Goal: Task Accomplishment & Management: Use online tool/utility

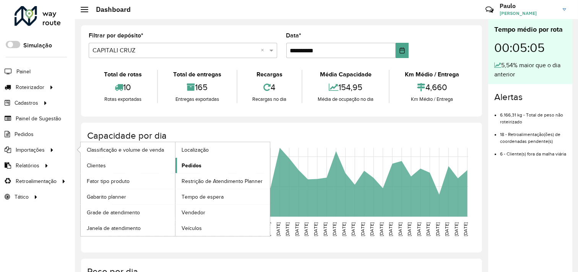
click at [207, 168] on link "Pedidos" at bounding box center [223, 165] width 94 height 15
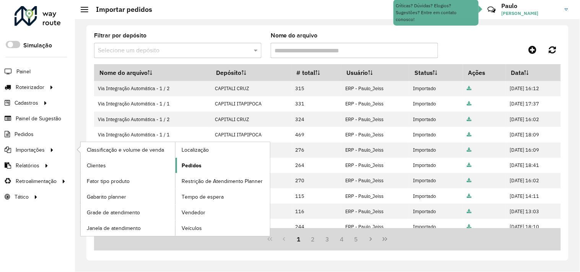
click at [189, 166] on span "Pedidos" at bounding box center [192, 166] width 20 height 8
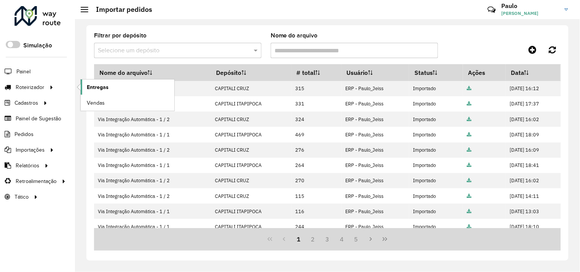
click at [87, 86] on span "Entregas" at bounding box center [98, 87] width 22 height 8
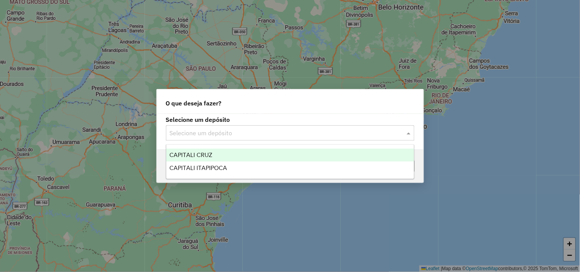
click at [209, 135] on input "text" at bounding box center [283, 133] width 226 height 9
click at [211, 159] on div "CAPITALI CRUZ" at bounding box center [290, 155] width 248 height 13
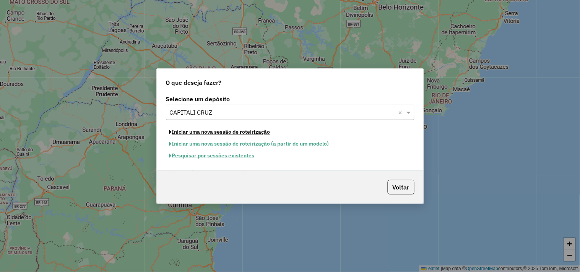
click at [217, 133] on button "Iniciar uma nova sessão de roteirização" at bounding box center [220, 132] width 108 height 12
select select "*"
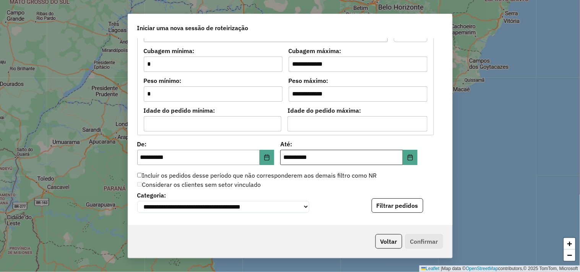
scroll to position [781, 0]
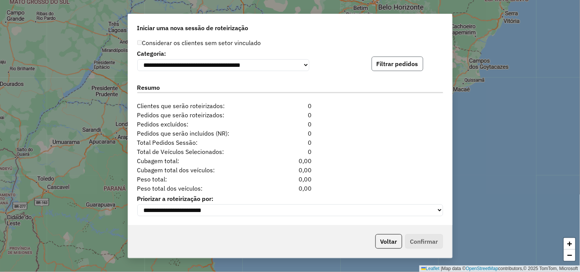
click at [384, 66] on button "Filtrar pedidos" at bounding box center [398, 64] width 52 height 15
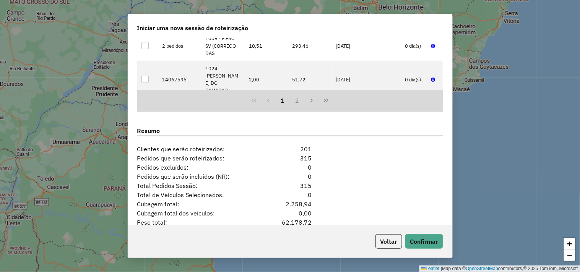
scroll to position [939, 0]
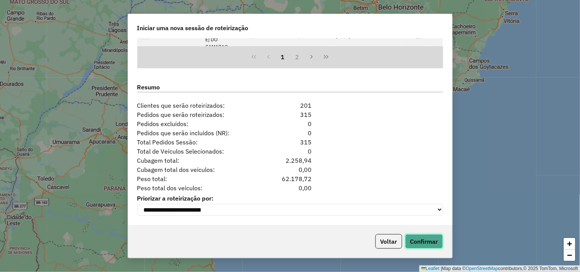
click at [427, 240] on button "Confirmar" at bounding box center [424, 241] width 38 height 15
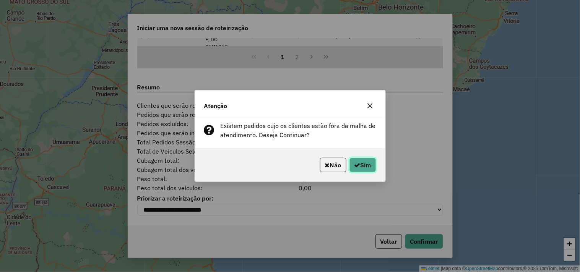
click at [355, 166] on icon "button" at bounding box center [358, 165] width 6 height 6
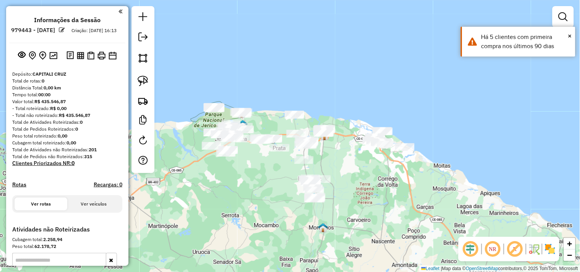
drag, startPoint x: 256, startPoint y: 219, endPoint x: 284, endPoint y: 211, distance: 29.1
click at [280, 217] on div "Janela de atendimento Grade de atendimento Capacidade Transportadoras Veículos …" at bounding box center [290, 136] width 580 height 272
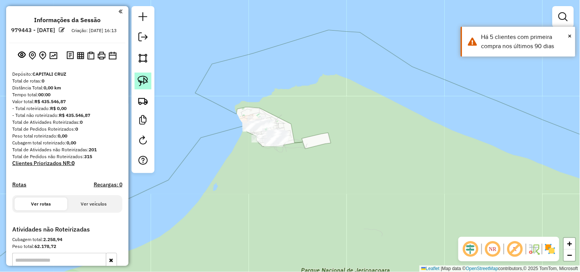
click at [140, 84] on img at bounding box center [143, 81] width 11 height 11
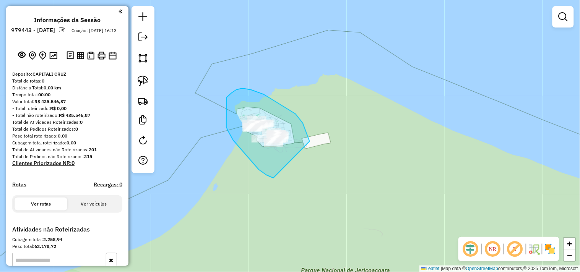
drag, startPoint x: 271, startPoint y: 177, endPoint x: 306, endPoint y: 171, distance: 35.8
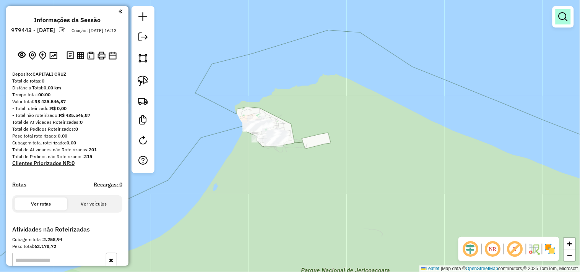
click at [559, 20] on em at bounding box center [563, 16] width 9 height 9
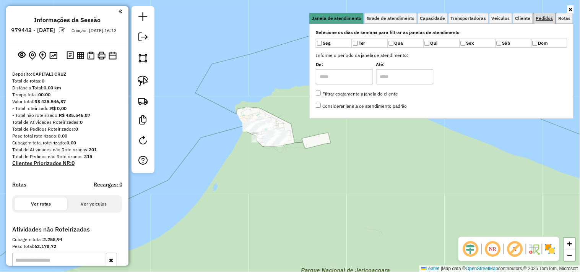
click at [540, 18] on span "Pedidos" at bounding box center [544, 18] width 17 height 5
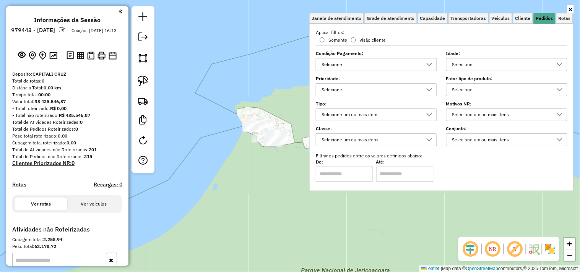
click at [478, 62] on div "Selecione" at bounding box center [501, 65] width 103 height 12
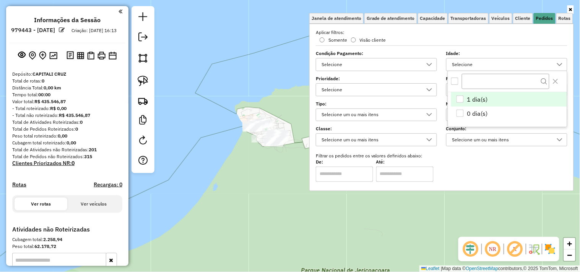
click at [460, 100] on div "1 dia(s)" at bounding box center [460, 99] width 7 height 7
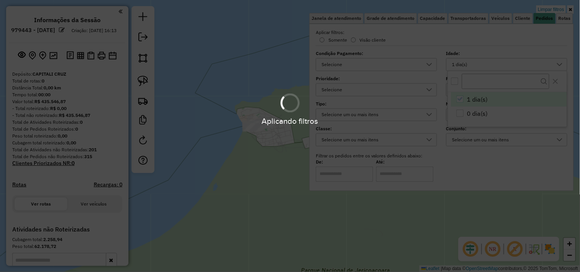
click at [250, 193] on hb-app "**********" at bounding box center [290, 136] width 580 height 272
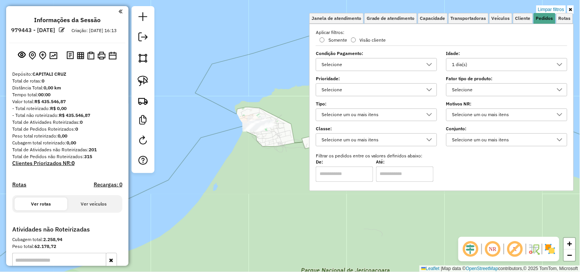
click at [190, 109] on div "Limpar filtros Janela de atendimento Grade de atendimento Capacidade Transporta…" at bounding box center [290, 136] width 580 height 272
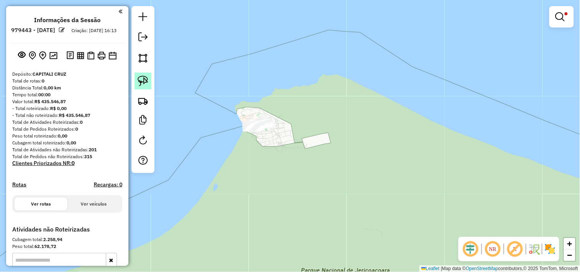
click at [144, 83] on img at bounding box center [143, 81] width 11 height 11
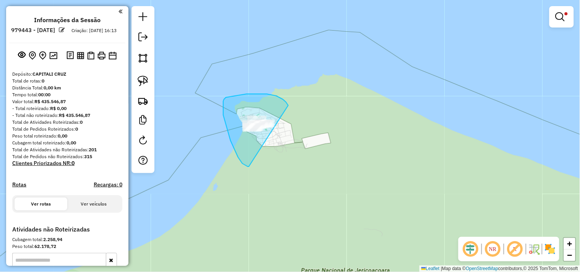
drag, startPoint x: 238, startPoint y: 158, endPoint x: 332, endPoint y: 140, distance: 95.3
click at [293, 110] on div "Limpar filtros Janela de atendimento Grade de atendimento Capacidade Transporta…" at bounding box center [290, 136] width 580 height 272
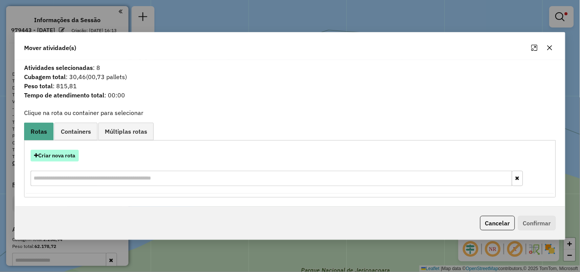
click at [62, 158] on button "Criar nova rota" at bounding box center [55, 156] width 48 height 12
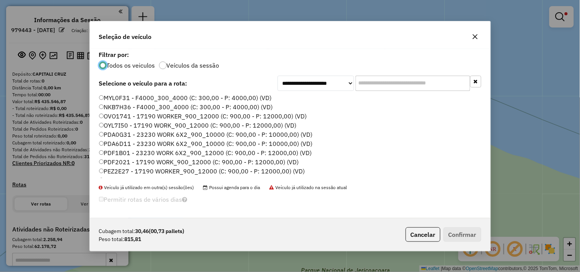
scroll to position [78, 0]
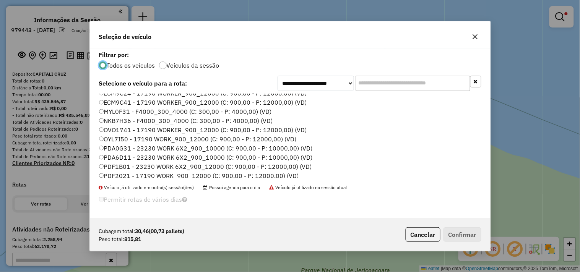
click at [119, 118] on label "NKB7H36 - F4000_300_4000 (C: 300,00 - P: 4000,00) (VD)" at bounding box center [186, 120] width 174 height 9
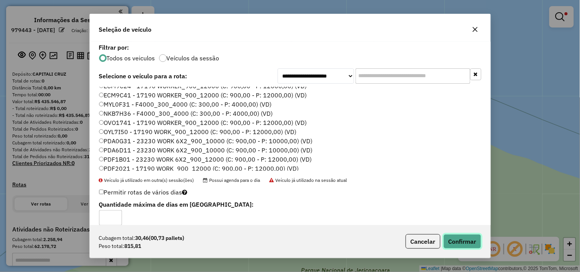
click at [458, 240] on button "Confirmar" at bounding box center [463, 241] width 38 height 15
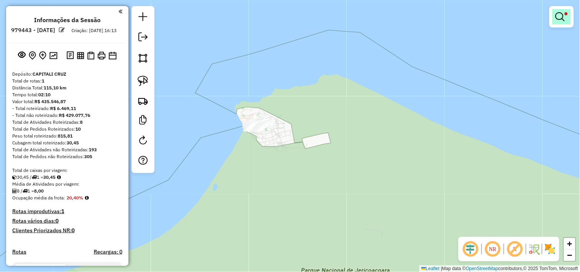
click at [558, 22] on link at bounding box center [562, 16] width 18 height 15
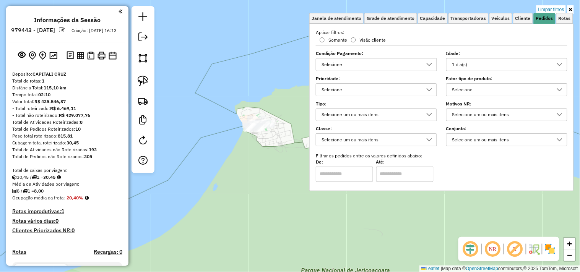
click at [471, 60] on div "1 dia(s)" at bounding box center [501, 65] width 103 height 12
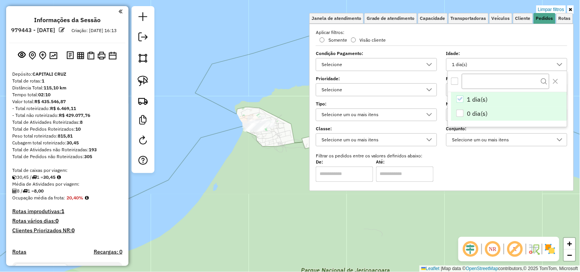
scroll to position [4, 26]
click at [455, 110] on li "0 dia(s)" at bounding box center [509, 114] width 116 height 15
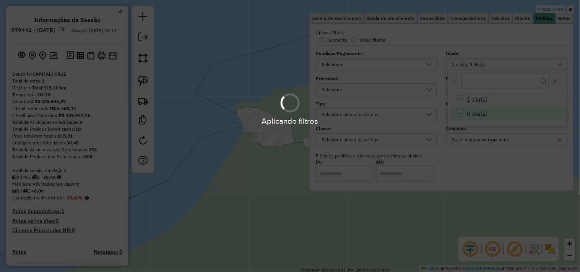
click at [257, 169] on div "Aplicando filtros" at bounding box center [290, 136] width 580 height 272
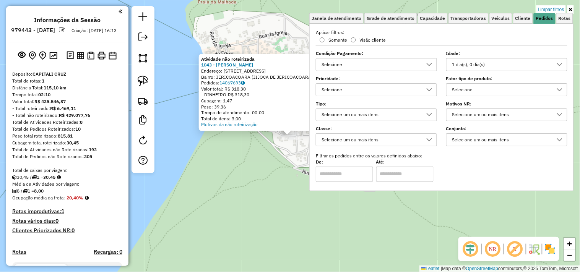
click at [265, 160] on div "Atividade não roteirizada 1043 - Mercadinho Dunas Endereço: Rua Isabele 17 Bair…" at bounding box center [290, 136] width 580 height 272
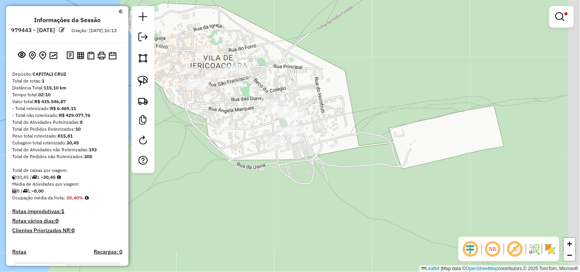
drag, startPoint x: 287, startPoint y: 166, endPoint x: 236, endPoint y: 149, distance: 53.7
click at [233, 150] on div "Limpar filtros Janela de atendimento Grade de atendimento Capacidade Transporta…" at bounding box center [290, 136] width 580 height 272
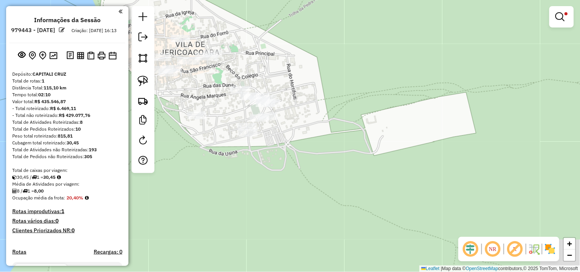
drag, startPoint x: 268, startPoint y: 159, endPoint x: 239, endPoint y: 138, distance: 35.9
click at [268, 158] on div "Limpar filtros Janela de atendimento Grade de atendimento Capacidade Transporta…" at bounding box center [290, 136] width 580 height 272
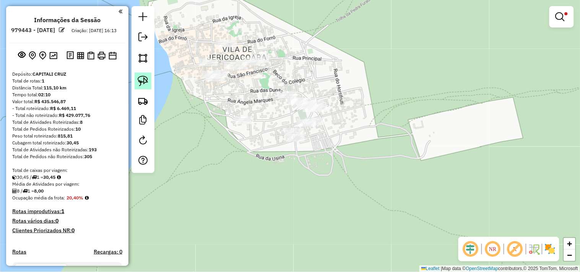
click at [138, 81] on img at bounding box center [143, 81] width 11 height 11
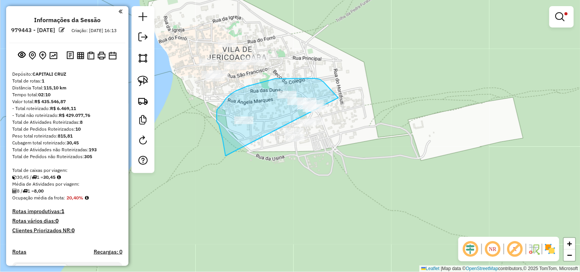
drag, startPoint x: 226, startPoint y: 156, endPoint x: 297, endPoint y: 175, distance: 73.6
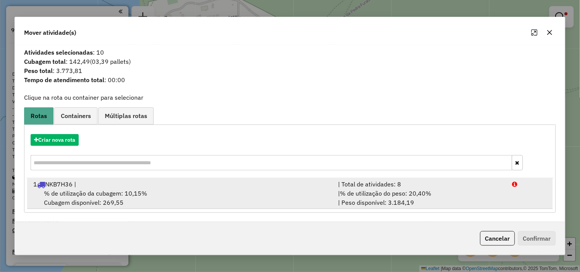
click at [111, 188] on div "1 NKB7H36 |" at bounding box center [181, 184] width 305 height 9
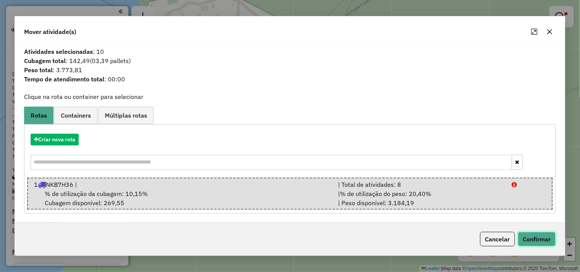
click at [541, 244] on button "Confirmar" at bounding box center [537, 239] width 38 height 15
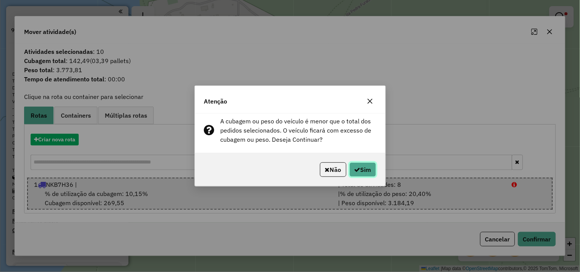
click at [357, 171] on icon "button" at bounding box center [358, 170] width 6 height 6
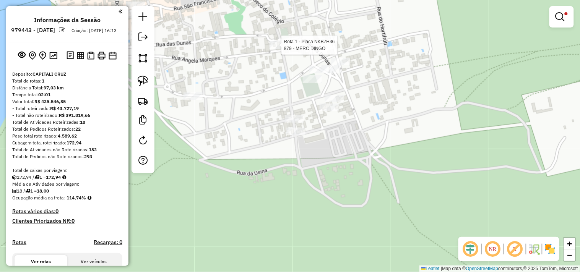
select select "**********"
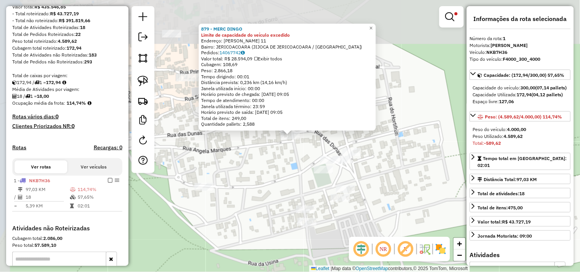
scroll to position [197, 0]
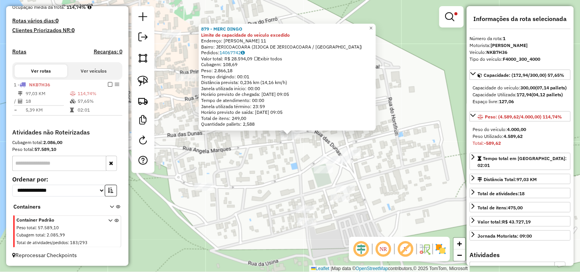
click at [289, 177] on div "879 - MERC DINGO Limite de capacidade do veículo excedido Endereço: R DIOGO MAR…" at bounding box center [290, 136] width 580 height 272
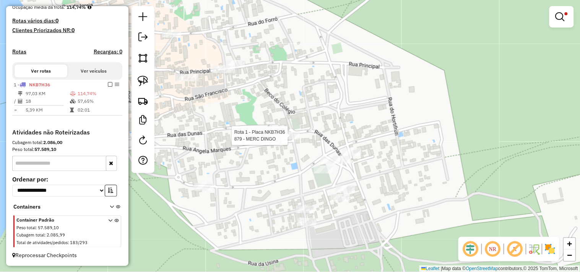
select select "**********"
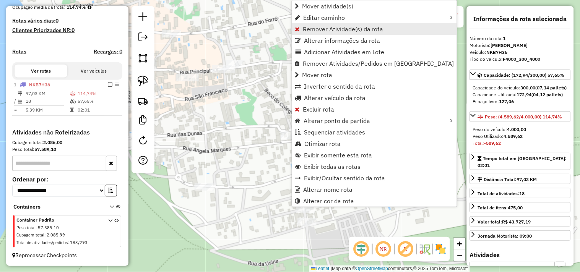
click at [316, 27] on span "Remover Atividade(s) da rota" at bounding box center [343, 29] width 81 height 6
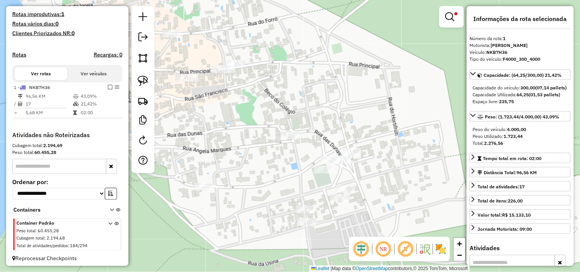
scroll to position [207, 0]
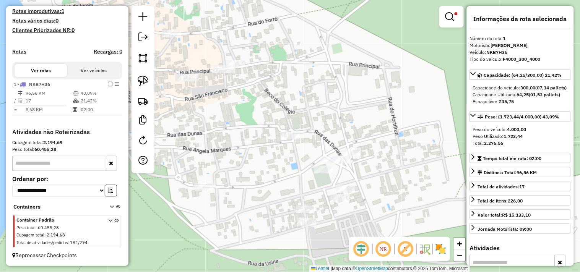
click at [332, 96] on div "Limpar filtros Janela de atendimento Grade de atendimento Capacidade Transporta…" at bounding box center [290, 136] width 580 height 272
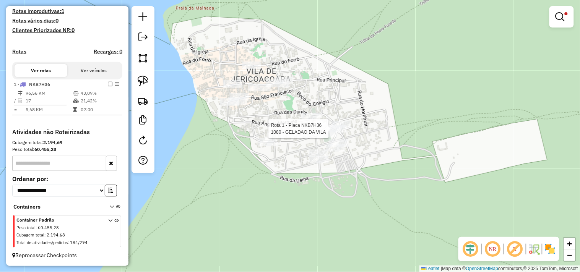
select select "**********"
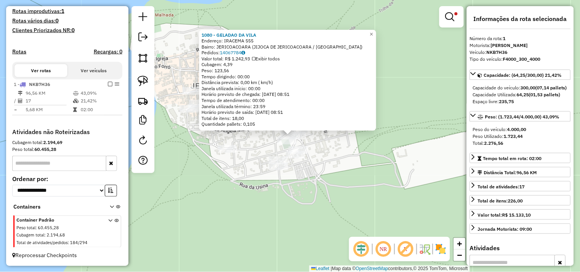
click at [342, 163] on div "1080 - GELADAO DA VILA Endereço: IRACEMA 555 Bairro: JERICOACOARA (JIJOCA DE JE…" at bounding box center [290, 136] width 580 height 272
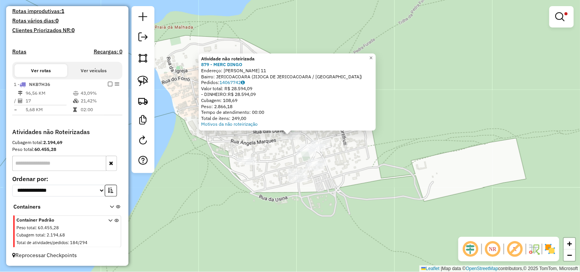
click at [261, 183] on div "Atividade não roteirizada 879 - MERC DINGO Endereço: R DIOGO MARTINS 11 Bairro:…" at bounding box center [290, 136] width 580 height 272
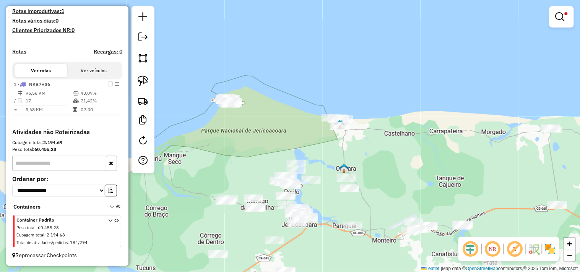
drag, startPoint x: 318, startPoint y: 177, endPoint x: 278, endPoint y: 135, distance: 57.9
click at [266, 121] on div "Limpar filtros Janela de atendimento Grade de atendimento Capacidade Transporta…" at bounding box center [290, 136] width 580 height 272
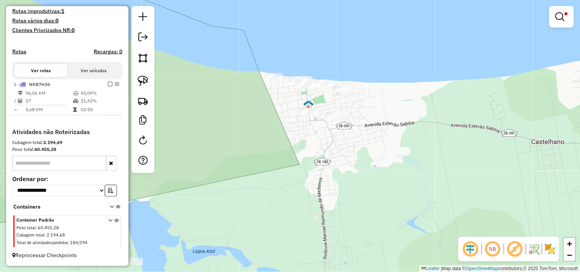
click at [154, 85] on div at bounding box center [143, 89] width 23 height 167
drag, startPoint x: 148, startPoint y: 85, endPoint x: 318, endPoint y: 72, distance: 170.7
click at [147, 84] on img at bounding box center [143, 81] width 11 height 11
drag, startPoint x: 307, startPoint y: 62, endPoint x: 384, endPoint y: 93, distance: 83.6
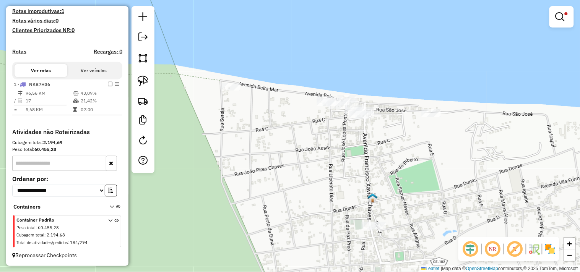
drag, startPoint x: 311, startPoint y: 142, endPoint x: 306, endPoint y: 138, distance: 6.3
click at [318, 144] on div "Limpar filtros Janela de atendimento Grade de atendimento Capacidade Transporta…" at bounding box center [290, 136] width 580 height 272
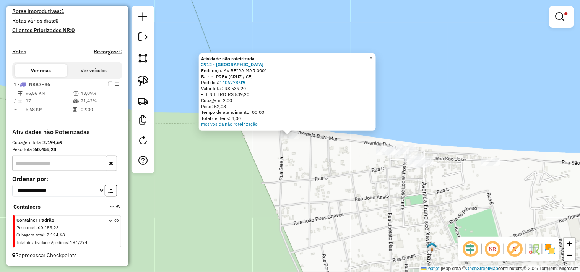
click at [303, 168] on div "Atividade não roteirizada 2912 - PREA BEACH Endereço: AV BEIRA MAR 0001 Bairro:…" at bounding box center [290, 136] width 580 height 272
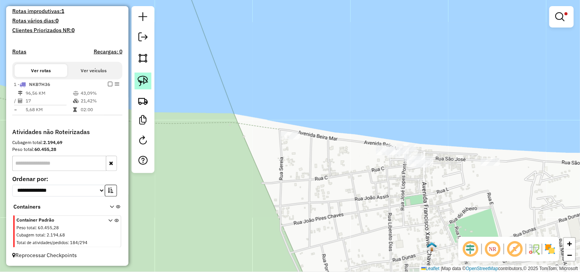
click at [148, 86] on img at bounding box center [143, 81] width 11 height 11
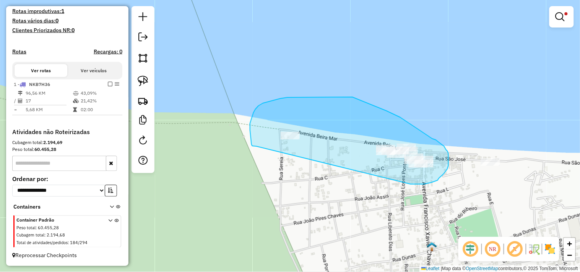
drag, startPoint x: 257, startPoint y: 146, endPoint x: 411, endPoint y: 184, distance: 158.7
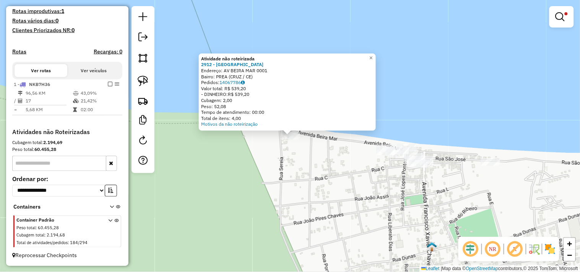
click at [303, 162] on div "Atividade não roteirizada 2912 - PREA BEACH Endereço: AV BEIRA MAR 0001 Bairro:…" at bounding box center [290, 136] width 580 height 272
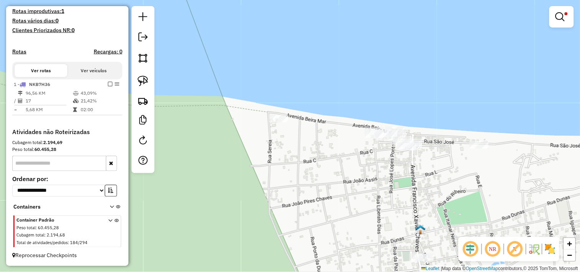
drag, startPoint x: 291, startPoint y: 125, endPoint x: 270, endPoint y: 104, distance: 30.0
click at [270, 104] on div "Limpar filtros Janela de atendimento Grade de atendimento Capacidade Transporta…" at bounding box center [290, 136] width 580 height 272
click at [146, 78] on img at bounding box center [143, 81] width 11 height 11
drag, startPoint x: 272, startPoint y: 102, endPoint x: 244, endPoint y: 132, distance: 41.4
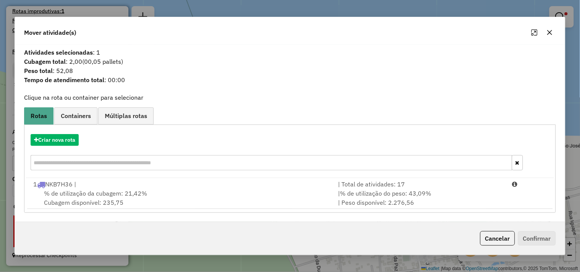
click at [86, 190] on span "% de utilização da cubagem: 21,42%" at bounding box center [95, 194] width 103 height 8
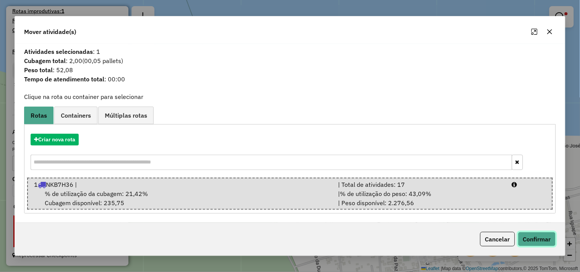
click at [538, 242] on button "Confirmar" at bounding box center [537, 239] width 38 height 15
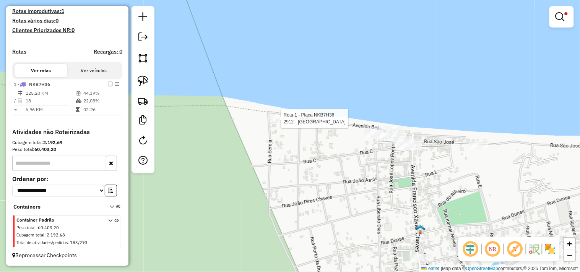
select select "**********"
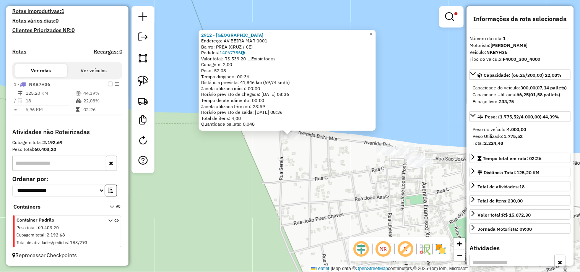
click at [327, 163] on div "2912 - PREA BEACH Endereço: AV BEIRA MAR 0001 Bairro: PREA (CRUZ / CE) Pedidos:…" at bounding box center [290, 136] width 580 height 272
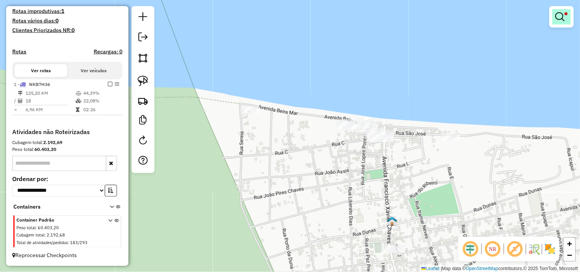
click at [563, 21] on link at bounding box center [562, 16] width 18 height 15
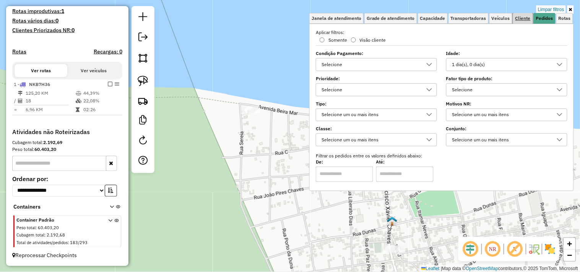
click at [521, 14] on link "Cliente" at bounding box center [523, 18] width 20 height 11
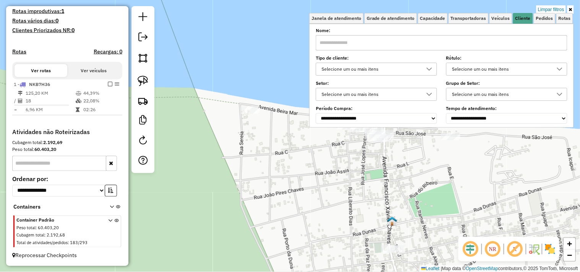
click at [460, 43] on input "text" at bounding box center [442, 42] width 252 height 15
click at [311, 151] on div "Limpar filtros Janela de atendimento Grade de atendimento Capacidade Transporta…" at bounding box center [290, 136] width 580 height 272
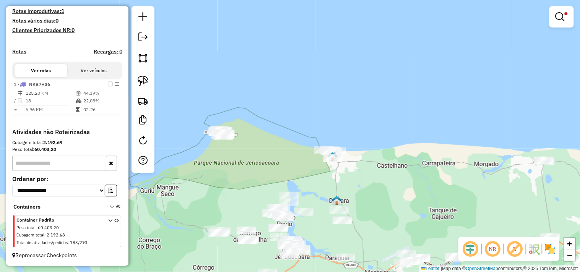
drag, startPoint x: 392, startPoint y: 208, endPoint x: 395, endPoint y: 161, distance: 46.8
click at [395, 161] on div "Limpar filtros Janela de atendimento Grade de atendimento Capacidade Transporta…" at bounding box center [290, 136] width 580 height 272
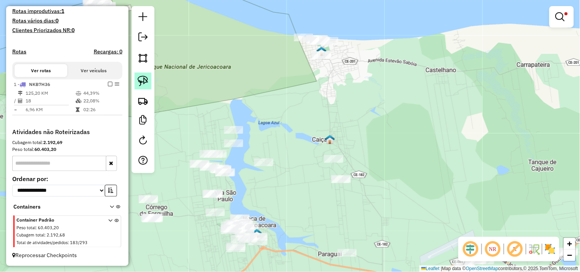
click at [145, 82] on img at bounding box center [143, 81] width 11 height 11
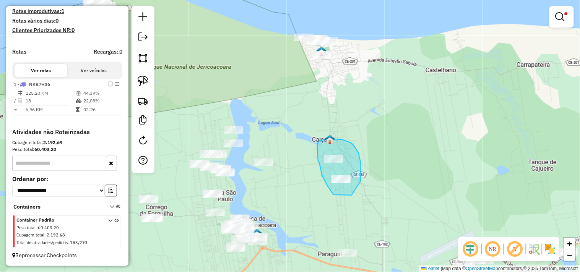
drag, startPoint x: 327, startPoint y: 184, endPoint x: 342, endPoint y: 197, distance: 20.4
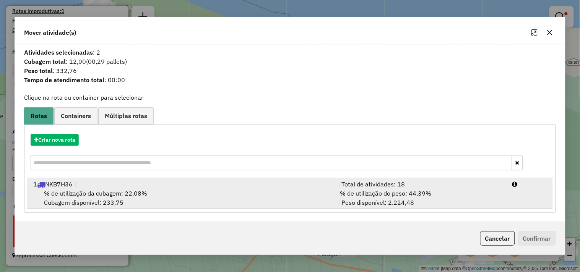
click at [107, 190] on span "% de utilização da cubagem: 22,08%" at bounding box center [95, 194] width 103 height 8
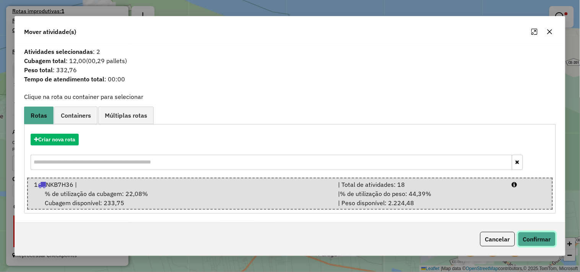
click at [537, 238] on button "Confirmar" at bounding box center [537, 239] width 38 height 15
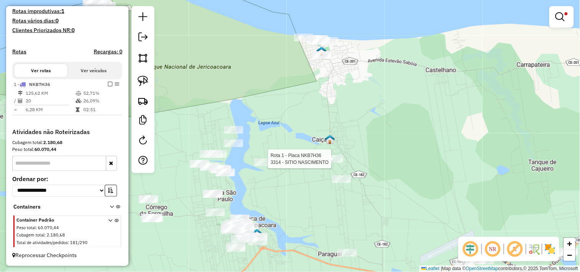
select select "**********"
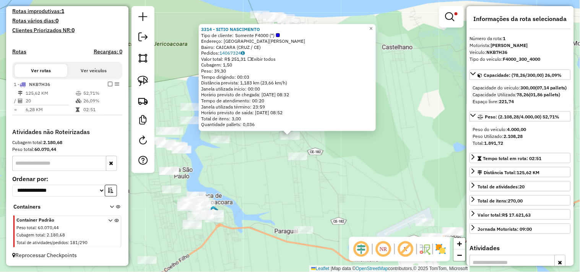
click at [366, 179] on div "3314 - SITIO NASCIMENTO Tipo de cliente: Somente F4000 (*) Endereço: [GEOGRAPHI…" at bounding box center [290, 136] width 580 height 272
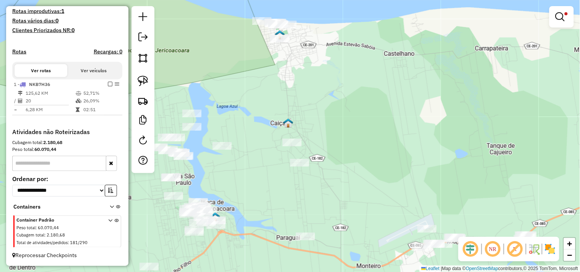
drag, startPoint x: 335, startPoint y: 104, endPoint x: 357, endPoint y: 145, distance: 46.4
click at [357, 145] on div "Limpar filtros Janela de atendimento Grade de atendimento Capacidade Transporta…" at bounding box center [290, 136] width 580 height 272
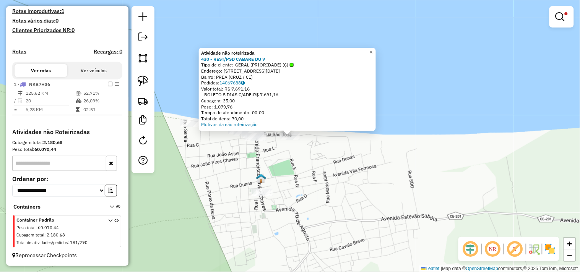
click at [305, 155] on div "Atividade não roteirizada 430 - REST/PSD CABARE DU V Tipo de cliente: GERAL (PR…" at bounding box center [290, 136] width 580 height 272
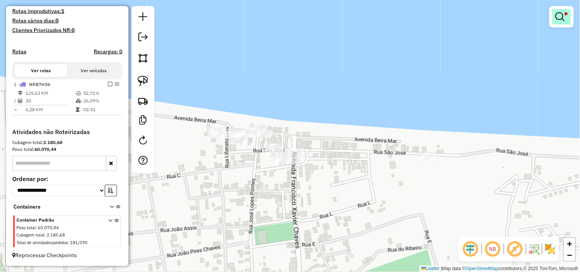
click at [560, 21] on em at bounding box center [560, 16] width 9 height 9
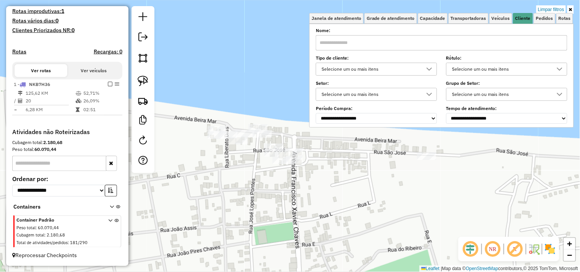
click at [434, 38] on input "text" at bounding box center [442, 42] width 252 height 15
type input "***"
click at [328, 175] on div "Limpar filtros Janela de atendimento Grade de atendimento Capacidade Transporta…" at bounding box center [290, 136] width 580 height 272
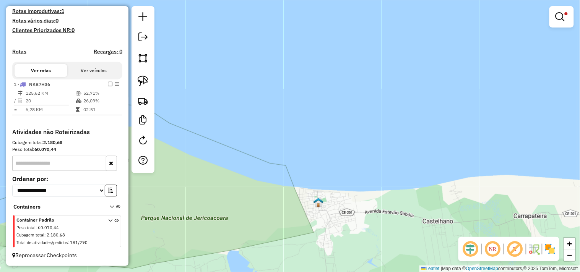
drag, startPoint x: 318, startPoint y: 232, endPoint x: 311, endPoint y: 127, distance: 105.8
click at [314, 145] on div "Limpar filtros Janela de atendimento Grade de atendimento Capacidade Transporta…" at bounding box center [290, 136] width 580 height 272
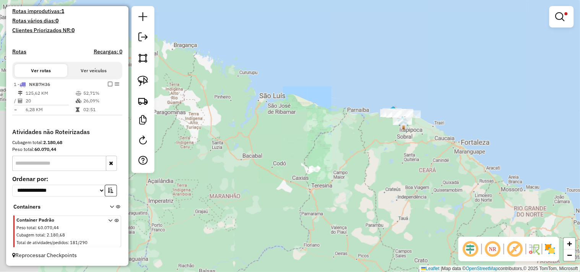
drag, startPoint x: 425, startPoint y: 152, endPoint x: 322, endPoint y: 136, distance: 103.3
click at [334, 140] on div "Limpar filtros Janela de atendimento Grade de atendimento Capacidade Transporta…" at bounding box center [290, 136] width 580 height 272
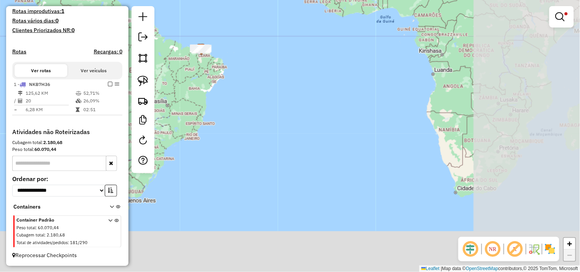
drag, startPoint x: 481, startPoint y: 124, endPoint x: 343, endPoint y: 57, distance: 154.1
click at [350, 44] on div "Limpar filtros Janela de atendimento Grade de atendimento Capacidade Transporta…" at bounding box center [290, 136] width 580 height 272
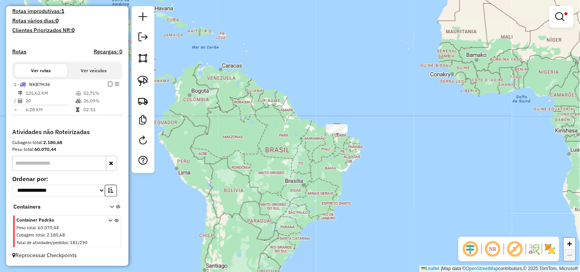
drag, startPoint x: 384, startPoint y: 76, endPoint x: 449, endPoint y: 209, distance: 147.8
click at [458, 257] on hb-router-mapa "**********" at bounding box center [290, 136] width 580 height 272
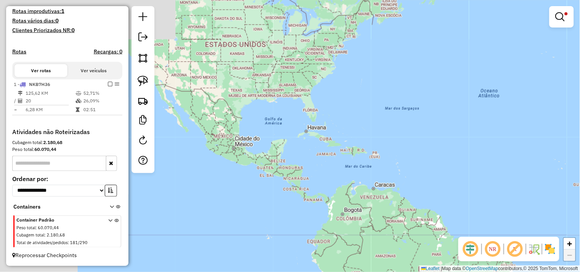
drag, startPoint x: 351, startPoint y: 83, endPoint x: 487, endPoint y: 106, distance: 137.6
click at [574, 102] on div "Limpar filtros Janela de atendimento Grade de atendimento Capacidade Transporta…" at bounding box center [290, 136] width 580 height 272
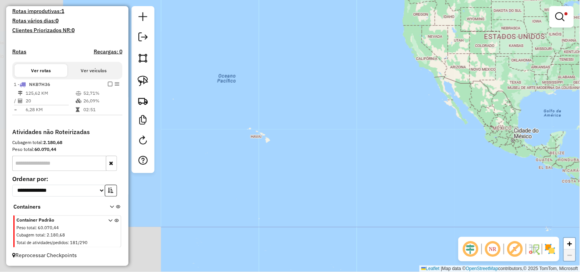
drag, startPoint x: 311, startPoint y: 145, endPoint x: 519, endPoint y: 63, distance: 222.7
click at [519, 63] on div "Limpar filtros Janela de atendimento Grade de atendimento Capacidade Transporta…" at bounding box center [290, 136] width 580 height 272
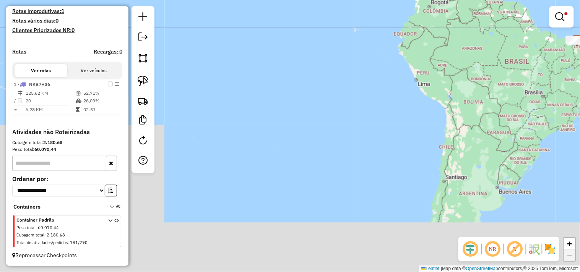
drag, startPoint x: 367, startPoint y: 101, endPoint x: 267, endPoint y: 17, distance: 131.1
click at [268, 18] on div "Limpar filtros Janela de atendimento Grade de atendimento Capacidade Transporta…" at bounding box center [290, 136] width 580 height 272
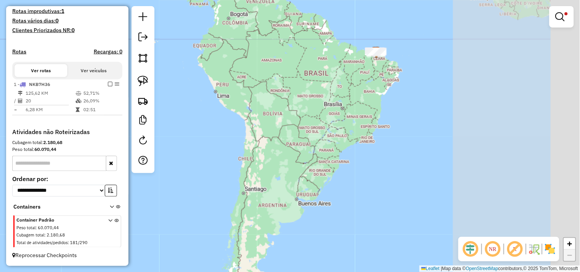
drag, startPoint x: 445, startPoint y: 137, endPoint x: 213, endPoint y: 194, distance: 238.4
click at [213, 194] on div "Limpar filtros Janela de atendimento Grade de atendimento Capacidade Transporta…" at bounding box center [290, 136] width 580 height 272
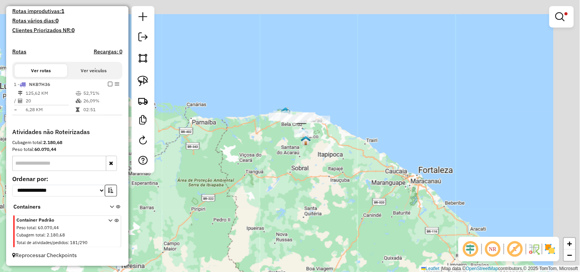
drag, startPoint x: 319, startPoint y: 172, endPoint x: 314, endPoint y: 125, distance: 47.2
click at [318, 172] on div "Limpar filtros Janela de atendimento Grade de atendimento Capacidade Transporta…" at bounding box center [290, 136] width 580 height 272
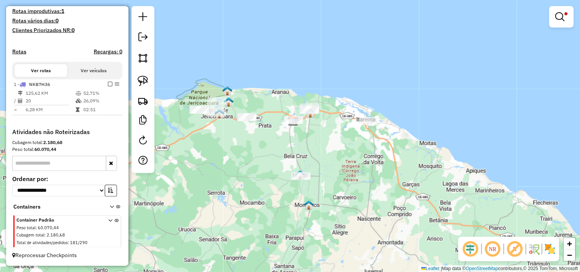
click at [563, 5] on div "Limpar filtros Janela de atendimento Grade de atendimento Capacidade Transporta…" at bounding box center [290, 136] width 580 height 272
click at [563, 14] on em at bounding box center [560, 16] width 9 height 9
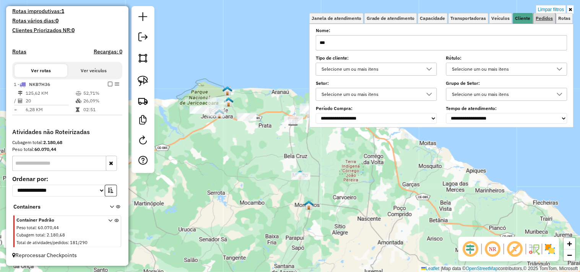
click at [545, 18] on span "Pedidos" at bounding box center [544, 18] width 17 height 5
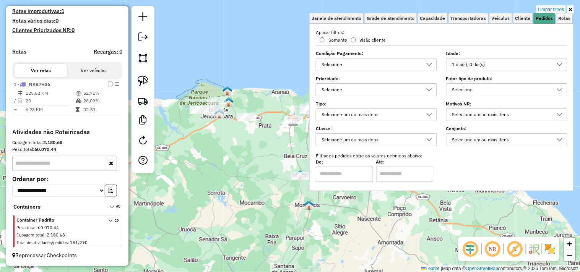
click at [470, 62] on div "1 dia(s), 0 dia(s)" at bounding box center [501, 65] width 103 height 12
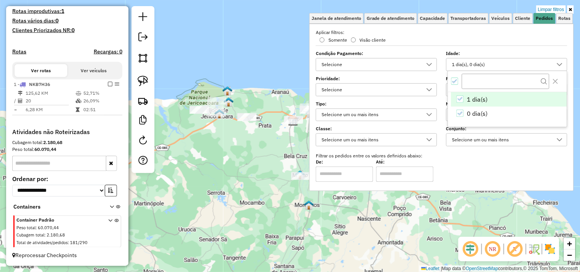
click at [198, 181] on div "Limpar filtros Janela de atendimento Grade de atendimento Capacidade Transporta…" at bounding box center [290, 136] width 580 height 272
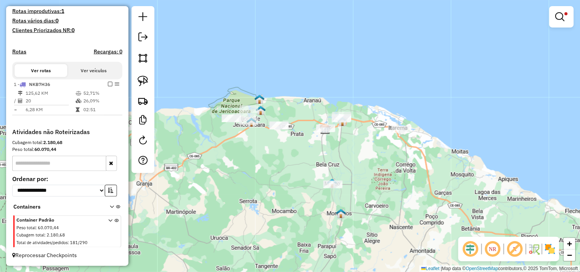
drag, startPoint x: 233, startPoint y: 163, endPoint x: 265, endPoint y: 171, distance: 33.2
click at [265, 171] on div "Limpar filtros Janela de atendimento Grade de atendimento Capacidade Transporta…" at bounding box center [290, 136] width 580 height 272
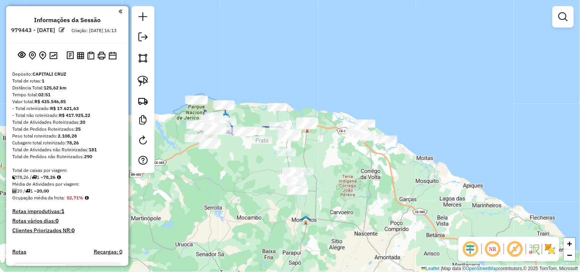
click at [262, 185] on div "Janela de atendimento Grade de atendimento Capacidade Transportadoras Veículos …" at bounding box center [290, 136] width 580 height 272
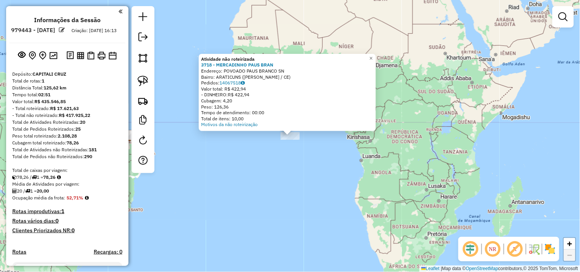
click at [278, 169] on div "Atividade não roteirizada 3718 - MERCADINHO PAUS BRAN Endereço: POVOADO PAUS BR…" at bounding box center [290, 136] width 580 height 272
click at [238, 178] on div "Atividade não roteirizada 3718 - MERCADINHO PAUS BRAN Endereço: POVOADO PAUS BR…" at bounding box center [290, 136] width 580 height 272
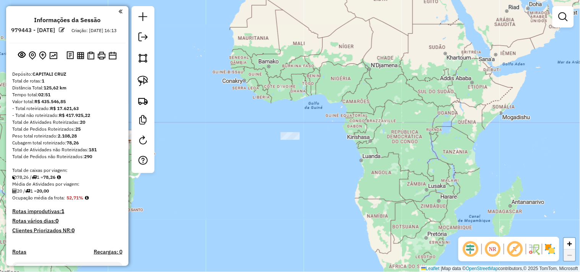
drag, startPoint x: 334, startPoint y: 181, endPoint x: 362, endPoint y: 177, distance: 28.1
click at [358, 179] on div "Janela de atendimento Grade de atendimento Capacidade Transportadoras Veículos …" at bounding box center [290, 136] width 580 height 272
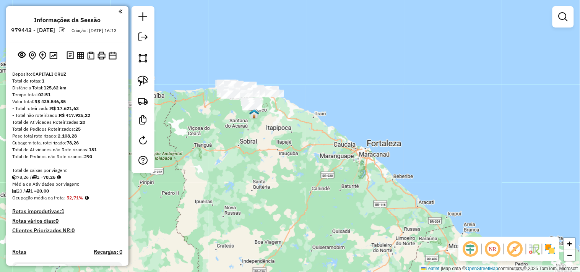
drag, startPoint x: 254, startPoint y: 165, endPoint x: 224, endPoint y: 91, distance: 80.2
click at [262, 181] on div "Janela de atendimento Grade de atendimento Capacidade Transportadoras Veículos …" at bounding box center [290, 136] width 580 height 272
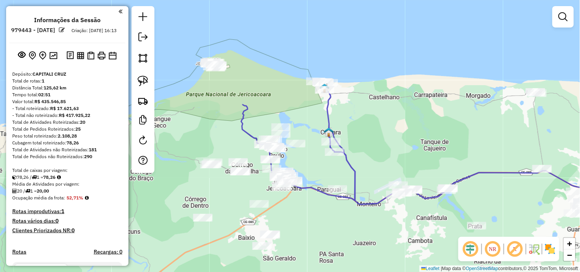
drag, startPoint x: 307, startPoint y: 101, endPoint x: 307, endPoint y: 115, distance: 13.8
click at [307, 115] on div "Janela de atendimento Grade de atendimento Capacidade Transportadoras Veículos …" at bounding box center [290, 136] width 580 height 272
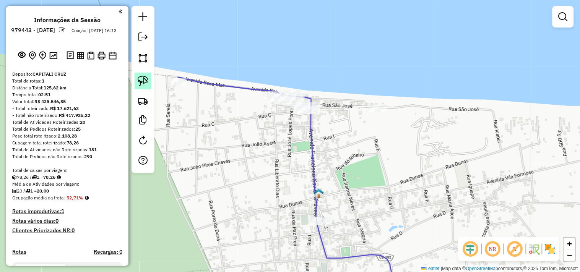
click at [142, 80] on img at bounding box center [143, 81] width 11 height 11
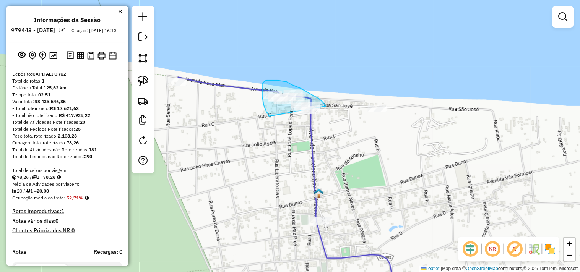
drag, startPoint x: 268, startPoint y: 113, endPoint x: 292, endPoint y: 120, distance: 25.2
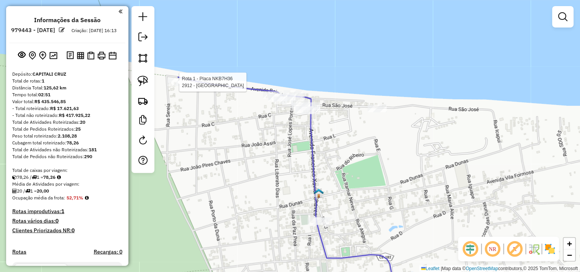
select select "**********"
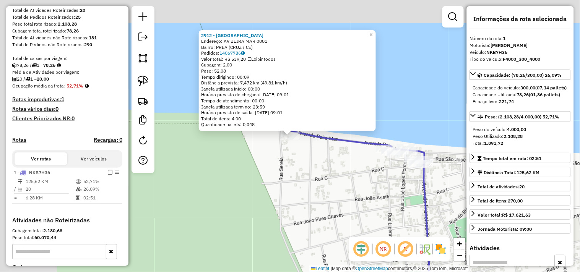
scroll to position [207, 0]
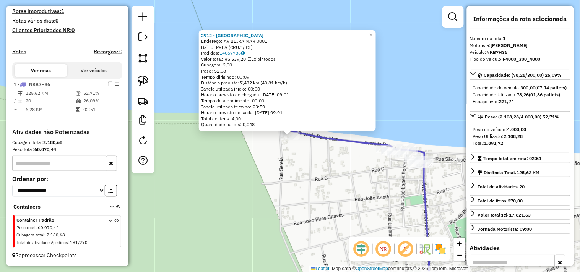
click at [297, 185] on div "2912 - PREA BEACH Endereço: AV BEIRA MAR 0001 Bairro: PREA (CRUZ / CE) Pedidos:…" at bounding box center [290, 136] width 580 height 272
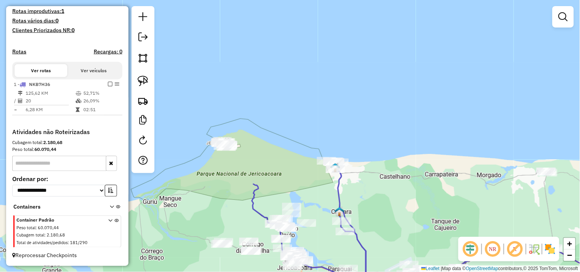
drag, startPoint x: 254, startPoint y: 204, endPoint x: 289, endPoint y: 178, distance: 43.8
click at [289, 178] on div "Janela de atendimento Grade de atendimento Capacidade Transportadoras Veículos …" at bounding box center [290, 136] width 580 height 272
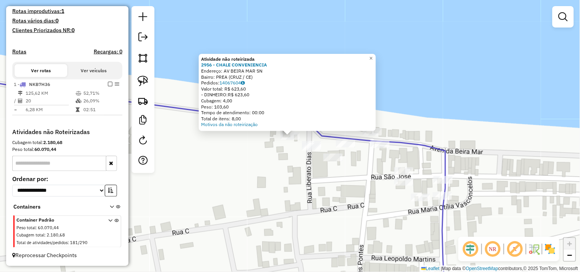
click at [324, 173] on div "Atividade não roteirizada 2956 - CHALE CONVENIENCIA Endereço: AV BEIRA MAR SN B…" at bounding box center [290, 136] width 580 height 272
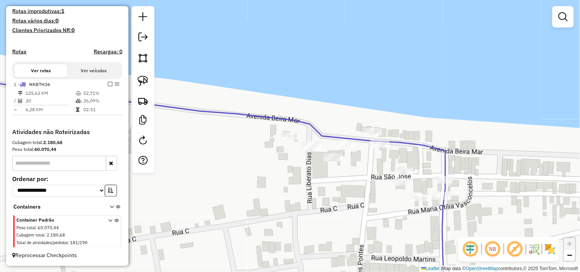
click at [369, 126] on div "Janela de atendimento Grade de atendimento Capacidade Transportadoras Veículos …" at bounding box center [290, 136] width 580 height 272
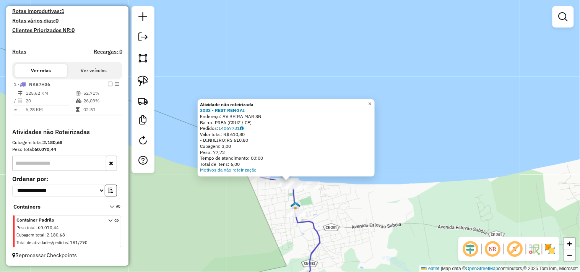
click at [308, 209] on div "Atividade não roteirizada 3083 - REST RENGAI Endereço: AV BEIRA MAR SN Bairro: …" at bounding box center [290, 136] width 580 height 272
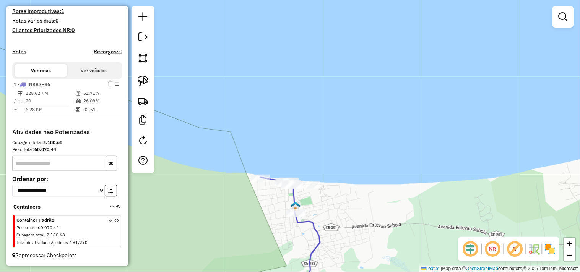
drag, startPoint x: 347, startPoint y: 225, endPoint x: 325, endPoint y: 177, distance: 52.5
click at [325, 177] on div "Janela de atendimento Grade de atendimento Capacidade Transportadoras Veículos …" at bounding box center [290, 136] width 580 height 272
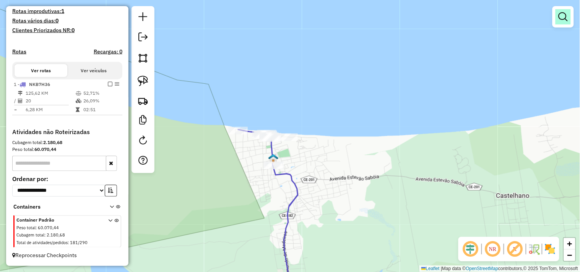
click at [562, 24] on link at bounding box center [563, 16] width 15 height 15
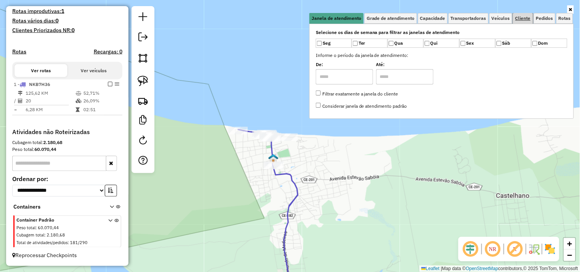
click at [526, 22] on link "Cliente" at bounding box center [523, 18] width 20 height 11
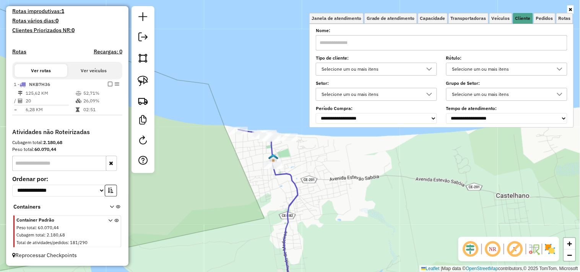
click at [483, 40] on input "text" at bounding box center [442, 42] width 252 height 15
click at [291, 198] on div "Limpar filtros Janela de atendimento Grade de atendimento Capacidade Transporta…" at bounding box center [290, 136] width 580 height 272
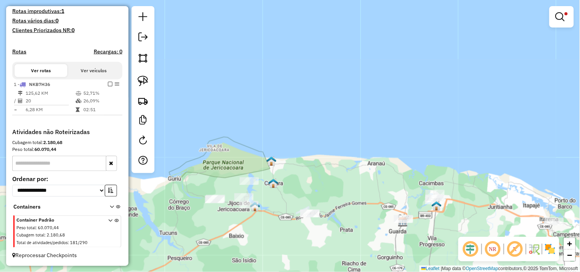
drag, startPoint x: 560, startPoint y: 15, endPoint x: 496, endPoint y: 47, distance: 72.3
click at [560, 15] on em at bounding box center [560, 16] width 9 height 9
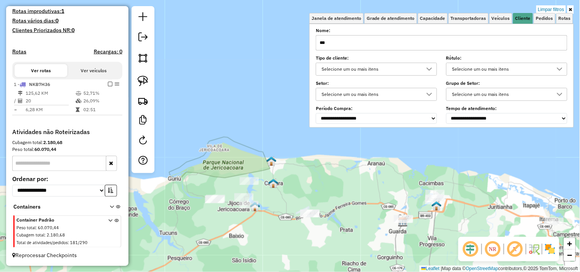
click at [470, 45] on input "***" at bounding box center [442, 42] width 252 height 15
click at [334, 221] on div "Limpar filtros Janela de atendimento Grade de atendimento Capacidade Transporta…" at bounding box center [290, 136] width 580 height 272
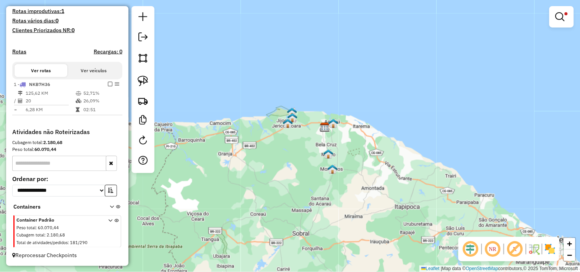
drag, startPoint x: 330, startPoint y: 220, endPoint x: 318, endPoint y: 158, distance: 63.5
click at [305, 157] on div "Limpar filtros Janela de atendimento Grade de atendimento Capacidade Transporta…" at bounding box center [290, 136] width 580 height 272
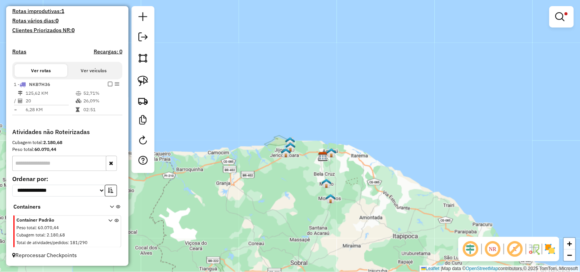
click at [567, 25] on div at bounding box center [562, 16] width 24 height 21
click at [565, 15] on span at bounding box center [566, 13] width 3 height 3
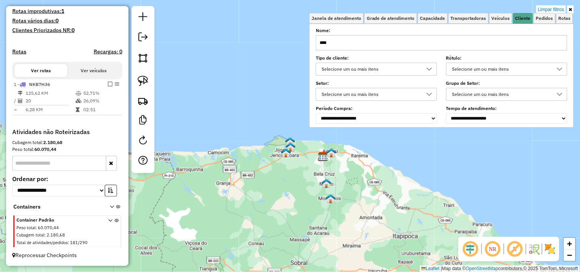
click at [464, 44] on input "****" at bounding box center [442, 42] width 252 height 15
type input "*"
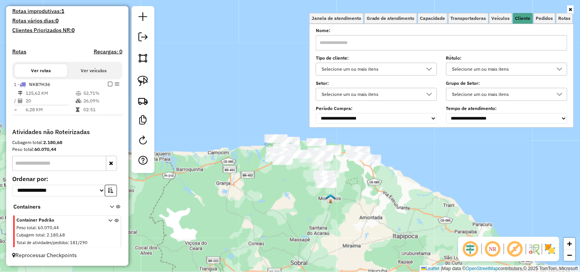
click at [242, 198] on div "Janela de atendimento Grade de atendimento Capacidade Transportadoras Veículos …" at bounding box center [290, 136] width 580 height 272
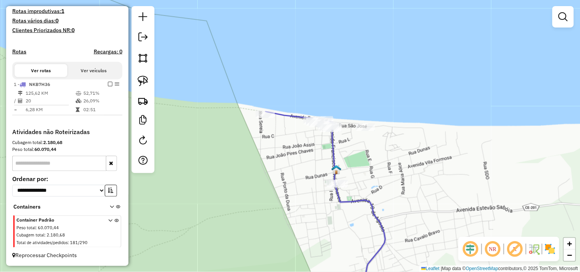
drag, startPoint x: 290, startPoint y: 163, endPoint x: 257, endPoint y: 147, distance: 36.3
click at [269, 151] on div "Janela de atendimento Grade de atendimento Capacidade Transportadoras Veículos …" at bounding box center [290, 136] width 580 height 272
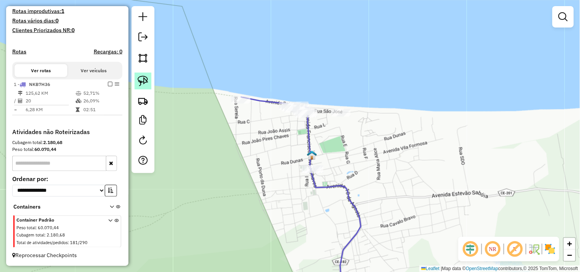
click at [148, 86] on img at bounding box center [143, 81] width 11 height 11
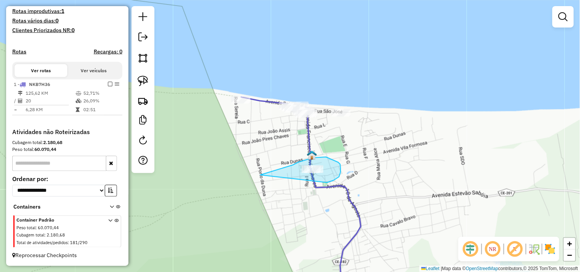
drag, startPoint x: 269, startPoint y: 173, endPoint x: 269, endPoint y: 182, distance: 9.2
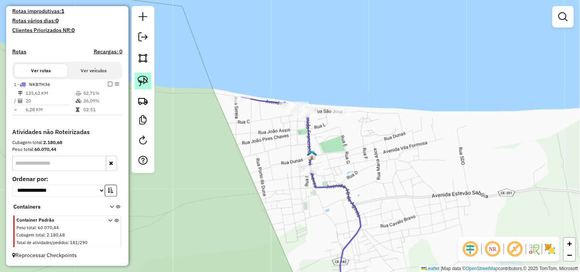
click at [146, 85] on img at bounding box center [143, 81] width 11 height 11
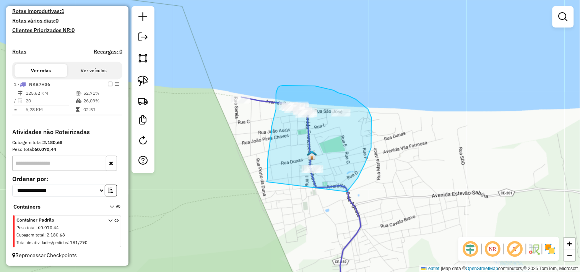
drag, startPoint x: 268, startPoint y: 179, endPoint x: 304, endPoint y: 235, distance: 66.9
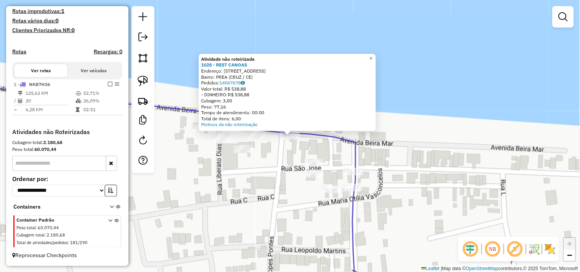
click at [268, 169] on div "Atividade não roteirizada 1028 - REST CANOAS Endereço: RUA BEIRA DA PRAIA 11 Ba…" at bounding box center [290, 136] width 580 height 272
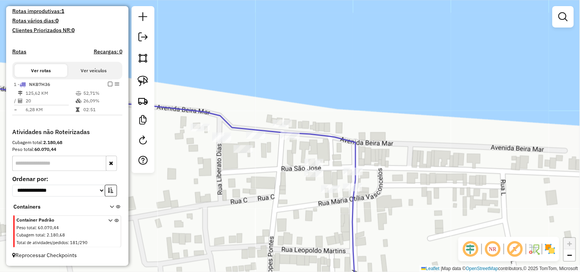
click at [258, 127] on icon at bounding box center [149, 190] width 414 height 219
select select "**********"
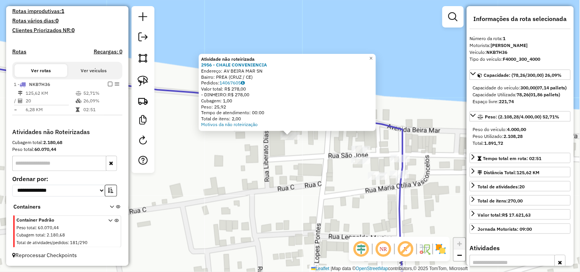
drag, startPoint x: 275, startPoint y: 169, endPoint x: 273, endPoint y: 152, distance: 17.0
click at [275, 169] on div "Atividade não roteirizada 2956 - CHALE CONVENIENCIA Endereço: AV BEIRA MAR SN B…" at bounding box center [290, 136] width 580 height 272
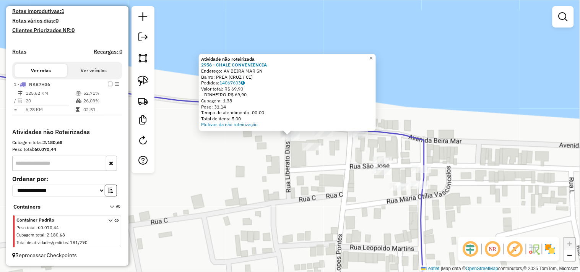
click at [284, 174] on div "Atividade não roteirizada 2956 - CHALE CONVENIENCIA Endereço: AV BEIRA MAR SN B…" at bounding box center [290, 136] width 580 height 272
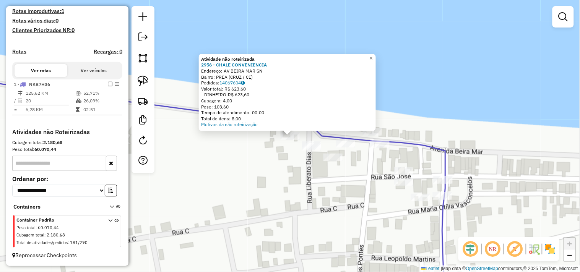
click at [293, 188] on div "Atividade não roteirizada 2956 - CHALE CONVENIENCIA Endereço: AV BEIRA MAR SN B…" at bounding box center [290, 136] width 580 height 272
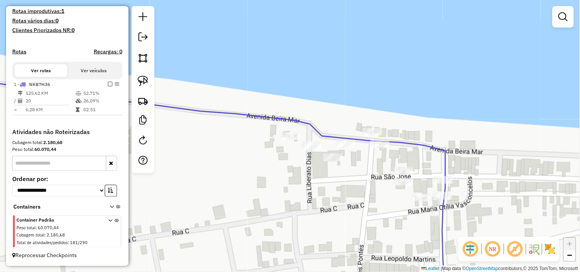
click at [282, 155] on div "Janela de atendimento Grade de atendimento Capacidade Transportadoras Veículos …" at bounding box center [290, 136] width 580 height 272
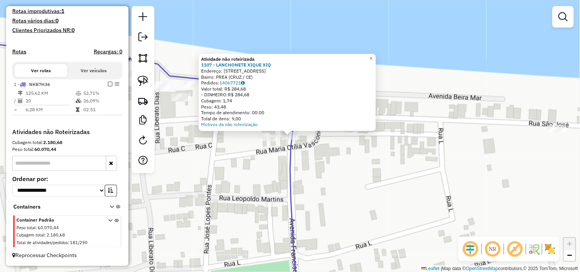
click at [349, 176] on div "Atividade não roteirizada 1107 - LANCHONETE XIQUE XIQ Endereço: RUA PRINCIPAL 1…" at bounding box center [290, 136] width 580 height 272
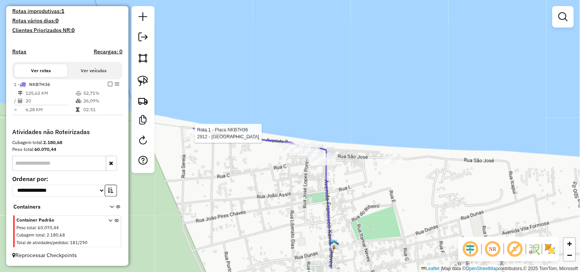
select select "**********"
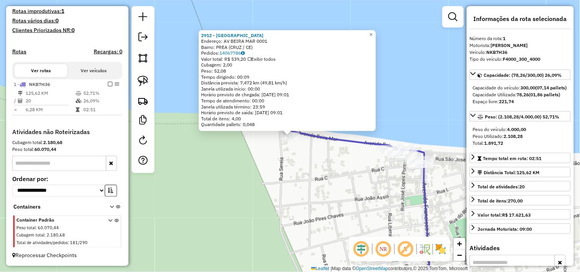
click at [305, 195] on div "2912 - PREA BEACH Endereço: AV BEIRA MAR 0001 Bairro: PREA (CRUZ / CE) Pedidos:…" at bounding box center [290, 136] width 580 height 272
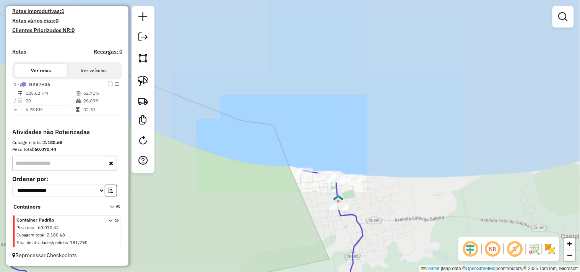
click at [285, 140] on div "Janela de atendimento Grade de atendimento Capacidade Transportadoras Veículos …" at bounding box center [290, 136] width 580 height 272
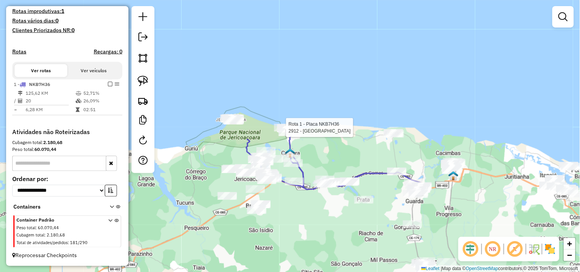
click at [313, 156] on div "Rota 1 - Placa NKB7H36 2912 - PREA BEACH Janela de atendimento Grade de atendim…" at bounding box center [290, 136] width 580 height 272
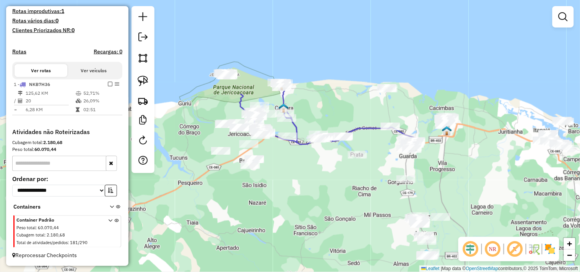
drag, startPoint x: 290, startPoint y: 209, endPoint x: 281, endPoint y: 161, distance: 48.2
click at [281, 161] on div "Janela de atendimento Grade de atendimento Capacidade Transportadoras Veículos …" at bounding box center [290, 136] width 580 height 272
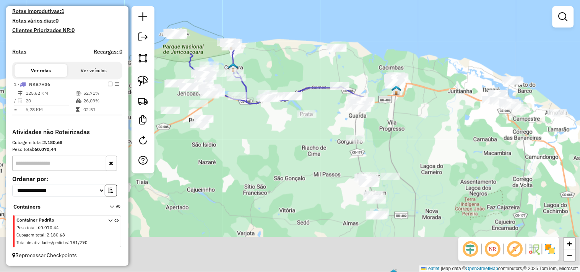
drag, startPoint x: 301, startPoint y: 191, endPoint x: 222, endPoint y: 131, distance: 99.9
click at [223, 131] on div "Janela de atendimento Grade de atendimento Capacidade Transportadoras Veículos …" at bounding box center [290, 136] width 580 height 272
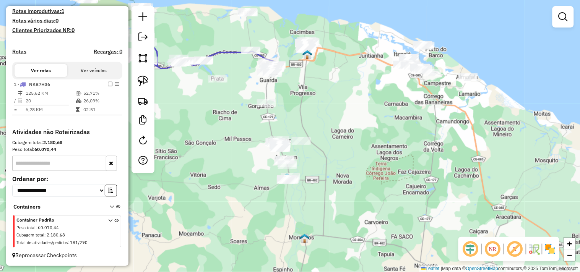
drag, startPoint x: 221, startPoint y: 146, endPoint x: 204, endPoint y: 139, distance: 18.0
click at [204, 139] on div "Janela de atendimento Grade de atendimento Capacidade Transportadoras Veículos …" at bounding box center [290, 136] width 580 height 272
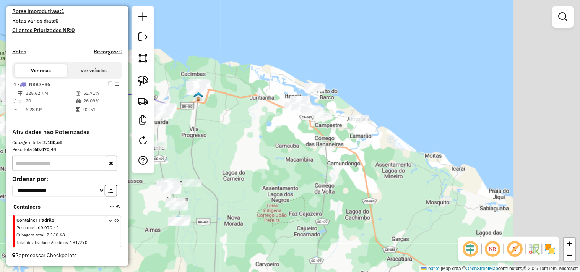
drag, startPoint x: 363, startPoint y: 115, endPoint x: 254, endPoint y: 162, distance: 118.7
click at [254, 162] on div "Janela de atendimento Grade de atendimento Capacidade Transportadoras Veículos …" at bounding box center [290, 136] width 580 height 272
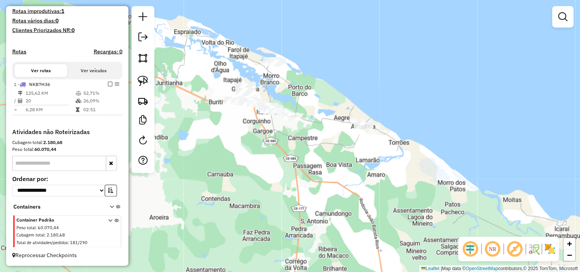
drag, startPoint x: 236, startPoint y: 142, endPoint x: 231, endPoint y: 121, distance: 20.7
click at [231, 121] on div "Janela de atendimento Grade de atendimento Capacidade Transportadoras Veículos …" at bounding box center [290, 136] width 580 height 272
click at [150, 83] on link at bounding box center [143, 81] width 17 height 17
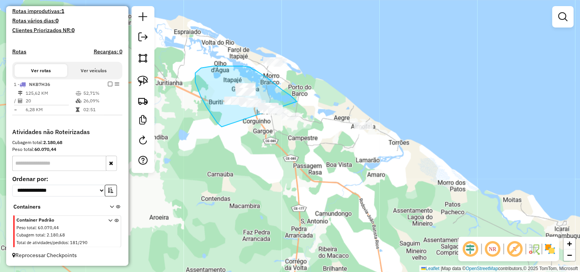
drag, startPoint x: 195, startPoint y: 80, endPoint x: 282, endPoint y: 162, distance: 119.3
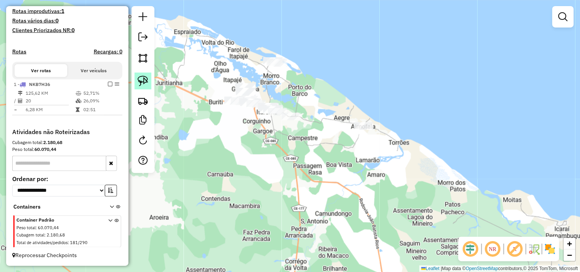
click at [143, 80] on img at bounding box center [143, 81] width 11 height 11
drag, startPoint x: 273, startPoint y: 76, endPoint x: 299, endPoint y: 76, distance: 25.2
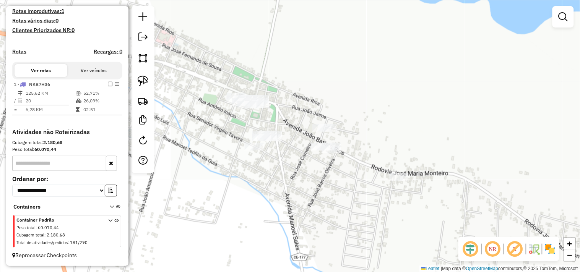
click at [314, 123] on div "Janela de atendimento Grade de atendimento Capacidade Transportadoras Veículos …" at bounding box center [290, 136] width 580 height 272
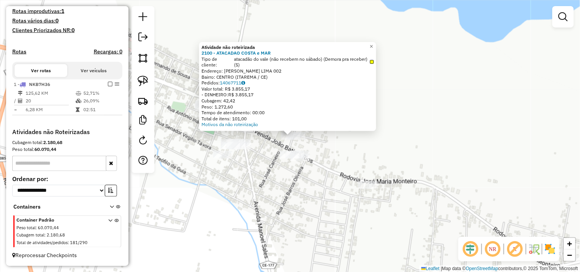
click at [337, 155] on div "Atividade não roteirizada 2100 - ATACADAO COSTA e MAR Tipo de cliente: atacadão…" at bounding box center [290, 136] width 580 height 272
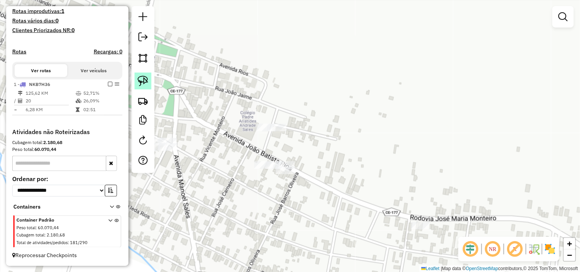
click at [145, 83] on img at bounding box center [143, 81] width 11 height 11
drag, startPoint x: 267, startPoint y: 114, endPoint x: 236, endPoint y: 125, distance: 32.9
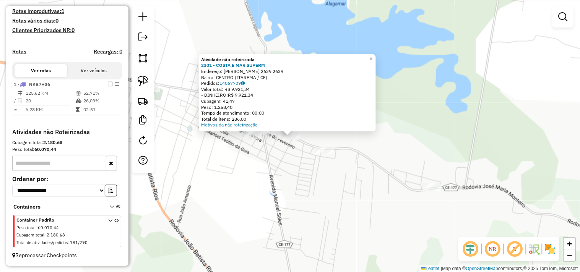
click at [277, 166] on div "Atividade não roteirizada 2301 - COSTA E MAR SUPERM Endereço: JOAO BATISTA RIOS…" at bounding box center [290, 136] width 580 height 272
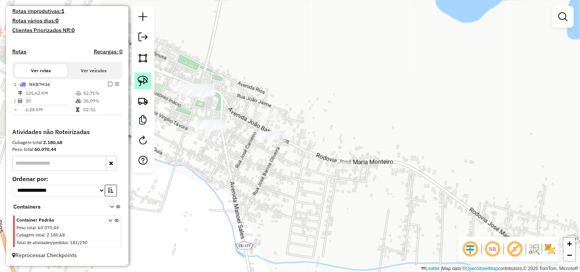
click at [138, 87] on link at bounding box center [143, 81] width 17 height 17
drag, startPoint x: 252, startPoint y: 155, endPoint x: 299, endPoint y: 151, distance: 47.6
click at [301, 148] on div "Janela de atendimento Grade de atendimento Capacidade Transportadoras Veículos …" at bounding box center [290, 136] width 580 height 272
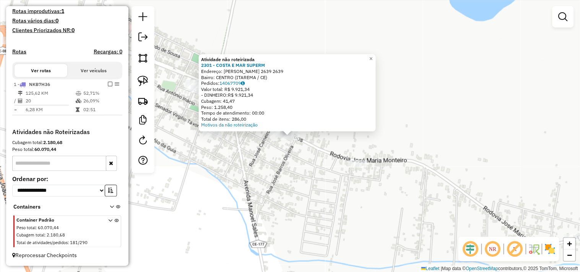
click at [270, 163] on div "Atividade não roteirizada 2301 - COSTA E MAR SUPERM Endereço: JOAO BATISTA RIOS…" at bounding box center [290, 136] width 580 height 272
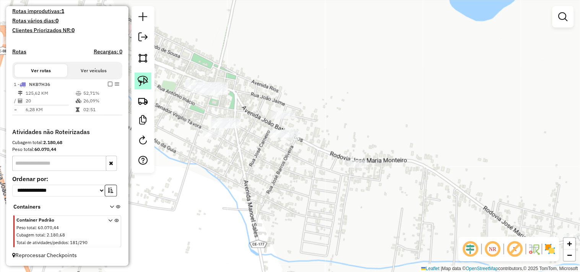
click at [146, 83] on img at bounding box center [143, 81] width 11 height 11
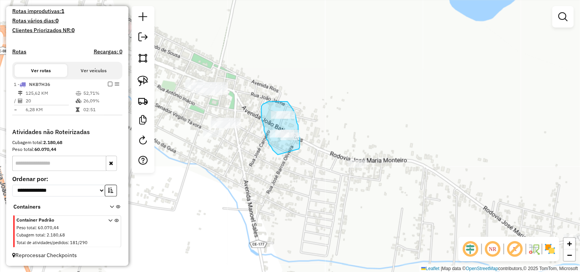
drag, startPoint x: 278, startPoint y: 155, endPoint x: 299, endPoint y: 149, distance: 21.8
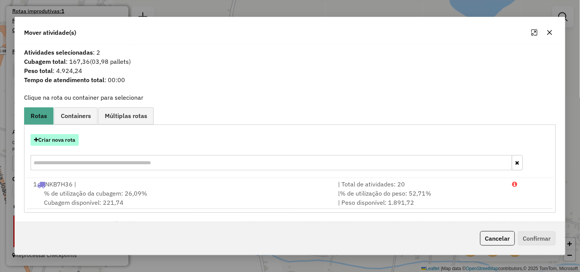
click at [67, 139] on button "Criar nova rota" at bounding box center [55, 140] width 48 height 12
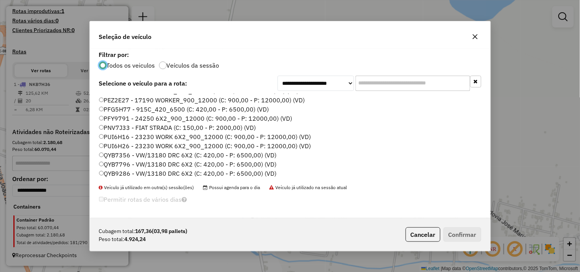
scroll to position [121, 0]
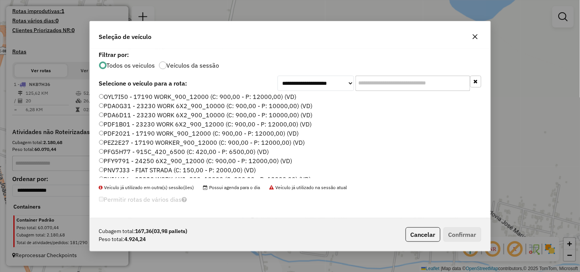
click at [117, 106] on label "PDA0G31 - 23230 WORK 6X2_900_10000 (C: 900,00 - P: 10000,00) (VD)" at bounding box center [206, 105] width 214 height 9
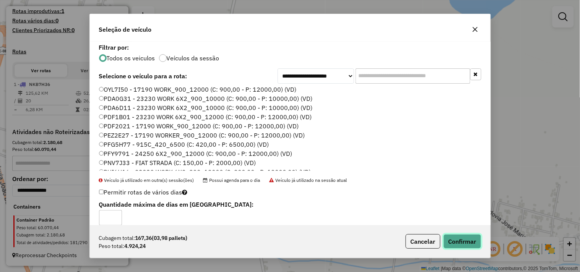
click at [457, 241] on button "Confirmar" at bounding box center [463, 241] width 38 height 15
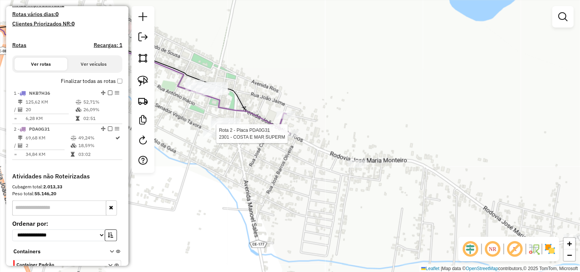
drag, startPoint x: 293, startPoint y: 138, endPoint x: 295, endPoint y: 152, distance: 14.0
click at [293, 138] on div at bounding box center [290, 134] width 19 height 8
select select "**********"
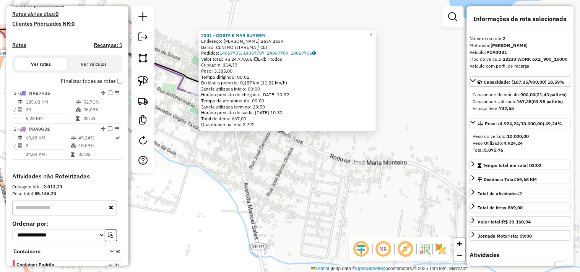
scroll to position [258, 0]
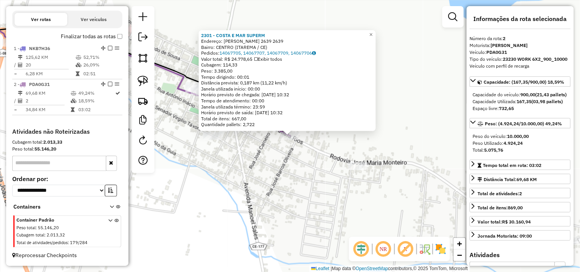
click at [291, 172] on div "2301 - COSTA E MAR SUPERM Endereço: JOAO BATISTA RIOS 2639 2639 Bairro: CENTRO …" at bounding box center [290, 136] width 580 height 272
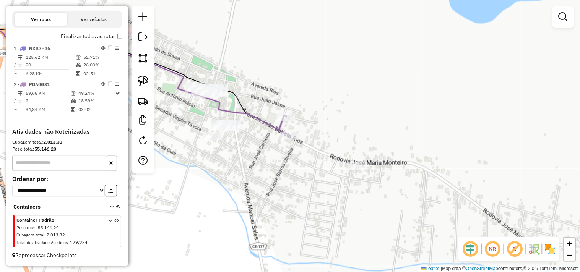
drag, startPoint x: 286, startPoint y: 177, endPoint x: 350, endPoint y: 185, distance: 64.4
click at [350, 185] on div "Janela de atendimento Grade de atendimento Capacidade Transportadoras Veículos …" at bounding box center [290, 136] width 580 height 272
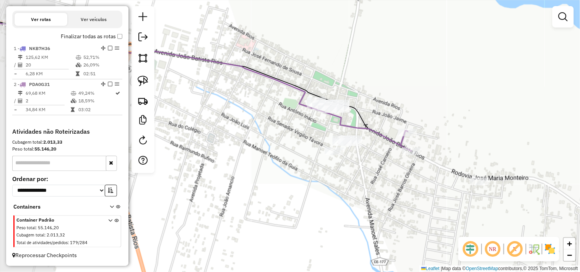
drag, startPoint x: 234, startPoint y: 79, endPoint x: 292, endPoint y: 86, distance: 58.2
click at [292, 86] on icon at bounding box center [204, 84] width 408 height 122
click at [155, 81] on div "Janela de atendimento Grade de atendimento Capacidade Transportadoras Veículos …" at bounding box center [290, 136] width 580 height 272
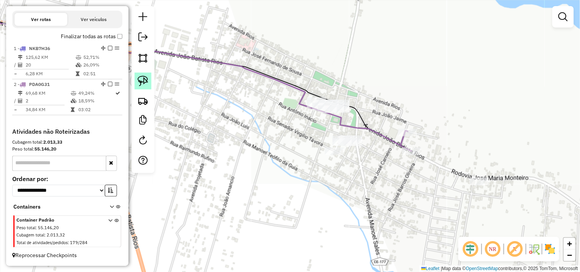
click at [151, 81] on link at bounding box center [143, 81] width 17 height 17
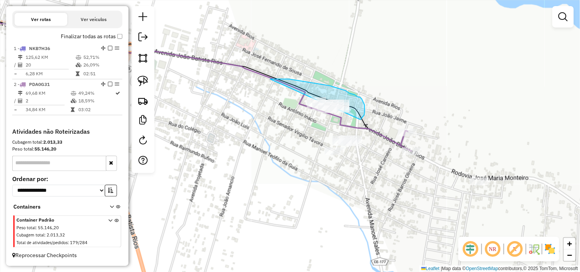
drag, startPoint x: 307, startPoint y: 82, endPoint x: 290, endPoint y: 117, distance: 38.8
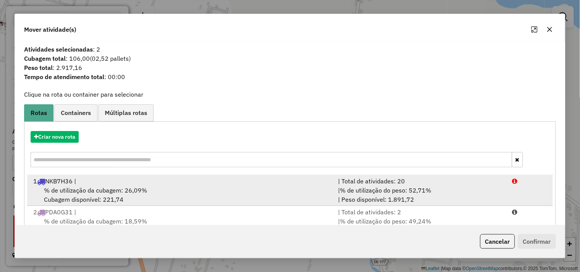
scroll to position [24, 0]
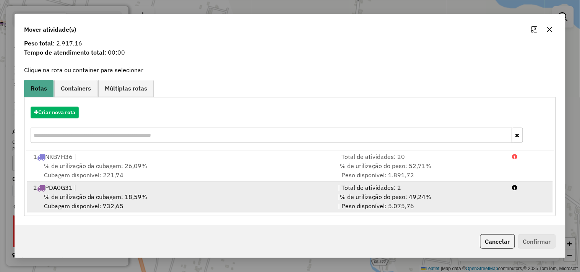
drag, startPoint x: 151, startPoint y: 196, endPoint x: 161, endPoint y: 196, distance: 9.9
click at [151, 196] on div "% de utilização da cubagem: 18,59% Cubagem disponível: 732,65" at bounding box center [181, 201] width 305 height 18
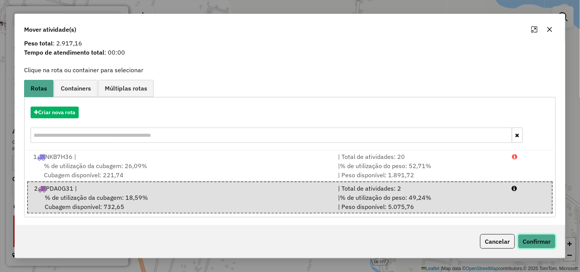
click at [530, 242] on button "Confirmar" at bounding box center [537, 241] width 38 height 15
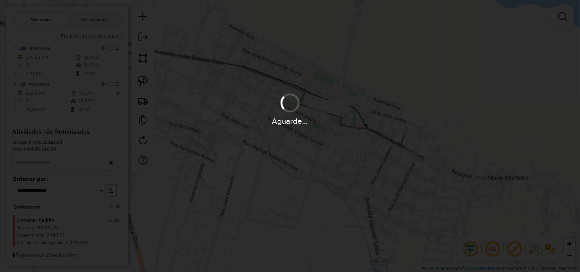
scroll to position [0, 0]
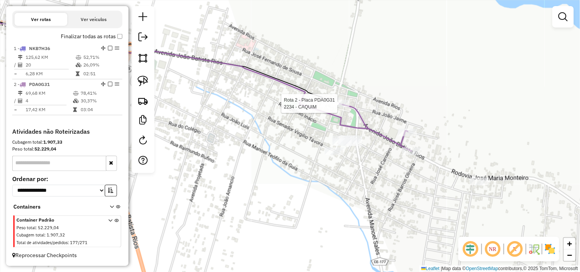
select select "**********"
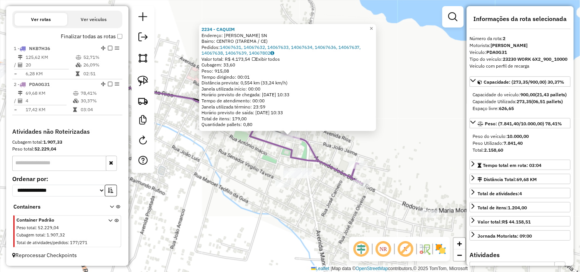
click at [327, 202] on div "2234 - CAQUIM Endereço: AFONSO FONTES SN Bairro: CENTRO (ITAREMA / CE) Pedidos:…" at bounding box center [290, 136] width 580 height 272
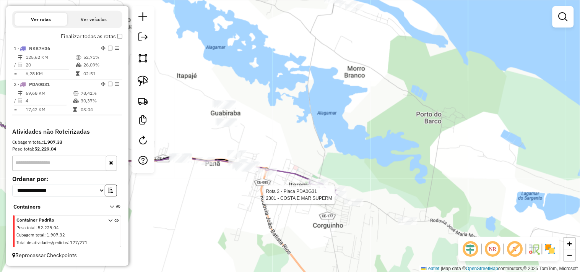
select select "**********"
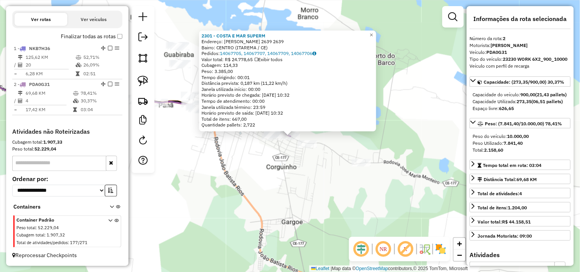
click at [306, 178] on div "2301 - COSTA E MAR SUPERM Endereço: JOAO BATISTA RIOS 2639 2639 Bairro: CENTRO …" at bounding box center [290, 136] width 580 height 272
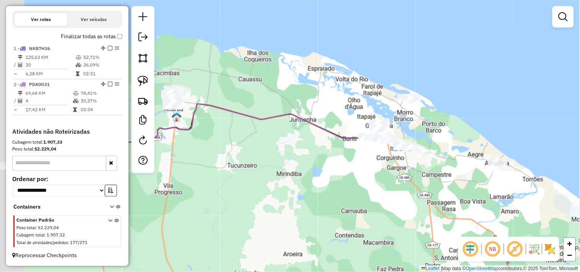
drag, startPoint x: 318, startPoint y: 160, endPoint x: 356, endPoint y: 144, distance: 41.3
click at [354, 147] on div "Janela de atendimento Grade de atendimento Capacidade Transportadoras Veículos …" at bounding box center [290, 136] width 580 height 272
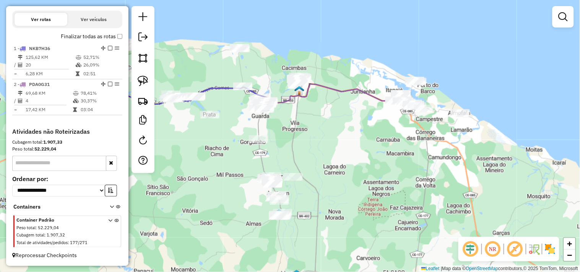
drag, startPoint x: 332, startPoint y: 150, endPoint x: 343, endPoint y: 99, distance: 51.8
click at [343, 99] on div "Janela de atendimento Grade de atendimento Capacidade Transportadoras Veículos …" at bounding box center [290, 136] width 580 height 272
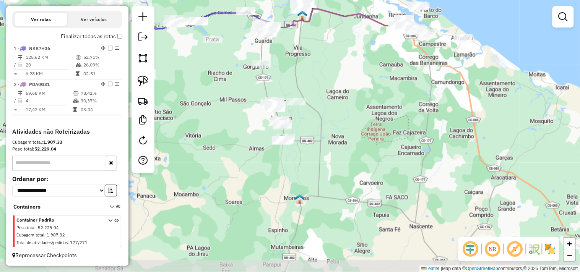
drag, startPoint x: 335, startPoint y: 164, endPoint x: 329, endPoint y: 135, distance: 28.9
click at [329, 135] on div "Janela de atendimento Grade de atendimento Capacidade Transportadoras Veículos …" at bounding box center [290, 136] width 580 height 272
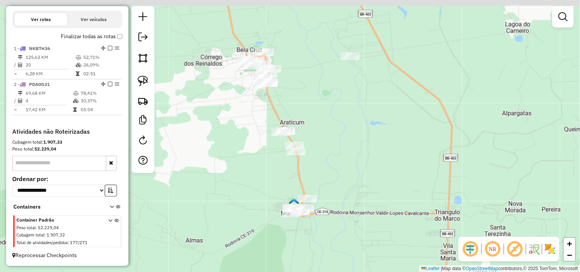
drag, startPoint x: 238, startPoint y: 124, endPoint x: 245, endPoint y: 166, distance: 43.4
click at [245, 166] on div "Janela de atendimento Grade de atendimento Capacidade Transportadoras Veículos …" at bounding box center [290, 136] width 580 height 272
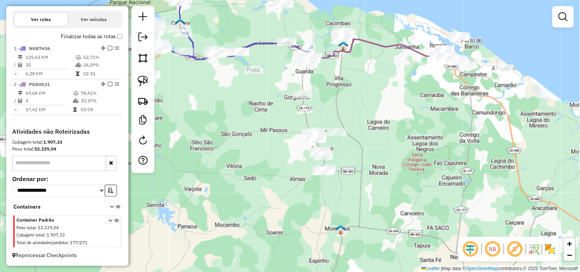
drag, startPoint x: 299, startPoint y: 138, endPoint x: 465, endPoint y: 137, distance: 165.2
click at [444, 148] on div "Janela de atendimento Grade de atendimento Capacidade Transportadoras Veículos …" at bounding box center [290, 136] width 580 height 272
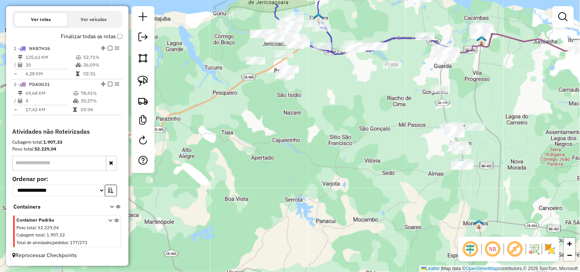
click at [554, 18] on div at bounding box center [563, 16] width 21 height 21
click at [568, 21] on em at bounding box center [563, 16] width 9 height 9
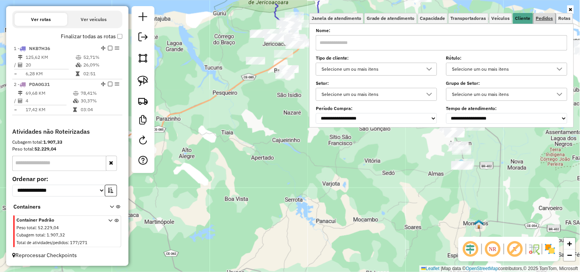
click at [541, 20] on span "Pedidos" at bounding box center [544, 18] width 17 height 5
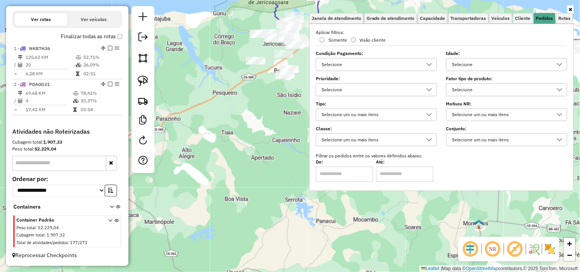
click at [475, 64] on div "Selecione" at bounding box center [501, 65] width 103 height 12
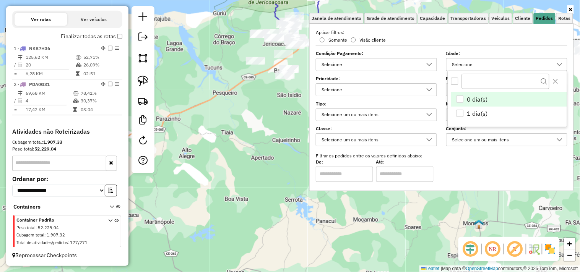
click at [458, 98] on div "0 dia(s)" at bounding box center [460, 99] width 7 height 7
click at [277, 116] on div "Limpar filtros Janela de atendimento Grade de atendimento Capacidade Transporta…" at bounding box center [290, 136] width 580 height 272
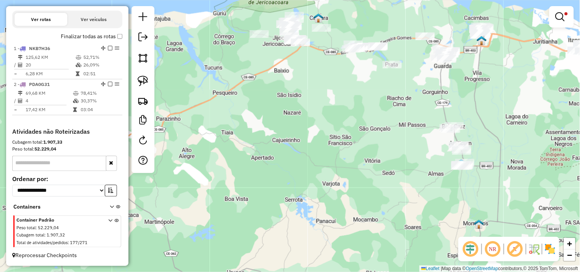
drag, startPoint x: 288, startPoint y: 156, endPoint x: 291, endPoint y: 158, distance: 4.5
click at [288, 158] on div "Limpar filtros Janela de atendimento Grade de atendimento Capacidade Transporta…" at bounding box center [290, 136] width 580 height 272
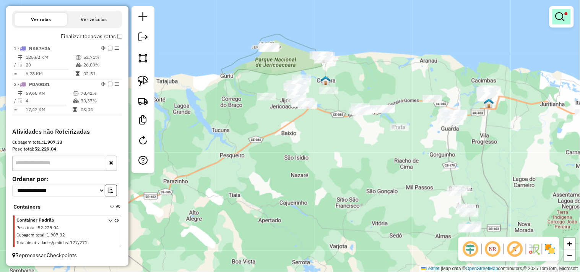
click at [564, 22] on link at bounding box center [562, 16] width 18 height 15
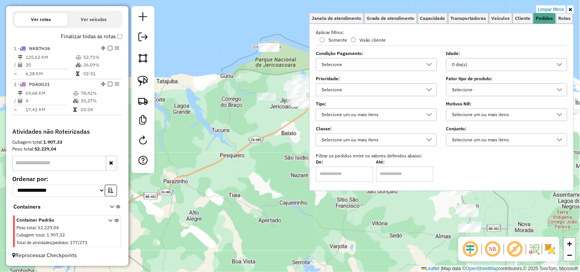
click at [486, 63] on div "0 dia(s)" at bounding box center [501, 65] width 103 height 12
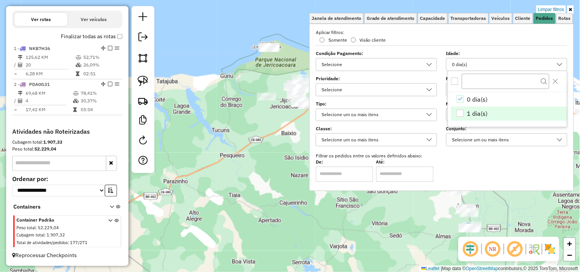
click at [460, 108] on li "1 dia(s)" at bounding box center [509, 114] width 116 height 15
click at [460, 94] on li "0 dia(s)" at bounding box center [509, 99] width 116 height 15
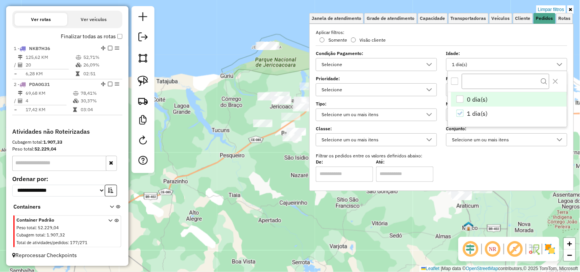
click at [281, 163] on div "Limpar filtros Janela de atendimento Grade de atendimento Capacidade Transporta…" at bounding box center [290, 136] width 580 height 272
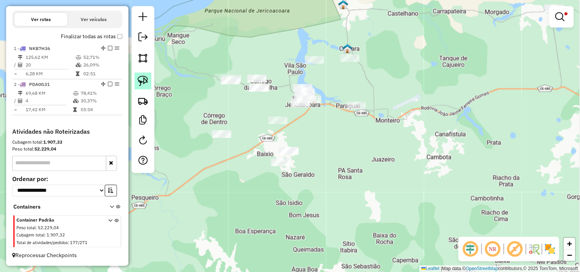
click at [140, 85] on img at bounding box center [143, 81] width 11 height 11
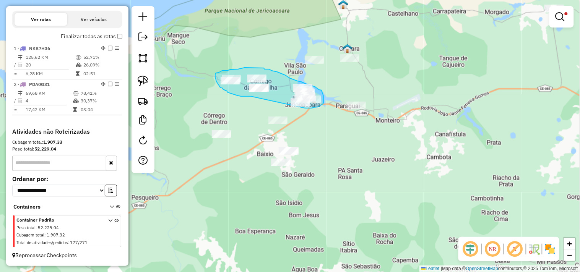
drag, startPoint x: 251, startPoint y: 96, endPoint x: 305, endPoint y: 108, distance: 55.6
click at [305, 108] on div "Limpar filtros Janela de atendimento Grade de atendimento Capacidade Transporta…" at bounding box center [290, 136] width 580 height 272
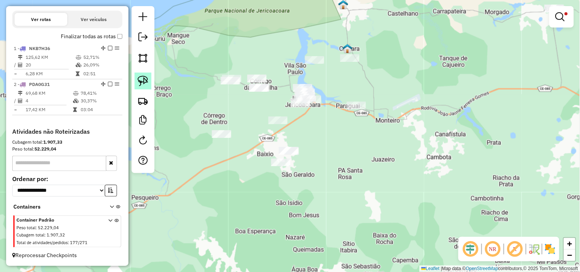
click at [143, 79] on img at bounding box center [143, 81] width 11 height 11
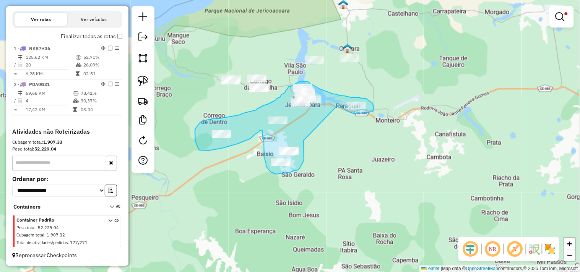
drag, startPoint x: 304, startPoint y: 141, endPoint x: 337, endPoint y: 106, distance: 48.4
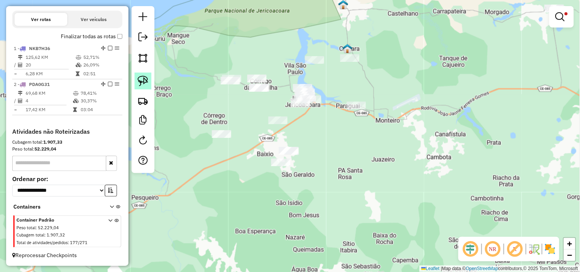
click at [147, 83] on img at bounding box center [143, 81] width 11 height 11
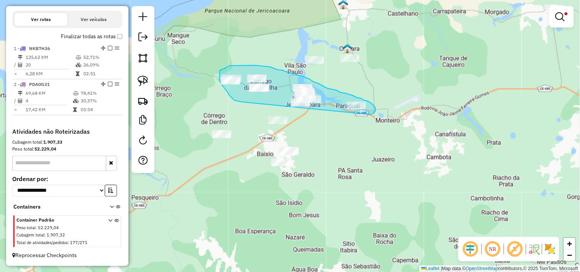
drag, startPoint x: 242, startPoint y: 102, endPoint x: 371, endPoint y: 115, distance: 129.5
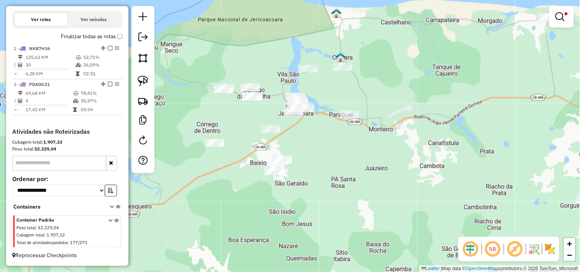
drag, startPoint x: 330, startPoint y: 157, endPoint x: 326, endPoint y: 142, distance: 15.5
click at [326, 142] on div "Limpar filtros Janela de atendimento Grade de atendimento Capacidade Transporta…" at bounding box center [290, 136] width 580 height 272
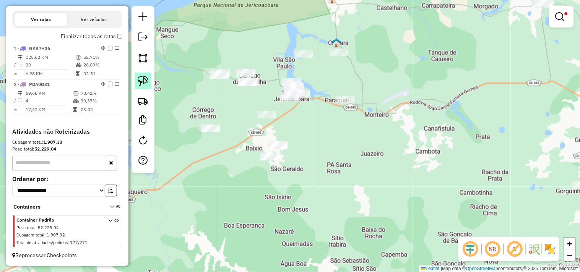
click at [147, 80] on img at bounding box center [143, 81] width 11 height 11
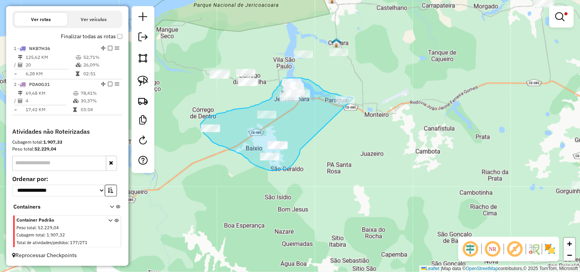
click at [354, 98] on div "Limpar filtros Janela de atendimento Grade de atendimento Capacidade Transporta…" at bounding box center [290, 136] width 580 height 272
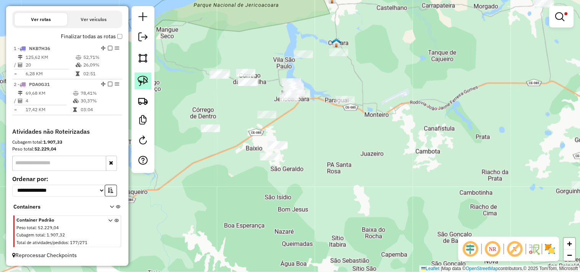
click at [137, 81] on link at bounding box center [143, 81] width 17 height 17
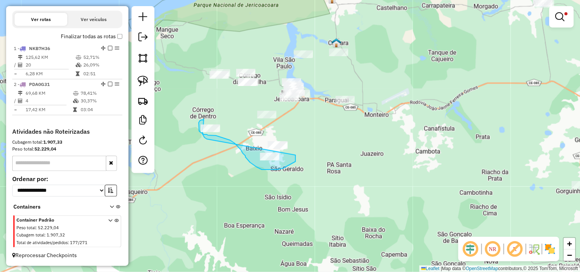
drag, startPoint x: 296, startPoint y: 156, endPoint x: 212, endPoint y: 143, distance: 84.3
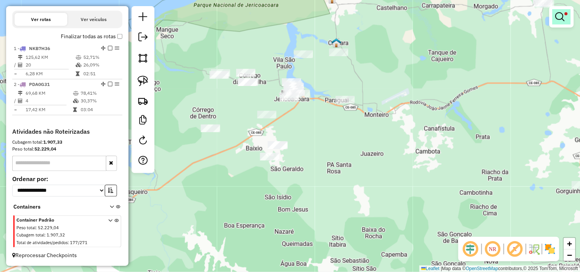
click at [565, 19] on link at bounding box center [562, 16] width 18 height 15
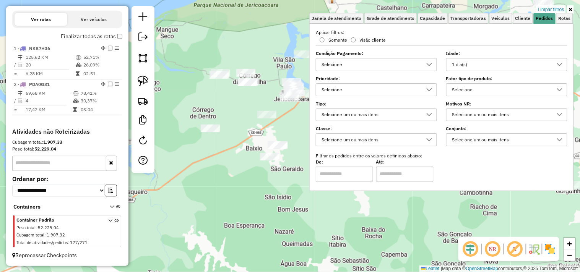
click at [511, 63] on div "1 dia(s)" at bounding box center [501, 65] width 103 height 12
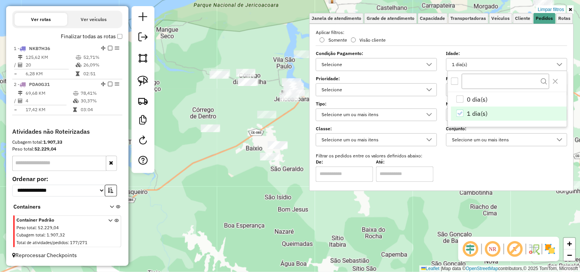
click at [293, 125] on div "Limpar filtros Janela de atendimento Grade de atendimento Capacidade Transporta…" at bounding box center [290, 136] width 580 height 272
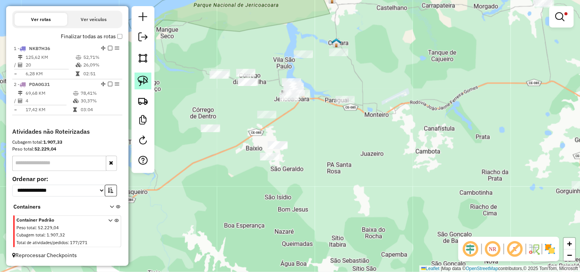
click at [148, 82] on img at bounding box center [143, 81] width 11 height 11
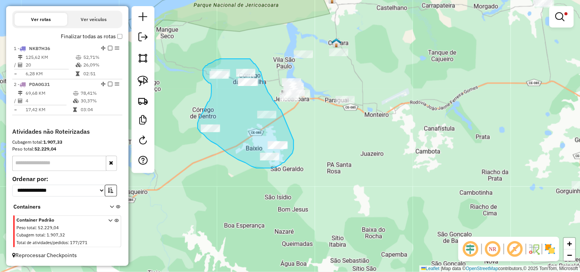
drag, startPoint x: 294, startPoint y: 140, endPoint x: 282, endPoint y: 113, distance: 29.8
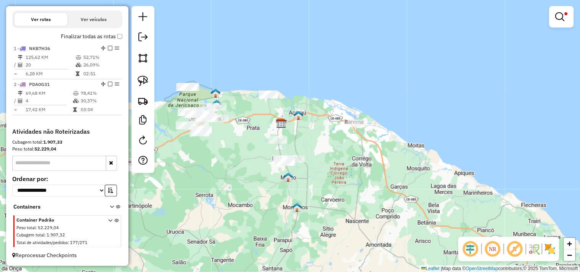
drag, startPoint x: 268, startPoint y: 221, endPoint x: 249, endPoint y: 177, distance: 48.1
click at [247, 177] on div "Limpar filtros Janela de atendimento Grade de atendimento Capacidade Transporta…" at bounding box center [290, 136] width 580 height 272
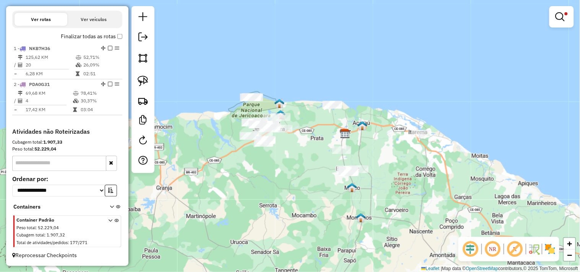
drag, startPoint x: 230, startPoint y: 171, endPoint x: 293, endPoint y: 191, distance: 66.0
click at [293, 185] on div "Limpar filtros Janela de atendimento Grade de atendimento Capacidade Transporta…" at bounding box center [290, 136] width 580 height 272
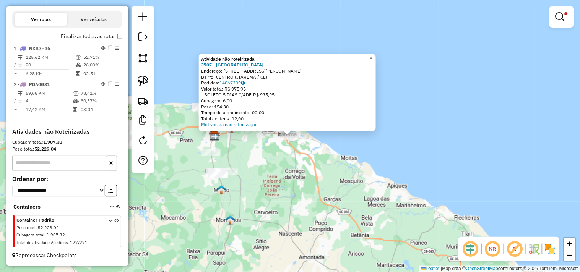
click at [292, 166] on div "Atividade não roteirizada 3707 - CHURRASCARIA OASIS Endereço: AV JOAO BATISTA R…" at bounding box center [290, 136] width 580 height 272
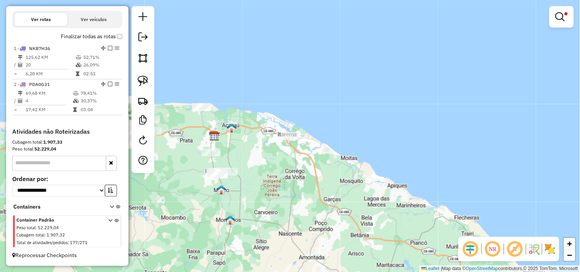
drag, startPoint x: 285, startPoint y: 165, endPoint x: 299, endPoint y: 165, distance: 13.8
click at [299, 165] on div "Limpar filtros Janela de atendimento Grade de atendimento Capacidade Transporta…" at bounding box center [290, 136] width 580 height 272
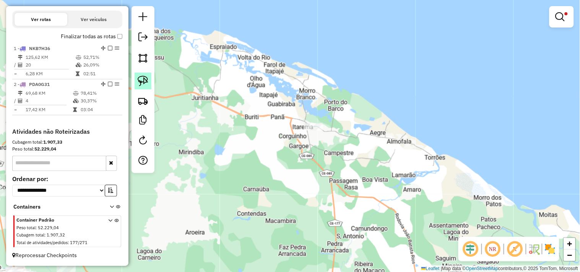
click at [146, 85] on img at bounding box center [143, 81] width 11 height 11
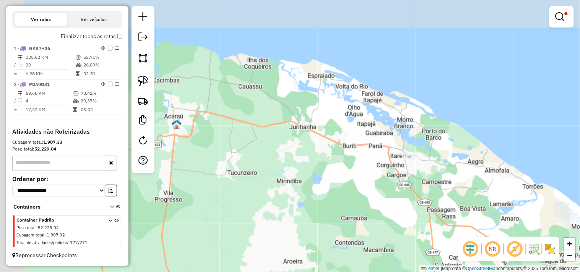
drag, startPoint x: 341, startPoint y: 157, endPoint x: 398, endPoint y: 162, distance: 57.2
click at [394, 163] on div "Limpar filtros Janela de atendimento Grade de atendimento Capacidade Transporta…" at bounding box center [290, 136] width 580 height 272
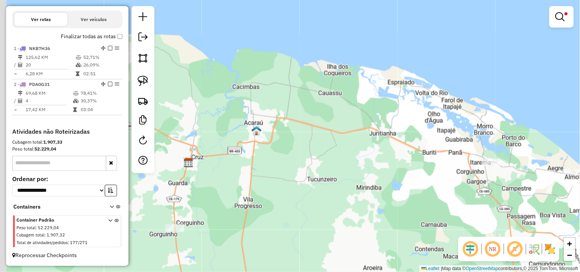
drag, startPoint x: 285, startPoint y: 152, endPoint x: 407, endPoint y: 138, distance: 122.7
click at [405, 139] on div "Limpar filtros Janela de atendimento Grade de atendimento Capacidade Transporta…" at bounding box center [290, 136] width 580 height 272
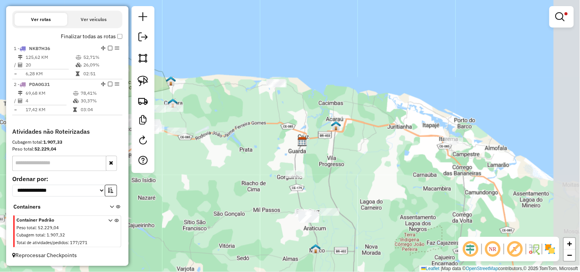
drag, startPoint x: 364, startPoint y: 150, endPoint x: 337, endPoint y: 134, distance: 30.8
click at [288, 134] on div "Limpar filtros Janela de atendimento Grade de atendimento Capacidade Transporta…" at bounding box center [290, 136] width 580 height 272
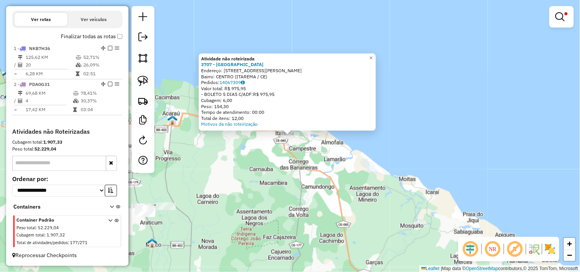
click at [286, 166] on div "Atividade não roteirizada 3707 - CHURRASCARIA OASIS Endereço: AV JOAO BATISTA R…" at bounding box center [290, 136] width 580 height 272
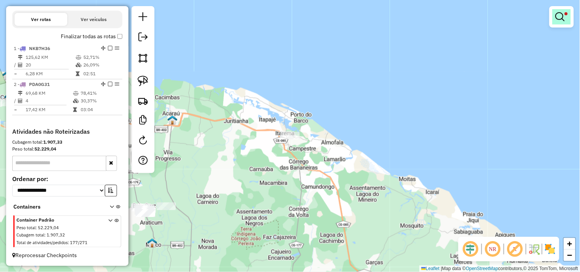
click at [561, 18] on em at bounding box center [560, 16] width 9 height 9
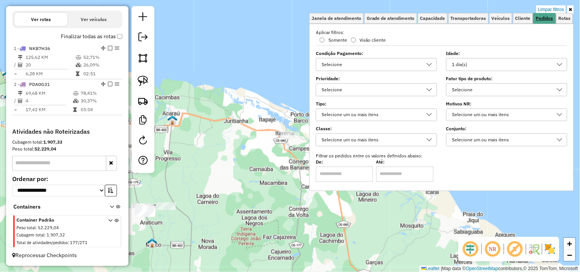
click at [547, 16] on span "Pedidos" at bounding box center [544, 18] width 17 height 5
drag, startPoint x: 483, startPoint y: 63, endPoint x: 483, endPoint y: 70, distance: 6.2
click at [483, 64] on div "1 dia(s)" at bounding box center [501, 65] width 103 height 12
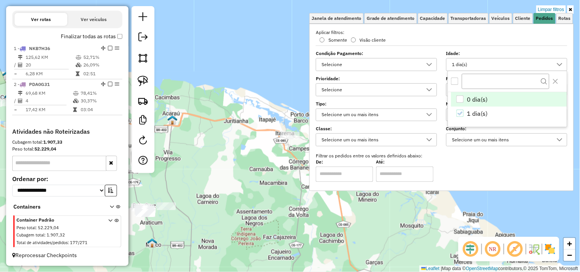
click at [464, 98] on div "0 dia(s)" at bounding box center [461, 100] width 8 height 8
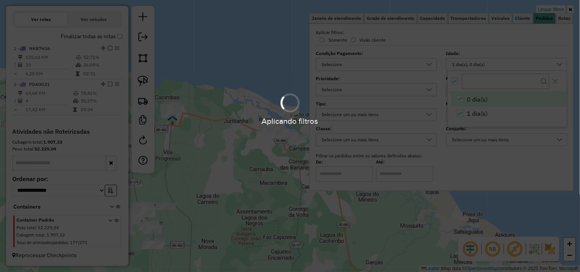
click at [522, 19] on div "Aplicando filtros" at bounding box center [290, 136] width 580 height 272
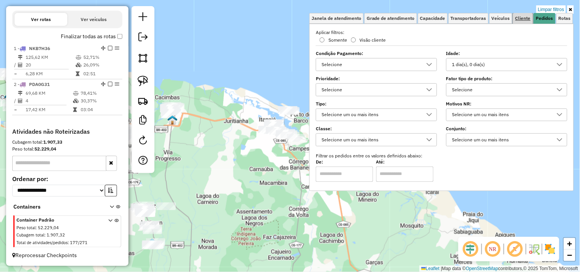
click at [521, 20] on span "Cliente" at bounding box center [523, 18] width 15 height 5
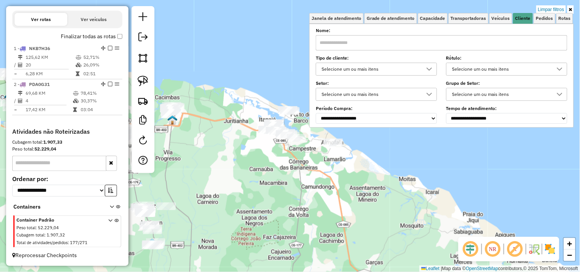
click at [457, 43] on input "text" at bounding box center [442, 42] width 252 height 15
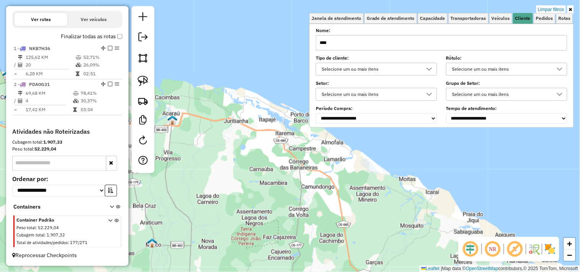
type input "****"
click at [348, 179] on div "Limpar filtros Janela de atendimento Grade de atendimento Capacidade Transporta…" at bounding box center [290, 136] width 580 height 272
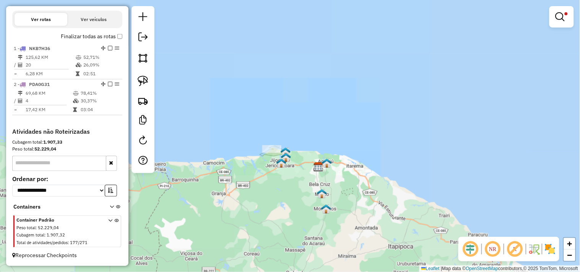
drag, startPoint x: 343, startPoint y: 202, endPoint x: 361, endPoint y: 173, distance: 34.1
click at [358, 175] on div "Limpar filtros Janela de atendimento Grade de atendimento Capacidade Transporta…" at bounding box center [290, 136] width 580 height 272
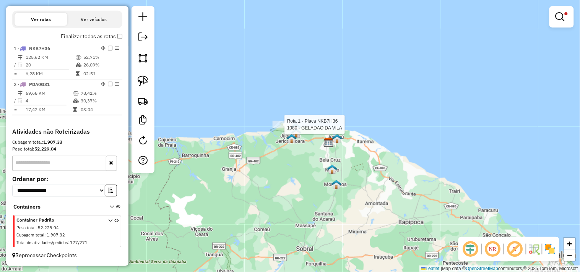
select select "**********"
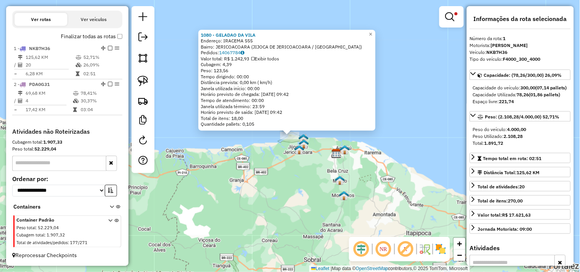
click at [299, 195] on div "1080 - GELADAO DA VILA Endereço: IRACEMA 555 Bairro: JERICOACOARA (JIJOCA DE JE…" at bounding box center [290, 136] width 580 height 272
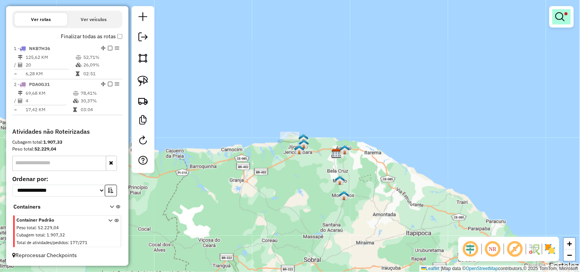
click at [556, 17] on em at bounding box center [560, 16] width 9 height 9
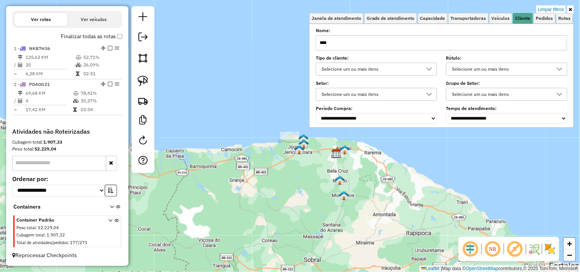
click at [496, 40] on input "****" at bounding box center [442, 42] width 252 height 15
type input "*"
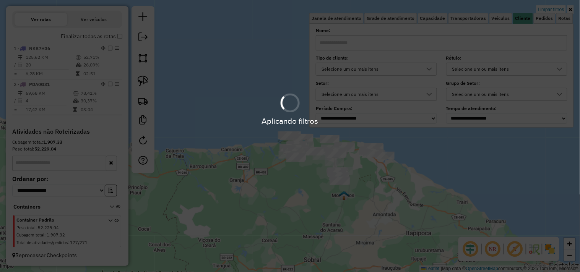
click at [409, 180] on hb-app "Aplicando filtros Pop-up bloqueado! Seu navegador bloqueou automáticamente a ab…" at bounding box center [290, 136] width 580 height 272
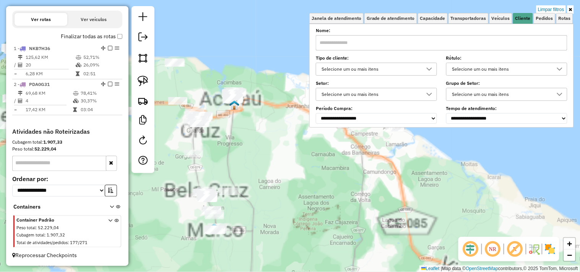
click at [385, 154] on div "Limpar filtros Janela de atendimento Grade de atendimento Capacidade Transporta…" at bounding box center [290, 136] width 580 height 272
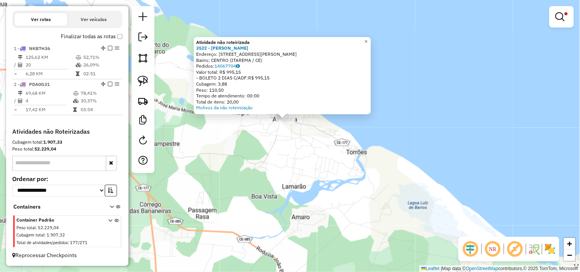
click at [299, 147] on div "Atividade não roteirizada 3522 - JOSE GERALDO DA COST Endereço: AV AV JOAO BATI…" at bounding box center [290, 136] width 580 height 272
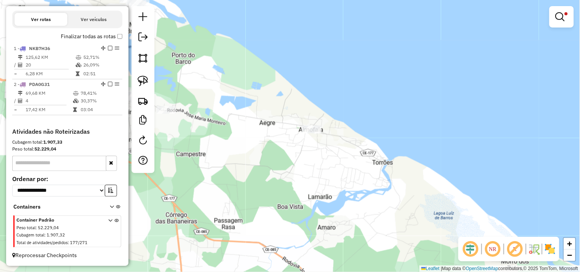
drag, startPoint x: 273, startPoint y: 136, endPoint x: 290, endPoint y: 145, distance: 18.8
click at [293, 145] on div "Limpar filtros Janela de atendimento Grade de atendimento Capacidade Transporta…" at bounding box center [290, 136] width 580 height 272
click at [144, 80] on img at bounding box center [143, 81] width 11 height 11
drag, startPoint x: 312, startPoint y: 117, endPoint x: 285, endPoint y: 140, distance: 35.8
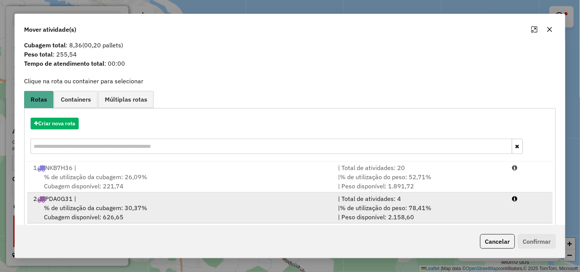
scroll to position [24, 0]
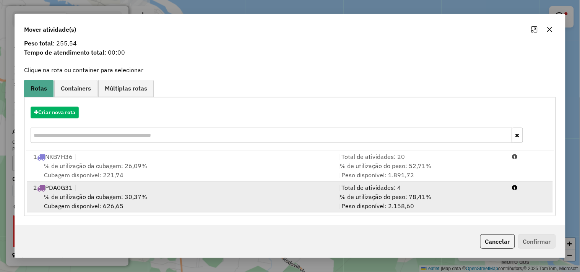
click at [109, 193] on span "% de utilização da cubagem: 30,37%" at bounding box center [95, 197] width 103 height 8
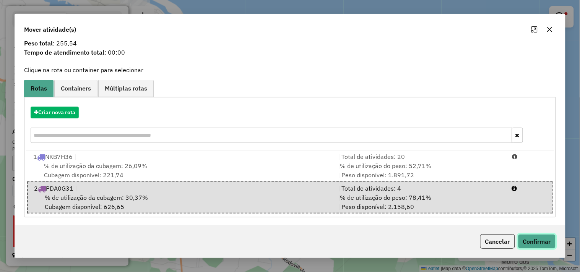
click at [541, 242] on button "Confirmar" at bounding box center [537, 241] width 38 height 15
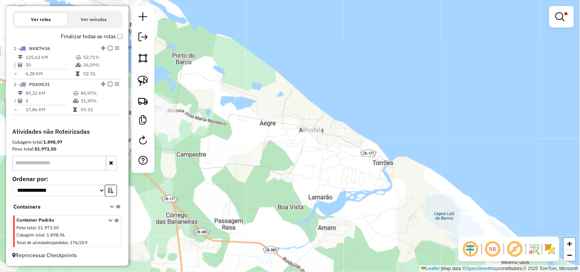
scroll to position [0, 0]
select select "**********"
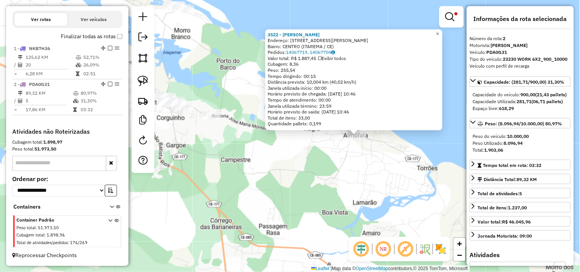
drag, startPoint x: 246, startPoint y: 174, endPoint x: 307, endPoint y: 173, distance: 61.6
click at [330, 173] on div "3522 - JOSE GERALDO DA COST Endereço: AV AV JOAO BATISTA RIOS 1446 Bairro: CENT…" at bounding box center [290, 136] width 580 height 272
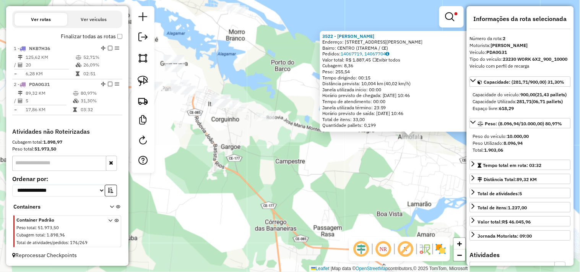
drag, startPoint x: 230, startPoint y: 173, endPoint x: 238, endPoint y: 144, distance: 30.4
click at [267, 175] on div "3522 - JOSE GERALDO DA COST Endereço: AV AV JOAO BATISTA RIOS 1446 Bairro: CENT…" at bounding box center [290, 136] width 580 height 272
click at [204, 123] on div "3522 - JOSE GERALDO DA COST Endereço: AV AV JOAO BATISTA RIOS 1446 Bairro: CENT…" at bounding box center [290, 136] width 580 height 272
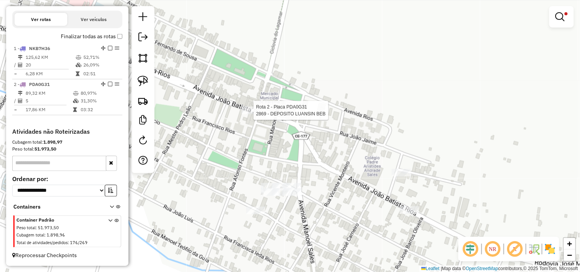
select select "**********"
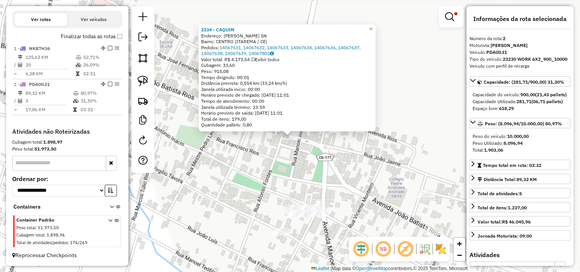
click at [299, 157] on div "2234 - CAQUIM Endereço: AFONSO FONTES SN Bairro: CENTRO (ITAREMA / CE) Pedidos:…" at bounding box center [290, 136] width 580 height 272
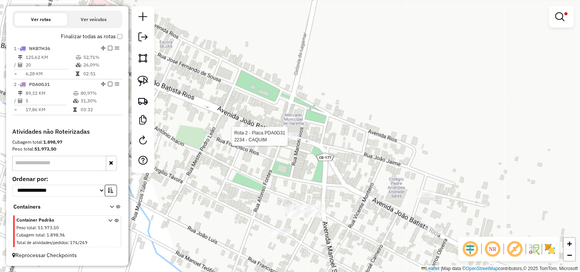
select select "**********"
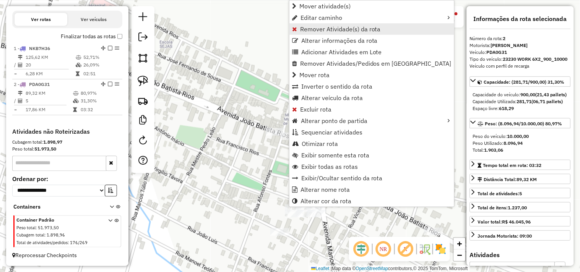
click at [316, 28] on span "Remover Atividade(s) da rota" at bounding box center [340, 29] width 81 height 6
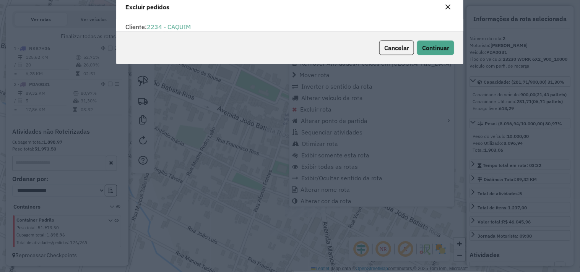
scroll to position [26, 0]
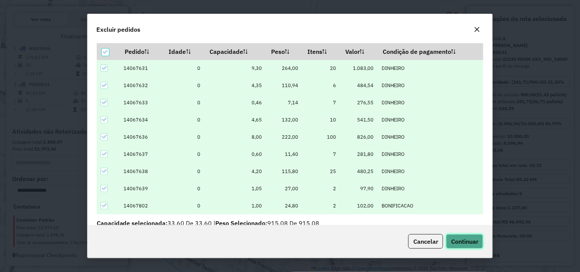
click at [469, 243] on span "Continuar" at bounding box center [464, 242] width 27 height 8
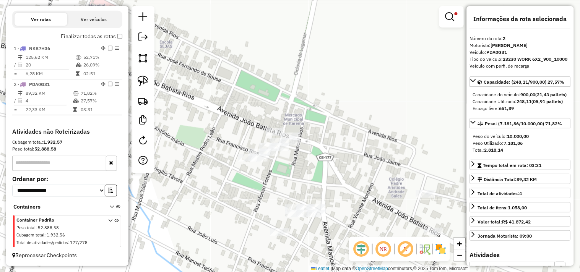
click at [343, 122] on div "Limpar filtros Janela de atendimento Grade de atendimento Capacidade Transporta…" at bounding box center [290, 136] width 580 height 272
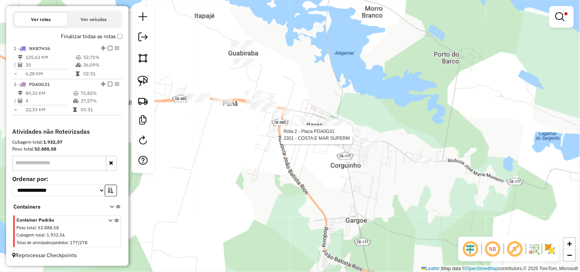
select select "**********"
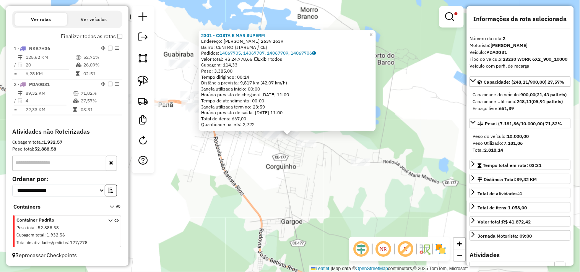
click at [319, 192] on div "2301 - COSTA E MAR SUPERM Endereço: JOAO BATISTA RIOS 2639 2639 Bairro: CENTRO …" at bounding box center [290, 136] width 580 height 272
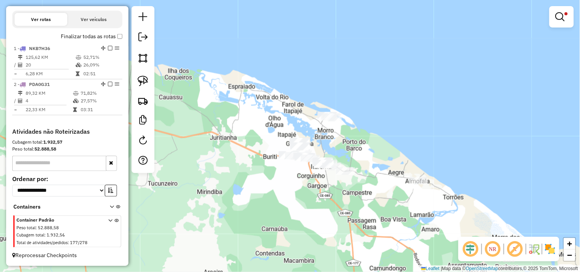
drag, startPoint x: 273, startPoint y: 207, endPoint x: 355, endPoint y: 160, distance: 94.3
click at [353, 162] on div "Limpar filtros Janela de atendimento Grade de atendimento Capacidade Transporta…" at bounding box center [290, 136] width 580 height 272
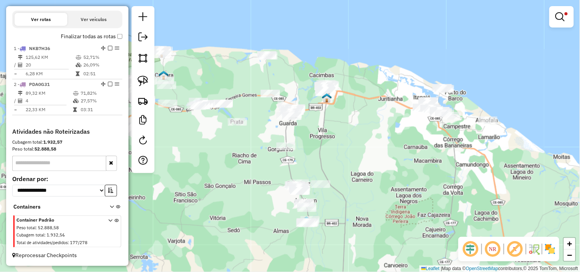
drag, startPoint x: 293, startPoint y: 189, endPoint x: 356, endPoint y: 160, distance: 69.3
click at [356, 160] on div "Limpar filtros Janela de atendimento Grade de atendimento Capacidade Transporta…" at bounding box center [290, 136] width 580 height 272
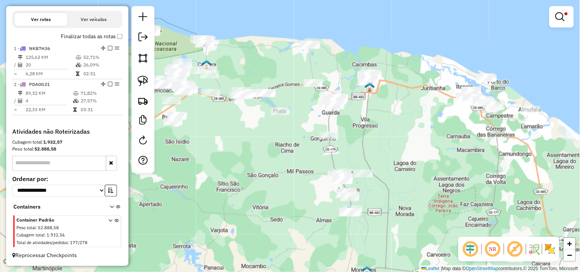
drag, startPoint x: 359, startPoint y: 150, endPoint x: 389, endPoint y: 139, distance: 32.1
click at [389, 139] on div "Limpar filtros Janela de atendimento Grade de atendimento Capacidade Transporta…" at bounding box center [290, 136] width 580 height 272
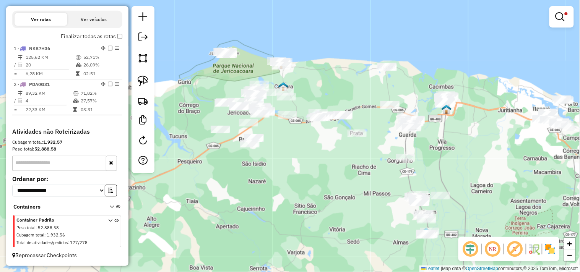
drag, startPoint x: 229, startPoint y: 157, endPoint x: 272, endPoint y: 167, distance: 44.7
click at [272, 167] on div "Limpar filtros Janela de atendimento Grade de atendimento Capacidade Transporta…" at bounding box center [290, 136] width 580 height 272
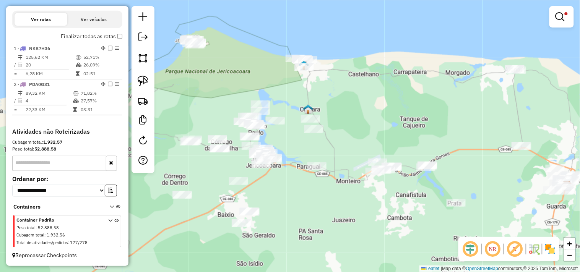
drag, startPoint x: 309, startPoint y: 193, endPoint x: 307, endPoint y: 200, distance: 7.6
click at [307, 200] on div "Limpar filtros Janela de atendimento Grade de atendimento Capacidade Transporta…" at bounding box center [290, 136] width 580 height 272
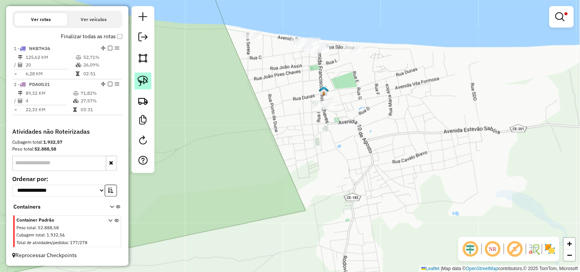
click at [148, 78] on img at bounding box center [143, 81] width 11 height 11
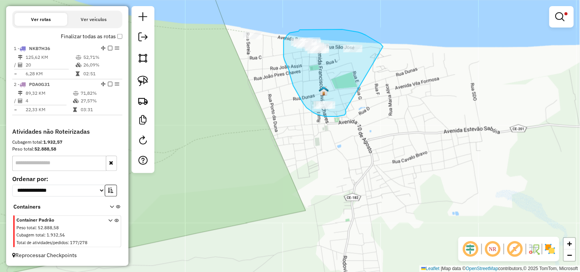
drag, startPoint x: 338, startPoint y: 117, endPoint x: 384, endPoint y: 59, distance: 74.3
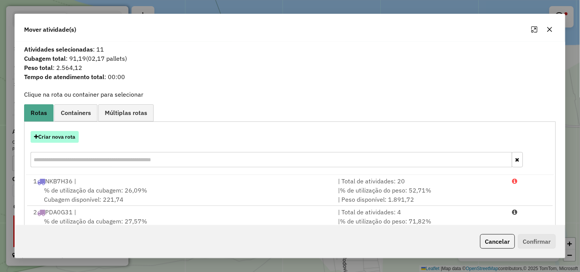
click at [65, 140] on button "Criar nova rota" at bounding box center [55, 137] width 48 height 12
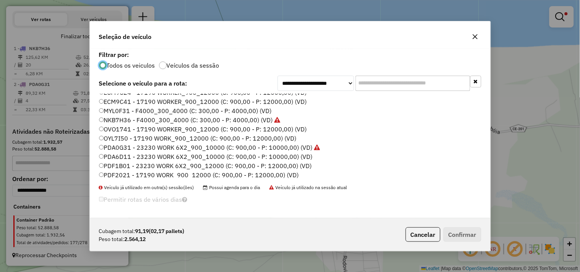
scroll to position [163, 0]
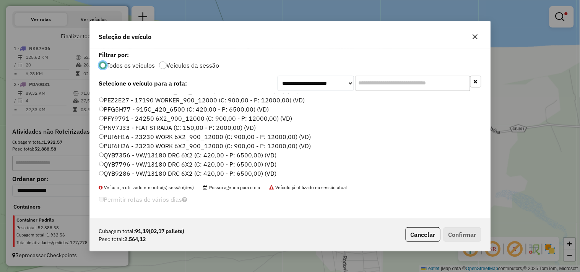
click at [129, 175] on label "QYB9286 - VW/13180 DRC 6X2 (C: 420,00 - P: 6500,00) (VD)" at bounding box center [188, 173] width 178 height 9
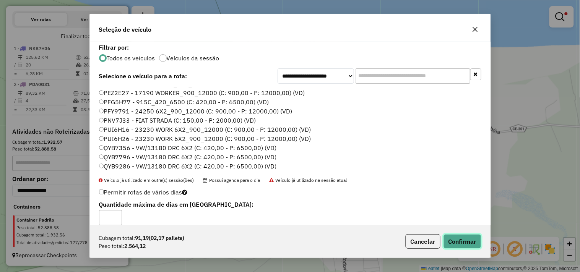
click at [468, 240] on button "Confirmar" at bounding box center [463, 241] width 38 height 15
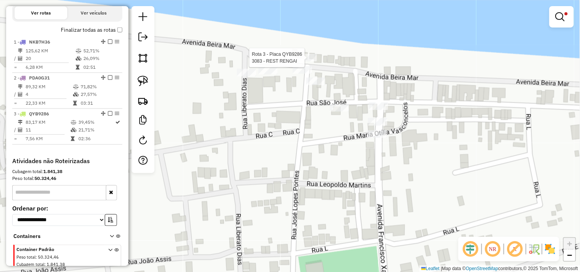
scroll to position [294, 0]
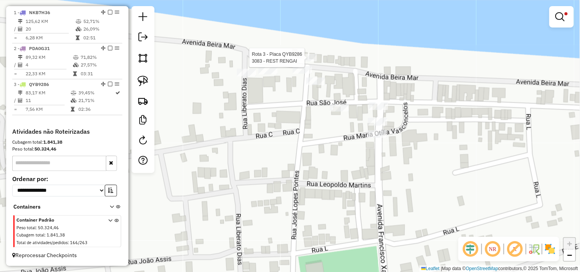
select select "**********"
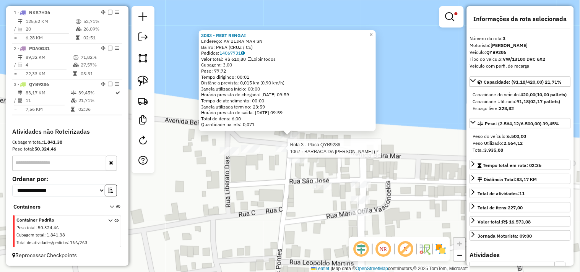
click at [280, 152] on div at bounding box center [285, 149] width 19 height 8
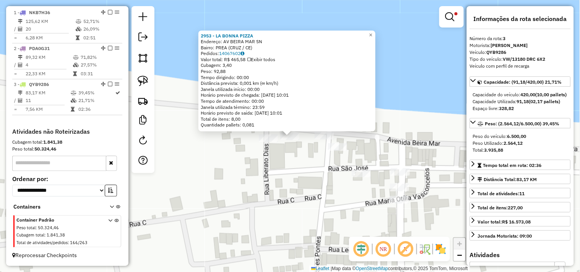
click at [250, 139] on div "2953 - LA BONNA PIZZA Endereço: AV BEIRA MAR SN Bairro: PREA (CRUZ / CE) Pedido…" at bounding box center [290, 136] width 580 height 272
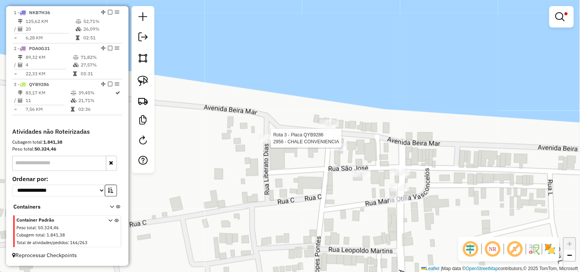
select select "**********"
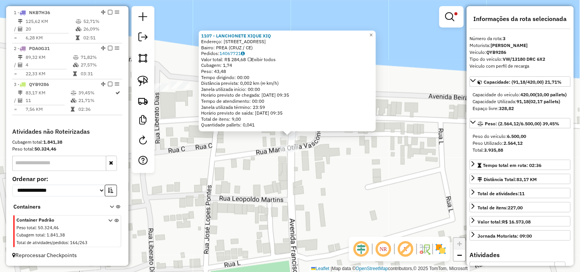
click at [327, 163] on div "Rota 3 - Placa QYB9286 1107 - LANCHONETE XIQUE XIQ × 1107 - LANCHONETE XIQUE XI…" at bounding box center [290, 136] width 580 height 272
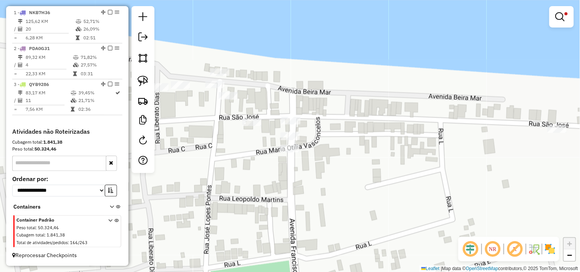
click at [324, 177] on div "1107 - LANCHONETE XIQUE XIQ Endereço: RUA PRINCIPAL 11 Bairro: PREA (CRUZ / CE)…" at bounding box center [290, 136] width 580 height 272
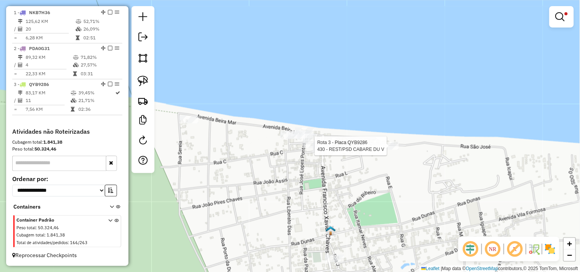
select select "**********"
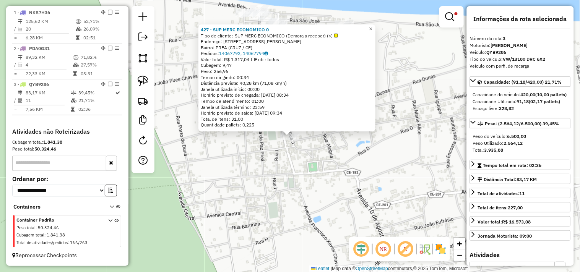
click at [278, 172] on div "427 - SUP MERC ECONOMICO 0 Tipo de cliente: SUP MERC ECONOMICO (Demora a recebe…" at bounding box center [290, 136] width 580 height 272
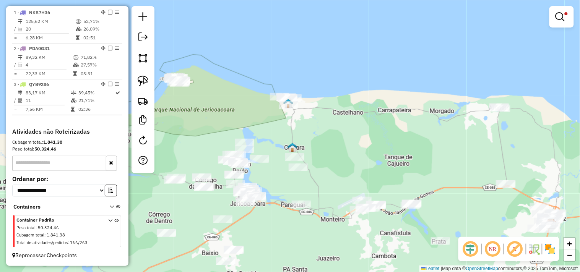
drag, startPoint x: 331, startPoint y: 234, endPoint x: 295, endPoint y: 170, distance: 73.6
click at [294, 171] on div "Limpar filtros Janela de atendimento Grade de atendimento Capacidade Transporta…" at bounding box center [290, 136] width 580 height 272
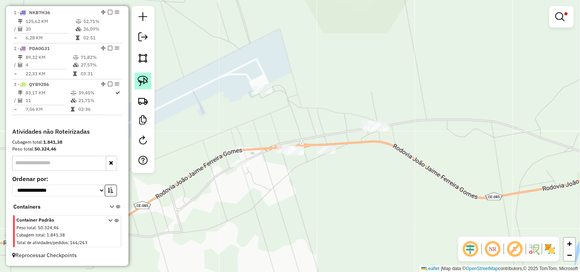
click at [145, 79] on img at bounding box center [143, 81] width 11 height 11
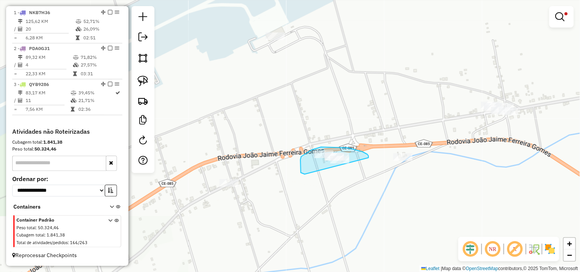
drag, startPoint x: 306, startPoint y: 174, endPoint x: 360, endPoint y: 167, distance: 54.4
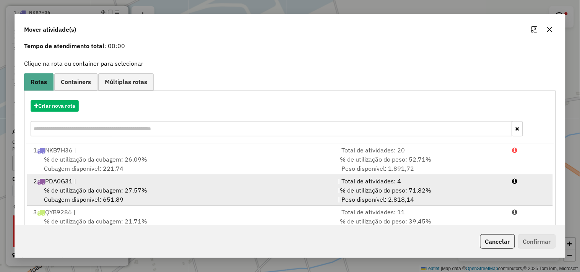
scroll to position [55, 0]
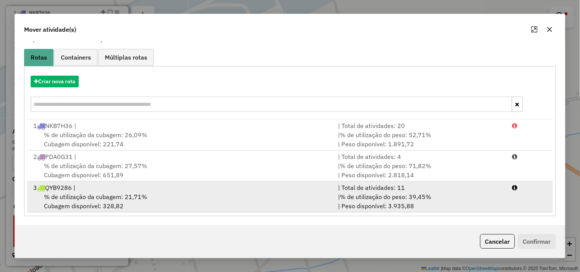
click at [114, 202] on div "% de utilização da cubagem: 21,71% Cubagem disponível: 328,82" at bounding box center [181, 201] width 305 height 18
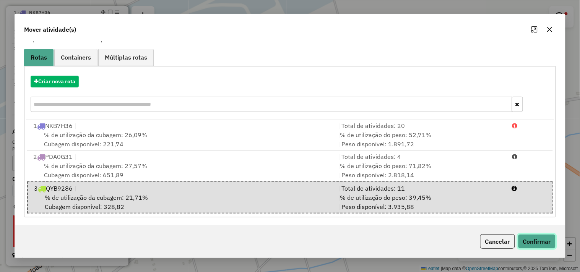
click at [535, 243] on button "Confirmar" at bounding box center [537, 241] width 38 height 15
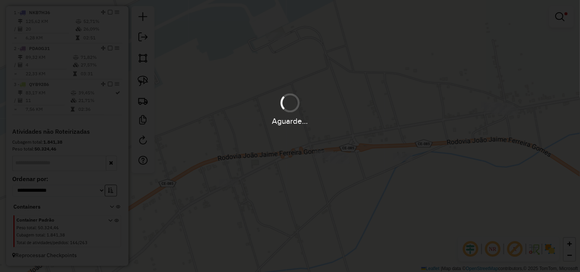
scroll to position [0, 0]
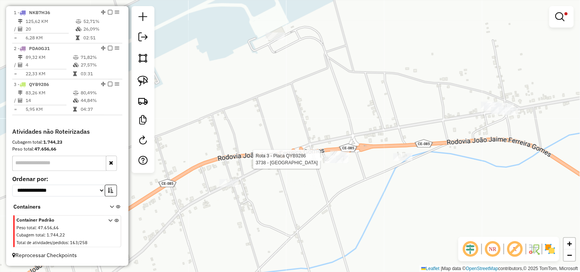
select select "**********"
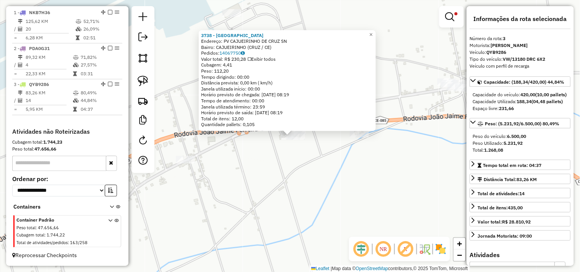
click at [343, 183] on div "3738 - CANTINHO DO NORDESTE Endereço: PV CAJUEIRINHO DE CRUZ SN Bairro: CAJUEIR…" at bounding box center [290, 136] width 580 height 272
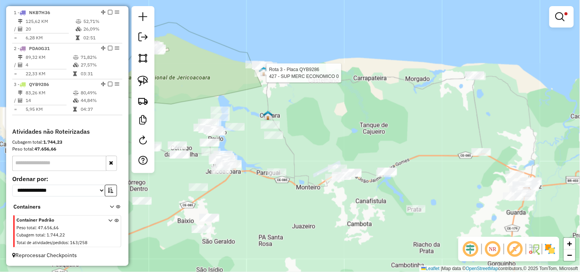
select select "**********"
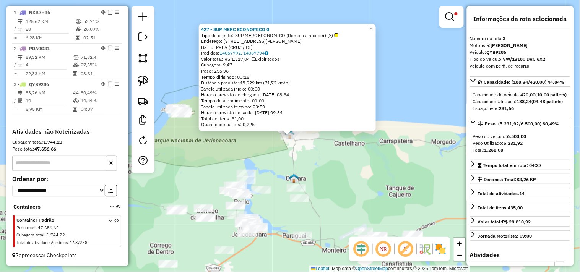
click at [322, 165] on div "427 - SUP MERC ECONOMICO 0 Tipo de cliente: SUP MERC ECONOMICO (Demora a recebe…" at bounding box center [290, 136] width 580 height 272
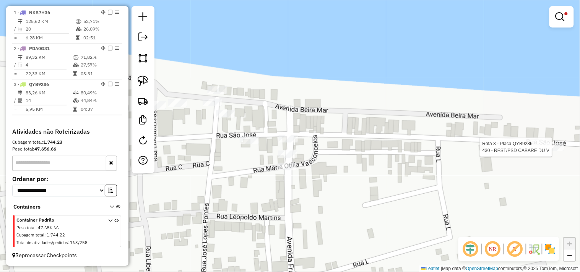
select select "**********"
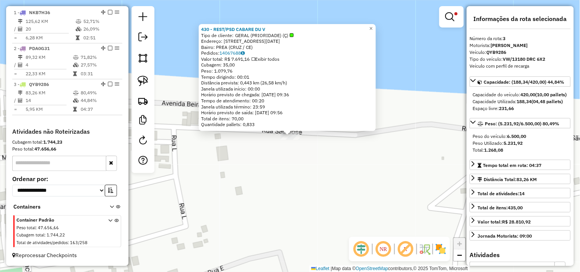
click at [269, 175] on div "430 - REST/PSD CABARE DU V Tipo de cliente: GERAL (PRIORIDADE) (Ç) Endereço: AV…" at bounding box center [290, 136] width 580 height 272
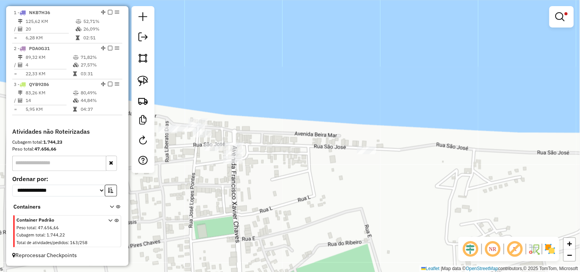
drag, startPoint x: 270, startPoint y: 177, endPoint x: 358, endPoint y: 178, distance: 87.6
click at [356, 178] on div "Limpar filtros Janela de atendimento Grade de atendimento Capacidade Transporta…" at bounding box center [290, 136] width 580 height 272
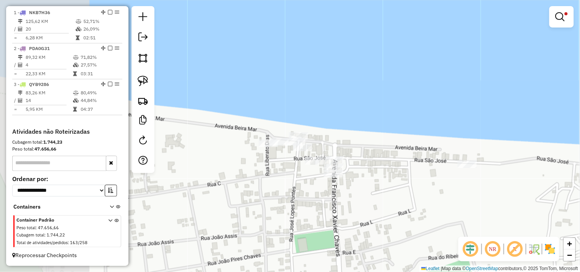
drag, startPoint x: 340, startPoint y: 189, endPoint x: 427, endPoint y: 200, distance: 87.8
click at [427, 200] on div "Limpar filtros Janela de atendimento Grade de atendimento Capacidade Transporta…" at bounding box center [290, 136] width 580 height 272
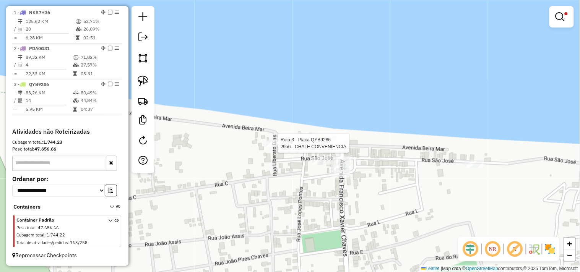
select select "**********"
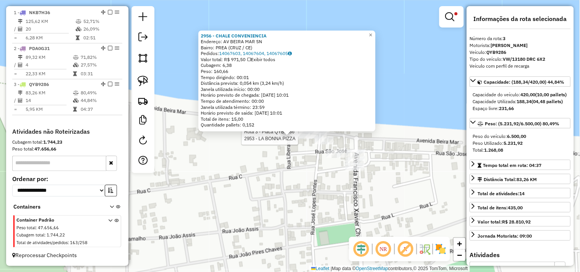
click at [304, 139] on div at bounding box center [300, 136] width 19 height 8
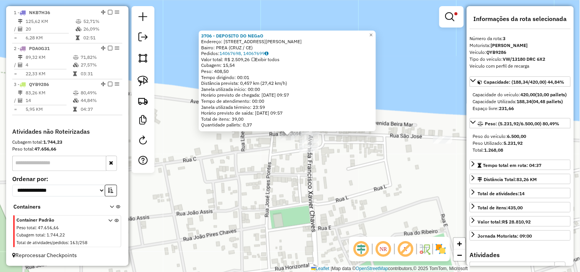
click at [280, 156] on div "3706 - DEPOSITO DO NEGaO Endereço: RUA SaO JOSE 27 Bairro: PREA (CRUZ / CE) Ped…" at bounding box center [290, 136] width 580 height 272
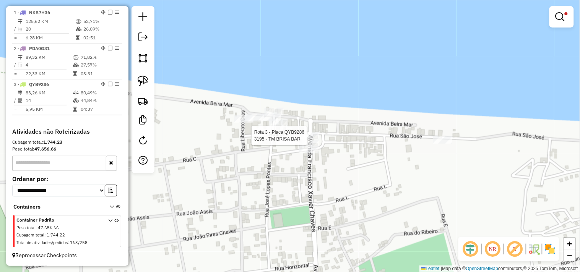
select select "**********"
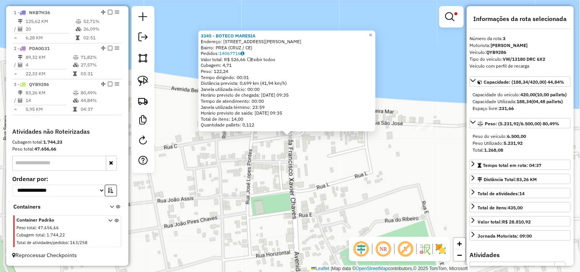
click at [281, 169] on div "3345 - BOTECO MARESIA Endereço: 10A AVENIDA FRANCISCO XAVIER C SN Bairro: PREA …" at bounding box center [290, 136] width 580 height 272
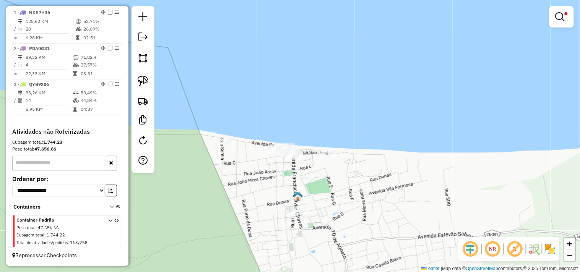
drag, startPoint x: 328, startPoint y: 189, endPoint x: 323, endPoint y: 169, distance: 20.6
click at [323, 172] on div "Limpar filtros Janela de atendimento Grade de atendimento Capacidade Transporta…" at bounding box center [290, 136] width 580 height 272
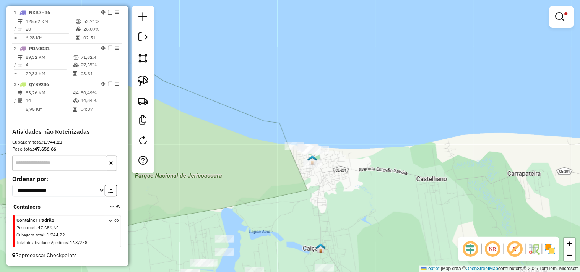
drag, startPoint x: 345, startPoint y: 186, endPoint x: 285, endPoint y: 127, distance: 84.4
click at [287, 128] on div "Limpar filtros Janela de atendimento Grade de atendimento Capacidade Transporta…" at bounding box center [290, 136] width 580 height 272
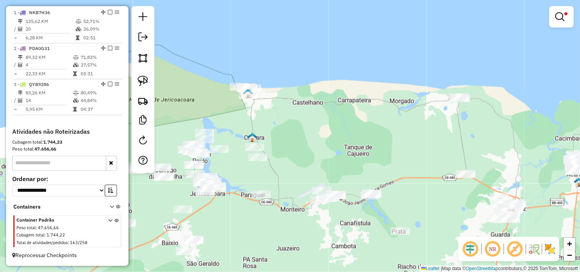
drag, startPoint x: 311, startPoint y: 170, endPoint x: 296, endPoint y: 148, distance: 26.6
click at [298, 152] on div "Limpar filtros Janela de atendimento Grade de atendimento Capacidade Transporta…" at bounding box center [290, 136] width 580 height 272
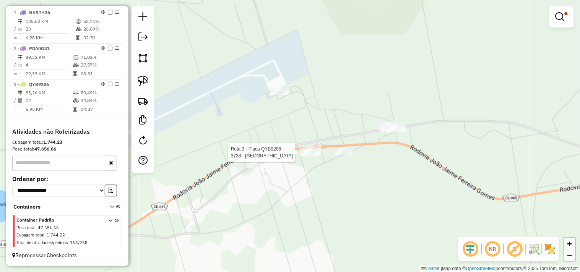
select select "**********"
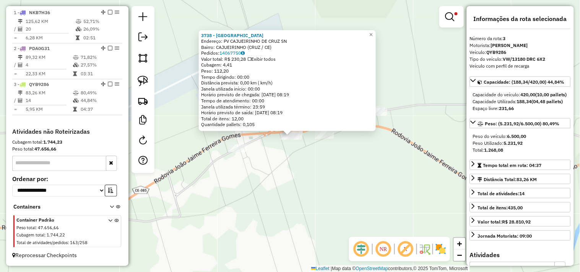
click at [319, 180] on div "3738 - CANTINHO DO NORDESTE Endereço: PV CAJUEIRINHO DE CRUZ SN Bairro: CAJUEIR…" at bounding box center [290, 136] width 580 height 272
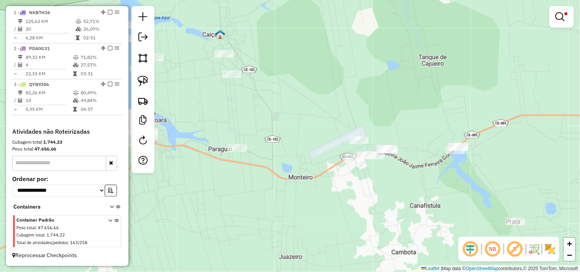
drag, startPoint x: 293, startPoint y: 204, endPoint x: 430, endPoint y: 181, distance: 139.6
click at [430, 181] on div "Limpar filtros Janela de atendimento Grade de atendimento Capacidade Transporta…" at bounding box center [290, 136] width 580 height 272
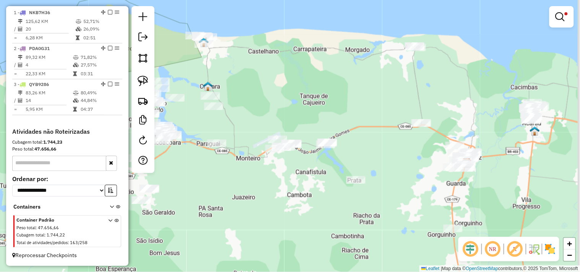
drag, startPoint x: 368, startPoint y: 197, endPoint x: 226, endPoint y: 181, distance: 143.6
click at [228, 181] on div "Limpar filtros Janela de atendimento Grade de atendimento Capacidade Transporta…" at bounding box center [290, 136] width 580 height 272
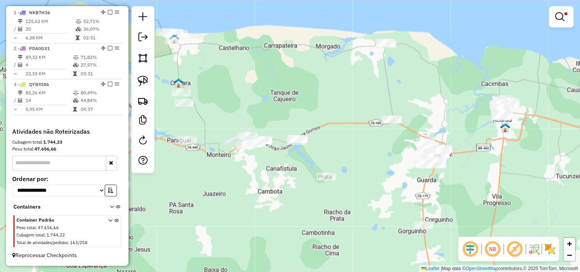
drag, startPoint x: 398, startPoint y: 193, endPoint x: 247, endPoint y: 130, distance: 162.7
click at [249, 130] on div "Limpar filtros Janela de atendimento Grade de atendimento Capacidade Transporta…" at bounding box center [290, 136] width 580 height 272
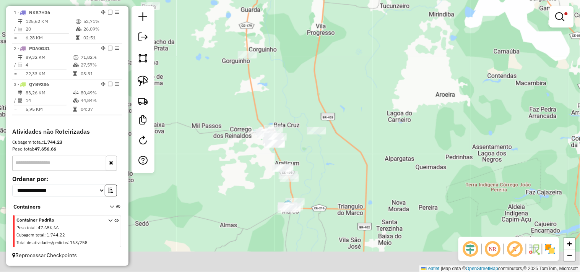
drag, startPoint x: 316, startPoint y: 192, endPoint x: 284, endPoint y: 65, distance: 130.7
click at [284, 66] on div "Limpar filtros Janela de atendimento Grade de atendimento Capacidade Transporta…" at bounding box center [290, 136] width 580 height 272
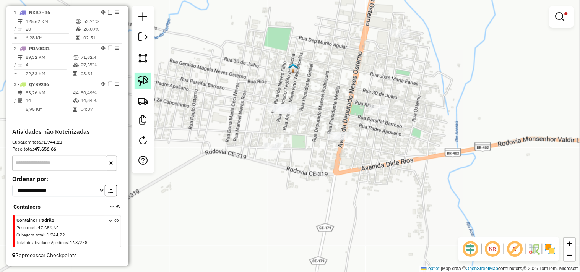
click at [146, 82] on img at bounding box center [143, 81] width 11 height 11
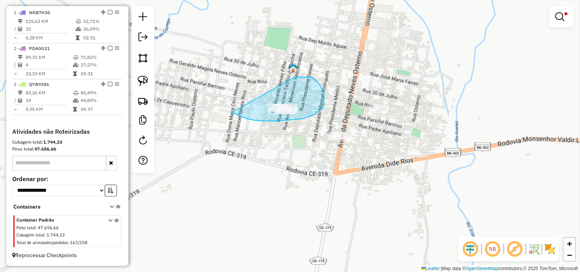
drag, startPoint x: 301, startPoint y: 77, endPoint x: 208, endPoint y: 101, distance: 95.9
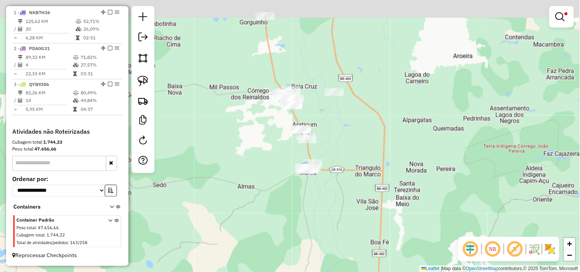
drag, startPoint x: 349, startPoint y: 141, endPoint x: 374, endPoint y: 175, distance: 42.1
click at [374, 175] on div "Limpar filtros Janela de atendimento Grade de atendimento Capacidade Transporta…" at bounding box center [290, 136] width 580 height 272
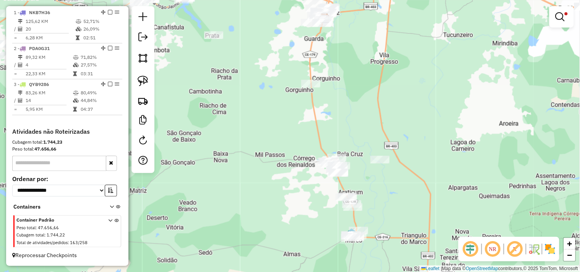
drag, startPoint x: 261, startPoint y: 188, endPoint x: 282, endPoint y: 226, distance: 43.8
click at [282, 226] on div "Limpar filtros Janela de atendimento Grade de atendimento Capacidade Transporta…" at bounding box center [290, 136] width 580 height 272
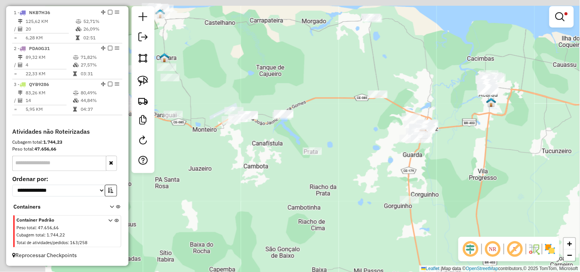
drag, startPoint x: 293, startPoint y: 208, endPoint x: 364, endPoint y: 262, distance: 89.0
click at [364, 262] on div "Limpar filtros Janela de atendimento Grade de atendimento Capacidade Transporta…" at bounding box center [290, 136] width 580 height 272
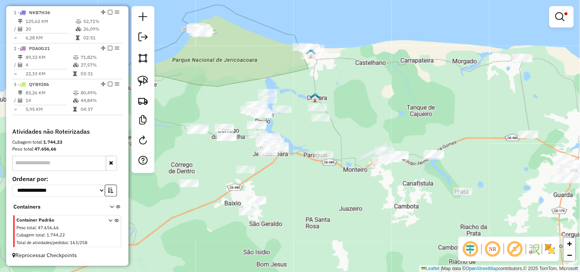
drag, startPoint x: 281, startPoint y: 220, endPoint x: 406, endPoint y: 244, distance: 126.5
click at [406, 244] on div "Limpar filtros Janela de atendimento Grade de atendimento Capacidade Transporta…" at bounding box center [290, 136] width 580 height 272
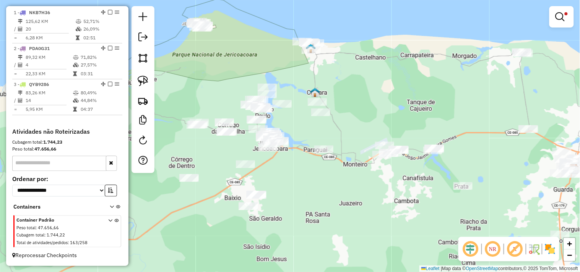
drag, startPoint x: 314, startPoint y: 218, endPoint x: 278, endPoint y: 168, distance: 61.7
click at [317, 203] on div "Limpar filtros Janela de atendimento Grade de atendimento Capacidade Transporta…" at bounding box center [290, 136] width 580 height 272
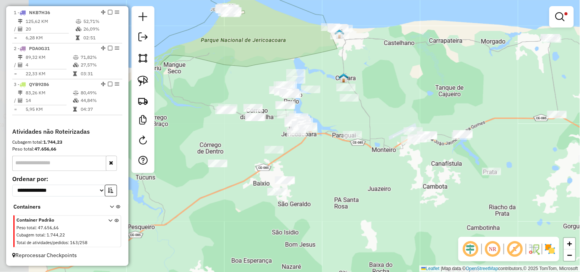
drag, startPoint x: 291, startPoint y: 171, endPoint x: 341, endPoint y: 178, distance: 50.1
click at [337, 178] on div "Limpar filtros Janela de atendimento Grade de atendimento Capacidade Transporta…" at bounding box center [290, 136] width 580 height 272
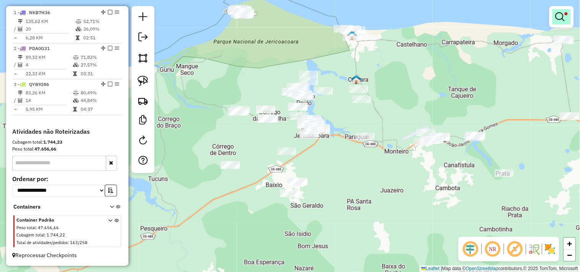
click at [558, 20] on em at bounding box center [560, 16] width 9 height 9
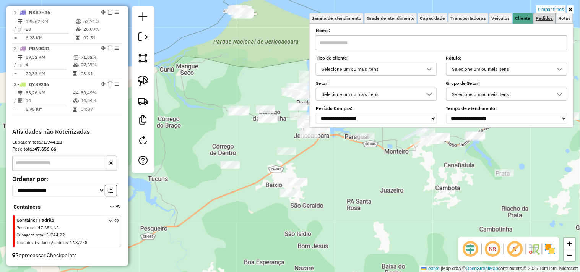
click at [545, 22] on link "Pedidos" at bounding box center [545, 18] width 22 height 11
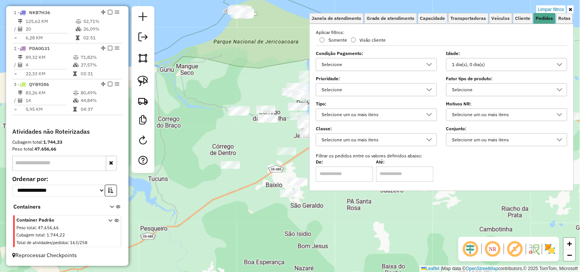
click at [495, 62] on div "1 dia(s), 0 dia(s)" at bounding box center [501, 65] width 103 height 12
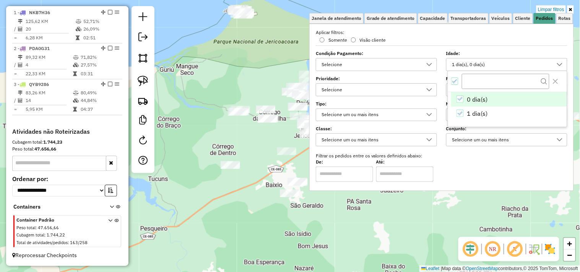
scroll to position [4, 26]
click at [459, 98] on icon "0 dia(s)" at bounding box center [459, 98] width 5 height 5
click at [243, 184] on div "Limpar filtros Janela de atendimento Grade de atendimento Capacidade Transporta…" at bounding box center [290, 136] width 580 height 272
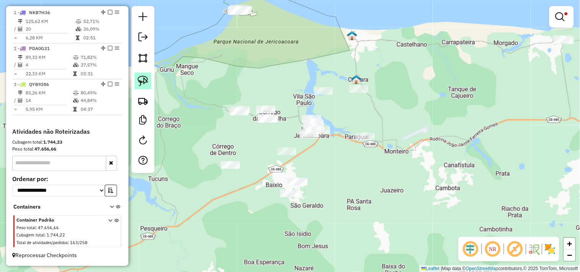
drag, startPoint x: 140, startPoint y: 82, endPoint x: 223, endPoint y: 152, distance: 108.3
click at [140, 82] on img at bounding box center [143, 81] width 11 height 11
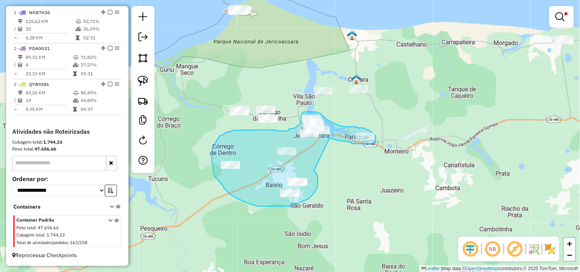
drag, startPoint x: 318, startPoint y: 176, endPoint x: 330, endPoint y: 138, distance: 39.3
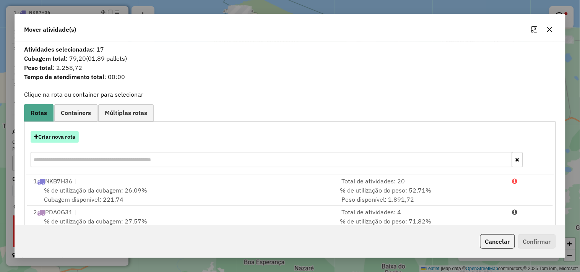
click at [60, 134] on button "Criar nova rota" at bounding box center [55, 137] width 48 height 12
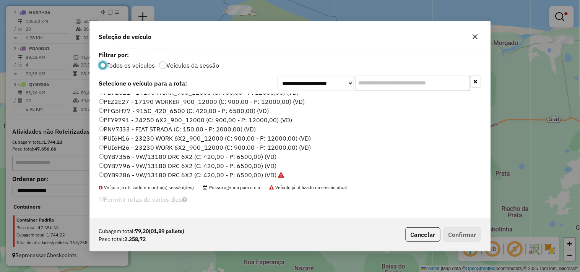
scroll to position [163, 0]
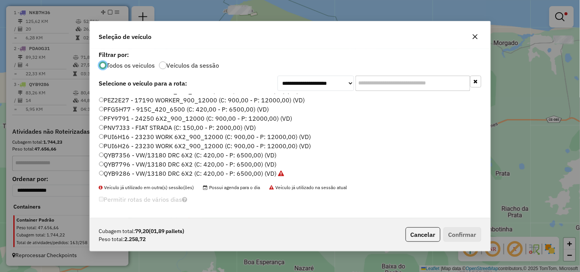
click at [123, 164] on label "QYB7796 - VW/13180 DRC 6X2 (C: 420,00 - P: 6500,00) (VD)" at bounding box center [188, 164] width 178 height 9
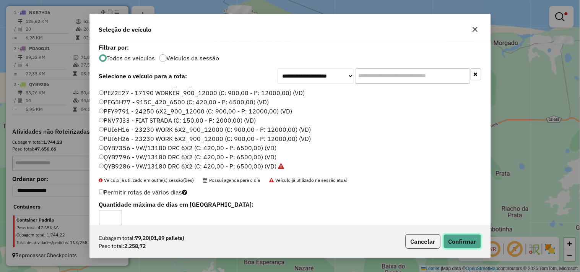
click at [453, 243] on button "Confirmar" at bounding box center [463, 241] width 38 height 15
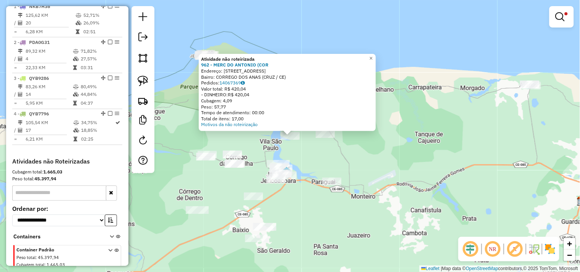
click at [323, 151] on div "Atividade não roteirizada 962 - MERC DO ANTONIO (COR Endereço: RUA DA LAGOA AZU…" at bounding box center [290, 136] width 580 height 272
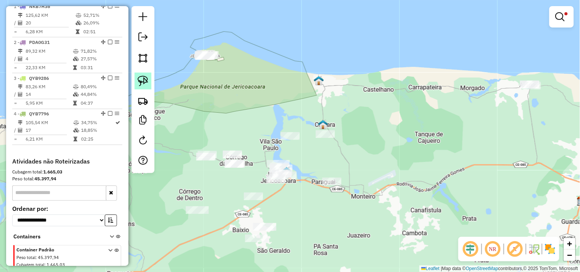
drag, startPoint x: 146, startPoint y: 82, endPoint x: 253, endPoint y: 115, distance: 111.4
click at [147, 82] on img at bounding box center [143, 81] width 11 height 11
drag, startPoint x: 283, startPoint y: 124, endPoint x: 275, endPoint y: 139, distance: 17.4
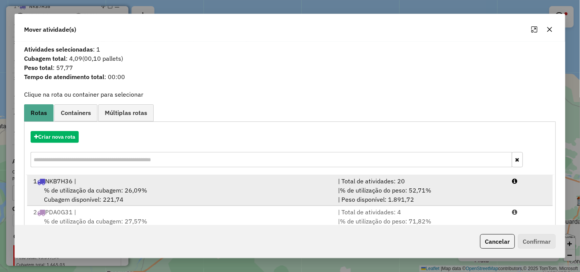
click at [120, 187] on span "% de utilização da cubagem: 26,09%" at bounding box center [95, 191] width 103 height 8
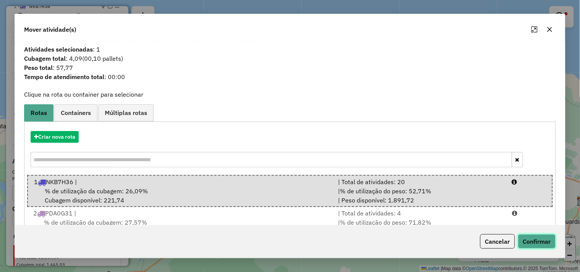
click at [525, 243] on button "Confirmar" at bounding box center [537, 241] width 38 height 15
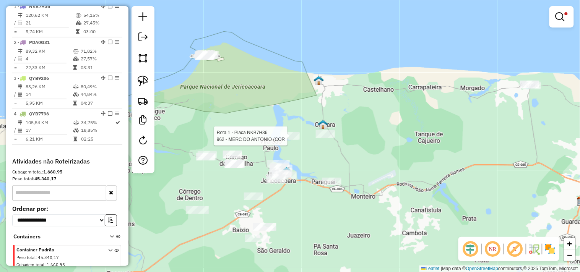
select select "**********"
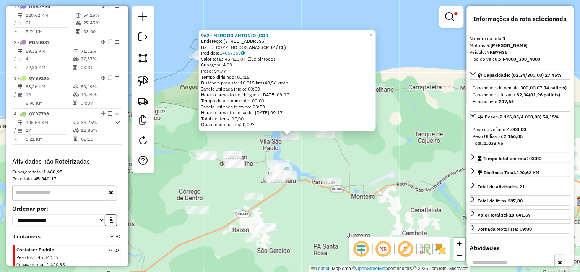
scroll to position [296, 0]
click at [309, 151] on div "962 - MERC DO ANTONIO (COR Endereço: RUA DA LAGOA AZUL 1 Bairro: CORREGO DOS AN…" at bounding box center [290, 136] width 580 height 272
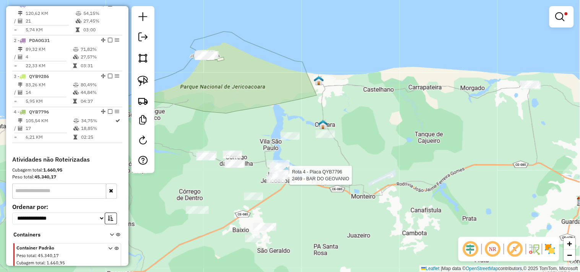
select select "**********"
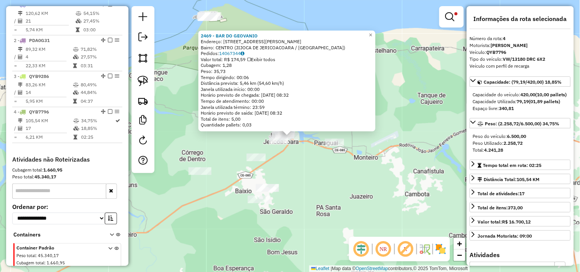
scroll to position [330, 0]
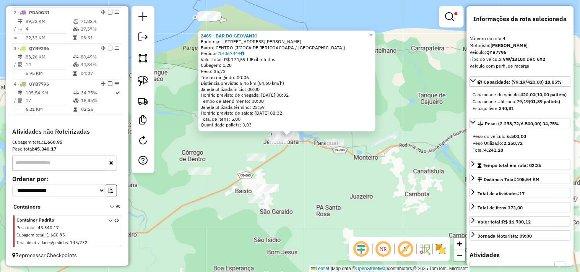
click at [298, 185] on div "2469 - BAR DO GEOVANIO Endereço: RUA AFONSO FONTES 750 Bairro: CENTRO (JIJOCA D…" at bounding box center [290, 136] width 580 height 272
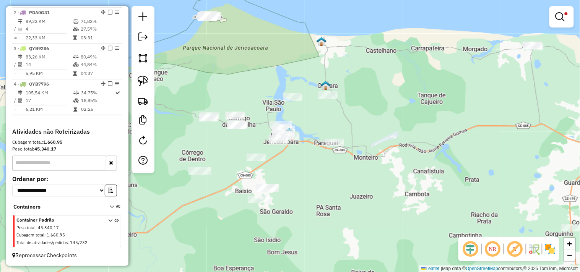
click at [229, 142] on div "Limpar filtros Janela de atendimento Grade de atendimento Capacidade Transporta…" at bounding box center [290, 136] width 580 height 272
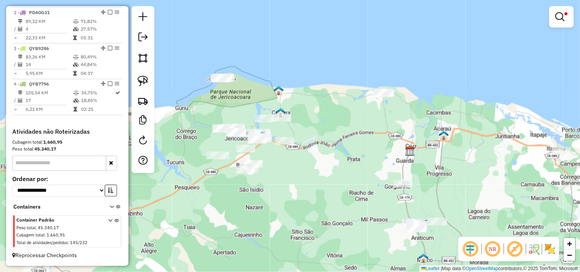
drag, startPoint x: 316, startPoint y: 211, endPoint x: 303, endPoint y: 187, distance: 27.4
click at [303, 187] on div "Limpar filtros Janela de atendimento Grade de atendimento Capacidade Transporta…" at bounding box center [290, 136] width 580 height 272
select select "**********"
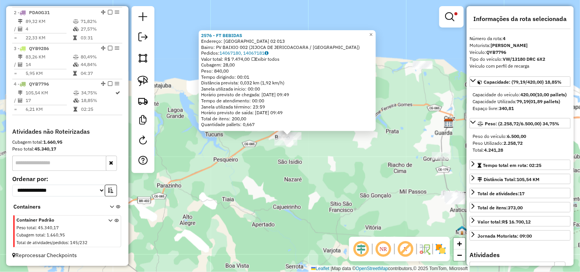
click at [299, 181] on div "2576 - FT BEBIDAS Endereço: SITIO BAIXIO 02 013 Bairro: PV BAIXIO 002 (JIJOCA D…" at bounding box center [290, 136] width 580 height 272
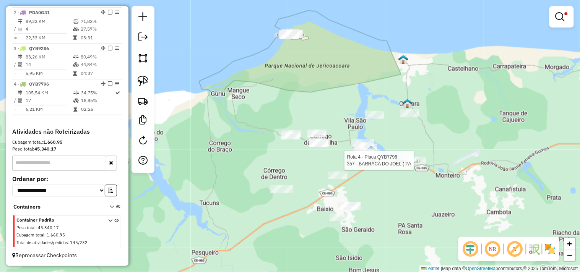
select select "**********"
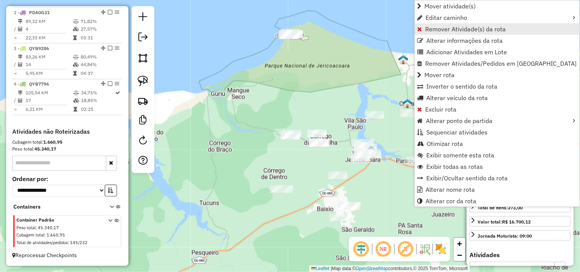
click at [435, 30] on span "Remover Atividade(s) da rota" at bounding box center [466, 29] width 81 height 6
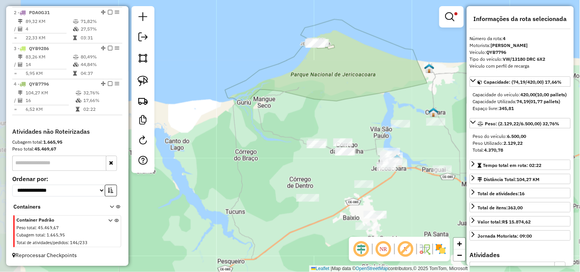
drag, startPoint x: 288, startPoint y: 109, endPoint x: 194, endPoint y: 100, distance: 94.5
click at [311, 118] on div "Limpar filtros Janela de atendimento Grade de atendimento Capacidade Transporta…" at bounding box center [290, 136] width 580 height 272
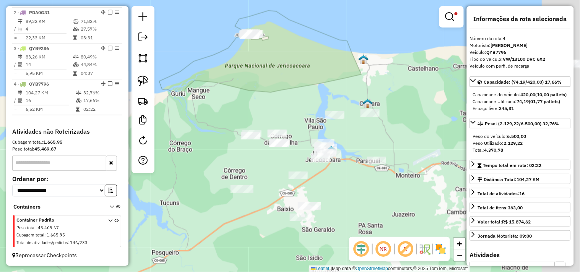
drag, startPoint x: 353, startPoint y: 128, endPoint x: 169, endPoint y: 87, distance: 188.5
click at [226, 92] on div "Limpar filtros Janela de atendimento Grade de atendimento Capacidade Transporta…" at bounding box center [290, 136] width 580 height 272
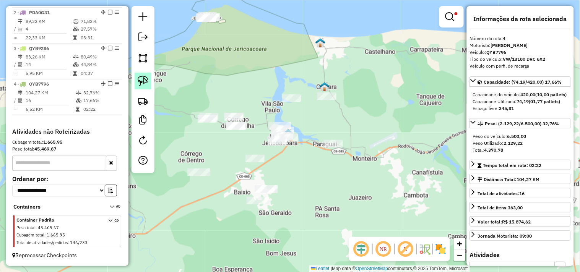
click at [144, 83] on img at bounding box center [143, 81] width 11 height 11
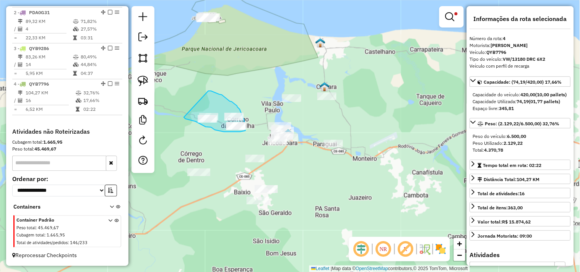
drag, startPoint x: 216, startPoint y: 93, endPoint x: 184, endPoint y: 117, distance: 40.5
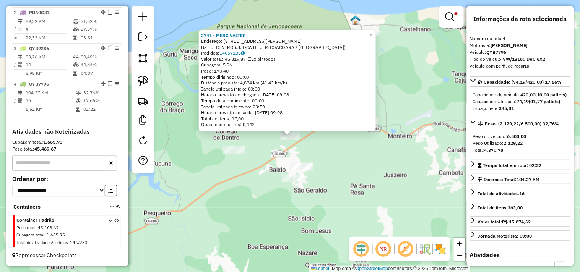
click at [330, 167] on div "2741 - MERC VALTER Endereço: Avenida Manoel Marques Albuque 1171 Bairro: CENTRO…" at bounding box center [290, 136] width 580 height 272
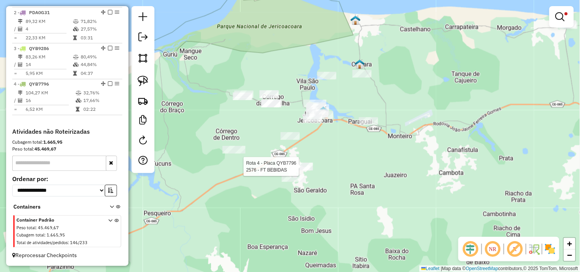
select select "**********"
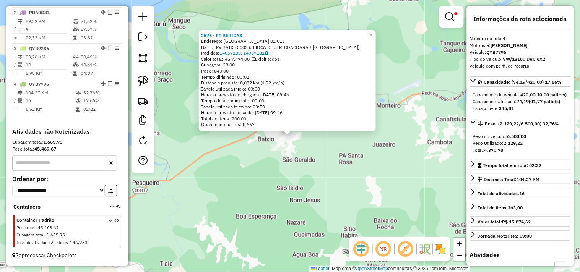
click at [313, 169] on div "2576 - FT BEBIDAS Endereço: SITIO BAIXIO 02 013 Bairro: PV BAIXIO 002 (JIJOCA D…" at bounding box center [290, 136] width 580 height 272
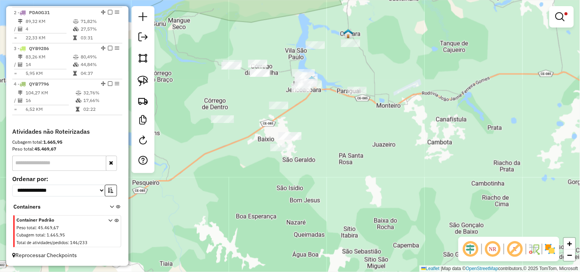
drag, startPoint x: 146, startPoint y: 85, endPoint x: 216, endPoint y: 84, distance: 69.6
click at [146, 86] on img at bounding box center [143, 81] width 11 height 11
drag, startPoint x: 220, startPoint y: 79, endPoint x: 242, endPoint y: 83, distance: 23.3
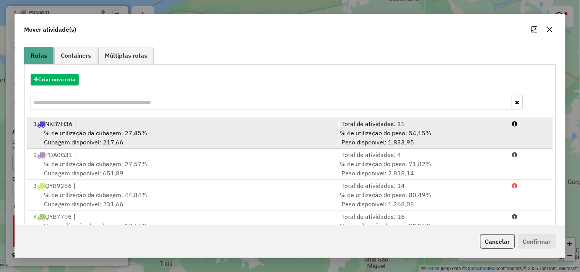
scroll to position [86, 0]
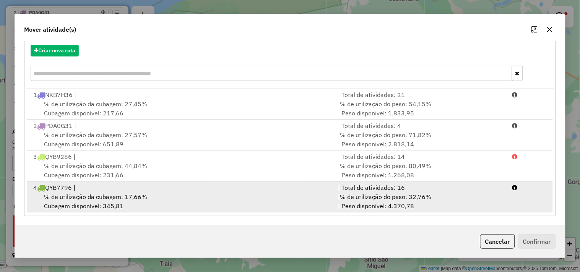
click at [123, 196] on span "% de utilização da cubagem: 17,66%" at bounding box center [95, 197] width 103 height 8
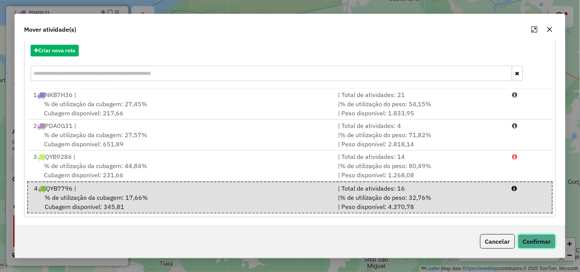
click at [538, 246] on button "Confirmar" at bounding box center [537, 241] width 38 height 15
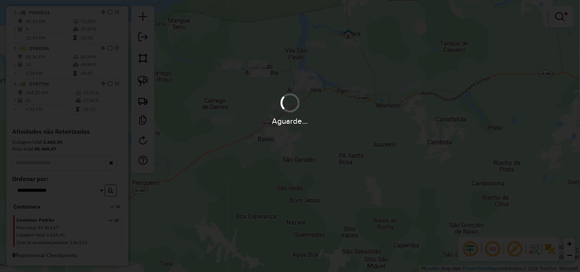
scroll to position [0, 0]
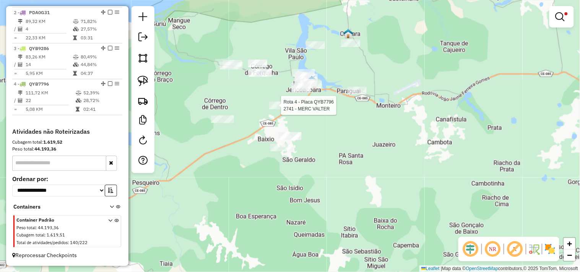
select select "**********"
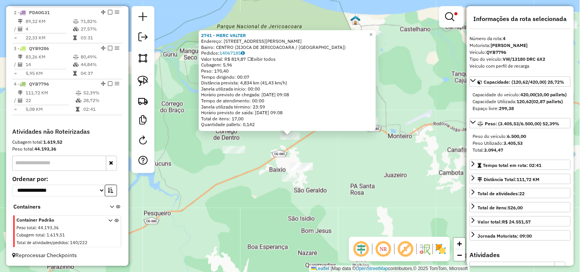
click at [338, 158] on div "2741 - MERC VALTER Endereço: Avenida Manoel Marques Albuque 1171 Bairro: CENTRO…" at bounding box center [290, 136] width 580 height 272
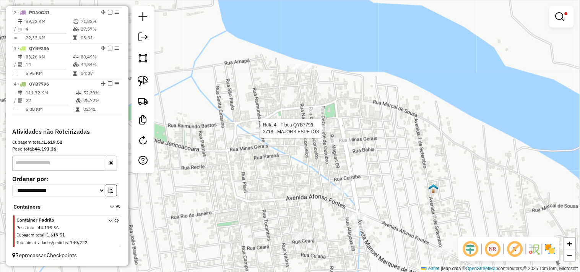
select select "**********"
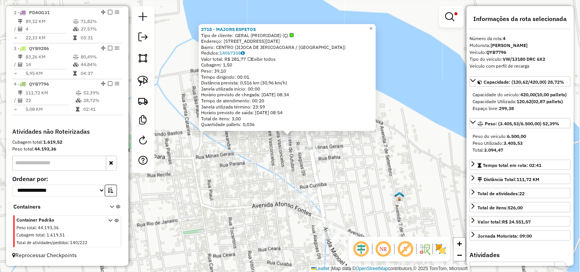
click at [276, 179] on div "2718 - MAJORS ESPETOS Tipo de cliente: GERAL (PRIORIDADE) (Ç) Endereço: RUA 17 …" at bounding box center [290, 136] width 580 height 272
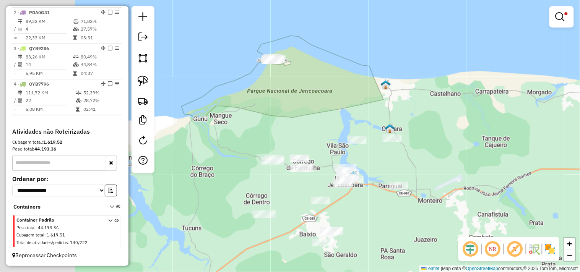
drag, startPoint x: 211, startPoint y: 190, endPoint x: 331, endPoint y: 178, distance: 121.1
click at [331, 178] on div "Limpar filtros Janela de atendimento Grade de atendimento Capacidade Transporta…" at bounding box center [290, 136] width 580 height 272
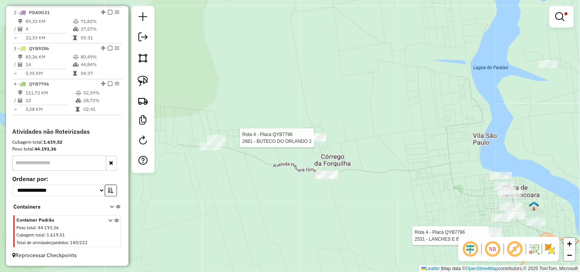
click at [313, 142] on div at bounding box center [316, 138] width 19 height 8
select select "**********"
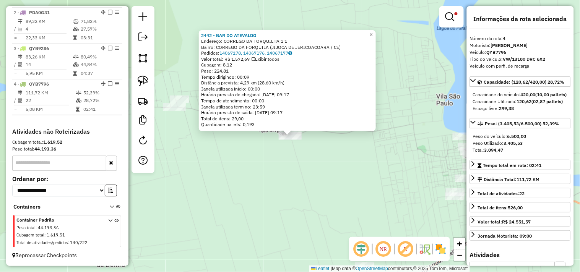
click at [285, 192] on div "2442 - BAR DO ATEVALDO Endereço: CORREGO DA FORQUILHA 1 1 Bairro: CORREGO DA FO…" at bounding box center [290, 136] width 580 height 272
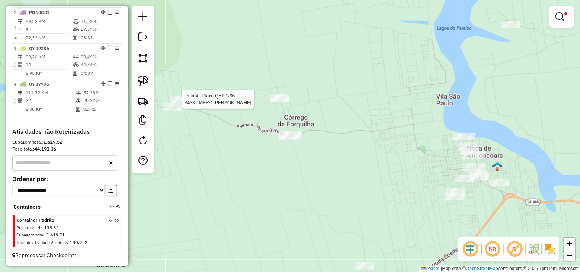
select select "**********"
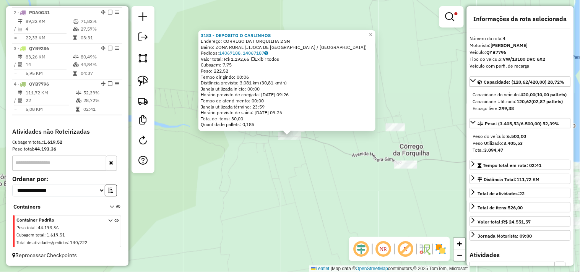
click at [337, 183] on div "3183 - DEPOSITO O CARLINHOS Endereço: CORREGO DA FORQUILHA 2 SN Bairro: ZONA RU…" at bounding box center [290, 136] width 580 height 272
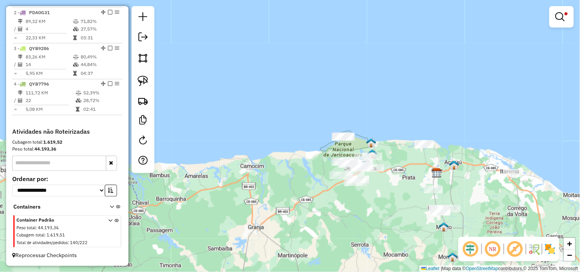
drag, startPoint x: 404, startPoint y: 195, endPoint x: 353, endPoint y: 171, distance: 56.5
click at [370, 186] on div "Limpar filtros Janela de atendimento Grade de atendimento Capacidade Transporta…" at bounding box center [290, 136] width 580 height 272
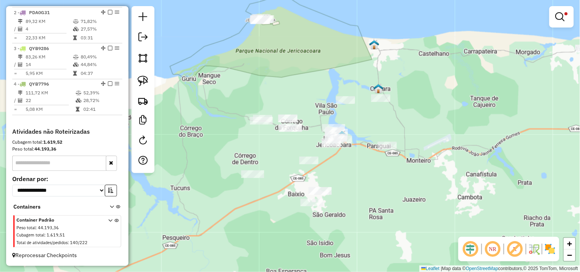
select select "**********"
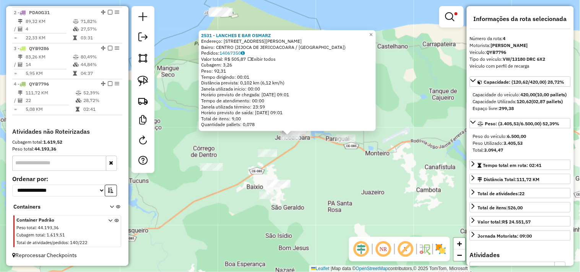
click at [335, 155] on div "2531 - LANCHES E BAR OSMARZ Endereço: RUA JOaO PESSOA 2748 Bairro: CENTRO (JIJO…" at bounding box center [290, 136] width 580 height 272
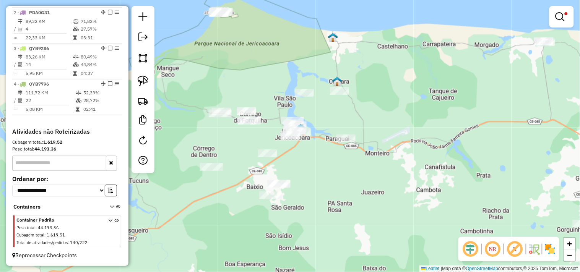
click at [289, 144] on div "Limpar filtros Janela de atendimento Grade de atendimento Capacidade Transporta…" at bounding box center [290, 136] width 580 height 272
select select "**********"
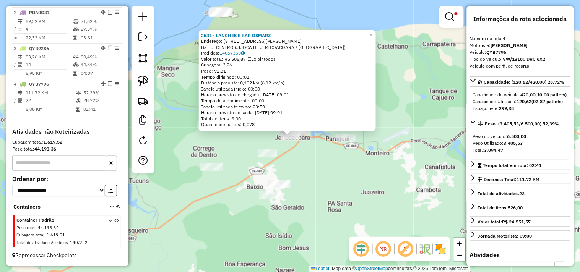
click at [305, 166] on div "2531 - LANCHES E BAR OSMARZ Endereço: RUA JOaO PESSOA 2748 Bairro: CENTRO (JIJO…" at bounding box center [290, 136] width 580 height 272
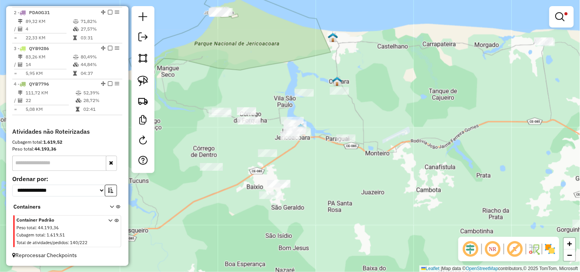
click at [320, 161] on div "Limpar filtros Janela de atendimento Grade de atendimento Capacidade Transporta…" at bounding box center [290, 136] width 580 height 272
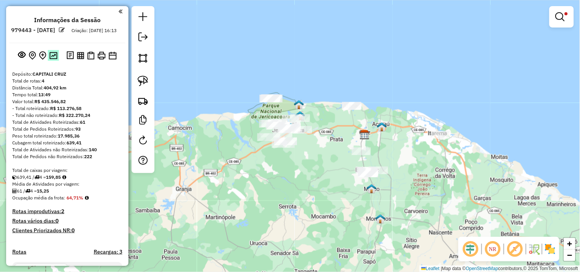
click at [54, 59] on img at bounding box center [53, 55] width 8 height 7
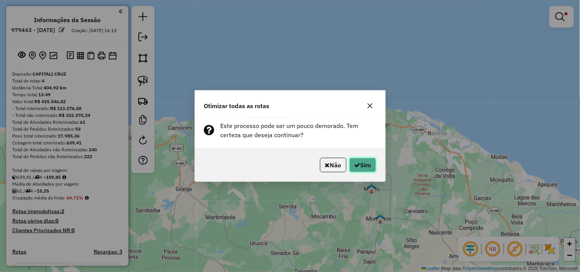
click at [359, 166] on button "Sim" at bounding box center [363, 165] width 27 height 15
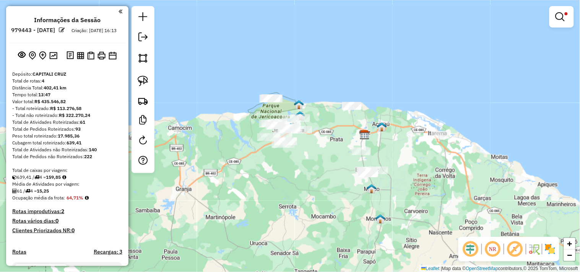
click at [152, 40] on div at bounding box center [143, 89] width 23 height 167
click at [150, 37] on link at bounding box center [142, 37] width 15 height 17
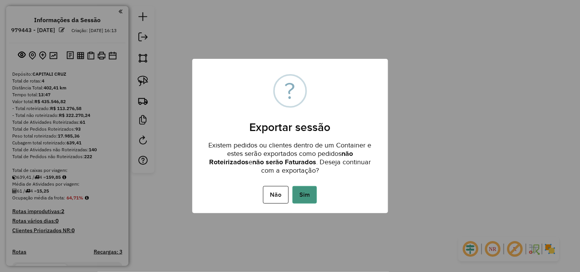
click at [307, 197] on button "Sim" at bounding box center [305, 195] width 24 height 18
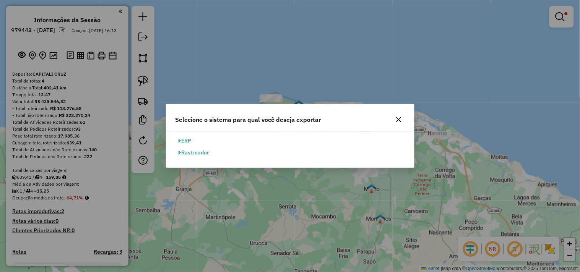
click at [186, 138] on button "ERP" at bounding box center [186, 141] width 20 height 12
select select "**"
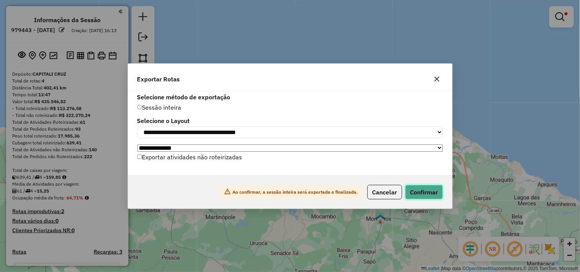
click at [410, 191] on button "Confirmar" at bounding box center [424, 192] width 38 height 15
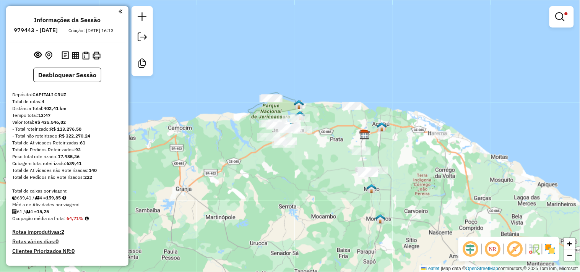
drag, startPoint x: 563, startPoint y: 16, endPoint x: 552, endPoint y: 22, distance: 12.8
click at [563, 16] on em at bounding box center [560, 16] width 9 height 9
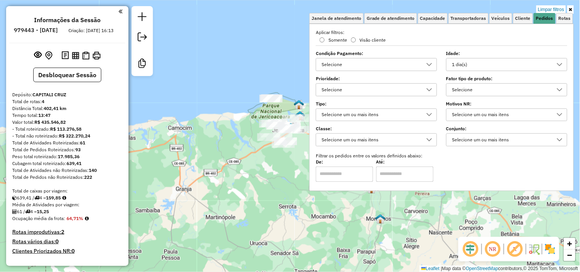
click at [491, 63] on div "1 dia(s)" at bounding box center [501, 65] width 103 height 12
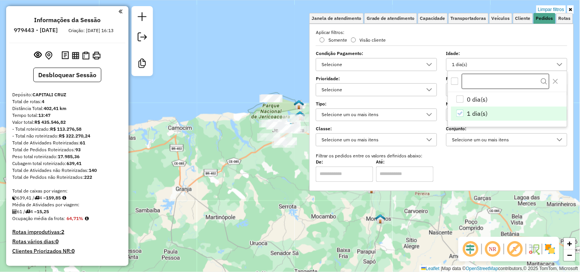
scroll to position [4, 26]
click at [464, 101] on li "0 dia(s)" at bounding box center [509, 99] width 116 height 15
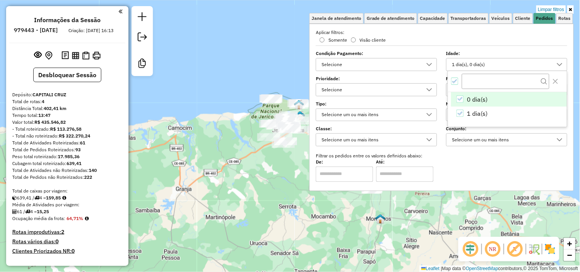
click at [250, 172] on div "Limpar filtros Janela de atendimento Grade de atendimento Capacidade Transporta…" at bounding box center [290, 136] width 580 height 272
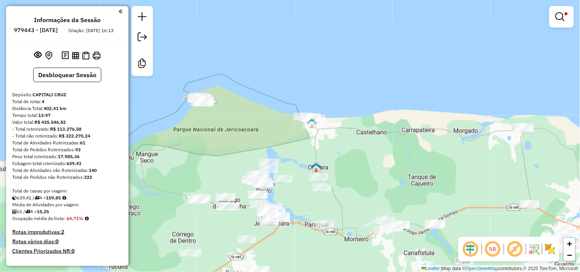
drag, startPoint x: 346, startPoint y: 159, endPoint x: 327, endPoint y: 121, distance: 42.2
click at [328, 123] on div "Limpar filtros Janela de atendimento Grade de atendimento Capacidade Transporta…" at bounding box center [290, 136] width 580 height 272
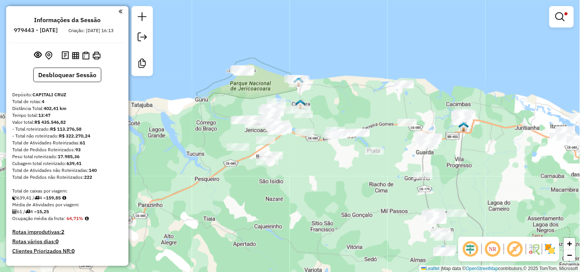
click at [324, 182] on div "Limpar filtros Janela de atendimento Grade de atendimento Capacidade Transporta…" at bounding box center [290, 136] width 580 height 272
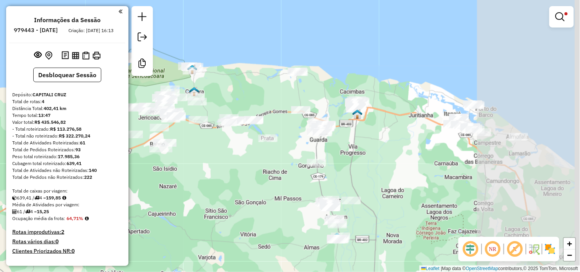
drag, startPoint x: 387, startPoint y: 159, endPoint x: 265, endPoint y: 158, distance: 122.0
click at [265, 158] on div "Limpar filtros Janela de atendimento Grade de atendimento Capacidade Transporta…" at bounding box center [290, 136] width 580 height 272
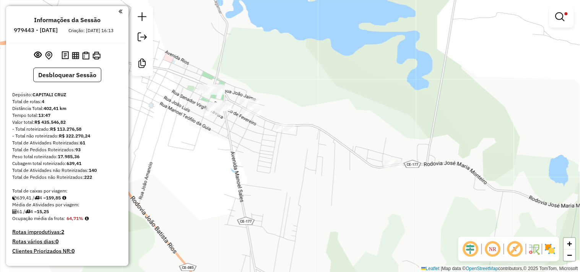
click at [287, 179] on div "Limpar filtros Janela de atendimento Grade de atendimento Capacidade Transporta…" at bounding box center [290, 136] width 580 height 272
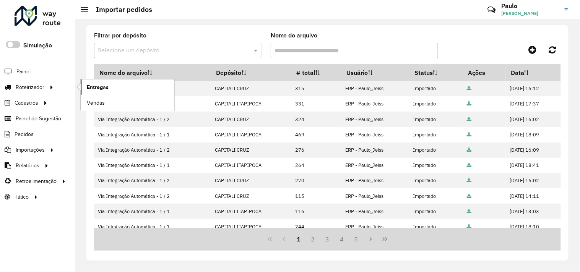
click at [86, 86] on link "Entregas" at bounding box center [128, 87] width 94 height 15
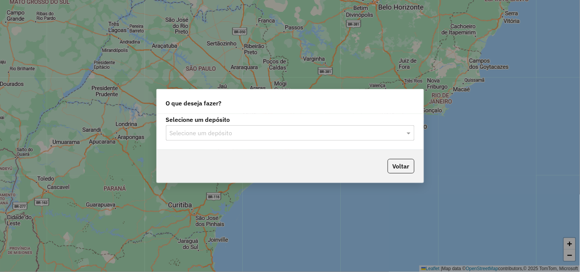
click at [237, 133] on input "text" at bounding box center [283, 133] width 226 height 9
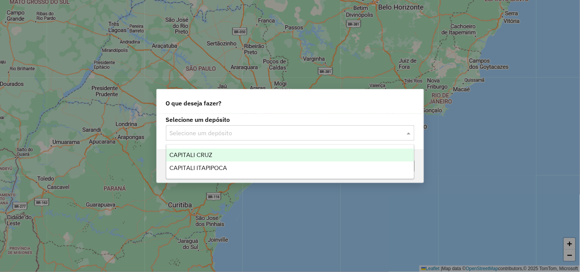
click at [202, 158] on div "CAPITALI CRUZ" at bounding box center [290, 155] width 248 height 13
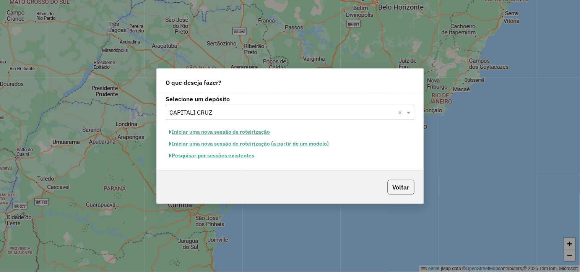
click at [208, 130] on button "Iniciar uma nova sessão de roteirização" at bounding box center [220, 132] width 108 height 12
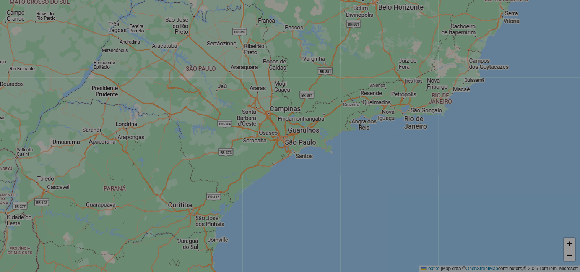
select select "*"
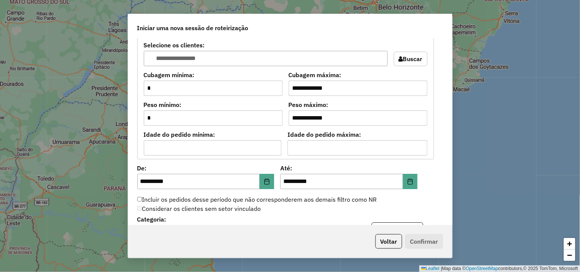
scroll to position [680, 0]
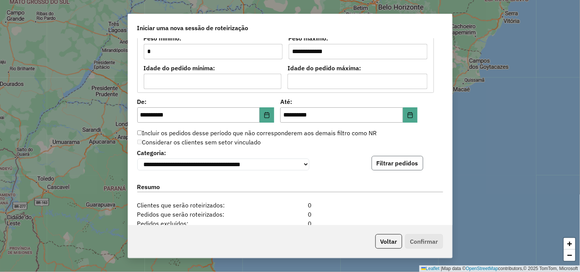
click at [400, 166] on button "Filtrar pedidos" at bounding box center [398, 163] width 52 height 15
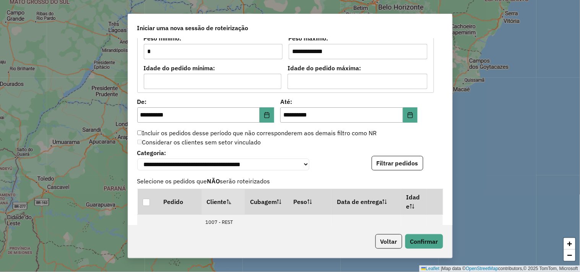
scroll to position [939, 0]
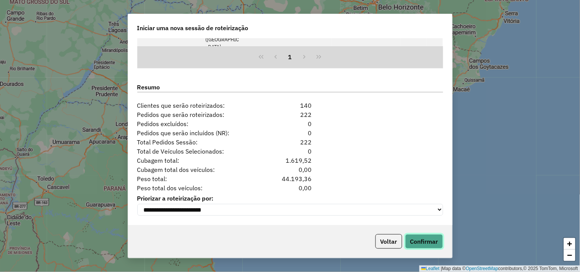
click at [418, 239] on button "Confirmar" at bounding box center [424, 241] width 38 height 15
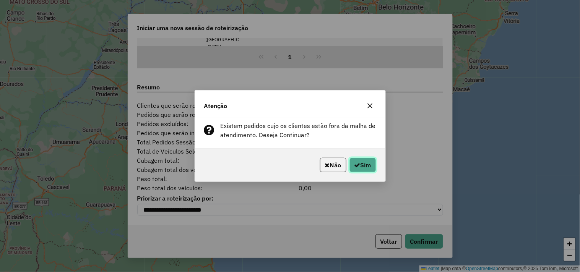
click at [364, 163] on button "Sim" at bounding box center [363, 165] width 27 height 15
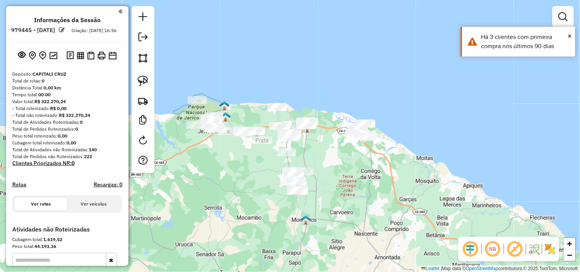
click at [244, 198] on div "Janela de atendimento Grade de atendimento Capacidade Transportadoras Veículos …" at bounding box center [290, 136] width 580 height 272
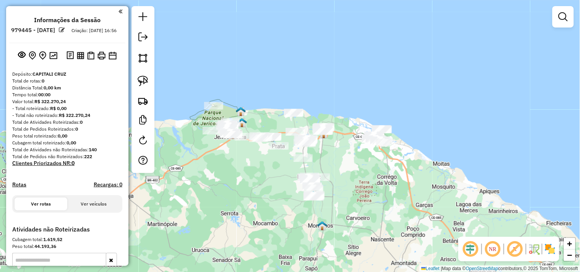
drag, startPoint x: 226, startPoint y: 162, endPoint x: 232, endPoint y: 167, distance: 7.9
click at [232, 167] on div "Janela de atendimento Grade de atendimento Capacidade Transportadoras Veículos …" at bounding box center [290, 136] width 580 height 272
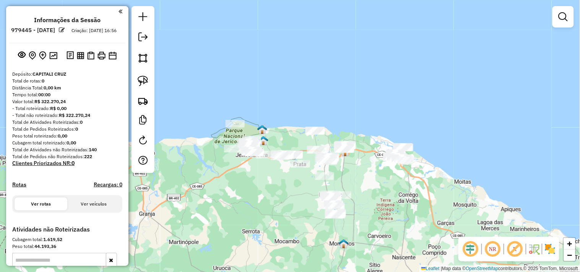
drag, startPoint x: 243, startPoint y: 166, endPoint x: 260, endPoint y: 181, distance: 22.3
click at [260, 181] on div "Janela de atendimento Grade de atendimento Capacidade Transportadoras Veículos …" at bounding box center [290, 136] width 580 height 272
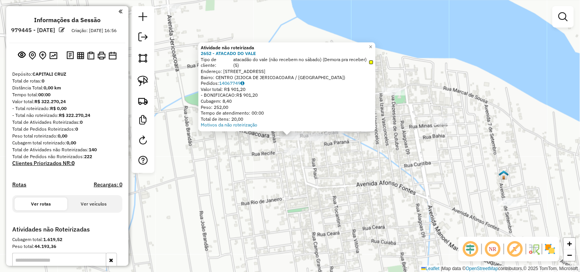
click at [239, 174] on div "Atividade não roteirizada 2652 - ATACADO DO VALE Tipo de cliente: atacadão do v…" at bounding box center [290, 136] width 580 height 272
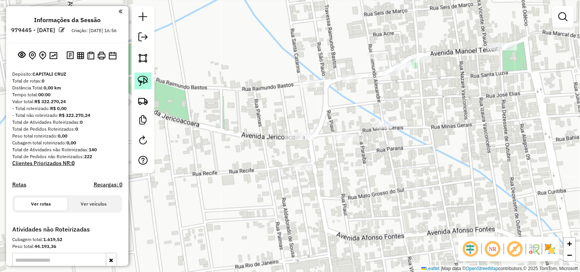
click at [148, 85] on img at bounding box center [143, 81] width 11 height 11
drag, startPoint x: 289, startPoint y: 118, endPoint x: 279, endPoint y: 147, distance: 30.6
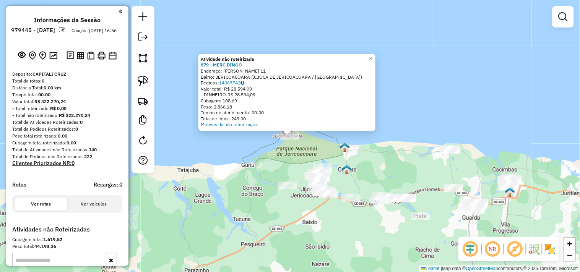
click at [288, 158] on div "Atividade não roteirizada 879 - MERC DINGO Endereço: R DIOGO MARTINS 11 Bairro:…" at bounding box center [290, 136] width 580 height 272
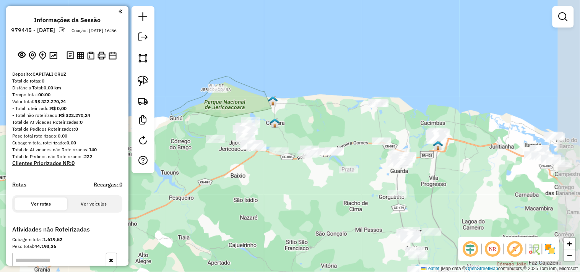
drag, startPoint x: 296, startPoint y: 215, endPoint x: 236, endPoint y: 169, distance: 75.6
click at [236, 169] on div "Janela de atendimento Grade de atendimento Capacidade Transportadoras Veículos …" at bounding box center [290, 136] width 580 height 272
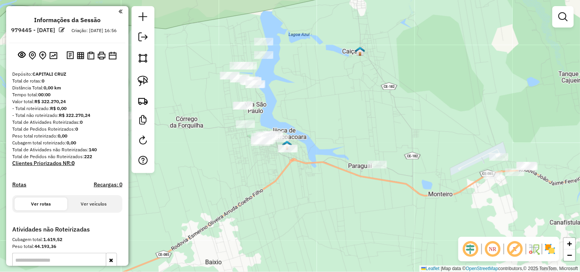
drag, startPoint x: 288, startPoint y: 197, endPoint x: 247, endPoint y: 160, distance: 55.3
click at [247, 160] on div "Janela de atendimento Grade de atendimento Capacidade Transportadoras Veículos …" at bounding box center [290, 136] width 580 height 272
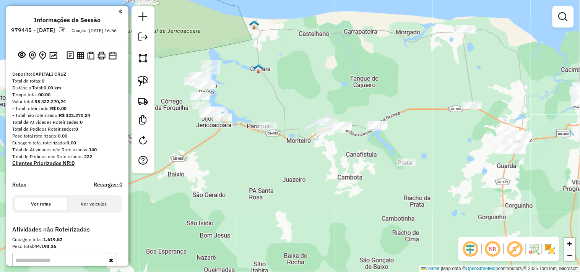
click at [143, 90] on div at bounding box center [143, 89] width 23 height 167
click at [141, 85] on img at bounding box center [143, 81] width 11 height 11
drag, startPoint x: 190, startPoint y: 128, endPoint x: 236, endPoint y: 122, distance: 46.2
drag, startPoint x: 233, startPoint y: 148, endPoint x: 240, endPoint y: 155, distance: 9.8
click at [240, 155] on div "Janela de atendimento Grade de atendimento Capacidade Transportadoras Veículos …" at bounding box center [290, 136] width 580 height 272
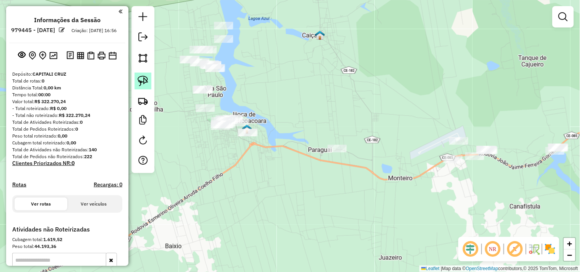
click at [138, 86] on img at bounding box center [143, 81] width 11 height 11
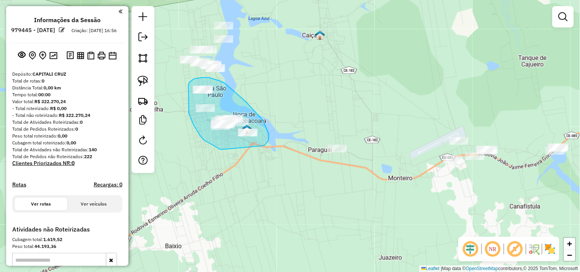
drag, startPoint x: 194, startPoint y: 125, endPoint x: 262, endPoint y: 146, distance: 71.7
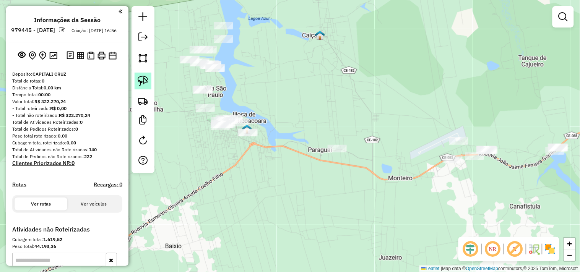
click at [146, 82] on img at bounding box center [143, 81] width 11 height 11
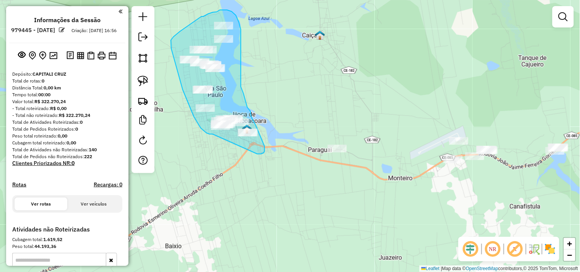
drag, startPoint x: 213, startPoint y: 134, endPoint x: 257, endPoint y: 154, distance: 49.0
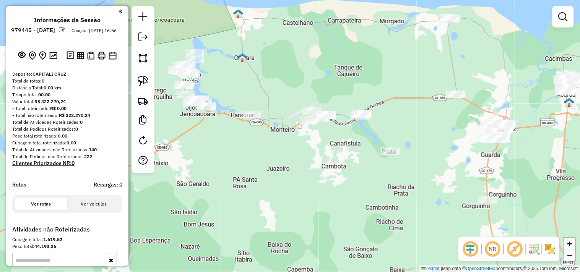
drag, startPoint x: 357, startPoint y: 193, endPoint x: 278, endPoint y: 125, distance: 103.3
click at [278, 132] on div "Janela de atendimento Grade de atendimento Capacidade Transportadoras Veículos …" at bounding box center [290, 136] width 580 height 272
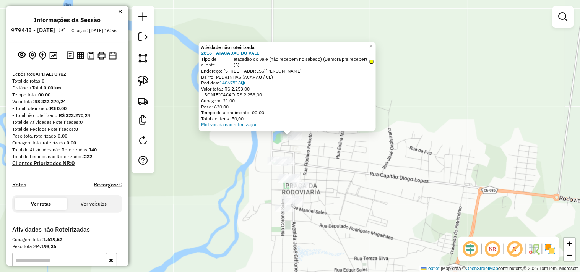
click at [331, 150] on div "Atividade não roteirizada 2816 - ATACADAO DO VALE Tipo de cliente: atacadão do …" at bounding box center [290, 136] width 580 height 272
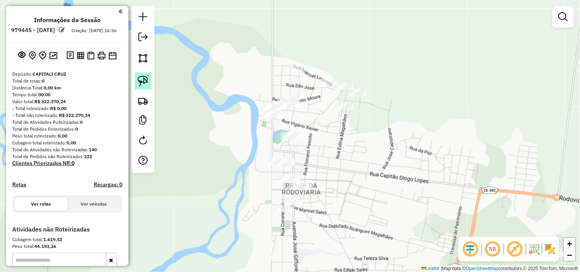
click at [150, 86] on link at bounding box center [143, 81] width 17 height 17
drag, startPoint x: 284, startPoint y: 127, endPoint x: 269, endPoint y: 144, distance: 23.0
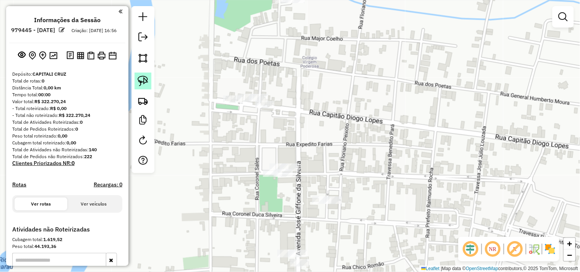
click at [140, 89] on link at bounding box center [143, 81] width 17 height 17
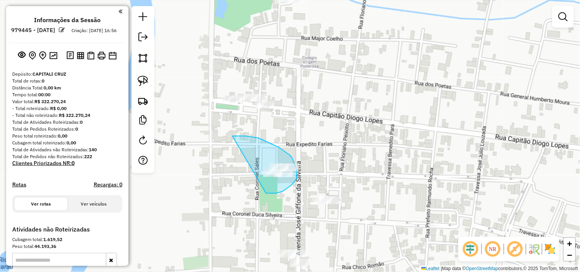
drag, startPoint x: 235, startPoint y: 136, endPoint x: 240, endPoint y: 189, distance: 52.6
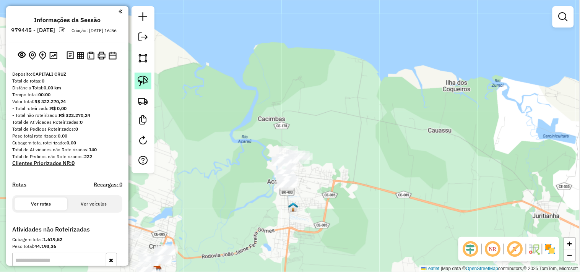
click at [143, 79] on img at bounding box center [143, 81] width 11 height 11
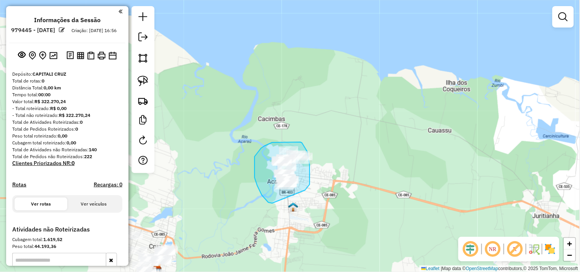
drag, startPoint x: 257, startPoint y: 186, endPoint x: 278, endPoint y: 203, distance: 26.9
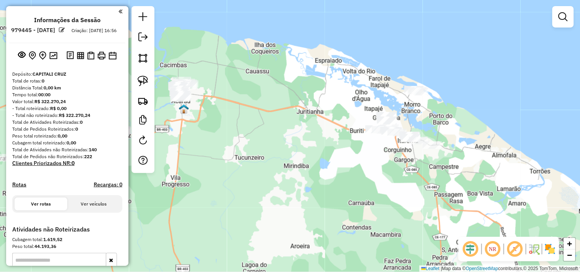
drag, startPoint x: 323, startPoint y: 226, endPoint x: 209, endPoint y: 148, distance: 138.3
click at [209, 148] on div "Janela de atendimento Grade de atendimento Capacidade Transportadoras Veículos …" at bounding box center [290, 136] width 580 height 272
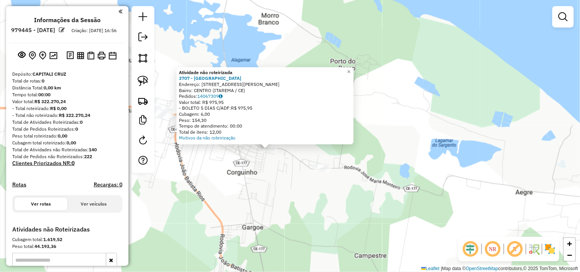
click at [265, 191] on div "Atividade não roteirizada 3707 - CHURRASCARIA OASIS Endereço: AV JOAO BATISTA R…" at bounding box center [290, 136] width 580 height 272
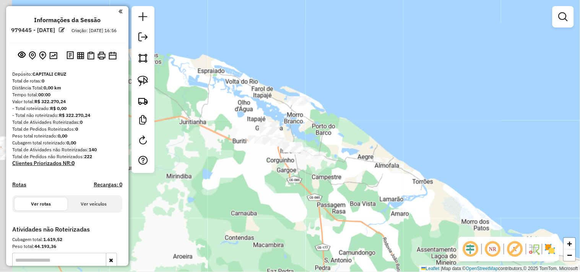
drag, startPoint x: 230, startPoint y: 219, endPoint x: 286, endPoint y: 170, distance: 74.5
click at [286, 170] on div "Janela de atendimento Grade de atendimento Capacidade Transportadoras Veículos …" at bounding box center [290, 136] width 580 height 272
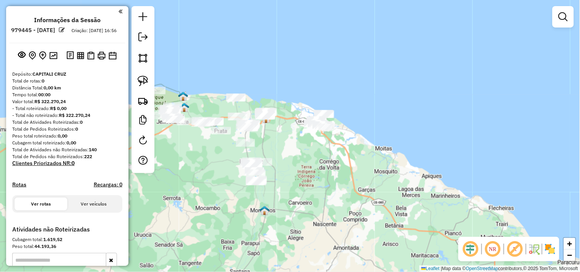
drag, startPoint x: 228, startPoint y: 189, endPoint x: 314, endPoint y: 157, distance: 91.2
click at [314, 157] on div "Janela de atendimento Grade de atendimento Capacidade Transportadoras Veículos …" at bounding box center [290, 136] width 580 height 272
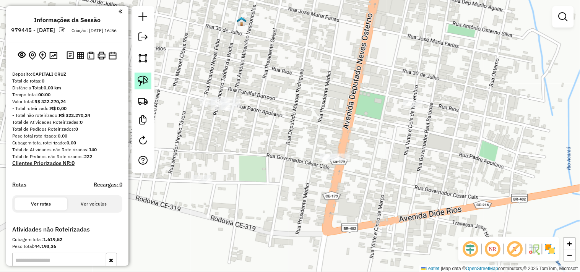
click at [148, 82] on img at bounding box center [143, 81] width 11 height 11
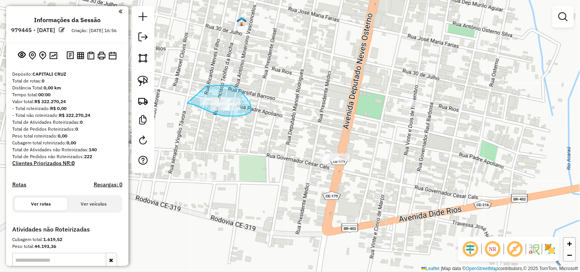
drag, startPoint x: 211, startPoint y: 86, endPoint x: 185, endPoint y: 101, distance: 30.0
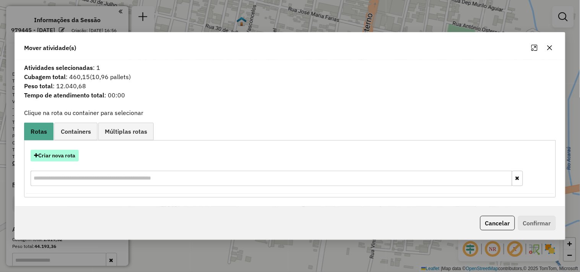
click at [59, 155] on button "Criar nova rota" at bounding box center [55, 156] width 48 height 12
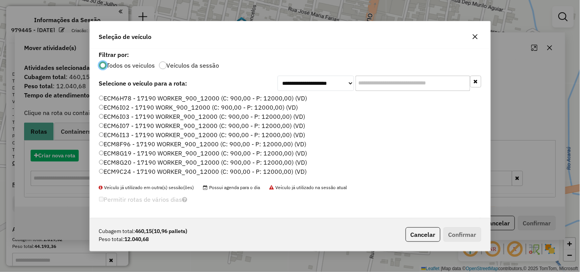
scroll to position [4, 2]
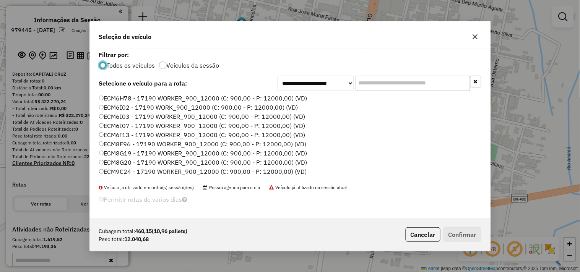
click at [123, 106] on label "ECM6I02 - 17190 WORK_900_12000 (C: 900,00 - P: 12000,00) (VD)" at bounding box center [198, 107] width 199 height 9
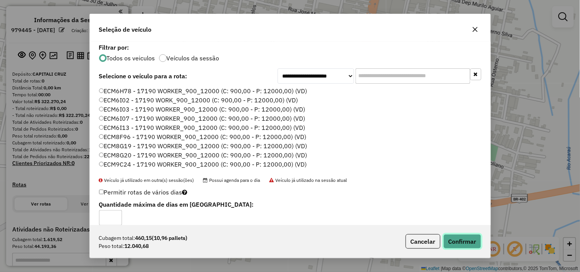
click at [452, 237] on button "Confirmar" at bounding box center [463, 241] width 38 height 15
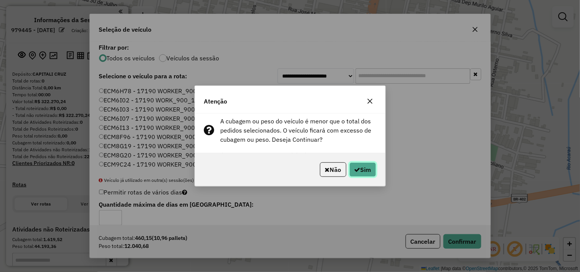
click at [358, 166] on button "Sim" at bounding box center [363, 170] width 27 height 15
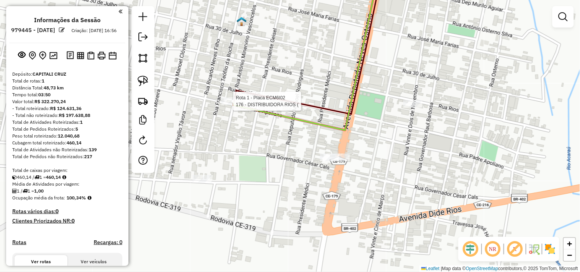
select select "**********"
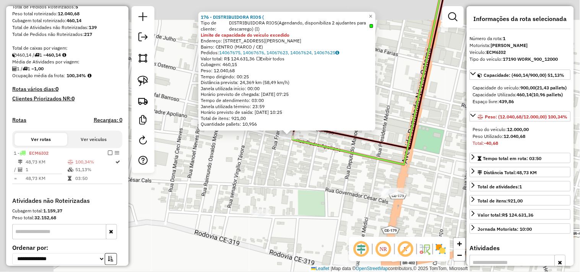
scroll to position [197, 0]
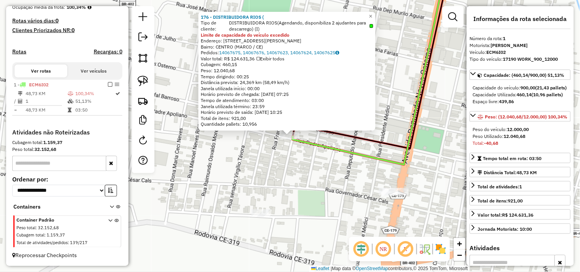
click at [283, 174] on div "176 - DISTRIBUIDORA RIOS ( Tipo de cliente: DISTRIBUIDORA RIOS(Agendando, dispo…" at bounding box center [290, 136] width 580 height 272
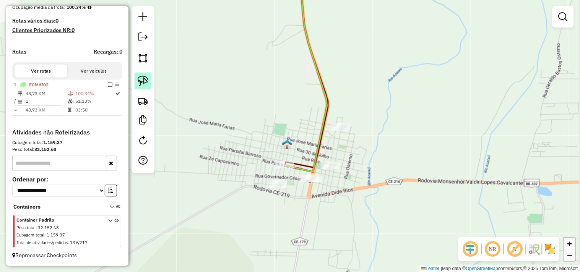
click at [145, 79] on img at bounding box center [143, 81] width 11 height 11
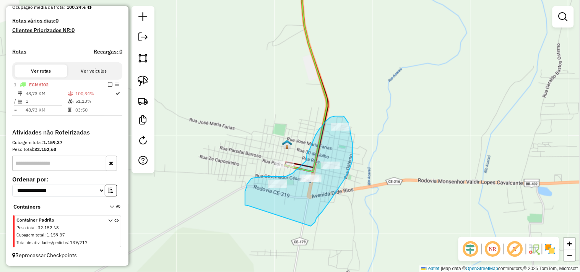
drag, startPoint x: 248, startPoint y: 206, endPoint x: 311, endPoint y: 226, distance: 66.4
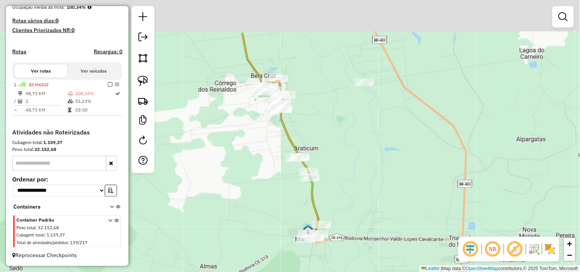
drag, startPoint x: 332, startPoint y: 124, endPoint x: 330, endPoint y: 184, distance: 60.4
click at [330, 184] on div "Janela de atendimento Grade de atendimento Capacidade Transportadoras Veículos …" at bounding box center [290, 136] width 580 height 272
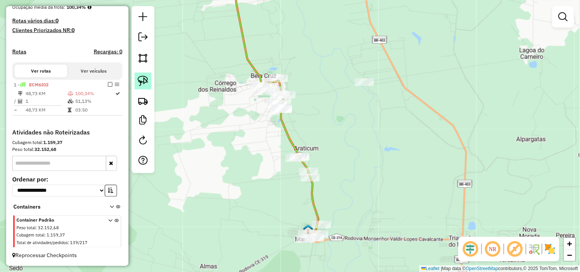
click at [145, 78] on img at bounding box center [143, 81] width 11 height 11
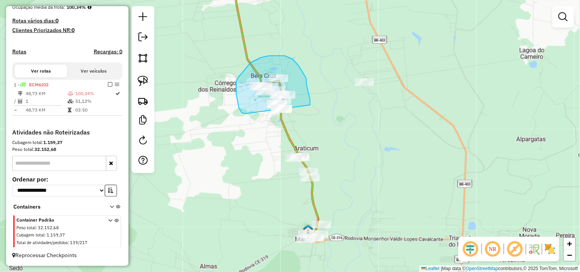
drag, startPoint x: 247, startPoint y: 114, endPoint x: 274, endPoint y: 138, distance: 37.1
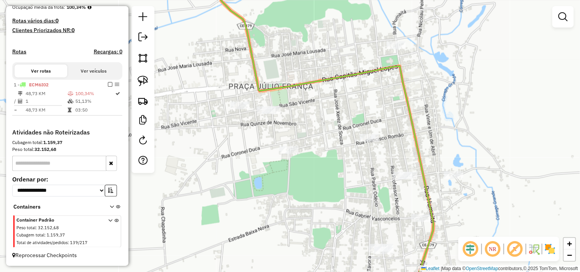
click at [239, 109] on div at bounding box center [240, 106] width 19 height 8
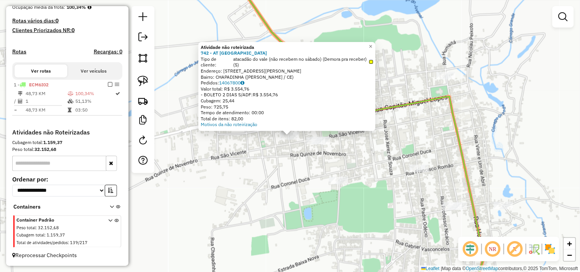
click at [269, 156] on div "Atividade não roteirizada 742 - AT VALE BELA CRUZ Tipo de cliente: atacadão do …" at bounding box center [290, 136] width 580 height 272
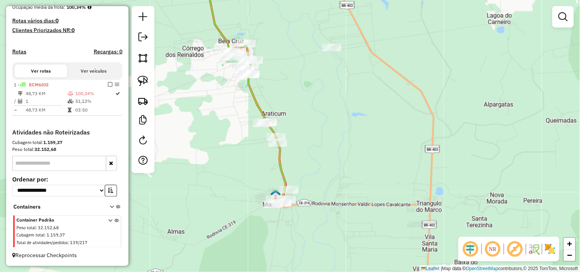
drag, startPoint x: 287, startPoint y: 193, endPoint x: 228, endPoint y: 96, distance: 113.5
click at [228, 96] on div "Janela de atendimento Grade de atendimento Capacidade Transportadoras Veículos …" at bounding box center [290, 136] width 580 height 272
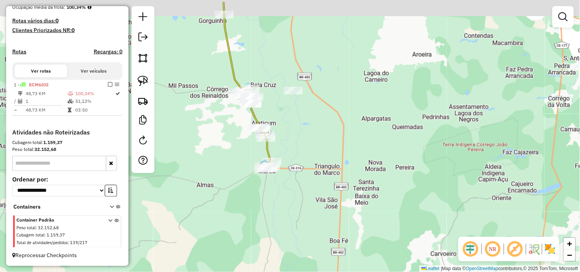
drag, startPoint x: 222, startPoint y: 104, endPoint x: 228, endPoint y: 119, distance: 16.1
click at [228, 119] on div "Janela de atendimento Grade de atendimento Capacidade Transportadoras Veículos …" at bounding box center [290, 136] width 580 height 272
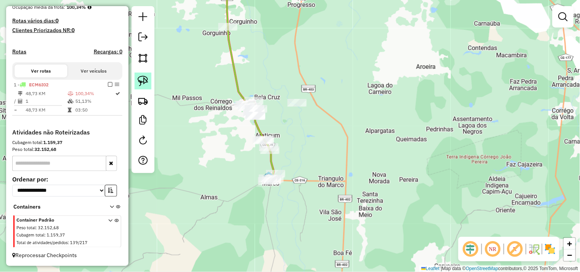
click at [150, 81] on link at bounding box center [143, 81] width 17 height 17
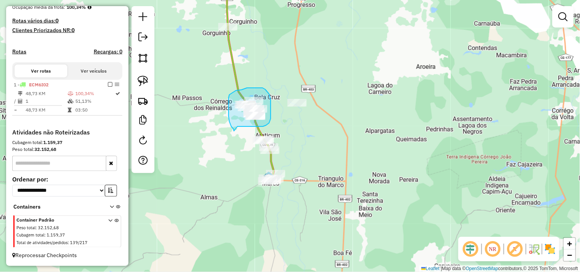
drag, startPoint x: 234, startPoint y: 131, endPoint x: 237, endPoint y: 126, distance: 5.8
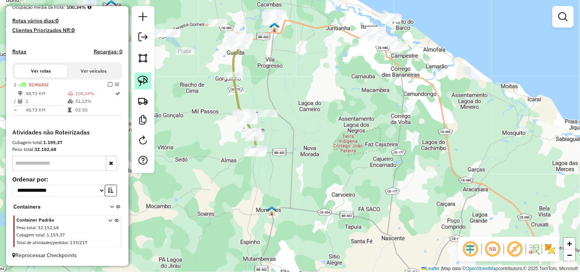
click at [146, 81] on img at bounding box center [143, 81] width 11 height 11
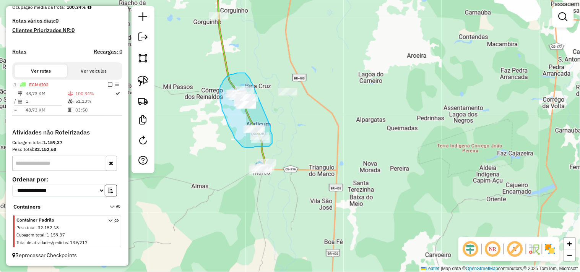
click at [254, 101] on div "Janela de atendimento Grade de atendimento Capacidade Transportadoras Veículos …" at bounding box center [290, 136] width 580 height 272
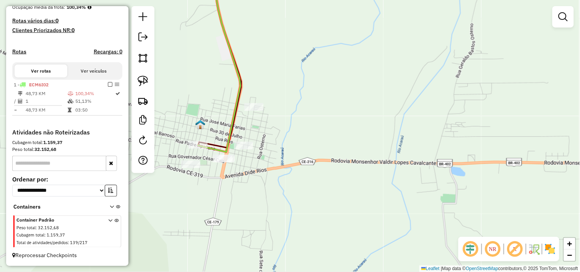
drag, startPoint x: 269, startPoint y: 187, endPoint x: 283, endPoint y: 182, distance: 15.0
click at [283, 182] on div "Janela de atendimento Grade de atendimento Capacidade Transportadoras Veículos …" at bounding box center [290, 136] width 580 height 272
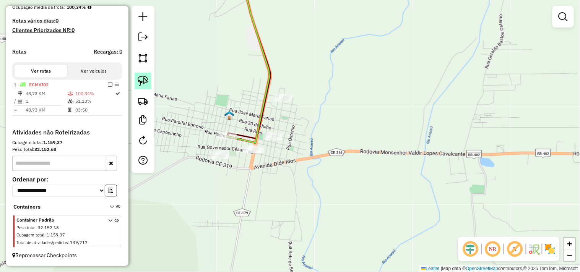
click at [142, 84] on img at bounding box center [143, 81] width 11 height 11
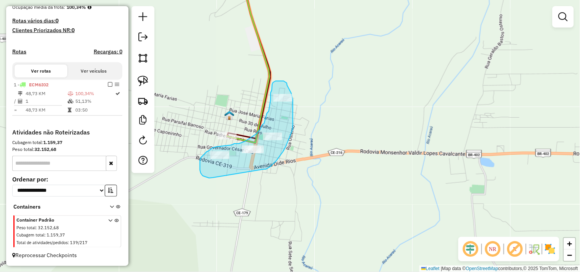
drag, startPoint x: 213, startPoint y: 178, endPoint x: 264, endPoint y: 169, distance: 51.6
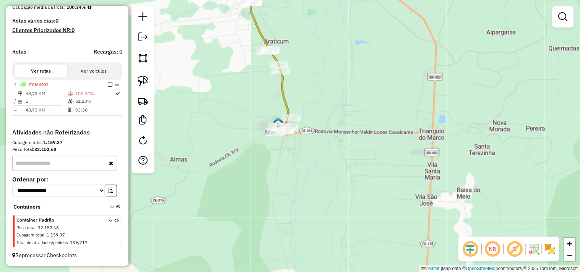
click at [331, 192] on div "Janela de atendimento Grade de atendimento Capacidade Transportadoras Veículos …" at bounding box center [290, 136] width 580 height 272
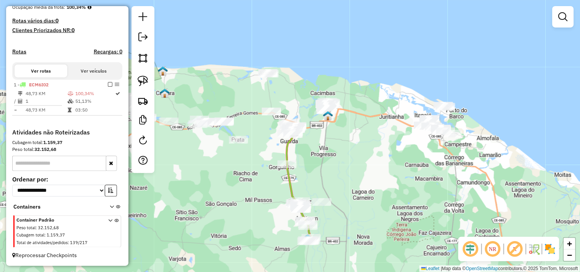
drag, startPoint x: 251, startPoint y: 161, endPoint x: 250, endPoint y: 185, distance: 24.1
click at [250, 184] on div "Janela de atendimento Grade de atendimento Capacidade Transportadoras Veículos …" at bounding box center [290, 136] width 580 height 272
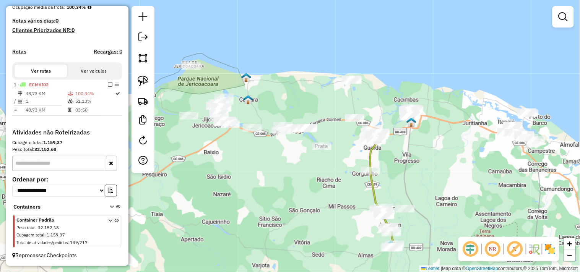
drag, startPoint x: 264, startPoint y: 194, endPoint x: 328, endPoint y: 193, distance: 63.9
click at [328, 193] on div "Janela de atendimento Grade de atendimento Capacidade Transportadoras Veículos …" at bounding box center [290, 136] width 580 height 272
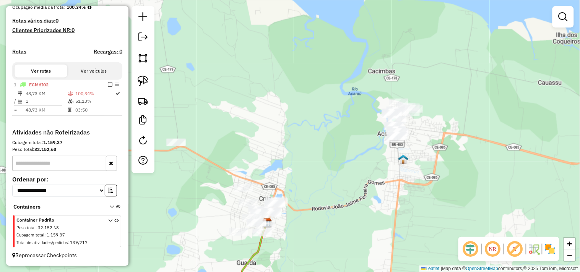
drag, startPoint x: 438, startPoint y: 142, endPoint x: 365, endPoint y: 147, distance: 73.6
click at [394, 147] on div "Janela de atendimento Grade de atendimento Capacidade Transportadoras Veículos …" at bounding box center [290, 136] width 580 height 272
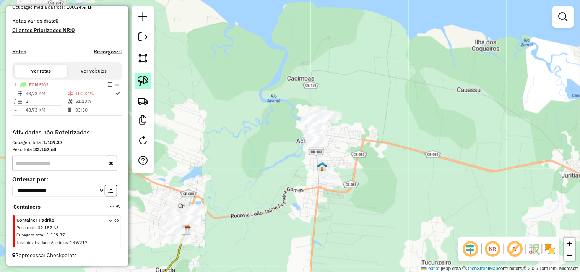
click at [138, 86] on img at bounding box center [143, 81] width 11 height 11
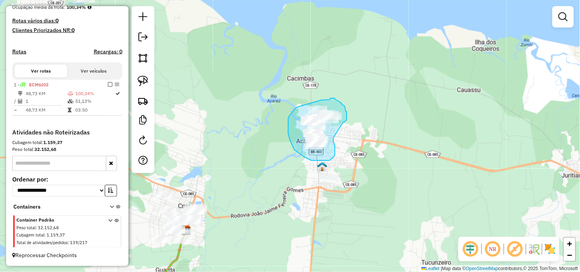
drag, startPoint x: 333, startPoint y: 140, endPoint x: 341, endPoint y: 124, distance: 17.6
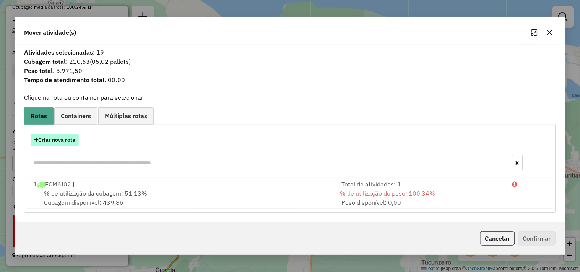
click at [67, 142] on button "Criar nova rota" at bounding box center [55, 140] width 48 height 12
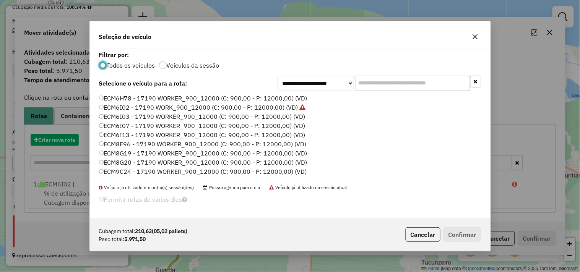
scroll to position [4, 2]
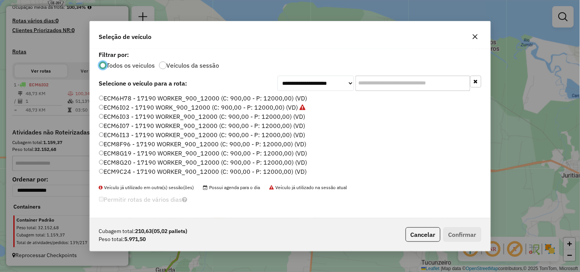
click at [118, 123] on label "ECM6I07 - 17190 WORKER_900_12000 (C: 900,00 - P: 12000,00) (VD)" at bounding box center [202, 125] width 207 height 9
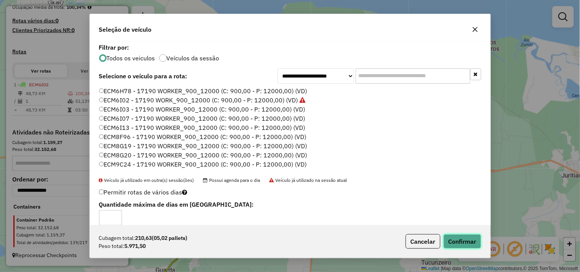
click at [476, 244] on button "Confirmar" at bounding box center [463, 241] width 38 height 15
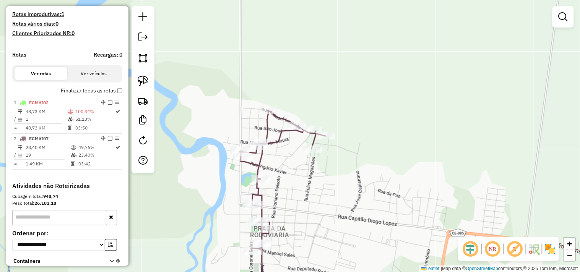
click at [133, 74] on div at bounding box center [143, 89] width 23 height 167
click at [146, 80] on img at bounding box center [143, 81] width 11 height 11
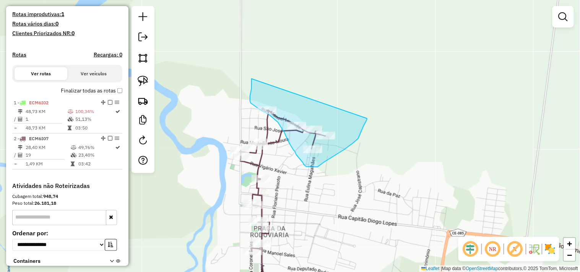
drag, startPoint x: 252, startPoint y: 79, endPoint x: 367, endPoint y: 119, distance: 122.2
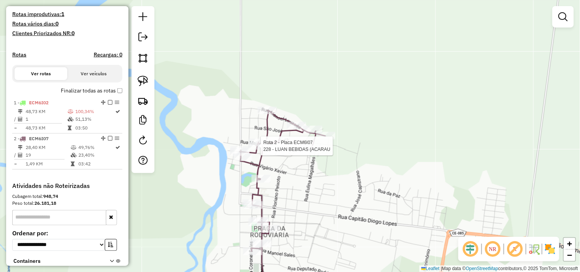
scroll to position [258, 0]
select select "**********"
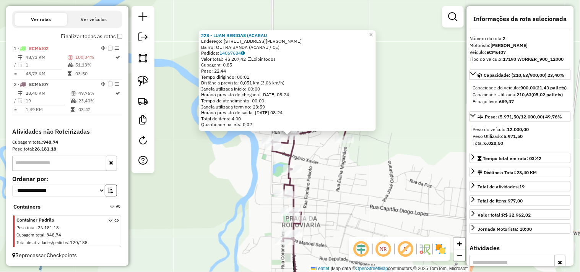
click at [330, 179] on div "228 - LUAN BEBIDAS (ACARAU Endereço: RUA CAPITAO ANTONIO RAIMUNDO 356 Bairro: O…" at bounding box center [290, 136] width 580 height 272
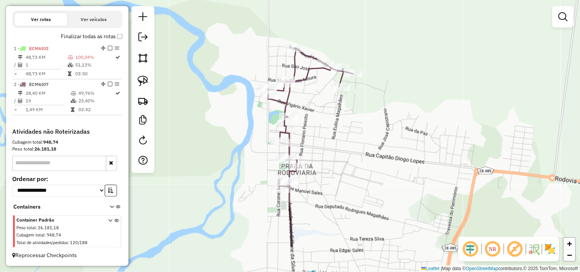
drag, startPoint x: 325, startPoint y: 196, endPoint x: 314, endPoint y: 127, distance: 70.6
click at [315, 130] on div "Janela de atendimento Grade de atendimento Capacidade Transportadoras Veículos …" at bounding box center [290, 136] width 580 height 272
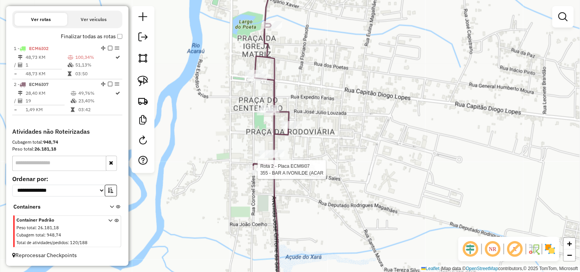
click at [249, 174] on div at bounding box center [255, 170] width 19 height 8
select select "**********"
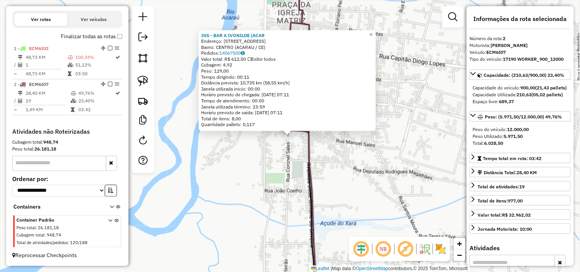
click at [282, 168] on div "355 - BAR A IVONILDE (ACAR Endereço: R CORONEL SALES 732 Bairro: CENTRO (ACARAU…" at bounding box center [290, 136] width 580 height 272
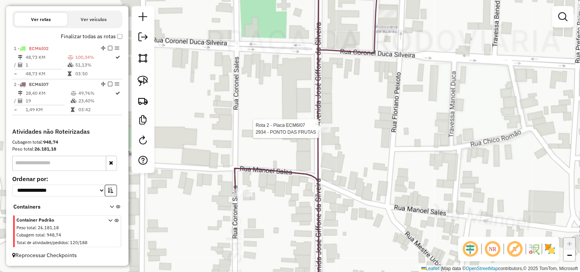
select select "**********"
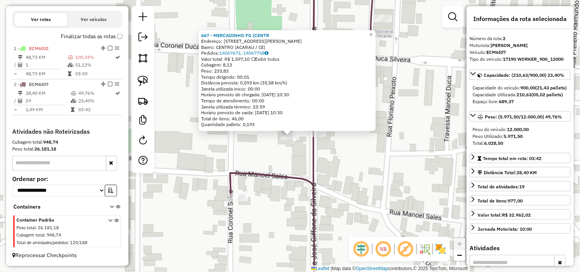
click at [289, 158] on div "667 - MERCADINHO FG (CENTR Endereço: AV JOAO JAIME FERREIRA GOMES 556 Bairro: C…" at bounding box center [290, 136] width 580 height 272
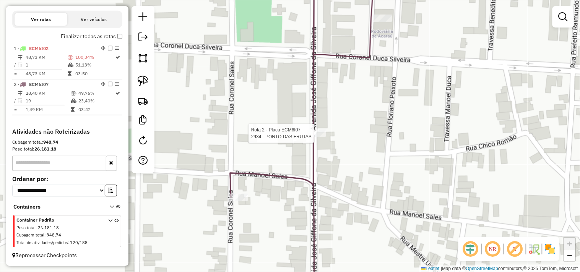
select select "**********"
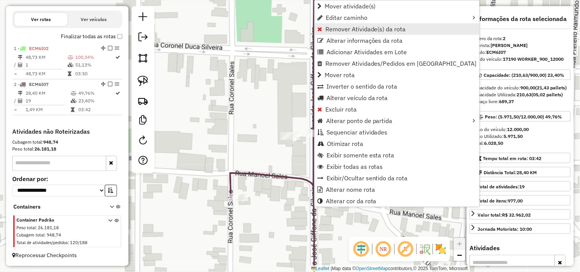
click at [345, 29] on span "Remover Atividade(s) da rota" at bounding box center [365, 29] width 81 height 6
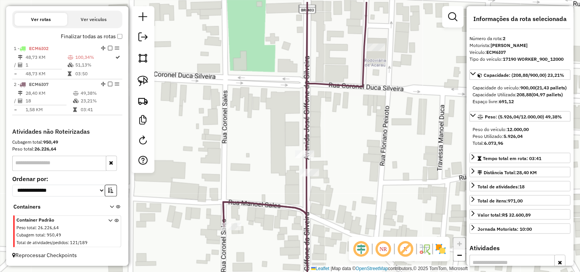
drag, startPoint x: 360, startPoint y: 118, endPoint x: 343, endPoint y: 207, distance: 90.7
click at [343, 207] on div "Janela de atendimento Grade de atendimento Capacidade Transportadoras Veículos …" at bounding box center [290, 136] width 580 height 272
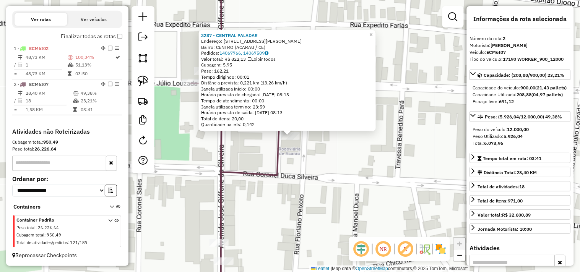
click at [311, 169] on div "3287 - CENTRAL PALADAR Endereço: RUA ARIMAR SILVEIRA 765 Bairro: CENTRO (ACARAU…" at bounding box center [290, 136] width 580 height 272
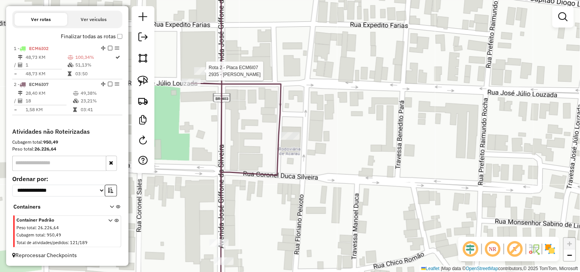
select select "**********"
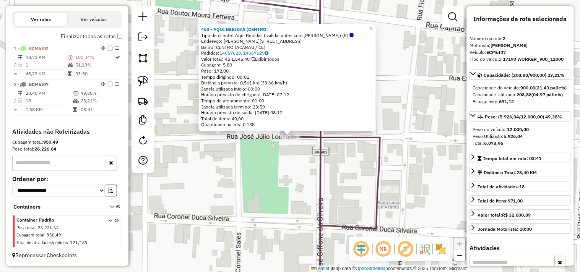
click at [275, 194] on div "458 - AQUI BEBIDAS (CENTRO Tipo de cliente: Aqui Bebidas ( validar antes com Le…" at bounding box center [290, 136] width 580 height 272
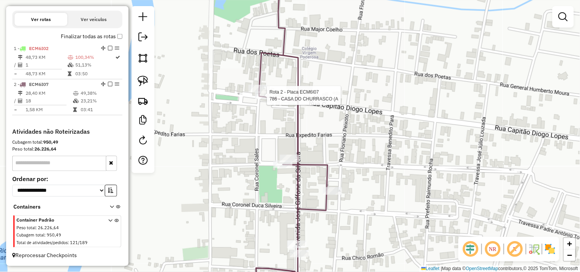
select select "**********"
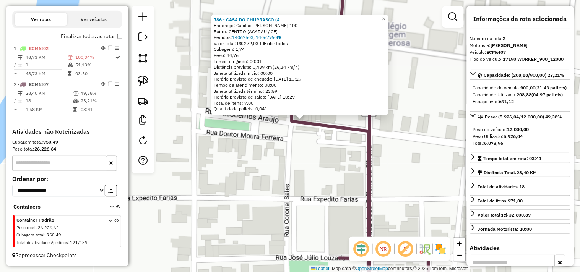
click at [280, 152] on div "786 - CASA DO CHURRASCO (A Endereço: Capitao Diogo Lopes 100 Bairro: CENTRO (AC…" at bounding box center [290, 136] width 580 height 272
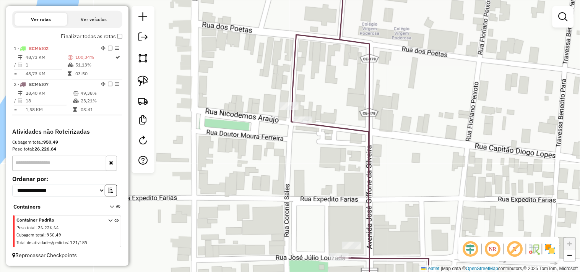
click at [277, 104] on div "Janela de atendimento Grade de atendimento Capacidade Transportadoras Veículos …" at bounding box center [290, 136] width 580 height 272
select select "**********"
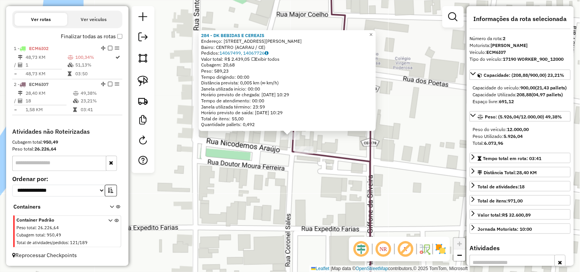
click at [266, 161] on div "284 - DK BEBIDAS E CEREAIS Endereço: RUA EXPEDITO FARIAS 305 Bairro: CENTRO (AC…" at bounding box center [290, 136] width 580 height 272
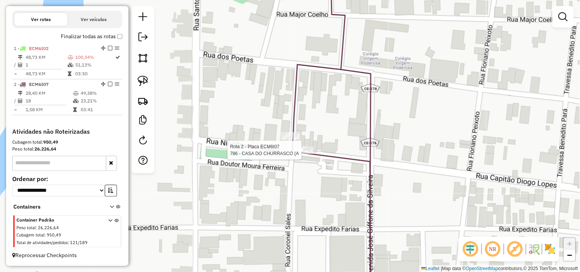
select select "**********"
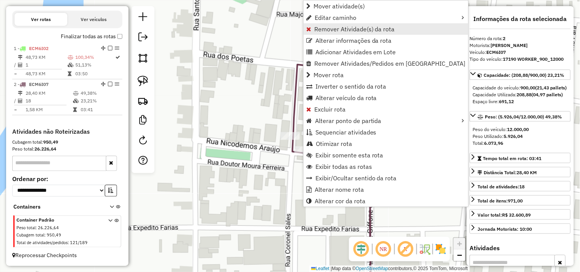
click at [316, 27] on span "Remover Atividade(s) da rota" at bounding box center [354, 29] width 81 height 6
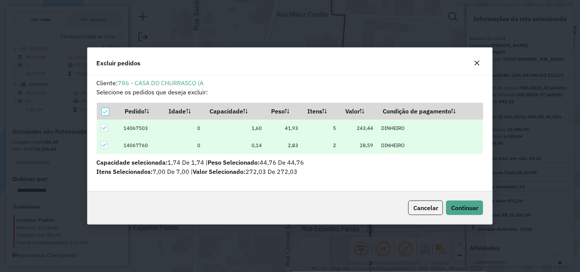
scroll to position [0, 0]
click at [449, 210] on button "Continuar" at bounding box center [464, 208] width 37 height 15
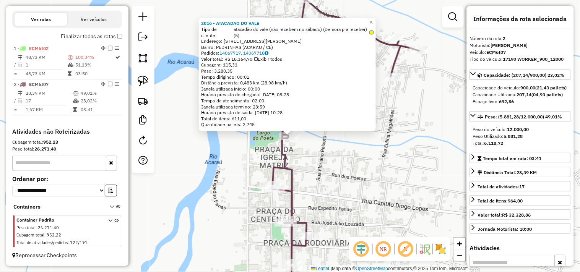
click at [323, 161] on div "2816 - ATACADAO DO VALE Tipo de cliente: atacadão do vale (não recebem no sábad…" at bounding box center [290, 136] width 580 height 272
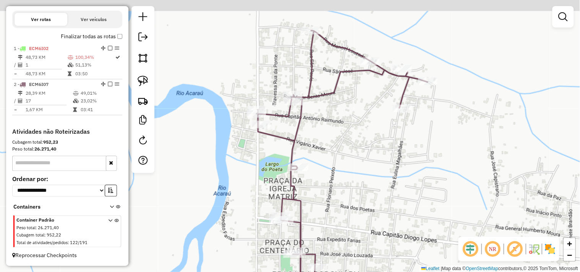
drag, startPoint x: 332, startPoint y: 197, endPoint x: 281, endPoint y: 157, distance: 64.3
click at [335, 204] on div "Janela de atendimento Grade de atendimento Capacidade Transportadoras Veículos …" at bounding box center [290, 136] width 580 height 272
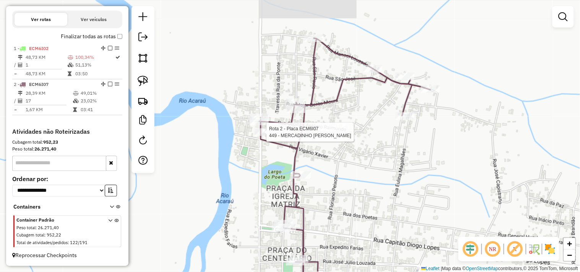
select select "**********"
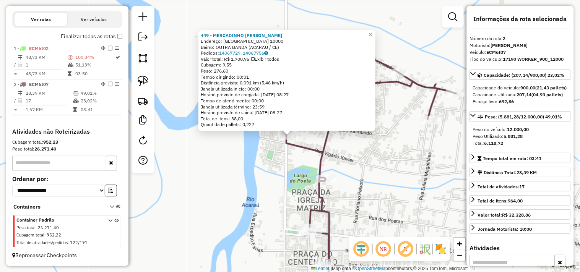
click at [280, 163] on div "449 - MERCADINHO CLAUDIA V Endereço: SANTO ANTONIO 10000 Bairro: OUTRA BANDA (A…" at bounding box center [290, 136] width 580 height 272
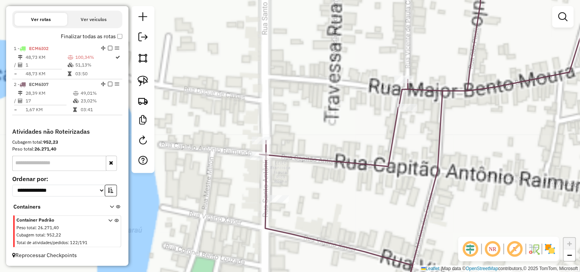
select select "**********"
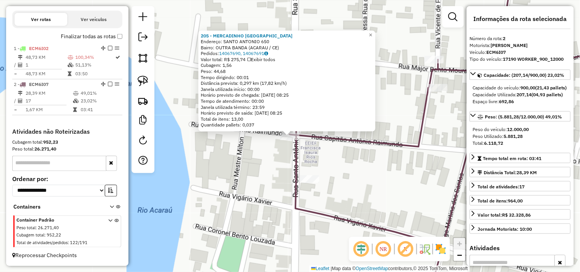
click at [277, 166] on div "205 - MERCADINHO SAO FRANC Endereço: SANTO ANTONIO 650 Bairro: OUTRA BANDA (ACA…" at bounding box center [290, 136] width 580 height 272
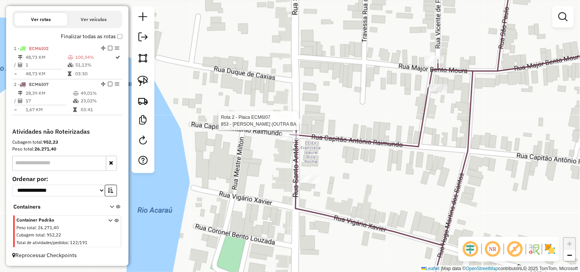
click at [293, 125] on div at bounding box center [291, 121] width 19 height 8
select select "**********"
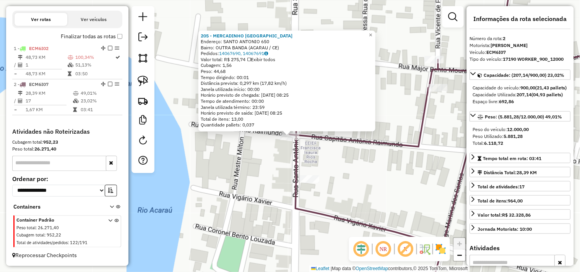
click at [263, 184] on div "205 - MERCADINHO SAO FRANC Endereço: SANTO ANTONIO 650 Bairro: OUTRA BANDA (ACA…" at bounding box center [290, 136] width 580 height 272
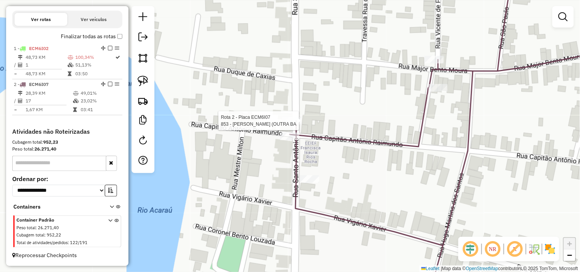
select select "**********"
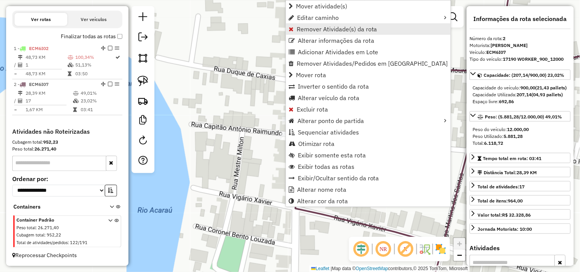
click at [312, 26] on span "Remover Atividade(s) da rota" at bounding box center [337, 29] width 81 height 6
click at [300, 30] on span "Remover Atividade(s) da rota" at bounding box center [340, 29] width 81 height 6
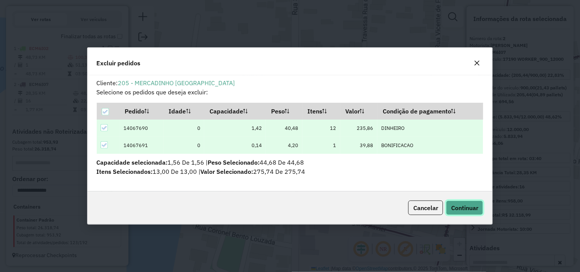
click at [478, 207] on span "Continuar" at bounding box center [464, 208] width 27 height 8
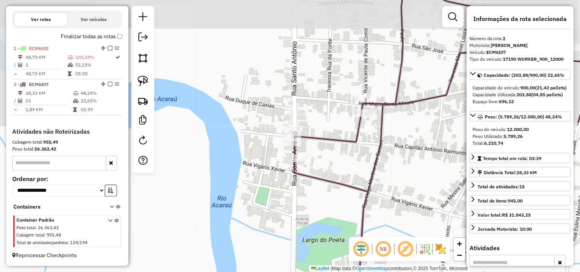
drag, startPoint x: 352, startPoint y: 101, endPoint x: 296, endPoint y: 112, distance: 57.3
click at [283, 112] on div "Janela de atendimento Grade de atendimento Capacidade Transportadoras Veículos …" at bounding box center [290, 136] width 580 height 272
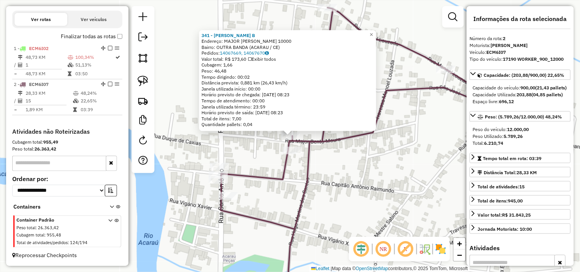
click at [290, 143] on icon at bounding box center [391, 154] width 340 height 292
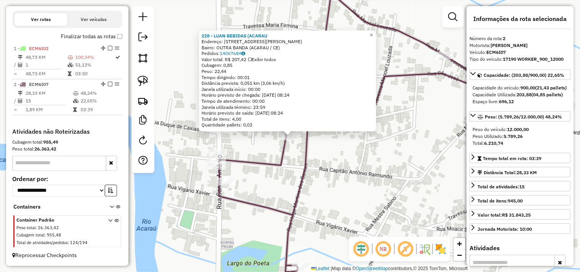
click at [296, 154] on div "228 - LUAN BEBIDAS (ACARAU Endereço: RUA CAPITAO ANTONIO RAIMUNDO 356 Bairro: O…" at bounding box center [290, 136] width 580 height 272
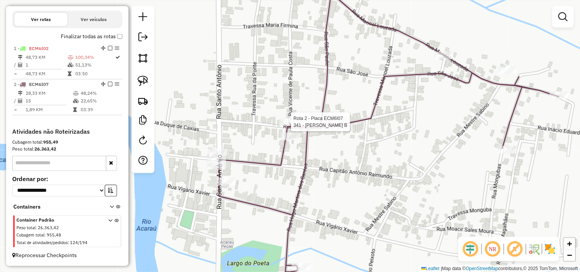
select select "**********"
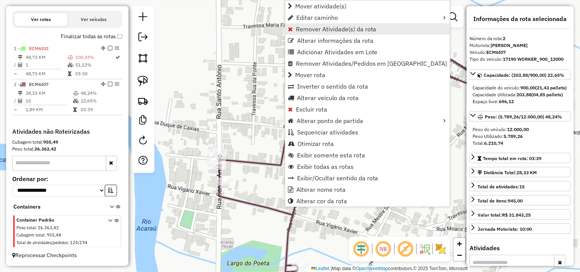
click at [300, 32] on span "Remover Atividade(s) da rota" at bounding box center [336, 29] width 81 height 6
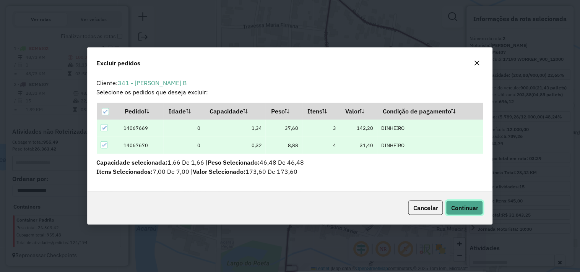
drag, startPoint x: 449, startPoint y: 207, endPoint x: 336, endPoint y: 188, distance: 114.7
click at [449, 207] on button "Continuar" at bounding box center [464, 208] width 37 height 15
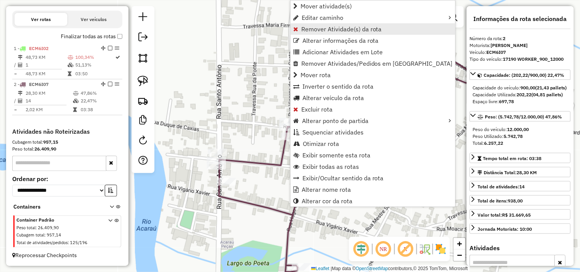
click at [304, 29] on span "Remover Atividade(s) da rota" at bounding box center [341, 29] width 81 height 6
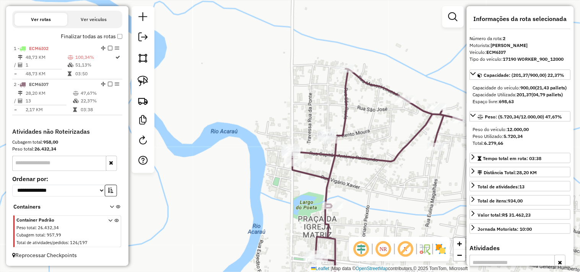
click at [345, 75] on icon at bounding box center [378, 184] width 170 height 231
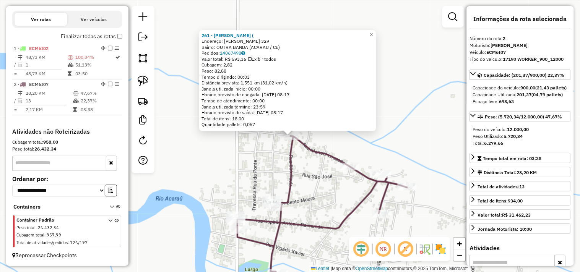
click at [318, 171] on div "261 - MERCADINHO ALBENIR ( Endereço: MANOEL SALES 329 Bairro: OUTRA BANDA (ACAR…" at bounding box center [290, 136] width 580 height 272
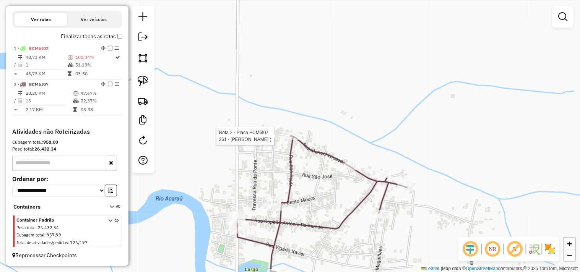
select select "**********"
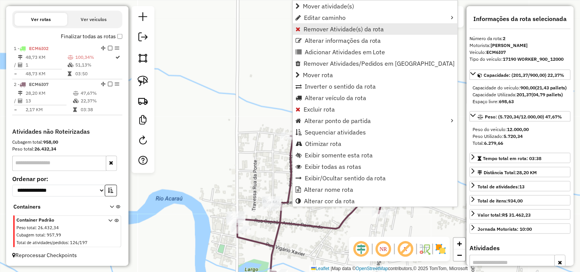
click at [302, 25] on link "Remover Atividade(s) da rota" at bounding box center [375, 28] width 165 height 11
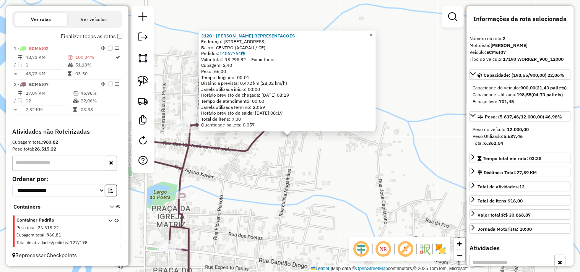
click at [286, 156] on div "3120 - SOUSA REPRESENTACOES Endereço: Travessa Mongubas 113 Bairro: CENTRO (ACA…" at bounding box center [290, 136] width 580 height 272
click at [288, 144] on div "Rota 2 - Placa ECM6I07 3120 - SOUSA REPRESENTACOES 3120 - SOUSA REPRESENTACOES …" at bounding box center [290, 136] width 580 height 272
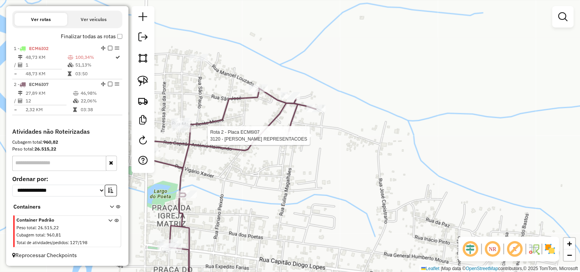
select select "**********"
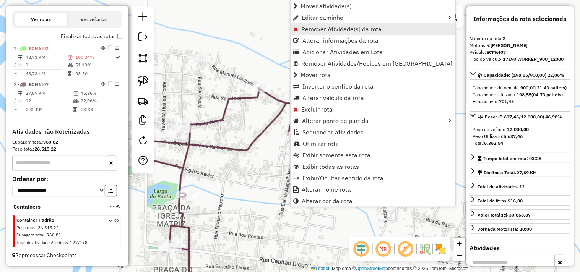
click at [314, 27] on span "Remover Atividade(s) da rota" at bounding box center [341, 29] width 81 height 6
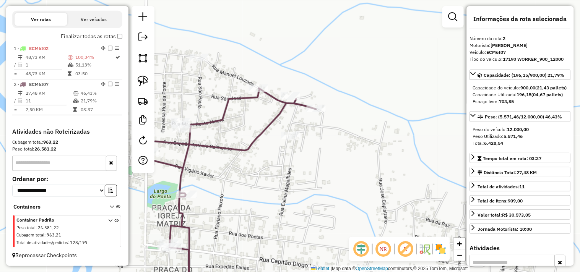
click at [346, 170] on div "Janela de atendimento Grade de atendimento Capacidade Transportadoras Veículos …" at bounding box center [290, 136] width 580 height 272
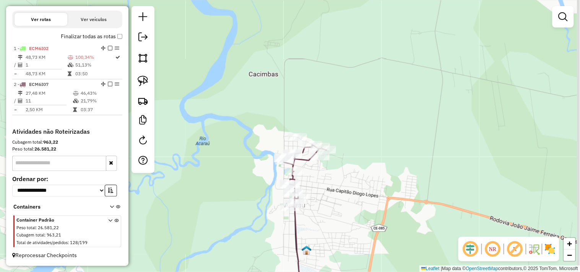
drag, startPoint x: 370, startPoint y: 133, endPoint x: 298, endPoint y: 73, distance: 94.0
click at [314, 82] on div "Janela de atendimento Grade de atendimento Capacidade Transportadoras Veículos …" at bounding box center [290, 136] width 580 height 272
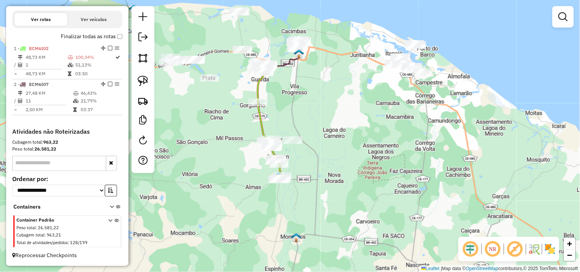
drag, startPoint x: 327, startPoint y: 171, endPoint x: 347, endPoint y: 105, distance: 69.5
click at [347, 105] on div "Janela de atendimento Grade de atendimento Capacidade Transportadoras Veículos …" at bounding box center [290, 136] width 580 height 272
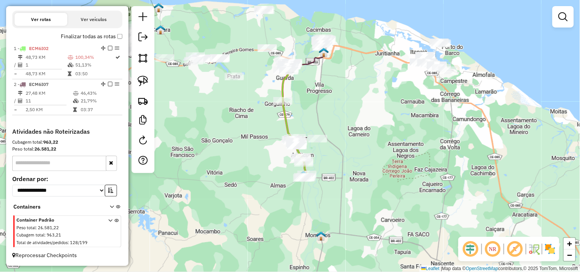
drag, startPoint x: 224, startPoint y: 139, endPoint x: 243, endPoint y: 150, distance: 22.1
click at [243, 150] on div "Janela de atendimento Grade de atendimento Capacidade Transportadoras Veículos …" at bounding box center [290, 136] width 580 height 272
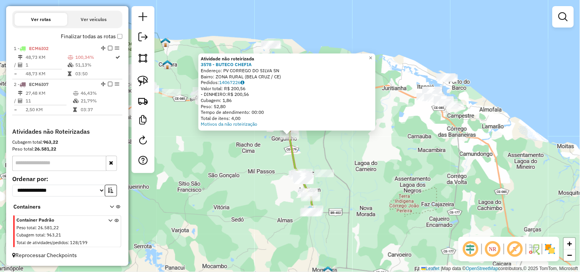
click at [265, 157] on div "Atividade não roteirizada 3578 - BUTECO CHEFIA Endereço: PV CORREGO DO SILVA SN…" at bounding box center [290, 136] width 580 height 272
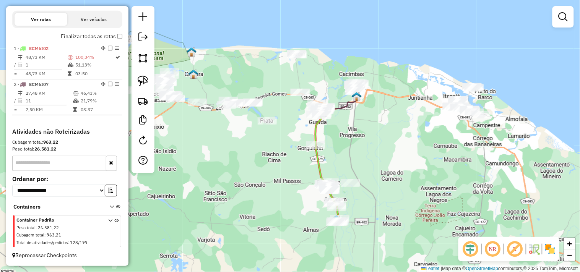
drag, startPoint x: 251, startPoint y: 153, endPoint x: 288, endPoint y: 167, distance: 39.6
click at [286, 167] on div "Janela de atendimento Grade de atendimento Capacidade Transportadoras Veículos …" at bounding box center [290, 136] width 580 height 272
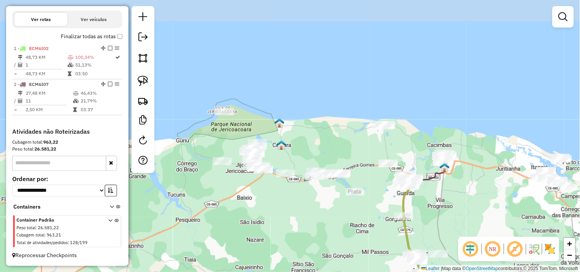
drag, startPoint x: 254, startPoint y: 177, endPoint x: 311, endPoint y: 226, distance: 75.9
click at [311, 226] on div "Janela de atendimento Grade de atendimento Capacidade Transportadoras Veículos …" at bounding box center [290, 136] width 580 height 272
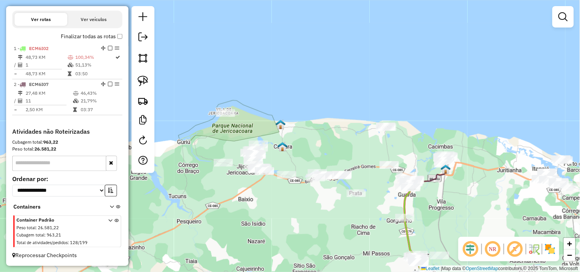
click at [225, 117] on div at bounding box center [225, 113] width 19 height 8
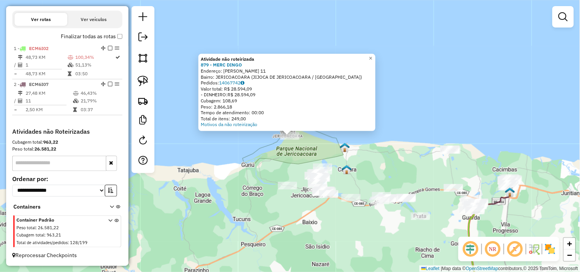
click at [304, 150] on div "Atividade não roteirizada 879 - MERC DINGO Endereço: R DIOGO MARTINS 11 Bairro:…" at bounding box center [290, 136] width 580 height 272
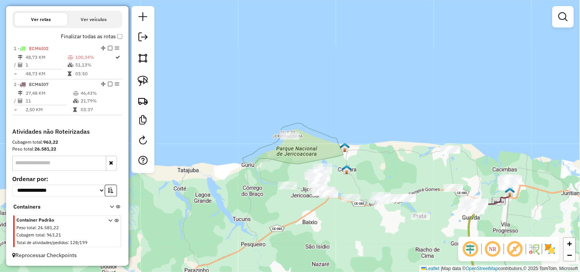
drag, startPoint x: 329, startPoint y: 148, endPoint x: 324, endPoint y: 127, distance: 22.0
click at [324, 132] on div "Janela de atendimento Grade de atendimento Capacidade Transportadoras Veículos …" at bounding box center [290, 136] width 580 height 272
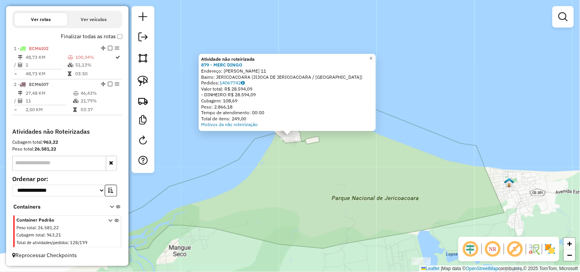
drag, startPoint x: 304, startPoint y: 167, endPoint x: 309, endPoint y: 167, distance: 5.0
click at [306, 167] on div "Atividade não roteirizada 879 - MERC DINGO Endereço: R DIOGO MARTINS 11 Bairro:…" at bounding box center [290, 136] width 580 height 272
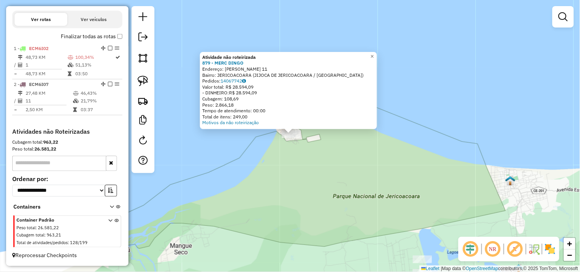
drag, startPoint x: 326, startPoint y: 186, endPoint x: 326, endPoint y: 180, distance: 5.7
click at [326, 182] on div "Atividade não roteirizada 879 - MERC DINGO Endereço: R DIOGO MARTINS 11 Bairro:…" at bounding box center [290, 136] width 580 height 272
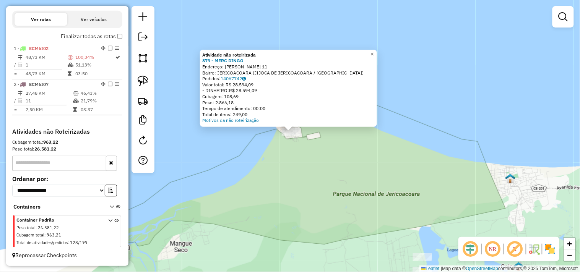
click at [326, 180] on div "Atividade não roteirizada 879 - MERC DINGO Endereço: R DIOGO MARTINS 11 Bairro:…" at bounding box center [290, 136] width 580 height 272
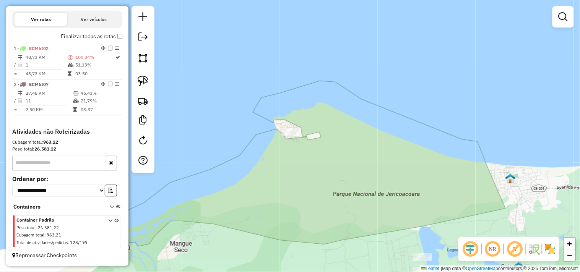
drag, startPoint x: 339, startPoint y: 192, endPoint x: 245, endPoint y: 82, distance: 144.3
click at [260, 96] on div "Janela de atendimento Grade de atendimento Capacidade Transportadoras Veículos …" at bounding box center [290, 136] width 580 height 272
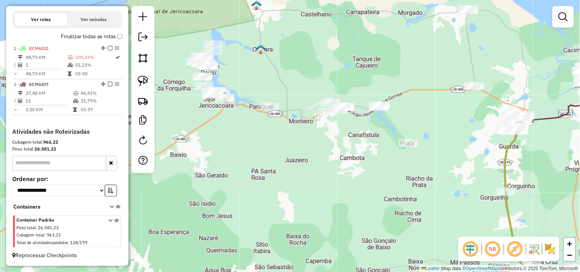
drag, startPoint x: 252, startPoint y: 164, endPoint x: 266, endPoint y: 177, distance: 18.7
click at [266, 177] on div "Janela de atendimento Grade de atendimento Capacidade Transportadoras Veículos …" at bounding box center [290, 136] width 580 height 272
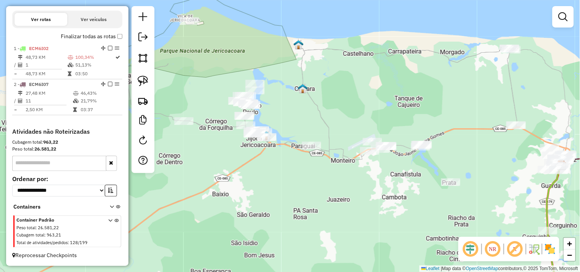
drag, startPoint x: 253, startPoint y: 175, endPoint x: 255, endPoint y: 183, distance: 7.9
click at [255, 183] on div "Janela de atendimento Grade de atendimento Capacidade Transportadoras Veículos …" at bounding box center [290, 136] width 580 height 272
drag, startPoint x: 350, startPoint y: 207, endPoint x: 277, endPoint y: 145, distance: 95.3
click at [299, 163] on div "Janela de atendimento Grade de atendimento Capacidade Transportadoras Veículos …" at bounding box center [290, 136] width 580 height 272
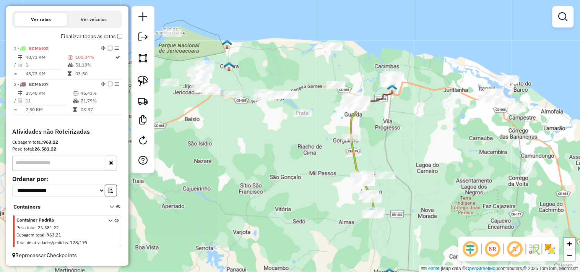
drag, startPoint x: 323, startPoint y: 186, endPoint x: 272, endPoint y: 153, distance: 60.6
click at [272, 154] on div "Janela de atendimento Grade de atendimento Capacidade Transportadoras Veículos …" at bounding box center [290, 136] width 580 height 272
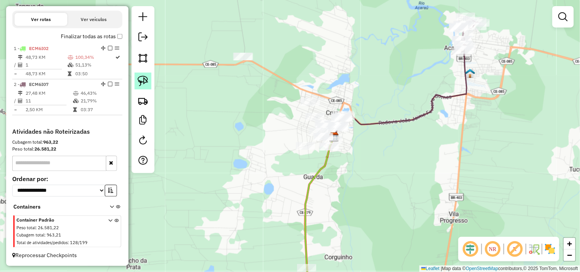
click at [145, 84] on img at bounding box center [143, 81] width 11 height 11
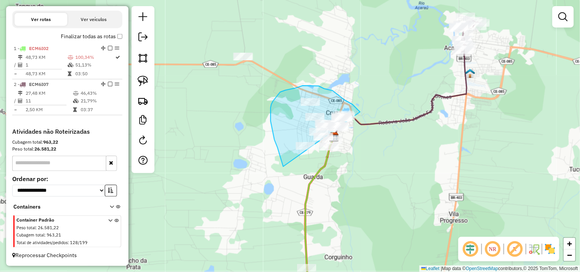
drag, startPoint x: 282, startPoint y: 164, endPoint x: 335, endPoint y: 173, distance: 53.6
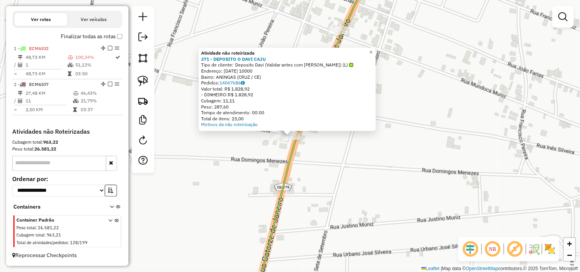
click at [327, 168] on div "Atividade não roteirizada 371 - DEPOSITO O DAVI CAJU Tipo de cliente: Deposito …" at bounding box center [290, 136] width 580 height 272
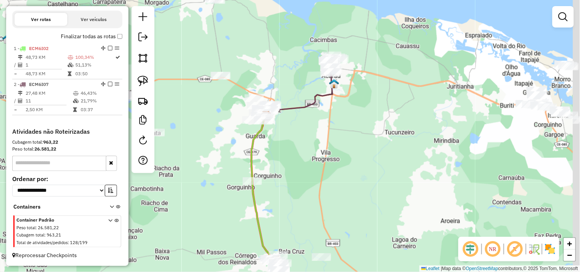
drag, startPoint x: 347, startPoint y: 176, endPoint x: 291, endPoint y: 146, distance: 63.0
click at [291, 146] on div "Janela de atendimento Grade de atendimento Capacidade Transportadoras Veículos …" at bounding box center [290, 136] width 580 height 272
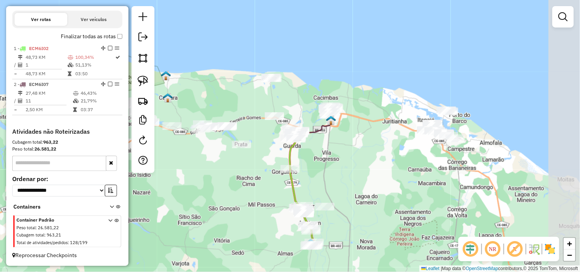
drag, startPoint x: 412, startPoint y: 157, endPoint x: 326, endPoint y: 143, distance: 86.8
click at [327, 144] on div "Janela de atendimento Grade de atendimento Capacidade Transportadoras Veículos …" at bounding box center [290, 136] width 580 height 272
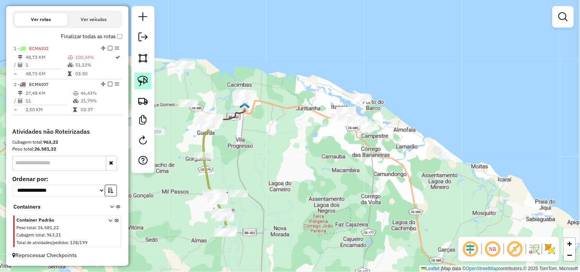
click at [147, 77] on img at bounding box center [143, 81] width 11 height 11
drag, startPoint x: 347, startPoint y: 134, endPoint x: 381, endPoint y: 140, distance: 34.5
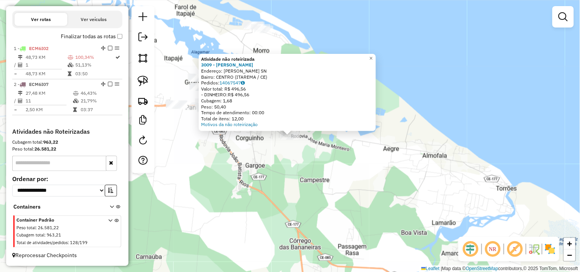
click at [281, 168] on div "Atividade não roteirizada 3009 - MERCADINHO LETICIA Endereço: Sao Vicente itare…" at bounding box center [290, 136] width 580 height 272
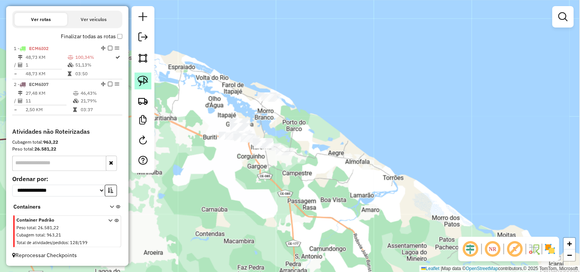
click at [148, 81] on img at bounding box center [143, 81] width 11 height 11
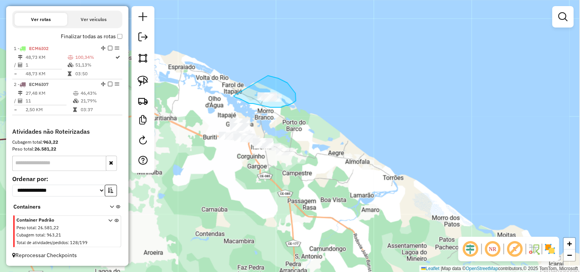
drag, startPoint x: 288, startPoint y: 83, endPoint x: 233, endPoint y: 96, distance: 55.8
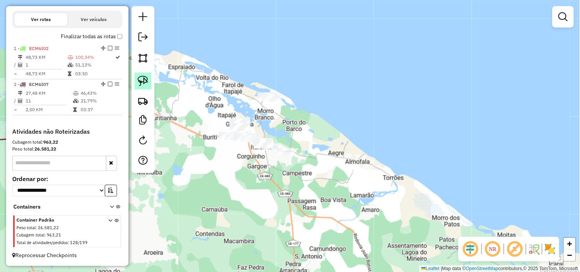
click at [150, 87] on link at bounding box center [143, 81] width 17 height 17
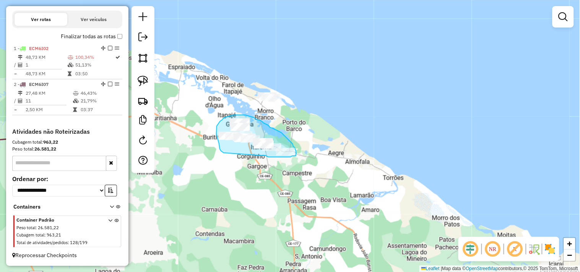
drag, startPoint x: 223, startPoint y: 152, endPoint x: 259, endPoint y: 155, distance: 36.9
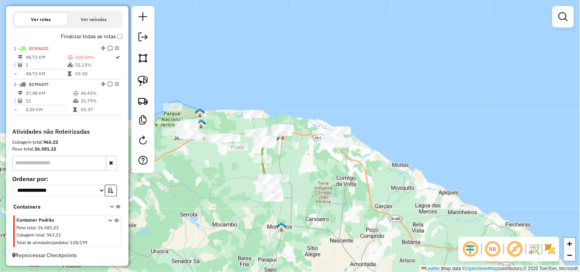
drag, startPoint x: 232, startPoint y: 198, endPoint x: 314, endPoint y: 176, distance: 85.0
click at [314, 176] on div "Janela de atendimento Grade de atendimento Capacidade Transportadoras Veículos …" at bounding box center [290, 136] width 580 height 272
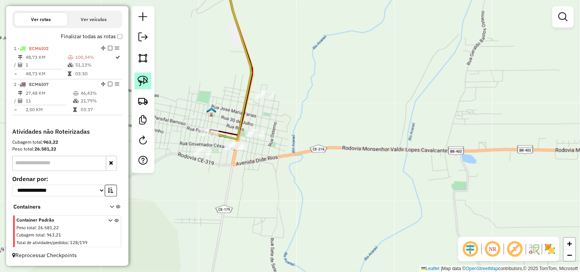
click at [142, 86] on img at bounding box center [143, 81] width 11 height 11
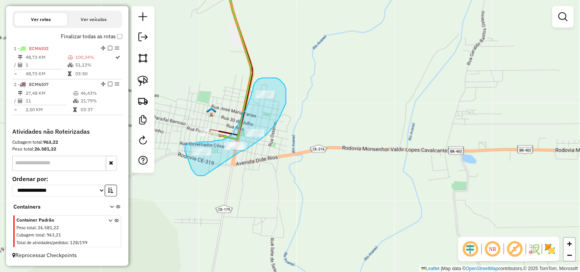
drag, startPoint x: 204, startPoint y: 176, endPoint x: 234, endPoint y: 155, distance: 36.4
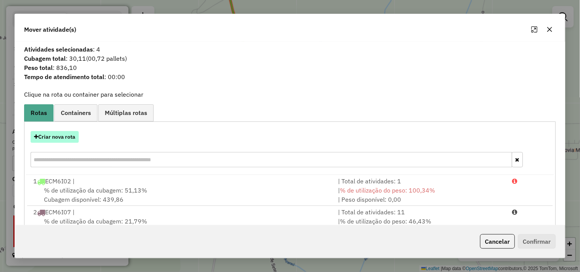
click at [62, 136] on button "Criar nova rota" at bounding box center [55, 137] width 48 height 12
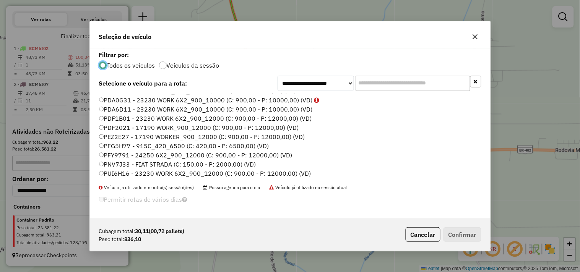
scroll to position [163, 0]
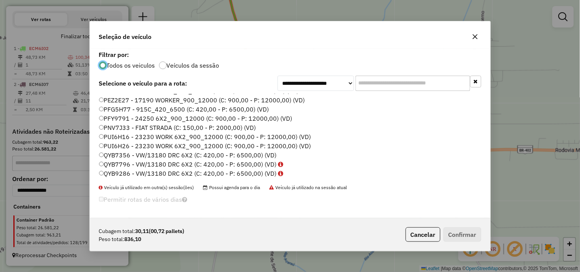
click at [127, 156] on label "QYB7356 - VW/13180 DRC 6X2 (C: 420,00 - P: 6500,00) (VD)" at bounding box center [188, 155] width 178 height 9
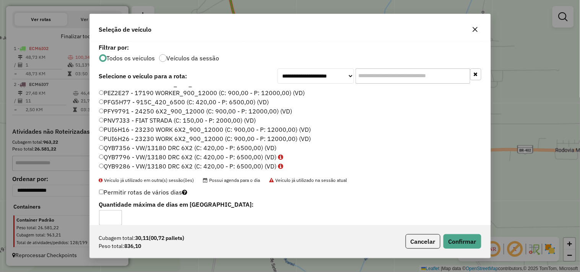
click at [457, 234] on div "Cubagem total: 30,11 (00,72 pallets) Peso total: 836,10 Cancelar Confirmar" at bounding box center [290, 241] width 401 height 33
click at [457, 240] on button "Confirmar" at bounding box center [463, 241] width 38 height 15
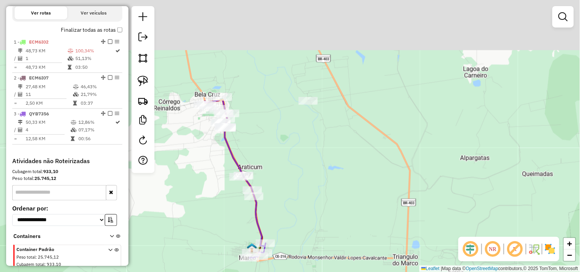
drag, startPoint x: 327, startPoint y: 99, endPoint x: 301, endPoint y: 229, distance: 133.5
click at [302, 229] on div "Janela de atendimento Grade de atendimento Capacidade Transportadoras Veículos …" at bounding box center [290, 136] width 580 height 272
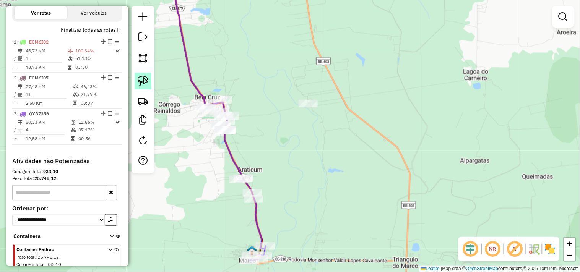
click at [143, 83] on img at bounding box center [143, 81] width 11 height 11
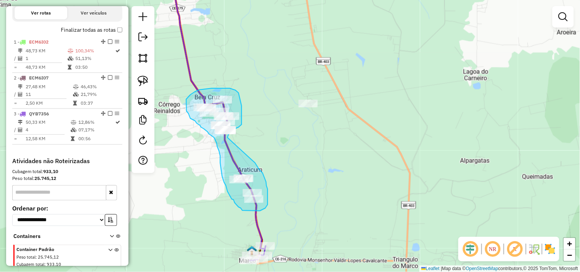
drag, startPoint x: 259, startPoint y: 169, endPoint x: 227, endPoint y: 138, distance: 44.6
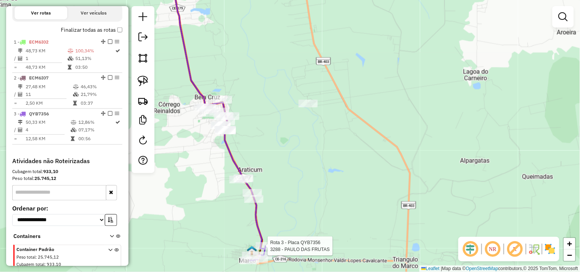
select select "**********"
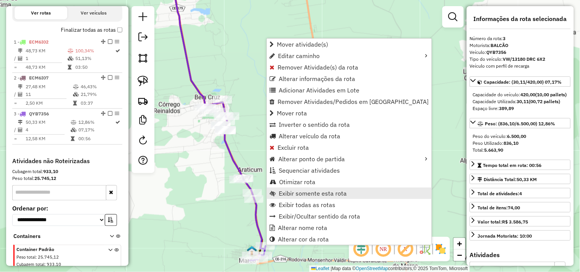
scroll to position [294, 0]
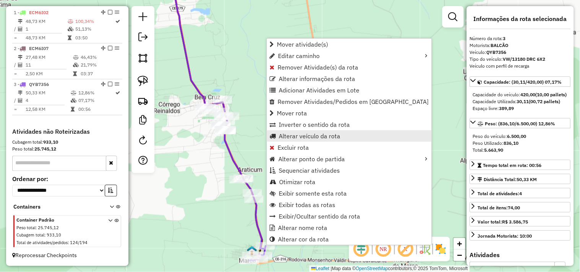
click at [286, 140] on link "Alterar veículo da rota" at bounding box center [349, 135] width 165 height 11
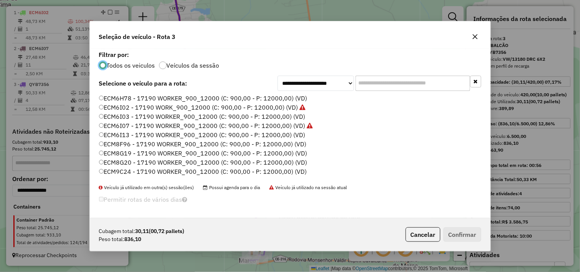
scroll to position [4, 2]
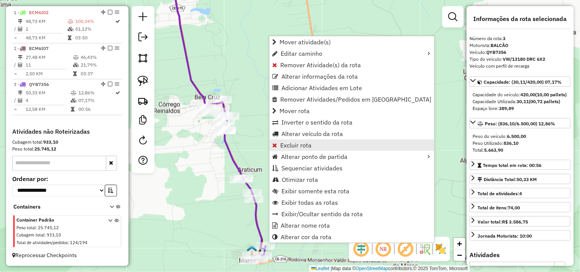
click at [296, 147] on span "Excluir rota" at bounding box center [295, 145] width 31 height 6
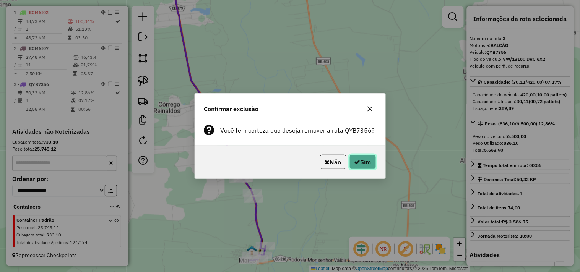
click at [361, 164] on button "Sim" at bounding box center [363, 162] width 27 height 15
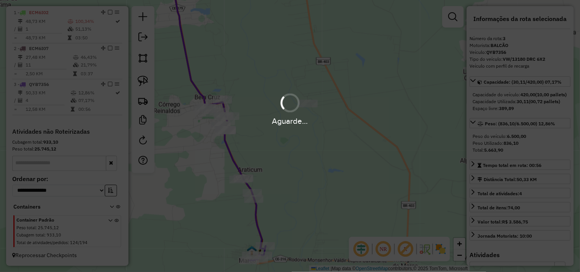
scroll to position [258, 0]
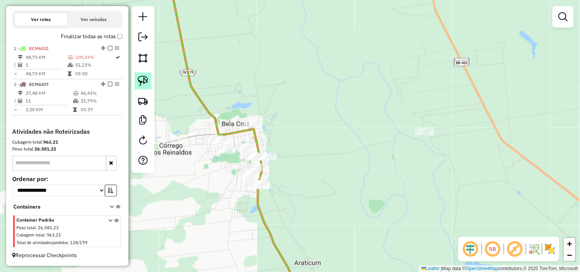
click at [146, 85] on img at bounding box center [143, 81] width 11 height 11
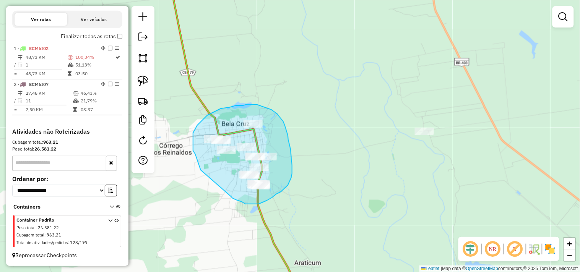
drag, startPoint x: 200, startPoint y: 168, endPoint x: 232, endPoint y: 197, distance: 43.8
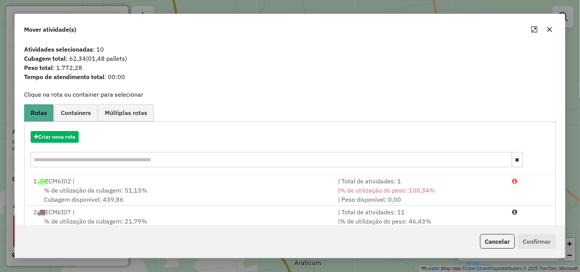
scroll to position [24, 0]
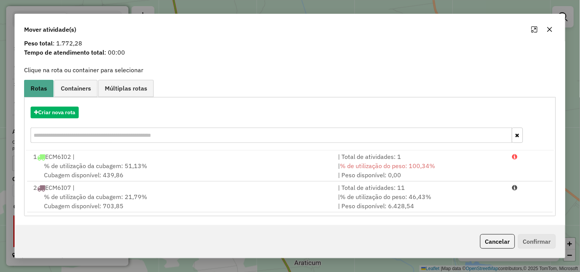
click at [62, 119] on div "Criar nova rota" at bounding box center [290, 126] width 528 height 50
click at [62, 113] on button "Criar nova rota" at bounding box center [55, 113] width 48 height 12
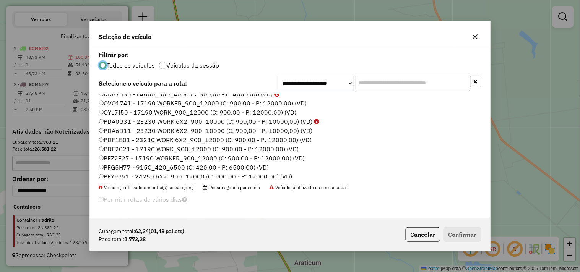
scroll to position [163, 0]
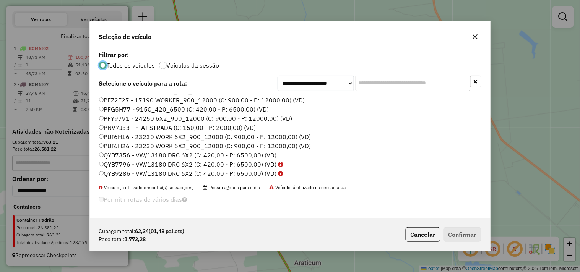
click at [130, 156] on label "QYB7356 - VW/13180 DRC 6X2 (C: 420,00 - P: 6500,00) (VD)" at bounding box center [188, 155] width 178 height 9
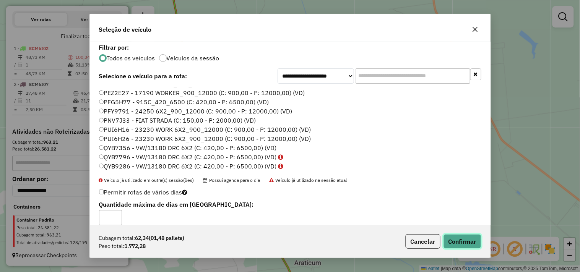
click at [453, 242] on button "Confirmar" at bounding box center [463, 241] width 38 height 15
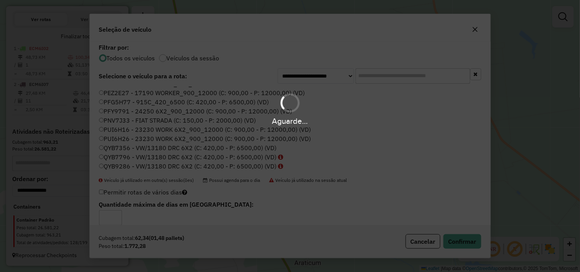
scroll to position [294, 0]
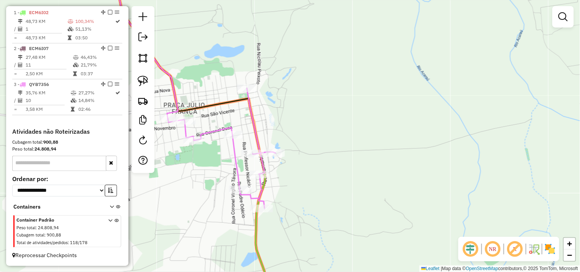
click at [262, 203] on icon at bounding box center [222, 148] width 108 height 120
select select "**********"
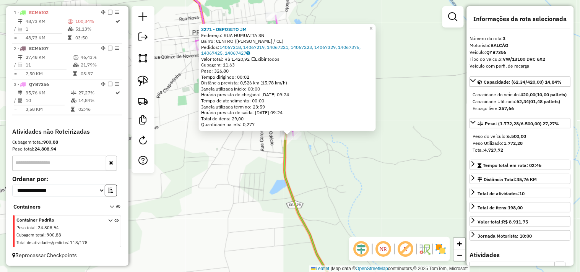
click at [255, 174] on div "3271 - DEPOSITO JM Endereço: RUA HUMUAITA SN Bairro: CENTRO (BELA CRUZ / CE) Pe…" at bounding box center [290, 136] width 580 height 272
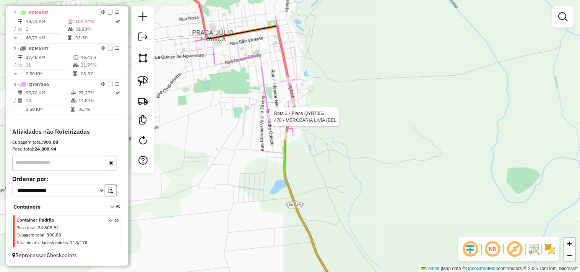
select select "**********"
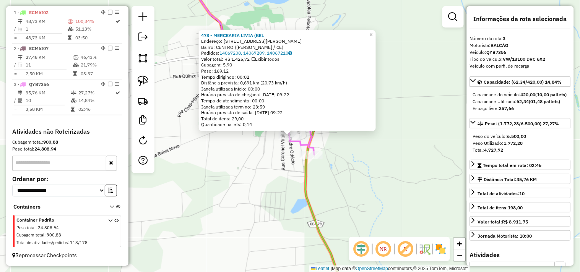
click at [260, 170] on div "478 - MERCEARIA LIVIA (BEL Endereço: RUA PADRE ODECIO 10000 Bairro: CENTRO (BEL…" at bounding box center [290, 136] width 580 height 272
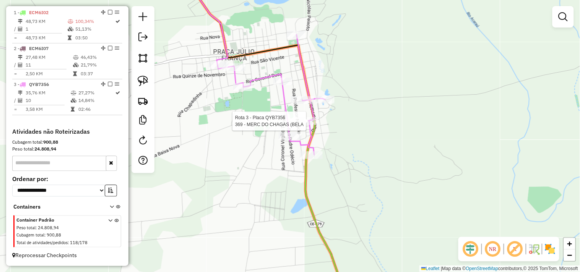
click at [312, 125] on div at bounding box center [308, 121] width 19 height 8
select select "**********"
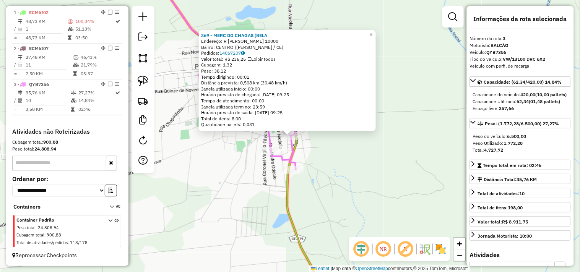
click at [321, 144] on div "369 - MERC DO CHAGAS (BELA Endereço: R GABRIEL VASCONCELOS 10000 Bairro: CENTRO…" at bounding box center [290, 136] width 580 height 272
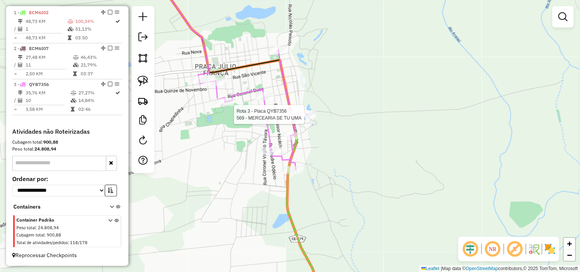
select select "**********"
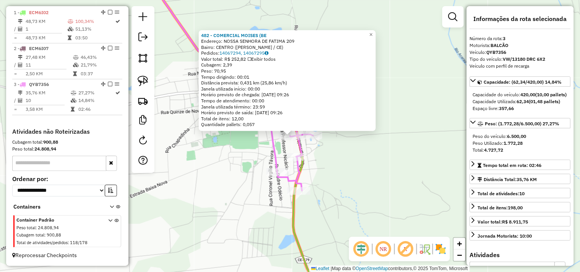
click at [224, 173] on div "482 - COMERCIAL MOISES (BE Endereço: NOSSA SENHORA DE FATIMA 209 Bairro: CENTRO…" at bounding box center [290, 136] width 580 height 272
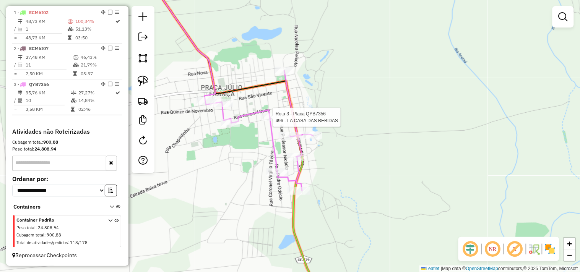
select select "**********"
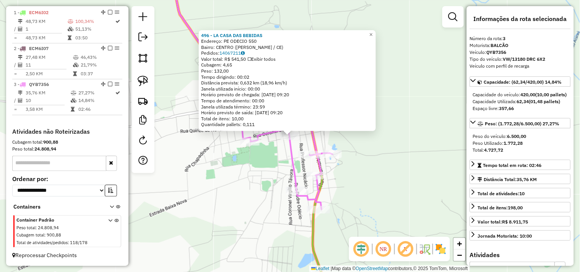
click at [255, 157] on div "496 - LA CASA DAS BEBIDAS Endereço: PE ODECIO 550 Bairro: CENTRO (BELA CRUZ / C…" at bounding box center [290, 136] width 580 height 272
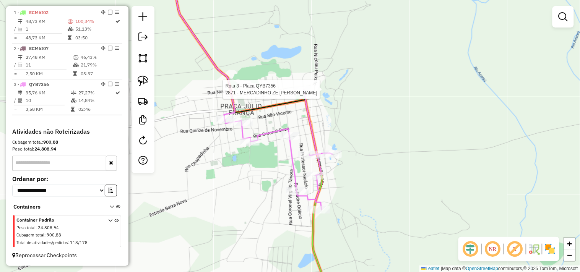
select select "**********"
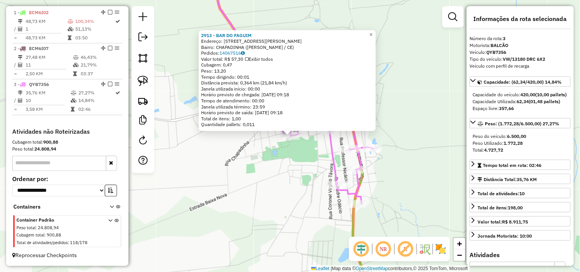
click at [259, 175] on div "2913 - BAR DO FAGUIM Endereço: Rua Joao Da Mata 0001 Bairro: CHAPADINHA (BELA C…" at bounding box center [290, 136] width 580 height 272
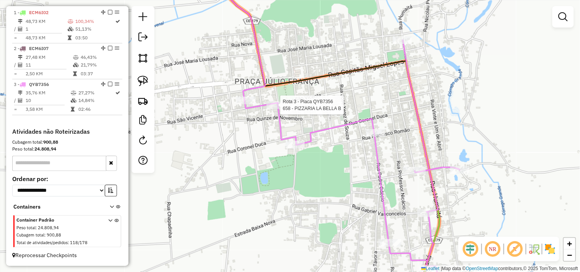
select select "**********"
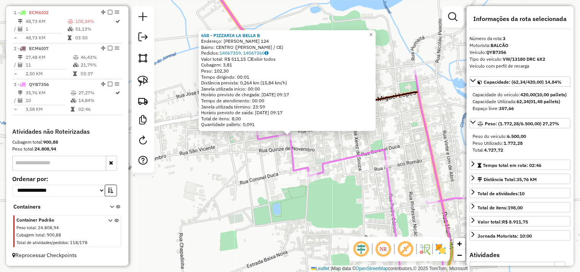
click at [272, 171] on div "658 - PIZZARIA LA BELLA B Endereço: ANICETO PINTO 124 Bairro: CENTRO (BELA CRUZ…" at bounding box center [290, 136] width 580 height 272
click at [259, 124] on div "Quantidade pallets: 0,091" at bounding box center [288, 124] width 172 height 6
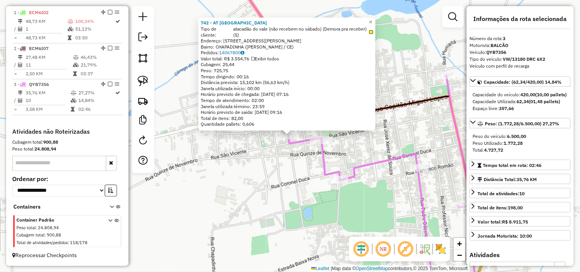
click at [282, 175] on div "742 - AT VALE BELA CRUZ Tipo de cliente: atacadão do vale (não recebem no sábad…" at bounding box center [290, 136] width 580 height 272
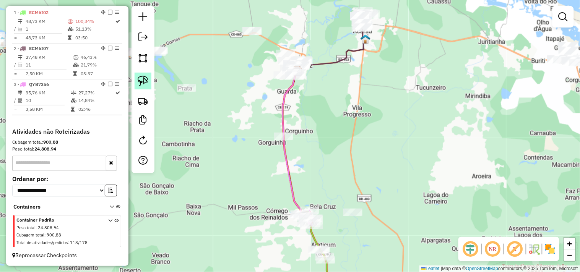
click at [149, 85] on link at bounding box center [143, 81] width 17 height 17
drag, startPoint x: 254, startPoint y: 123, endPoint x: 285, endPoint y: 155, distance: 44.6
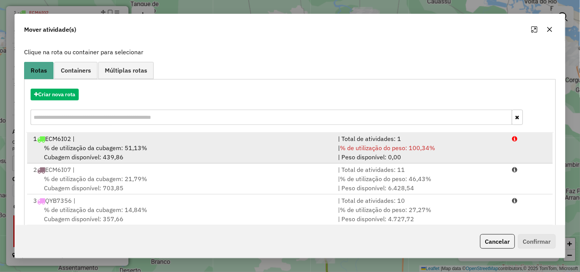
scroll to position [55, 0]
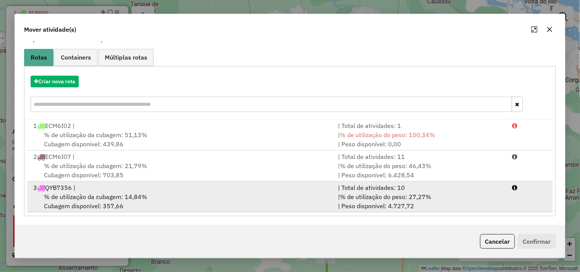
click at [117, 193] on span "% de utilização da cubagem: 14,84%" at bounding box center [95, 197] width 103 height 8
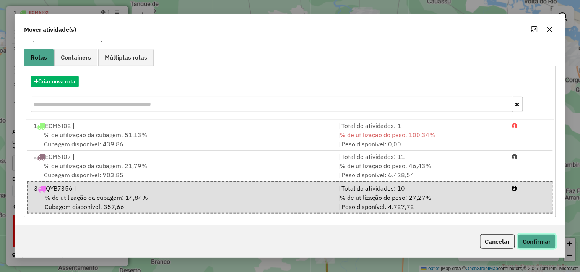
click at [537, 247] on button "Confirmar" at bounding box center [537, 241] width 38 height 15
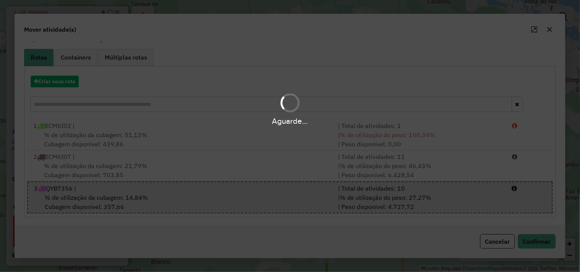
scroll to position [0, 0]
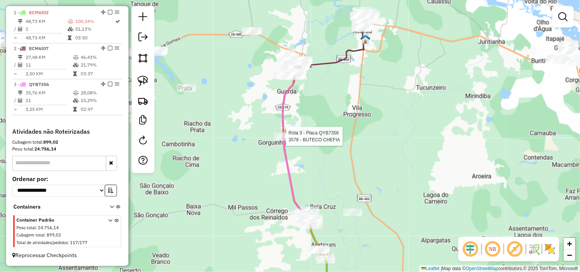
select select "**********"
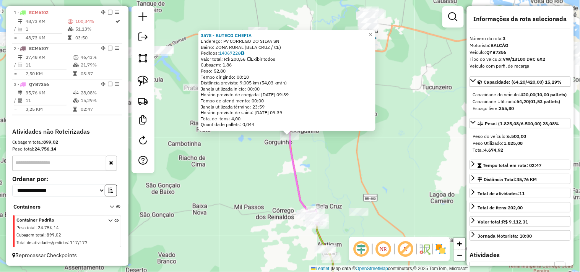
click at [268, 182] on div "3578 - BUTECO CHEFIA Endereço: PV CORREGO DO SILVA SN Bairro: ZONA RURAL (BELA …" at bounding box center [290, 136] width 580 height 272
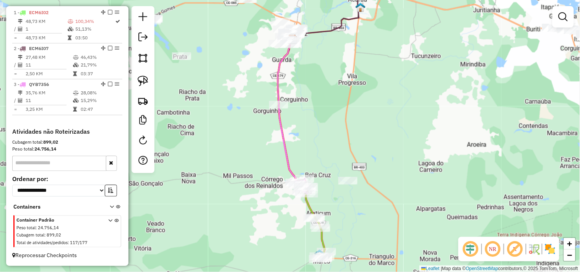
drag, startPoint x: 249, startPoint y: 177, endPoint x: 247, endPoint y: 147, distance: 30.3
click at [247, 164] on div "Janela de atendimento Grade de atendimento Capacidade Transportadoras Veículos …" at bounding box center [290, 136] width 580 height 272
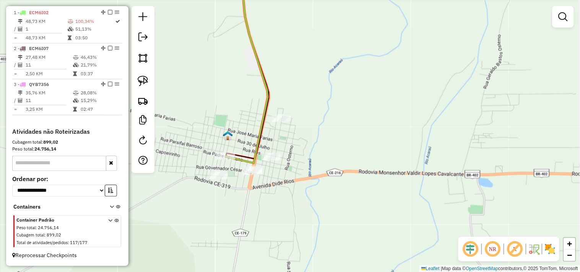
click at [229, 163] on div "Janela de atendimento Grade de atendimento Capacidade Transportadoras Veículos …" at bounding box center [290, 136] width 580 height 272
click at [225, 160] on div at bounding box center [225, 156] width 19 height 8
select select "**********"
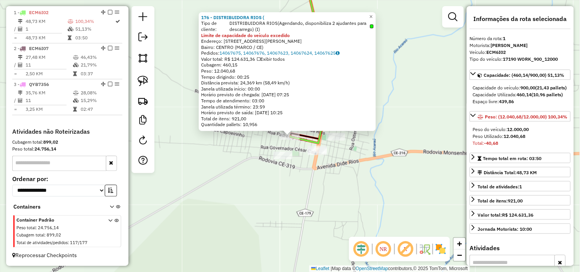
click at [245, 204] on div "176 - DISTRIBUIDORA RIOS ( Tipo de cliente: DISTRIBUIDORA RIOS(Agendando, dispo…" at bounding box center [290, 136] width 580 height 272
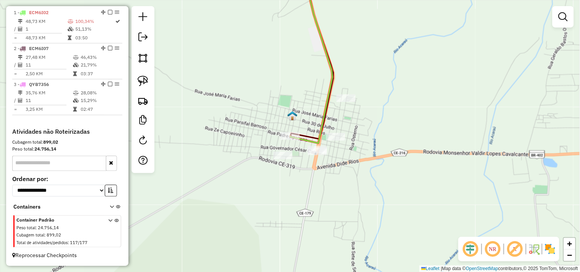
click at [290, 142] on div "Janela de atendimento Grade de atendimento Capacidade Transportadoras Veículos …" at bounding box center [290, 136] width 580 height 272
select select "**********"
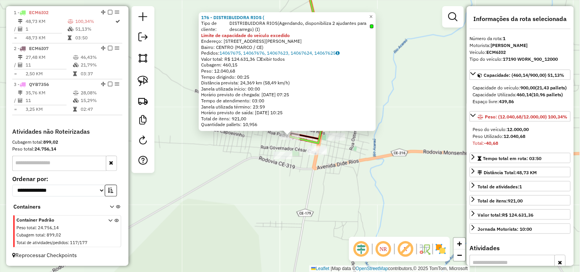
drag, startPoint x: 252, startPoint y: 176, endPoint x: 255, endPoint y: 174, distance: 3.9
click at [256, 174] on div "176 - DISTRIBUIDORA RIOS ( Tipo de cliente: DISTRIBUIDORA RIOS(Agendando, dispo…" at bounding box center [290, 136] width 580 height 272
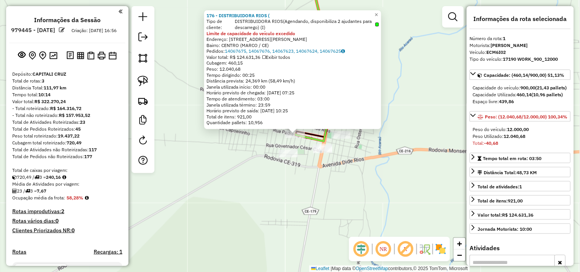
click at [207, 181] on div "176 - DISTRIBUIDORA RIOS ( Tipo de cliente: DISTRIBUIDORA RIOS(Agendando, dispo…" at bounding box center [290, 136] width 580 height 272
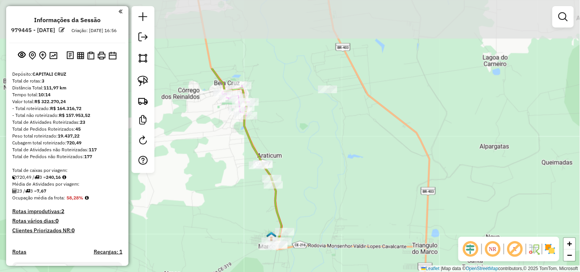
drag, startPoint x: 228, startPoint y: 90, endPoint x: 253, endPoint y: 188, distance: 101.1
click at [253, 188] on div "Janela de atendimento Grade de atendimento Capacidade Transportadoras Veículos …" at bounding box center [290, 136] width 580 height 272
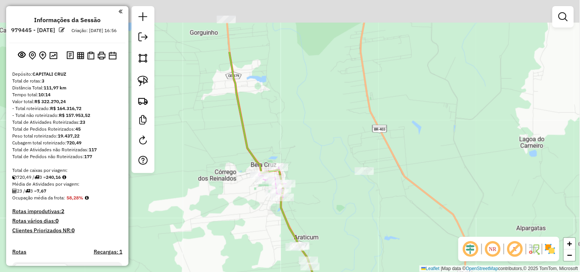
drag, startPoint x: 201, startPoint y: 170, endPoint x: 236, endPoint y: 246, distance: 83.8
click at [236, 246] on div "Janela de atendimento Grade de atendimento Capacidade Transportadoras Veículos …" at bounding box center [290, 136] width 580 height 272
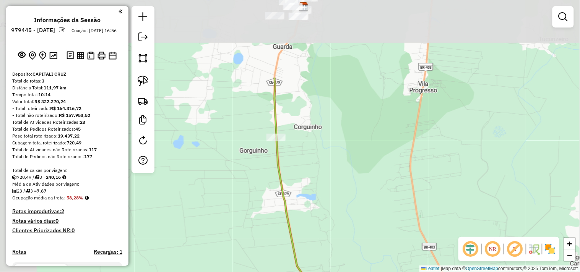
drag, startPoint x: 221, startPoint y: 148, endPoint x: 257, endPoint y: 241, distance: 99.9
click at [257, 241] on div "Janela de atendimento Grade de atendimento Capacidade Transportadoras Veículos …" at bounding box center [290, 136] width 580 height 272
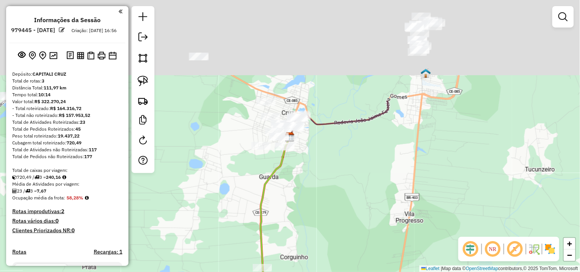
drag, startPoint x: 234, startPoint y: 102, endPoint x: 219, endPoint y: 230, distance: 128.6
click at [219, 230] on div "Janela de atendimento Grade de atendimento Capacidade Transportadoras Veículos …" at bounding box center [290, 136] width 580 height 272
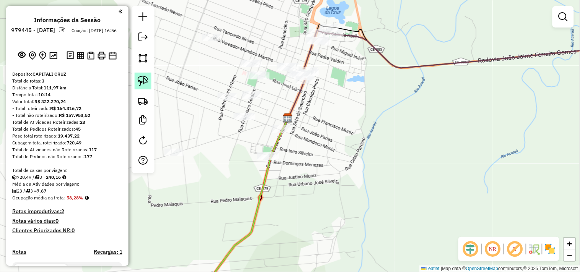
click at [142, 86] on img at bounding box center [143, 81] width 11 height 11
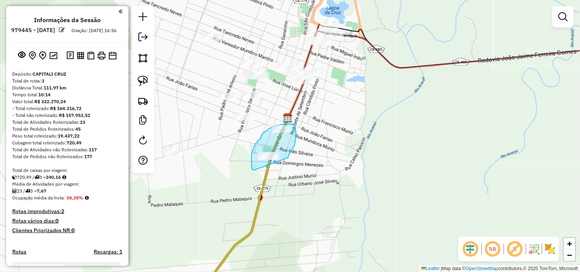
drag, startPoint x: 252, startPoint y: 161, endPoint x: 284, endPoint y: 164, distance: 32.6
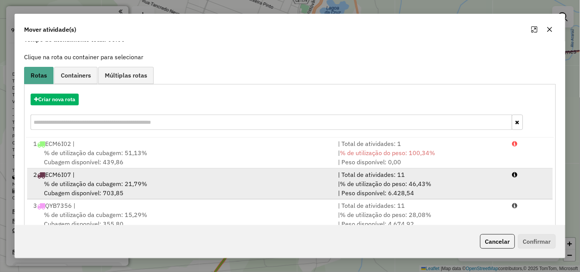
scroll to position [55, 0]
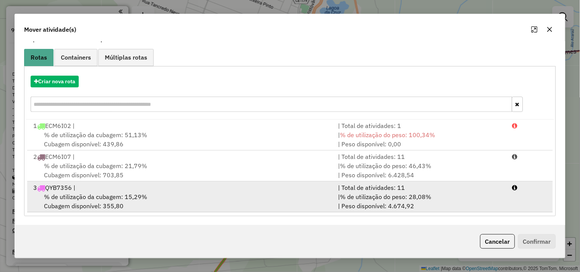
click at [114, 198] on span "% de utilização da cubagem: 15,29%" at bounding box center [95, 197] width 103 height 8
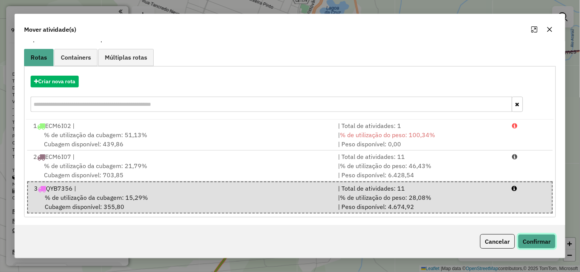
click at [537, 242] on button "Confirmar" at bounding box center [537, 241] width 38 height 15
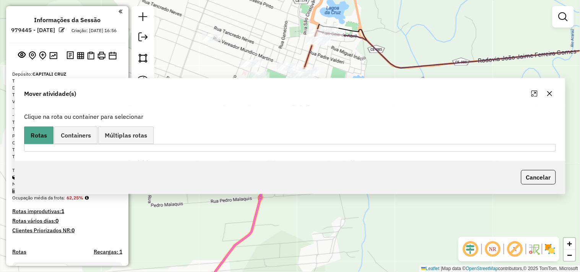
scroll to position [0, 0]
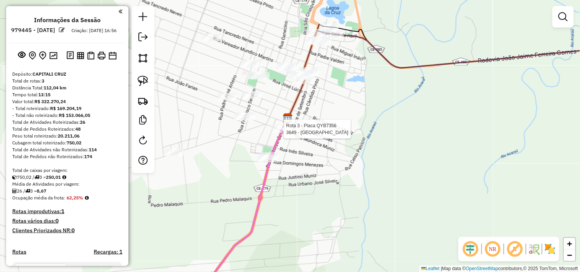
select select "**********"
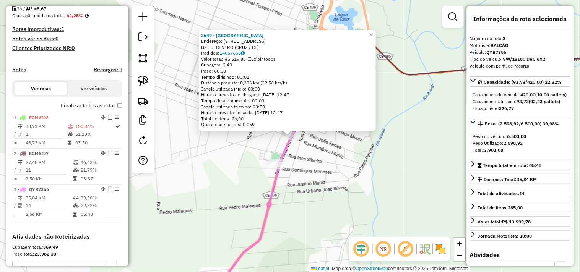
scroll to position [294, 0]
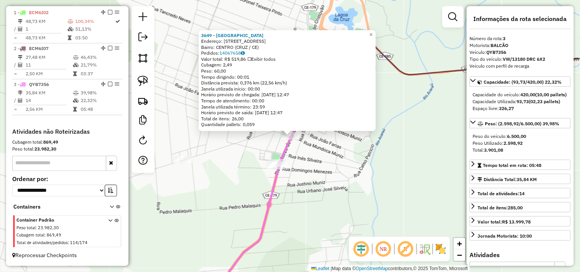
click at [322, 161] on div "3649 - BAR DO CHICO Endereço: AVENIDA QUATORZE DE JANEIRO 790 Bairro: CENTRO (C…" at bounding box center [290, 136] width 580 height 272
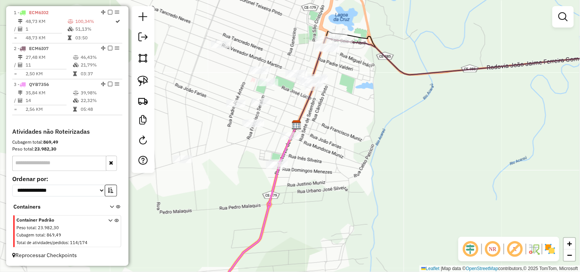
click at [350, 192] on div "Janela de atendimento Grade de atendimento Capacidade Transportadoras Veículos …" at bounding box center [290, 136] width 580 height 272
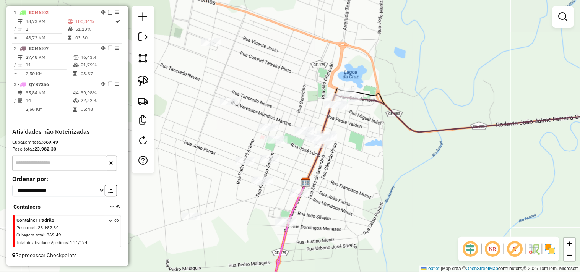
drag, startPoint x: 343, startPoint y: 188, endPoint x: 373, endPoint y: 173, distance: 33.5
click at [373, 173] on div "Janela de atendimento Grade de atendimento Capacidade Transportadoras Veículos …" at bounding box center [290, 136] width 580 height 272
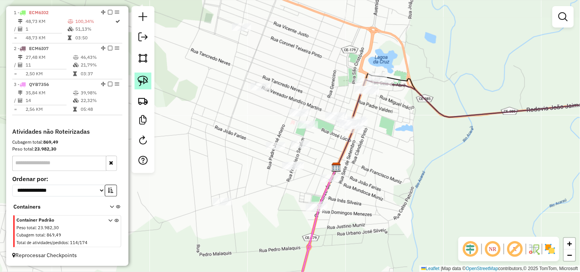
click at [151, 79] on link at bounding box center [143, 81] width 17 height 17
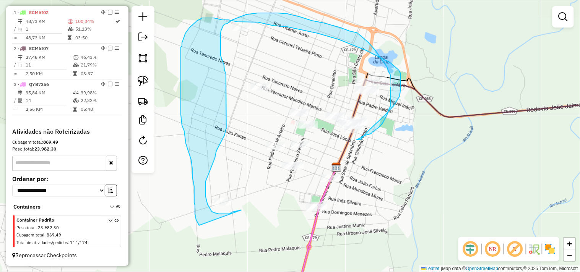
drag, startPoint x: 233, startPoint y: 212, endPoint x: 199, endPoint y: 228, distance: 36.8
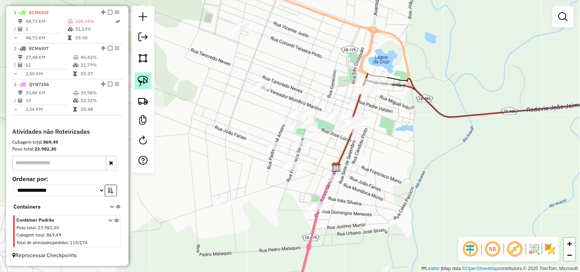
click at [145, 76] on img at bounding box center [143, 81] width 11 height 11
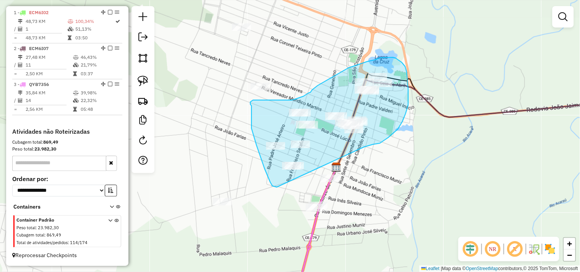
drag, startPoint x: 277, startPoint y: 187, endPoint x: 364, endPoint y: 147, distance: 96.0
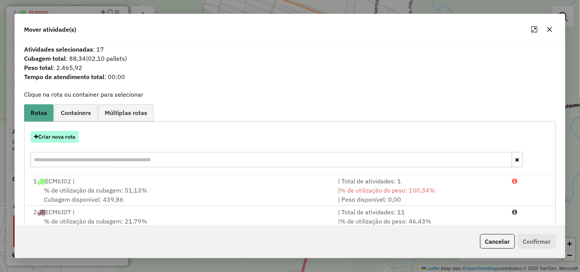
click at [67, 138] on button "Criar nova rota" at bounding box center [55, 137] width 48 height 12
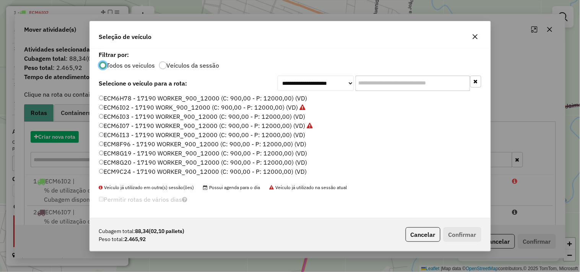
scroll to position [4, 2]
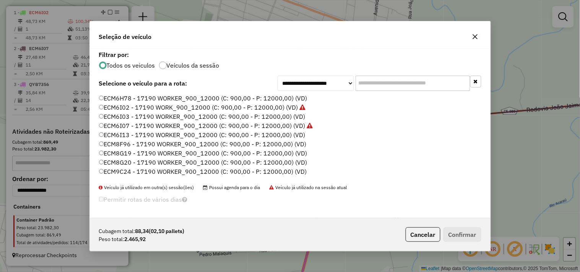
click at [130, 97] on label "ECM6H78 - 17190 WORKER_900_12000 (C: 900,00 - P: 12000,00) (VD)" at bounding box center [203, 98] width 208 height 9
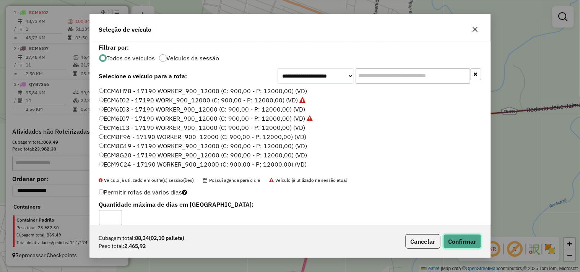
click at [457, 239] on button "Confirmar" at bounding box center [463, 241] width 38 height 15
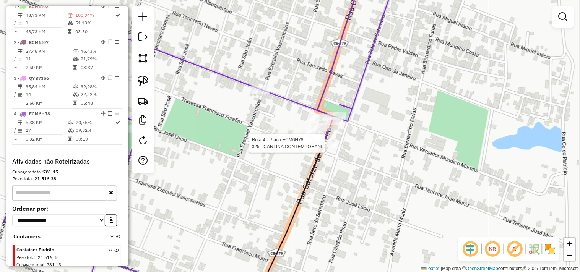
scroll to position [330, 0]
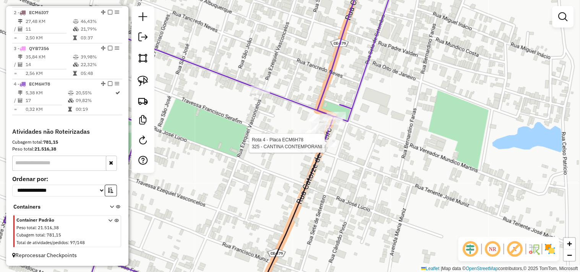
select select "**********"
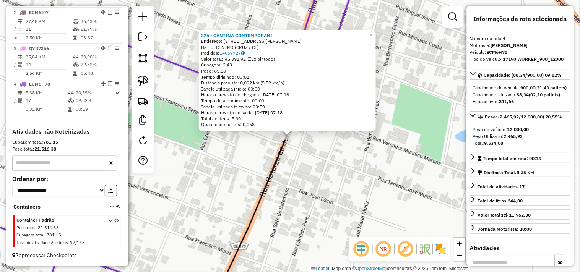
click at [305, 165] on div "325 - CANTINA CONTEMPORANI Endereço: RUA EZEQUIEL VASCONCELOS 107 Bairro: CENTR…" at bounding box center [290, 136] width 580 height 272
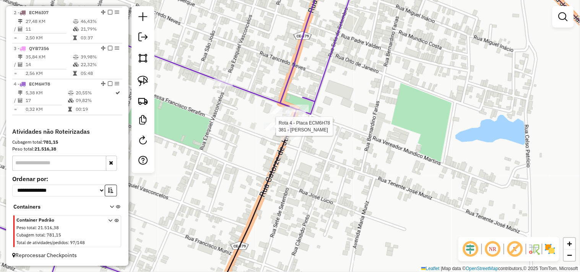
select select "**********"
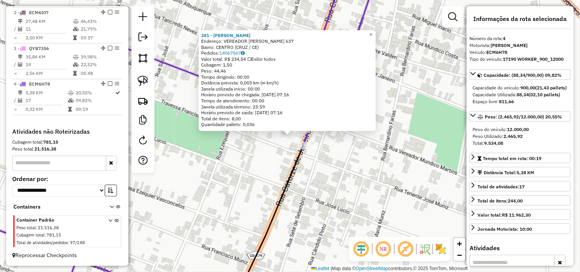
click at [269, 174] on div "381 - MERCADINHO SILVEIRA Endereço: VEREADOR MUNDICO MARTINS 637 Bairro: CENTRO…" at bounding box center [290, 136] width 580 height 272
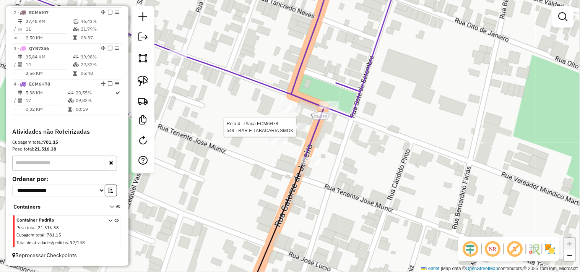
select select "**********"
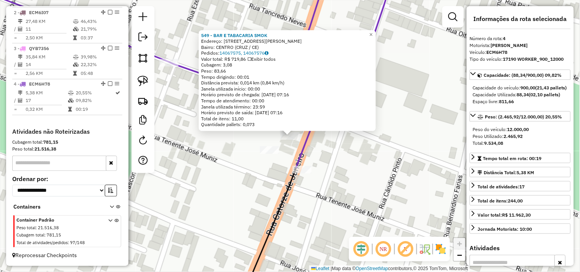
click at [323, 159] on div "549 - BAR E TABACARIA SMOK Endereço: RUA VEREADOR MUNDICO MARTINS 631 Bairro: C…" at bounding box center [290, 136] width 580 height 272
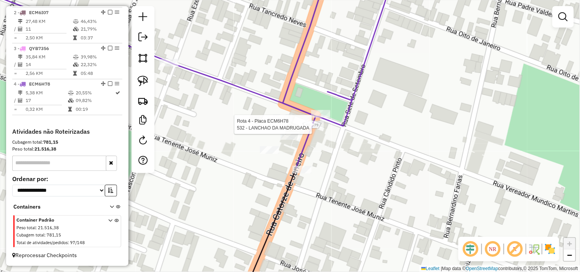
select select "**********"
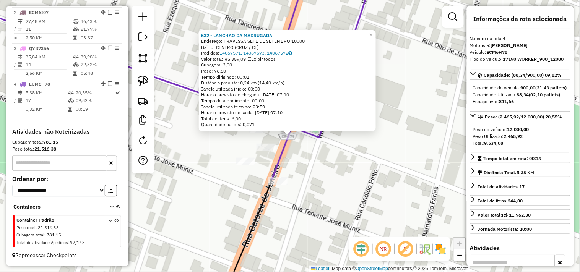
click at [316, 151] on div "532 - LANCHAO DA MADRUGADA Endereço: TRAVESSA SETE DE SETEMBRO 10000 Bairro: CE…" at bounding box center [290, 136] width 580 height 272
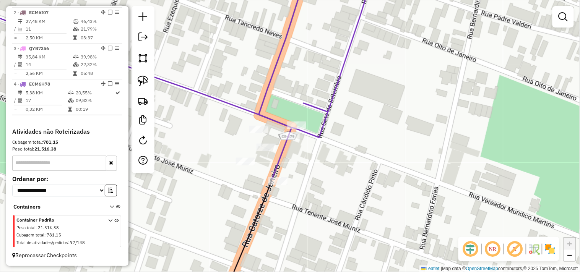
click at [302, 120] on div "Rota 4 - Placa ECM6H78 397 - BAR DO CASTELO (CRUZ Janela de atendimento Grade d…" at bounding box center [290, 136] width 580 height 272
select select "**********"
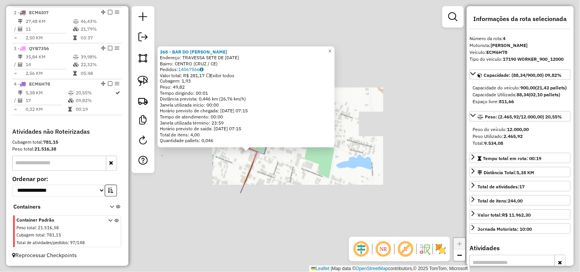
click at [229, 185] on div "368 - BAR DO EDINHO CRUZ Endereço: TRAVESSA SETE DE SETEMBRO 20 Bairro: CENTRO …" at bounding box center [290, 136] width 580 height 272
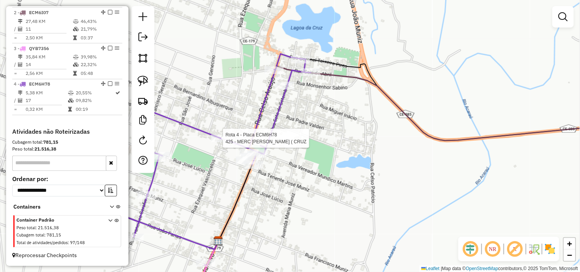
select select "**********"
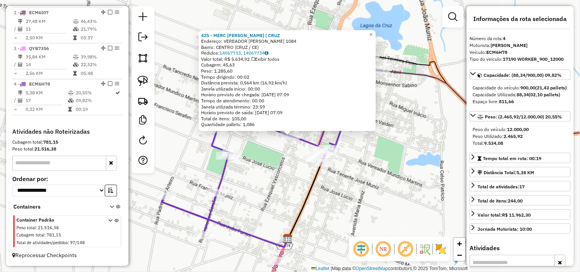
click at [269, 164] on div "425 - MERC PAULINHO ( CRUZ Endereço: VEREADOR MUNDICO MARTINS 1084 Bairro: CENT…" at bounding box center [290, 136] width 580 height 272
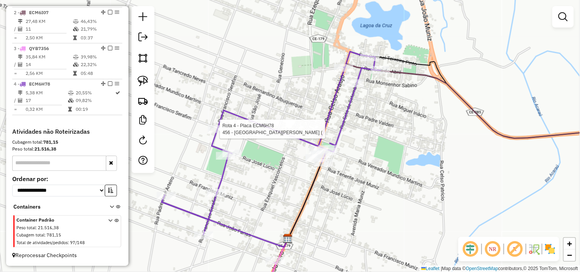
select select "**********"
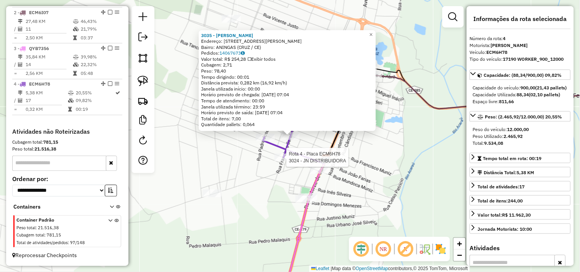
click at [287, 161] on div at bounding box center [284, 158] width 19 height 8
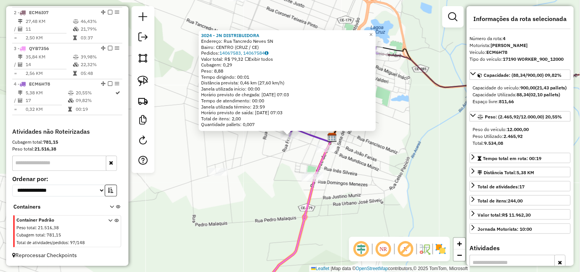
click at [280, 174] on div "Rota 4 - Placa ECM6H78 3024 - JN DISTRIBUIDORA × 3024 - JN DISTRIBUIDORA Endere…" at bounding box center [290, 136] width 580 height 272
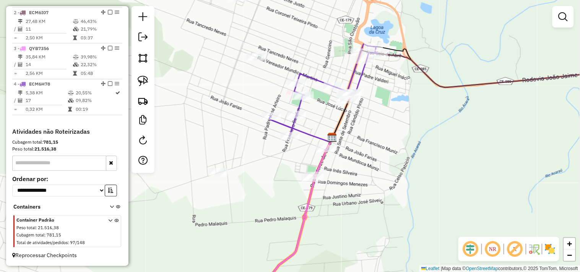
click at [270, 122] on icon at bounding box center [323, 90] width 109 height 92
select select "**********"
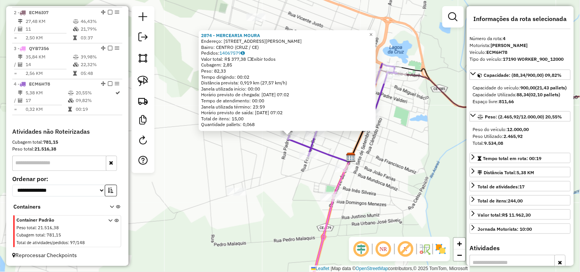
click at [267, 171] on div "2874 - MERCEARIA MOURA Endereço: Rua Jose Maria Silveira 820 Bairro: CENTRO (CR…" at bounding box center [290, 136] width 580 height 272
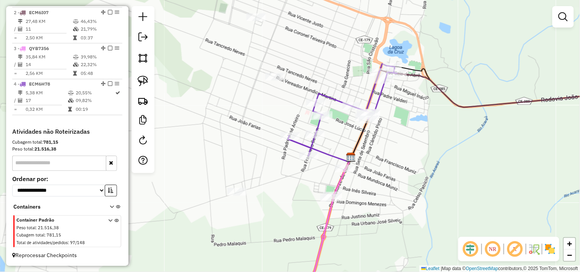
drag, startPoint x: 417, startPoint y: 127, endPoint x: 371, endPoint y: 155, distance: 53.9
click at [373, 156] on div "Janela de atendimento Grade de atendimento Capacidade Transportadoras Veículos …" at bounding box center [290, 136] width 580 height 272
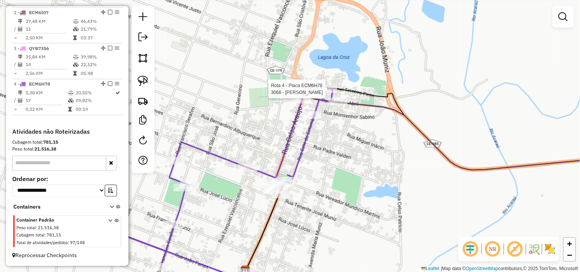
select select "**********"
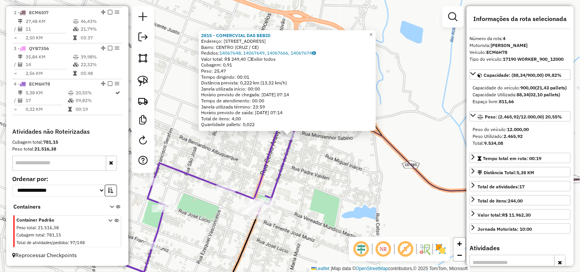
click at [314, 162] on div "2815 - COMERCVIAL DAS BEBID Endereço: RUA SETE DE SETEMBRO 104 Bairro: CENTRO (…" at bounding box center [290, 136] width 580 height 272
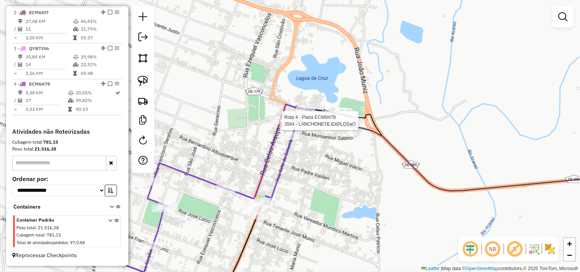
select select "**********"
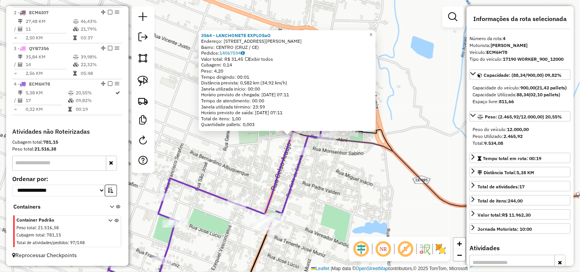
click at [257, 169] on div "3564 - LANCHONETE EXPLOSaO Endereço: RUA CELSO ARAUJO 124 Bairro: CENTRO (CRUZ …" at bounding box center [290, 136] width 580 height 272
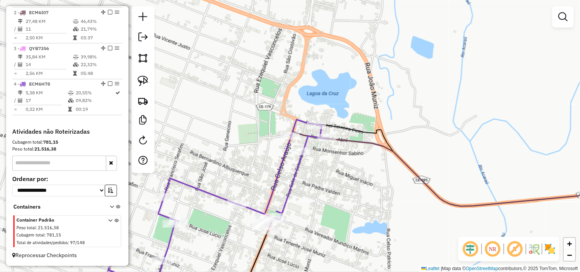
select select "**********"
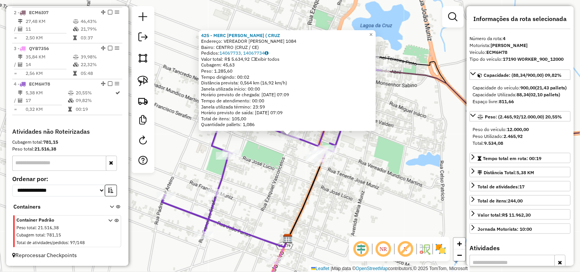
click at [265, 165] on div "425 - MERC PAULINHO ( CRUZ Endereço: VEREADOR MUNDICO MARTINS 1084 Bairro: CENT…" at bounding box center [290, 136] width 580 height 272
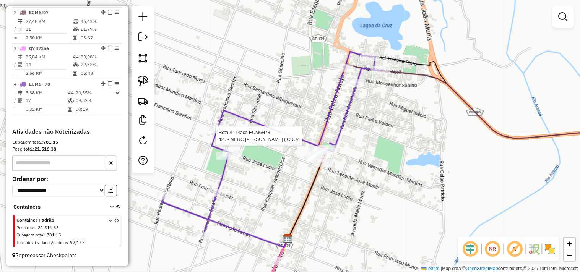
select select "**********"
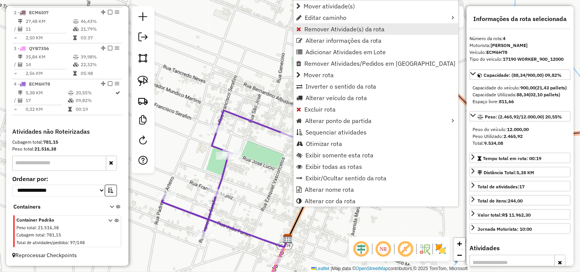
click at [309, 28] on span "Remover Atividade(s) da rota" at bounding box center [344, 29] width 81 height 6
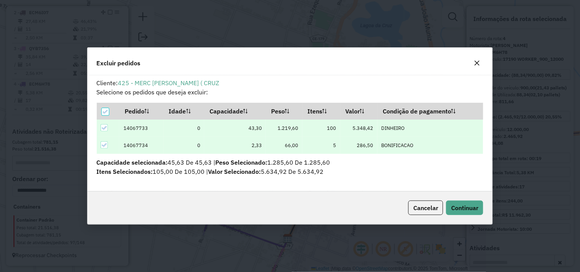
scroll to position [0, 0]
click at [462, 205] on span "Continuar" at bounding box center [464, 208] width 27 height 8
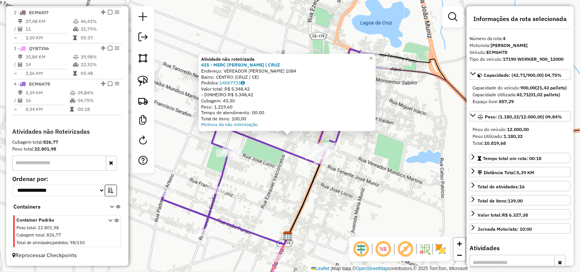
click at [272, 166] on div "Atividade não roteirizada 425 - MERC PAULINHO ( CRUZ Endereço: VEREADOR MUNDICO…" at bounding box center [290, 136] width 580 height 272
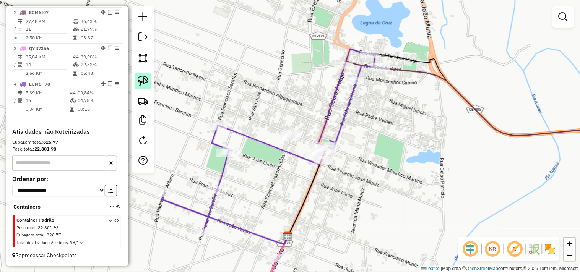
click at [143, 81] on img at bounding box center [143, 81] width 11 height 11
drag, startPoint x: 291, startPoint y: 120, endPoint x: 267, endPoint y: 142, distance: 32.8
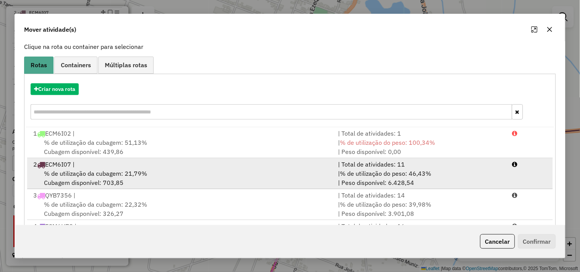
scroll to position [86, 0]
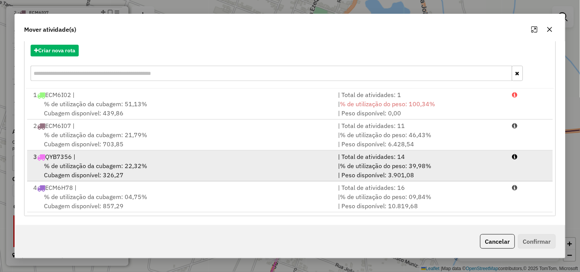
drag, startPoint x: 110, startPoint y: 155, endPoint x: 136, endPoint y: 161, distance: 26.8
click at [110, 155] on div "3 QYB7356 |" at bounding box center [181, 156] width 305 height 9
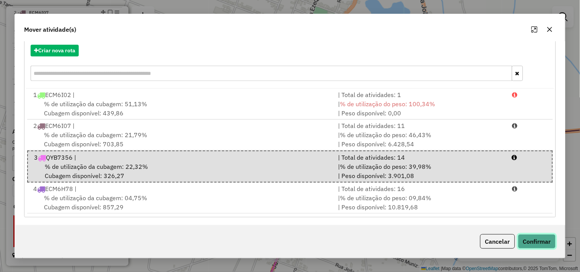
click at [527, 238] on button "Confirmar" at bounding box center [537, 241] width 38 height 15
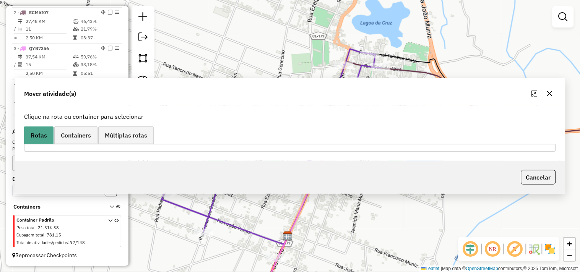
scroll to position [0, 0]
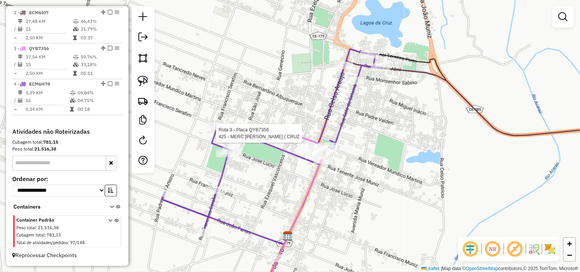
select select "**********"
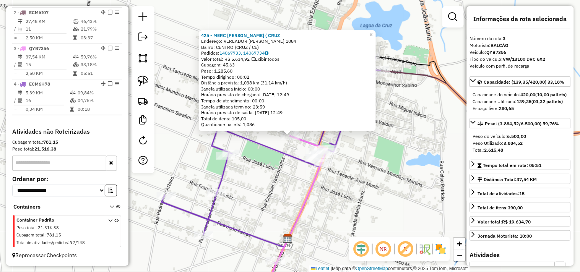
click at [291, 176] on div "425 - MERC PAULINHO ( CRUZ Endereço: VEREADOR MUNDICO MARTINS 1084 Bairro: CENT…" at bounding box center [290, 136] width 580 height 272
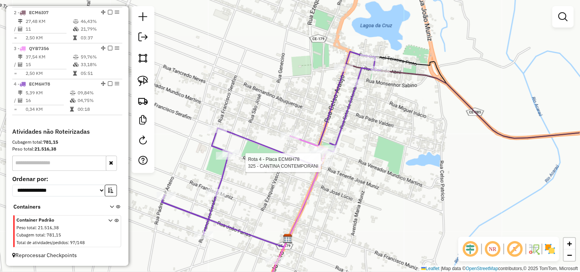
select select "**********"
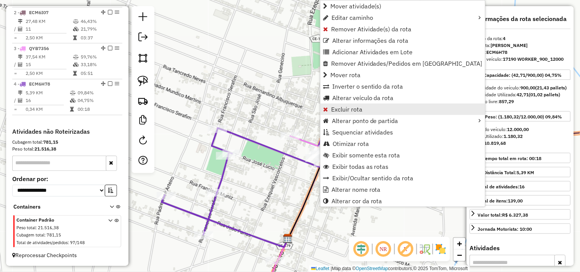
click at [338, 111] on span "Excluir rota" at bounding box center [346, 109] width 31 height 6
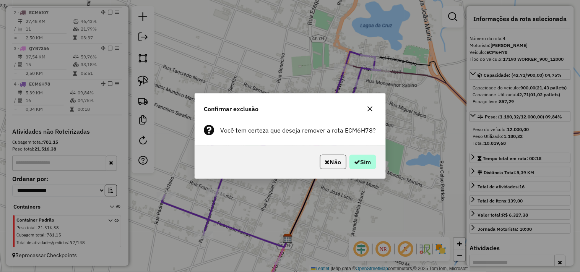
click at [358, 154] on div "Não Sim" at bounding box center [290, 162] width 190 height 33
click at [360, 158] on button "Sim" at bounding box center [363, 162] width 27 height 15
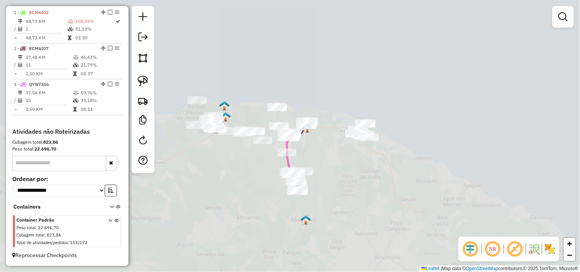
scroll to position [294, 0]
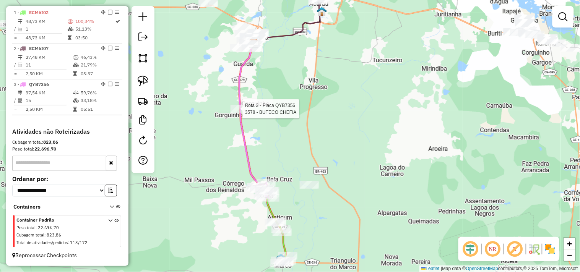
select select "**********"
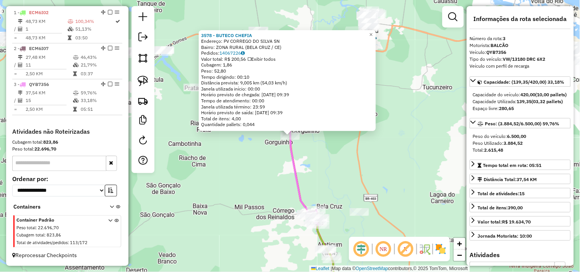
click at [268, 195] on div "3578 - BUTECO CHEFIA Endereço: PV CORREGO DO SILVA SN Bairro: ZONA RURAL (BELA …" at bounding box center [290, 136] width 580 height 272
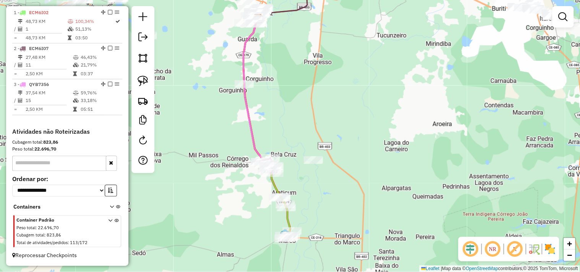
drag, startPoint x: 253, startPoint y: 201, endPoint x: 222, endPoint y: 147, distance: 62.1
click at [222, 147] on div "Janela de atendimento Grade de atendimento Capacidade Transportadoras Veículos …" at bounding box center [290, 136] width 580 height 272
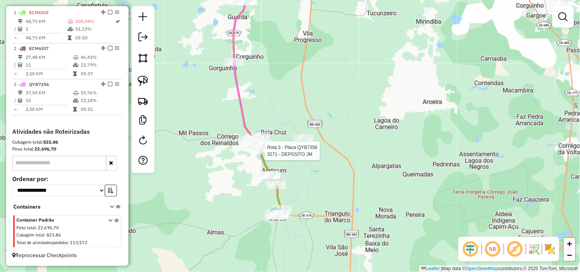
select select "**********"
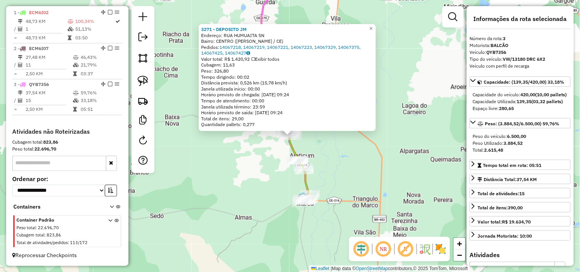
click at [241, 172] on div "3271 - DEPOSITO JM Endereço: RUA HUMUAITA SN Bairro: CENTRO (BELA CRUZ / CE) Pe…" at bounding box center [290, 136] width 580 height 272
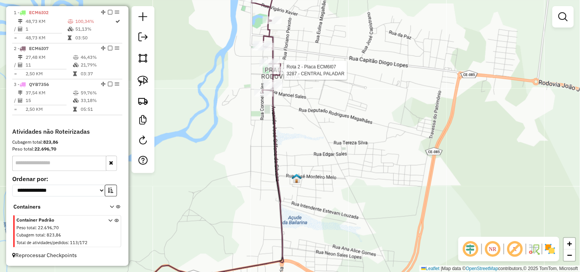
select select "**********"
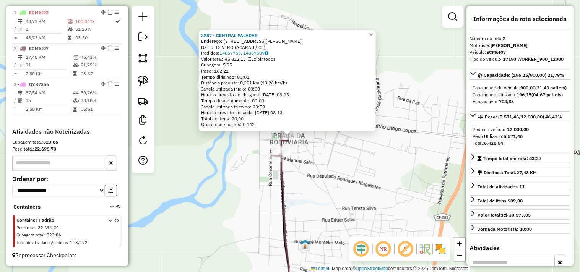
click at [331, 175] on div "3287 - CENTRAL PALADAR Endereço: RUA ARIMAR SILVEIRA 765 Bairro: CENTRO (ACARAU…" at bounding box center [290, 136] width 580 height 272
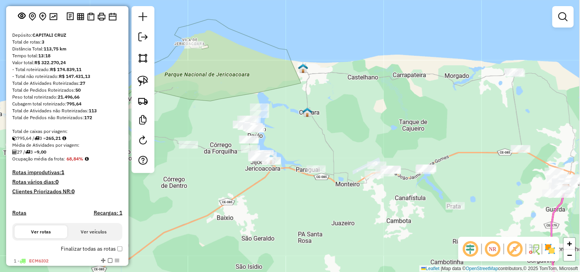
scroll to position [0, 0]
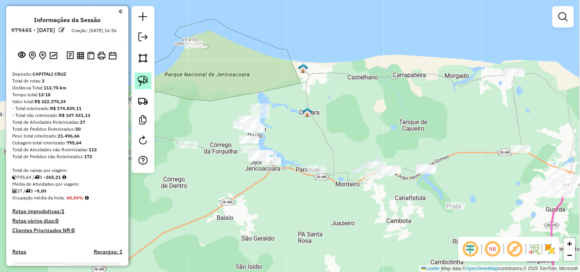
click at [144, 84] on img at bounding box center [143, 81] width 11 height 11
drag, startPoint x: 290, startPoint y: 175, endPoint x: 271, endPoint y: 159, distance: 24.9
click at [281, 167] on div "Janela de atendimento Grade de atendimento Capacidade Transportadoras Veículos …" at bounding box center [290, 136] width 580 height 272
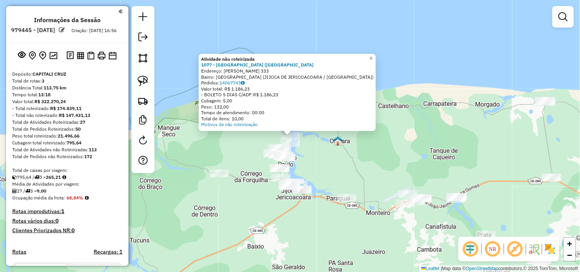
click at [325, 166] on div "Atividade não roteirizada 1077 - CARAUBA BEACH (JIJOC Endereço: PEDRO FRANCISCO…" at bounding box center [290, 136] width 580 height 272
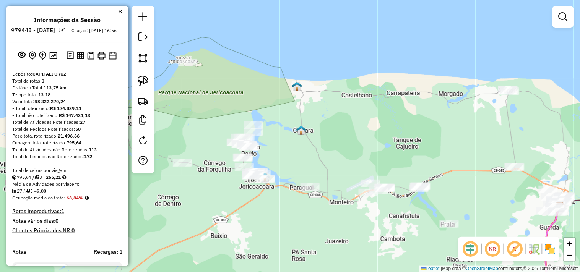
drag, startPoint x: 373, startPoint y: 150, endPoint x: 277, endPoint y: 114, distance: 102.6
click at [278, 115] on div "Janela de atendimento Grade de atendimento Capacidade Transportadoras Veículos …" at bounding box center [290, 136] width 580 height 272
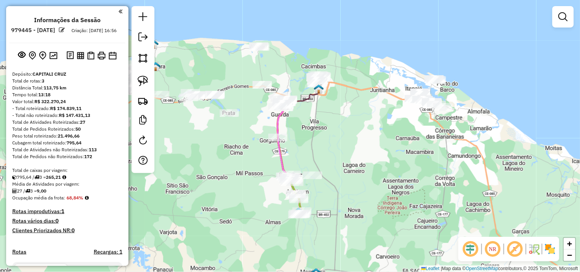
drag, startPoint x: 434, startPoint y: 186, endPoint x: 335, endPoint y: 143, distance: 108.4
click at [335, 143] on div "Janela de atendimento Grade de atendimento Capacidade Transportadoras Veículos …" at bounding box center [290, 136] width 580 height 272
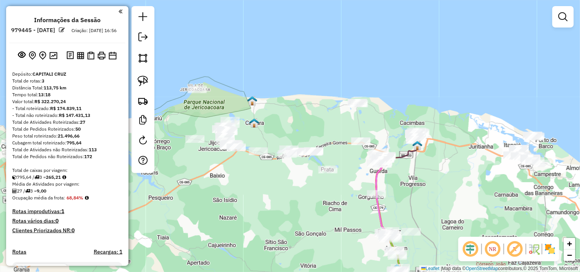
drag, startPoint x: 354, startPoint y: 152, endPoint x: 417, endPoint y: 191, distance: 74.1
click at [417, 191] on div "Janela de atendimento Grade de atendimento Capacidade Transportadoras Veículos …" at bounding box center [290, 136] width 580 height 272
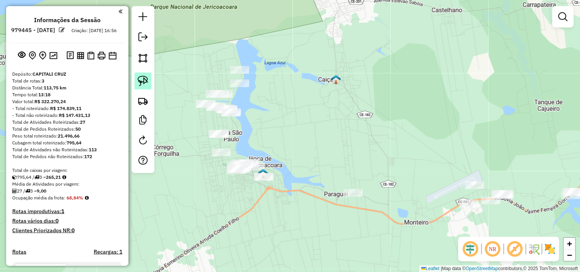
click at [142, 84] on img at bounding box center [143, 81] width 11 height 11
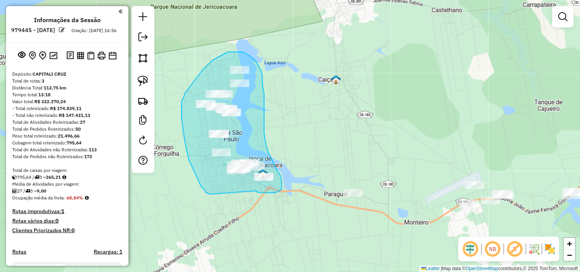
drag, startPoint x: 210, startPoint y: 194, endPoint x: 255, endPoint y: 191, distance: 46.0
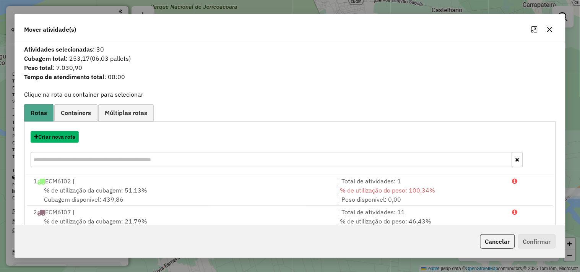
click at [70, 139] on button "Criar nova rota" at bounding box center [55, 137] width 48 height 12
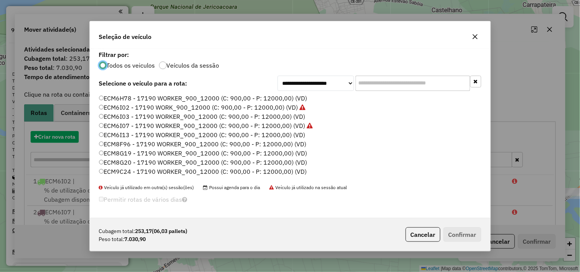
scroll to position [4, 2]
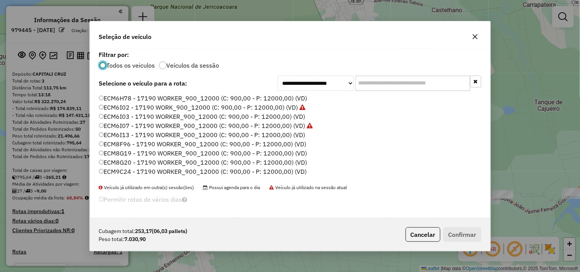
click at [128, 100] on label "ECM6H78 - 17190 WORKER_900_12000 (C: 900,00 - P: 12000,00) (VD)" at bounding box center [203, 98] width 208 height 9
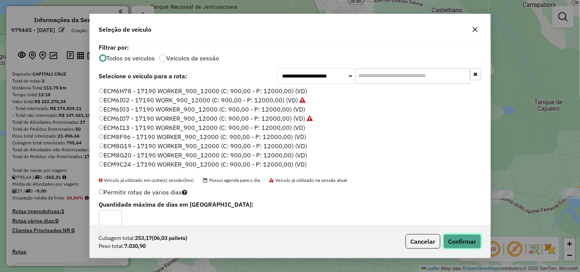
click at [465, 239] on button "Confirmar" at bounding box center [463, 241] width 38 height 15
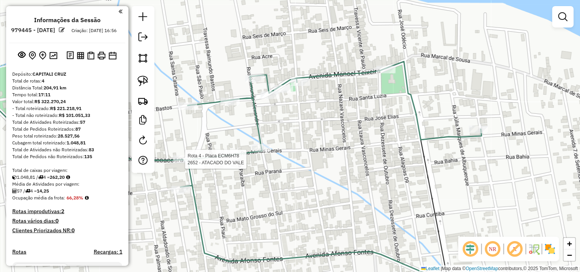
select select "**********"
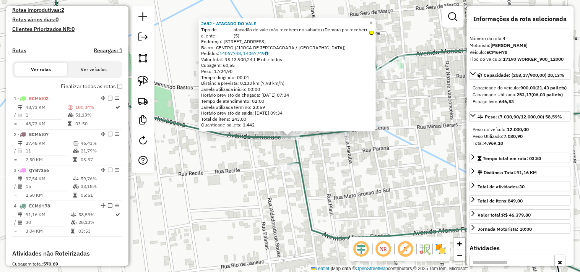
scroll to position [330, 0]
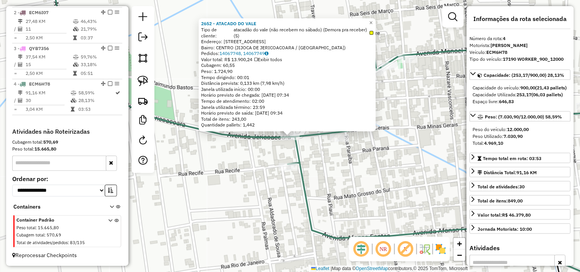
click at [239, 173] on div "2652 - ATACADO DO VALE Tipo de cliente: atacadão do vale (não recebem no sábado…" at bounding box center [290, 136] width 580 height 272
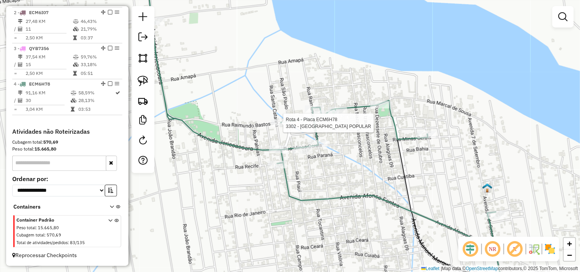
select select "**********"
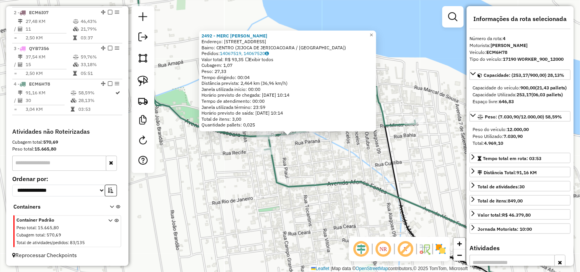
click at [307, 167] on div "2492 - MERC EDUARDO Endereço: RUA MINAS GERAIS 463 Bairro: CENTRO (JIJOCA DE JE…" at bounding box center [290, 136] width 580 height 272
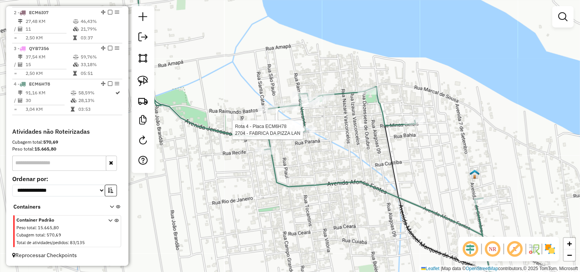
select select "**********"
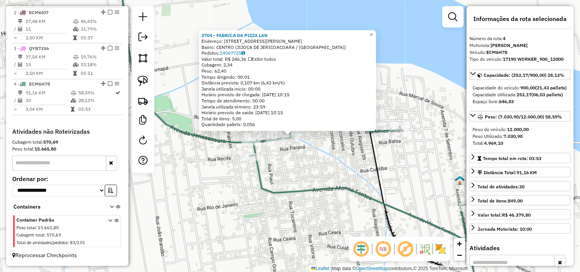
click at [300, 163] on div "2704 - FABRICA DA PIZZA LAN Endereço: RUA RAIMUNDO ALEXANDRE 2220 Bairro: CENTR…" at bounding box center [290, 136] width 580 height 272
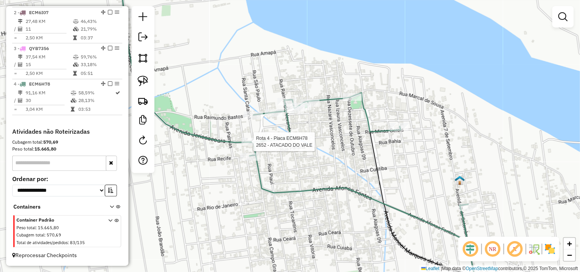
select select "**********"
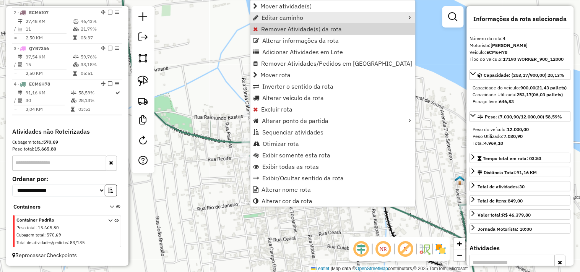
click at [258, 22] on link "Editar caminho" at bounding box center [333, 17] width 165 height 11
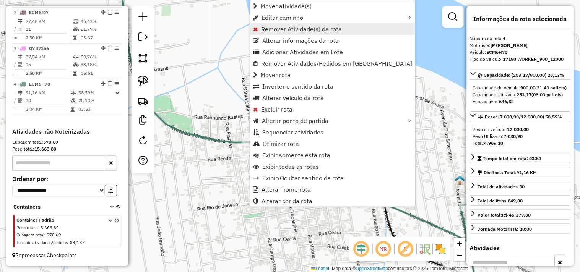
click at [258, 25] on link "Remover Atividade(s) da rota" at bounding box center [333, 28] width 165 height 11
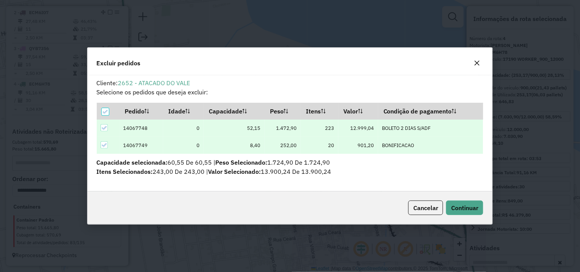
scroll to position [0, 0]
click at [470, 204] on span "Continuar" at bounding box center [464, 208] width 27 height 8
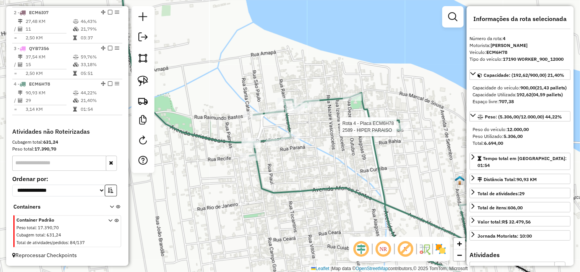
click at [398, 131] on div at bounding box center [399, 127] width 19 height 8
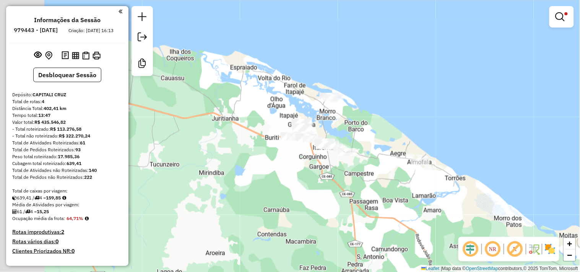
drag, startPoint x: 273, startPoint y: 186, endPoint x: 446, endPoint y: 205, distance: 173.1
click at [444, 205] on div "Limpar filtros Janela de atendimento Grade de atendimento Capacidade Transporta…" at bounding box center [290, 136] width 580 height 272
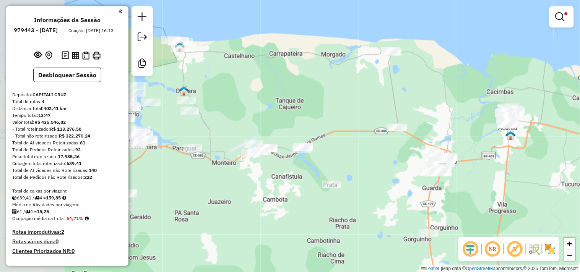
drag, startPoint x: 349, startPoint y: 151, endPoint x: 366, endPoint y: 152, distance: 16.8
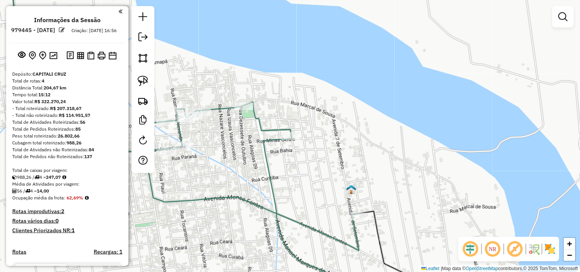
scroll to position [330, 0]
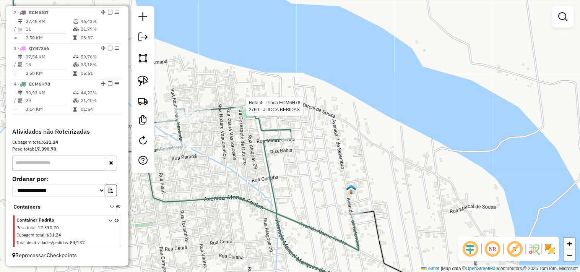
select select "**********"
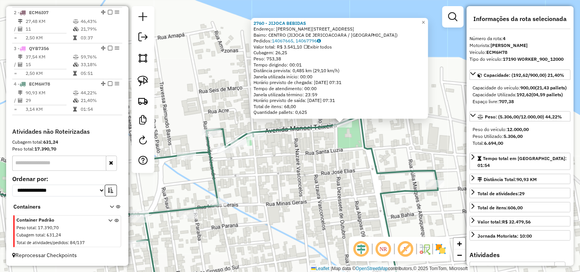
click at [315, 165] on div "2760 - JIJOCA BEBIDAS Endereço: [PERSON_NAME] 94 Bairro: [GEOGRAPHIC_DATA] ([GE…" at bounding box center [290, 136] width 580 height 272
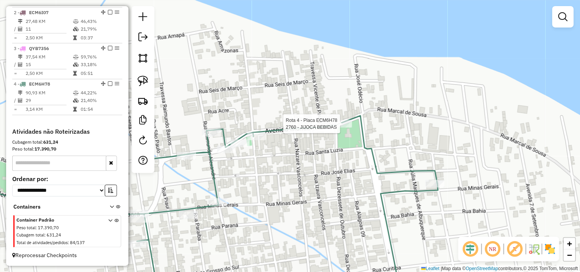
select select "**********"
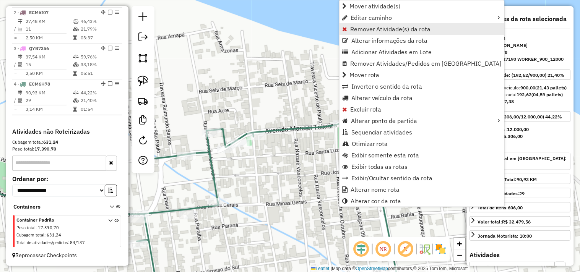
click at [350, 28] on span "Remover Atividade(s) da rota" at bounding box center [390, 29] width 81 height 6
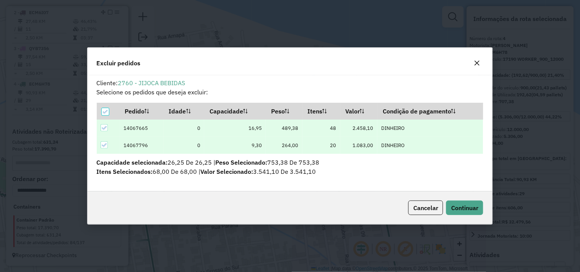
scroll to position [0, 0]
click at [462, 204] on span "Continuar" at bounding box center [464, 208] width 27 height 8
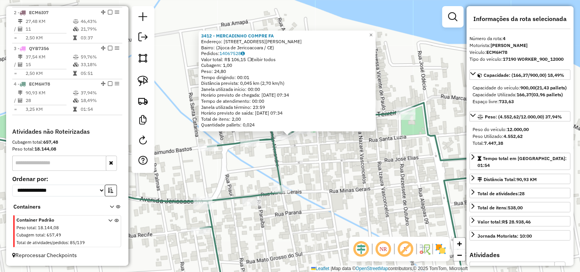
click at [295, 165] on div "3412 - MERCADINHO COMPRE FA Endereço: [STREET_ADDRESS][PERSON_NAME] Bairro: (Ji…" at bounding box center [290, 136] width 580 height 272
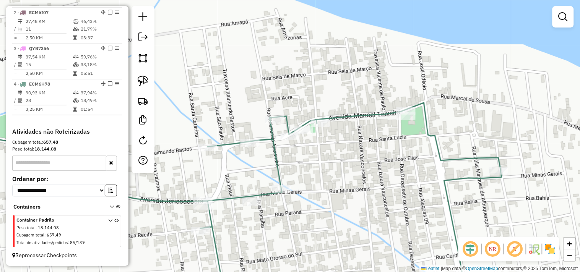
select select "**********"
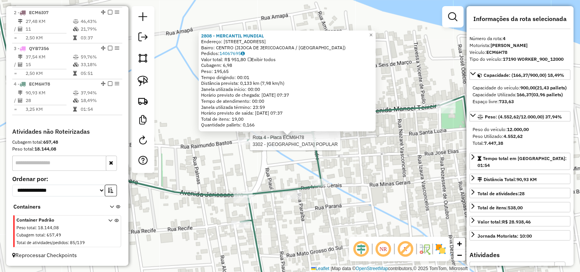
click at [247, 145] on div at bounding box center [247, 141] width 19 height 8
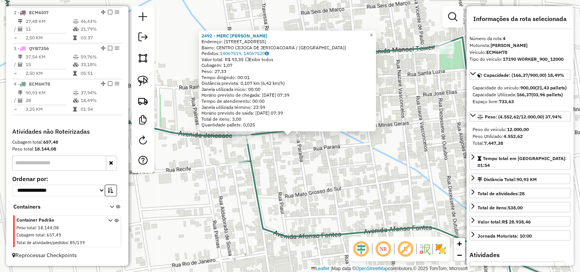
click at [317, 161] on div "2492 - MERC EDUARDO Endereço: RUA MINAS GERAIS 463 Bairro: CENTRO (JIJOCA DE JE…" at bounding box center [290, 136] width 580 height 272
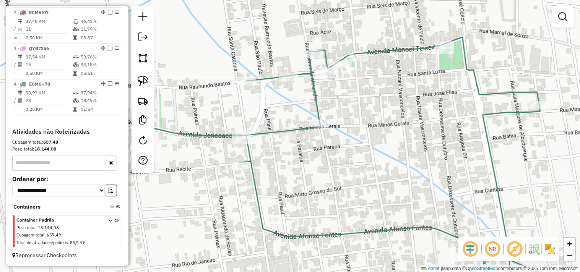
click at [310, 121] on div "Janela de atendimento Grade de atendimento Capacidade Transportadoras Veículos …" at bounding box center [290, 136] width 580 height 272
select select "**********"
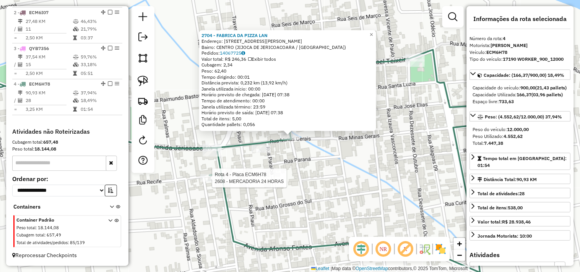
click at [208, 182] on div at bounding box center [209, 178] width 19 height 8
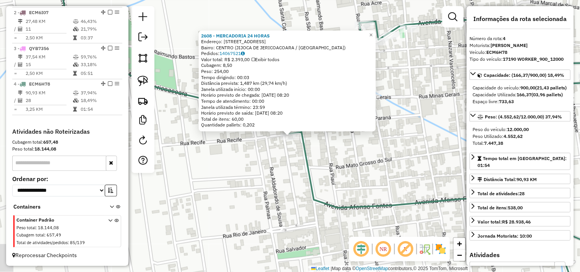
click at [232, 196] on div "2608 - MERCADORIA 24 HORAS Endereço: RUA CAMPO GRANDE 2410 Bairro: CENTRO (JIJO…" at bounding box center [290, 136] width 580 height 272
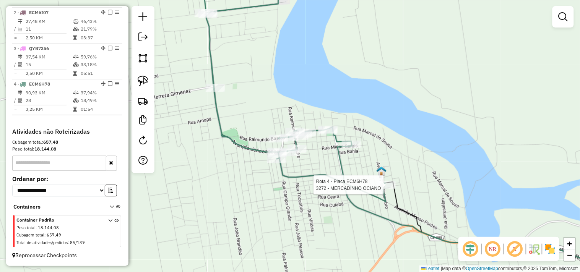
select select "**********"
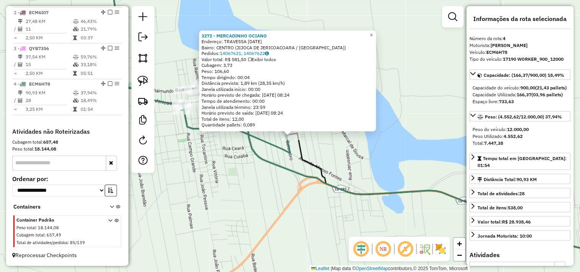
click at [255, 183] on div "3272 - MERCADINHO OCIANO Endereço: TRAVESSA 7 DE SETEMBRO 2457 Bairro: CENTRO (…" at bounding box center [290, 136] width 580 height 272
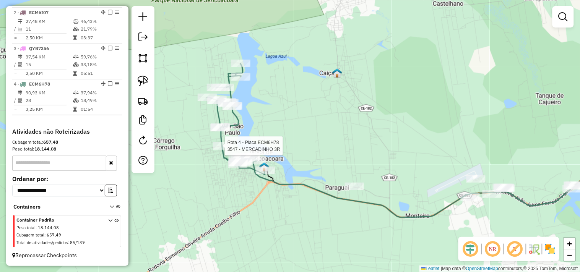
select select "**********"
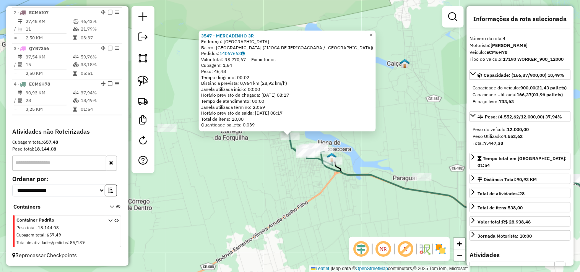
click at [265, 163] on div "3547 - MERCADINHO 3R Endereço: AVENIDA JERICOACOARA SN Bairro: VILA BRANDAO (JI…" at bounding box center [290, 136] width 580 height 272
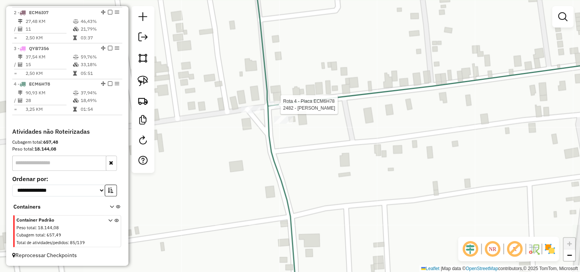
select select "**********"
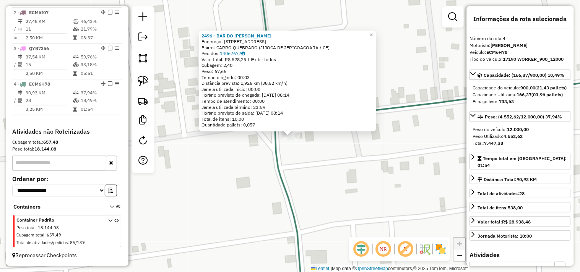
click at [256, 151] on div "2496 - BAR DO RICARDO Endereço: RUA CARRO QUEBRADO 87 Bairro: CARRO QUEBRADO (J…" at bounding box center [290, 136] width 580 height 272
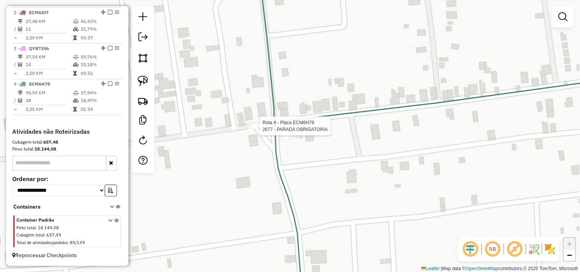
click at [254, 130] on div at bounding box center [257, 126] width 19 height 8
select select "**********"
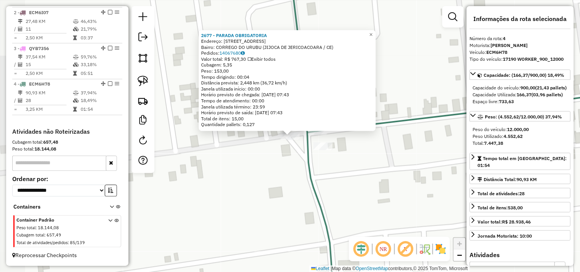
click at [257, 174] on div "2677 - PARADA OBRIGATORIA Endereço: AVENIDA LEONCIO LIBERATO 310 Bairro: CORREG…" at bounding box center [290, 136] width 580 height 272
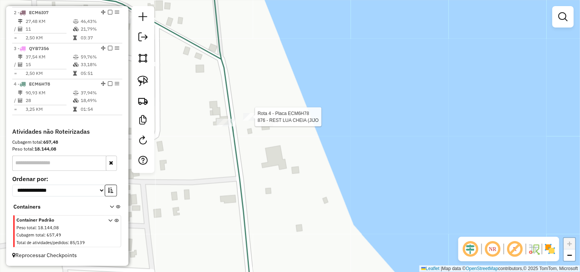
select select "**********"
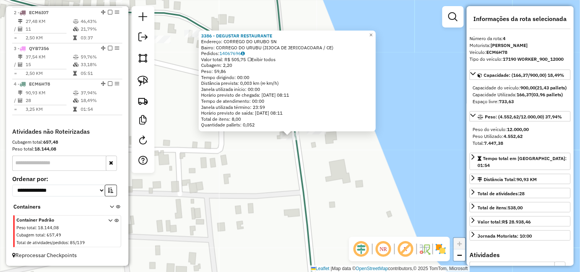
click at [253, 171] on div "3386 - DEGUSTAR RESTAURANTE Endereço: CORREGO DO URUBO SN Bairro: CORREGO DO UR…" at bounding box center [290, 136] width 580 height 272
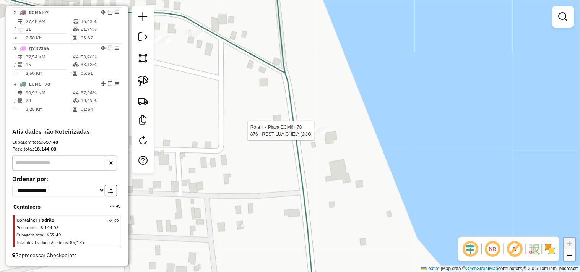
select select "**********"
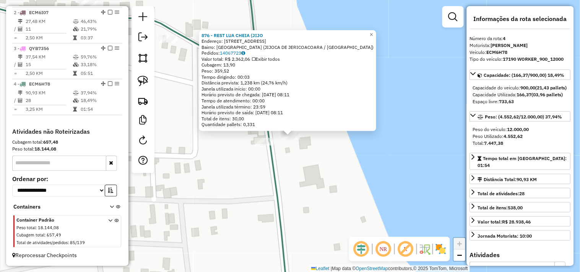
click at [294, 163] on div "876 - REST LUA CHEIA (JIJO Endereço: AV DA LAGOA 11 Bairro: LAGOA JIJOCA (JIJOC…" at bounding box center [290, 136] width 580 height 272
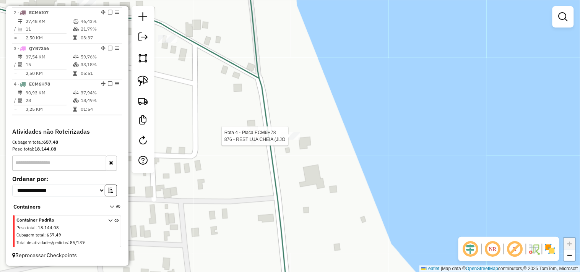
select select "**********"
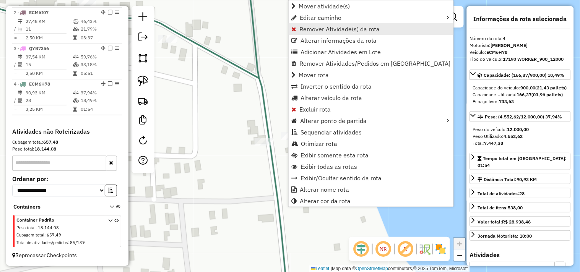
click at [314, 29] on span "Remover Atividade(s) da rota" at bounding box center [339, 29] width 81 height 6
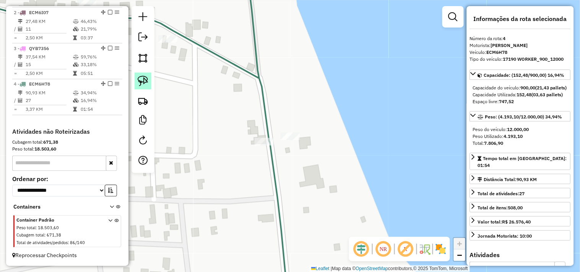
click at [143, 80] on img at bounding box center [143, 81] width 11 height 11
drag, startPoint x: 280, startPoint y: 151, endPoint x: 307, endPoint y: 132, distance: 33.2
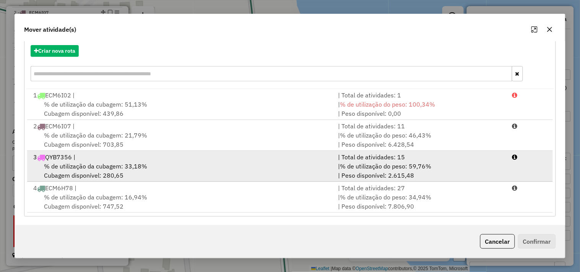
scroll to position [86, 0]
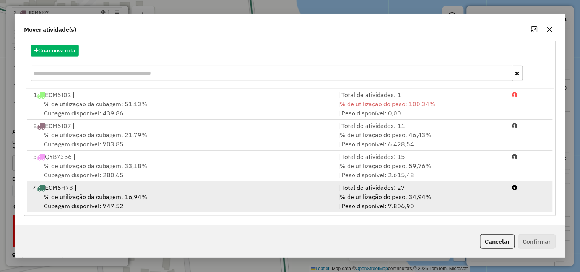
click at [140, 201] on span "% de utilização da cubagem: 16,94%" at bounding box center [95, 197] width 103 height 8
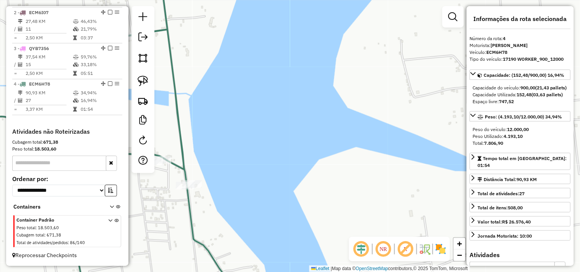
drag, startPoint x: 219, startPoint y: 194, endPoint x: 263, endPoint y: 125, distance: 81.6
click at [260, 129] on div "Janela de atendimento Grade de atendimento Capacidade Transportadoras Veículos …" at bounding box center [290, 136] width 580 height 272
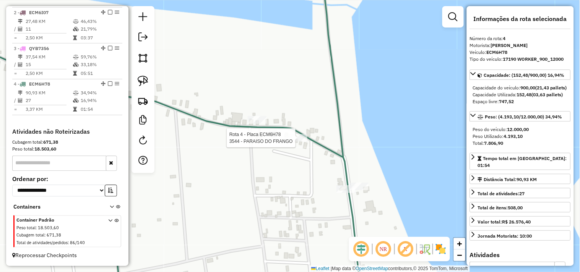
click at [300, 142] on div at bounding box center [297, 138] width 19 height 8
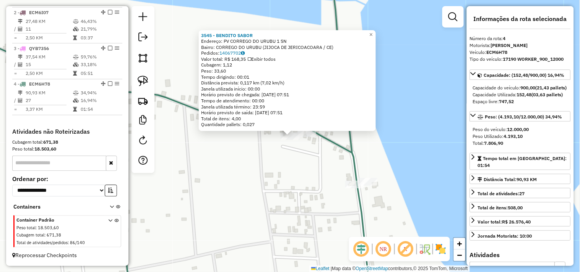
click at [267, 180] on div "Rota 4 - Placa ECM6H78 3545 - BENDITO SABOR × 3545 - BENDITO SABOR Endereço: PV…" at bounding box center [290, 136] width 580 height 272
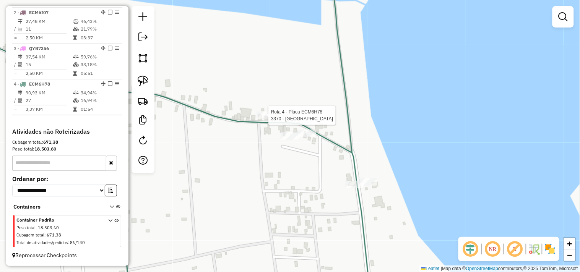
select select "**********"
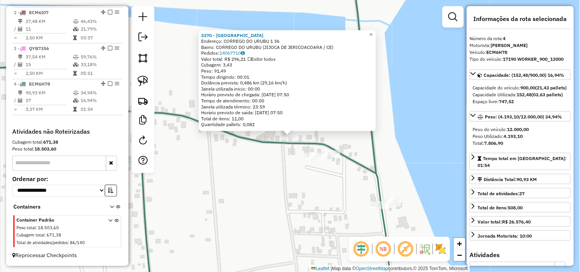
click at [244, 184] on div "3370 - MERC DO AIRTON Endereço: CORREGO DO URUBU 1 36 Bairro: CORREGO DO URUBU …" at bounding box center [290, 136] width 580 height 272
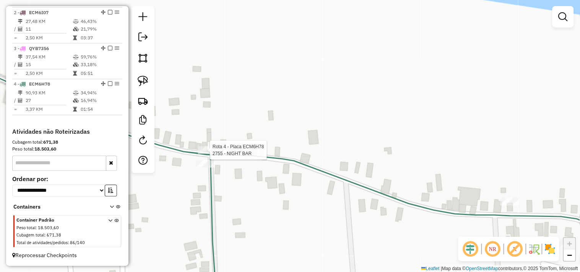
select select "**********"
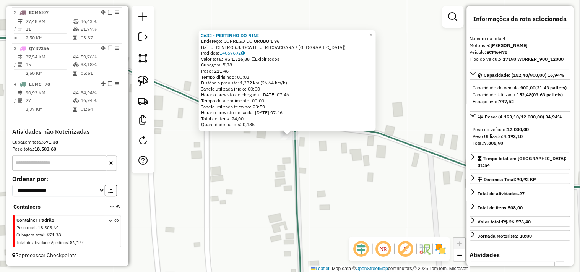
click at [268, 170] on div "2632 - PESTINHO DO NINI Endereço: CORREGO DO URUBU 1 96 Bairro: CENTRO (JIJOCA …" at bounding box center [290, 136] width 580 height 272
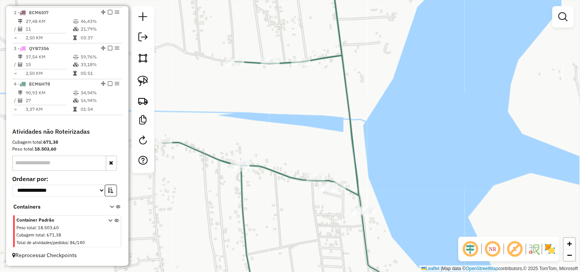
click at [166, 136] on div "Rota 4 - Placa ECM6H78 1045 - DEP DO NONATO Janela de atendimento Grade de aten…" at bounding box center [290, 136] width 580 height 272
select select "**********"
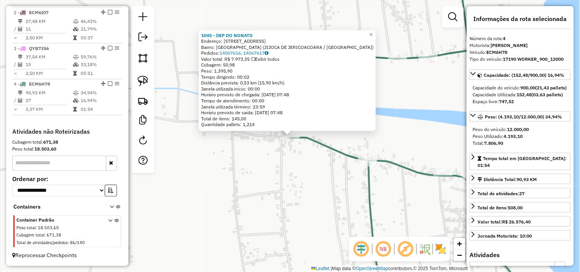
click at [295, 169] on div "1045 - DEP DO NONATO Endereço: RUA DAS LAGOAS 1 Bairro: LAGOA JIJOCA (JIJOCA DE…" at bounding box center [290, 136] width 580 height 272
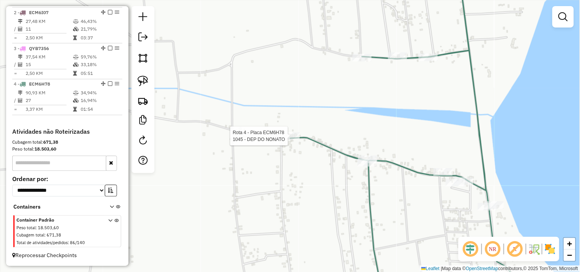
select select "**********"
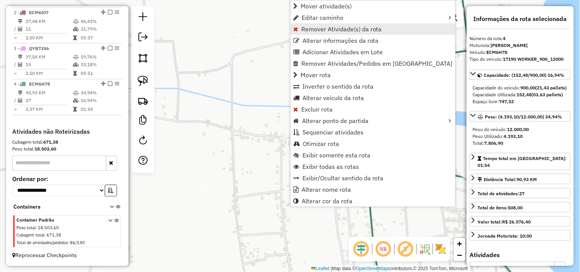
click at [304, 28] on span "Remover Atividade(s) da rota" at bounding box center [341, 29] width 81 height 6
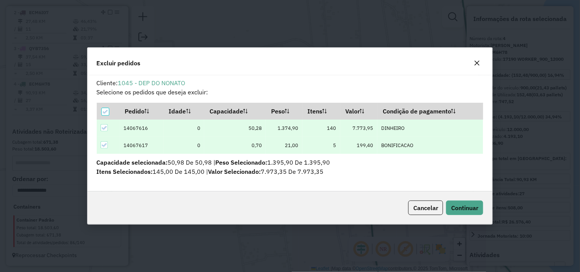
scroll to position [0, 0]
click at [464, 210] on span "Continuar" at bounding box center [464, 208] width 27 height 8
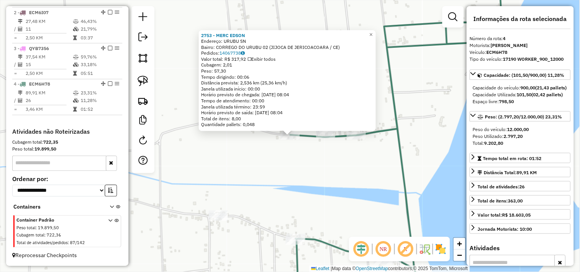
click at [296, 170] on div "2753 - MERC EDSON Endereço: URUBU SN Bairro: CORREGO DO URUBU 02 (JIJOCA DE JER…" at bounding box center [290, 136] width 580 height 272
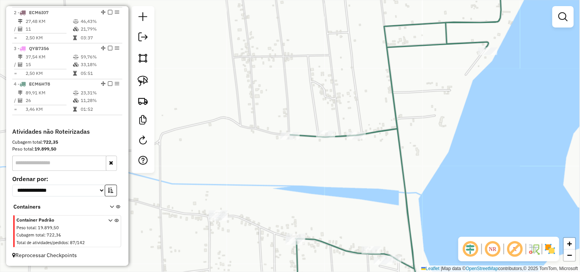
click at [321, 138] on div at bounding box center [325, 135] width 19 height 8
select select "**********"
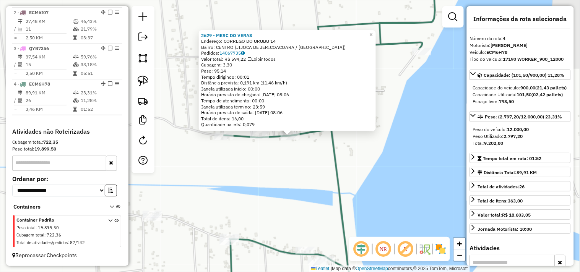
click at [314, 180] on div "2629 - MERC DO VERAS Endereço: CORREGO DO URUBU 14 Bairro: CENTRO (JIJOCA DE JE…" at bounding box center [290, 136] width 580 height 272
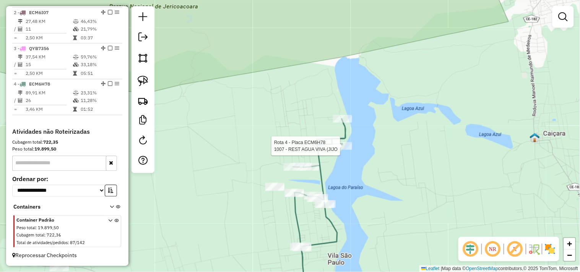
select select "**********"
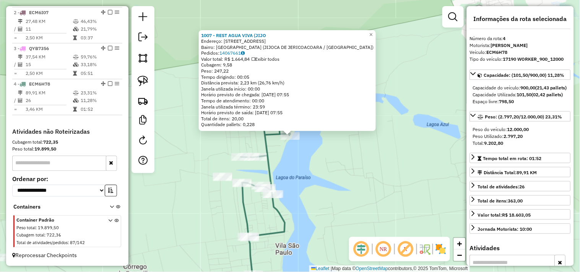
click at [316, 161] on div "1007 - REST AGUA VIVA (JIJO Endereço: RUA DAS LAGOAS 11 Bairro: LAGOA JIJOCA (J…" at bounding box center [290, 136] width 580 height 272
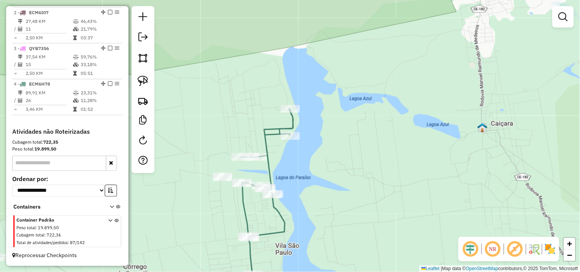
click at [291, 101] on div "Rota 4 - Placa ECM6H78 1077 - CARAUBA BEACH (JIJOC Janela de atendimento Grade …" at bounding box center [290, 136] width 580 height 272
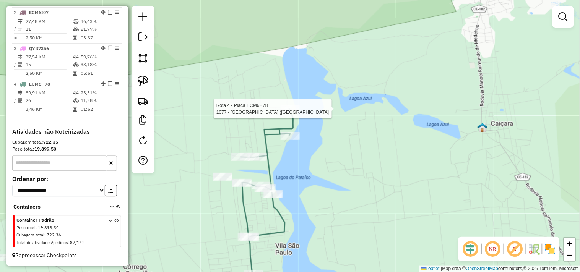
select select "**********"
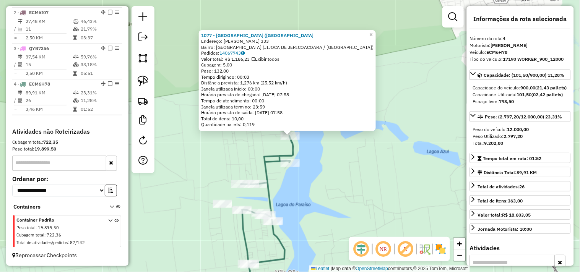
click at [316, 194] on div "1077 - CARAUBA BEACH (JIJOC Endereço: PEDRO FRANCISCO DUTRA 333 Bairro: LAGOA J…" at bounding box center [290, 136] width 580 height 272
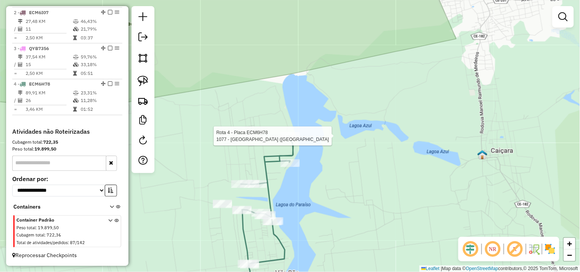
select select "**********"
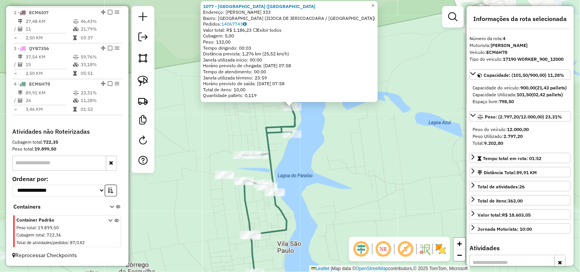
drag, startPoint x: 303, startPoint y: 187, endPoint x: 301, endPoint y: 163, distance: 24.2
click at [303, 163] on div "1077 - CARAUBA BEACH (JIJOC Endereço: PEDRO FRANCISCO DUTRA 333 Bairro: LAGOA J…" at bounding box center [290, 136] width 580 height 272
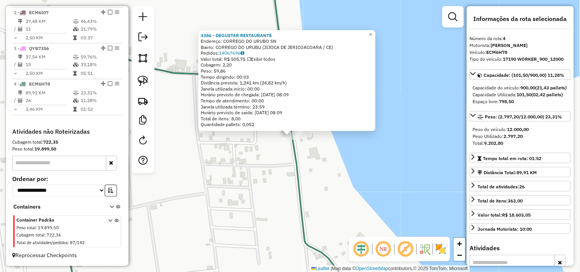
click at [268, 156] on div "3386 - DEGUSTAR RESTAURANTE Endereço: CORREGO DO URUBO SN Bairro: CORREGO DO UR…" at bounding box center [290, 136] width 580 height 272
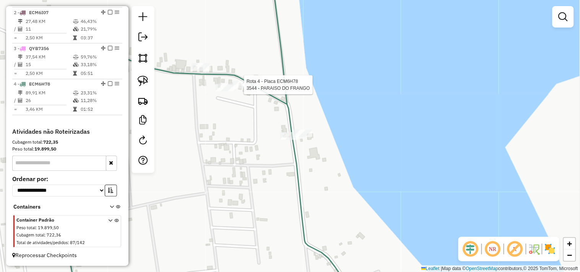
select select "**********"
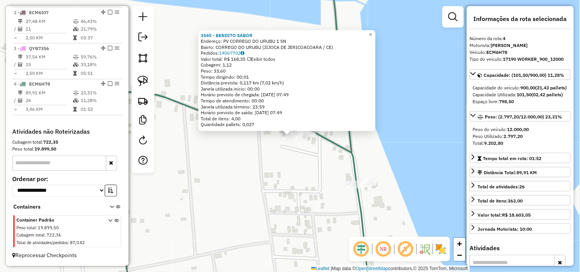
click at [278, 166] on div "3545 - BENDITO SABOR Endereço: PV CORREGO DO URUBU 1 SN Bairro: CORREGO DO URUB…" at bounding box center [290, 136] width 580 height 272
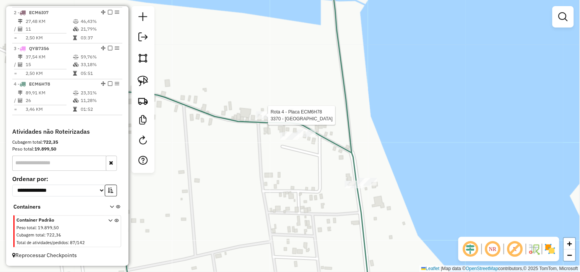
select select "**********"
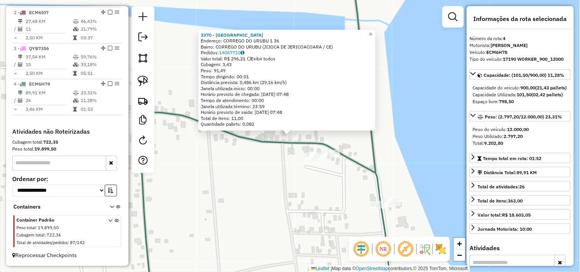
click at [270, 179] on div "3370 - MERC DO AIRTON Endereço: CORREGO DO URUBU 1 36 Bairro: CORREGO DO URUBU …" at bounding box center [290, 136] width 580 height 272
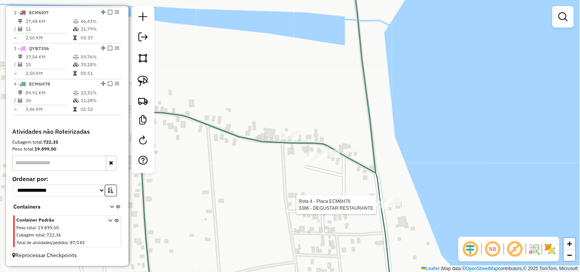
select select "**********"
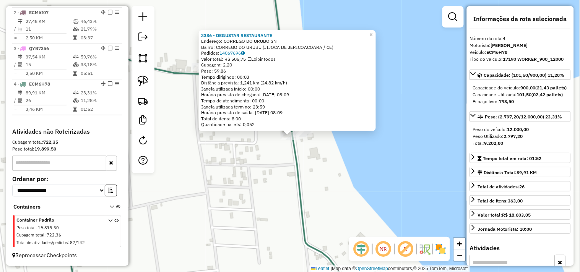
click at [283, 173] on div "3386 - DEGUSTAR RESTAURANTE Endereço: CORREGO DO URUBO SN Bairro: CORREGO DO UR…" at bounding box center [290, 136] width 580 height 272
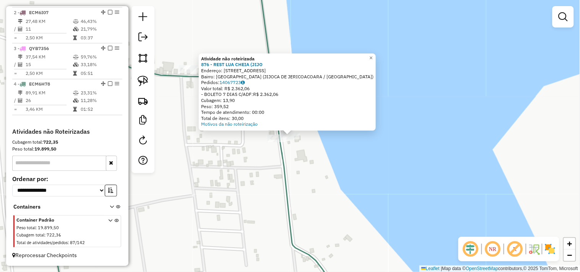
click at [315, 183] on div "Atividade não roteirizada 876 - REST LUA CHEIA (JIJO Endereço: AV DA LAGOA 11 B…" at bounding box center [290, 136] width 580 height 272
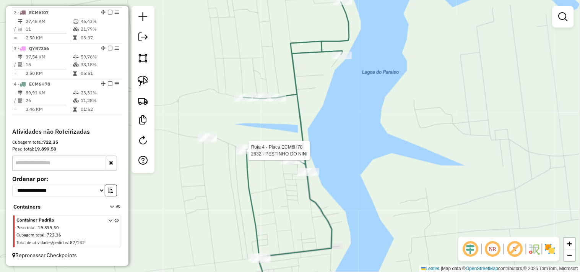
select select "**********"
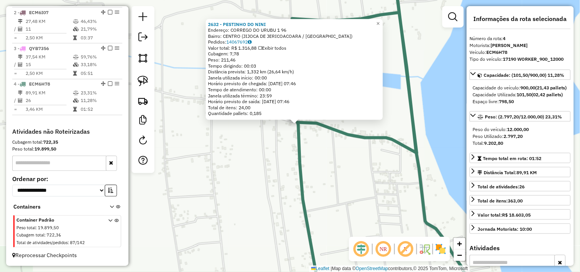
click at [310, 163] on div "2632 - PESTINHO DO NINI Endereço: CORREGO DO URUBU 1 96 Bairro: CENTRO (JIJOCA …" at bounding box center [290, 136] width 580 height 272
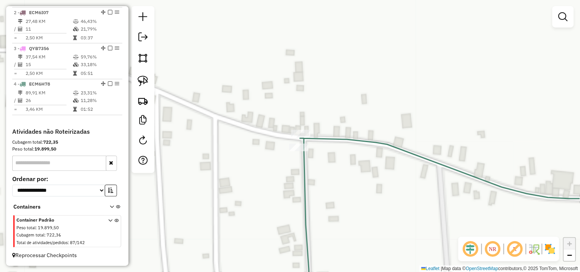
click at [300, 129] on div "Janela de atendimento Grade de atendimento Capacidade Transportadoras Veículos …" at bounding box center [290, 136] width 580 height 272
select select "**********"
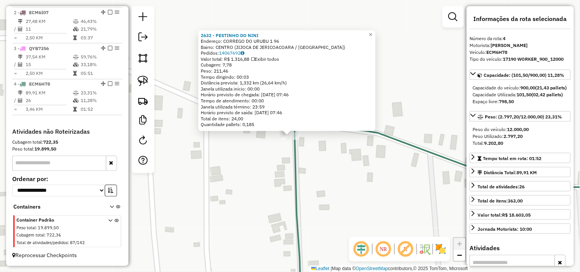
click at [273, 162] on div "2632 - PESTINHO DO NINI Endereço: CORREGO DO URUBU 1 96 Bairro: CENTRO (JIJOCA …" at bounding box center [290, 136] width 580 height 272
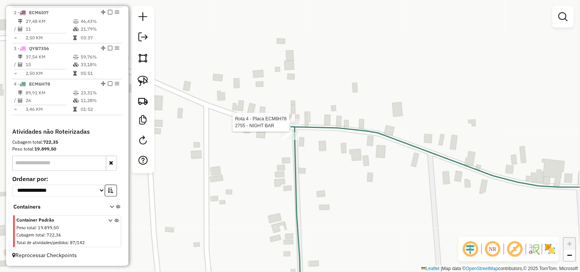
select select "**********"
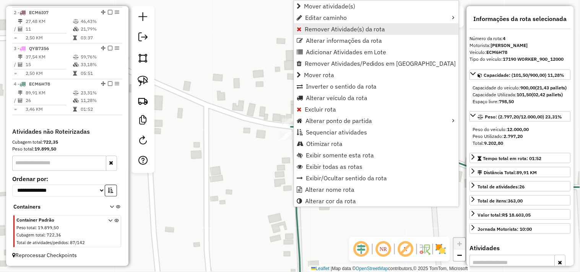
click at [306, 26] on span "Remover Atividade(s) da rota" at bounding box center [345, 29] width 81 height 6
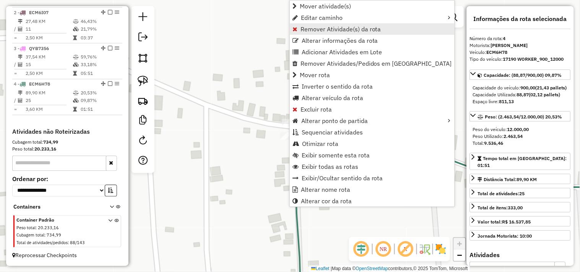
click at [308, 32] on span "Remover Atividade(s) da rota" at bounding box center [341, 29] width 81 height 6
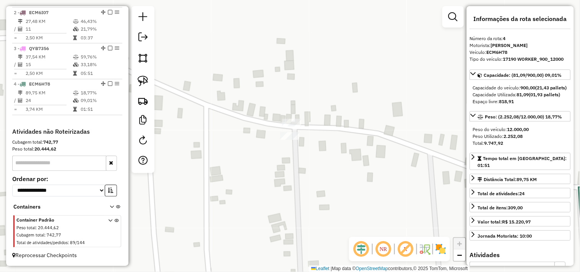
click at [347, 179] on div "Janela de atendimento Grade de atendimento Capacidade Transportadoras Veículos …" at bounding box center [290, 136] width 580 height 272
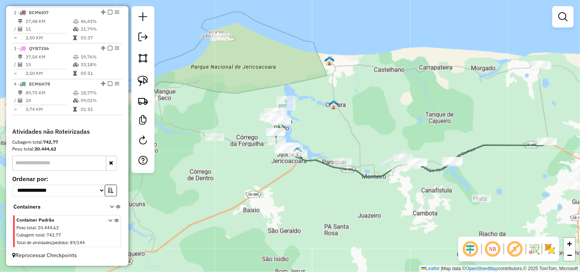
drag, startPoint x: 413, startPoint y: 173, endPoint x: 283, endPoint y: 121, distance: 140.1
click at [285, 121] on div "Janela de atendimento Grade de atendimento Capacidade Transportadoras Veículos …" at bounding box center [290, 136] width 580 height 272
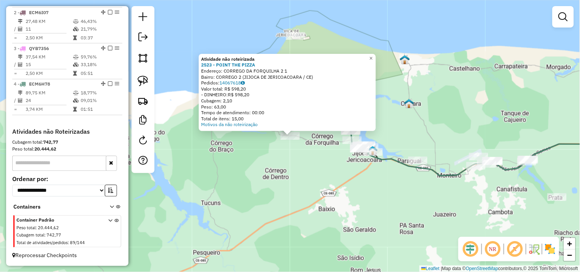
click at [323, 171] on div "Atividade não roteirizada 2523 - POINT THE PIZZA Endereço: CORREGO DA FORQUILHA…" at bounding box center [290, 136] width 580 height 272
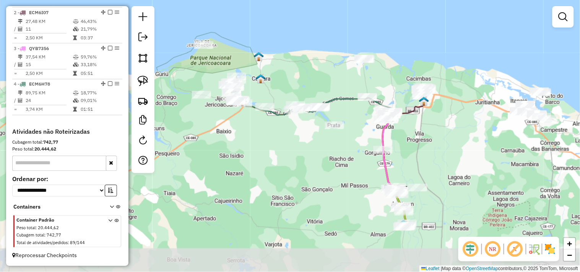
drag, startPoint x: 345, startPoint y: 209, endPoint x: 247, endPoint y: 129, distance: 125.8
click at [247, 129] on div "Janela de atendimento Grade de atendimento Capacidade Transportadoras Veículos …" at bounding box center [290, 136] width 580 height 272
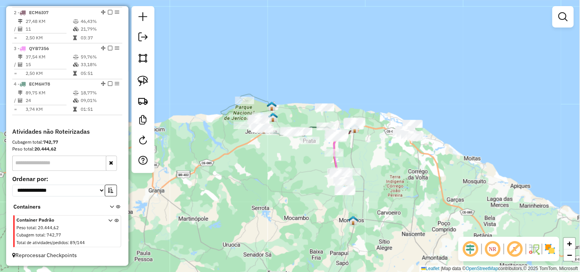
drag, startPoint x: 252, startPoint y: 166, endPoint x: 272, endPoint y: 176, distance: 22.6
click at [272, 176] on div "Janela de atendimento Grade de atendimento Capacidade Transportadoras Veículos …" at bounding box center [290, 136] width 580 height 272
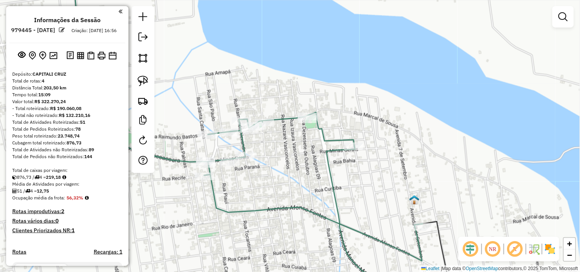
drag, startPoint x: 284, startPoint y: 180, endPoint x: 332, endPoint y: 169, distance: 49.0
click at [336, 174] on div "Janela de atendimento Grade de atendimento Capacidade Transportadoras Veículos …" at bounding box center [290, 136] width 580 height 272
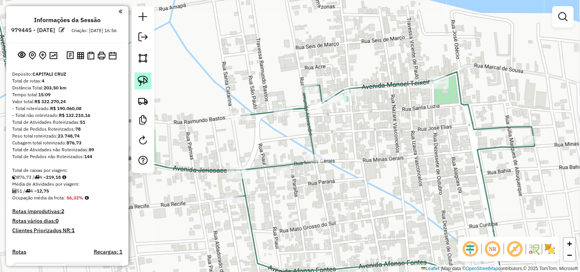
click at [141, 83] on img at bounding box center [143, 81] width 11 height 11
drag, startPoint x: 242, startPoint y: 150, endPoint x: 211, endPoint y: 176, distance: 40.7
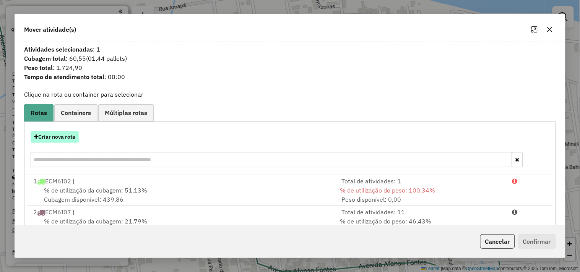
click at [68, 140] on button "Criar nova rota" at bounding box center [55, 137] width 48 height 12
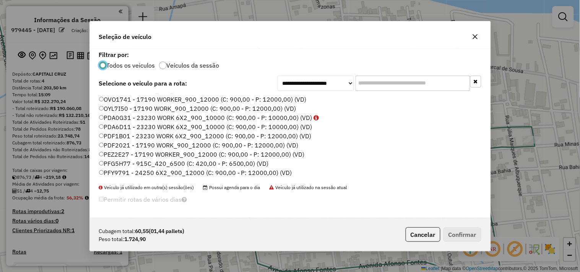
scroll to position [163, 0]
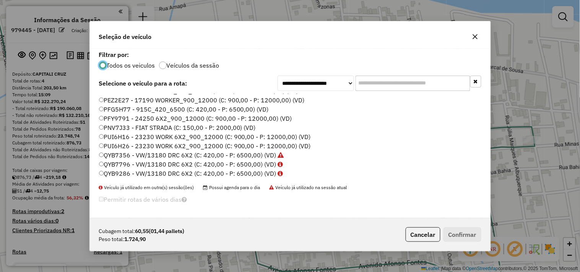
click at [126, 147] on label "PUI6H26 - 23230 WORK 6X2_900_12000 (C: 900,00 - P: 12000,00) (VD)" at bounding box center [205, 146] width 212 height 9
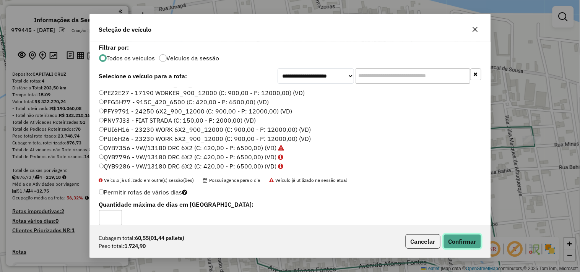
click at [471, 243] on button "Confirmar" at bounding box center [463, 241] width 38 height 15
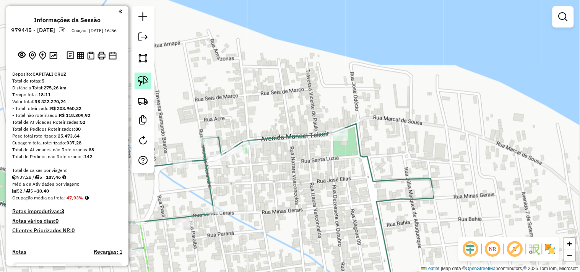
click at [151, 80] on link at bounding box center [143, 81] width 17 height 17
drag, startPoint x: 333, startPoint y: 115, endPoint x: 319, endPoint y: 158, distance: 45.1
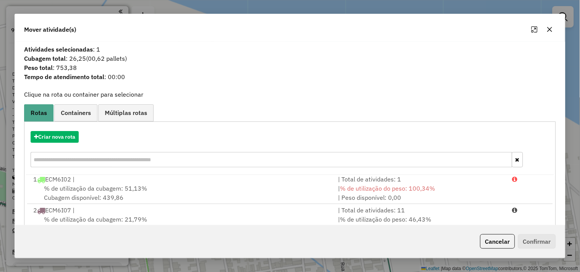
scroll to position [116, 0]
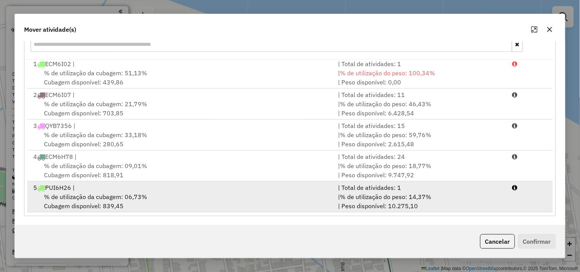
drag, startPoint x: 93, startPoint y: 195, endPoint x: 98, endPoint y: 196, distance: 4.6
click at [94, 196] on span "% de utilização da cubagem: 06,73%" at bounding box center [95, 197] width 103 height 8
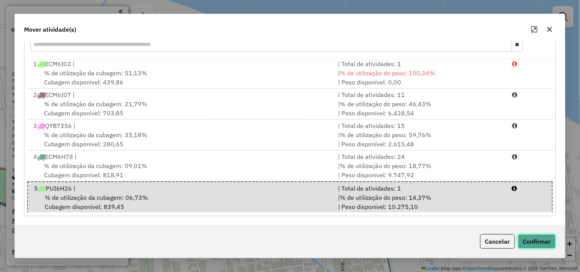
click at [536, 238] on button "Confirmar" at bounding box center [537, 241] width 38 height 15
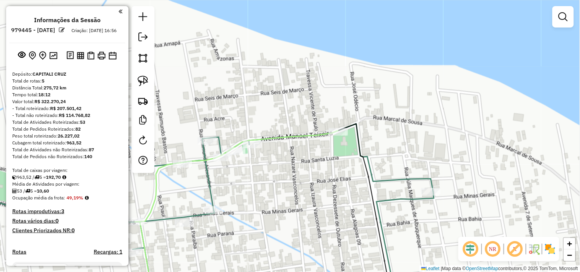
scroll to position [0, 0]
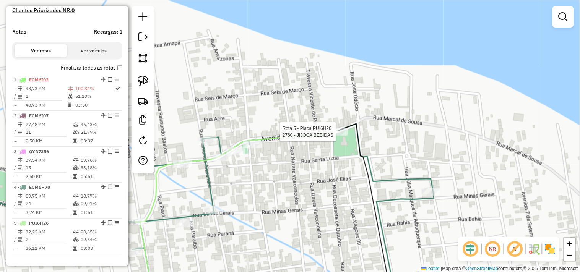
select select "**********"
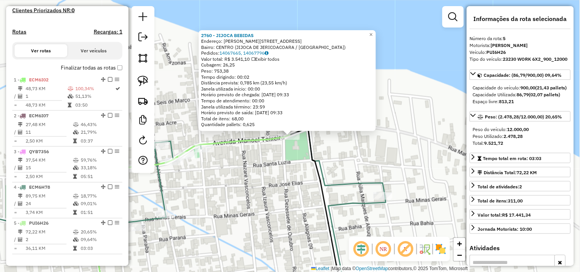
scroll to position [366, 0]
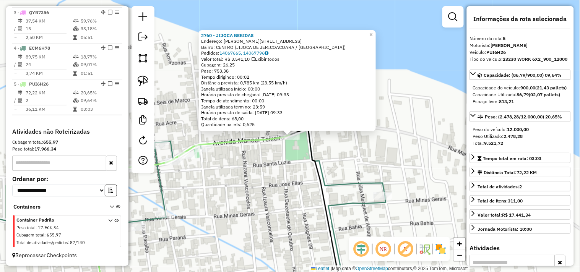
click at [285, 188] on div "2760 - JIJOCA BEBIDAS Endereço: MANOEL TEIXEIRA 94 Bairro: CENTRO (JIJOCA DE JE…" at bounding box center [290, 136] width 580 height 272
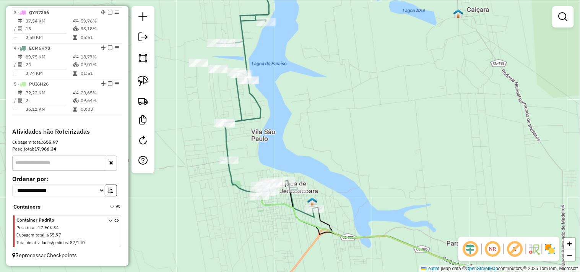
drag, startPoint x: 268, startPoint y: 159, endPoint x: 296, endPoint y: 230, distance: 76.4
click at [296, 230] on div "Janela de atendimento Grade de atendimento Capacidade Transportadoras Veículos …" at bounding box center [290, 136] width 580 height 272
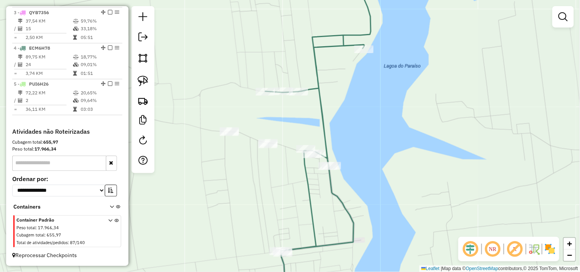
drag, startPoint x: 267, startPoint y: 210, endPoint x: 287, endPoint y: 200, distance: 22.4
click at [285, 201] on div "Janela de atendimento Grade de atendimento Capacidade Transportadoras Veículos …" at bounding box center [290, 136] width 580 height 272
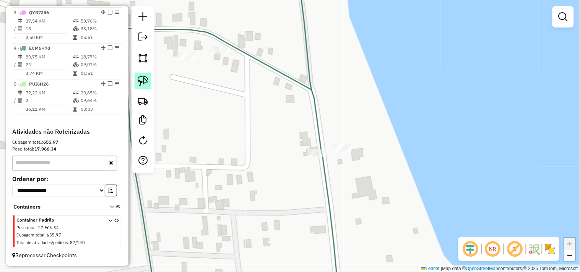
click at [150, 81] on link at bounding box center [143, 81] width 17 height 17
drag, startPoint x: 345, startPoint y: 137, endPoint x: 320, endPoint y: 141, distance: 24.8
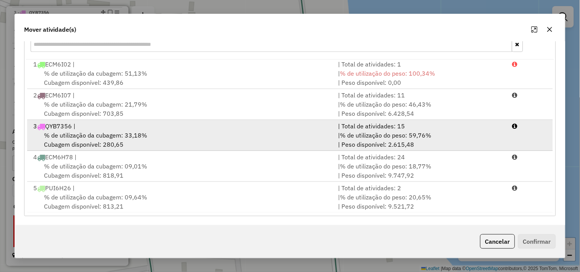
scroll to position [2, 0]
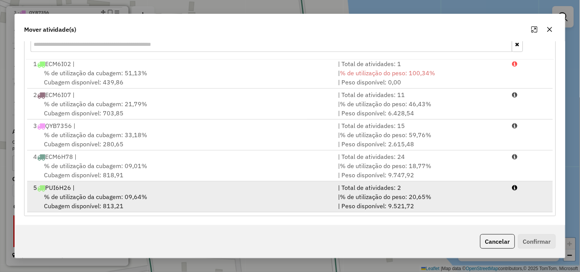
click at [123, 194] on span "% de utilização da cubagem: 09,64%" at bounding box center [95, 197] width 103 height 8
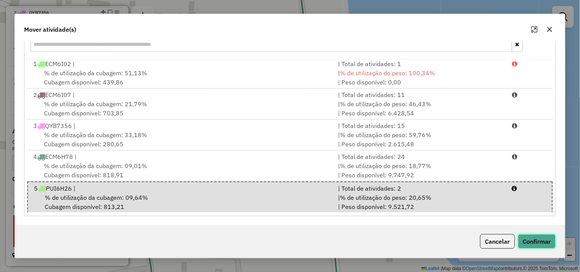
click at [532, 241] on button "Confirmar" at bounding box center [537, 241] width 38 height 15
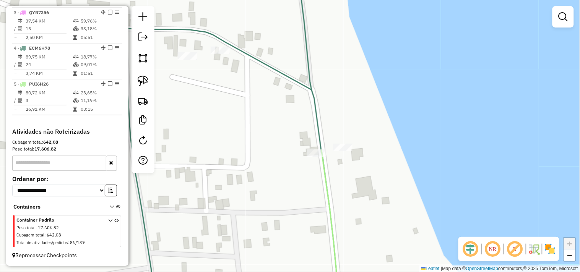
scroll to position [0, 0]
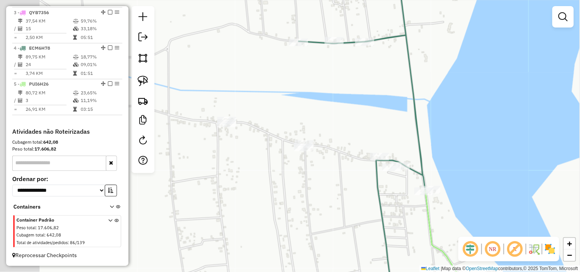
drag, startPoint x: 240, startPoint y: 186, endPoint x: 396, endPoint y: 203, distance: 156.9
click at [418, 215] on div "Janela de atendimento Grade de atendimento Capacidade Transportadoras Veículos …" at bounding box center [290, 136] width 580 height 272
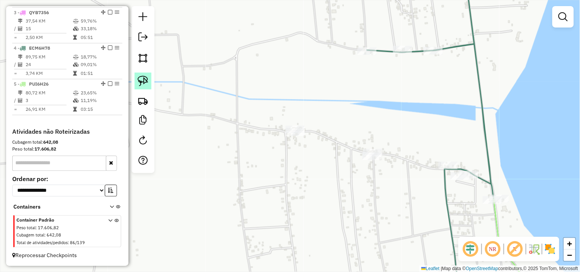
click at [147, 83] on img at bounding box center [143, 81] width 11 height 11
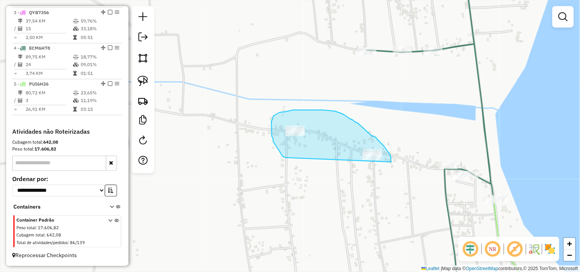
drag, startPoint x: 283, startPoint y: 157, endPoint x: 323, endPoint y: 172, distance: 42.6
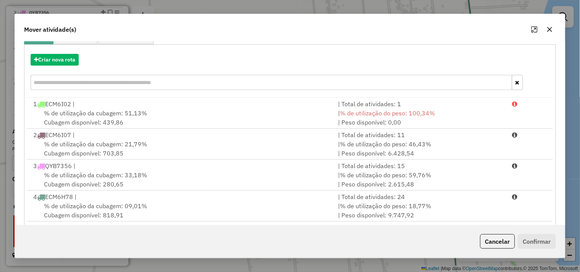
scroll to position [116, 0]
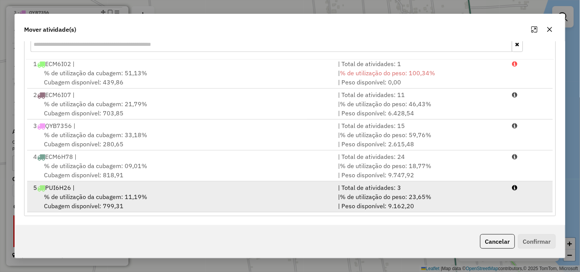
click at [133, 193] on span "% de utilização da cubagem: 11,19%" at bounding box center [95, 197] width 103 height 8
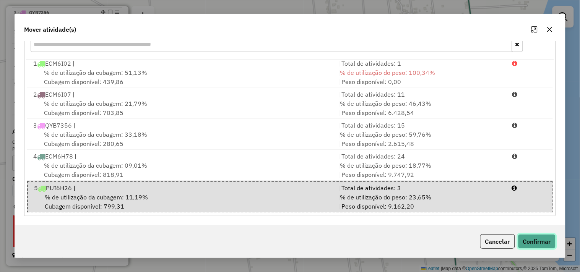
click at [526, 242] on button "Confirmar" at bounding box center [537, 241] width 38 height 15
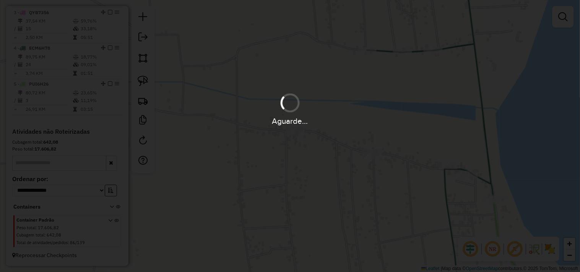
scroll to position [0, 0]
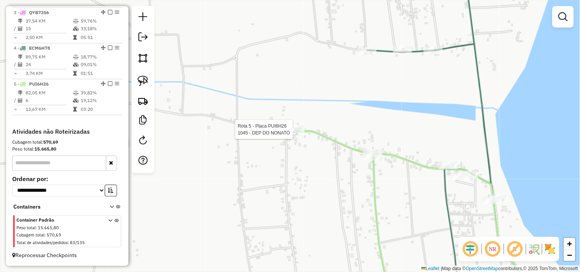
select select "**********"
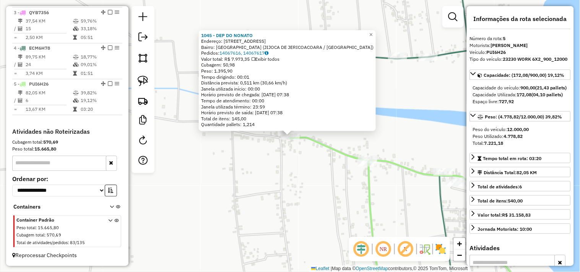
click at [320, 180] on div "1045 - DEP DO NONATO Endereço: RUA DAS LAGOAS 1 Bairro: LAGOA JIJOCA (JIJOCA DE…" at bounding box center [290, 136] width 580 height 272
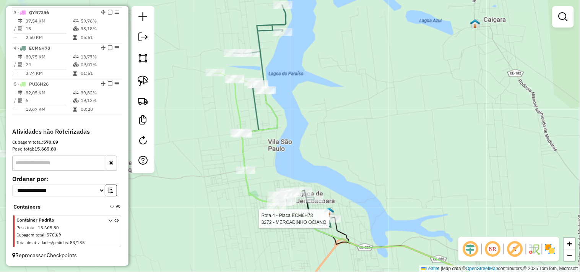
select select "**********"
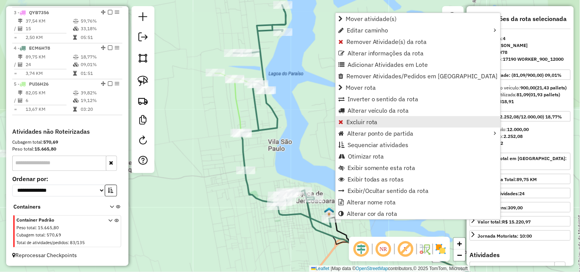
click at [368, 124] on span "Excluir rota" at bounding box center [362, 122] width 31 height 6
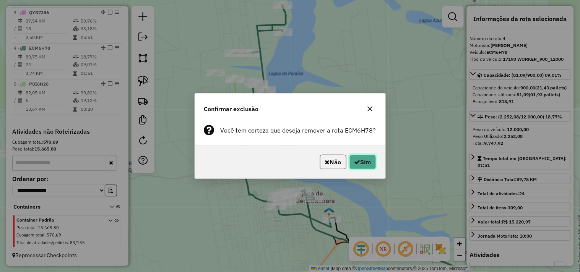
click at [373, 166] on button "Sim" at bounding box center [363, 162] width 27 height 15
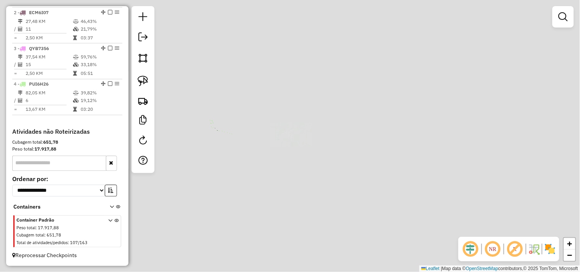
scroll to position [330, 0]
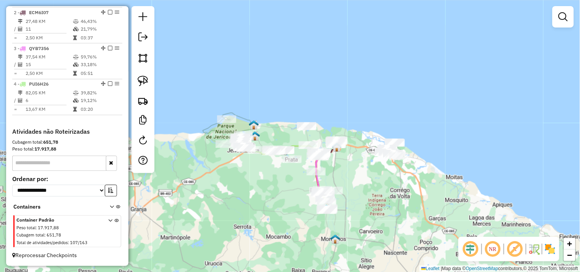
drag, startPoint x: 236, startPoint y: 177, endPoint x: 265, endPoint y: 196, distance: 35.1
click at [265, 196] on div "Janela de atendimento Grade de atendimento Capacidade Transportadoras Veículos …" at bounding box center [290, 136] width 580 height 272
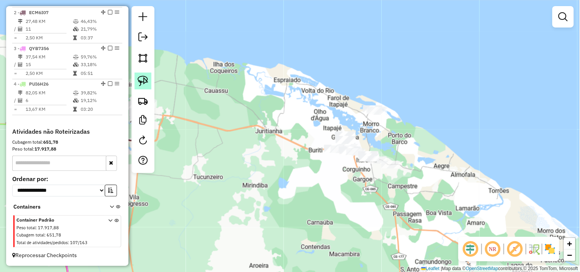
click at [150, 81] on link at bounding box center [143, 81] width 17 height 17
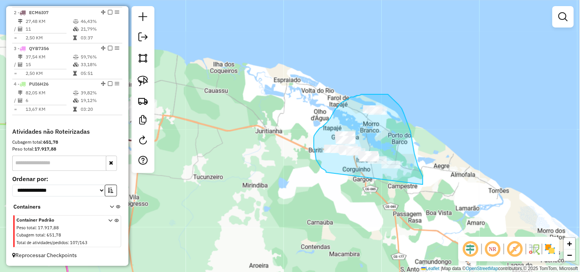
drag, startPoint x: 326, startPoint y: 172, endPoint x: 421, endPoint y: 185, distance: 95.3
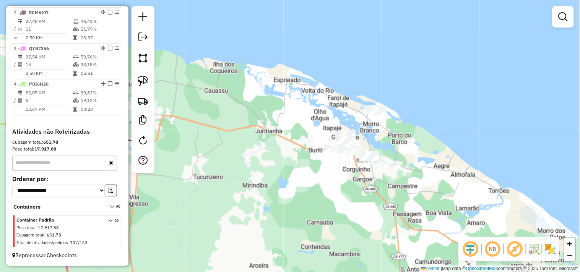
drag, startPoint x: 311, startPoint y: 198, endPoint x: 376, endPoint y: 189, distance: 65.3
click at [371, 190] on div "Janela de atendimento Grade de atendimento Capacidade Transportadoras Veículos …" at bounding box center [290, 136] width 580 height 272
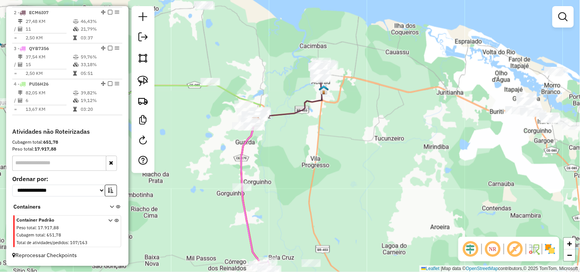
drag, startPoint x: 248, startPoint y: 147, endPoint x: 309, endPoint y: 128, distance: 63.6
click at [309, 128] on div "Janela de atendimento Grade de atendimento Capacidade Transportadoras Veículos …" at bounding box center [290, 136] width 580 height 272
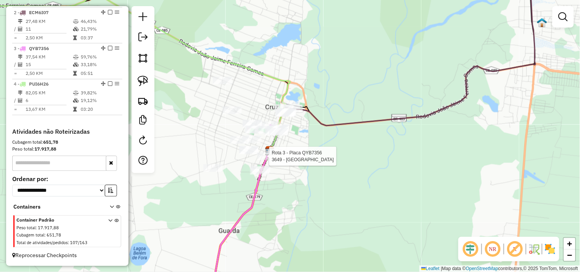
select select "**********"
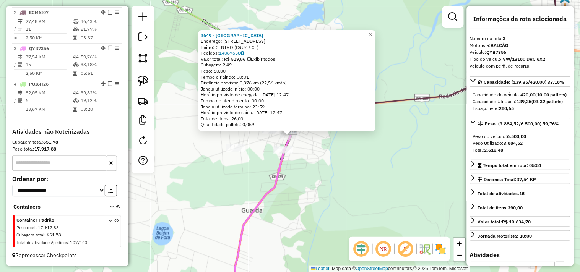
click at [318, 183] on div "3649 - BAR DO CHICO Endereço: AVENIDA QUATORZE DE JANEIRO 790 Bairro: CENTRO (C…" at bounding box center [290, 136] width 580 height 272
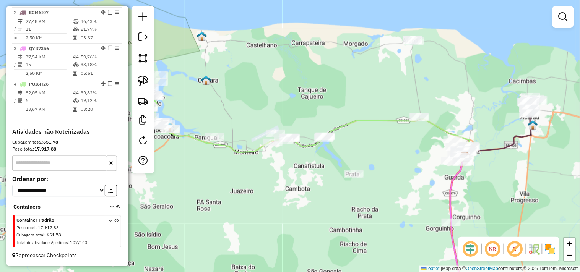
drag, startPoint x: 266, startPoint y: 201, endPoint x: 455, endPoint y: 188, distance: 189.8
click at [454, 188] on div "Janela de atendimento Grade de atendimento Capacidade Transportadoras Veículos …" at bounding box center [290, 136] width 580 height 272
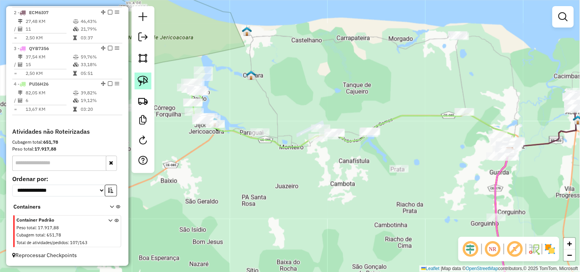
click at [140, 83] on img at bounding box center [143, 81] width 11 height 11
drag, startPoint x: 245, startPoint y: 142, endPoint x: 275, endPoint y: 142, distance: 29.4
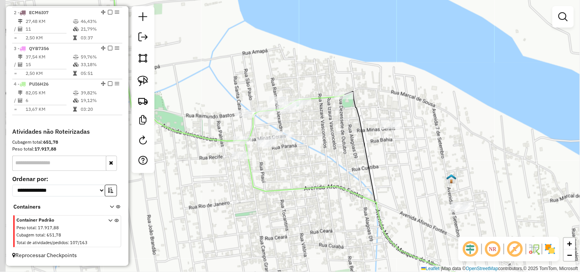
drag, startPoint x: 223, startPoint y: 187, endPoint x: 291, endPoint y: 175, distance: 69.4
click at [312, 181] on div "Janela de atendimento Grade de atendimento Capacidade Transportadoras Veículos …" at bounding box center [290, 136] width 580 height 272
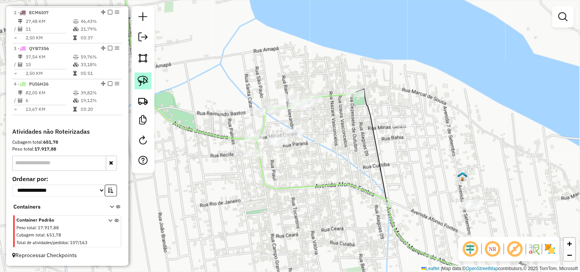
click at [146, 86] on img at bounding box center [143, 81] width 11 height 11
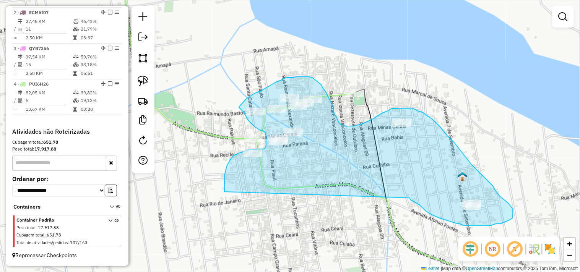
drag, startPoint x: 224, startPoint y: 192, endPoint x: 409, endPoint y: 198, distance: 184.8
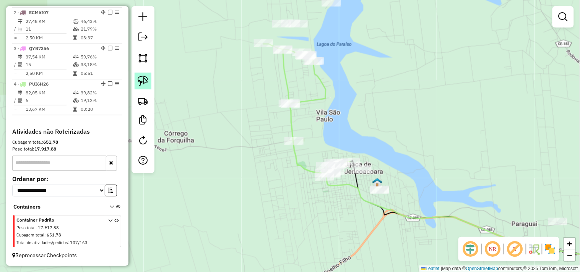
click at [148, 83] on img at bounding box center [143, 81] width 11 height 11
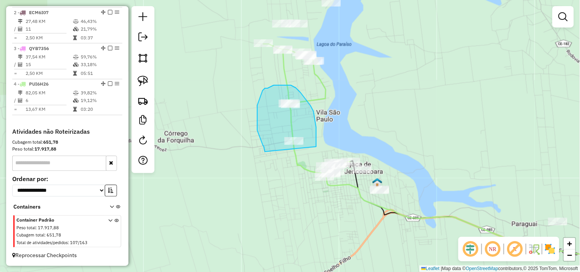
drag, startPoint x: 265, startPoint y: 152, endPoint x: 280, endPoint y: 177, distance: 29.6
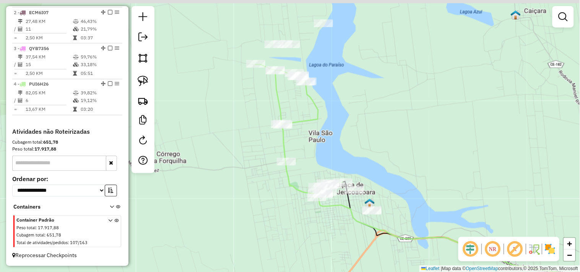
drag, startPoint x: 363, startPoint y: 120, endPoint x: 338, endPoint y: 201, distance: 84.3
click at [338, 201] on div "Janela de atendimento Grade de atendimento Capacidade Transportadoras Veículos …" at bounding box center [290, 136] width 580 height 272
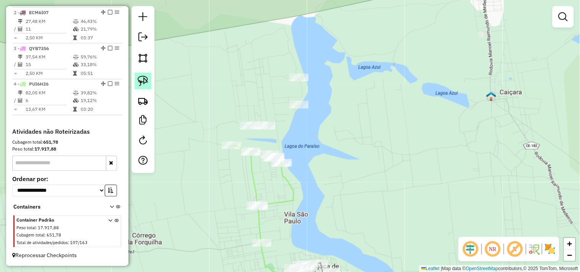
click at [145, 83] on img at bounding box center [143, 81] width 11 height 11
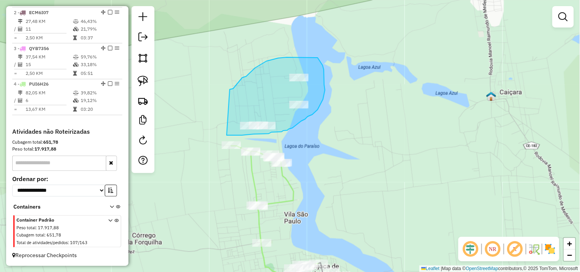
drag, startPoint x: 231, startPoint y: 89, endPoint x: 183, endPoint y: 135, distance: 66.3
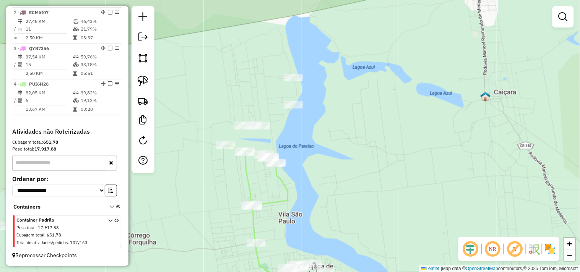
drag, startPoint x: 345, startPoint y: 179, endPoint x: 309, endPoint y: 153, distance: 44.6
click at [311, 156] on div "Janela de atendimento Grade de atendimento Capacidade Transportadoras Veículos …" at bounding box center [290, 136] width 580 height 272
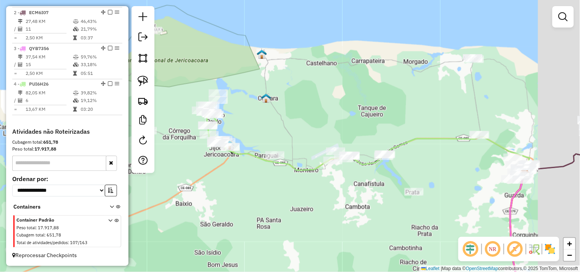
drag, startPoint x: 395, startPoint y: 130, endPoint x: 327, endPoint y: 105, distance: 72.7
click at [327, 105] on div "Janela de atendimento Grade de atendimento Capacidade Transportadoras Veículos …" at bounding box center [290, 136] width 580 height 272
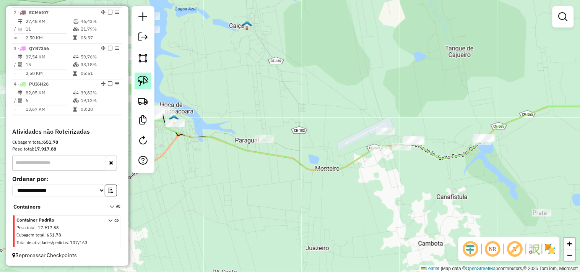
click at [146, 87] on link at bounding box center [143, 81] width 17 height 17
drag, startPoint x: 231, startPoint y: 156, endPoint x: 264, endPoint y: 156, distance: 32.5
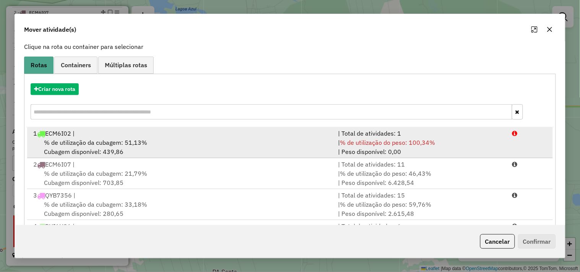
scroll to position [86, 0]
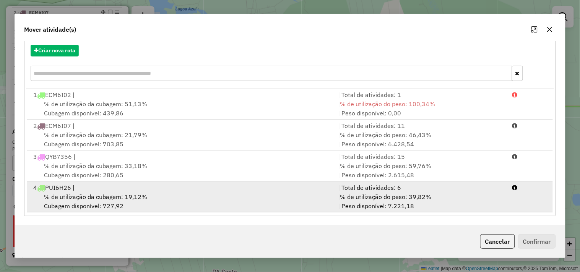
click at [118, 192] on div "4 PUI6H26 |" at bounding box center [181, 187] width 305 height 9
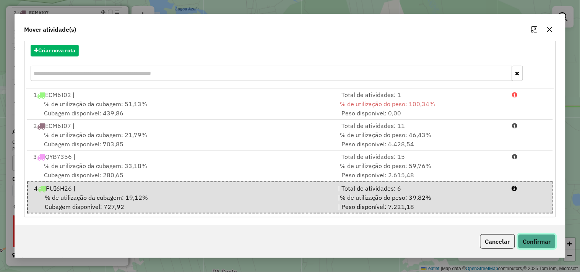
click at [545, 239] on button "Confirmar" at bounding box center [537, 241] width 38 height 15
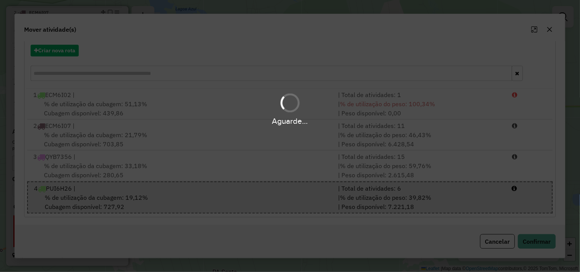
scroll to position [0, 0]
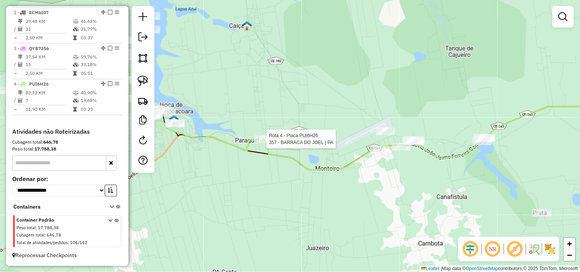
select select "**********"
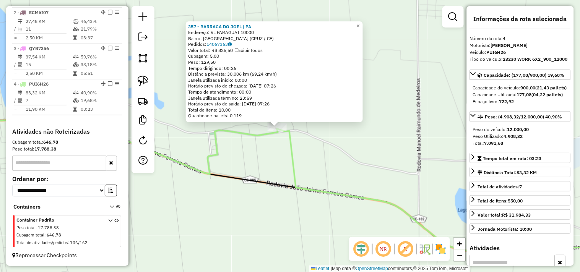
click at [269, 159] on div "357 - BARRACA DO JOEL ( PA [GEOGRAPHIC_DATA]: VL [GEOGRAPHIC_DATA] 10000 Bairro…" at bounding box center [290, 136] width 580 height 272
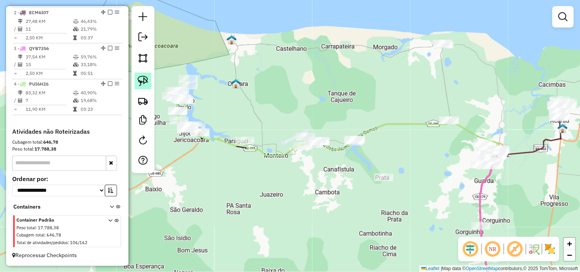
click at [141, 78] on img at bounding box center [143, 81] width 11 height 11
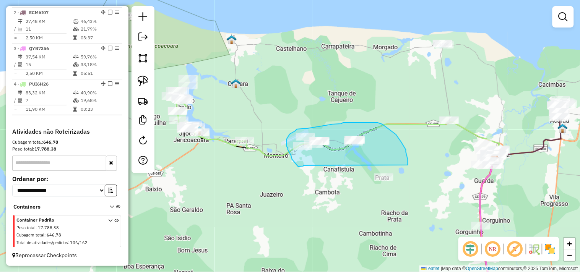
drag, startPoint x: 304, startPoint y: 166, endPoint x: 356, endPoint y: 194, distance: 59.1
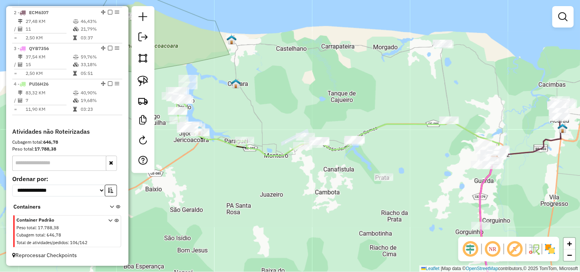
click at [386, 181] on div at bounding box center [383, 178] width 19 height 8
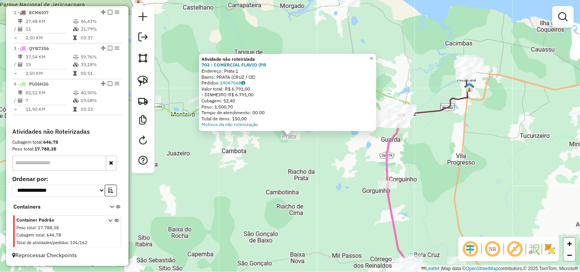
click at [312, 166] on div "Atividade não roteirizada 703 - COMERCIAL FLAVIO (PR Endereço: Prata 1 Bairro: …" at bounding box center [290, 136] width 580 height 272
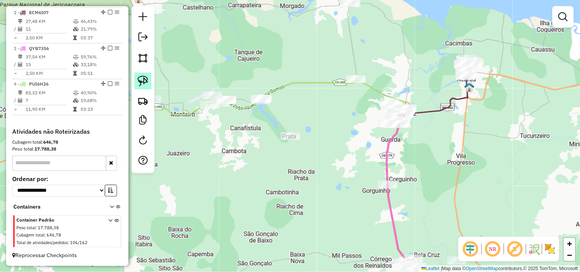
click at [145, 86] on img at bounding box center [143, 81] width 11 height 11
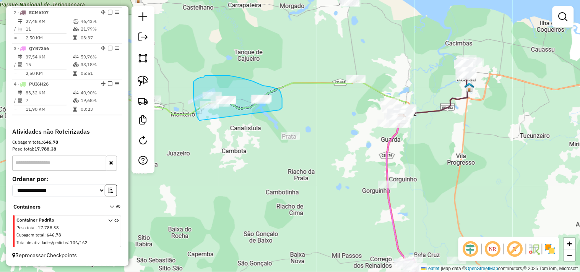
drag, startPoint x: 200, startPoint y: 120, endPoint x: 234, endPoint y: 117, distance: 33.8
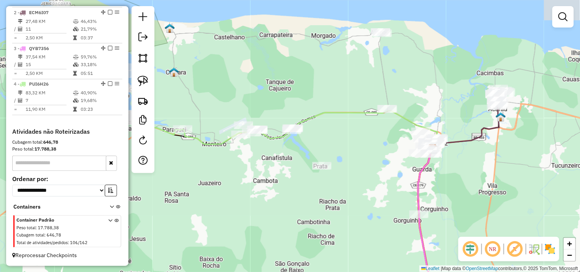
drag, startPoint x: 251, startPoint y: 140, endPoint x: 291, endPoint y: 171, distance: 51.6
click at [285, 175] on div "Janela de atendimento Grade de atendimento Capacidade Transportadoras Veículos …" at bounding box center [290, 136] width 580 height 272
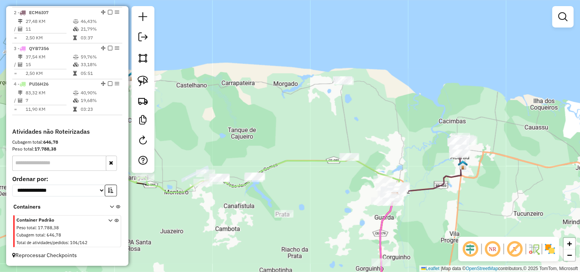
drag, startPoint x: 383, startPoint y: 58, endPoint x: 327, endPoint y: 104, distance: 72.0
click at [342, 103] on div "Janela de atendimento Grade de atendimento Capacidade Transportadoras Veículos …" at bounding box center [290, 136] width 580 height 272
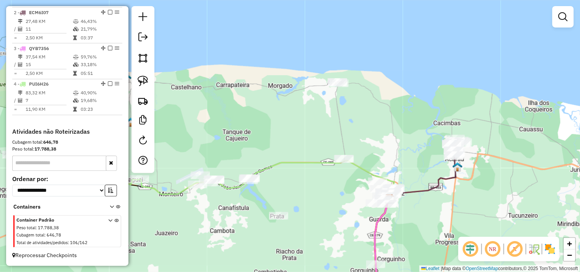
drag, startPoint x: 344, startPoint y: 98, endPoint x: 319, endPoint y: 87, distance: 27.6
click at [335, 93] on div "Janela de atendimento Grade de atendimento Capacidade Transportadoras Veículos …" at bounding box center [290, 136] width 580 height 272
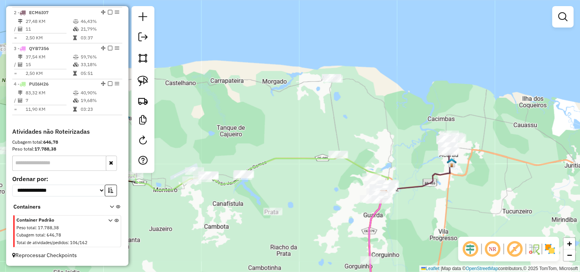
drag, startPoint x: 147, startPoint y: 81, endPoint x: 250, endPoint y: 85, distance: 103.0
click at [147, 81] on img at bounding box center [143, 81] width 11 height 11
drag, startPoint x: 318, startPoint y: 91, endPoint x: 319, endPoint y: 96, distance: 4.7
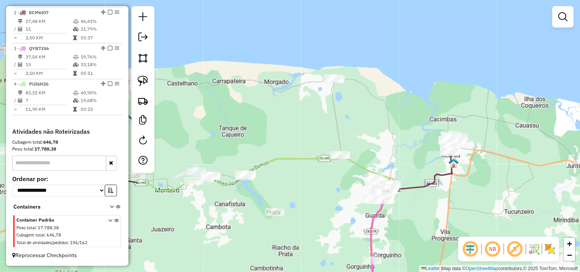
drag, startPoint x: 303, startPoint y: 174, endPoint x: 340, endPoint y: 125, distance: 62.5
click at [346, 133] on div "Janela de atendimento Grade de atendimento Capacidade Transportadoras Veículos …" at bounding box center [290, 136] width 580 height 272
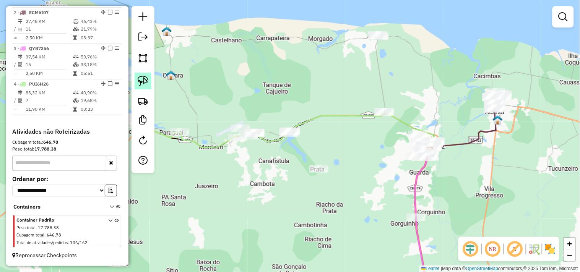
click at [143, 86] on img at bounding box center [143, 81] width 11 height 11
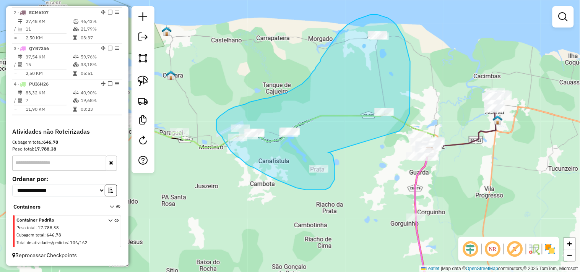
drag, startPoint x: 333, startPoint y: 158, endPoint x: 388, endPoint y: 135, distance: 59.3
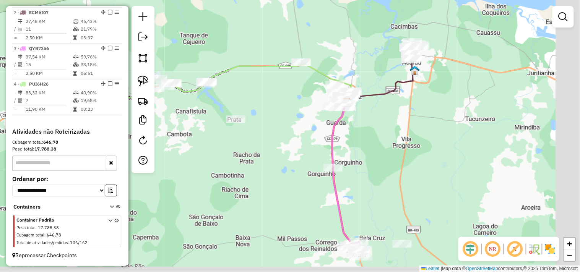
drag, startPoint x: 382, startPoint y: 178, endPoint x: 273, endPoint y: 98, distance: 135.1
click at [274, 101] on div "Janela de atendimento Grade de atendimento Capacidade Transportadoras Veículos …" at bounding box center [290, 136] width 580 height 272
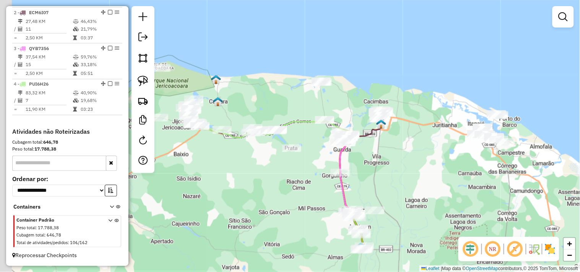
drag, startPoint x: 257, startPoint y: 190, endPoint x: 288, endPoint y: 216, distance: 40.7
click at [288, 218] on div "Janela de atendimento Grade de atendimento Capacidade Transportadoras Veículos …" at bounding box center [290, 136] width 580 height 272
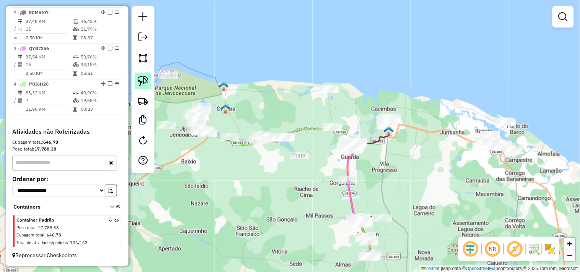
click at [147, 88] on link at bounding box center [143, 81] width 17 height 17
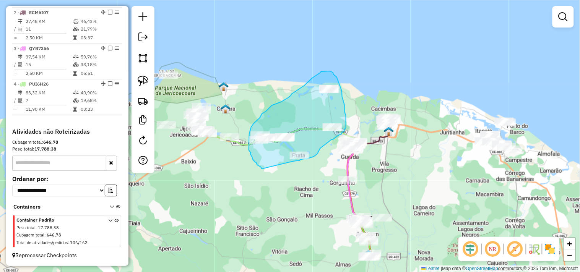
drag, startPoint x: 260, startPoint y: 167, endPoint x: 294, endPoint y: 161, distance: 33.8
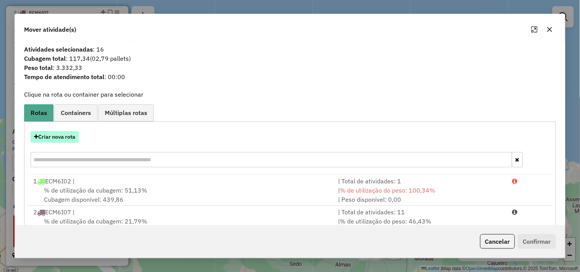
click at [67, 139] on button "Criar nova rota" at bounding box center [55, 137] width 48 height 12
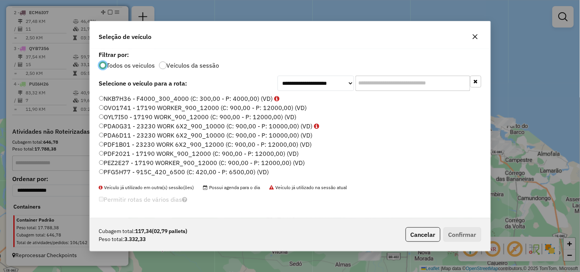
scroll to position [121, 0]
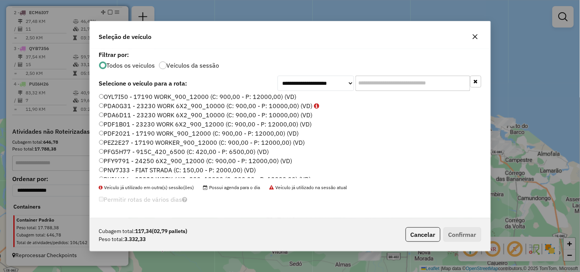
click at [120, 133] on label "PDF2021 - 17190 WORK_900_12000 (C: 900,00 - P: 12000,00) (VD)" at bounding box center [199, 133] width 200 height 9
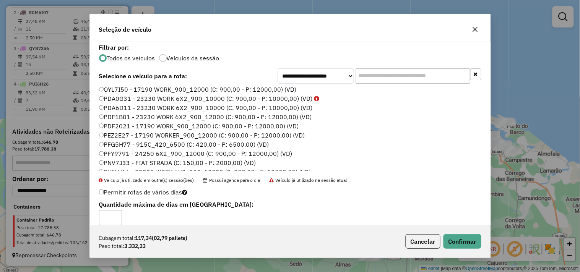
click at [115, 120] on label "PDF1B01 - 23230 WORK 6X2_900_12000 (C: 900,00 - P: 12000,00) (VD)" at bounding box center [205, 116] width 213 height 9
click at [463, 240] on button "Confirmar" at bounding box center [463, 241] width 38 height 15
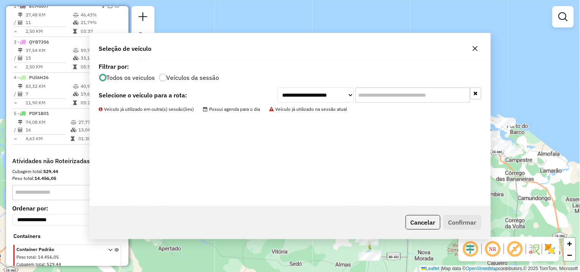
scroll to position [366, 0]
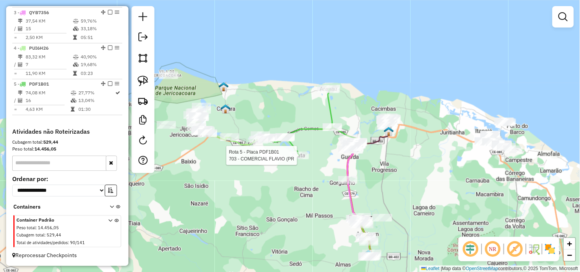
select select "**********"
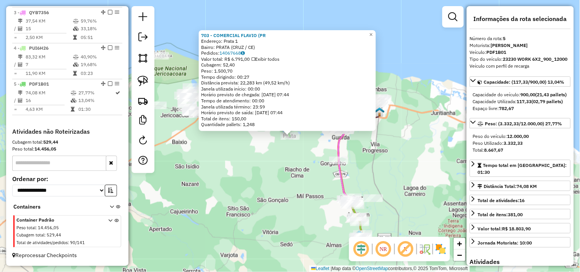
click at [296, 159] on div "703 - COMERCIAL FLAVIO (PR Endereço: Prata 1 Bairro: PRATA (CRUZ / CE) Pedidos:…" at bounding box center [290, 136] width 580 height 272
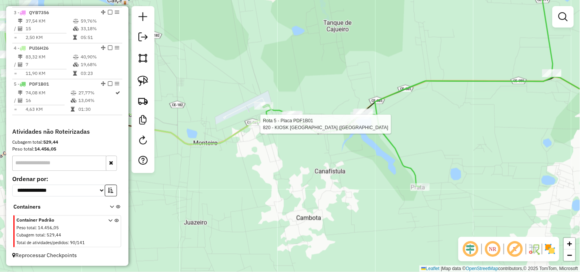
select select "**********"
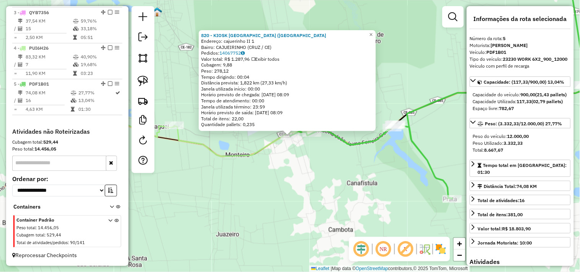
click at [307, 156] on div "820 - KIOSK JERI POINT (CA Endereço: cajuerinho II 1 Bairro: CAJUEIRINHO (CRUZ …" at bounding box center [290, 136] width 580 height 272
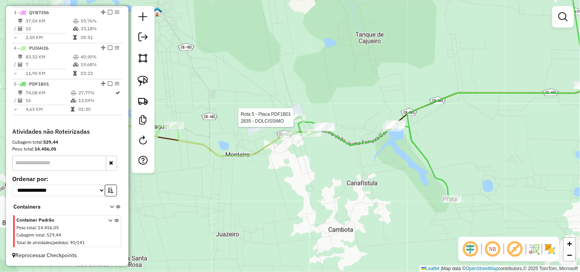
select select "**********"
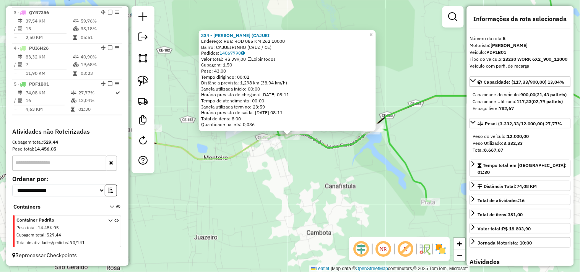
click at [307, 161] on div "334 - POSTO MORAES (CAJUEI Endereço: Rua: ROD 085 KM 262 10000 Bairro: CAJUEIRI…" at bounding box center [290, 136] width 580 height 272
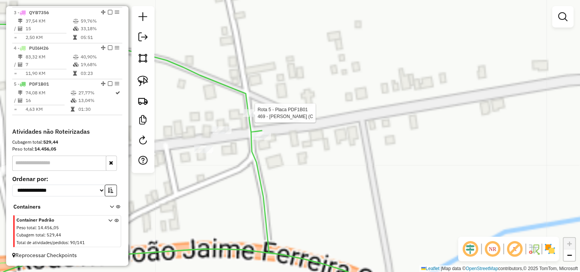
select select "**********"
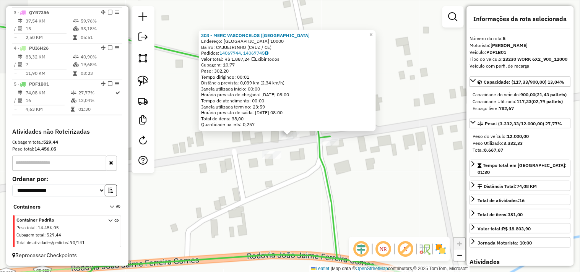
click at [270, 161] on div "303 - MERC VASCONCELOS (CA Endereço: VILA CAJUEIRINHO 10000 Bairro: CAJUEIRINHO…" at bounding box center [290, 136] width 580 height 272
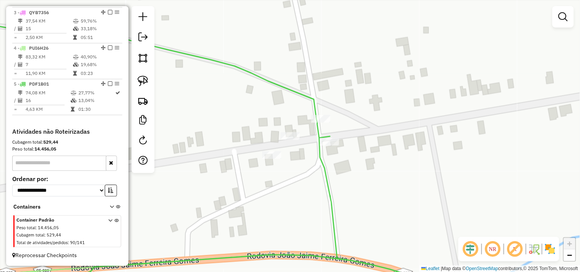
click at [285, 169] on div "Janela de atendimento Grade de atendimento Capacidade Transportadoras Veículos …" at bounding box center [290, 136] width 580 height 272
select select "**********"
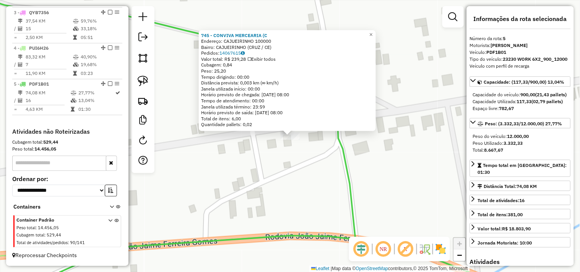
click at [269, 166] on div "Rota 5 - Placa PDF1B01 745 - CONVIVA MERCEARIA (C 745 - CONVIVA MERCEARIA (C En…" at bounding box center [290, 136] width 580 height 272
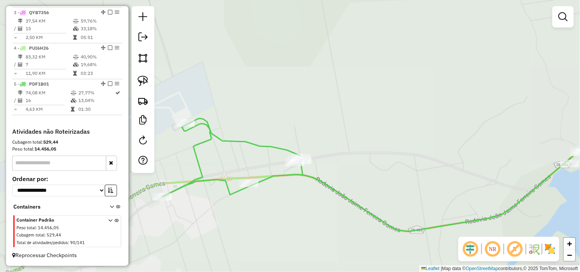
click at [318, 156] on div "Janela de atendimento Grade de atendimento Capacidade Transportadoras Veículos …" at bounding box center [290, 136] width 580 height 272
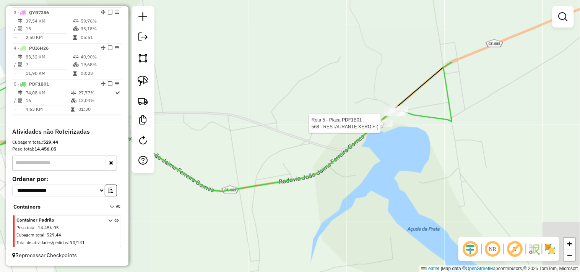
select select "**********"
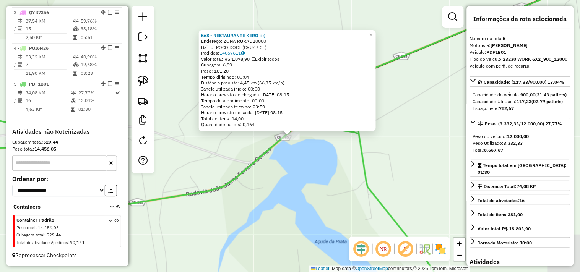
click at [366, 154] on icon at bounding box center [290, 147] width 697 height 304
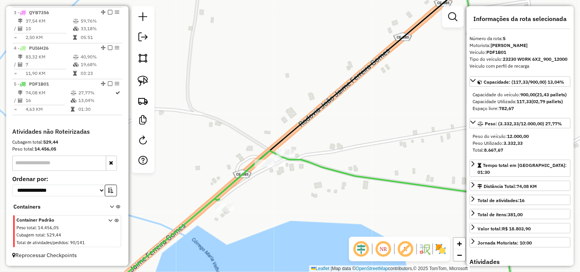
click at [281, 146] on icon at bounding box center [348, 87] width 267 height 228
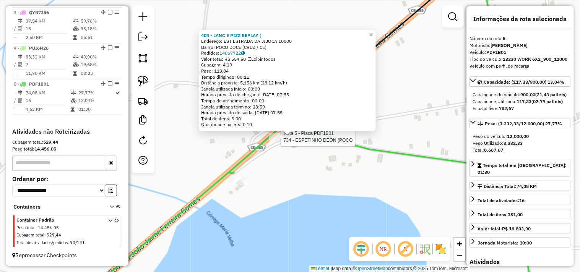
click at [280, 141] on div at bounding box center [278, 137] width 19 height 8
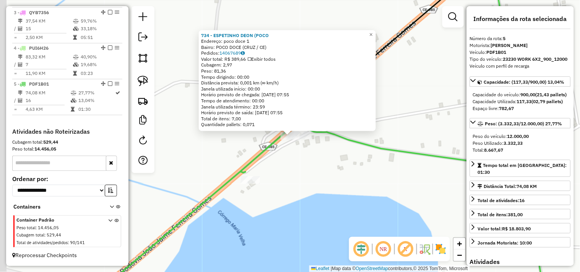
click at [294, 163] on div "Rota 5 - Placa PDF1B01 734 - ESPETINHO DEON (POCO 734 - ESPETINHO DEON (POCO En…" at bounding box center [290, 136] width 580 height 272
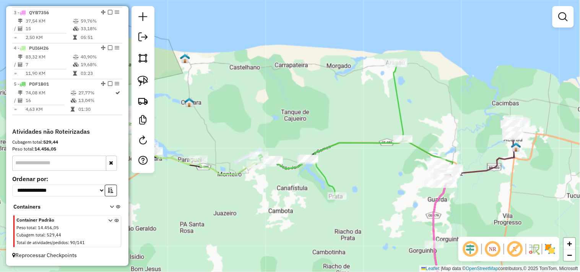
click at [392, 139] on icon at bounding box center [329, 129] width 147 height 133
select select "**********"
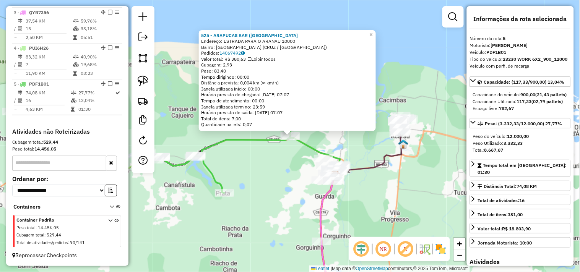
click at [259, 174] on div "525 - ARAPUCAS BAR (LAGOA Endereço: ESTRADA PARA O ARANAU 10000 Bairro: LAGOA V…" at bounding box center [290, 136] width 580 height 272
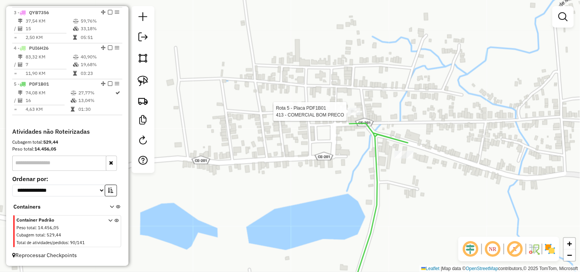
drag, startPoint x: 352, startPoint y: 116, endPoint x: 349, endPoint y: 132, distance: 16.4
click at [351, 116] on div at bounding box center [349, 112] width 23 height 8
select select "**********"
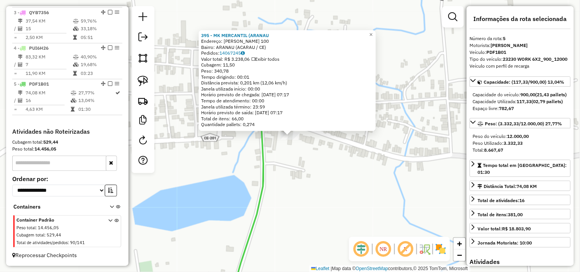
click at [305, 167] on div "395 - MK MERCANTIL (ARANAU Endereço: FRANCISCO SALGUEIRO FILHO 100 Bairro: ARAN…" at bounding box center [290, 136] width 580 height 272
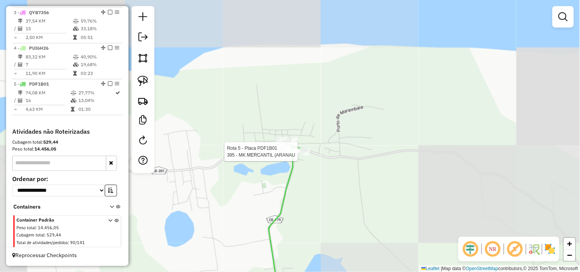
select select "**********"
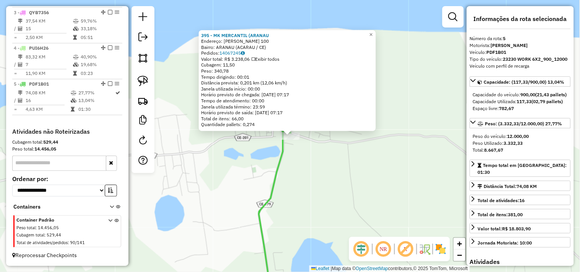
click at [308, 170] on div "395 - MK MERCANTIL (ARANAU Endereço: FRANCISCO SALGUEIRO FILHO 100 Bairro: ARAN…" at bounding box center [290, 136] width 580 height 272
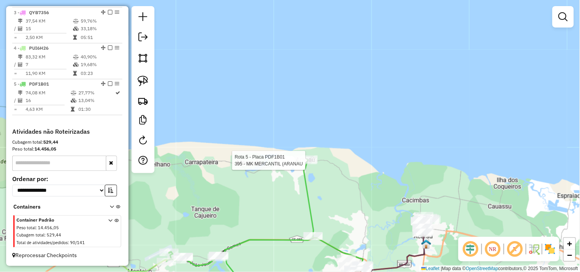
click at [312, 164] on div at bounding box center [307, 161] width 19 height 8
select select "**********"
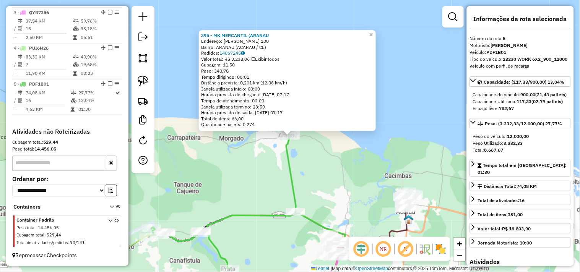
click at [309, 186] on div "395 - MK MERCANTIL (ARANAU Endereço: FRANCISCO SALGUEIRO FILHO 100 Bairro: ARAN…" at bounding box center [290, 136] width 580 height 272
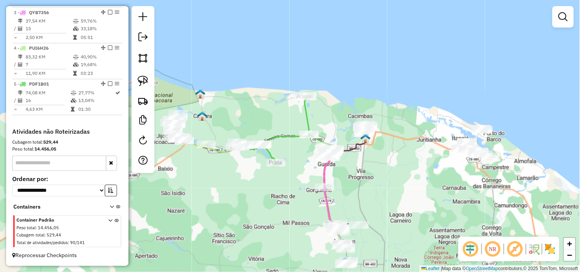
drag, startPoint x: 284, startPoint y: 217, endPoint x: 293, endPoint y: 174, distance: 44.0
click at [293, 174] on div "Janela de atendimento Grade de atendimento Capacidade Transportadoras Veículos …" at bounding box center [290, 136] width 580 height 272
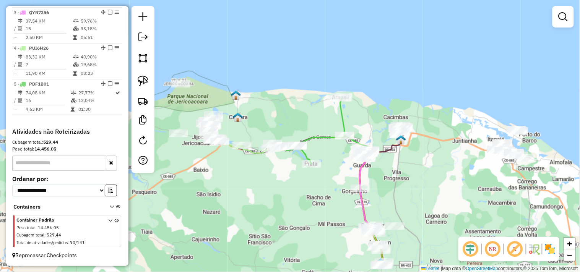
drag, startPoint x: 254, startPoint y: 208, endPoint x: 293, endPoint y: 211, distance: 39.5
click at [293, 211] on div "Janela de atendimento Grade de atendimento Capacidade Transportadoras Veículos …" at bounding box center [290, 136] width 580 height 272
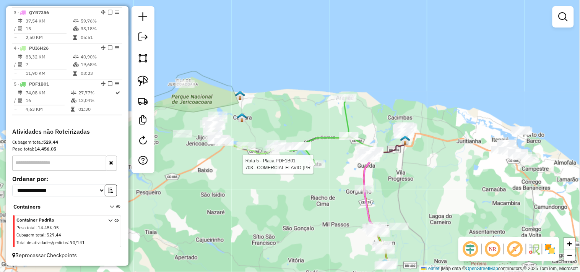
select select "**********"
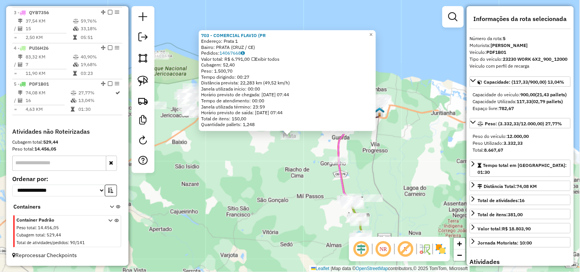
click at [309, 186] on div "703 - COMERCIAL FLAVIO (PR Endereço: Prata 1 Bairro: PRATA (CRUZ / CE) Pedidos:…" at bounding box center [290, 136] width 580 height 272
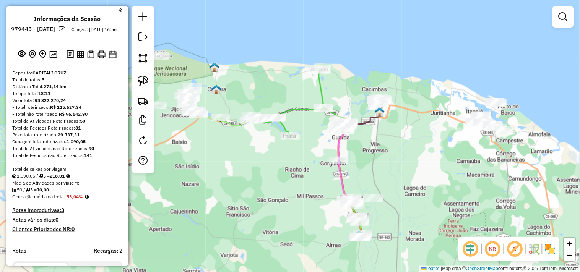
scroll to position [0, 0]
click at [228, 171] on div "Janela de atendimento Grade de atendimento Capacidade Transportadoras Veículos …" at bounding box center [290, 136] width 580 height 272
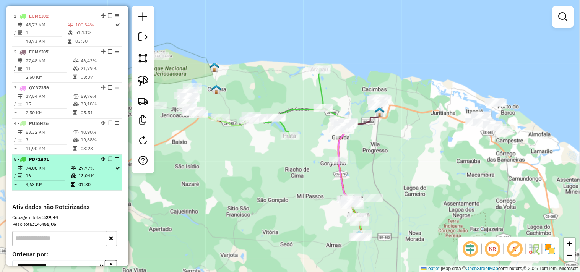
scroll to position [297, 0]
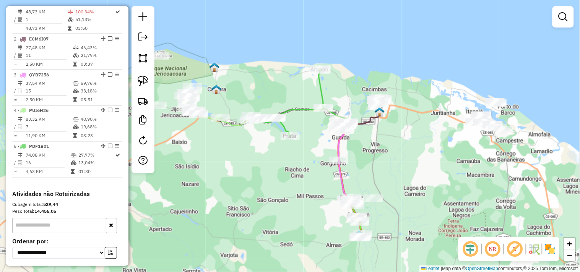
click at [270, 144] on div "Rota 5 - Placa PDF1B01 568 - RESTAURANTE KERO + ( Janela de atendimento Grade d…" at bounding box center [290, 136] width 580 height 272
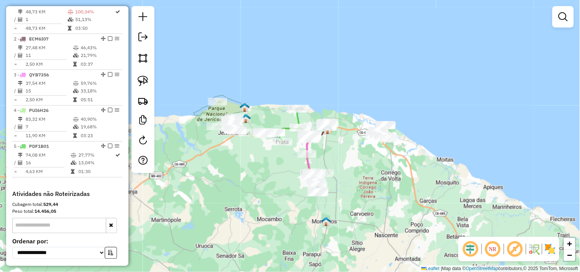
click at [272, 177] on div "Janela de atendimento Grade de atendimento Capacidade Transportadoras Veículos …" at bounding box center [290, 136] width 580 height 272
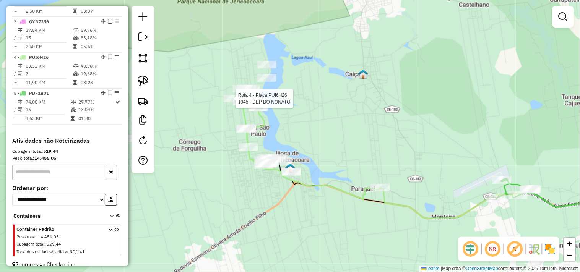
select select "**********"
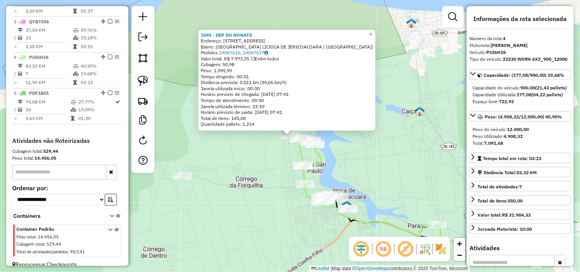
scroll to position [366, 0]
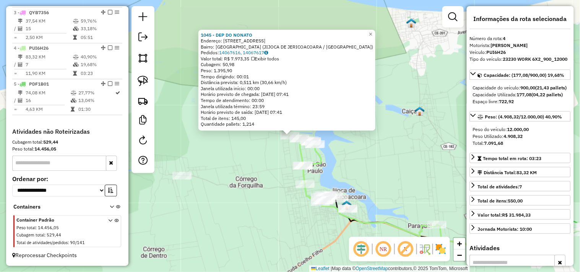
click at [251, 166] on div "1045 - DEP DO NONATO Endereço: RUA DAS LAGOAS 1 Bairro: LAGOA JIJOCA (JIJOCA DE…" at bounding box center [290, 136] width 580 height 272
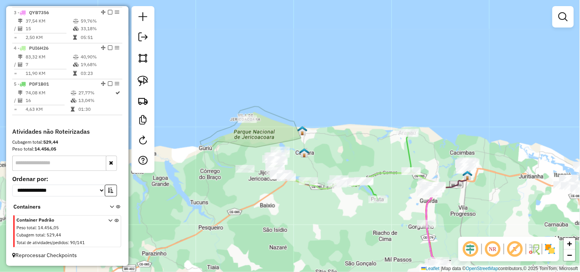
drag, startPoint x: 295, startPoint y: 226, endPoint x: 280, endPoint y: 203, distance: 26.7
click at [286, 212] on div "Janela de atendimento Grade de atendimento Capacidade Transportadoras Veículos …" at bounding box center [290, 136] width 580 height 272
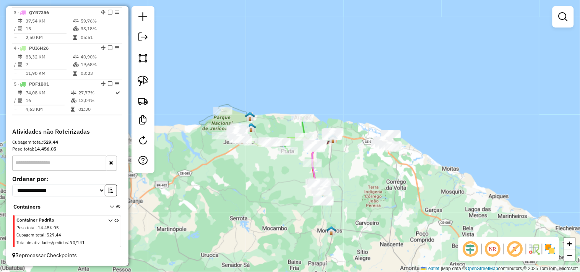
drag, startPoint x: 276, startPoint y: 208, endPoint x: 253, endPoint y: 178, distance: 37.9
click at [253, 178] on div "Janela de atendimento Grade de atendimento Capacidade Transportadoras Veículos …" at bounding box center [290, 136] width 580 height 272
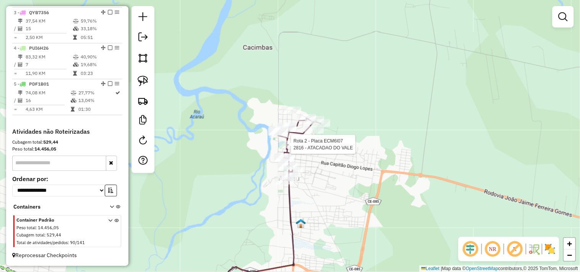
select select "**********"
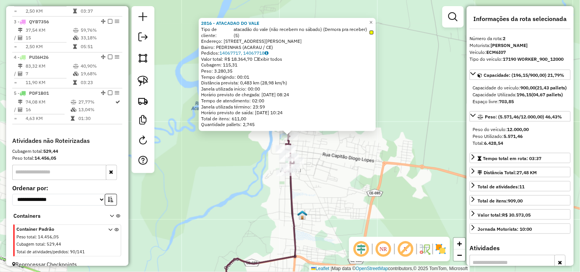
scroll to position [331, 0]
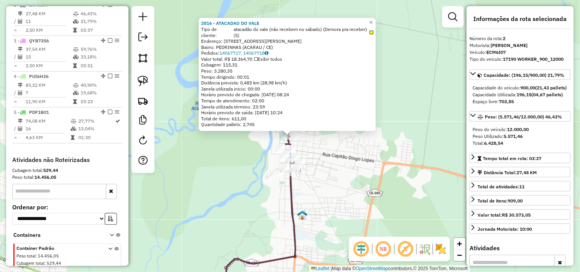
click at [337, 187] on div "2816 - ATACADAO DO VALE Tipo de cliente: atacadão do vale (não recebem no sábad…" at bounding box center [290, 136] width 580 height 272
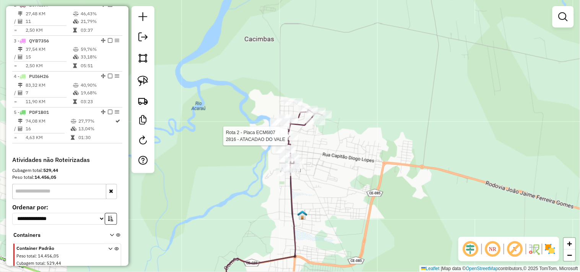
select select "**********"
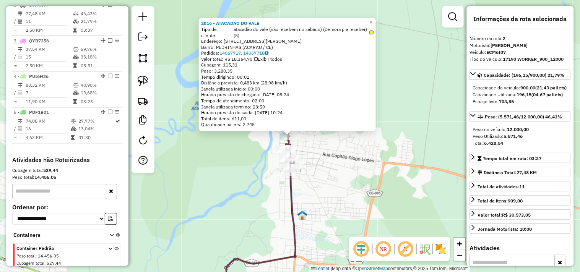
click at [320, 164] on div "2816 - ATACADAO DO VALE Tipo de cliente: atacadão do vale (não recebem no sábad…" at bounding box center [290, 136] width 580 height 272
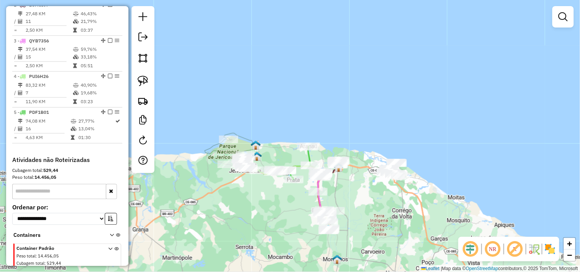
drag, startPoint x: 345, startPoint y: 200, endPoint x: 345, endPoint y: 177, distance: 22.9
click at [345, 177] on div "Janela de atendimento Grade de atendimento Capacidade Transportadoras Veículos …" at bounding box center [290, 136] width 580 height 272
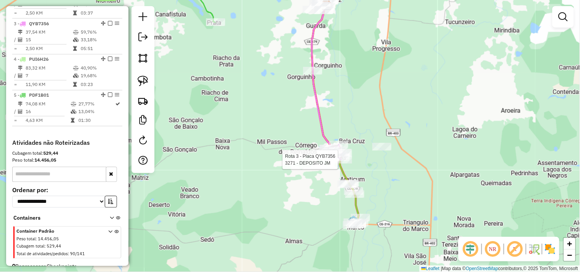
select select "**********"
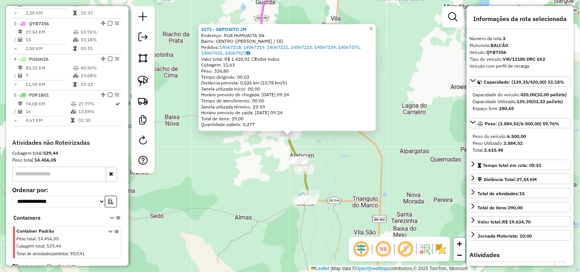
scroll to position [366, 0]
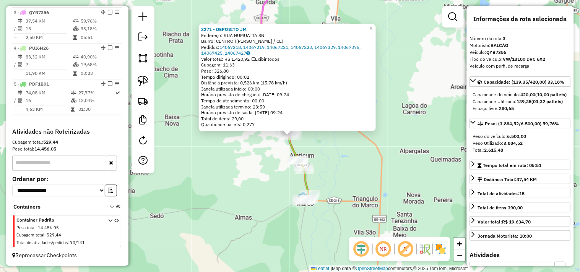
click at [263, 166] on div "3271 - DEPOSITO JM Endereço: RUA HUMUAITA SN Bairro: CENTRO (BELA CRUZ / CE) Pe…" at bounding box center [290, 136] width 580 height 272
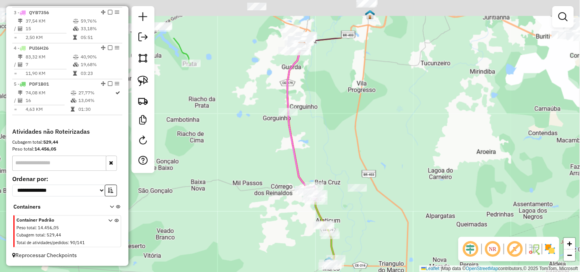
drag, startPoint x: 240, startPoint y: 125, endPoint x: 268, endPoint y: 191, distance: 72.3
click at [268, 191] on div "Janela de atendimento Grade de atendimento Capacidade Transportadoras Veículos …" at bounding box center [290, 136] width 580 height 272
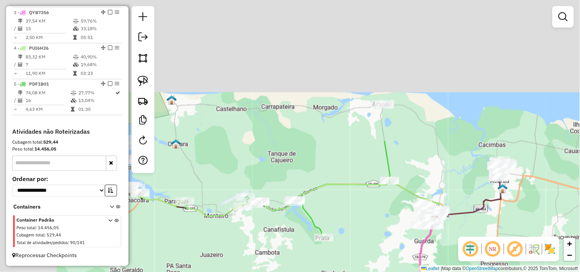
drag, startPoint x: 220, startPoint y: 102, endPoint x: 351, endPoint y: 271, distance: 212.9
click at [351, 271] on div "Janela de atendimento Grade de atendimento Capacidade Transportadoras Veículos …" at bounding box center [290, 136] width 580 height 272
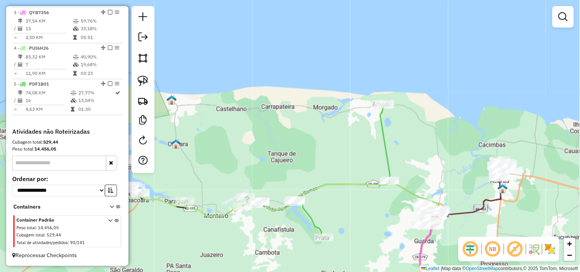
click at [274, 228] on div "Janela de atendimento Grade de atendimento Capacidade Transportadoras Veículos …" at bounding box center [290, 136] width 580 height 272
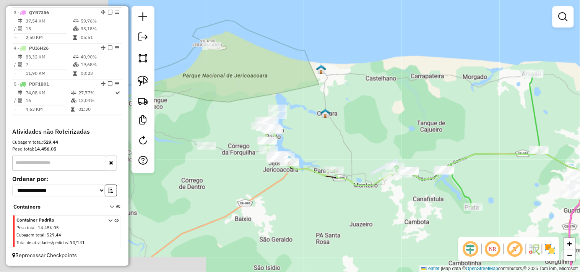
drag, startPoint x: 254, startPoint y: 234, endPoint x: 403, endPoint y: 204, distance: 152.6
click at [403, 204] on div "Janela de atendimento Grade de atendimento Capacidade Transportadoras Veículos …" at bounding box center [290, 136] width 580 height 272
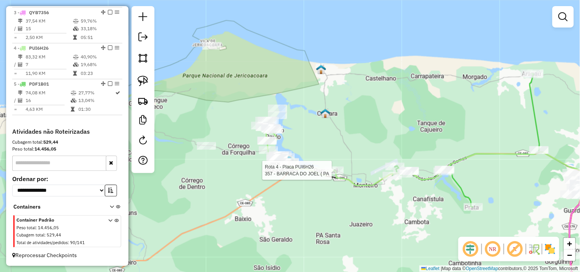
select select "**********"
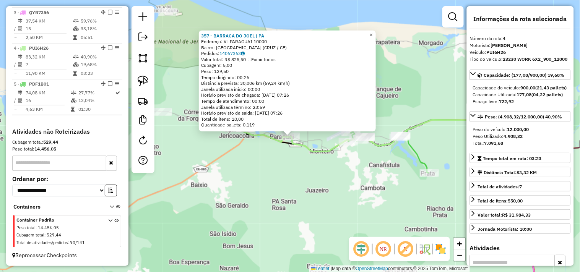
click at [324, 182] on div "357 - BARRACA DO JOEL ( PA Endereço: VL PARAGUAI 10000 Bairro: PARAGUAI (CRUZ /…" at bounding box center [290, 136] width 580 height 272
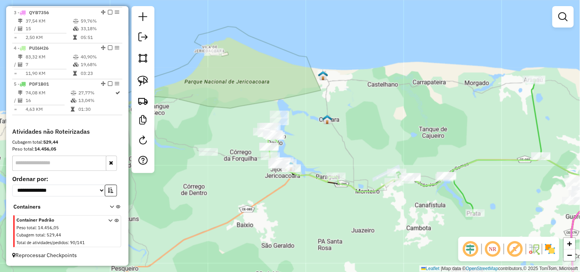
drag, startPoint x: 291, startPoint y: 95, endPoint x: 353, endPoint y: 144, distance: 78.9
click at [353, 144] on div "Janela de atendimento Grade de atendimento Capacidade Transportadoras Veículos …" at bounding box center [290, 136] width 580 height 272
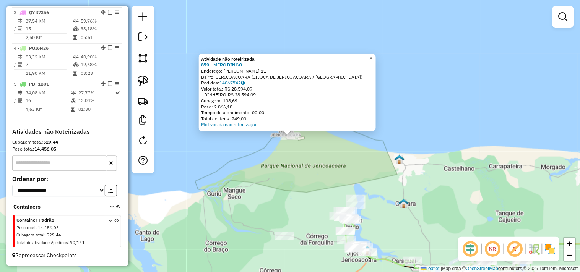
click at [277, 168] on div "Atividade não roteirizada 879 - MERC DINGO Endereço: R DIOGO MARTINS 11 Bairro:…" at bounding box center [290, 136] width 580 height 272
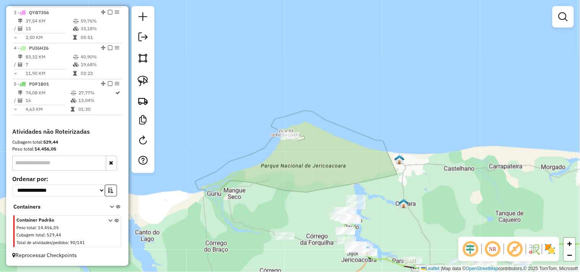
click at [254, 97] on div "Janela de atendimento Grade de atendimento Capacidade Transportadoras Veículos …" at bounding box center [290, 136] width 580 height 272
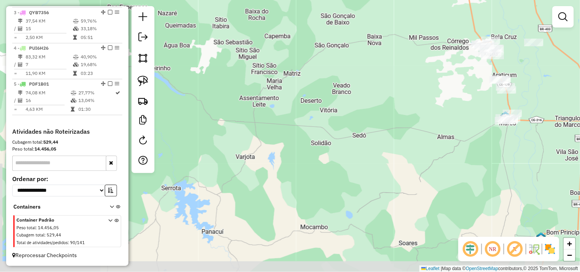
drag, startPoint x: 274, startPoint y: 162, endPoint x: 288, endPoint y: 186, distance: 28.5
click at [280, 178] on div "Janela de atendimento Grade de atendimento Capacidade Transportadoras Veículos …" at bounding box center [290, 136] width 580 height 272
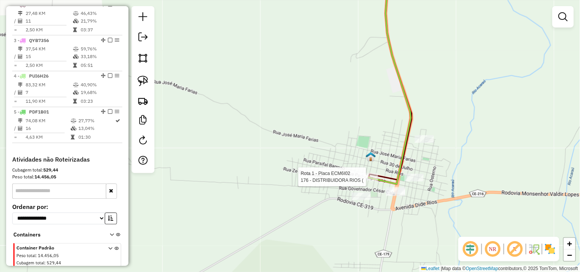
select select "**********"
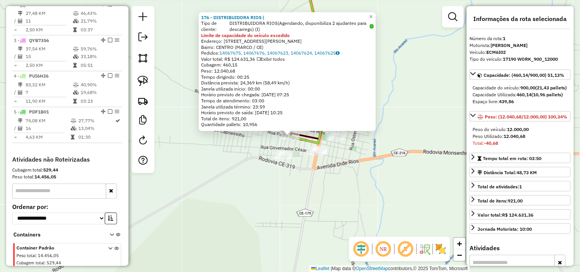
scroll to position [296, 0]
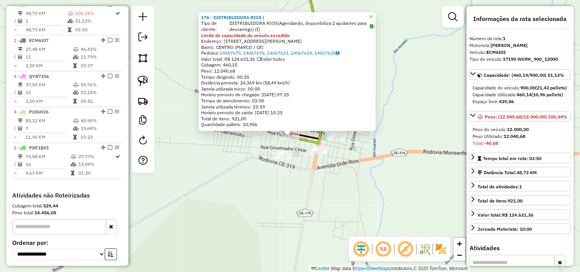
click at [333, 212] on div "176 - DISTRIBUIDORA RIOS ( Tipo de cliente: DISTRIBUIDORA RIOS(Agendando, dispo…" at bounding box center [290, 136] width 580 height 272
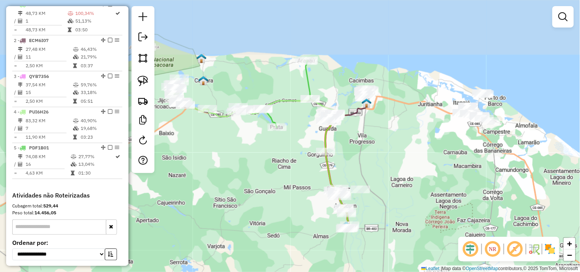
drag, startPoint x: 373, startPoint y: 140, endPoint x: 377, endPoint y: 153, distance: 13.8
click at [377, 153] on div "Janela de atendimento Grade de atendimento Capacidade Transportadoras Veículos …" at bounding box center [290, 136] width 580 height 272
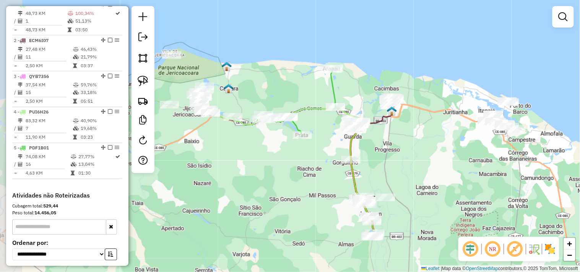
drag, startPoint x: 360, startPoint y: 161, endPoint x: 406, endPoint y: 166, distance: 46.2
click at [406, 166] on div "Janela de atendimento Grade de atendimento Capacidade Transportadoras Veículos …" at bounding box center [290, 136] width 580 height 272
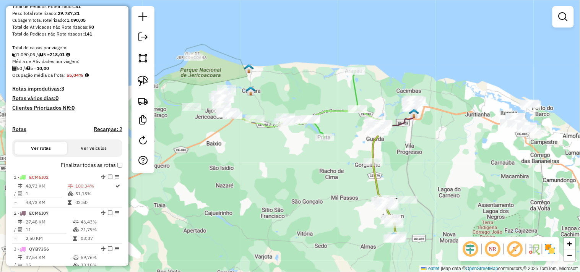
scroll to position [0, 0]
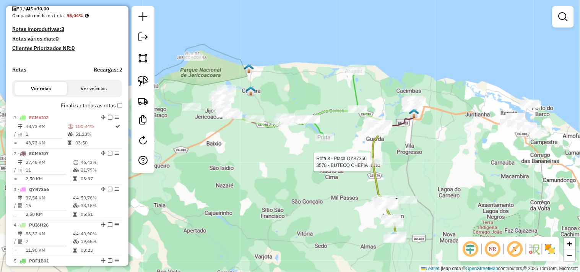
select select "**********"
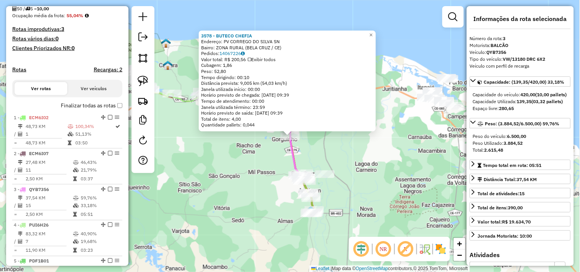
scroll to position [366, 0]
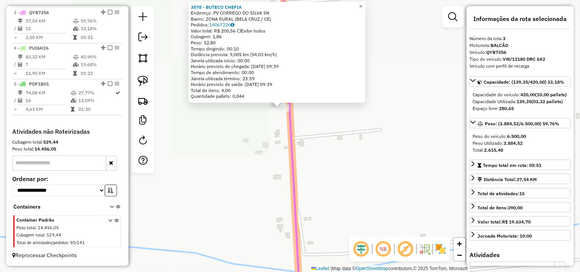
click at [278, 118] on div "3578 - BUTECO CHEFIA Endereço: PV CORREGO DO SILVA SN Bairro: ZONA RURAL (BELA …" at bounding box center [290, 136] width 580 height 272
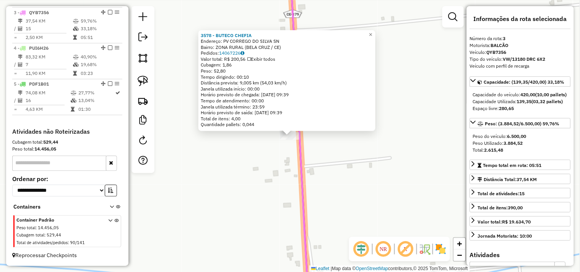
click at [267, 173] on div "3578 - BUTECO CHEFIA Endereço: PV CORREGO DO SILVA SN Bairro: ZONA RURAL (BELA …" at bounding box center [290, 136] width 580 height 272
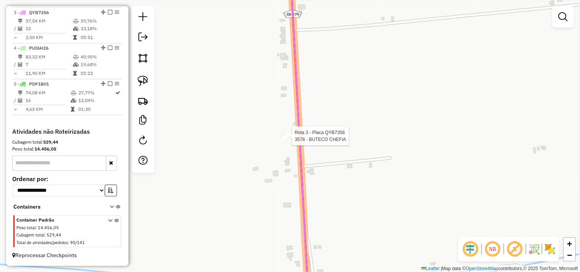
select select "**********"
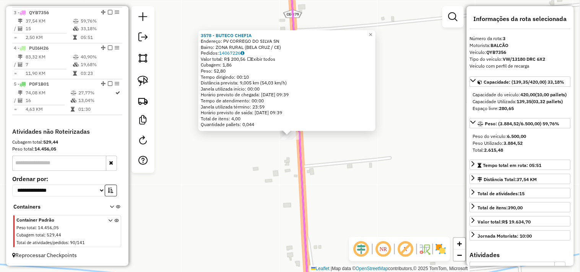
click at [265, 174] on div "3578 - BUTECO CHEFIA Endereço: PV CORREGO DO SILVA SN Bairro: ZONA RURAL (BELA …" at bounding box center [290, 136] width 580 height 272
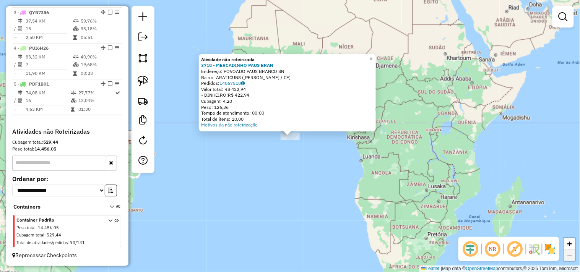
drag, startPoint x: 225, startPoint y: 70, endPoint x: 295, endPoint y: 87, distance: 72.2
click at [287, 77] on div "Atividade não roteirizada 3718 - MERCADINHO PAUS BRAN Endereço: POVOADO PAUS BR…" at bounding box center [287, 93] width 172 height 72
copy div "POVOADO PAUS BRANCO SN Bairro: ARATICUNS (BELA CRUZ / CE)"
click at [297, 67] on div "3718 - MERCADINHO PAUS BRAN" at bounding box center [287, 65] width 172 height 6
drag, startPoint x: 280, startPoint y: 65, endPoint x: 220, endPoint y: 65, distance: 60.0
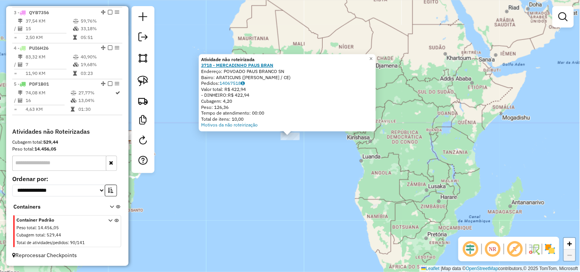
click at [220, 65] on div "3718 - MERCADINHO PAUS BRAN" at bounding box center [287, 65] width 172 height 6
copy strong "MERCADINHO PAUS BRAN"
click at [251, 67] on strong "3718 - MERCADINHO PAUS BRAN" at bounding box center [237, 65] width 72 height 6
click at [304, 180] on div "Atividade não roteirizada 3718 - MERCADINHO PAUS BRAN Endereço: POVOADO PAUS BR…" at bounding box center [290, 136] width 580 height 272
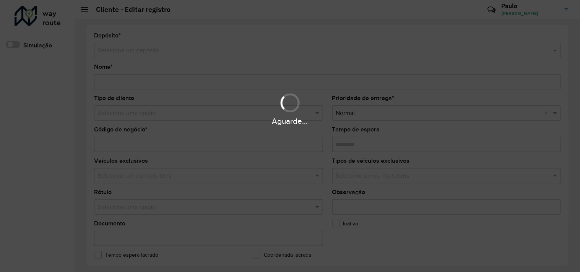
type input "**********"
type input "****"
type input "********"
type input "**********"
type input "*********"
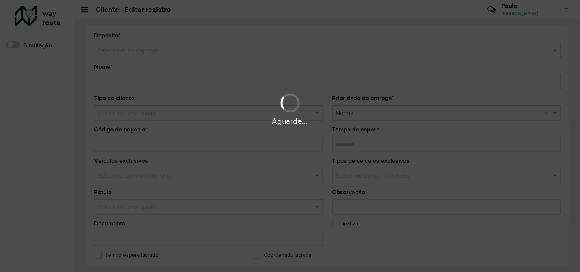
type input "*********"
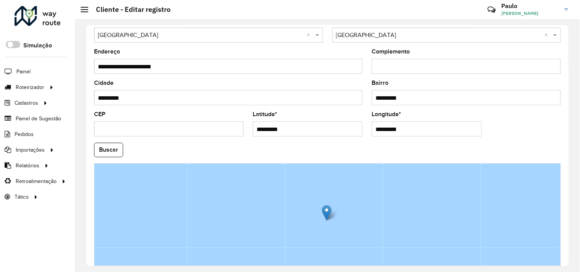
scroll to position [255, 0]
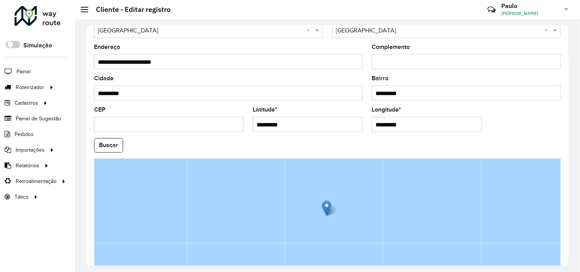
click at [304, 128] on input "*********" at bounding box center [308, 124] width 110 height 15
paste input "**********"
drag, startPoint x: 304, startPoint y: 125, endPoint x: 408, endPoint y: 131, distance: 103.5
click at [394, 127] on formly-group "**********" at bounding box center [327, 143] width 476 height 261
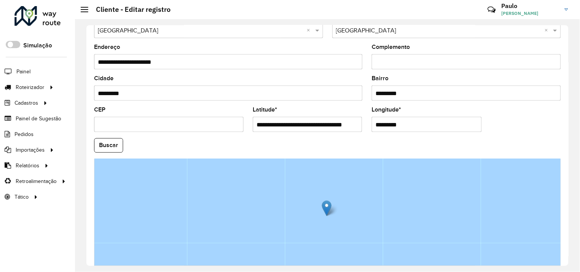
type input "**********"
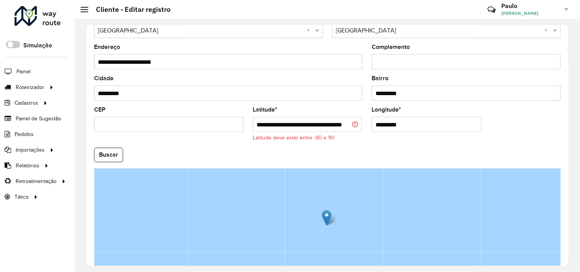
scroll to position [0, 0]
drag, startPoint x: 415, startPoint y: 125, endPoint x: 350, endPoint y: 125, distance: 64.6
click at [351, 125] on formly-group "**********" at bounding box center [327, 148] width 476 height 270
paste input "*********"
type input "**********"
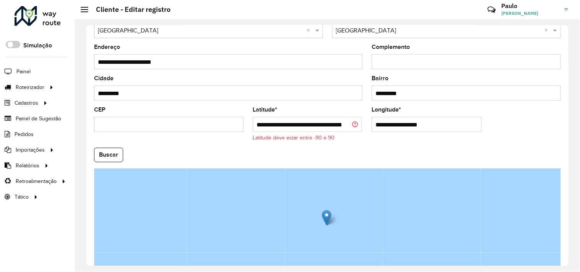
click at [340, 125] on input "**********" at bounding box center [307, 124] width 109 height 15
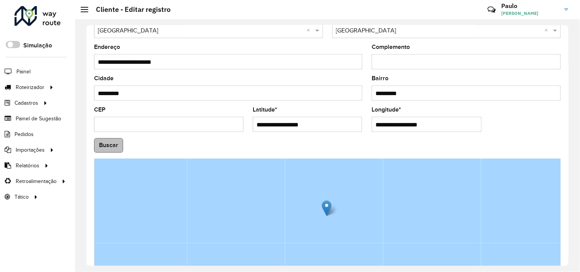
type input "**********"
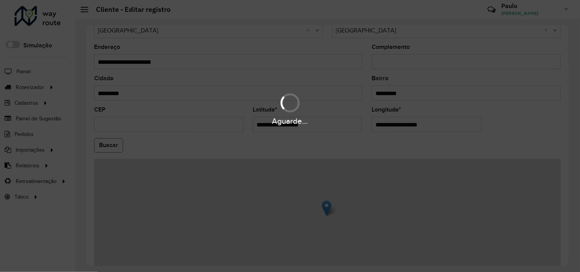
click at [116, 148] on hb-app "Aguarde... Pop-up bloqueado! Seu navegador bloqueou automáticamente a abertura …" at bounding box center [290, 136] width 580 height 272
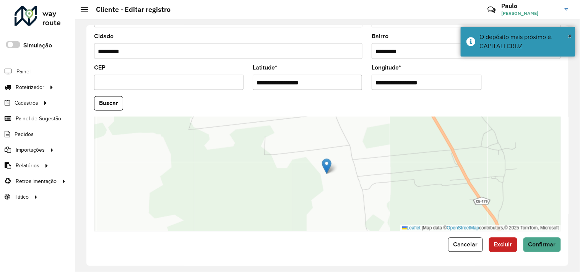
scroll to position [298, 0]
click at [530, 246] on span "Confirmar" at bounding box center [543, 245] width 28 height 7
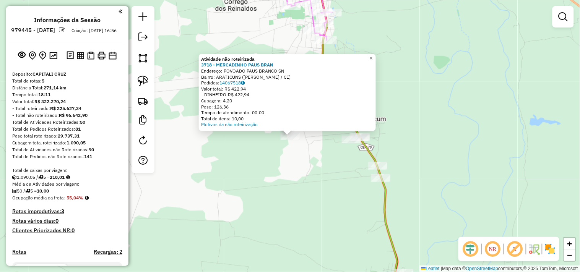
click at [309, 170] on div "Atividade não roteirizada 3718 - MERCADINHO PAUS BRAN Endereço: POVOADO PAUS BR…" at bounding box center [290, 136] width 580 height 272
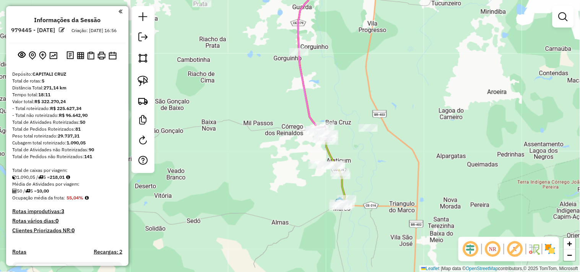
drag, startPoint x: 255, startPoint y: 151, endPoint x: 266, endPoint y: 158, distance: 12.4
click at [260, 157] on div "Janela de atendimento Grade de atendimento Capacidade Transportadoras Veículos …" at bounding box center [290, 136] width 580 height 272
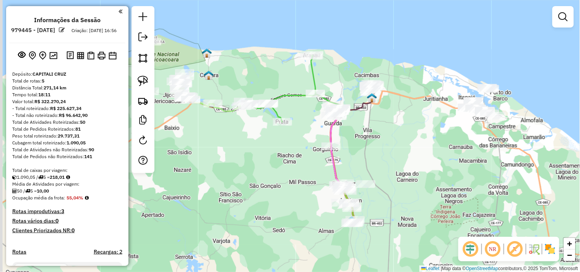
drag, startPoint x: 238, startPoint y: 149, endPoint x: 274, endPoint y: 184, distance: 50.6
click at [274, 184] on div "Janela de atendimento Grade de atendimento Capacidade Transportadoras Veículos …" at bounding box center [290, 136] width 580 height 272
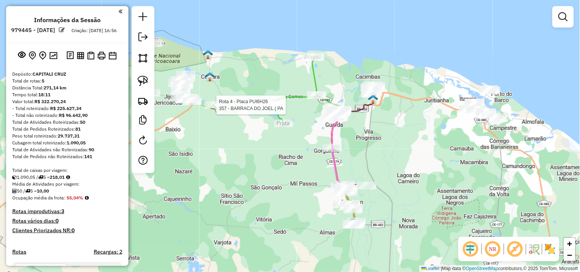
select select "**********"
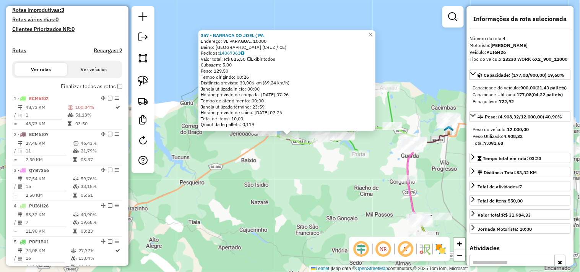
scroll to position [366, 0]
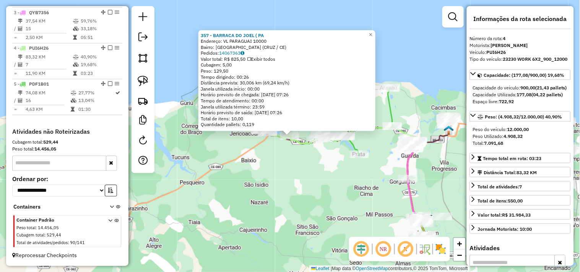
click at [277, 172] on div "357 - BARRACA DO JOEL ( PA [GEOGRAPHIC_DATA]: VL [GEOGRAPHIC_DATA] 10000 Bairro…" at bounding box center [290, 136] width 580 height 272
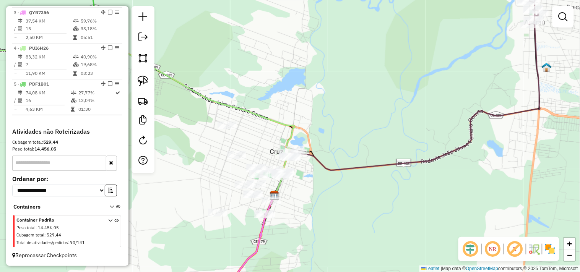
drag, startPoint x: 229, startPoint y: 169, endPoint x: 262, endPoint y: 165, distance: 33.9
click at [262, 165] on div "Janela de atendimento Grade de atendimento Capacidade Transportadoras Veículos …" at bounding box center [290, 136] width 580 height 272
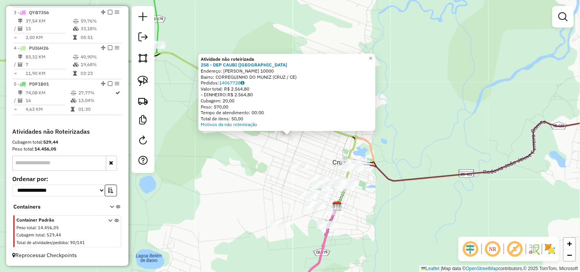
click at [248, 185] on div "Atividade não roteirizada 258 - DEP CAUBI (CORREGUIN Endereço: CEL [PERSON_NAME…" at bounding box center [290, 136] width 580 height 272
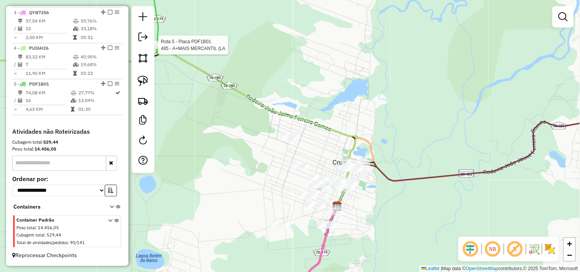
select select "**********"
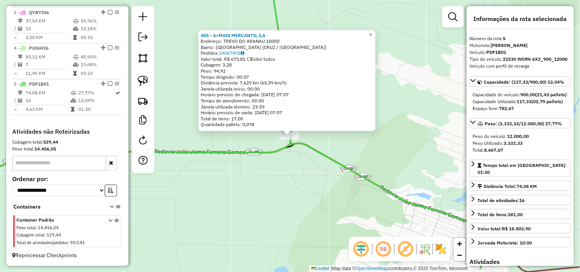
click at [311, 187] on div "485 - A+MAIS MERCANTIL (LA Endereço: TREVO DO ARANAU 10000 Bairro: [GEOGRAPHIC_…" at bounding box center [290, 136] width 580 height 272
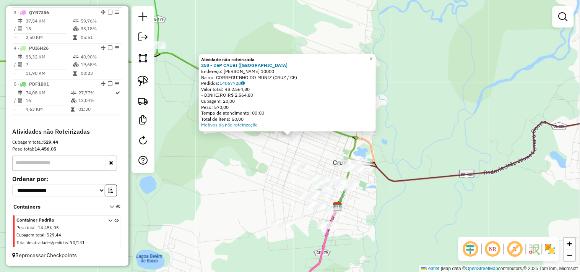
click at [261, 172] on div "Atividade não roteirizada 258 - DEP CAUBI (CORREGUIN Endereço: CEL [PERSON_NAME…" at bounding box center [290, 136] width 580 height 272
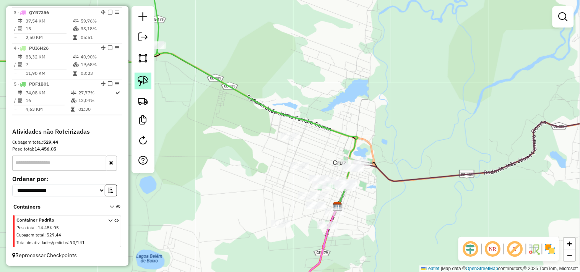
click at [148, 77] on img at bounding box center [143, 81] width 11 height 11
drag, startPoint x: 291, startPoint y: 124, endPoint x: 270, endPoint y: 139, distance: 24.9
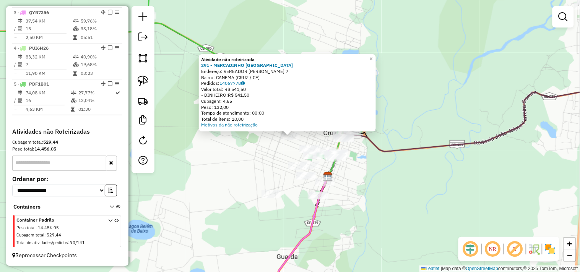
click at [268, 161] on div "Atividade não roteirizada 291 - MERCADINHO SAO FRANC Endereço: VEREADOR MUNDICO…" at bounding box center [290, 136] width 580 height 272
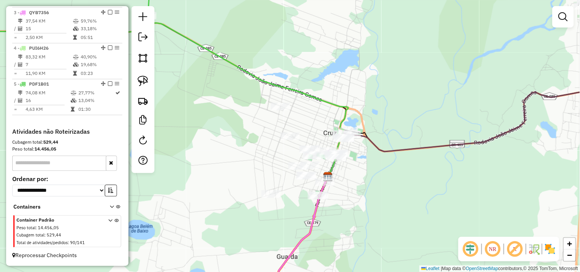
drag, startPoint x: 228, startPoint y: 157, endPoint x: 238, endPoint y: 162, distance: 11.5
click at [238, 162] on div "Janela de atendimento Grade de atendimento Capacidade Transportadoras Veículos …" at bounding box center [290, 136] width 580 height 272
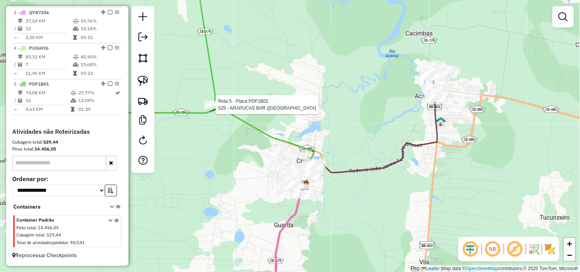
select select "**********"
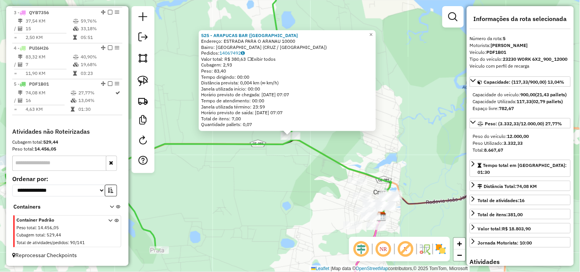
click at [285, 172] on div "525 - ARAPUCAS BAR ([GEOGRAPHIC_DATA]: ESTRADA PARA O ARANAU 10000 Bairro: [GEO…" at bounding box center [290, 136] width 580 height 272
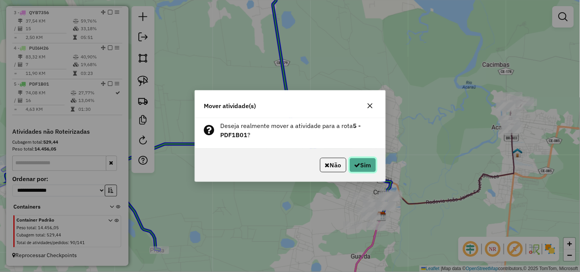
click at [368, 168] on button "Sim" at bounding box center [363, 165] width 27 height 15
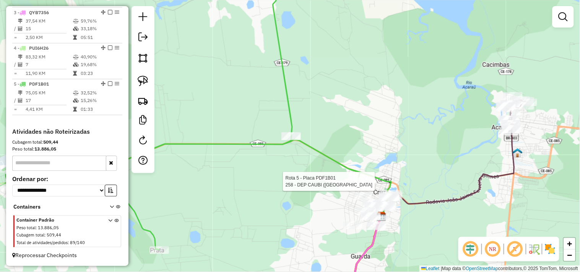
select select "**********"
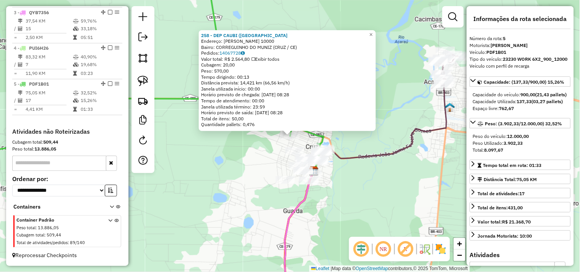
click at [257, 162] on div "258 - DEP CAUBI (CORREGUIN Endereço: [PERSON_NAME] 10000 Bairro: CORREGUINHO DO…" at bounding box center [290, 136] width 580 height 272
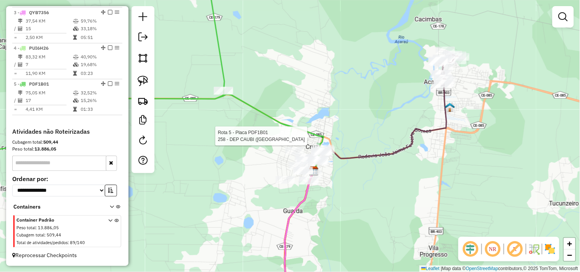
select select "**********"
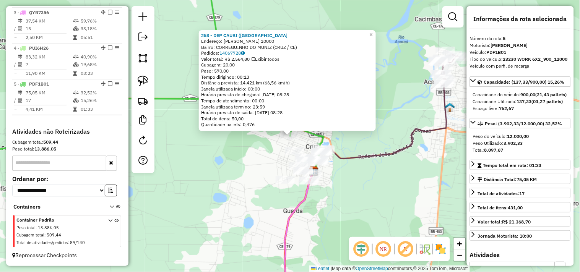
click at [257, 155] on div "258 - DEP CAUBI (CORREGUIN Endereço: [PERSON_NAME] 10000 Bairro: CORREGUINHO DO…" at bounding box center [290, 136] width 580 height 272
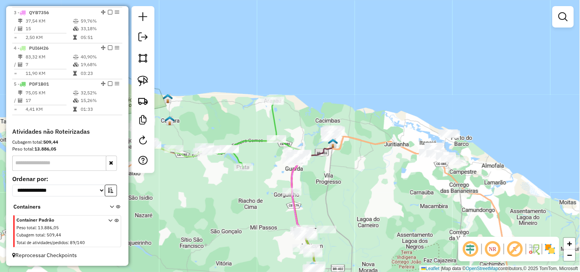
drag, startPoint x: 246, startPoint y: 190, endPoint x: 255, endPoint y: 191, distance: 9.2
click at [255, 191] on div "Janela de atendimento Grade de atendimento Capacidade Transportadoras Veículos …" at bounding box center [290, 136] width 580 height 272
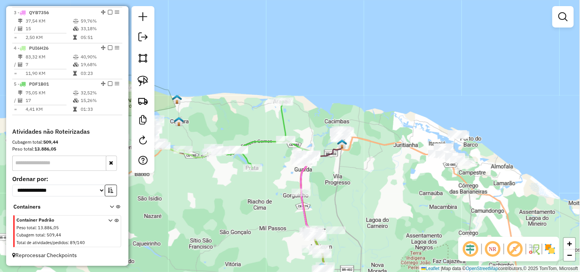
select select "**********"
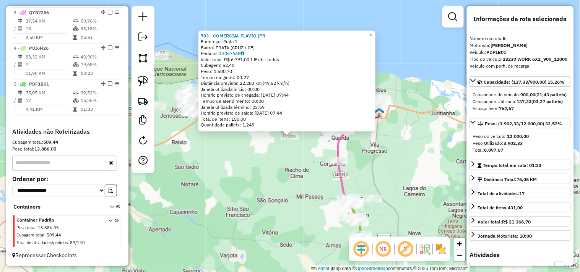
click at [297, 180] on div "703 - COMERCIAL FLAVIO (PR Endereço: Prata 1 Bairro: PRATA (CRUZ / [GEOGRAPHIC_…" at bounding box center [290, 136] width 580 height 272
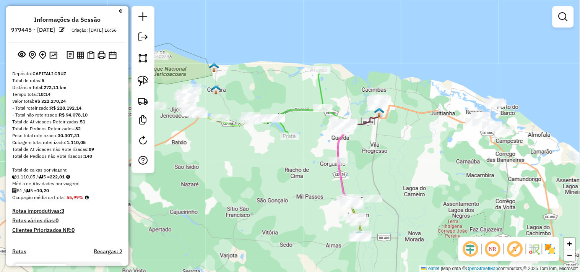
scroll to position [0, 0]
drag, startPoint x: 89, startPoint y: 121, endPoint x: 52, endPoint y: 123, distance: 37.1
click at [52, 119] on div "- Total não roteirizado: R$ 94.078,10" at bounding box center [67, 115] width 110 height 7
click at [102, 126] on div "Total de Atividades Roteirizadas: 51" at bounding box center [67, 122] width 110 height 7
select select "**********"
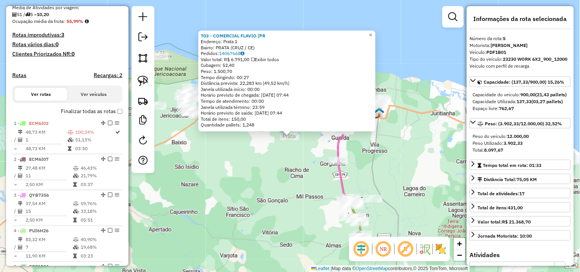
scroll to position [366, 0]
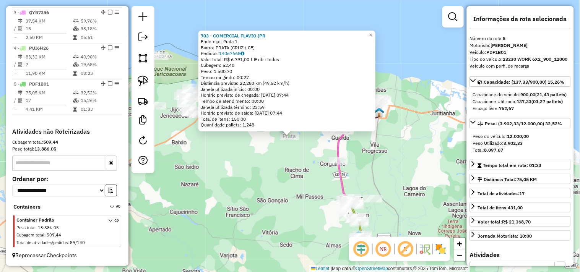
click at [287, 165] on div "703 - COMERCIAL FLAVIO (PR Endereço: Prata 1 Bairro: PRATA (CRUZ / [GEOGRAPHIC_…" at bounding box center [290, 136] width 580 height 272
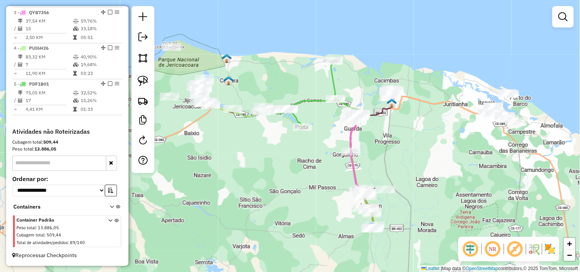
click at [260, 155] on div "Janela de atendimento Grade de atendimento Capacidade Transportadoras Veículos …" at bounding box center [290, 136] width 580 height 272
select select "**********"
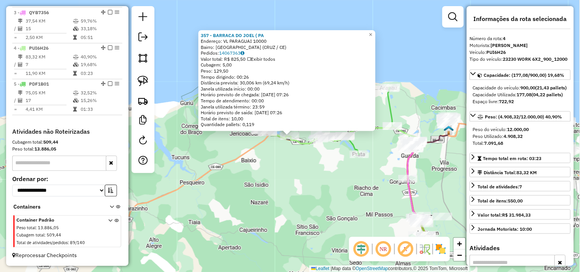
click at [289, 172] on div "357 - BARRACA DO JOEL ( PA [GEOGRAPHIC_DATA]: VL [GEOGRAPHIC_DATA] 10000 Bairro…" at bounding box center [290, 136] width 580 height 272
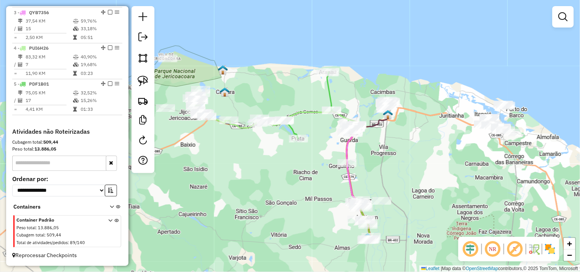
drag, startPoint x: 320, startPoint y: 186, endPoint x: 255, endPoint y: 167, distance: 67.0
click at [255, 168] on div "Janela de atendimento Grade de atendimento Capacidade Transportadoras Veículos …" at bounding box center [290, 136] width 580 height 272
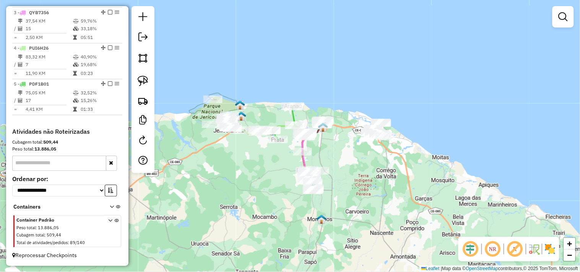
drag, startPoint x: 261, startPoint y: 180, endPoint x: 264, endPoint y: 172, distance: 8.4
click at [264, 172] on div "Janela de atendimento Grade de atendimento Capacidade Transportadoras Veículos …" at bounding box center [290, 136] width 580 height 272
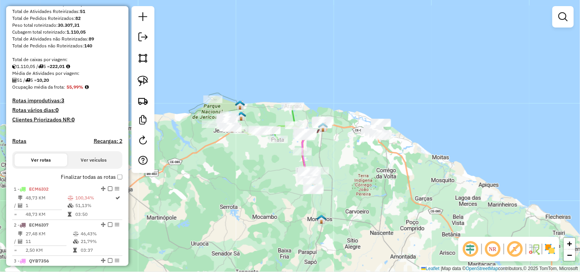
scroll to position [0, 0]
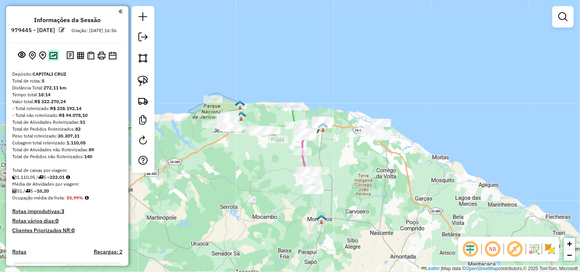
click at [55, 59] on img at bounding box center [53, 55] width 8 height 7
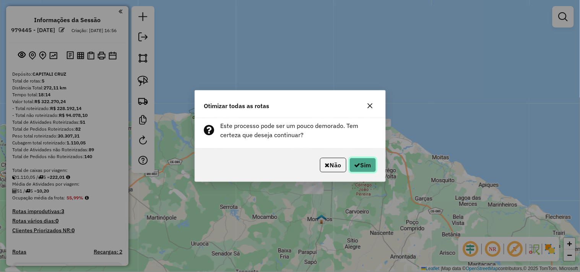
click at [361, 164] on button "Sim" at bounding box center [363, 165] width 27 height 15
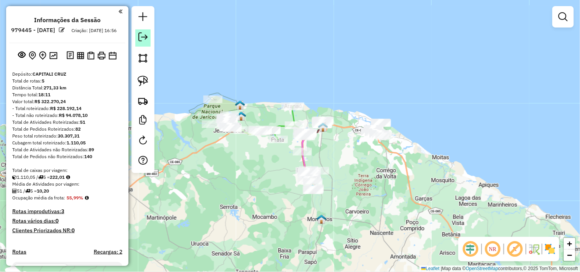
click at [140, 35] on em at bounding box center [142, 37] width 9 height 9
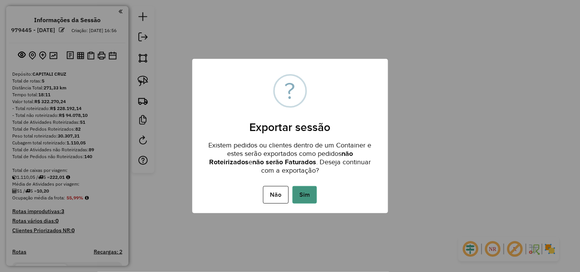
click at [312, 192] on button "Sim" at bounding box center [305, 195] width 24 height 18
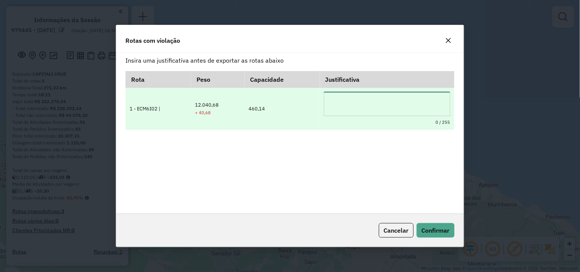
click at [347, 101] on textarea at bounding box center [387, 104] width 127 height 24
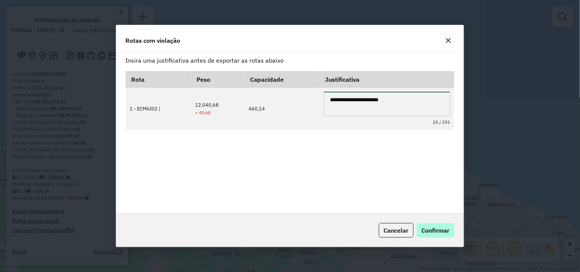
type textarea "**********"
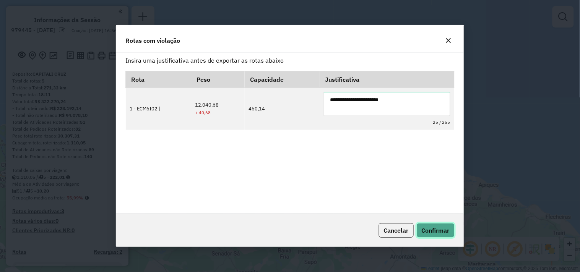
click at [434, 229] on span "Confirmar" at bounding box center [436, 231] width 28 height 8
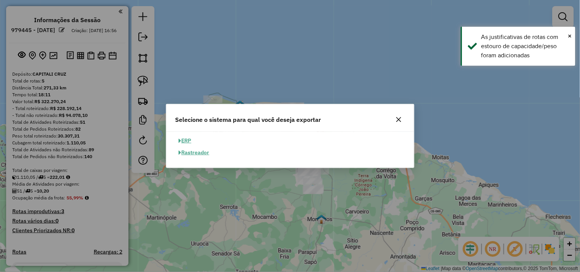
click at [184, 140] on button "ERP" at bounding box center [186, 141] width 20 height 12
select select "**"
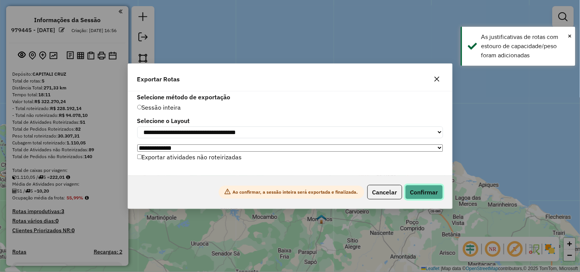
click at [416, 193] on button "Confirmar" at bounding box center [424, 192] width 38 height 15
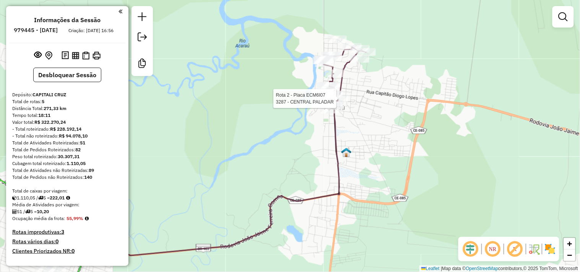
select select "**********"
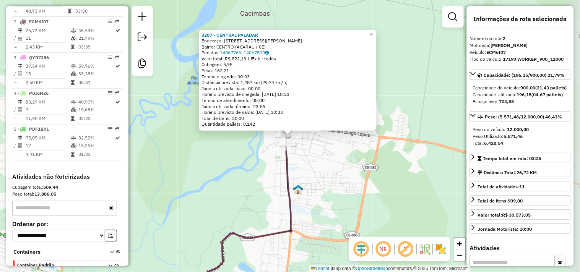
scroll to position [337, 0]
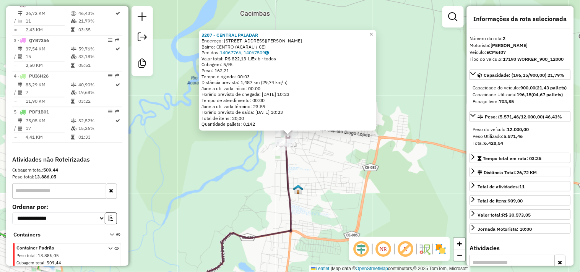
click at [339, 167] on div "3287 - CENTRAL PALADAR Endereço: RUA ARIMAR SILVEIRA 765 Bairro: CENTRO (ACARAU…" at bounding box center [290, 136] width 580 height 272
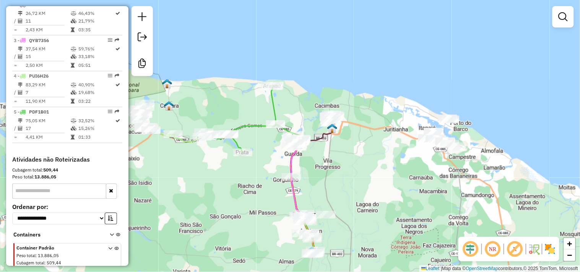
drag, startPoint x: 330, startPoint y: 220, endPoint x: 328, endPoint y: 178, distance: 42.2
click at [328, 178] on div "Janela de atendimento Grade de atendimento Capacidade Transportadoras Veículos …" at bounding box center [290, 136] width 580 height 272
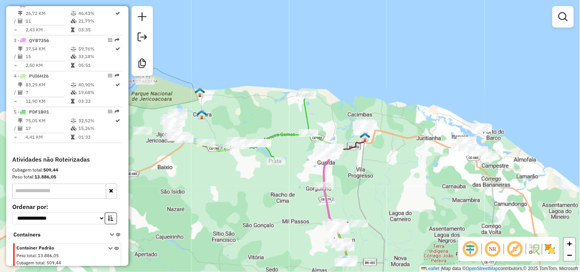
drag, startPoint x: 193, startPoint y: 192, endPoint x: 289, endPoint y: 216, distance: 99.4
click at [279, 216] on div "Janela de atendimento Grade de atendimento Capacidade Transportadoras Veículos …" at bounding box center [290, 136] width 580 height 272
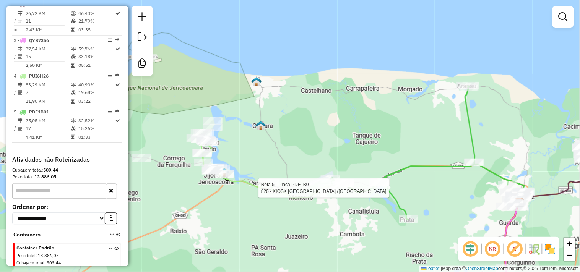
select select "**********"
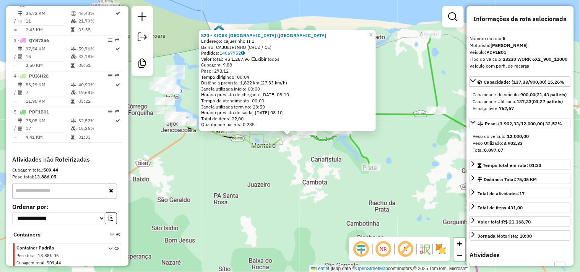
scroll to position [354, 0]
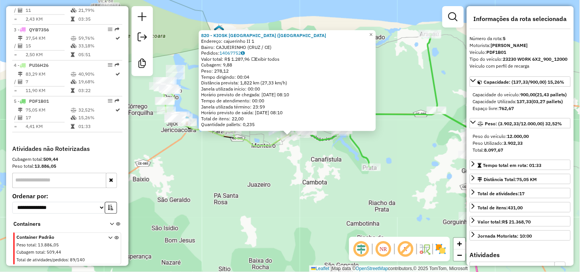
click at [320, 193] on div "820 - KIOSK JERI POINT (CA Endereço: cajuerinho II 1 Bairro: CAJUEIRINHO (CRUZ …" at bounding box center [290, 136] width 580 height 272
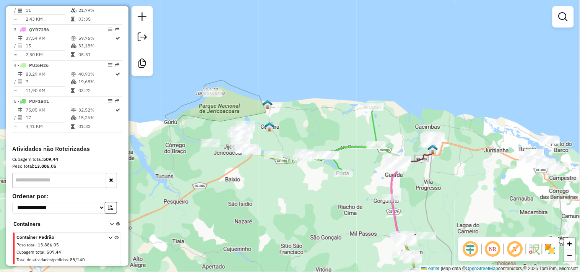
drag, startPoint x: 276, startPoint y: 197, endPoint x: 301, endPoint y: 190, distance: 25.9
click at [301, 190] on div "Janela de atendimento Grade de atendimento Capacidade Transportadoras Veículos …" at bounding box center [290, 136] width 580 height 272
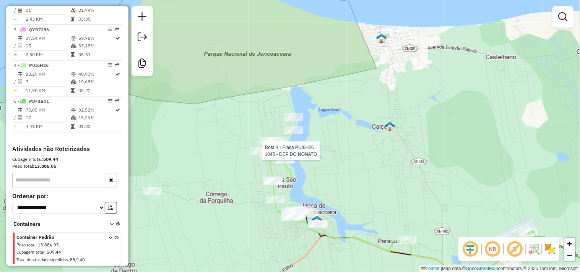
select select "**********"
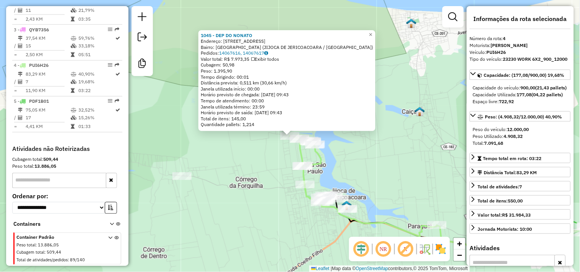
click at [260, 179] on div "1045 - DEP DO NONATO Endereço: RUA DAS LAGOAS 1 Bairro: LAGOA JIJOCA (JIJOCA DE…" at bounding box center [290, 136] width 580 height 272
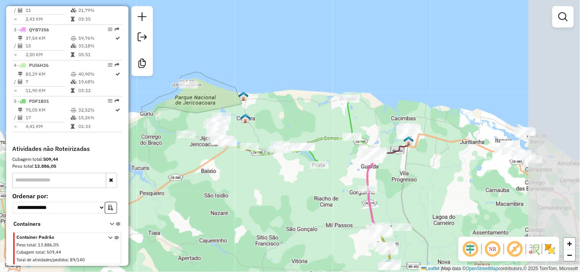
drag, startPoint x: 315, startPoint y: 208, endPoint x: 251, endPoint y: 167, distance: 76.1
click at [252, 169] on div "Janela de atendimento Grade de atendimento Capacidade Transportadoras Veículos …" at bounding box center [290, 136] width 580 height 272
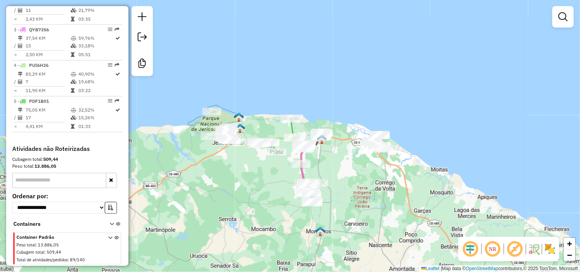
drag, startPoint x: 279, startPoint y: 195, endPoint x: 269, endPoint y: 174, distance: 23.3
click at [270, 177] on div "Janela de atendimento Grade de atendimento Capacidade Transportadoras Veículos …" at bounding box center [290, 136] width 580 height 272
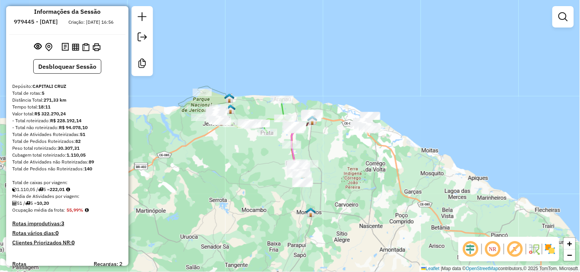
scroll to position [0, 0]
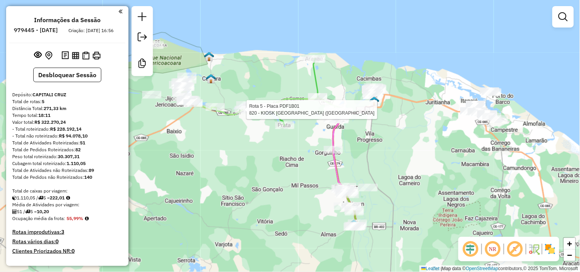
select select "**********"
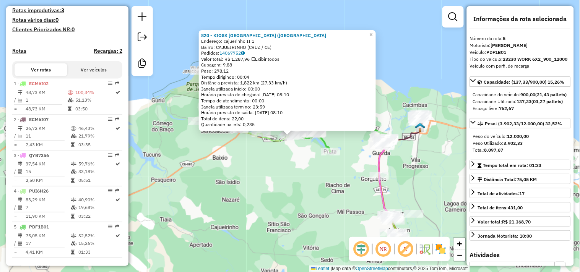
scroll to position [354, 0]
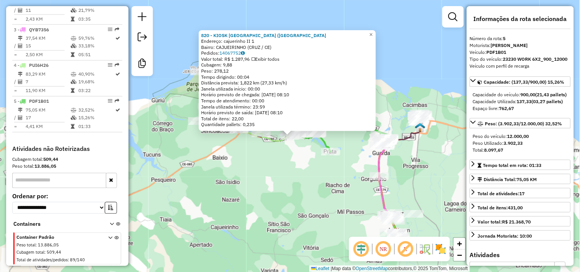
click at [279, 175] on div "820 - KIOSK JERI POINT (CA Endereço: cajuerinho II 1 Bairro: CAJUEIRINHO (CRUZ …" at bounding box center [290, 136] width 580 height 272
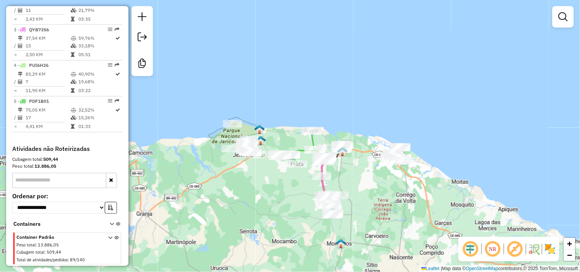
drag, startPoint x: 284, startPoint y: 199, endPoint x: 255, endPoint y: 166, distance: 43.9
click at [257, 170] on div "Janela de atendimento Grade de atendimento Capacidade Transportadoras Veículos …" at bounding box center [290, 136] width 580 height 272
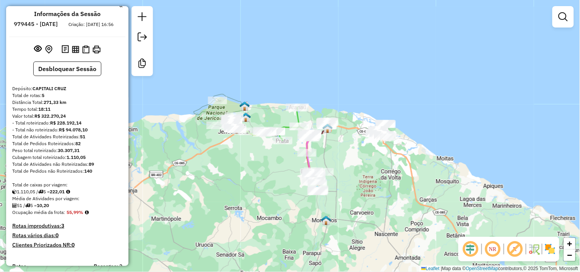
scroll to position [0, 0]
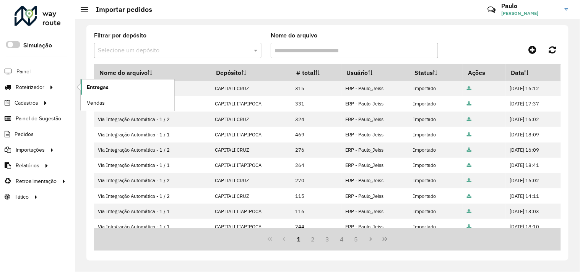
click at [107, 92] on link "Entregas" at bounding box center [128, 87] width 94 height 15
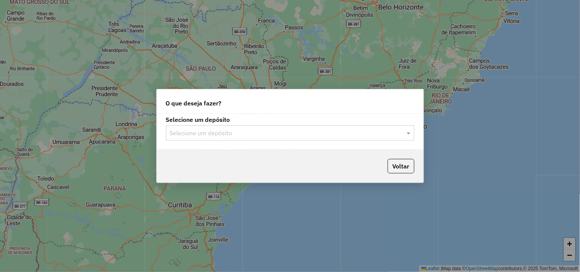
click at [265, 131] on input "text" at bounding box center [283, 133] width 226 height 9
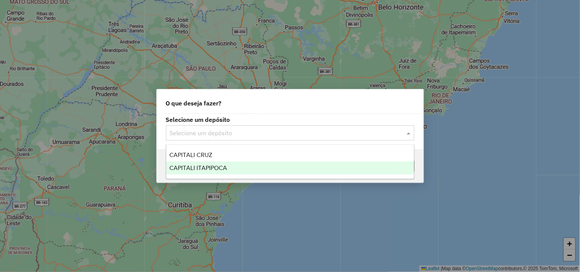
click at [213, 163] on div "CAPITALI ITAPIPOCA" at bounding box center [290, 168] width 248 height 13
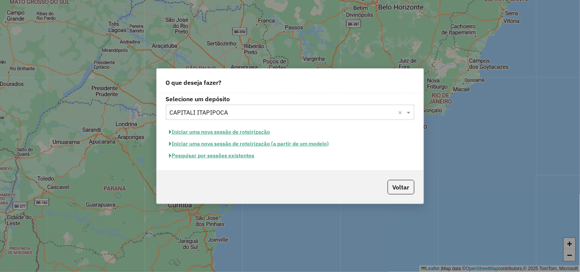
click at [207, 134] on button "Iniciar uma nova sessão de roteirização" at bounding box center [220, 132] width 108 height 12
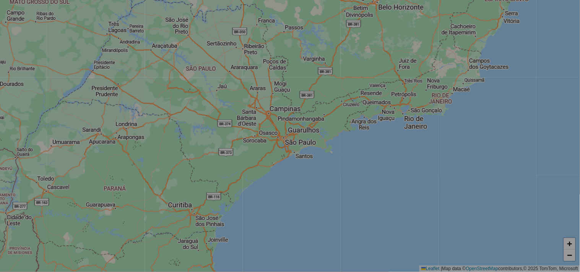
select select "*"
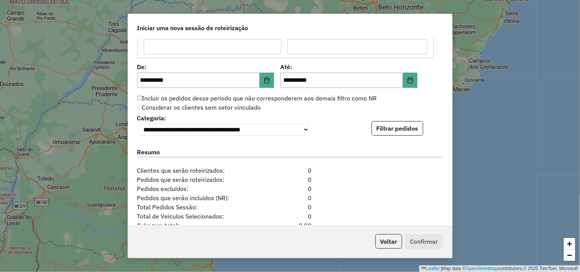
scroll to position [781, 0]
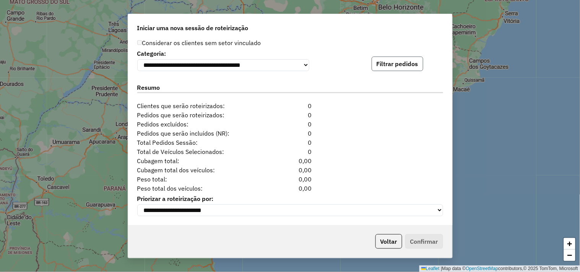
click at [393, 58] on button "Filtrar pedidos" at bounding box center [398, 64] width 52 height 15
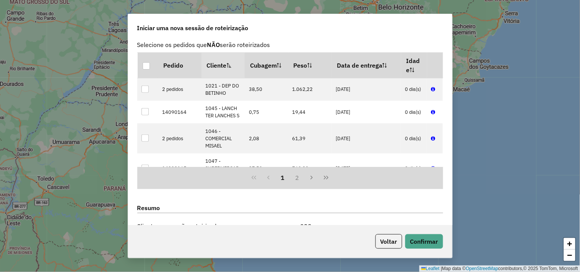
scroll to position [939, 0]
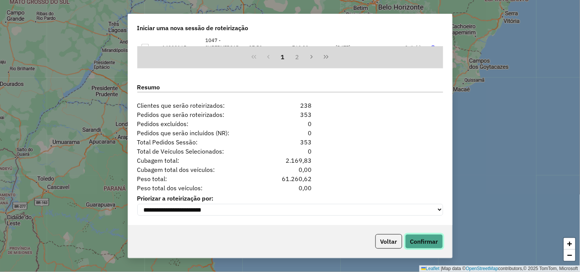
click at [422, 238] on button "Confirmar" at bounding box center [424, 241] width 38 height 15
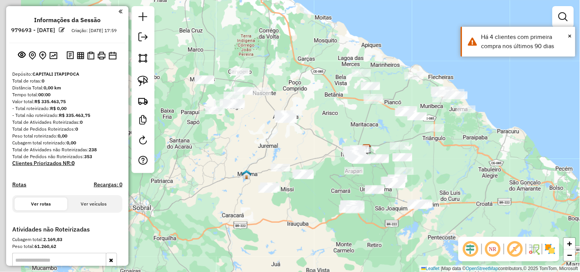
drag, startPoint x: 282, startPoint y: 124, endPoint x: 326, endPoint y: 137, distance: 45.5
click at [326, 137] on div "Janela de atendimento Grade de atendimento Capacidade Transportadoras Veículos …" at bounding box center [290, 136] width 580 height 272
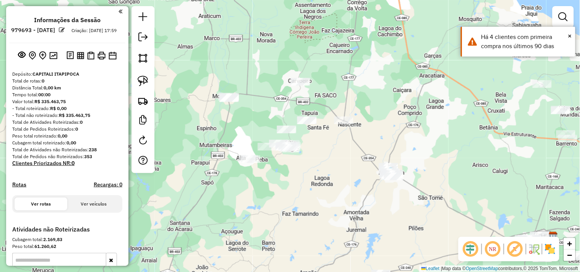
drag, startPoint x: 215, startPoint y: 101, endPoint x: 245, endPoint y: 121, distance: 35.9
click at [245, 121] on div "Janela de atendimento Grade de atendimento Capacidade Transportadoras Veículos …" at bounding box center [290, 136] width 580 height 272
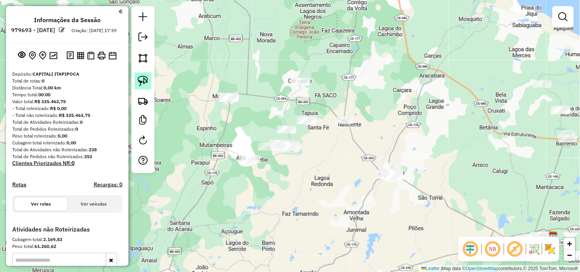
click at [150, 83] on link at bounding box center [143, 81] width 17 height 17
drag, startPoint x: 207, startPoint y: 114, endPoint x: 220, endPoint y: 110, distance: 13.6
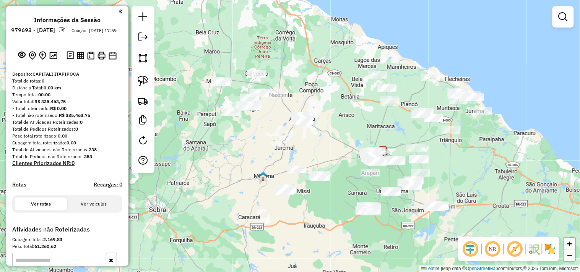
drag, startPoint x: 270, startPoint y: 197, endPoint x: 246, endPoint y: 148, distance: 54.6
click at [246, 148] on div "Janela de atendimento Grade de atendimento Capacidade Transportadoras Veículos …" at bounding box center [290, 136] width 580 height 272
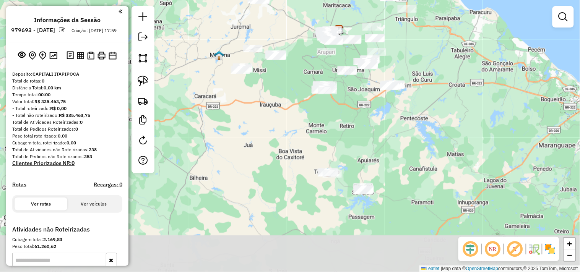
drag, startPoint x: 312, startPoint y: 230, endPoint x: 262, endPoint y: 140, distance: 103.3
click at [268, 142] on div "Janela de atendimento Grade de atendimento Capacidade Transportadoras Veículos …" at bounding box center [290, 136] width 580 height 272
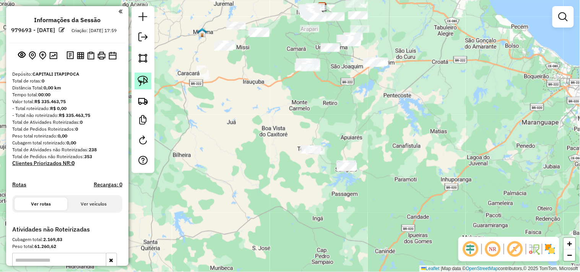
click at [147, 78] on img at bounding box center [143, 81] width 11 height 11
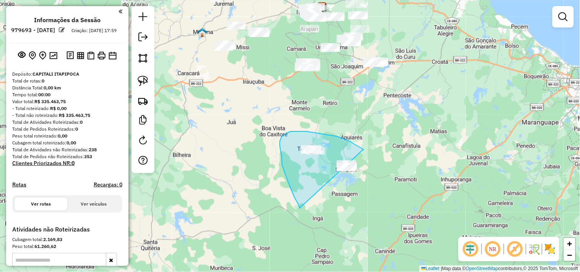
drag, startPoint x: 282, startPoint y: 157, endPoint x: 359, endPoint y: 213, distance: 94.8
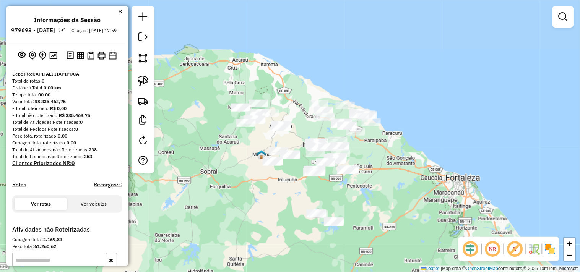
drag, startPoint x: 275, startPoint y: 143, endPoint x: 274, endPoint y: 194, distance: 50.5
click at [274, 194] on div "Janela de atendimento Grade de atendimento Capacidade Transportadoras Veículos …" at bounding box center [290, 136] width 580 height 272
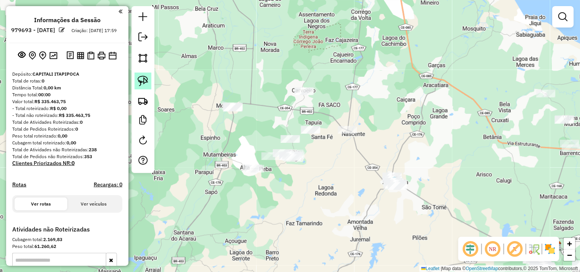
click at [137, 86] on link at bounding box center [143, 81] width 17 height 17
drag, startPoint x: 233, startPoint y: 88, endPoint x: 179, endPoint y: 119, distance: 62.3
click at [148, 77] on img at bounding box center [143, 81] width 11 height 11
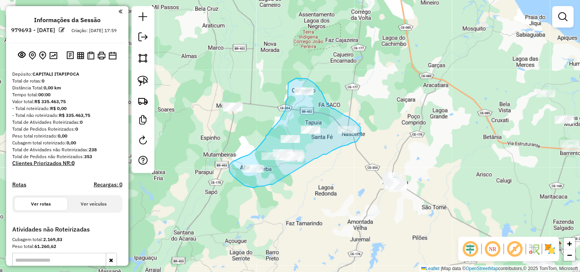
drag, startPoint x: 273, startPoint y: 185, endPoint x: 315, endPoint y: 159, distance: 49.5
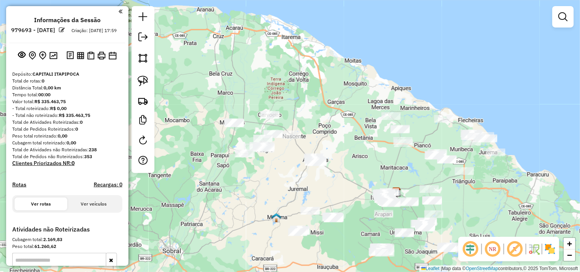
click at [342, 141] on div "Janela de atendimento Grade de atendimento Capacidade Transportadoras Veículos …" at bounding box center [290, 136] width 580 height 272
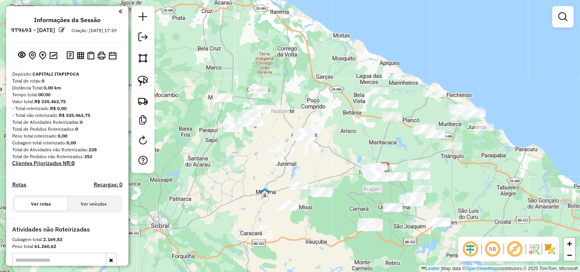
drag, startPoint x: 312, startPoint y: 145, endPoint x: 433, endPoint y: 103, distance: 128.0
click at [317, 141] on div "Janela de atendimento Grade de atendimento Capacidade Transportadoras Veículos …" at bounding box center [290, 136] width 580 height 272
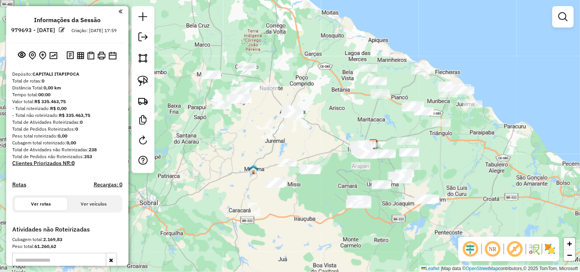
drag, startPoint x: 346, startPoint y: 155, endPoint x: 327, endPoint y: 138, distance: 25.7
click at [327, 138] on div "Janela de atendimento Grade de atendimento Capacidade Transportadoras Veículos …" at bounding box center [290, 136] width 580 height 272
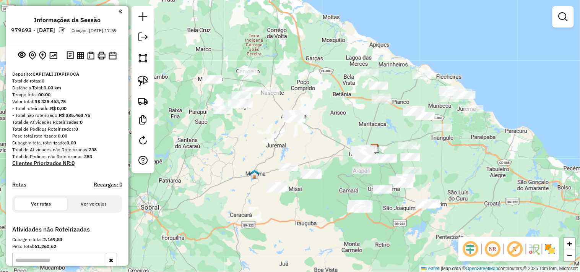
drag, startPoint x: 253, startPoint y: 148, endPoint x: 296, endPoint y: 189, distance: 59.8
click at [296, 189] on div "Janela de atendimento Grade de atendimento Capacidade Transportadoras Veículos …" at bounding box center [290, 136] width 580 height 272
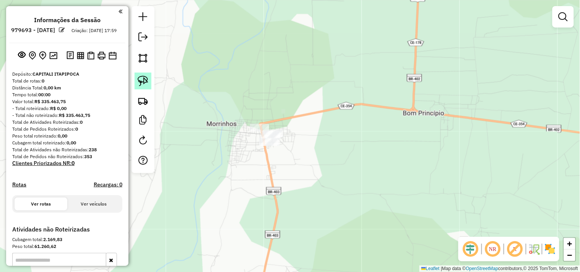
click at [142, 83] on img at bounding box center [143, 81] width 11 height 11
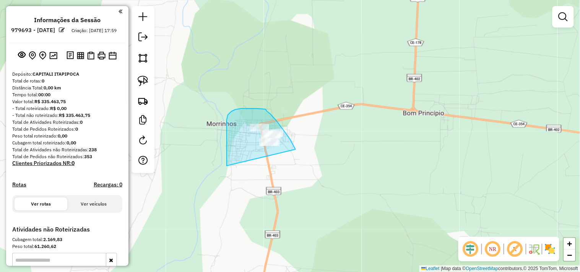
drag, startPoint x: 227, startPoint y: 152, endPoint x: 287, endPoint y: 179, distance: 65.7
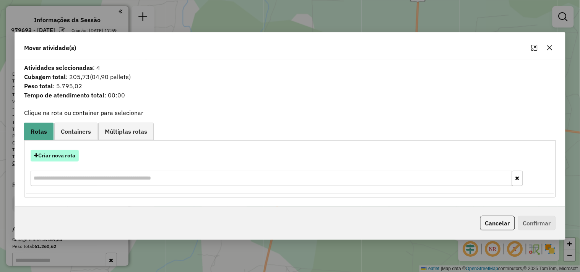
click at [41, 151] on button "Criar nova rota" at bounding box center [55, 156] width 48 height 12
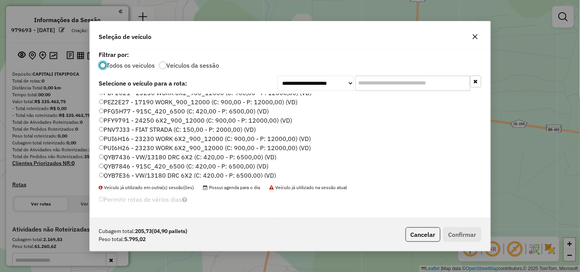
scroll to position [163, 0]
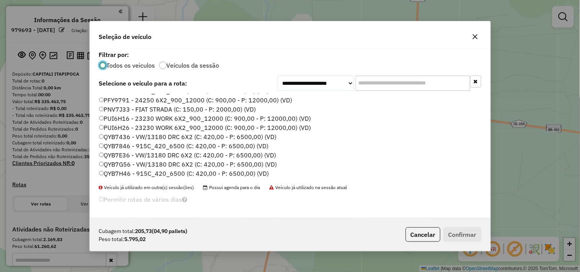
click at [125, 157] on label "QYB7E36 - VW/13180 DRC 6X2 (C: 420,00 - P: 6500,00) (VD)" at bounding box center [187, 155] width 177 height 9
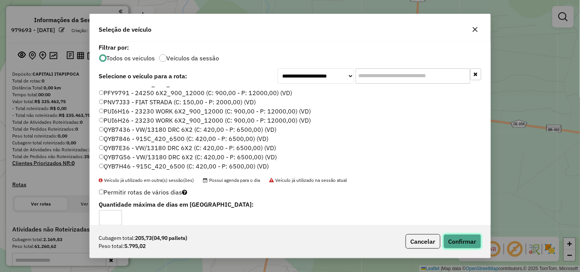
click at [445, 236] on button "Confirmar" at bounding box center [463, 241] width 38 height 15
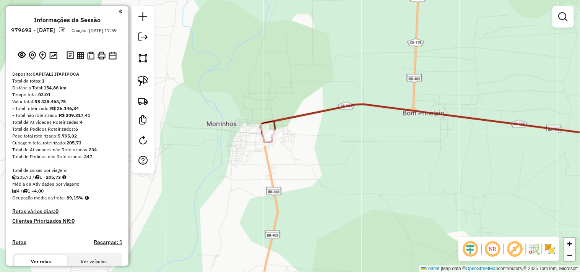
drag, startPoint x: 429, startPoint y: 185, endPoint x: 219, endPoint y: 103, distance: 225.8
click at [239, 111] on div "Janela de atendimento Grade de atendimento Capacidade Transportadoras Veículos …" at bounding box center [290, 136] width 580 height 272
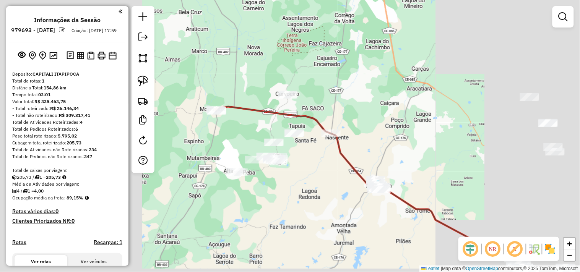
click at [299, 155] on div "Janela de atendimento Grade de atendimento Capacidade Transportadoras Veículos …" at bounding box center [290, 136] width 580 height 272
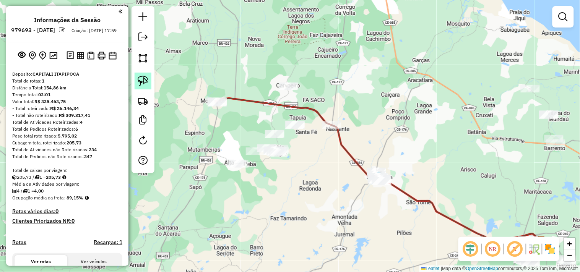
click at [150, 83] on link at bounding box center [143, 81] width 17 height 17
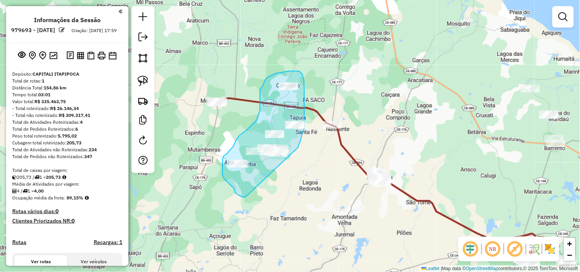
drag, startPoint x: 234, startPoint y: 188, endPoint x: 298, endPoint y: 148, distance: 75.9
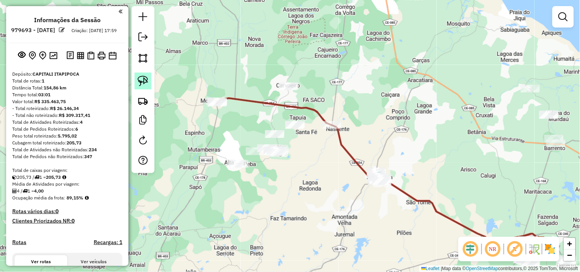
click at [143, 79] on img at bounding box center [143, 81] width 11 height 11
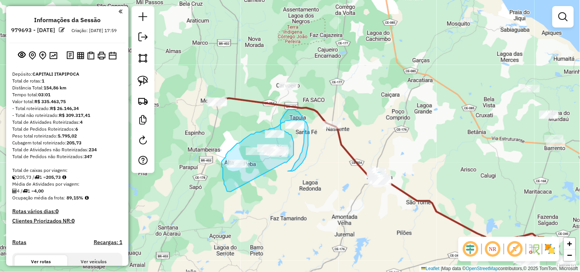
drag, startPoint x: 230, startPoint y: 192, endPoint x: 270, endPoint y: 167, distance: 47.4
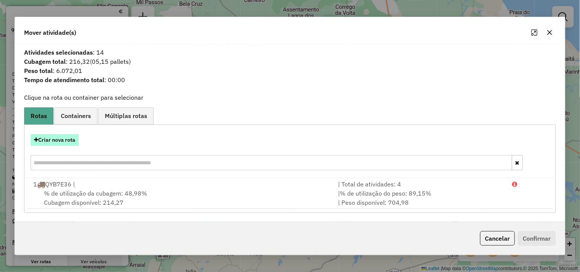
click at [56, 144] on button "Criar nova rota" at bounding box center [55, 140] width 48 height 12
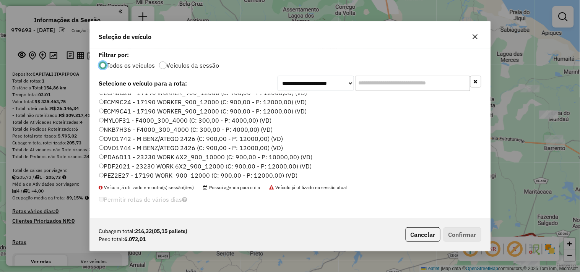
scroll to position [0, 0]
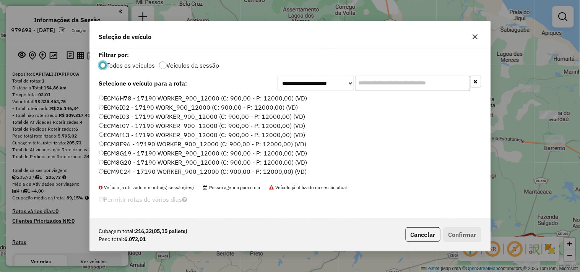
click at [127, 113] on label "ECM6I03 - 17190 WORKER_900_12000 (C: 900,00 - P: 12000,00) (VD)" at bounding box center [202, 116] width 207 height 9
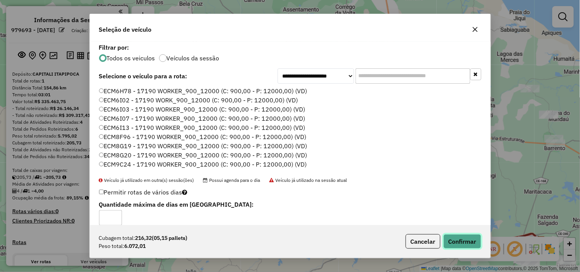
click at [465, 239] on button "Confirmar" at bounding box center [463, 241] width 38 height 15
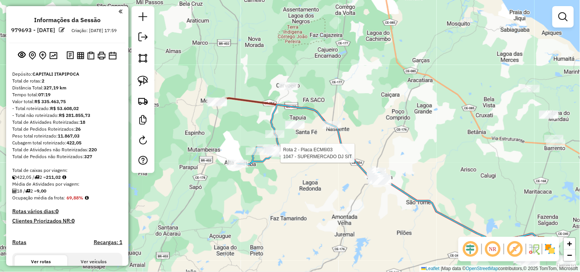
select select "**********"
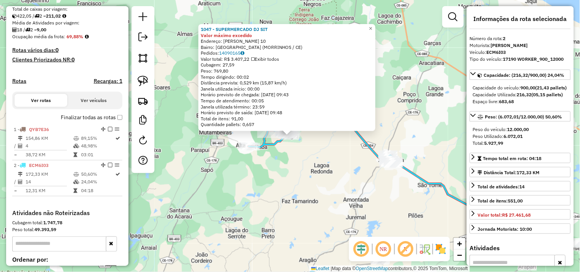
scroll to position [249, 0]
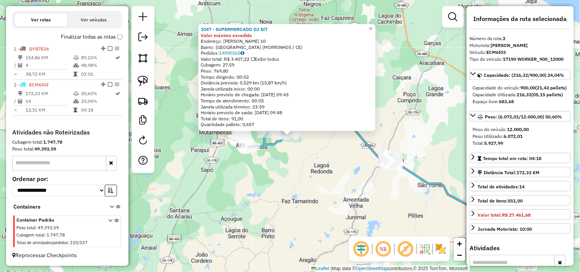
click at [307, 169] on div "1047 - SUPERMERCADO DJ SIT Valor máximo excedido Endereço: JOSE DORACI DOS SANT…" at bounding box center [290, 136] width 580 height 272
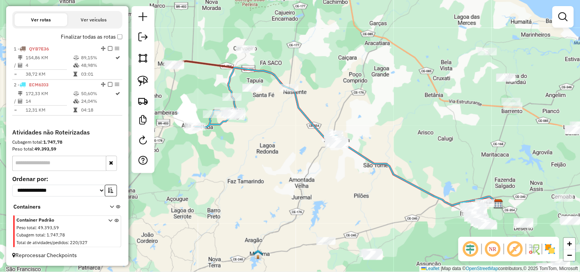
drag, startPoint x: 330, startPoint y: 189, endPoint x: 252, endPoint y: 157, distance: 84.7
click at [254, 161] on div "Janela de atendimento Grade de atendimento Capacidade Transportadoras Veículos …" at bounding box center [290, 136] width 580 height 272
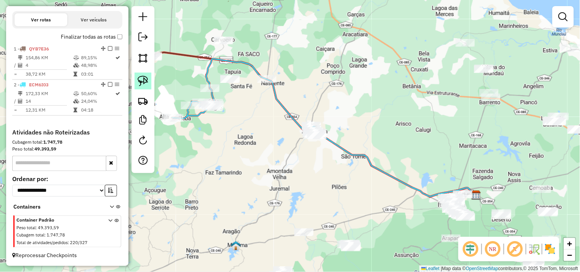
click at [147, 77] on img at bounding box center [143, 81] width 11 height 11
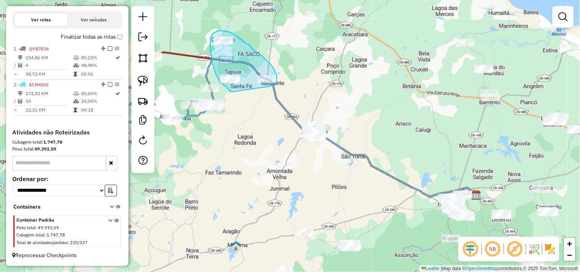
drag, startPoint x: 234, startPoint y: 92, endPoint x: 268, endPoint y: 87, distance: 34.4
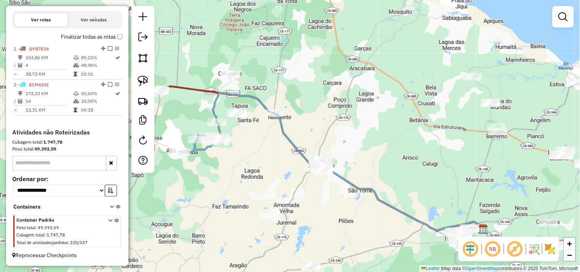
drag, startPoint x: 255, startPoint y: 129, endPoint x: 262, endPoint y: 163, distance: 34.4
click at [262, 163] on div "Janela de atendimento Grade de atendimento Capacidade Transportadoras Veículos …" at bounding box center [290, 136] width 580 height 272
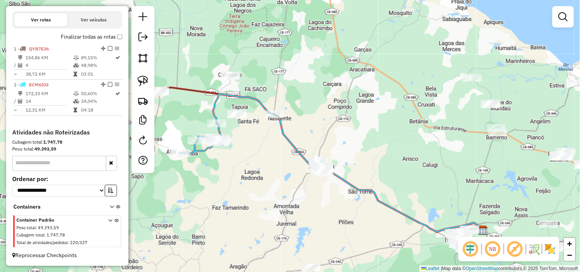
click at [155, 81] on div "Janela de atendimento Grade de atendimento Capacidade Transportadoras Veículos …" at bounding box center [290, 136] width 580 height 272
click at [150, 81] on link at bounding box center [143, 81] width 17 height 17
drag, startPoint x: 240, startPoint y: 121, endPoint x: 285, endPoint y: 126, distance: 44.6
click at [146, 85] on img at bounding box center [143, 81] width 11 height 11
drag, startPoint x: 257, startPoint y: 122, endPoint x: 288, endPoint y: 119, distance: 31.2
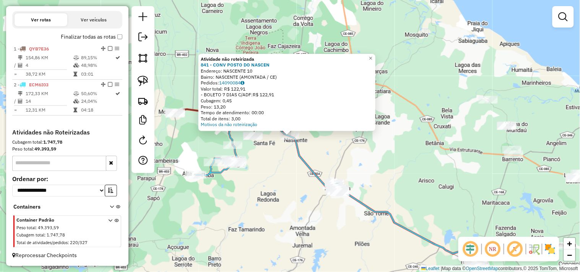
click at [285, 152] on div "Atividade não roteirizada 841 - CONV POSTO DO NASCEN Endereço: NASCENTE 10 Bair…" at bounding box center [290, 136] width 580 height 272
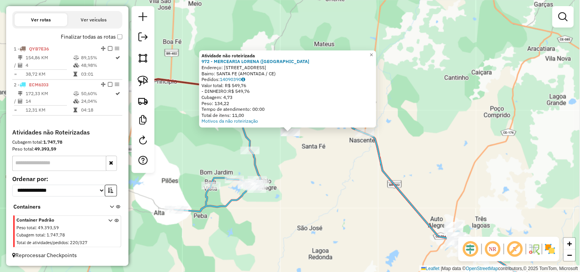
click at [302, 152] on div "Atividade não roteirizada 972 - MERCEARIA LORENA (SA Endereço: povoado olheiros…" at bounding box center [290, 136] width 580 height 272
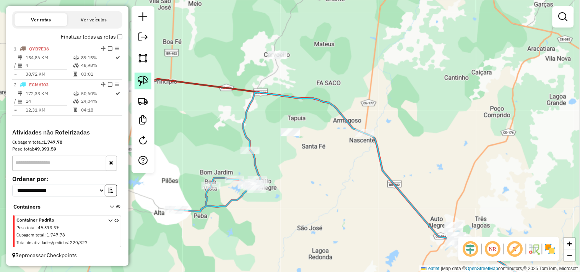
click at [142, 78] on img at bounding box center [143, 81] width 11 height 11
drag, startPoint x: 280, startPoint y: 120, endPoint x: 272, endPoint y: 137, distance: 18.1
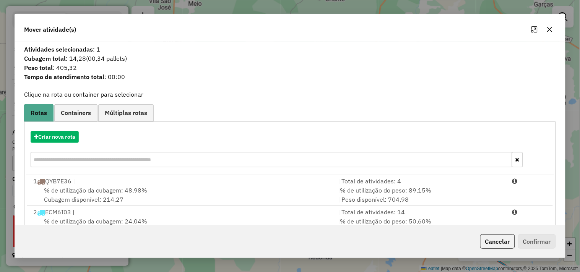
scroll to position [24, 0]
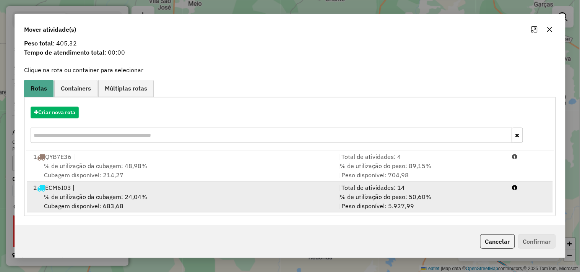
click at [149, 204] on div "% de utilização da cubagem: 24,04% Cubagem disponível: 683,68" at bounding box center [181, 201] width 305 height 18
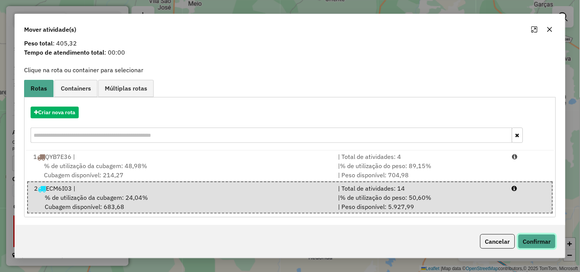
click at [522, 239] on button "Confirmar" at bounding box center [537, 241] width 38 height 15
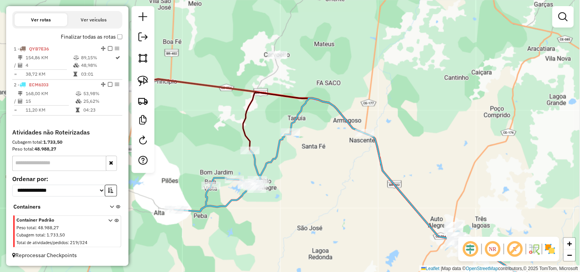
scroll to position [0, 0]
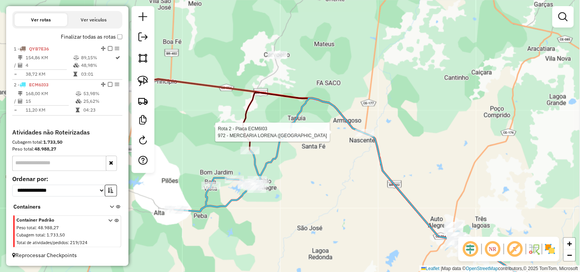
click at [288, 136] on div at bounding box center [290, 133] width 19 height 8
select select "**********"
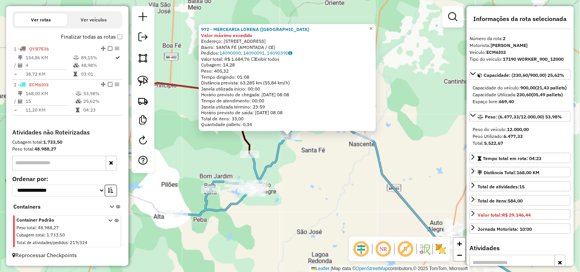
click at [310, 162] on div "972 - MERCEARIA LORENA (SA Valor máximo excedido Endereço: povoado olheiros 84 …" at bounding box center [290, 136] width 580 height 272
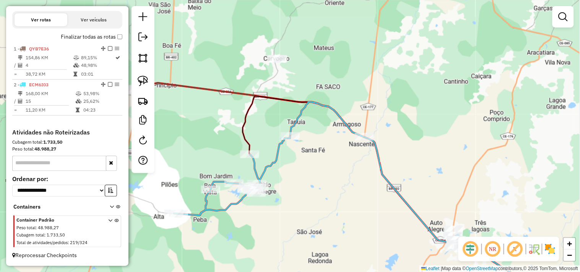
drag, startPoint x: 274, startPoint y: 107, endPoint x: 320, endPoint y: 175, distance: 82.1
click at [321, 176] on div "Janela de atendimento Grade de atendimento Capacidade Transportadoras Veículos …" at bounding box center [290, 136] width 580 height 272
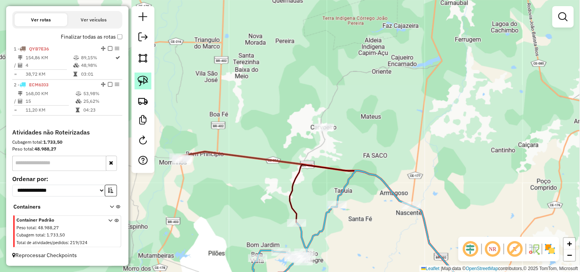
click at [147, 85] on img at bounding box center [143, 81] width 11 height 11
drag, startPoint x: 315, startPoint y: 120, endPoint x: 303, endPoint y: 135, distance: 19.3
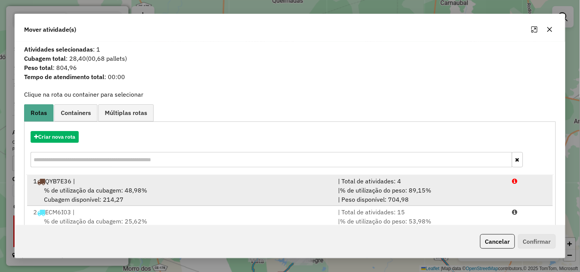
click at [131, 181] on div "1 QYB7E36 |" at bounding box center [181, 181] width 305 height 9
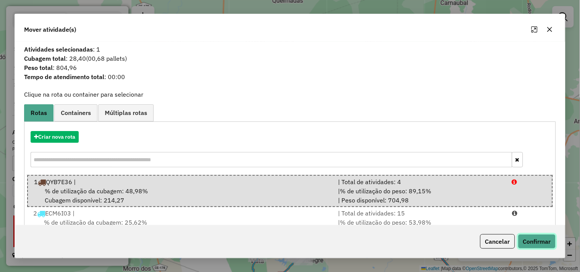
click at [532, 246] on button "Confirmar" at bounding box center [537, 241] width 38 height 15
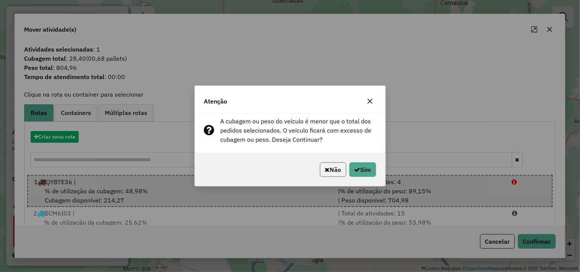
click at [327, 173] on button "Não" at bounding box center [333, 170] width 26 height 15
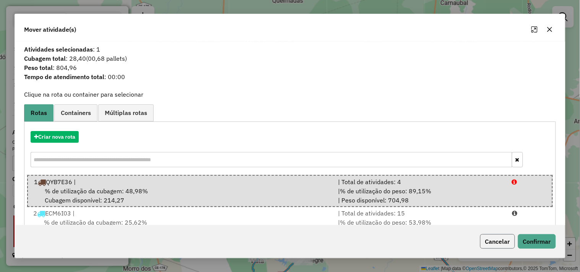
click at [496, 240] on button "Cancelar" at bounding box center [497, 241] width 35 height 15
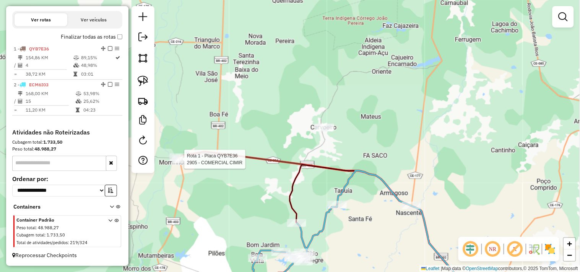
select select "**********"
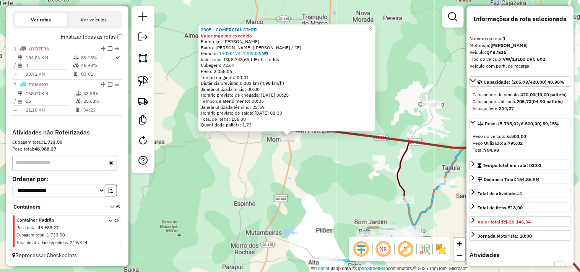
click at [339, 169] on div "2905 - COMERCIAL CIMIR Valor máximo excedido Endereço: JOSE IBIAPINA ROCHA Bair…" at bounding box center [290, 136] width 580 height 272
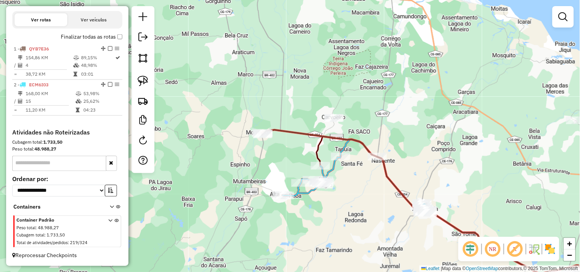
drag, startPoint x: 335, startPoint y: 166, endPoint x: 289, endPoint y: 151, distance: 48.5
click at [289, 151] on div "Janela de atendimento Grade de atendimento Capacidade Transportadoras Veículos …" at bounding box center [290, 136] width 580 height 272
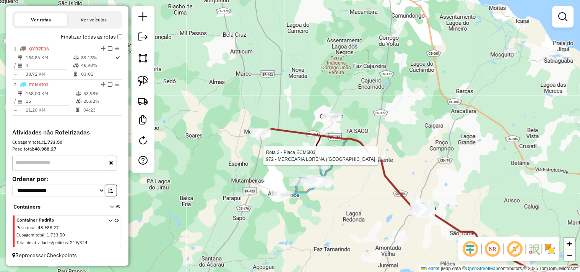
select select "**********"
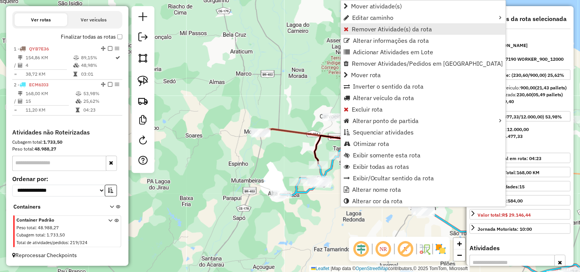
click at [358, 33] on link "Remover Atividade(s) da rota" at bounding box center [423, 28] width 165 height 11
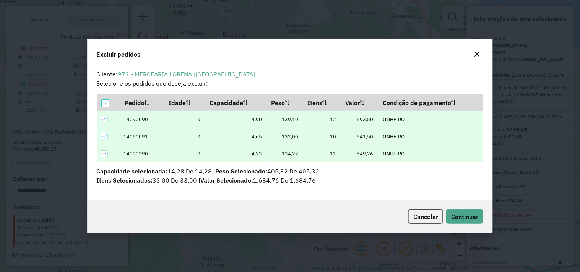
scroll to position [4, 2]
click at [462, 217] on span "Continuar" at bounding box center [464, 217] width 27 height 8
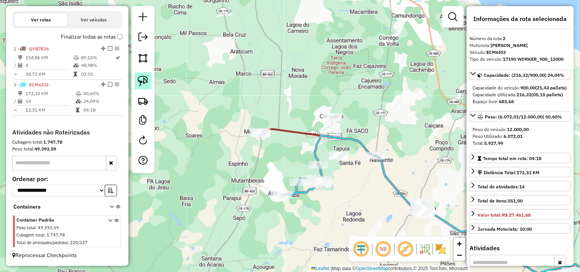
click at [142, 81] on img at bounding box center [143, 81] width 11 height 11
drag, startPoint x: 339, startPoint y: 168, endPoint x: 363, endPoint y: 156, distance: 26.9
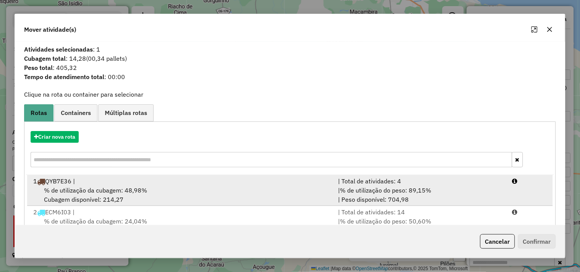
click at [93, 189] on span "% de utilização da cubagem: 48,98%" at bounding box center [95, 191] width 103 height 8
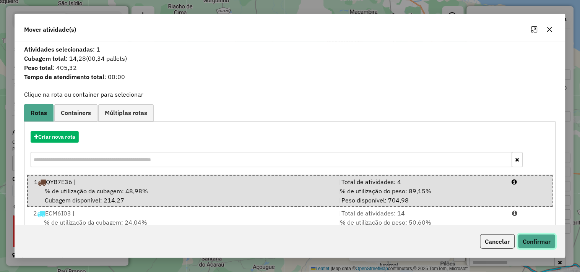
click at [524, 241] on button "Confirmar" at bounding box center [537, 241] width 38 height 15
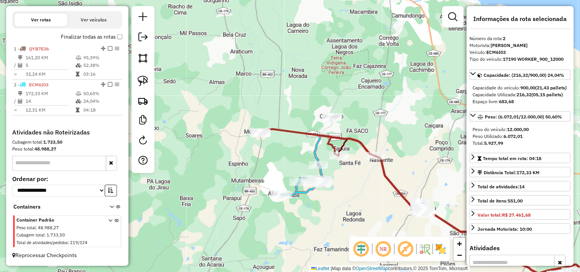
click at [154, 86] on div at bounding box center [143, 89] width 23 height 167
drag, startPoint x: 148, startPoint y: 85, endPoint x: 279, endPoint y: 119, distance: 135.4
click at [148, 84] on link at bounding box center [143, 81] width 17 height 17
drag, startPoint x: 319, startPoint y: 102, endPoint x: 293, endPoint y: 125, distance: 34.4
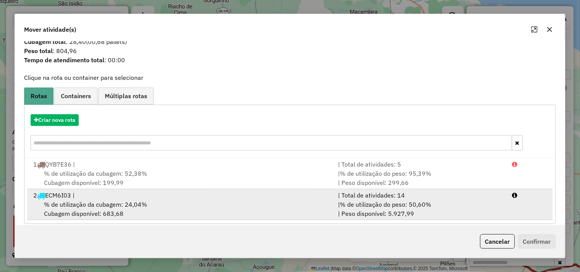
scroll to position [24, 0]
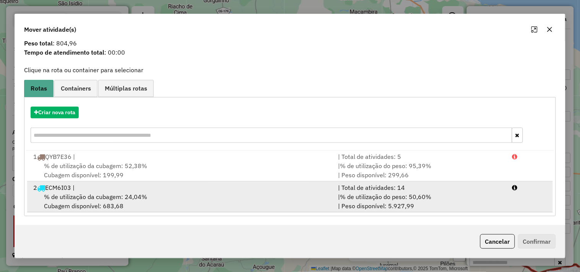
click at [146, 186] on div "2 ECM6I03 |" at bounding box center [181, 187] width 305 height 9
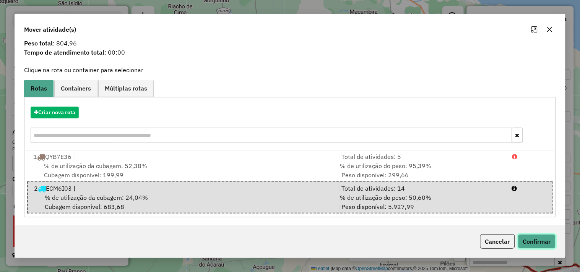
click at [529, 239] on button "Confirmar" at bounding box center [537, 241] width 38 height 15
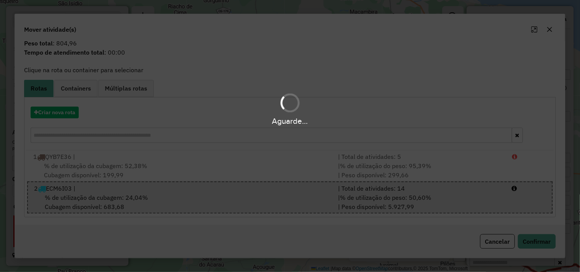
scroll to position [0, 0]
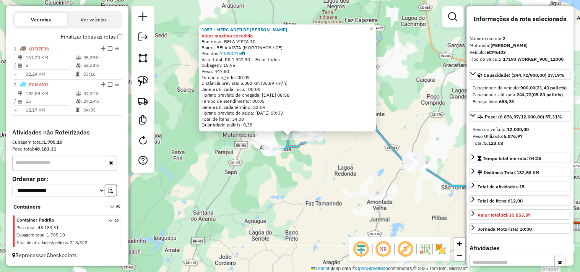
click at [318, 177] on div "1057 - MERC ADEILDE BELA V Valor máximo excedido Endereço: BELA VISTA 10 Bairro…" at bounding box center [290, 136] width 580 height 272
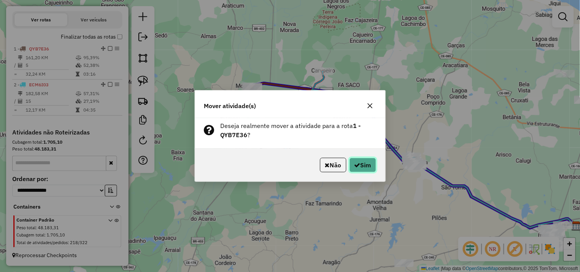
click at [359, 166] on button "Sim" at bounding box center [363, 165] width 27 height 15
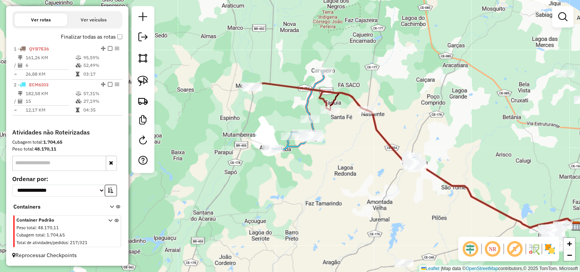
click at [333, 106] on icon at bounding box center [453, 160] width 246 height 135
select select "**********"
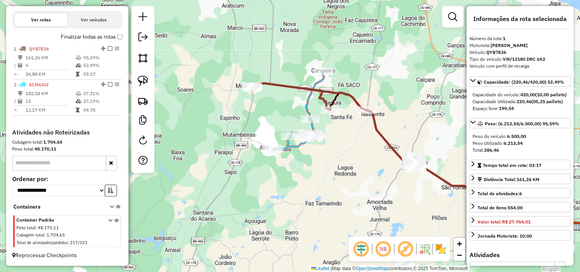
click at [353, 155] on div "Janela de atendimento Grade de atendimento Capacidade Transportadoras Veículos …" at bounding box center [290, 136] width 580 height 272
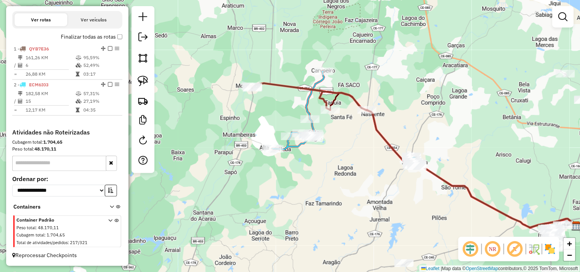
drag, startPoint x: 352, startPoint y: 175, endPoint x: 325, endPoint y: 146, distance: 39.5
click at [329, 155] on div "Janela de atendimento Grade de atendimento Capacidade Transportadoras Veículos …" at bounding box center [290, 136] width 580 height 272
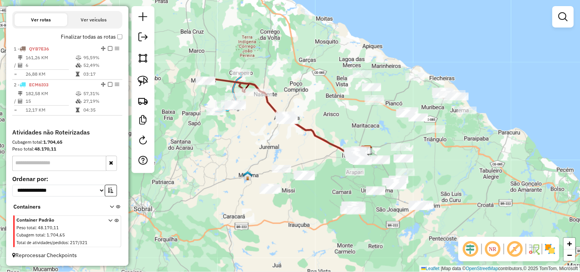
drag, startPoint x: 331, startPoint y: 159, endPoint x: 259, endPoint y: 131, distance: 77.3
click at [259, 132] on div "Janela de atendimento Grade de atendimento Capacidade Transportadoras Veículos …" at bounding box center [290, 136] width 580 height 272
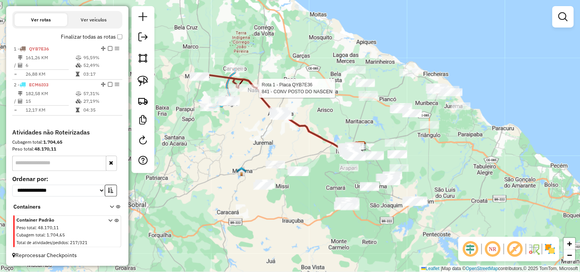
select select "**********"
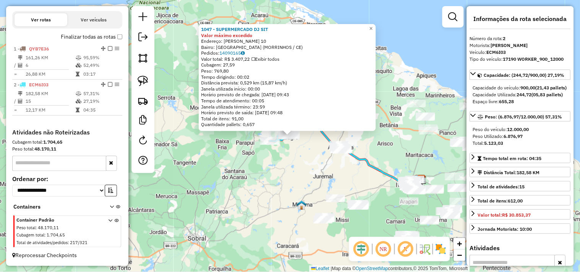
click at [291, 163] on div "1047 - SUPERMERCADO DJ SIT Valor máximo excedido Endereço: JOSE DORACI DOS SANT…" at bounding box center [290, 136] width 580 height 272
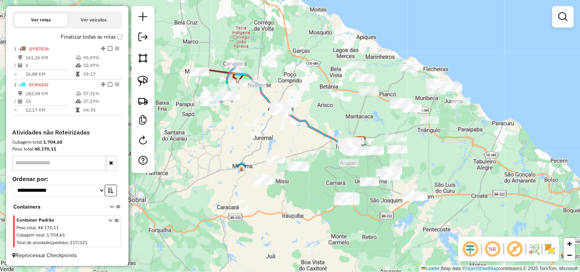
drag, startPoint x: 297, startPoint y: 168, endPoint x: 243, endPoint y: 125, distance: 68.9
click at [243, 125] on div "Janela de atendimento Grade de atendimento Capacidade Transportadoras Veículos …" at bounding box center [290, 136] width 580 height 272
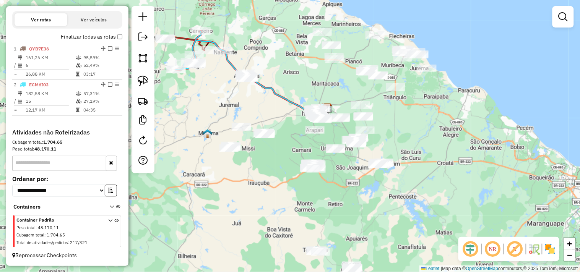
drag, startPoint x: 302, startPoint y: 210, endPoint x: 332, endPoint y: 170, distance: 50.1
click at [284, 173] on div "Janela de atendimento Grade de atendimento Capacidade Transportadoras Veículos …" at bounding box center [290, 136] width 580 height 272
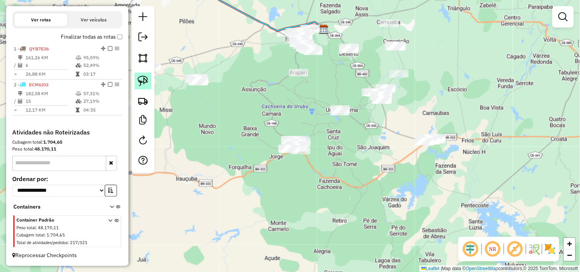
click at [150, 86] on link at bounding box center [143, 81] width 17 height 17
drag, startPoint x: 265, startPoint y: 151, endPoint x: 313, endPoint y: 156, distance: 47.6
click at [313, 156] on div "Janela de atendimento Grade de atendimento Capacidade Transportadoras Veículos …" at bounding box center [290, 136] width 580 height 272
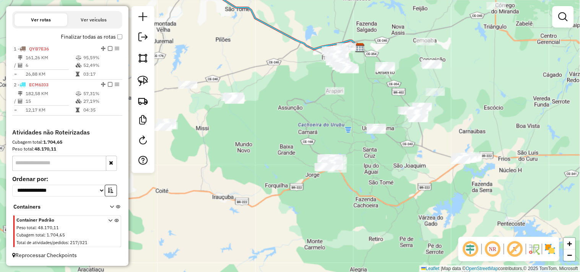
drag, startPoint x: 290, startPoint y: 181, endPoint x: 164, endPoint y: 129, distance: 136.7
click at [164, 129] on div "Janela de atendimento Grade de atendimento Capacidade Transportadoras Veículos …" at bounding box center [290, 136] width 580 height 272
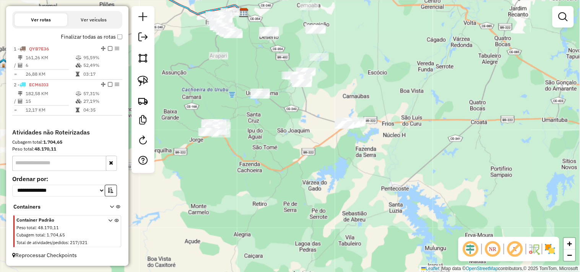
click at [335, 106] on div "Janela de atendimento Grade de atendimento Capacidade Transportadoras Veículos …" at bounding box center [290, 136] width 580 height 272
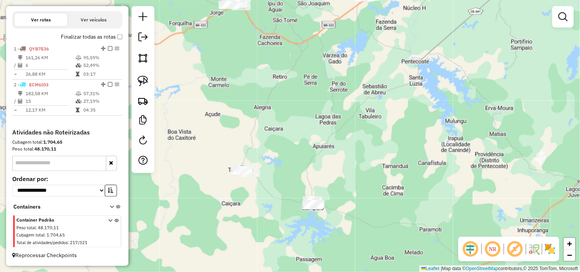
drag, startPoint x: 353, startPoint y: 111, endPoint x: 356, endPoint y: 99, distance: 12.8
click at [356, 99] on div "Janela de atendimento Grade de atendimento Capacidade Transportadoras Veículos …" at bounding box center [290, 136] width 580 height 272
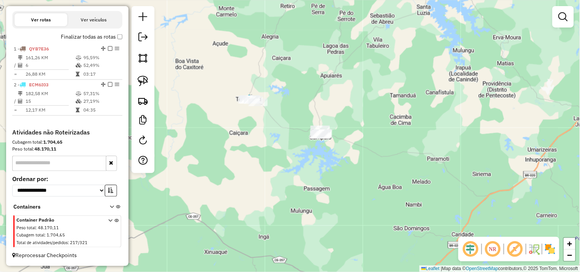
drag, startPoint x: 143, startPoint y: 84, endPoint x: 220, endPoint y: 131, distance: 89.6
click at [144, 84] on img at bounding box center [143, 81] width 11 height 11
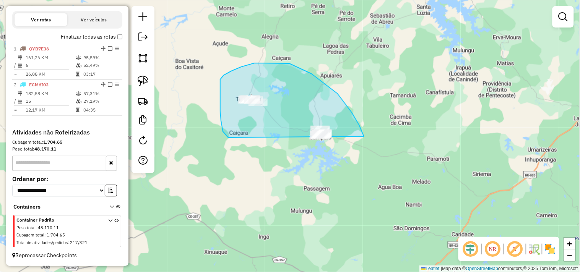
drag, startPoint x: 228, startPoint y: 138, endPoint x: 331, endPoint y: 197, distance: 118.2
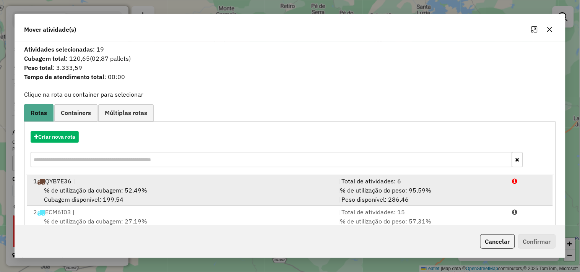
scroll to position [24, 0]
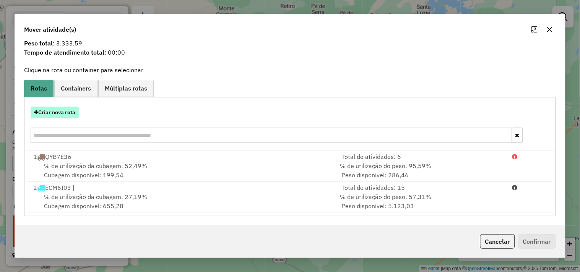
click at [61, 110] on button "Criar nova rota" at bounding box center [55, 113] width 48 height 12
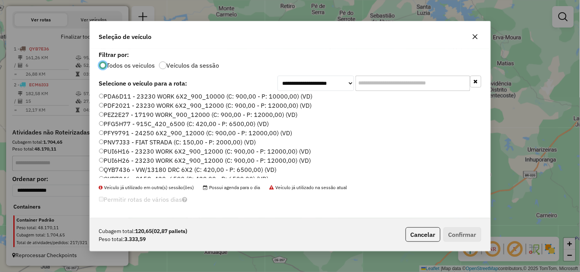
scroll to position [163, 0]
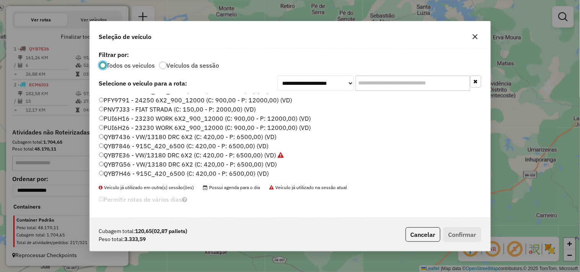
click at [125, 171] on label "QYB7H46 - 915C_420_6500 (C: 420,00 - P: 6500,00) (VD)" at bounding box center [184, 173] width 170 height 9
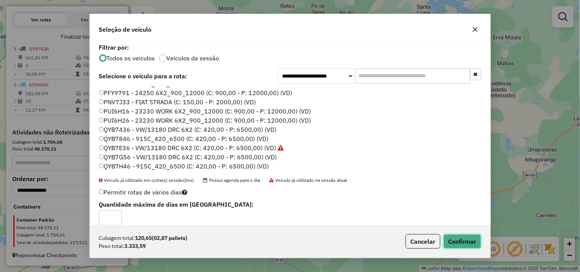
click at [464, 243] on button "Confirmar" at bounding box center [463, 241] width 38 height 15
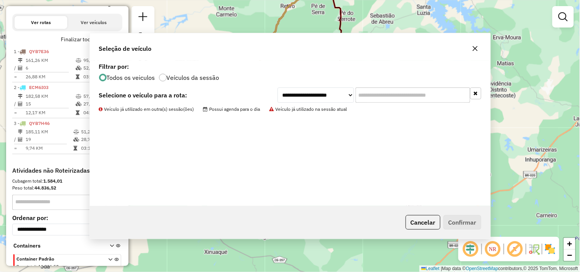
scroll to position [258, 0]
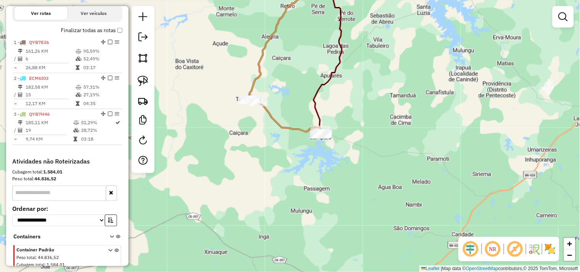
drag, startPoint x: 362, startPoint y: 108, endPoint x: 368, endPoint y: 228, distance: 119.9
click at [368, 228] on div "Janela de atendimento Grade de atendimento Capacidade Transportadoras Veículos …" at bounding box center [290, 136] width 580 height 272
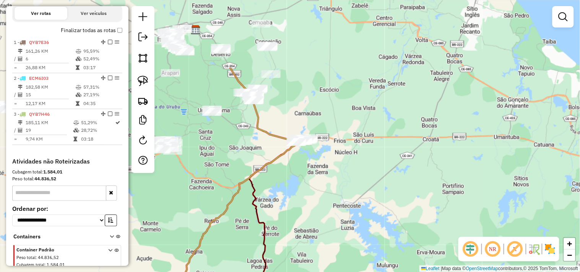
drag, startPoint x: 385, startPoint y: 140, endPoint x: 302, endPoint y: 228, distance: 120.9
click at [302, 228] on div "Janela de atendimento Grade de atendimento Capacidade Transportadoras Veículos …" at bounding box center [290, 136] width 580 height 272
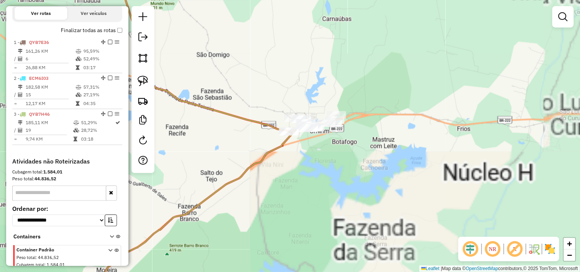
drag, startPoint x: 147, startPoint y: 78, endPoint x: 276, endPoint y: 146, distance: 146.1
click at [147, 77] on img at bounding box center [143, 81] width 11 height 11
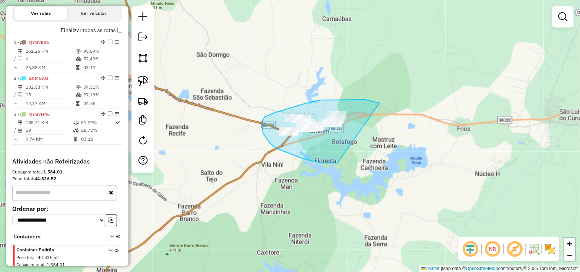
drag, startPoint x: 333, startPoint y: 163, endPoint x: 437, endPoint y: 121, distance: 112.0
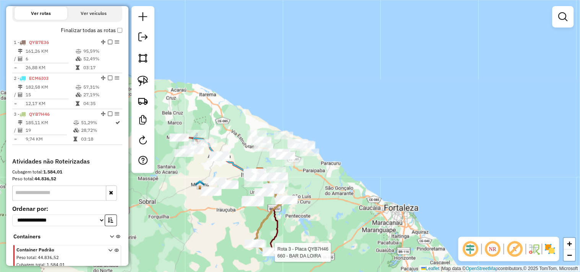
select select "**********"
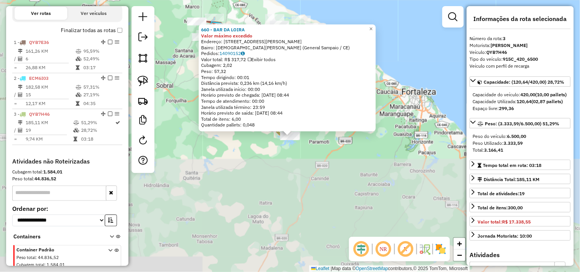
scroll to position [294, 0]
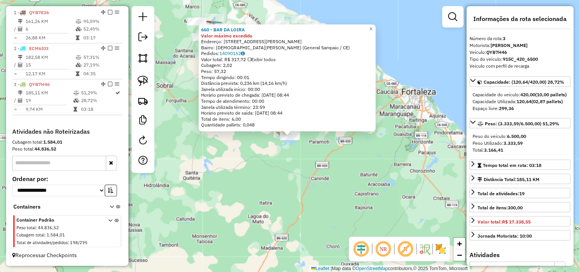
click at [303, 184] on div "660 - BAR DA LOIRA Valor máximo excedido Endereço: Rua Lourenço Teixeira Sales,…" at bounding box center [290, 136] width 580 height 272
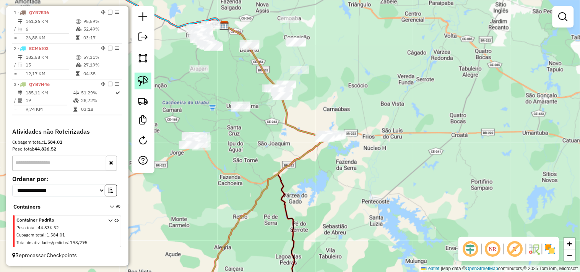
click at [143, 82] on img at bounding box center [143, 81] width 11 height 11
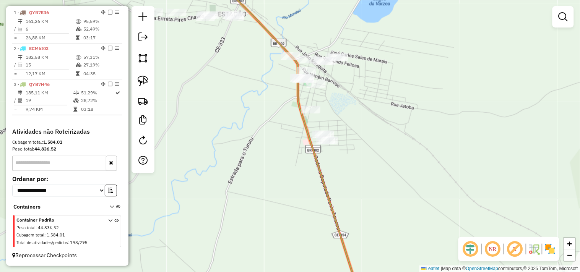
click at [311, 104] on div "Janela de atendimento Grade de atendimento Capacidade Transportadoras Veículos …" at bounding box center [290, 136] width 580 height 272
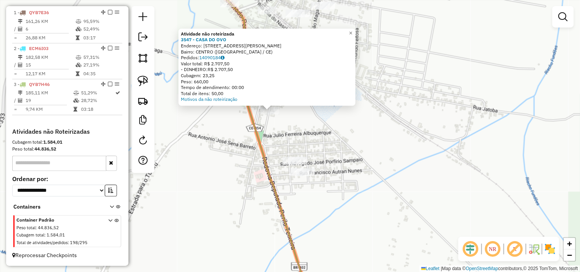
click at [233, 148] on div "Atividade não roteirizada 3547 - CASA DO OVO Endereço: RUA MARIA GLORIA DA CONC…" at bounding box center [290, 136] width 580 height 272
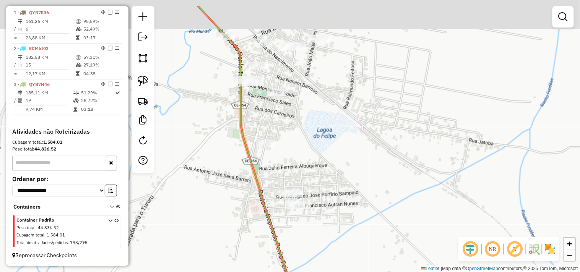
drag, startPoint x: 234, startPoint y: 150, endPoint x: 242, endPoint y: 194, distance: 44.4
click at [242, 194] on div "Janela de atendimento Grade de atendimento Capacidade Transportadoras Veículos …" at bounding box center [290, 136] width 580 height 272
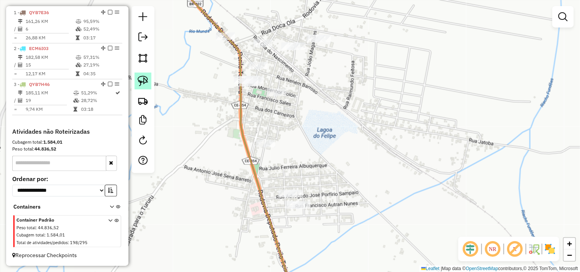
drag, startPoint x: 143, startPoint y: 78, endPoint x: 182, endPoint y: 98, distance: 44.1
click at [143, 78] on img at bounding box center [143, 81] width 11 height 11
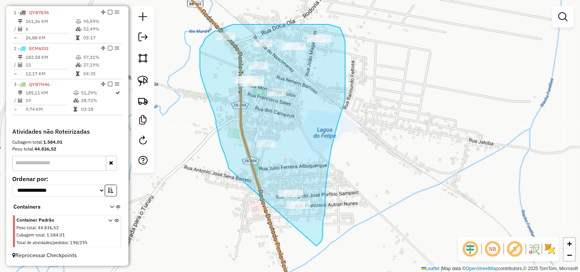
drag, startPoint x: 211, startPoint y: 105, endPoint x: 317, endPoint y: 246, distance: 176.5
click at [317, 246] on div "Janela de atendimento Grade de atendimento Capacidade Transportadoras Veículos …" at bounding box center [290, 136] width 580 height 272
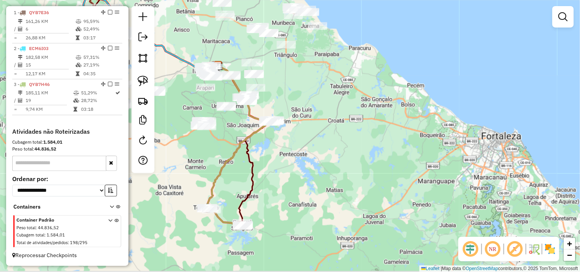
drag, startPoint x: 291, startPoint y: 205, endPoint x: 266, endPoint y: 136, distance: 73.7
click at [266, 137] on div "Janela de atendimento Grade de atendimento Capacidade Transportadoras Veículos …" at bounding box center [290, 136] width 580 height 272
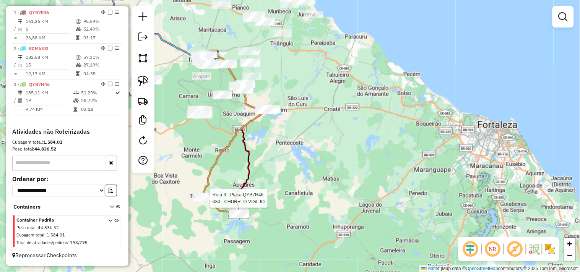
select select "**********"
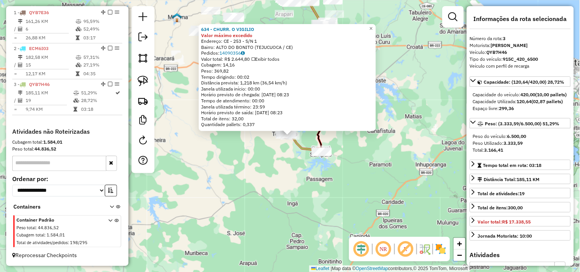
click at [277, 181] on div "634 - CHURR. O VIGILIO Valor máximo excedido Endereço: CE - 253 - S/N 1 Bairro:…" at bounding box center [290, 136] width 580 height 272
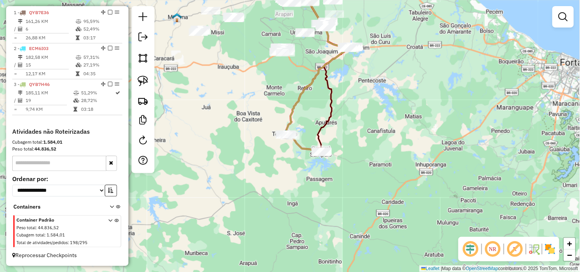
drag, startPoint x: 360, startPoint y: 94, endPoint x: 382, endPoint y: 192, distance: 100.4
click at [381, 189] on div "Janela de atendimento Grade de atendimento Capacidade Transportadoras Veículos …" at bounding box center [290, 136] width 580 height 272
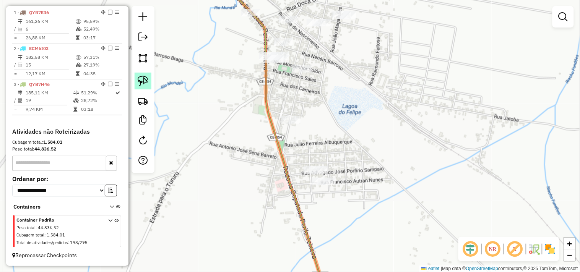
click at [143, 89] on link at bounding box center [143, 81] width 17 height 17
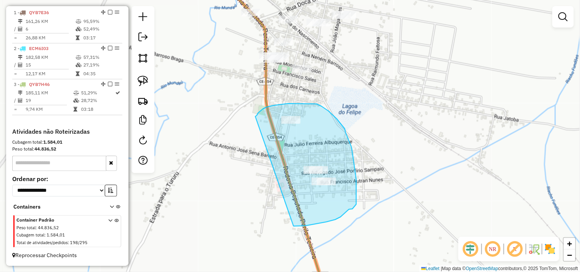
drag, startPoint x: 257, startPoint y: 116, endPoint x: 288, endPoint y: 224, distance: 112.3
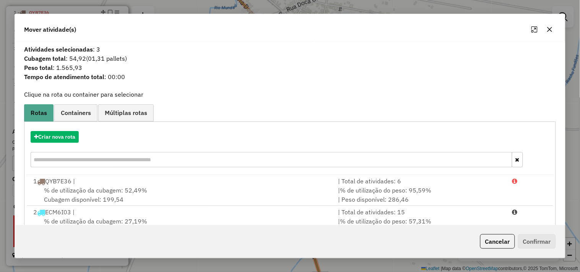
scroll to position [55, 0]
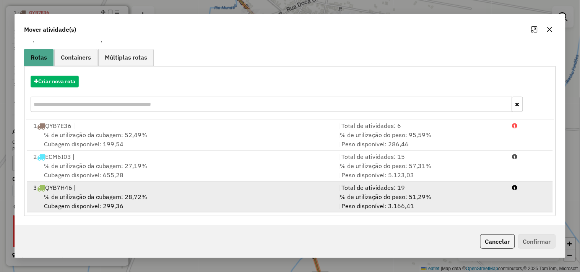
click at [138, 200] on span "% de utilização da cubagem: 28,72%" at bounding box center [95, 197] width 103 height 8
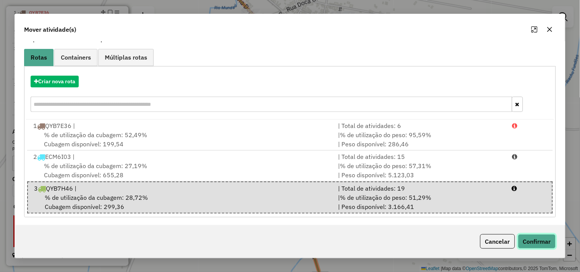
click at [541, 242] on button "Confirmar" at bounding box center [537, 241] width 38 height 15
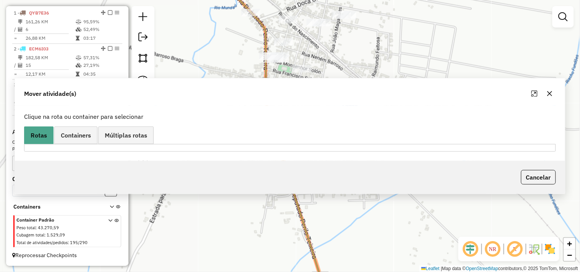
scroll to position [0, 0]
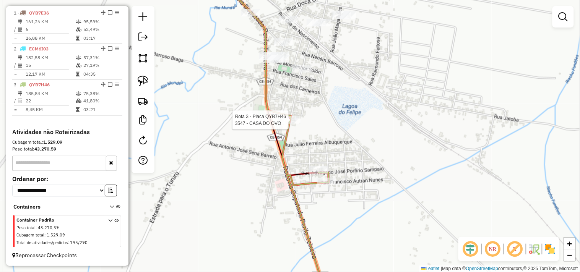
select select "**********"
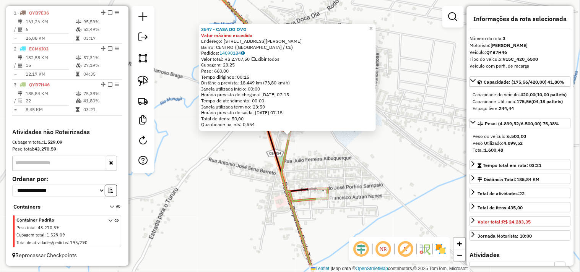
click at [253, 184] on div "3547 - CASA DO OVO Valor máximo excedido Endereço: RUA MARIA GLORIA DA CONCEICa…" at bounding box center [290, 136] width 580 height 272
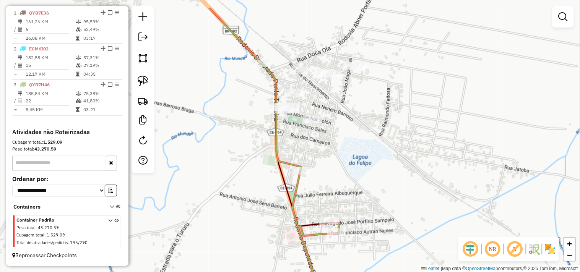
drag, startPoint x: 318, startPoint y: 136, endPoint x: 324, endPoint y: 196, distance: 60.3
click at [330, 196] on div "Janela de atendimento Grade de atendimento Capacidade Transportadoras Veículos …" at bounding box center [290, 136] width 580 height 272
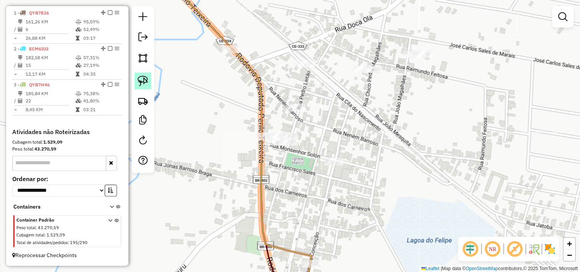
drag, startPoint x: 149, startPoint y: 81, endPoint x: 241, endPoint y: 155, distance: 117.8
click at [150, 82] on link at bounding box center [143, 81] width 17 height 17
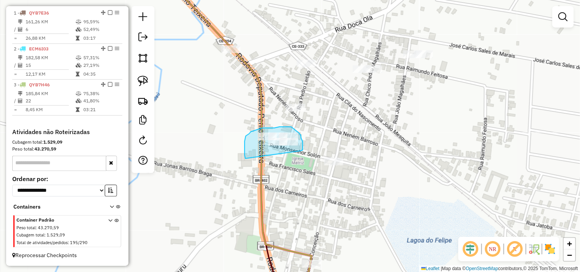
drag, startPoint x: 246, startPoint y: 159, endPoint x: 288, endPoint y: 159, distance: 42.1
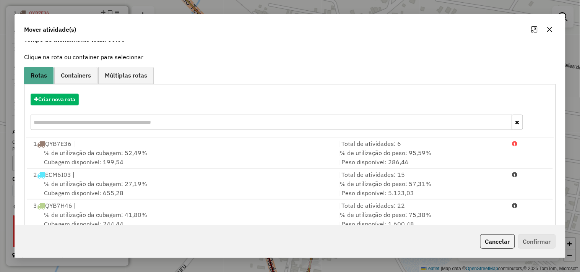
scroll to position [55, 0]
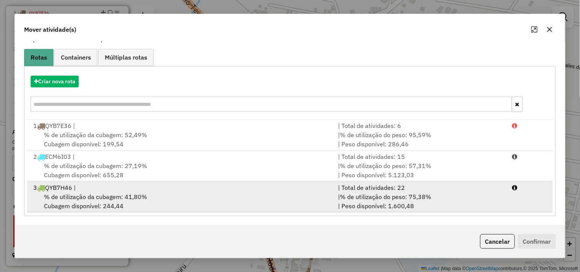
click at [138, 204] on div "% de utilização da cubagem: 41,80% Cubagem disponível: 244,44" at bounding box center [181, 201] width 305 height 18
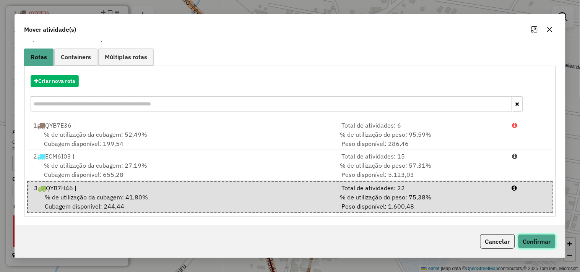
click at [537, 242] on button "Confirmar" at bounding box center [537, 241] width 38 height 15
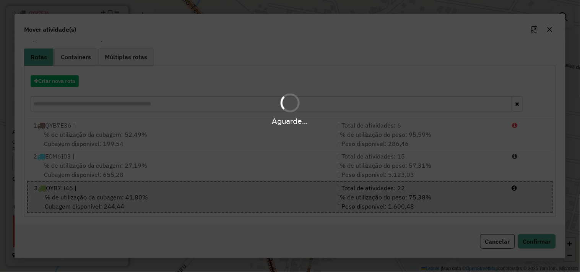
scroll to position [0, 0]
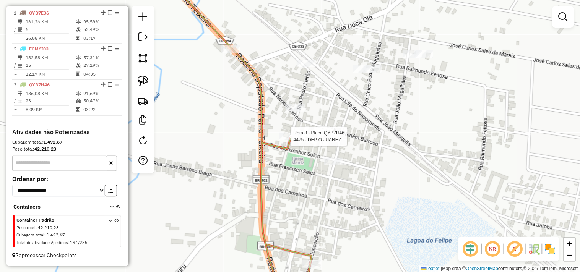
select select "**********"
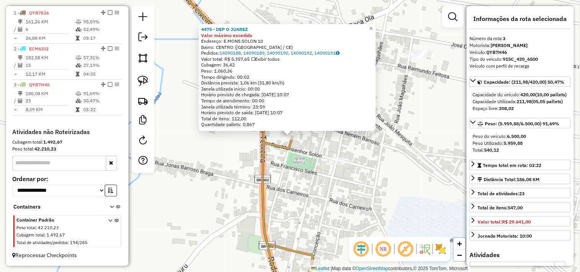
click at [325, 165] on div "4475 - DEP O JUAREZ Valor máximo excedido Endereço: E.MONS.SOLON 10 Bairro: CEN…" at bounding box center [290, 136] width 580 height 272
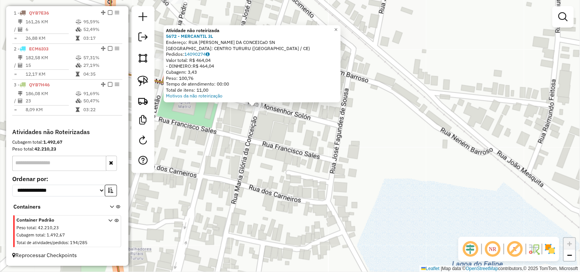
click at [270, 142] on div "Atividade não roteirizada 5672 - MERCANTIL 3L Endereço: RUA MARIA GLORIA DA CON…" at bounding box center [290, 136] width 580 height 272
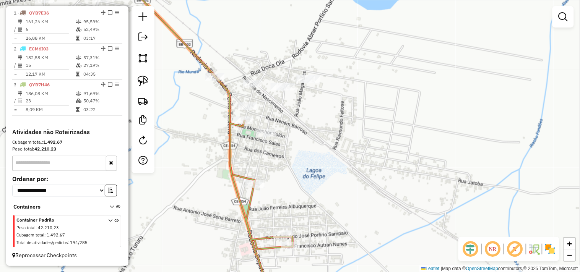
click at [247, 101] on div "Janela de atendimento Grade de atendimento Capacidade Transportadoras Veículos …" at bounding box center [290, 136] width 580 height 272
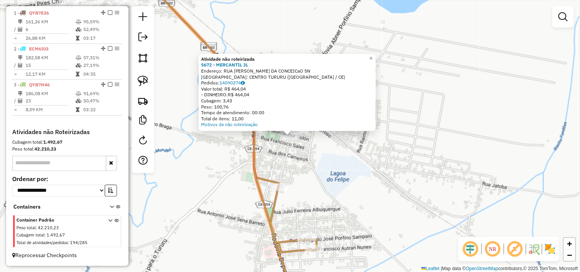
click at [308, 163] on div "Atividade não roteirizada 5672 - MERCANTIL 3L Endereço: RUA MARIA GLORIA DA CON…" at bounding box center [290, 136] width 580 height 272
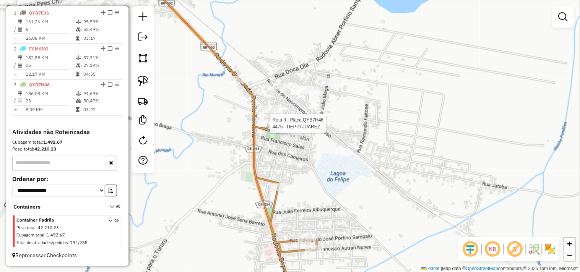
select select "**********"
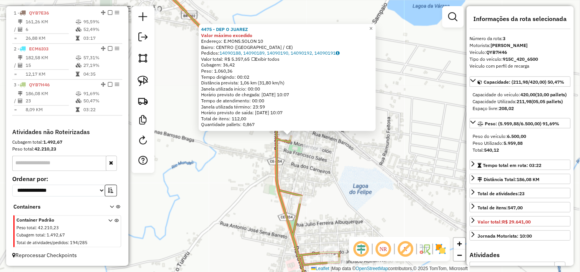
click at [219, 170] on div "4475 - DEP O JUAREZ Valor máximo excedido Endereço: E.MONS.SOLON 10 Bairro: CEN…" at bounding box center [290, 136] width 580 height 272
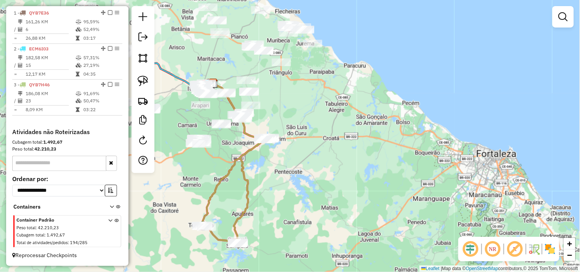
drag, startPoint x: 254, startPoint y: 181, endPoint x: 274, endPoint y: 129, distance: 56.2
click at [272, 131] on div "Janela de atendimento Grade de atendimento Capacidade Transportadoras Veículos …" at bounding box center [290, 136] width 580 height 272
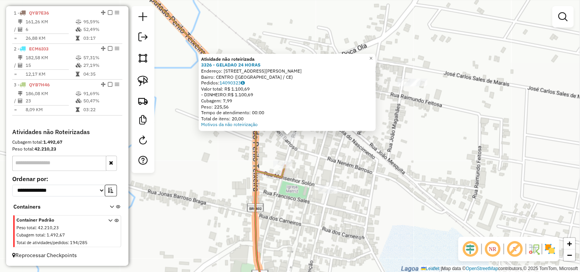
click at [309, 153] on div "Atividade não roteirizada 3326 - GELADAO 24 HORAS Endereço: RUA PEDRO LEITaO 10…" at bounding box center [290, 136] width 580 height 272
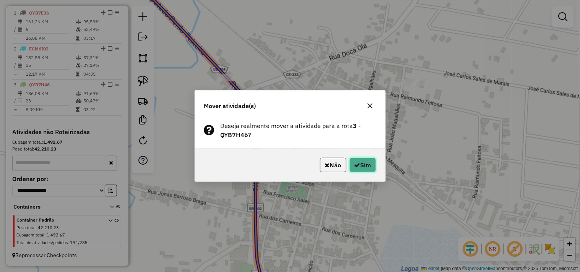
click at [361, 164] on button "Sim" at bounding box center [363, 165] width 27 height 15
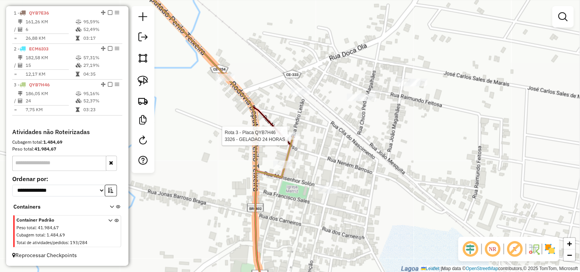
select select "**********"
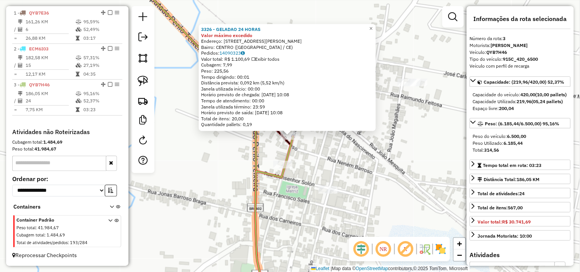
click at [324, 167] on div "3326 - GELADAO 24 HORAS Valor máximo excedido Endereço: RUA PEDRO LEITaO 100 Ba…" at bounding box center [290, 136] width 580 height 272
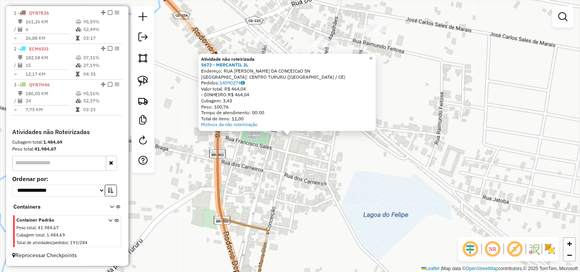
click at [283, 163] on div "Atividade não roteirizada 5672 - MERCANTIL 3L Endereço: RUA MARIA GLORIA DA CON…" at bounding box center [290, 136] width 580 height 272
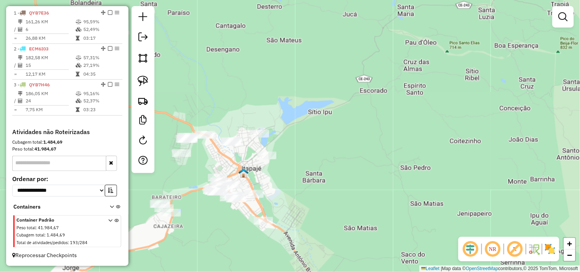
drag, startPoint x: 229, startPoint y: 213, endPoint x: 260, endPoint y: 172, distance: 50.8
click at [259, 175] on div "Janela de atendimento Grade de atendimento Capacidade Transportadoras Veículos …" at bounding box center [290, 136] width 580 height 272
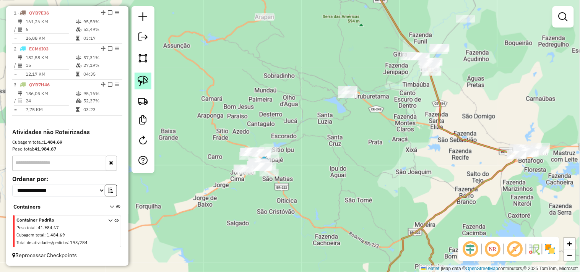
drag, startPoint x: 141, startPoint y: 82, endPoint x: 214, endPoint y: 158, distance: 106.0
click at [142, 82] on img at bounding box center [143, 81] width 11 height 11
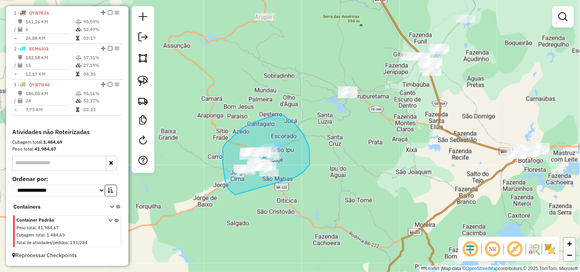
drag, startPoint x: 233, startPoint y: 193, endPoint x: 282, endPoint y: 192, distance: 49.7
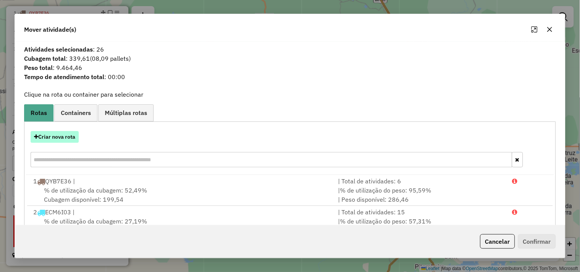
click at [58, 136] on button "Criar nova rota" at bounding box center [55, 137] width 48 height 12
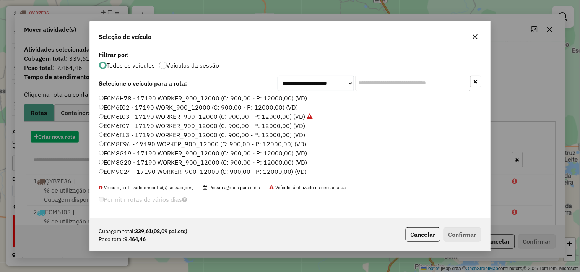
scroll to position [4, 2]
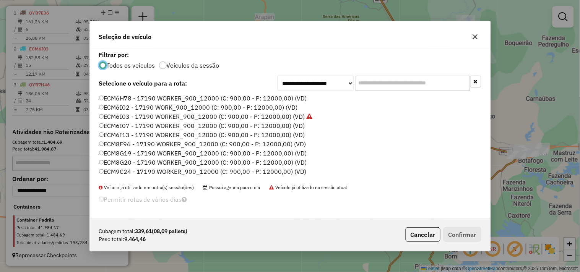
click at [124, 143] on label "ECM8F96 - 17190 WORKER_900_12000 (C: 900,00 - P: 12000,00) (VD)" at bounding box center [202, 144] width 207 height 9
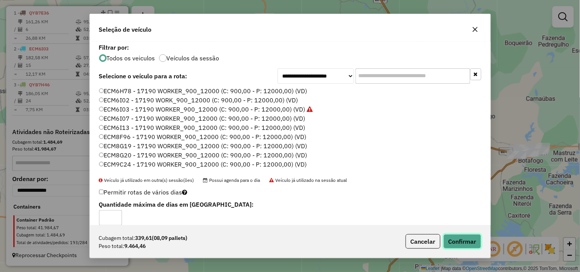
click at [456, 239] on button "Confirmar" at bounding box center [463, 241] width 38 height 15
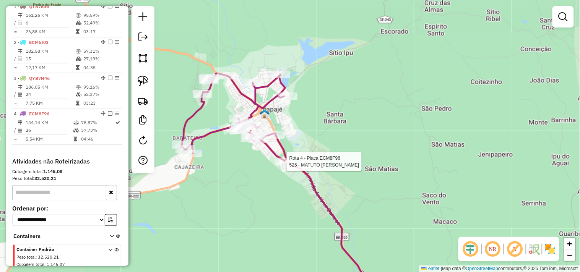
select select "**********"
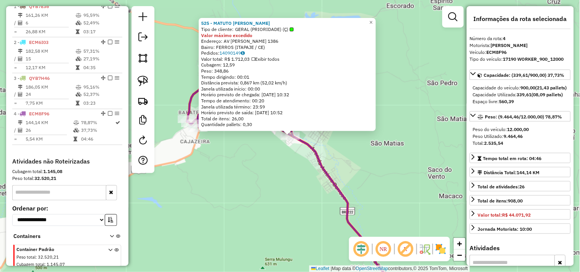
scroll to position [320, 0]
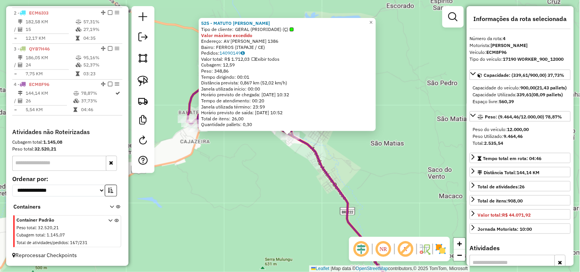
click at [299, 170] on div "525 - MATUTO FERNANDO Tipo de cliente: GERAL (PRIORIDADE) (Ç) Valor máximo exce…" at bounding box center [290, 136] width 580 height 272
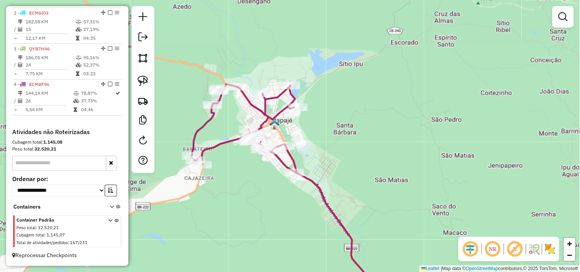
drag, startPoint x: 326, startPoint y: 123, endPoint x: 321, endPoint y: 170, distance: 46.9
click at [330, 169] on div "Janela de atendimento Grade de atendimento Capacidade Transportadoras Veículos …" at bounding box center [290, 136] width 580 height 272
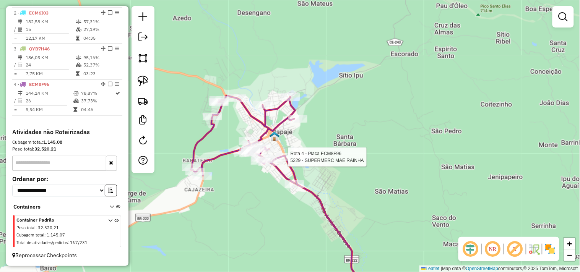
select select "**********"
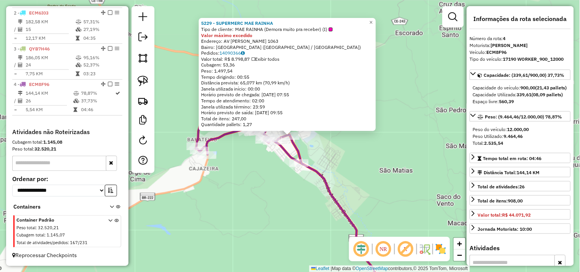
click at [343, 165] on div "5229 - SUPERMERC MAE RAINHA Tipo de cliente: MAE RAINHA (Demora muito pra receb…" at bounding box center [290, 136] width 580 height 272
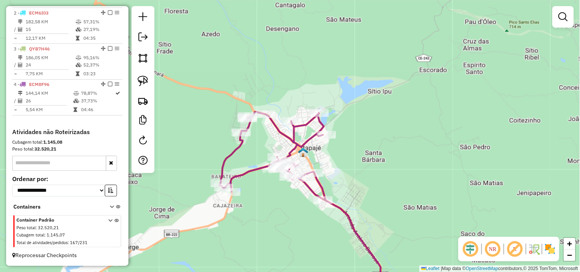
drag, startPoint x: 366, startPoint y: 188, endPoint x: 386, endPoint y: 214, distance: 32.5
click at [387, 213] on div "Janela de atendimento Grade de atendimento Capacidade Transportadoras Veículos …" at bounding box center [290, 136] width 580 height 272
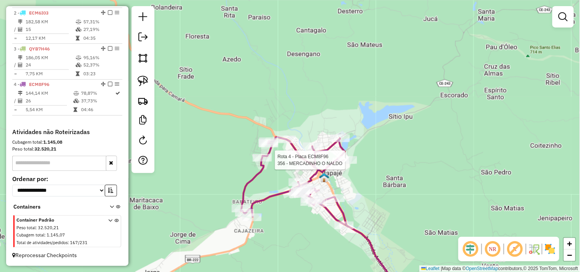
select select "**********"
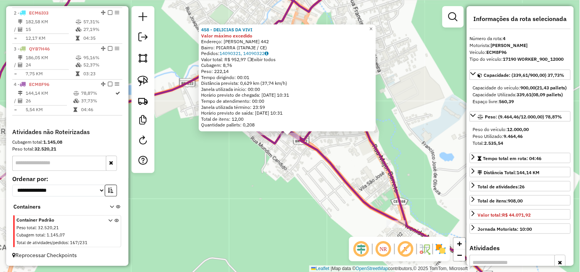
click at [290, 166] on div "458 - DELICIAS DA VIVI Valor máximo excedido Endereço: JANDIRA BASTOS MAGALHAES…" at bounding box center [290, 136] width 580 height 272
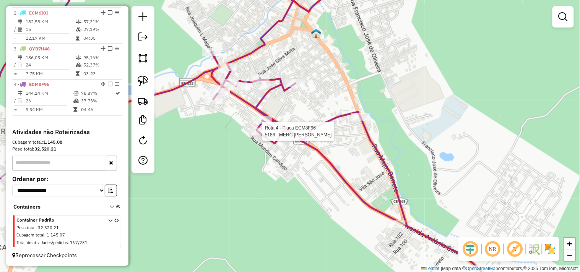
select select "**********"
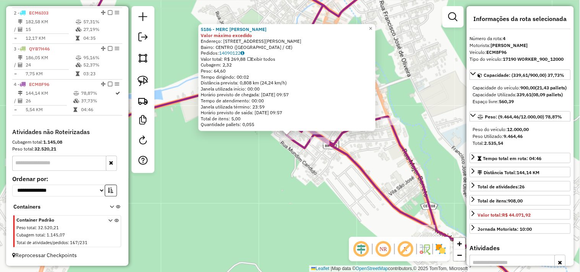
click at [284, 158] on div "5186 - MERC JOAO PAULO Valor máximo excedido Endereço: Rua Antonio candido 539 …" at bounding box center [290, 136] width 580 height 272
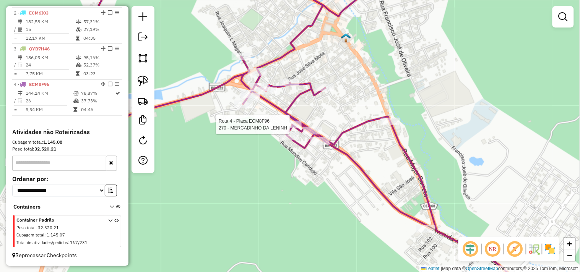
select select "**********"
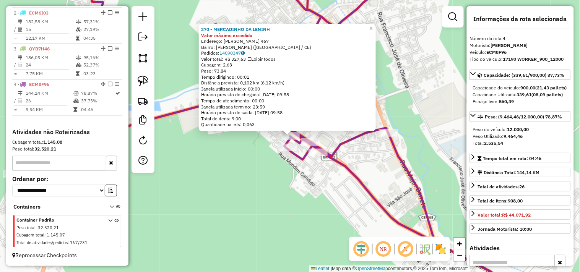
click at [304, 179] on div "270 - MERCADINHO DA LENINH Valor máximo excedido Endereço: ANTONIO CANDIDO DE M…" at bounding box center [290, 136] width 580 height 272
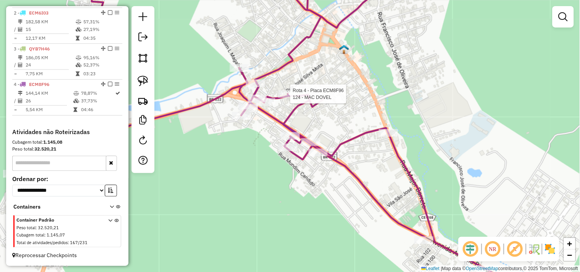
select select "**********"
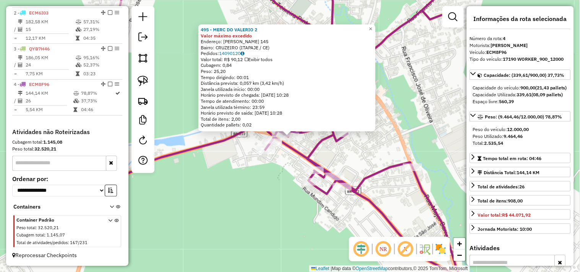
click at [276, 167] on div "495 - MERC DO VALERIO 2 Valor máximo excedido Endereço: ITA BARROSO 145 Bairro:…" at bounding box center [290, 136] width 580 height 272
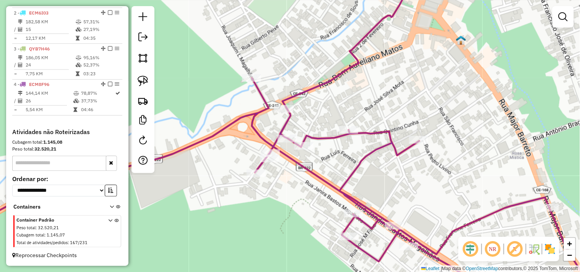
click at [277, 133] on icon at bounding box center [246, 136] width 608 height 327
select select "**********"
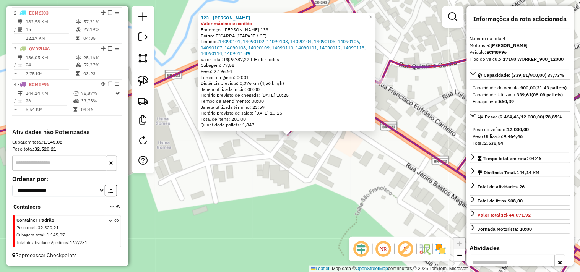
click at [296, 179] on div "123 - MERCEARIA O ALISSON Valor máximo excedido Endereço: JOAQUIM LIVINO 133 Ba…" at bounding box center [290, 136] width 580 height 272
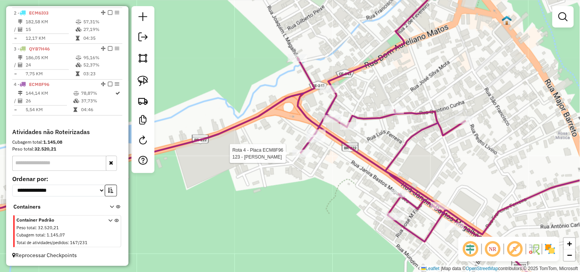
select select "**********"
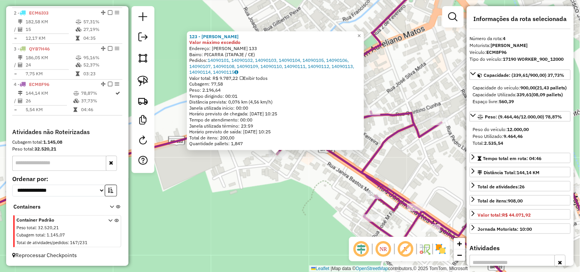
drag, startPoint x: 316, startPoint y: 174, endPoint x: 304, endPoint y: 196, distance: 24.5
click at [304, 195] on div "123 - MERCEARIA O ALISSON Valor máximo excedido Endereço: JOAQUIM LIVINO 133 Ba…" at bounding box center [290, 136] width 580 height 272
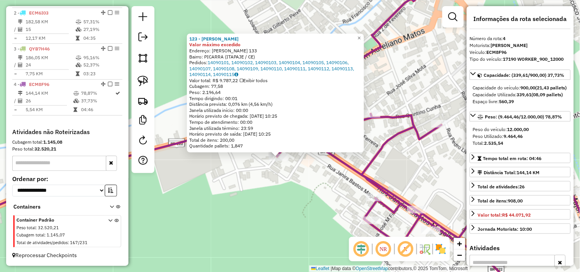
click at [303, 196] on div "123 - MERCEARIA O ALISSON Valor máximo excedido Endereço: JOAQUIM LIVINO 133 Ba…" at bounding box center [290, 136] width 580 height 272
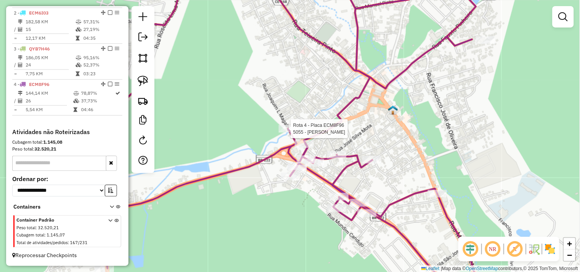
select select "**********"
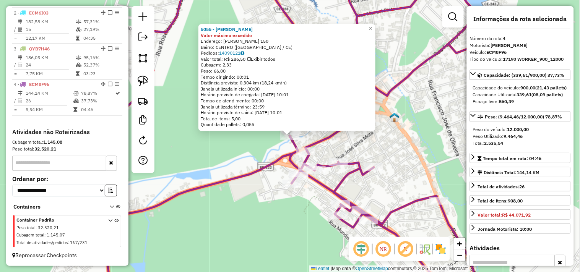
click at [249, 197] on div "5055 - MERCADINHO DUDU Valor máximo excedido Endereço: JOAQUIM LIRA MAGALHAES 1…" at bounding box center [290, 136] width 580 height 272
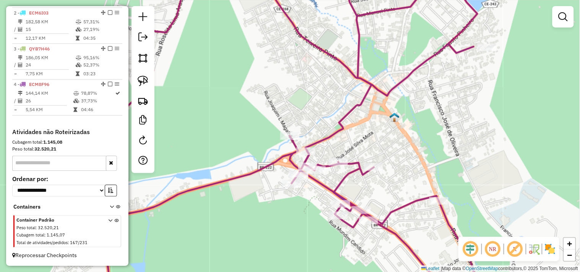
click at [304, 146] on icon at bounding box center [270, 136] width 416 height 327
select select "**********"
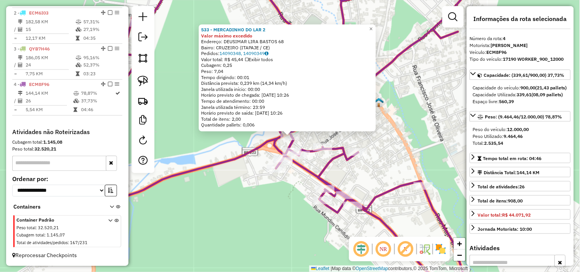
click at [301, 200] on div "Rota 4 - Placa ECM8F96 5186 - MERC JOAO PAULO 533 - MERCADINHO DO LAR 2 Valor m…" at bounding box center [290, 136] width 580 height 272
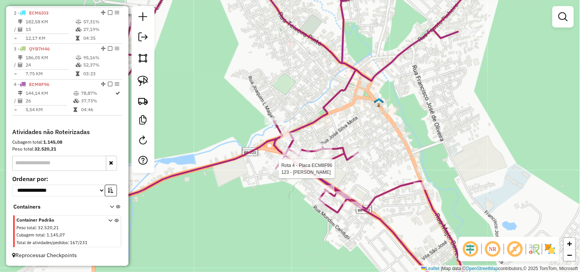
select select "**********"
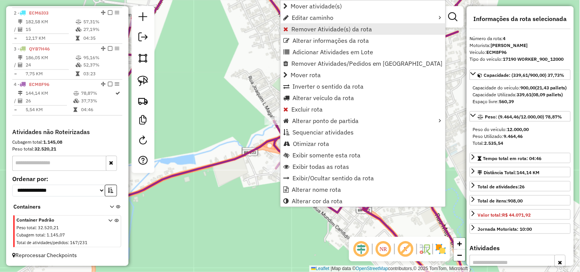
click at [292, 31] on span "Remover Atividade(s) da rota" at bounding box center [331, 29] width 81 height 6
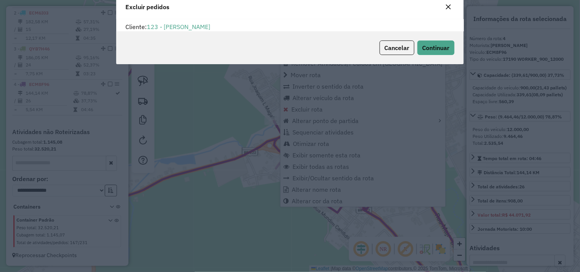
scroll to position [4, 2]
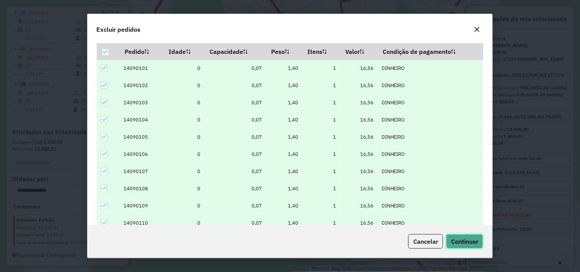
click at [456, 239] on span "Continuar" at bounding box center [464, 242] width 27 height 8
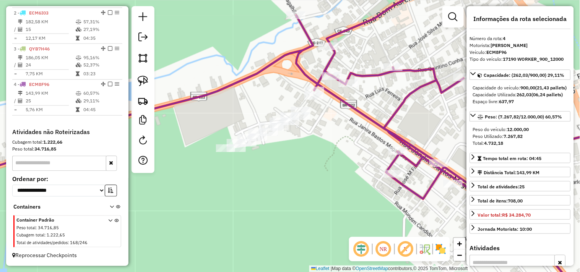
drag, startPoint x: 215, startPoint y: 196, endPoint x: 216, endPoint y: 169, distance: 27.5
click at [216, 169] on div "Janela de atendimento Grade de atendimento Capacidade Transportadoras Veículos …" at bounding box center [290, 136] width 580 height 272
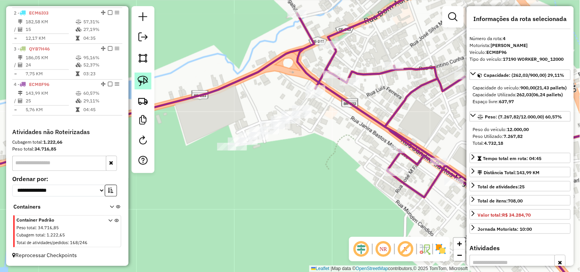
click at [146, 81] on img at bounding box center [143, 81] width 11 height 11
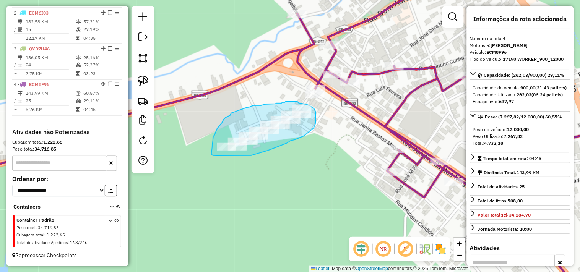
drag, startPoint x: 215, startPoint y: 135, endPoint x: 208, endPoint y: 155, distance: 20.1
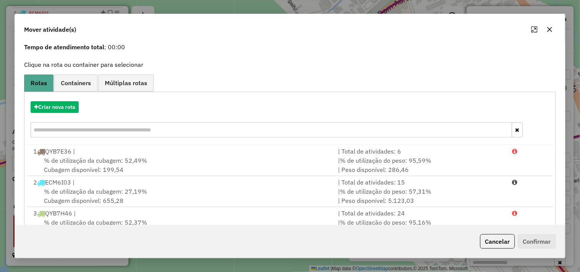
scroll to position [0, 0]
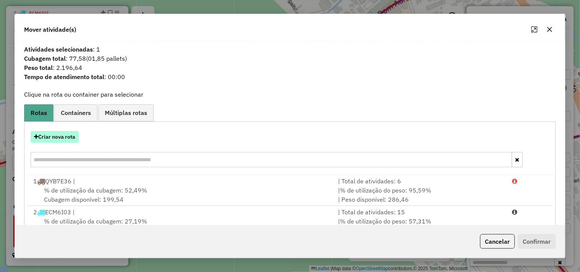
click at [54, 140] on button "Criar nova rota" at bounding box center [55, 137] width 48 height 12
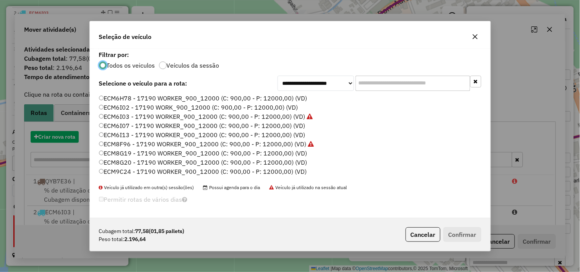
scroll to position [4, 2]
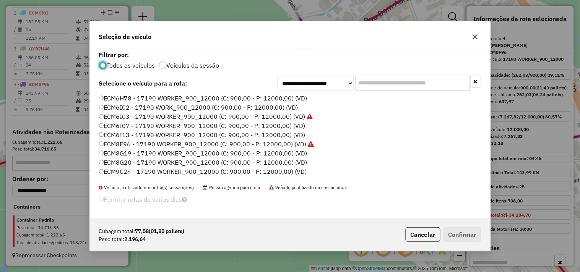
click at [114, 171] on label "ECM9C24 - 17190 WORKER_900_12000 (C: 900,00 - P: 12000,00) (VD)" at bounding box center [203, 171] width 208 height 9
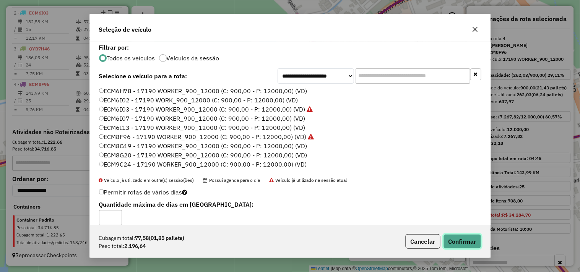
click at [470, 243] on button "Confirmar" at bounding box center [463, 241] width 38 height 15
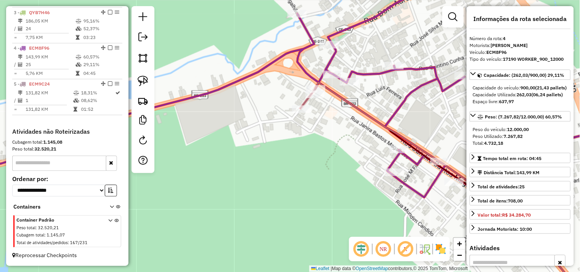
scroll to position [366, 0]
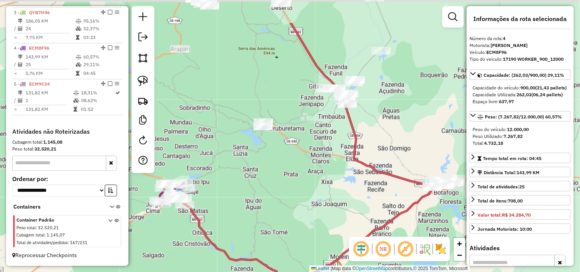
drag, startPoint x: 372, startPoint y: 145, endPoint x: 258, endPoint y: 146, distance: 114.4
click at [241, 196] on div "Janela de atendimento Grade de atendimento Capacidade Transportadoras Veículos …" at bounding box center [290, 136] width 580 height 272
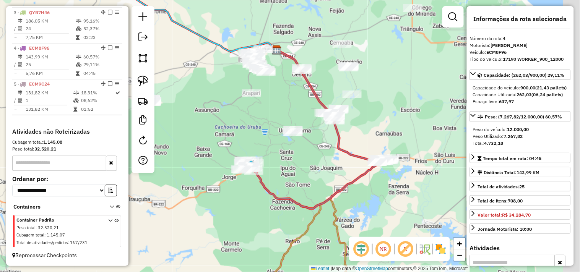
drag, startPoint x: 363, startPoint y: 171, endPoint x: 281, endPoint y: 146, distance: 85.4
click at [281, 146] on div "Janela de atendimento Grade de atendimento Capacidade Transportadoras Veículos …" at bounding box center [290, 136] width 580 height 272
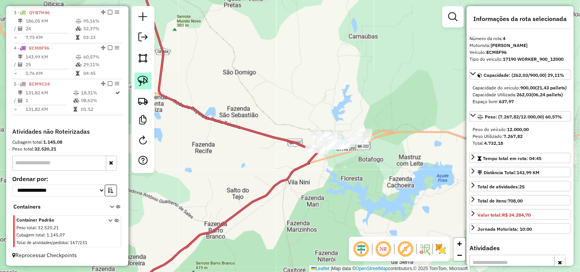
click at [147, 86] on img at bounding box center [143, 81] width 11 height 11
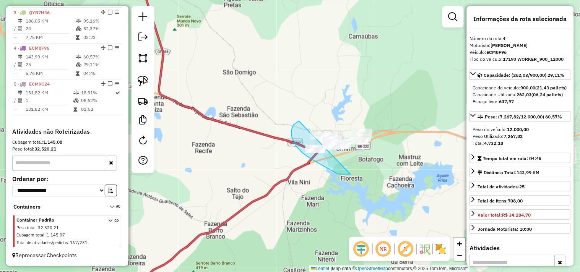
drag, startPoint x: 338, startPoint y: 174, endPoint x: 415, endPoint y: 132, distance: 87.1
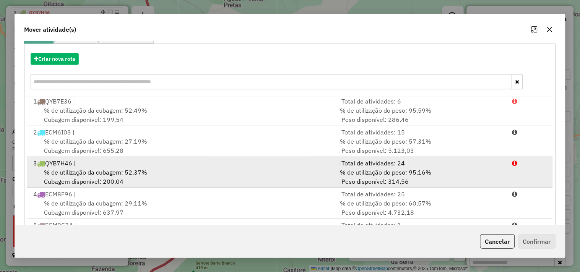
scroll to position [116, 0]
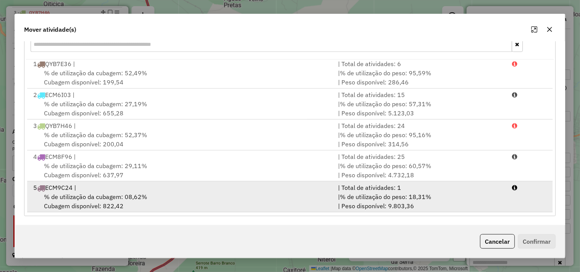
click at [106, 189] on div "5 ECM9C24 |" at bounding box center [181, 187] width 305 height 9
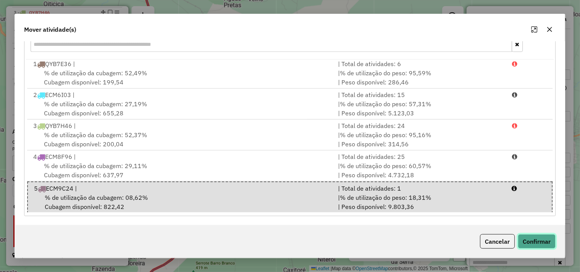
click at [534, 239] on button "Confirmar" at bounding box center [537, 241] width 38 height 15
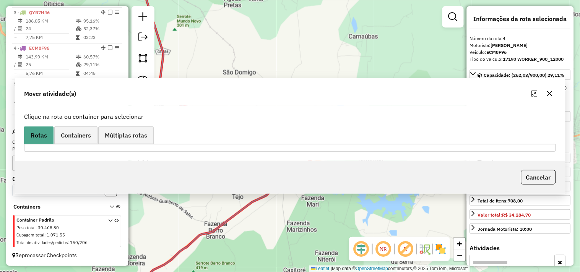
scroll to position [0, 0]
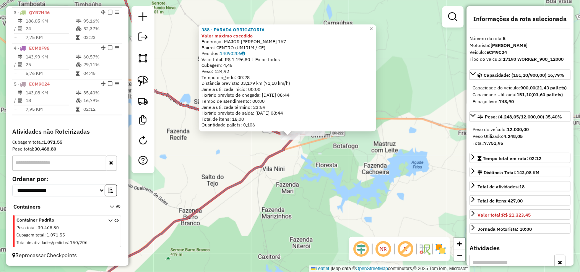
click at [333, 182] on div "388 - PARADA OBRIGATORIA Valor máximo excedido Endereço: MAJOR ADELINO 167 Bair…" at bounding box center [290, 136] width 580 height 272
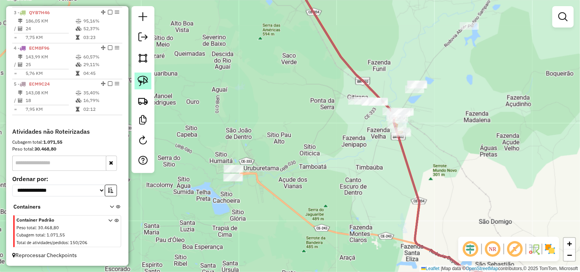
click at [146, 83] on img at bounding box center [143, 81] width 11 height 11
drag, startPoint x: 210, startPoint y: 201, endPoint x: 224, endPoint y: 200, distance: 14.2
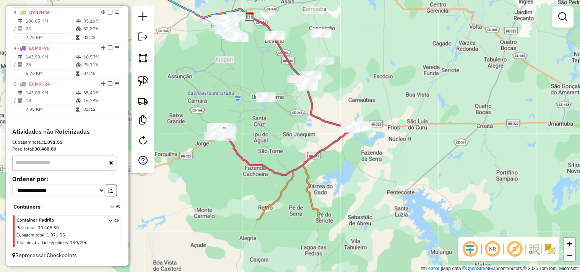
drag, startPoint x: 239, startPoint y: 202, endPoint x: 283, endPoint y: 123, distance: 89.9
click at [283, 123] on div "Janela de atendimento Grade de atendimento Capacidade Transportadoras Veículos …" at bounding box center [290, 136] width 580 height 272
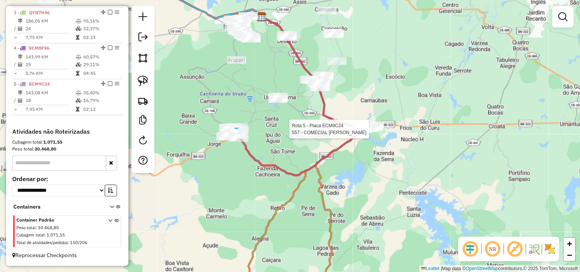
select select "**********"
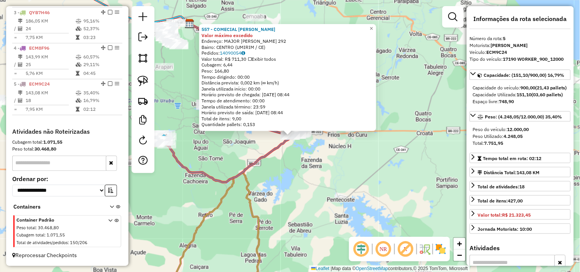
click at [330, 168] on div "557 - COMECIAL DIEGO UMIRI Valor máximo excedido Endereço: MAJOR ADELINO 292 Ba…" at bounding box center [290, 136] width 580 height 272
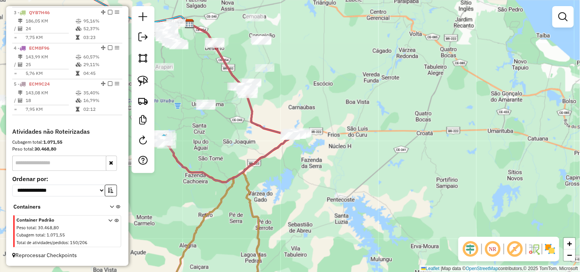
drag, startPoint x: 254, startPoint y: 164, endPoint x: 265, endPoint y: 185, distance: 24.3
click at [265, 185] on div "Janela de atendimento Grade de atendimento Capacidade Transportadoras Veículos …" at bounding box center [290, 136] width 580 height 272
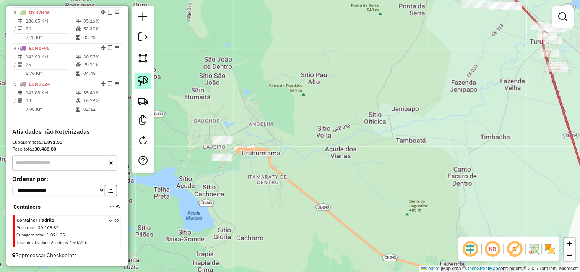
click at [142, 81] on img at bounding box center [143, 81] width 11 height 11
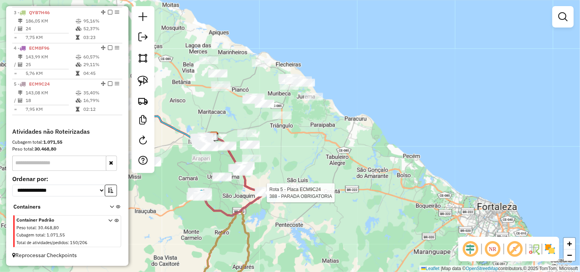
select select "**********"
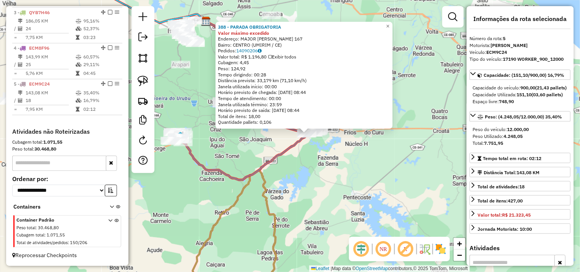
click at [243, 148] on div "388 - PARADA OBRIGATORIA Valor máximo excedido Endereço: MAJOR ADELINO 167 Bair…" at bounding box center [290, 136] width 580 height 272
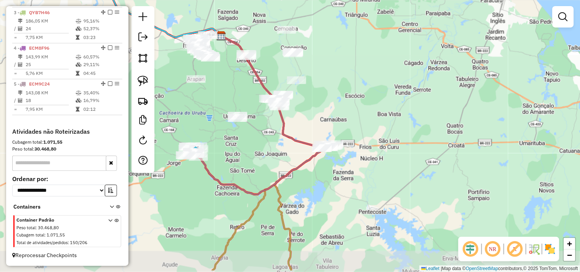
drag, startPoint x: 265, startPoint y: 174, endPoint x: 255, endPoint y: 154, distance: 22.4
click at [255, 154] on div "Janela de atendimento Grade de atendimento Capacidade Transportadoras Veículos …" at bounding box center [290, 136] width 580 height 272
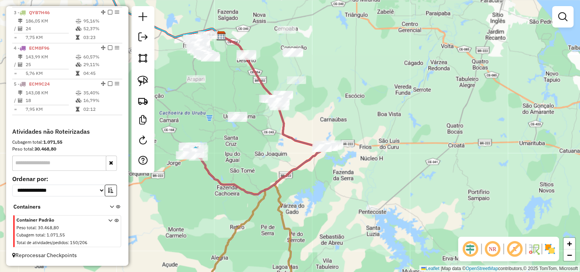
click at [312, 148] on icon at bounding box center [272, 92] width 103 height 113
select select "**********"
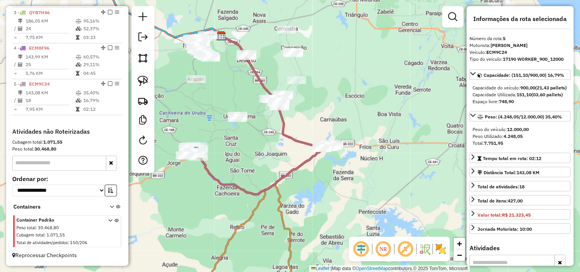
click at [317, 182] on div "Janela de atendimento Grade de atendimento Capacidade Transportadoras Veículos …" at bounding box center [290, 136] width 580 height 272
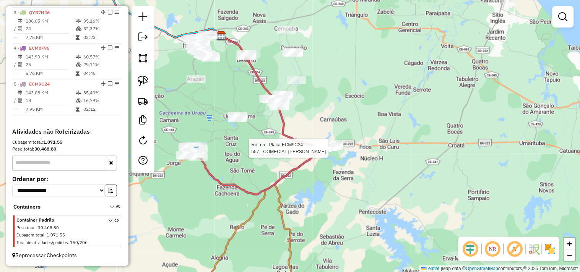
select select "**********"
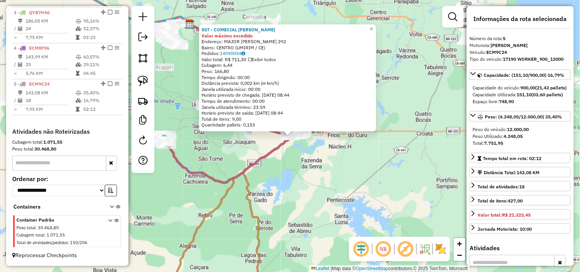
click at [318, 174] on div "557 - COMECIAL DIEGO UMIRI Valor máximo excedido Endereço: MAJOR ADELINO 292 Ba…" at bounding box center [290, 136] width 580 height 272
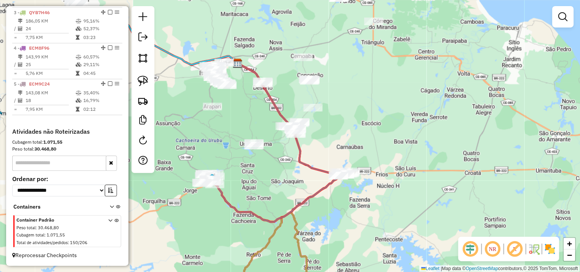
drag, startPoint x: 248, startPoint y: 146, endPoint x: 296, endPoint y: 186, distance: 62.5
click at [296, 186] on div "Janela de atendimento Grade de atendimento Capacidade Transportadoras Veículos …" at bounding box center [290, 136] width 580 height 272
click at [146, 87] on link at bounding box center [143, 81] width 17 height 17
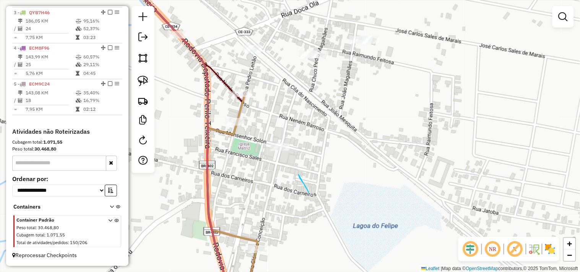
click at [309, 193] on div "Janela de atendimento Grade de atendimento Capacidade Transportadoras Veículos …" at bounding box center [290, 136] width 580 height 272
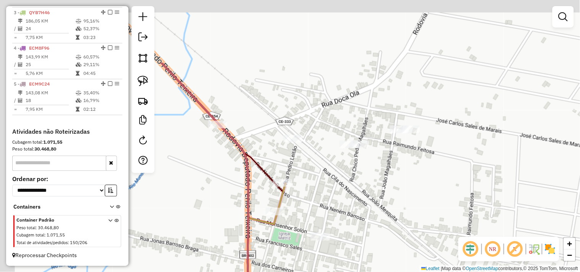
drag, startPoint x: 314, startPoint y: 192, endPoint x: 299, endPoint y: 185, distance: 15.6
click at [320, 210] on div "Janela de atendimento Grade de atendimento Capacidade Transportadoras Veículos …" at bounding box center [290, 136] width 580 height 272
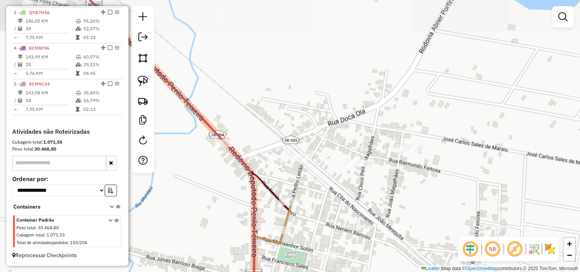
click at [301, 161] on div at bounding box center [299, 158] width 19 height 8
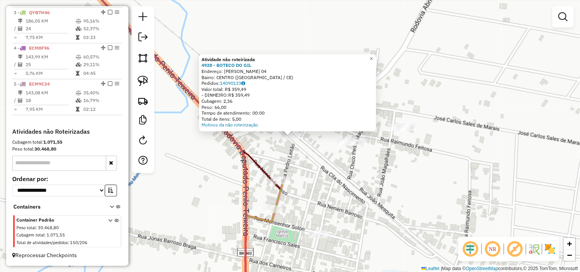
click at [220, 146] on div "Atividade não roteirizada 4928 - BOTECO DO GIL Endereço: PEDRO LEITAO 04 Bairro…" at bounding box center [290, 136] width 580 height 272
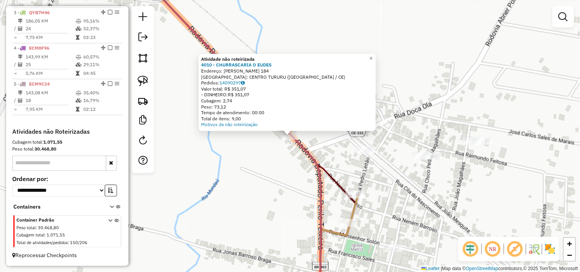
click at [253, 187] on div "Atividade não roteirizada 4010 - CHURRASCARIA O EUDES Endereço: JOAO PATRICIO 1…" at bounding box center [290, 136] width 580 height 272
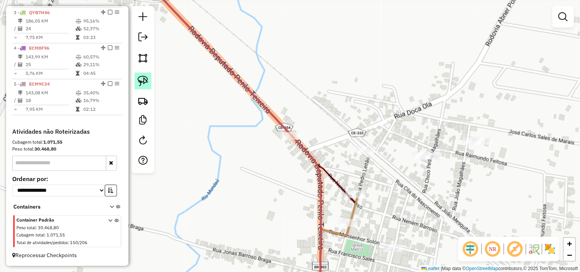
click at [146, 80] on img at bounding box center [143, 81] width 11 height 11
drag, startPoint x: 422, startPoint y: 187, endPoint x: 576, endPoint y: 133, distance: 162.6
click at [576, 133] on div "Janela de atendimento Grade de atendimento Capacidade Transportadoras Veículos …" at bounding box center [290, 136] width 580 height 272
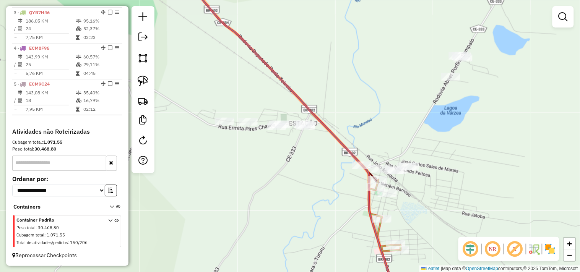
drag, startPoint x: 352, startPoint y: 150, endPoint x: 352, endPoint y: 168, distance: 18.7
click at [352, 168] on div "Janela de atendimento Grade de atendimento Capacidade Transportadoras Veículos …" at bounding box center [290, 136] width 580 height 272
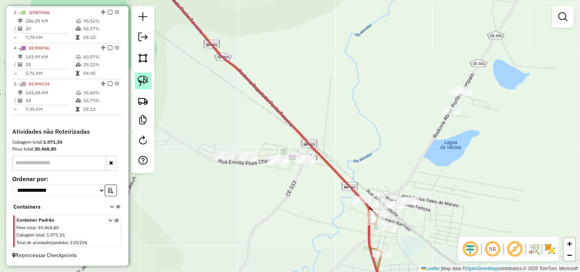
click at [146, 86] on img at bounding box center [143, 81] width 11 height 11
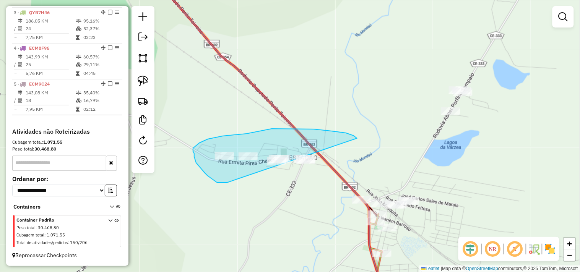
drag, startPoint x: 227, startPoint y: 183, endPoint x: 327, endPoint y: 172, distance: 100.4
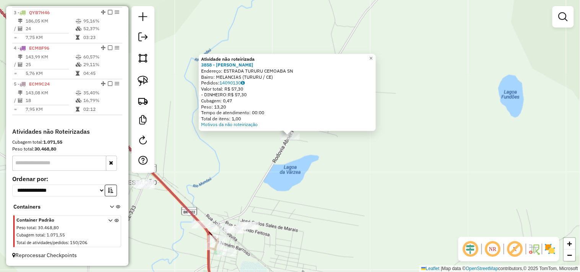
click at [332, 184] on div "Atividade não roteirizada 3858 - WENDELL BEBIBAS Endereço: ESTRADA TURURU CEMOA…" at bounding box center [290, 136] width 580 height 272
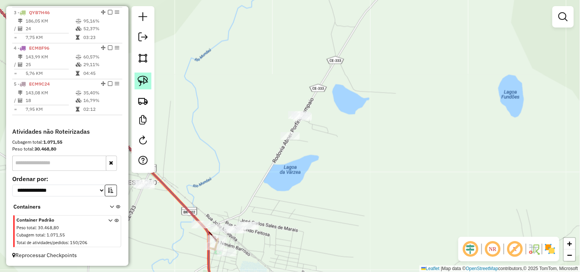
click at [138, 83] on img at bounding box center [143, 81] width 11 height 11
drag, startPoint x: 322, startPoint y: 110, endPoint x: 271, endPoint y: 116, distance: 52.0
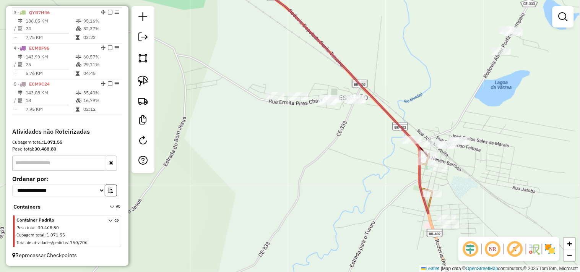
drag, startPoint x: 208, startPoint y: 205, endPoint x: 413, endPoint y: 120, distance: 221.2
click at [413, 120] on div "Janela de atendimento Grade de atendimento Capacidade Transportadoras Veículos …" at bounding box center [290, 136] width 580 height 272
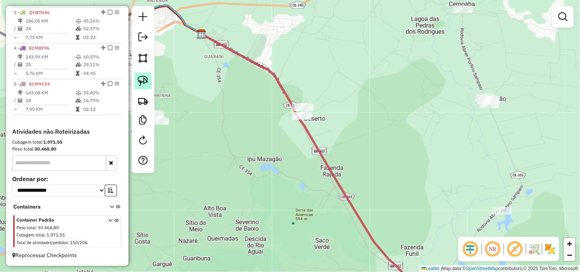
click at [146, 85] on img at bounding box center [143, 81] width 11 height 11
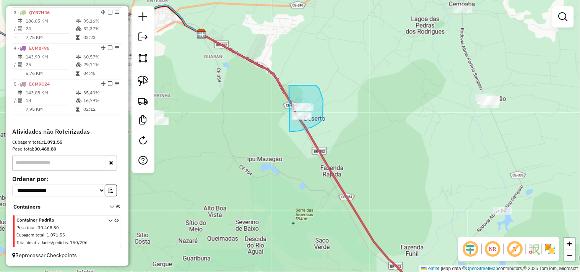
drag, startPoint x: 310, startPoint y: 85, endPoint x: 268, endPoint y: 132, distance: 62.8
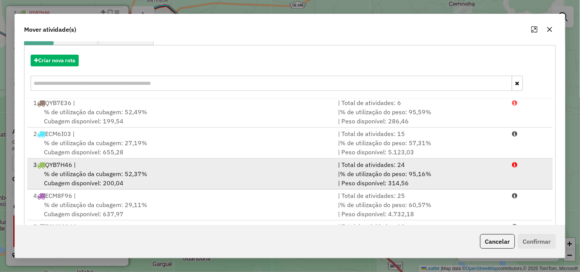
scroll to position [116, 0]
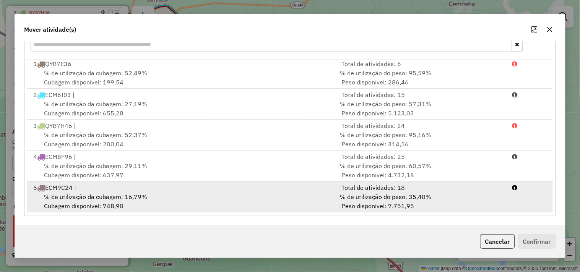
click at [122, 189] on div "5 ECM9C24 |" at bounding box center [181, 187] width 305 height 9
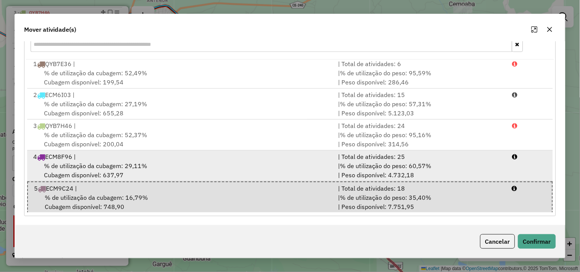
scroll to position [2, 0]
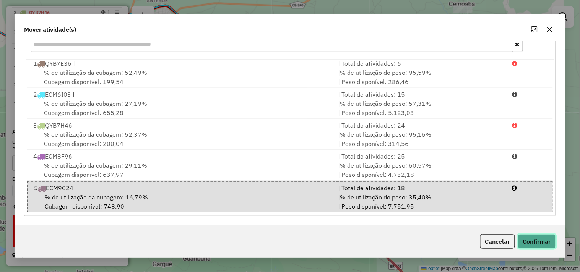
click at [533, 248] on button "Confirmar" at bounding box center [537, 241] width 38 height 15
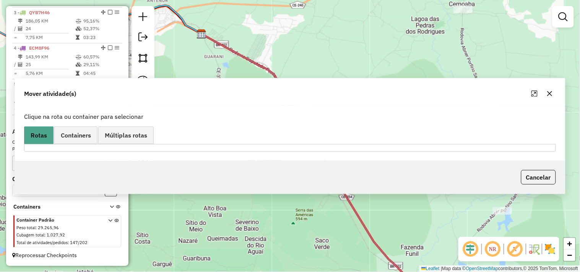
scroll to position [0, 0]
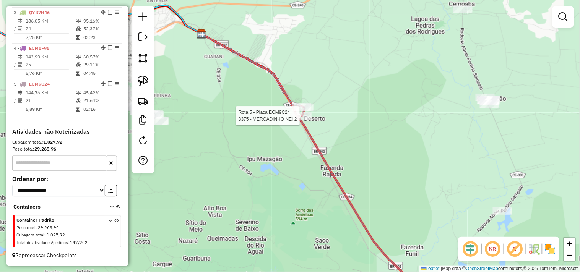
select select "**********"
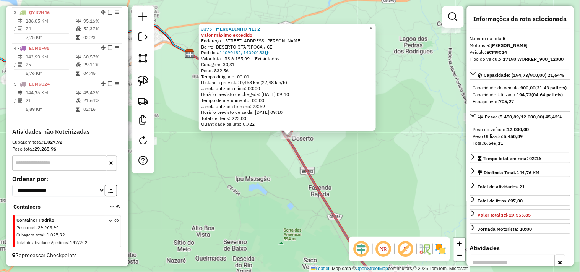
click at [290, 183] on div "3375 - MERCADINHO NEI 2 Valor máximo excedido Endereço: RUA DEPUTADO DANUSIO BA…" at bounding box center [290, 136] width 580 height 272
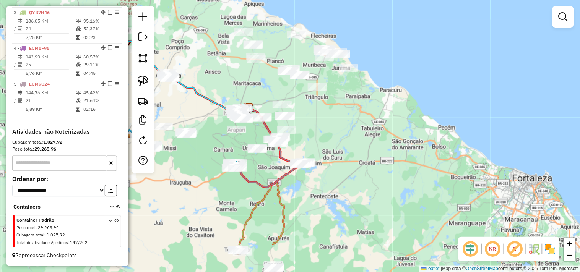
drag, startPoint x: 368, startPoint y: 238, endPoint x: 355, endPoint y: 187, distance: 51.9
click at [355, 187] on div "Janela de atendimento Grade de atendimento Capacidade Transportadoras Veículos …" at bounding box center [290, 136] width 580 height 272
select select "**********"
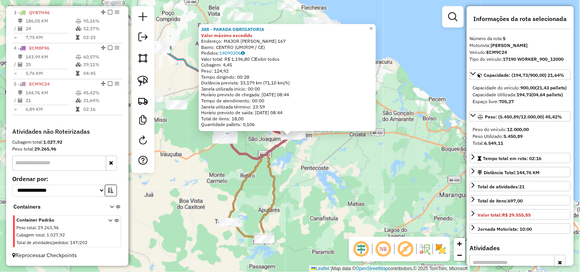
click at [324, 181] on div "388 - PARADA OBRIGATORIA Valor máximo excedido Endereço: MAJOR ADELINO 167 Bair…" at bounding box center [290, 136] width 580 height 272
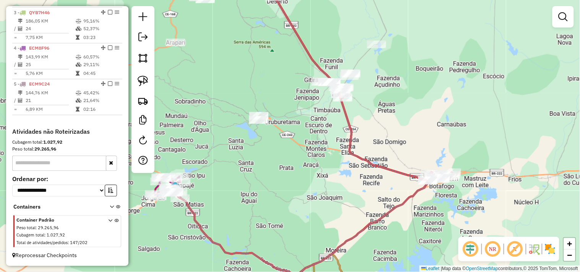
click at [151, 84] on div at bounding box center [143, 89] width 23 height 167
click at [148, 85] on img at bounding box center [143, 81] width 11 height 11
drag, startPoint x: 230, startPoint y: 138, endPoint x: 290, endPoint y: 135, distance: 60.1
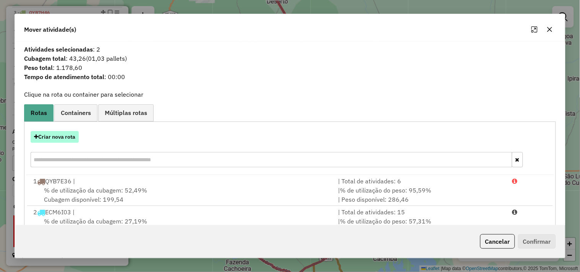
click at [63, 138] on button "Criar nova rota" at bounding box center [55, 137] width 48 height 12
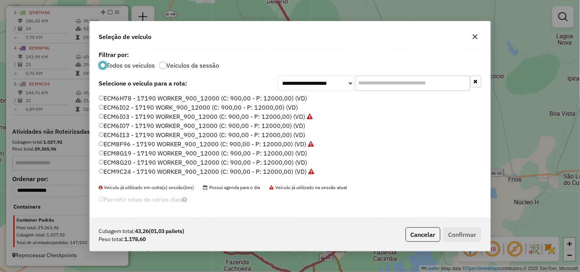
scroll to position [4, 2]
click at [124, 131] on label "ECM6I13 - 17190 WORKER_900_12000 (C: 900,00 - P: 12000,00) (VD)" at bounding box center [202, 134] width 207 height 9
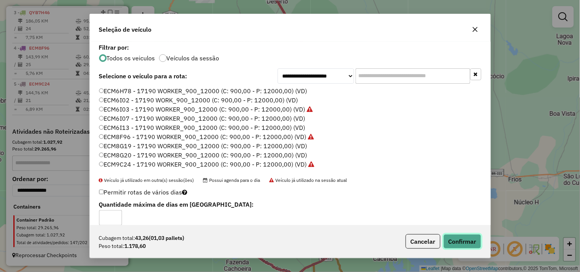
click at [461, 239] on button "Confirmar" at bounding box center [463, 241] width 38 height 15
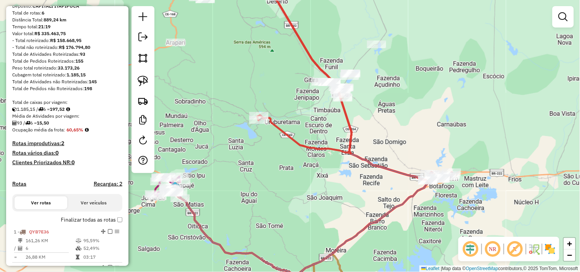
scroll to position [0, 0]
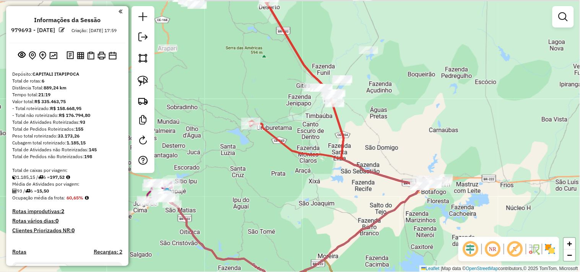
drag, startPoint x: 304, startPoint y: 187, endPoint x: 249, endPoint y: 223, distance: 66.1
click at [249, 223] on div "Janela de atendimento Grade de atendimento Capacidade Transportadoras Veículos …" at bounding box center [290, 136] width 580 height 272
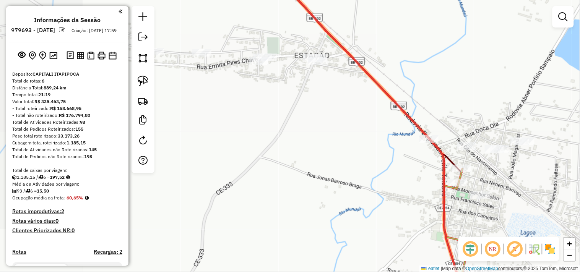
drag, startPoint x: 242, startPoint y: 189, endPoint x: 368, endPoint y: 195, distance: 126.0
click at [368, 195] on div "Janela de atendimento Grade de atendimento Capacidade Transportadoras Veículos …" at bounding box center [290, 136] width 580 height 272
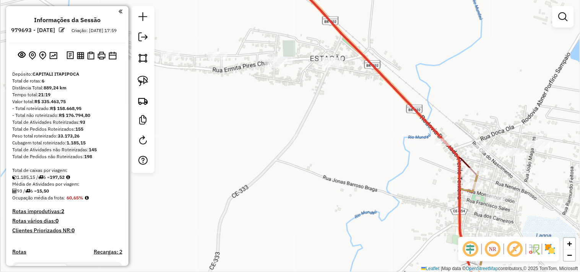
click at [220, 120] on div "Janela de atendimento Grade de atendimento Capacidade Transportadoras Veículos …" at bounding box center [290, 136] width 580 height 272
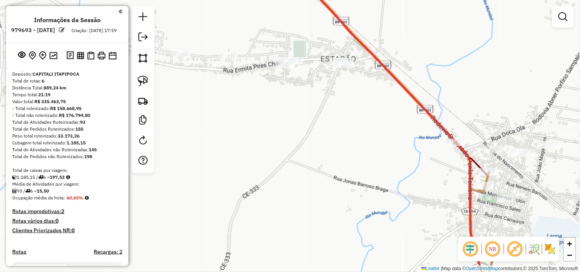
drag, startPoint x: 195, startPoint y: 109, endPoint x: 200, endPoint y: 109, distance: 4.6
click at [200, 109] on div "Janela de atendimento Grade de atendimento Capacidade Transportadoras Veículos …" at bounding box center [290, 136] width 580 height 272
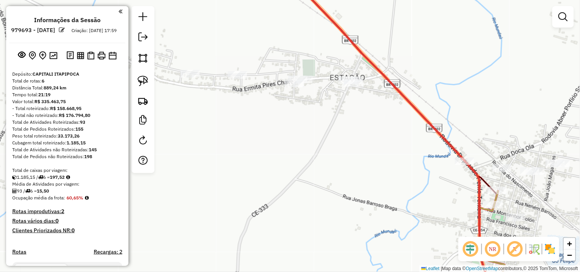
drag, startPoint x: 185, startPoint y: 108, endPoint x: 194, endPoint y: 127, distance: 20.9
click at [194, 127] on div "Janela de atendimento Grade de atendimento Capacidade Transportadoras Veículos …" at bounding box center [290, 136] width 580 height 272
click at [146, 80] on img at bounding box center [143, 81] width 11 height 11
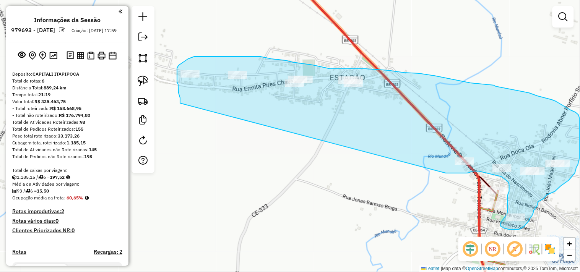
drag, startPoint x: 180, startPoint y: 103, endPoint x: 446, endPoint y: 173, distance: 274.9
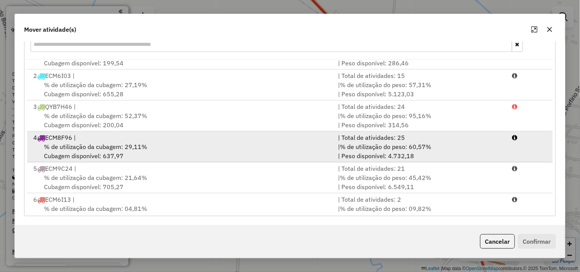
scroll to position [33, 0]
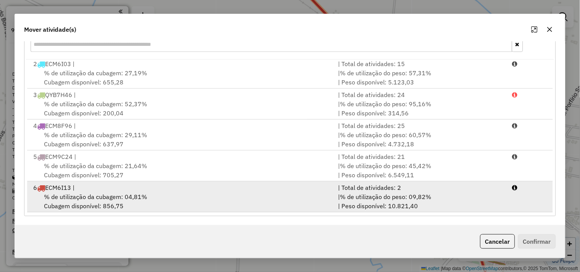
click at [137, 195] on span "% de utilização da cubagem: 04,81%" at bounding box center [95, 197] width 103 height 8
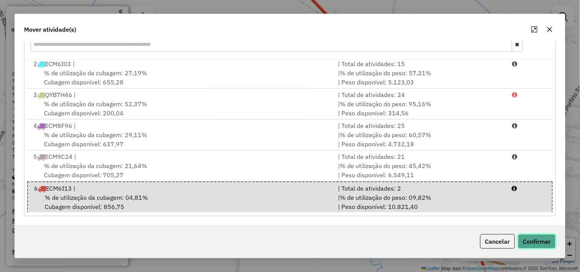
click at [528, 238] on button "Confirmar" at bounding box center [537, 241] width 38 height 15
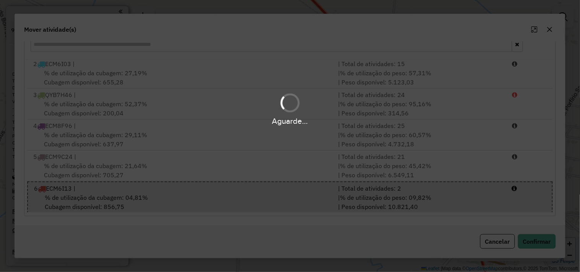
scroll to position [0, 0]
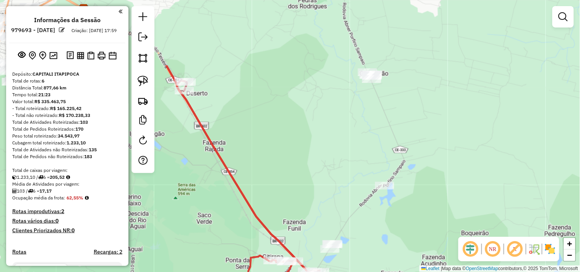
drag, startPoint x: 354, startPoint y: 171, endPoint x: 373, endPoint y: 226, distance: 58.3
click at [373, 226] on div "Janela de atendimento Grade de atendimento Capacidade Transportadoras Veículos …" at bounding box center [290, 136] width 580 height 272
click at [138, 89] on link at bounding box center [143, 81] width 17 height 17
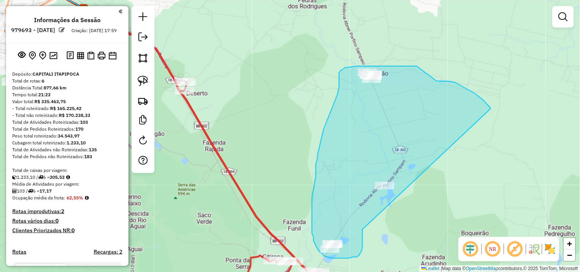
drag, startPoint x: 363, startPoint y: 230, endPoint x: 491, endPoint y: 111, distance: 174.8
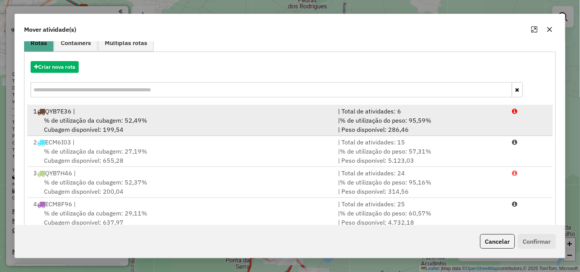
scroll to position [116, 0]
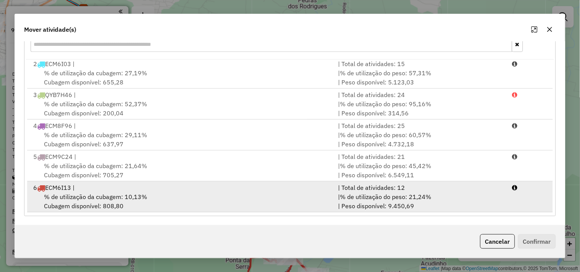
click at [90, 194] on span "% de utilização da cubagem: 10,13%" at bounding box center [95, 197] width 103 height 8
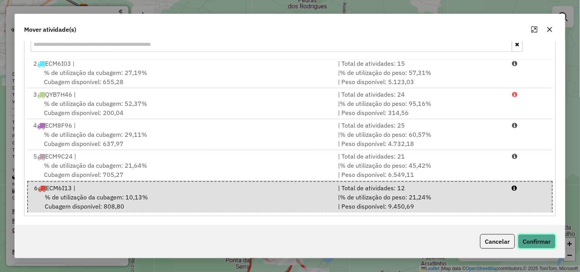
click at [525, 243] on button "Confirmar" at bounding box center [537, 241] width 38 height 15
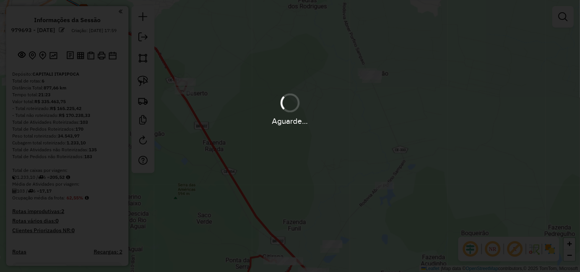
scroll to position [0, 0]
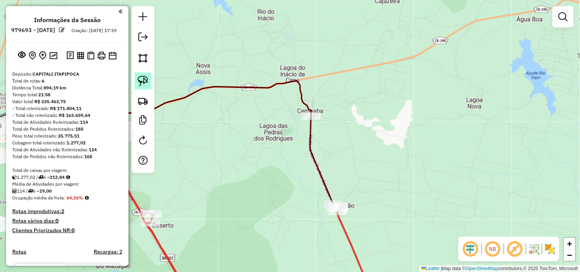
click at [150, 84] on link at bounding box center [143, 81] width 17 height 17
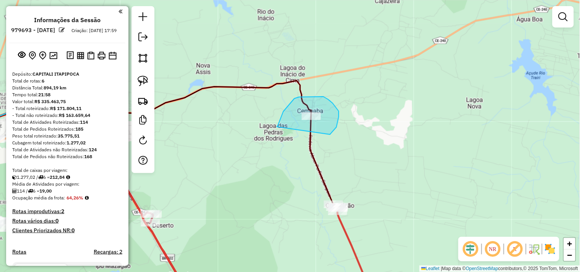
drag, startPoint x: 277, startPoint y: 127, endPoint x: 284, endPoint y: 144, distance: 18.0
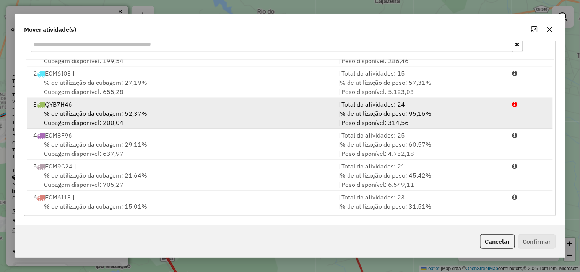
scroll to position [33, 0]
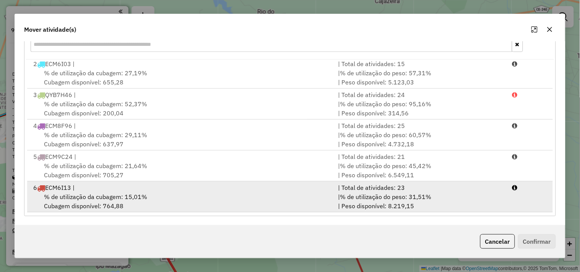
click at [179, 185] on div "6 ECM6I13 |" at bounding box center [181, 187] width 305 height 9
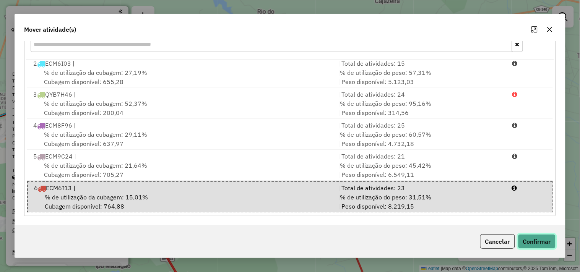
click at [530, 241] on button "Confirmar" at bounding box center [537, 241] width 38 height 15
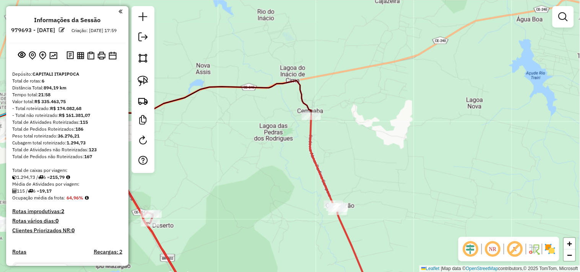
scroll to position [0, 0]
select select "**********"
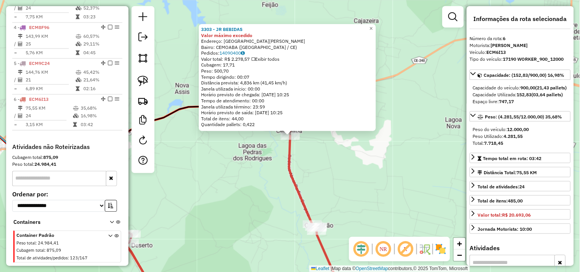
scroll to position [402, 0]
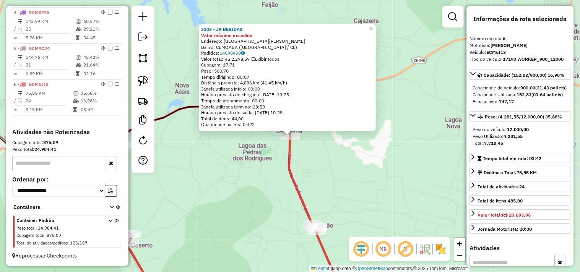
click at [360, 176] on div "3303 - JR BEBIDAS Valor máximo excedido Endereço: AVENIDA [PERSON_NAME] SN [PER…" at bounding box center [290, 136] width 580 height 272
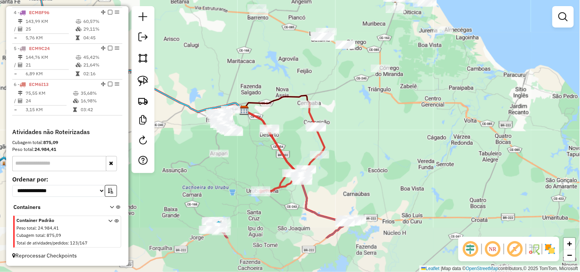
drag, startPoint x: 360, startPoint y: 209, endPoint x: 349, endPoint y: 169, distance: 41.8
click at [349, 169] on div "Janela de atendimento Grade de atendimento Capacidade Transportadoras Veículos …" at bounding box center [290, 136] width 580 height 272
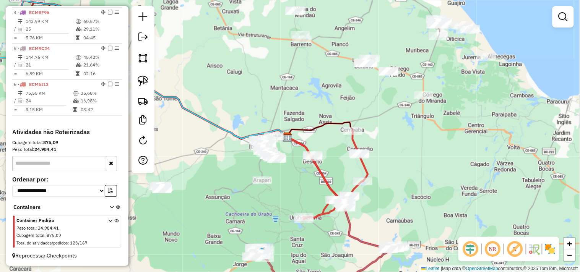
drag, startPoint x: 276, startPoint y: 220, endPoint x: 307, endPoint y: 289, distance: 75.3
click at [307, 272] on html "Aguarde... Pop-up bloqueado! Seu navegador bloqueou automáticamente a abertura …" at bounding box center [290, 136] width 580 height 272
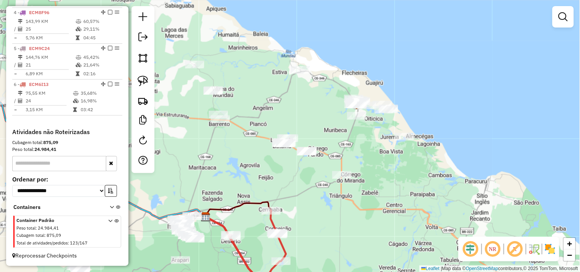
drag, startPoint x: 407, startPoint y: 152, endPoint x: 326, endPoint y: 199, distance: 93.1
click at [326, 199] on div "Janela de atendimento Grade de atendimento Capacidade Transportadoras Veículos …" at bounding box center [290, 136] width 580 height 272
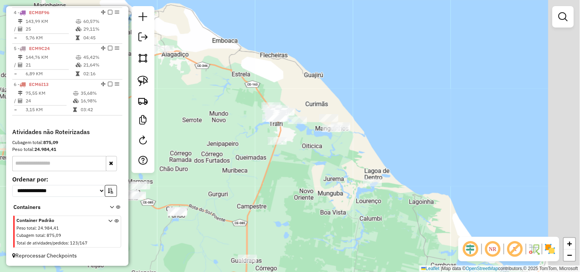
drag, startPoint x: 353, startPoint y: 177, endPoint x: 296, endPoint y: 158, distance: 60.2
click at [297, 158] on div "Janela de atendimento Grade de atendimento Capacidade Transportadoras Veículos …" at bounding box center [290, 136] width 580 height 272
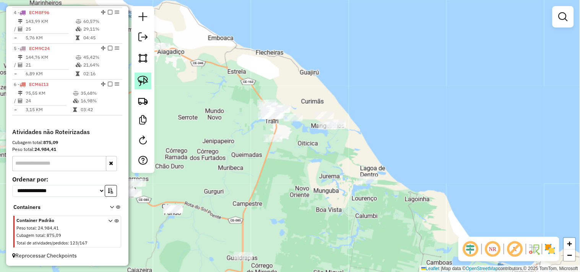
click at [144, 81] on img at bounding box center [143, 81] width 11 height 11
drag, startPoint x: 290, startPoint y: 159, endPoint x: 255, endPoint y: 140, distance: 39.6
click at [144, 81] on img at bounding box center [143, 81] width 11 height 11
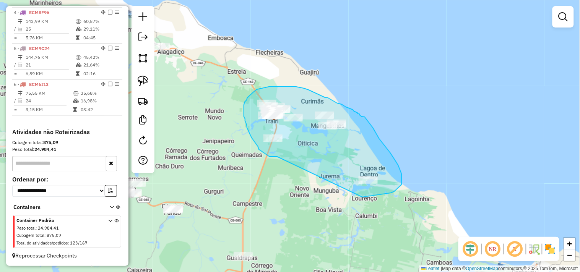
drag, startPoint x: 277, startPoint y: 157, endPoint x: 360, endPoint y: 197, distance: 92.4
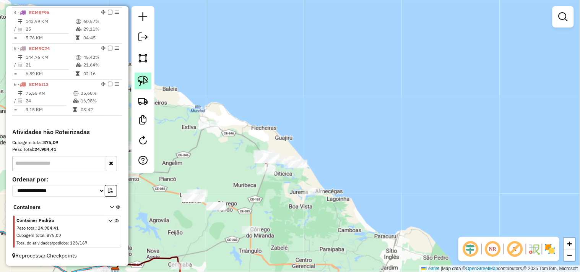
click at [143, 83] on img at bounding box center [143, 81] width 11 height 11
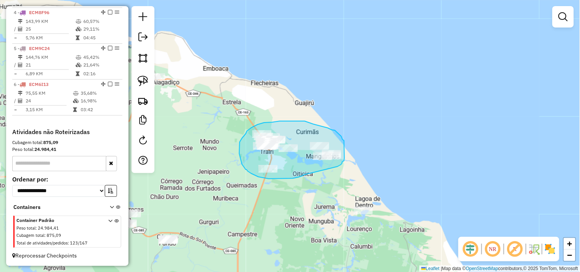
drag, startPoint x: 304, startPoint y: 175, endPoint x: 337, endPoint y: 167, distance: 33.9
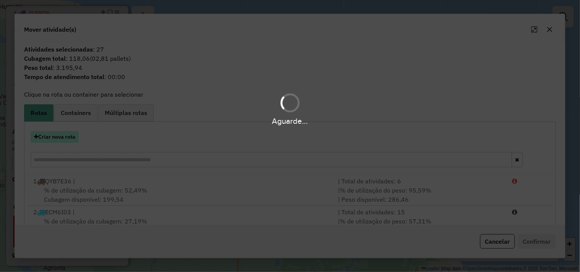
click at [70, 138] on button "Criar nova rota" at bounding box center [55, 137] width 48 height 12
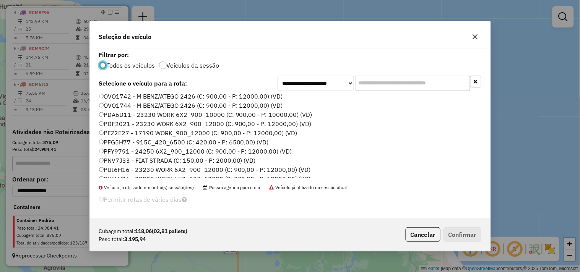
scroll to position [163, 0]
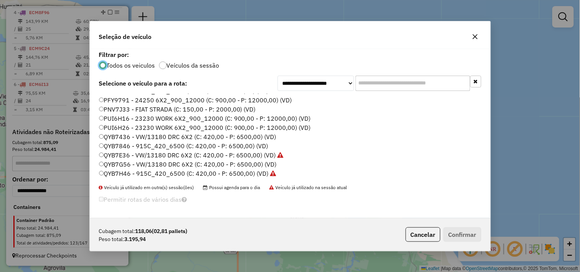
click at [120, 145] on label "QYB7846 - 915C_420_6500 (C: 420,00 - P: 6500,00) (VD)" at bounding box center [183, 146] width 169 height 9
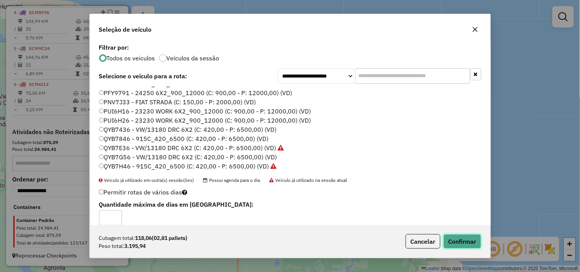
click at [452, 240] on button "Confirmar" at bounding box center [463, 241] width 38 height 15
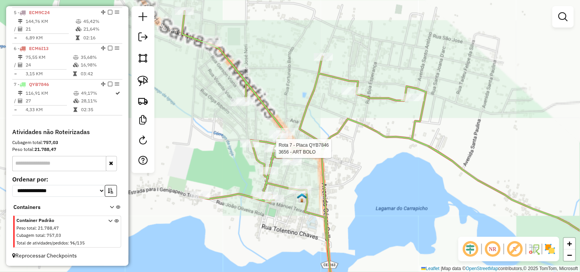
select select "**********"
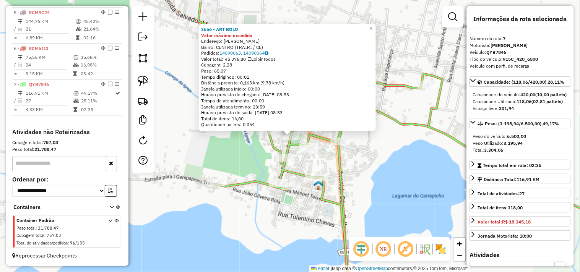
scroll to position [438, 0]
click at [313, 163] on div "3656 - ART BOLO Valor máximo excedido Endereço: [PERSON_NAME] SN Bairro: CENTRO…" at bounding box center [290, 136] width 580 height 272
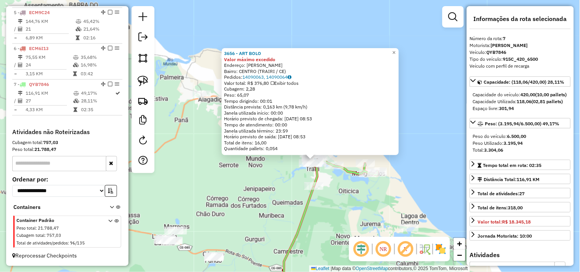
click at [328, 181] on div "3656 - ART BOLO Valor máximo excedido Endereço: [PERSON_NAME] SN Bairro: CENTRO…" at bounding box center [290, 136] width 580 height 272
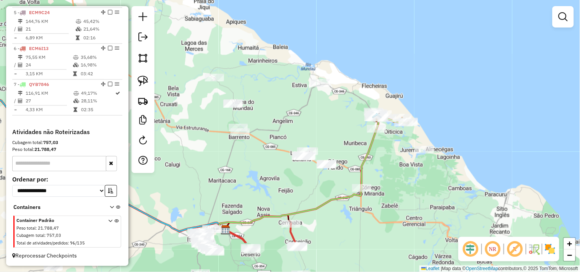
drag, startPoint x: 330, startPoint y: 215, endPoint x: 397, endPoint y: 167, distance: 82.8
click at [397, 167] on div "Janela de atendimento Grade de atendimento Capacidade Transportadoras Veículos …" at bounding box center [290, 136] width 580 height 272
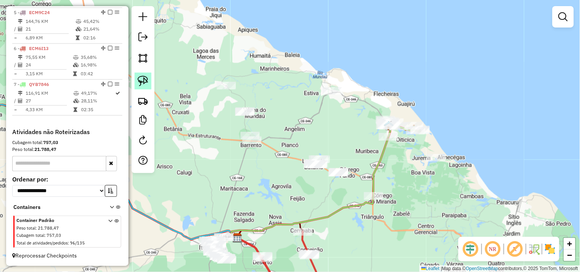
click at [144, 85] on img at bounding box center [143, 81] width 11 height 11
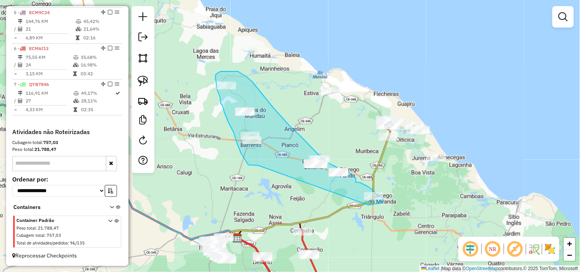
drag, startPoint x: 258, startPoint y: 166, endPoint x: 369, endPoint y: 205, distance: 117.5
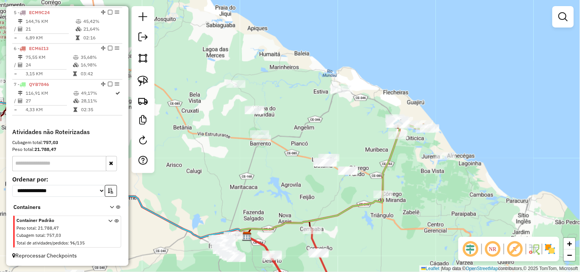
drag, startPoint x: 270, startPoint y: 179, endPoint x: 299, endPoint y: 151, distance: 40.3
click at [294, 161] on div "Janela de atendimento Grade de atendimento Capacidade Transportadoras Veículos …" at bounding box center [290, 136] width 580 height 272
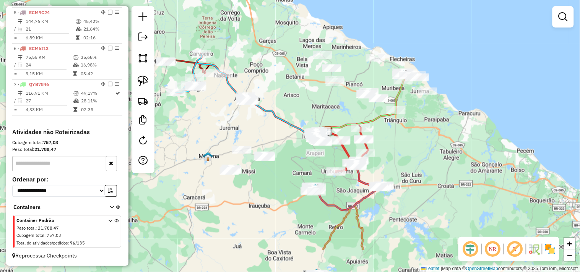
drag, startPoint x: 245, startPoint y: 208, endPoint x: 283, endPoint y: 150, distance: 69.6
click at [283, 151] on div "Janela de atendimento Grade de atendimento Capacidade Transportadoras Veículos …" at bounding box center [290, 136] width 580 height 272
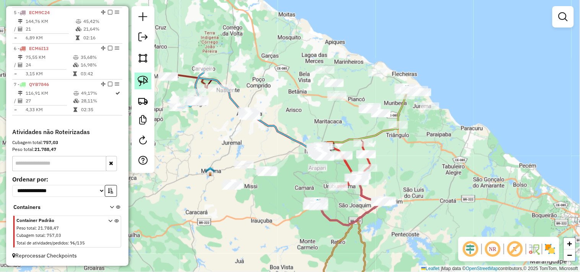
click at [139, 88] on link at bounding box center [143, 81] width 17 height 17
drag, startPoint x: 239, startPoint y: 132, endPoint x: 254, endPoint y: 127, distance: 16.3
click at [142, 83] on img at bounding box center [143, 81] width 11 height 11
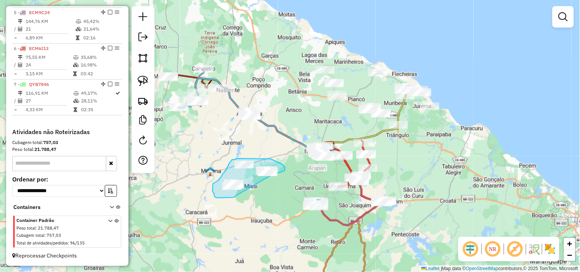
click at [273, 174] on div "Janela de atendimento Grade de atendimento Capacidade Transportadoras Veículos …" at bounding box center [290, 136] width 580 height 272
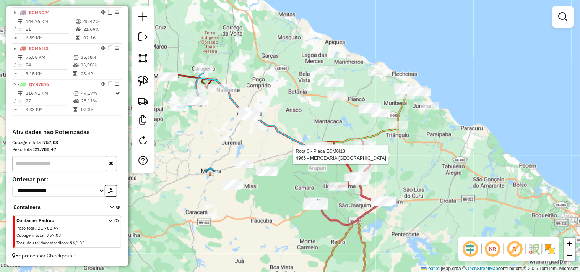
select select "**********"
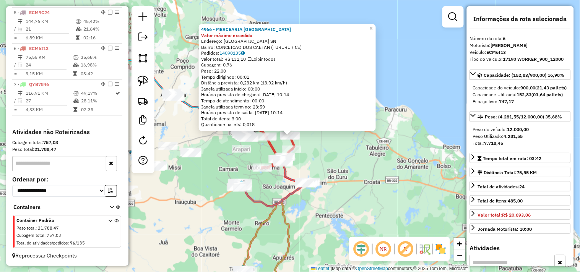
click at [337, 164] on div "4966 - MERCEARIA SAO [PERSON_NAME] máximo excedido Endereço: [GEOGRAPHIC_DATA] …" at bounding box center [290, 136] width 580 height 272
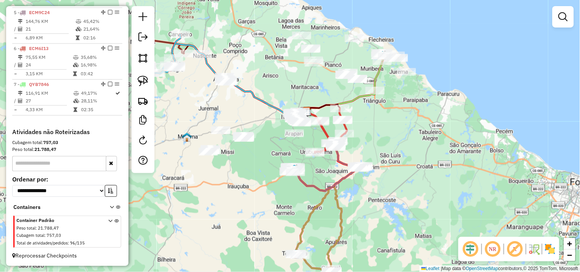
drag, startPoint x: 234, startPoint y: 226, endPoint x: 287, endPoint y: 211, distance: 55.1
click at [287, 211] on div "Janela de atendimento Grade de atendimento Capacidade Transportadoras Veículos …" at bounding box center [290, 136] width 580 height 272
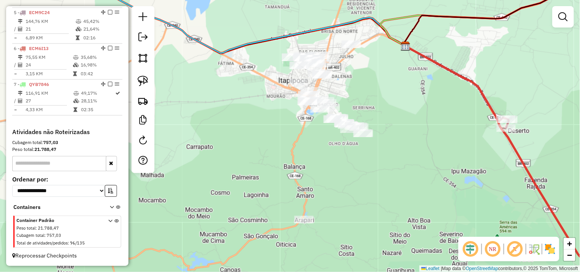
click at [269, 146] on div "Janela de atendimento Grade de atendimento Capacidade Transportadoras Veículos …" at bounding box center [290, 136] width 580 height 272
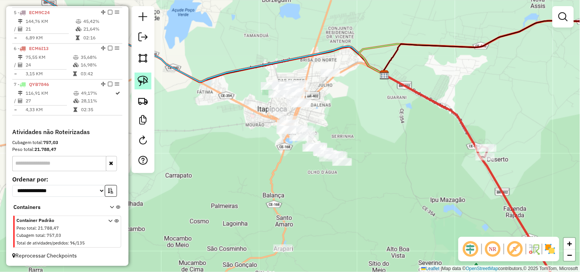
click at [148, 82] on img at bounding box center [143, 81] width 11 height 11
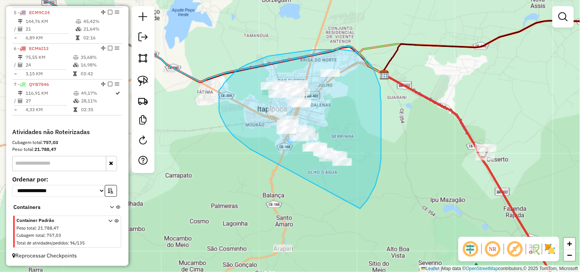
drag, startPoint x: 234, startPoint y: 137, endPoint x: 360, endPoint y: 209, distance: 145.4
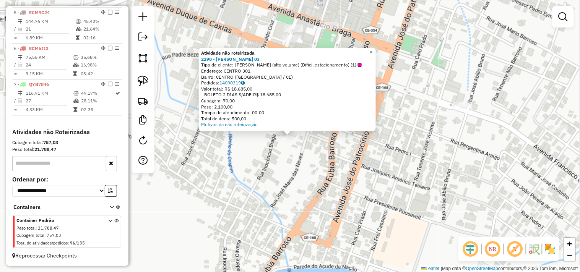
click at [304, 167] on div "Atividade não roteirizada 2298 - [PERSON_NAME] 03 Tipo de cliente: [PERSON_NAME…" at bounding box center [290, 136] width 580 height 272
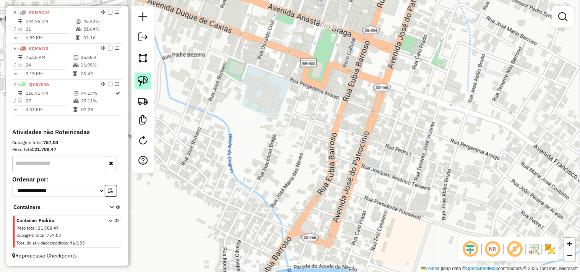
click at [148, 83] on img at bounding box center [143, 81] width 11 height 11
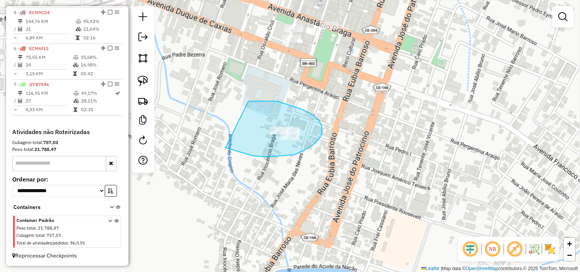
drag, startPoint x: 289, startPoint y: 105, endPoint x: 202, endPoint y: 139, distance: 94.0
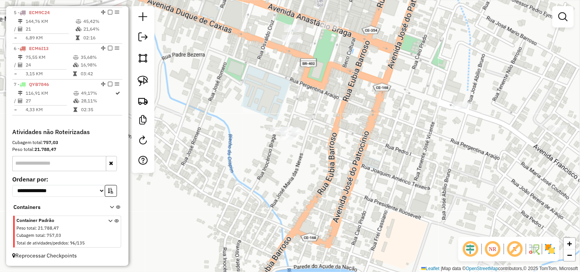
click at [277, 125] on div "Janela de atendimento Grade de atendimento Capacidade Transportadoras Veículos …" at bounding box center [290, 136] width 580 height 272
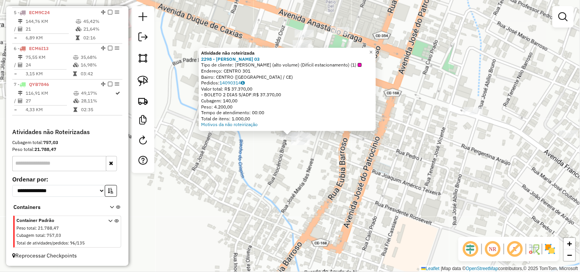
click at [283, 159] on div "Atividade não roteirizada 2298 - [PERSON_NAME] 03 Tipo de cliente: [PERSON_NAME…" at bounding box center [290, 136] width 580 height 272
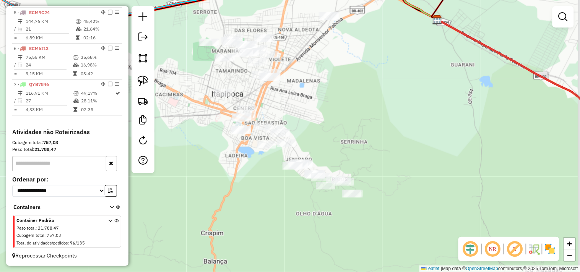
drag, startPoint x: 285, startPoint y: 192, endPoint x: 187, endPoint y: 114, distance: 126.0
click at [257, 172] on div "Janela de atendimento Grade de atendimento Capacidade Transportadoras Veículos …" at bounding box center [290, 136] width 580 height 272
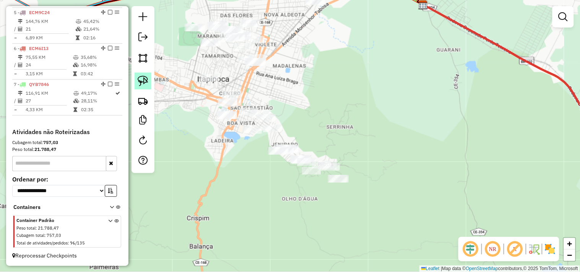
click at [150, 86] on link at bounding box center [143, 81] width 17 height 17
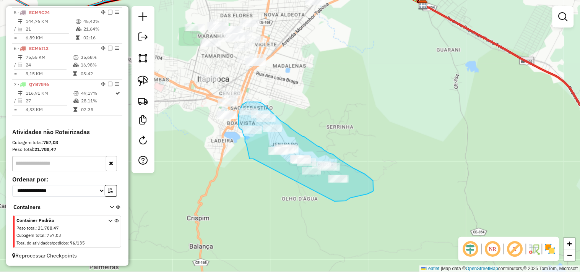
drag, startPoint x: 254, startPoint y: 159, endPoint x: 334, endPoint y: 202, distance: 91.2
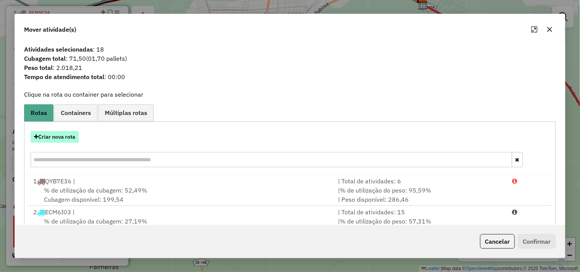
click at [65, 140] on button "Criar nova rota" at bounding box center [55, 137] width 48 height 12
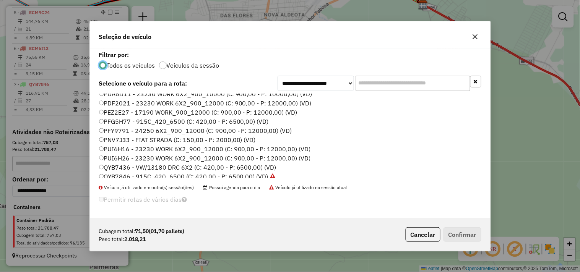
scroll to position [121, 0]
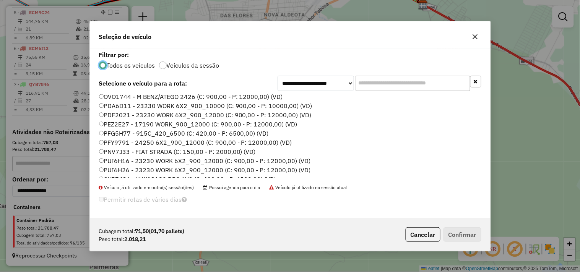
click at [121, 131] on label "PFG5H77 - 915C_420_6500 (C: 420,00 - P: 6500,00) (VD)" at bounding box center [184, 133] width 170 height 9
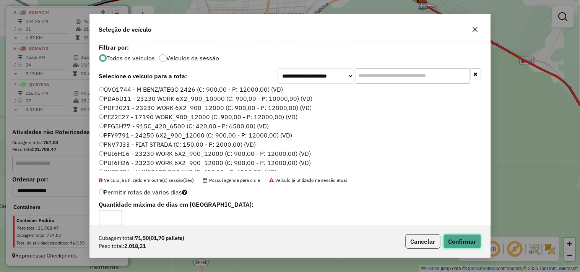
click at [454, 241] on button "Confirmar" at bounding box center [463, 241] width 38 height 15
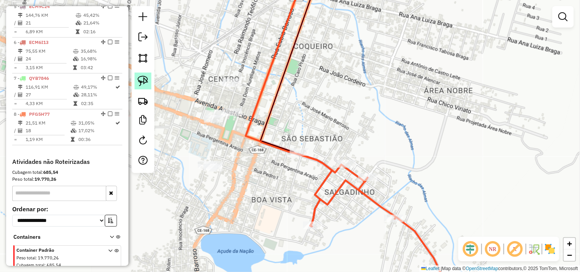
click at [144, 83] on img at bounding box center [143, 81] width 11 height 11
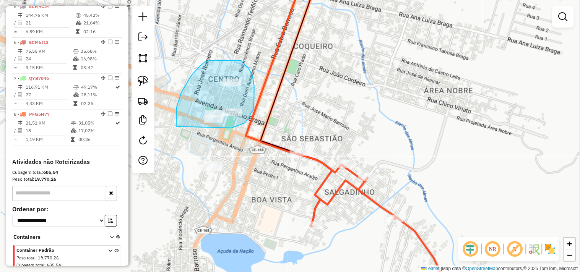
drag, startPoint x: 176, startPoint y: 127, endPoint x: 225, endPoint y: 134, distance: 49.2
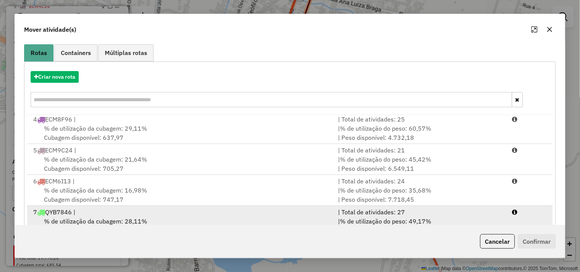
scroll to position [116, 0]
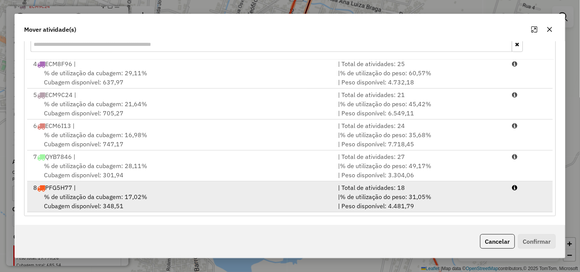
click at [158, 194] on div "% de utilização da cubagem: 17,02% Cubagem disponível: 348,51" at bounding box center [181, 201] width 305 height 18
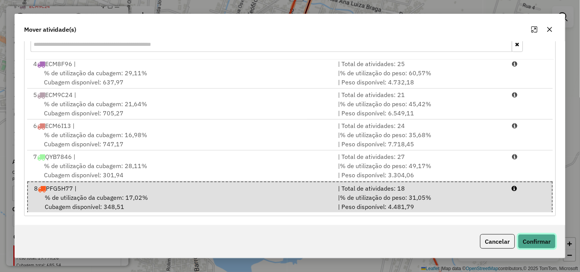
click at [541, 244] on button "Confirmar" at bounding box center [537, 241] width 38 height 15
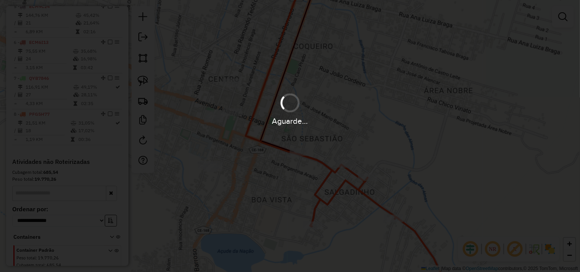
scroll to position [0, 0]
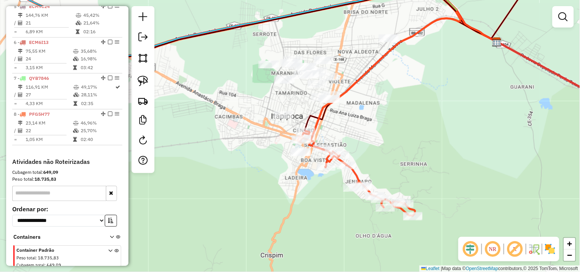
click at [326, 158] on icon at bounding box center [356, 173] width 117 height 85
select select "**********"
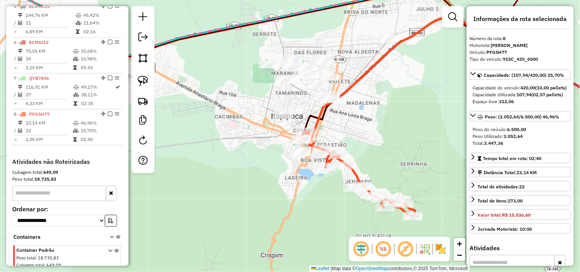
scroll to position [473, 0]
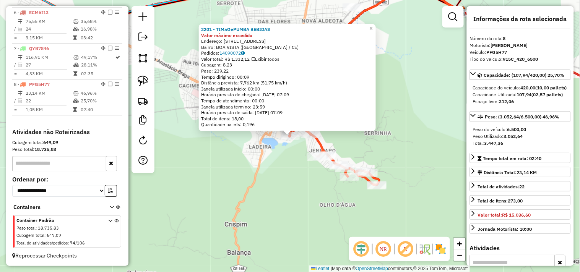
click at [296, 176] on div "2201 - [GEOGRAPHIC_DATA] BEBIDAS Valor máximo excedido Endereço: [STREET_ADDRES…" at bounding box center [290, 136] width 580 height 272
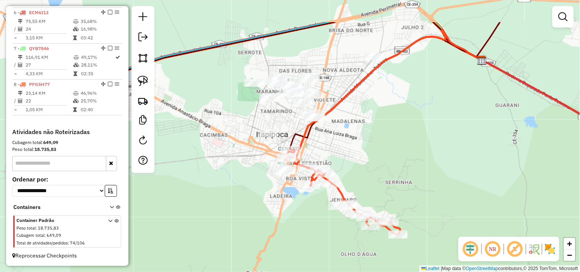
drag, startPoint x: 358, startPoint y: 142, endPoint x: 373, endPoint y: 174, distance: 35.1
click at [373, 174] on div "Janela de atendimento Grade de atendimento Capacidade Transportadoras Veículos …" at bounding box center [290, 136] width 580 height 272
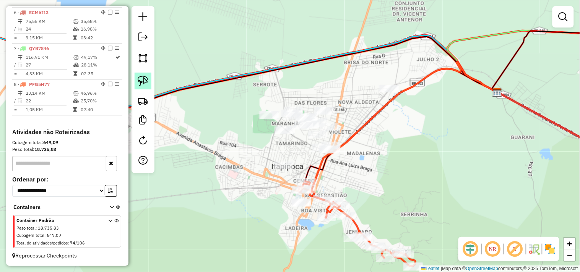
click at [148, 81] on img at bounding box center [143, 81] width 11 height 11
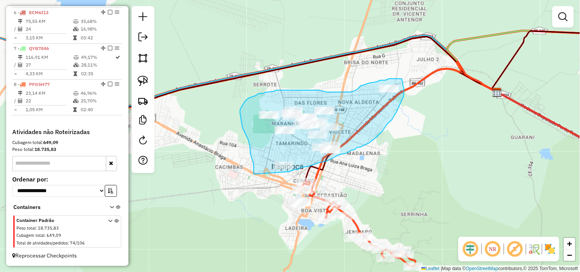
drag, startPoint x: 254, startPoint y: 174, endPoint x: 285, endPoint y: 172, distance: 31.4
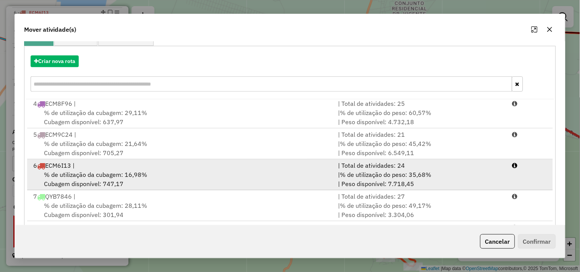
scroll to position [116, 0]
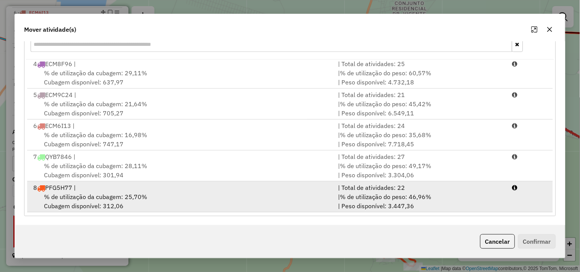
click at [177, 188] on div "8 PFG5H77 |" at bounding box center [181, 187] width 305 height 9
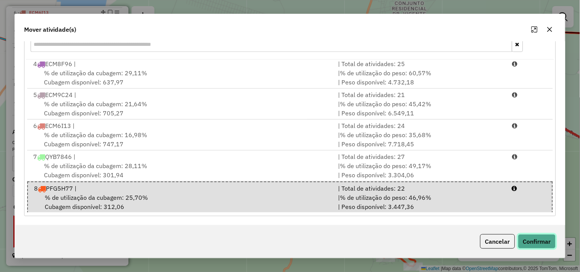
click at [527, 240] on button "Confirmar" at bounding box center [537, 241] width 38 height 15
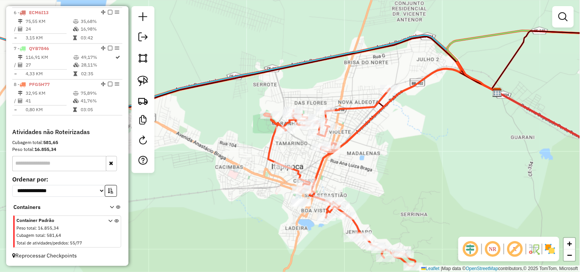
scroll to position [0, 0]
select select "**********"
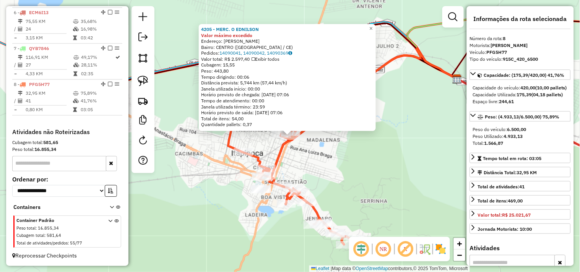
click at [333, 172] on div "4205 - MERC. O EDNILSON Valor máximo excedido Endereço: EUBIA BARROSO SN Bairro…" at bounding box center [290, 136] width 580 height 272
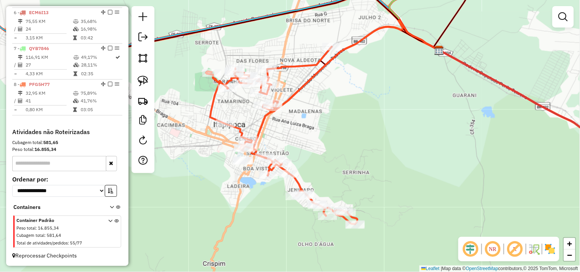
drag, startPoint x: 348, startPoint y: 195, endPoint x: 316, endPoint y: 141, distance: 63.2
click at [316, 142] on div "Janela de atendimento Grade de atendimento Capacidade Transportadoras Veículos …" at bounding box center [290, 136] width 580 height 272
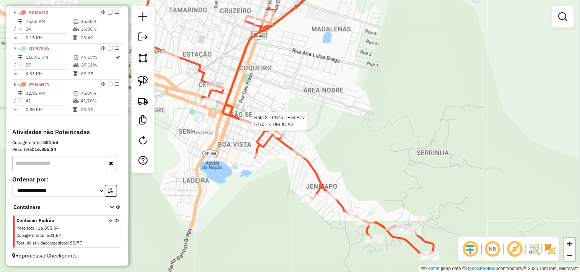
select select "**********"
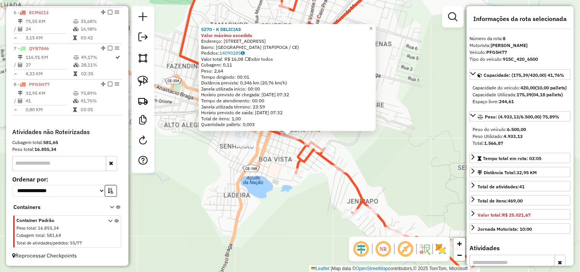
click at [265, 171] on div "5270 - K DELICIAS Valor máximo excedido Endereço: AV DUQUE DE CAXIAS 20 Bairro:…" at bounding box center [290, 136] width 580 height 272
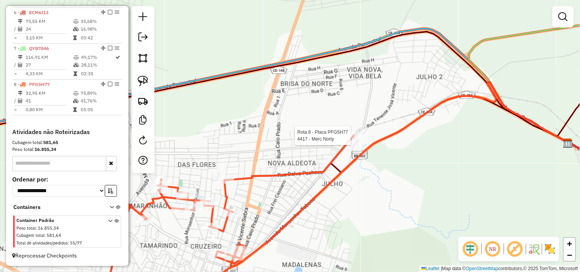
select select "**********"
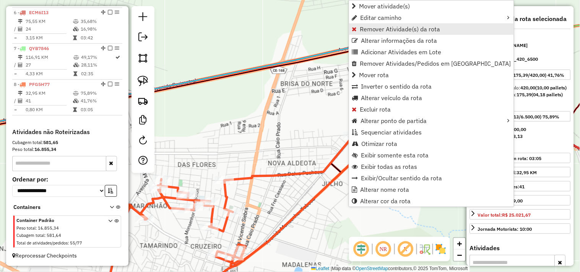
click at [384, 33] on link "Remover Atividade(s) da rota" at bounding box center [431, 28] width 165 height 11
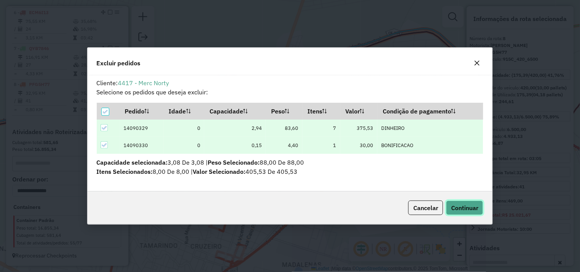
click at [464, 215] on button "Continuar" at bounding box center [464, 208] width 37 height 15
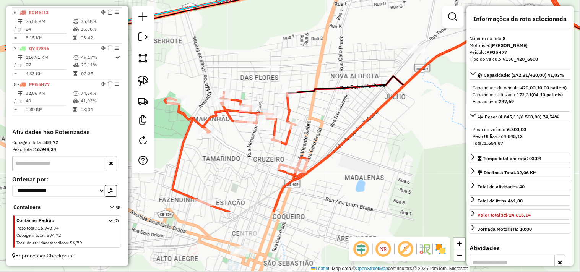
drag, startPoint x: 304, startPoint y: 177, endPoint x: 339, endPoint y: 111, distance: 74.8
click at [339, 111] on div "Janela de atendimento Grade de atendimento Capacidade Transportadoras Veículos …" at bounding box center [290, 136] width 580 height 272
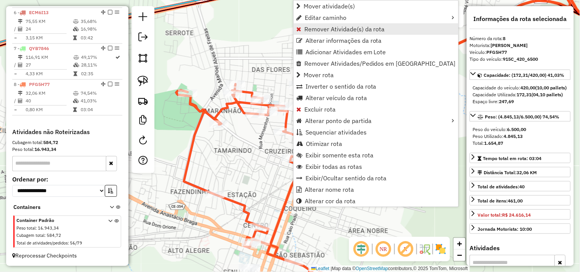
click at [315, 31] on span "Remover Atividade(s) da rota" at bounding box center [344, 29] width 81 height 6
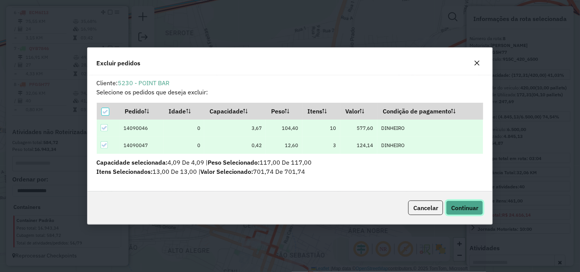
click at [460, 205] on span "Continuar" at bounding box center [464, 208] width 27 height 8
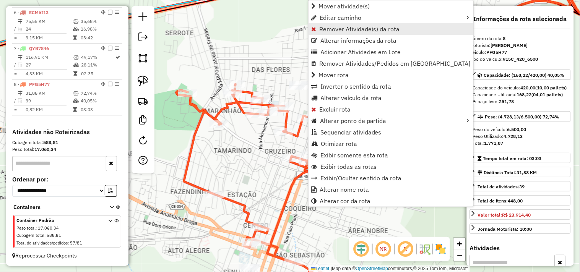
click at [329, 31] on span "Remover Atividade(s) da rota" at bounding box center [359, 29] width 81 height 6
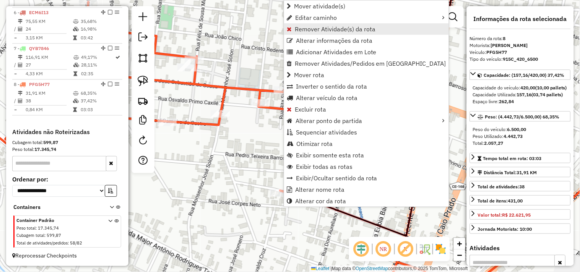
click at [304, 31] on span "Remover Atividade(s) da rota" at bounding box center [335, 29] width 81 height 6
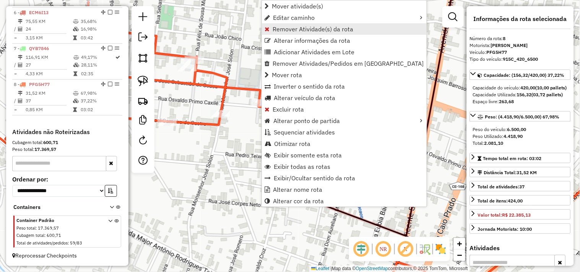
click at [290, 31] on span "Remover Atividade(s) da rota" at bounding box center [313, 29] width 81 height 6
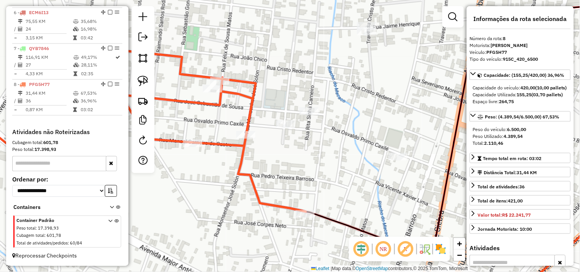
drag, startPoint x: 247, startPoint y: 76, endPoint x: 332, endPoint y: 144, distance: 108.8
click at [331, 144] on div "Janela de atendimento Grade de atendimento Capacidade Transportadoras Veículos …" at bounding box center [290, 136] width 580 height 272
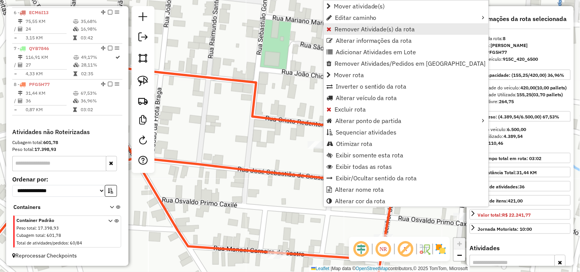
click at [347, 29] on span "Remover Atividade(s) da rota" at bounding box center [375, 29] width 81 height 6
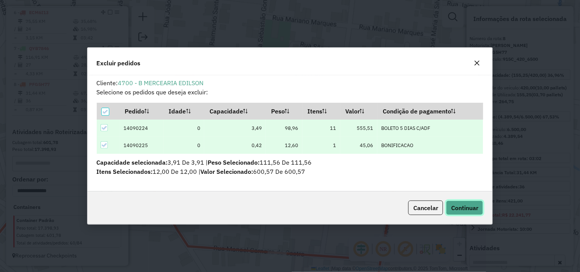
click at [454, 206] on span "Continuar" at bounding box center [464, 208] width 27 height 8
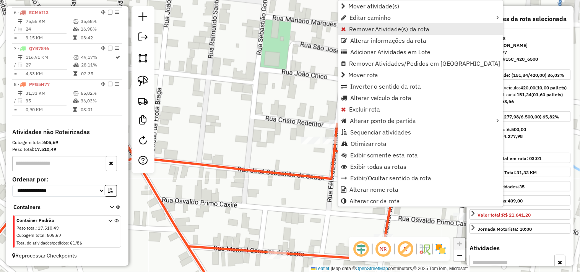
click at [348, 29] on link "Remover Atividade(s) da rota" at bounding box center [420, 28] width 165 height 11
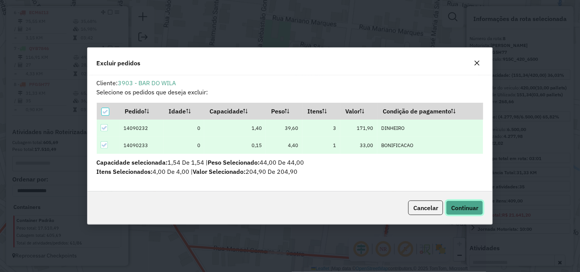
click at [456, 207] on span "Continuar" at bounding box center [464, 208] width 27 height 8
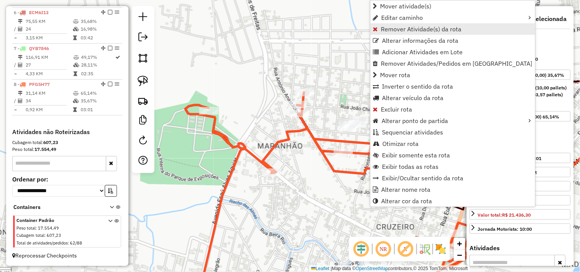
click at [389, 28] on span "Remover Atividade(s) da rota" at bounding box center [421, 29] width 81 height 6
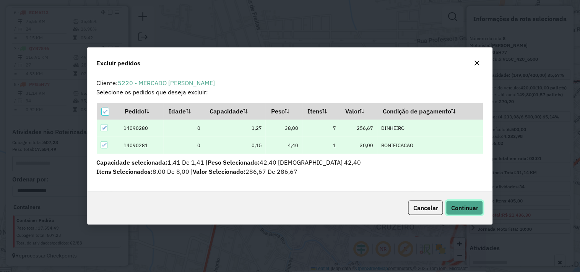
click at [464, 208] on span "Continuar" at bounding box center [464, 208] width 27 height 8
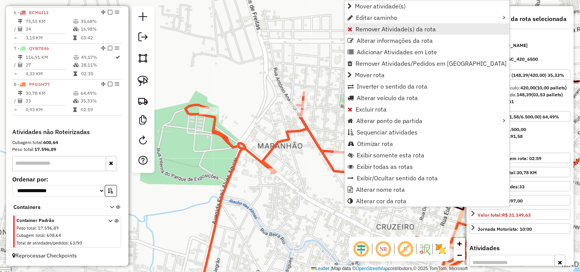
click at [372, 31] on span "Remover Atividade(s) da rota" at bounding box center [396, 29] width 81 height 6
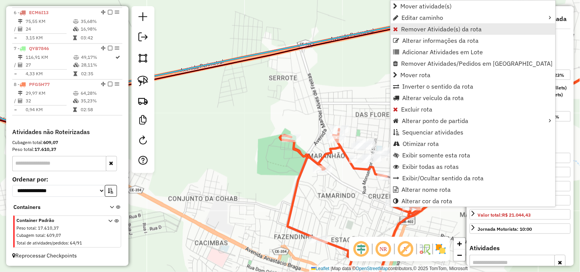
click at [402, 28] on span "Remover Atividade(s) da rota" at bounding box center [442, 29] width 81 height 6
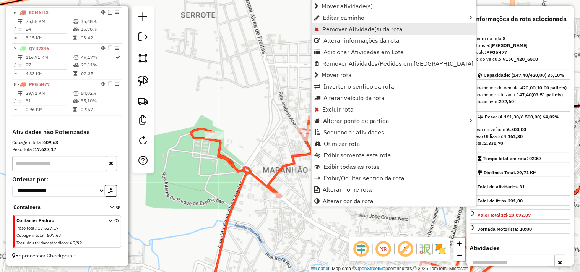
click at [344, 33] on link "Remover Atividade(s) da rota" at bounding box center [394, 28] width 165 height 11
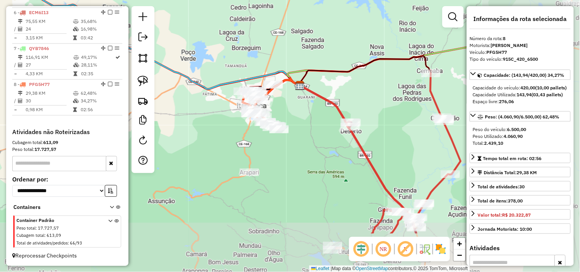
drag, startPoint x: 358, startPoint y: 184, endPoint x: 225, endPoint y: 117, distance: 149.0
click at [226, 117] on div "Janela de atendimento Grade de atendimento Capacidade Transportadoras Veículos …" at bounding box center [290, 136] width 580 height 272
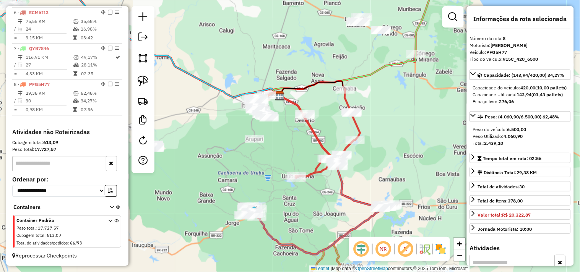
drag, startPoint x: 242, startPoint y: 168, endPoint x: 249, endPoint y: 167, distance: 7.1
click at [249, 167] on div "Janela de atendimento Grade de atendimento Capacidade Transportadoras Veículos …" at bounding box center [290, 136] width 580 height 272
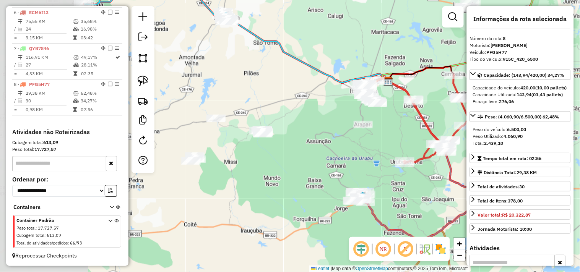
drag, startPoint x: 226, startPoint y: 160, endPoint x: 328, endPoint y: 147, distance: 102.6
click at [328, 147] on div "Janela de atendimento Grade de atendimento Capacidade Transportadoras Veículos …" at bounding box center [290, 136] width 580 height 272
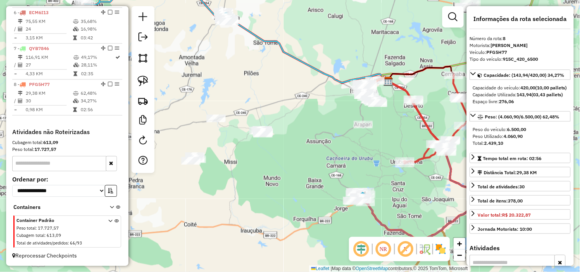
drag, startPoint x: 265, startPoint y: 159, endPoint x: 312, endPoint y: 145, distance: 48.8
click at [312, 145] on div "Janela de atendimento Grade de atendimento Capacidade Transportadoras Veículos …" at bounding box center [290, 136] width 580 height 272
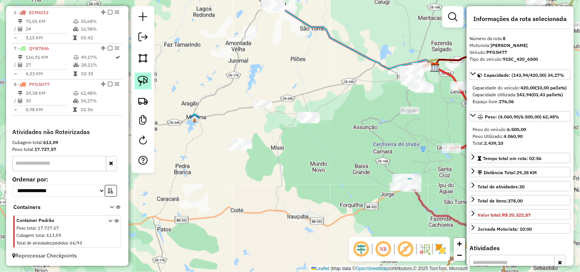
click at [142, 81] on img at bounding box center [143, 81] width 11 height 11
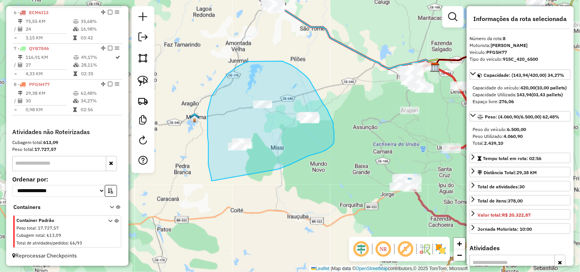
drag, startPoint x: 209, startPoint y: 168, endPoint x: 253, endPoint y: 177, distance: 44.9
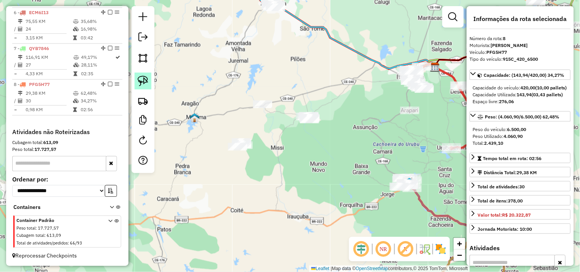
click at [146, 81] on img at bounding box center [143, 81] width 11 height 11
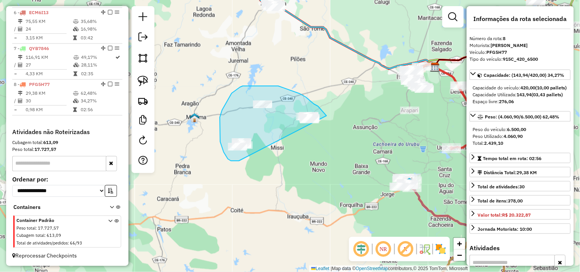
drag, startPoint x: 239, startPoint y: 161, endPoint x: 287, endPoint y: 159, distance: 48.2
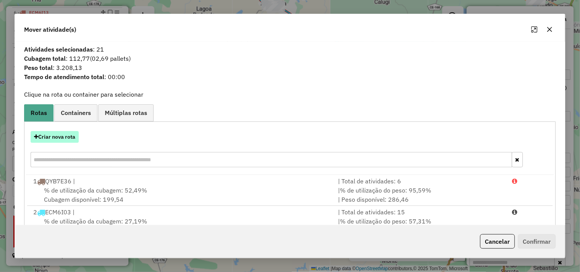
click at [74, 138] on button "Criar nova rota" at bounding box center [55, 137] width 48 height 12
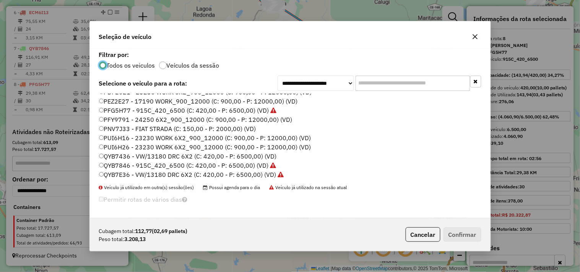
scroll to position [163, 0]
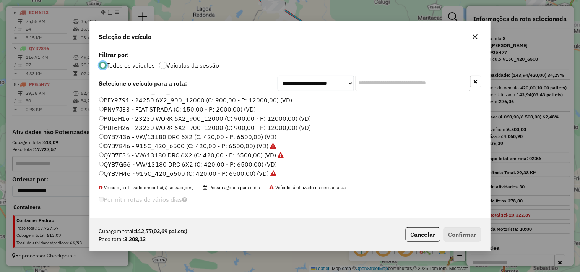
click at [157, 163] on label "QYB7G56 - VW/13180 DRC 6X2 (C: 420,00 - P: 6500,00) (VD)" at bounding box center [188, 164] width 178 height 9
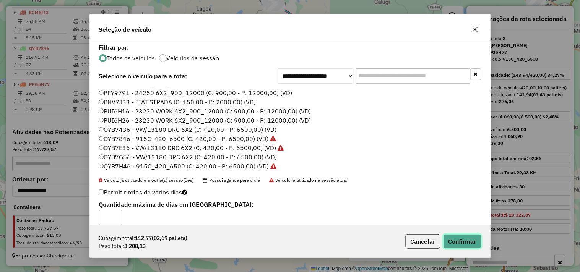
click at [460, 246] on button "Confirmar" at bounding box center [463, 241] width 38 height 15
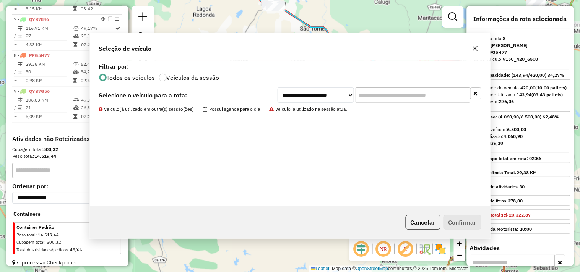
scroll to position [509, 0]
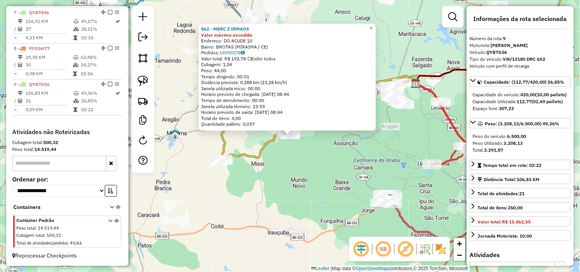
click at [311, 168] on div "862 - MERC 2 IRMAOS Valor máximo excedido Endereço: DO ACUDE 10 Bairro: BROTAS …" at bounding box center [290, 136] width 580 height 272
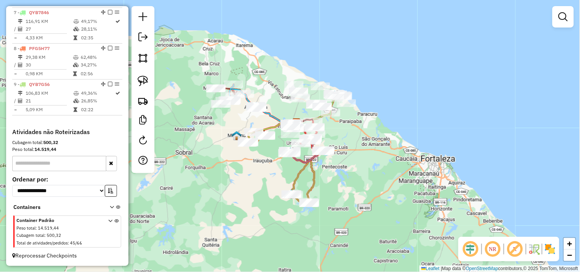
drag, startPoint x: 391, startPoint y: 204, endPoint x: 353, endPoint y: 179, distance: 46.4
click at [353, 179] on div "Janela de atendimento Grade de atendimento Capacidade Transportadoras Veículos …" at bounding box center [290, 136] width 580 height 272
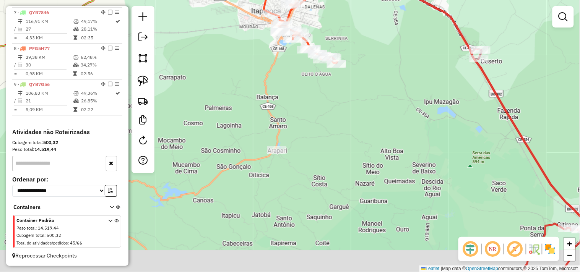
drag, startPoint x: 286, startPoint y: 195, endPoint x: 263, endPoint y: 148, distance: 51.8
click at [274, 169] on div "Janela de atendimento Grade de atendimento Capacidade Transportadoras Veículos …" at bounding box center [290, 136] width 580 height 272
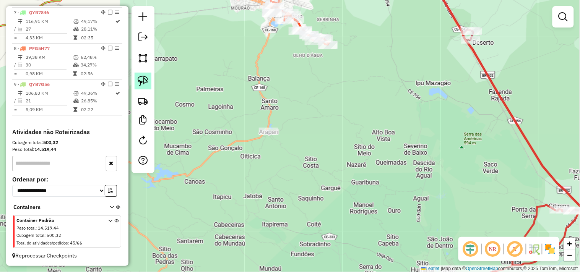
click at [146, 83] on img at bounding box center [143, 81] width 11 height 11
drag, startPoint x: 261, startPoint y: 117, endPoint x: 235, endPoint y: 142, distance: 35.4
click at [267, 126] on div "Janela de atendimento Grade de atendimento Capacidade Transportadoras Veículos …" at bounding box center [290, 136] width 580 height 272
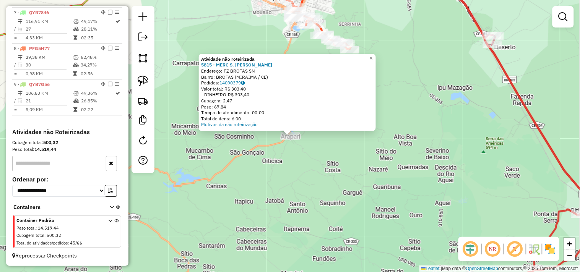
click at [284, 163] on div "Atividade não roteirizada 5815 - MERC S. PEDRO JACION Endereço: FZ BROTAS SN Ba…" at bounding box center [290, 136] width 580 height 272
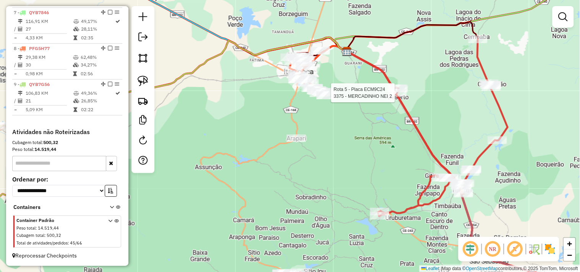
select select "**********"
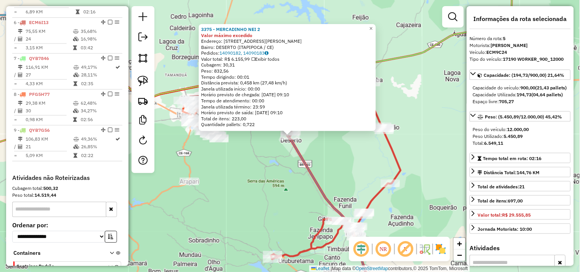
scroll to position [439, 0]
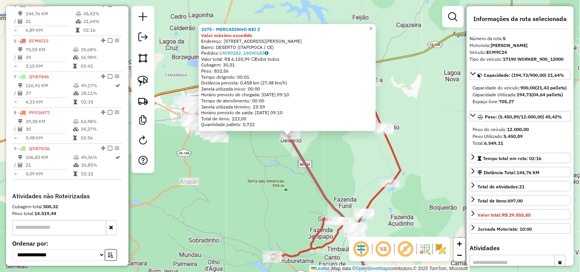
click at [278, 172] on div "3375 - MERCADINHO NEI 2 Valor máximo excedido Endereço: RUA DEPUTADO DANUSIO BA…" at bounding box center [290, 136] width 580 height 272
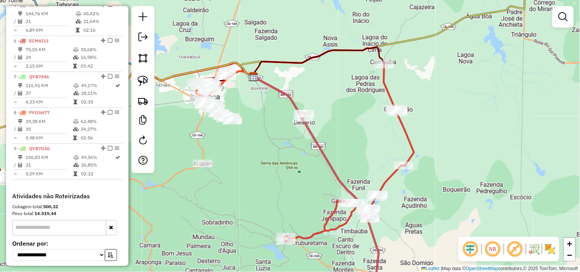
drag, startPoint x: 266, startPoint y: 166, endPoint x: 285, endPoint y: 142, distance: 30.6
click at [282, 144] on div "Janela de atendimento Grade de atendimento Capacidade Transportadoras Veículos …" at bounding box center [290, 136] width 580 height 272
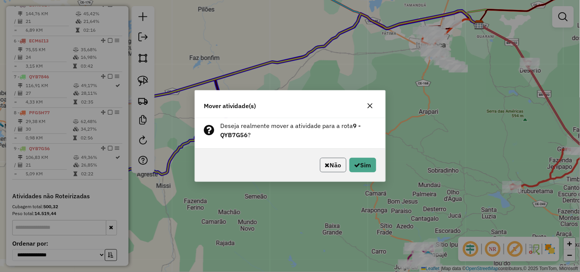
click at [345, 161] on button "Não" at bounding box center [333, 165] width 26 height 15
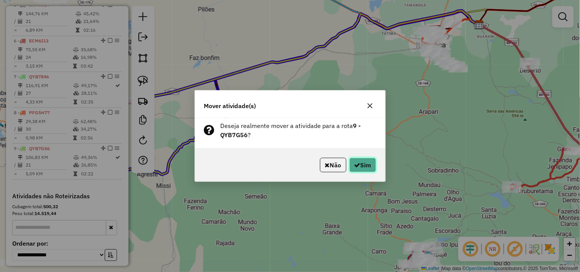
click at [361, 159] on button "Sim" at bounding box center [363, 165] width 27 height 15
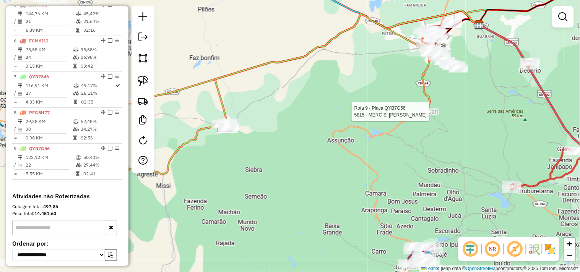
click at [436, 116] on div at bounding box center [428, 112] width 19 height 8
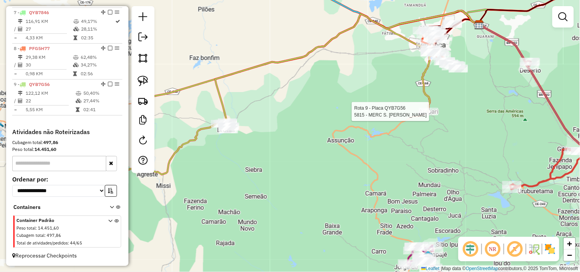
select select "**********"
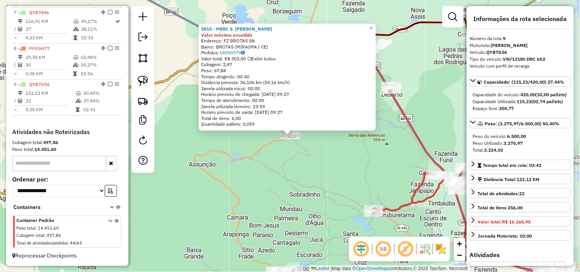
scroll to position [509, 0]
click at [307, 177] on div "5815 - MERC S. PEDRO JACION Valor máximo excedido Endereço: FZ BROTAS SN Bairro…" at bounding box center [290, 136] width 580 height 272
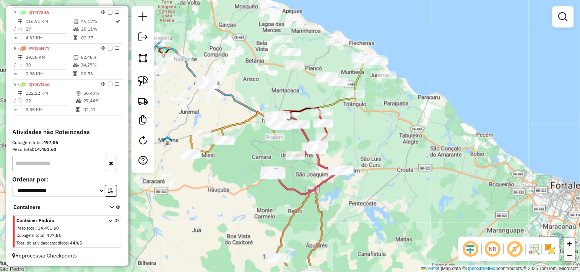
drag, startPoint x: 267, startPoint y: 181, endPoint x: 250, endPoint y: 151, distance: 34.3
click at [250, 151] on div "Janela de atendimento Grade de atendimento Capacidade Transportadoras Veículos …" at bounding box center [290, 136] width 580 height 272
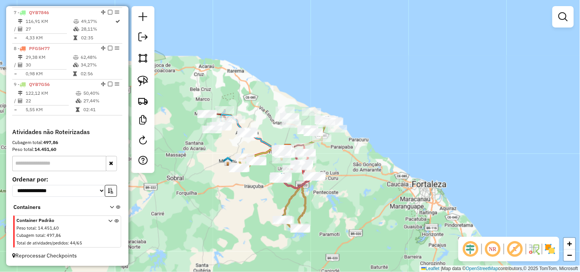
drag, startPoint x: 238, startPoint y: 198, endPoint x: 262, endPoint y: 197, distance: 24.1
click at [262, 197] on div "Janela de atendimento Grade de atendimento Capacidade Transportadoras Veículos …" at bounding box center [290, 136] width 580 height 272
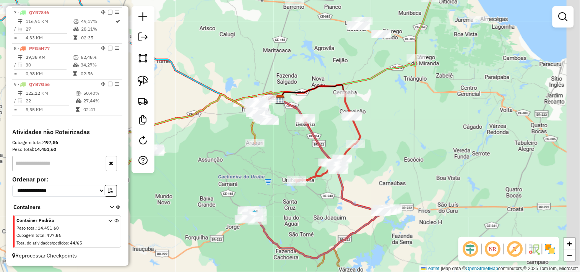
drag, startPoint x: 322, startPoint y: 224, endPoint x: 282, endPoint y: 133, distance: 98.8
click at [283, 135] on div "Janela de atendimento Grade de atendimento Capacidade Transportadoras Veículos …" at bounding box center [290, 136] width 580 height 272
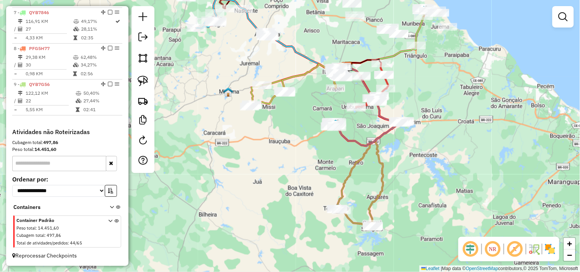
click at [236, 171] on div "Janela de atendimento Grade de atendimento Capacidade Transportadoras Veículos …" at bounding box center [290, 136] width 580 height 272
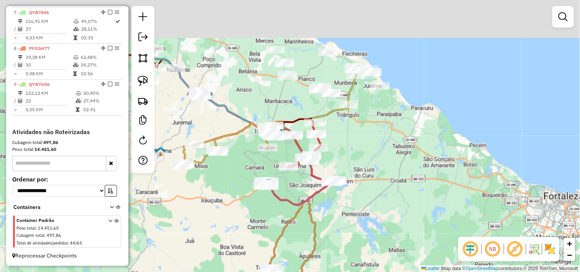
drag, startPoint x: 368, startPoint y: 164, endPoint x: 367, endPoint y: 193, distance: 28.7
click at [369, 193] on div "Janela de atendimento Grade de atendimento Capacidade Transportadoras Veículos …" at bounding box center [290, 136] width 580 height 272
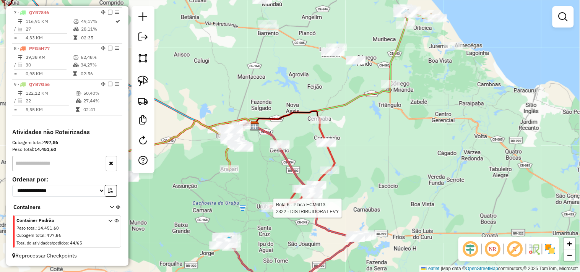
select select "**********"
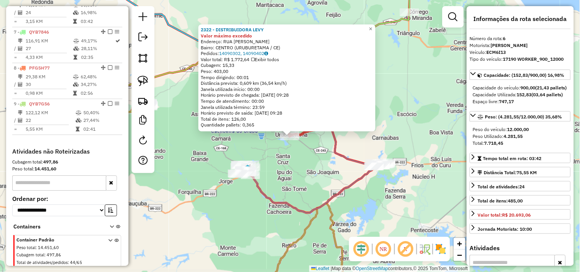
scroll to position [475, 0]
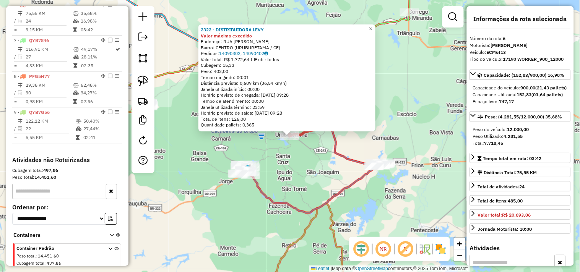
click at [311, 164] on div "2322 - DISTRIBUIDORA LEVY Valor máximo excedido Endereço: RUA CEL JOAO ANTONIO …" at bounding box center [290, 136] width 580 height 272
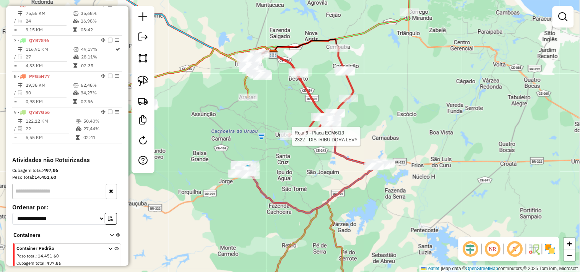
select select "**********"
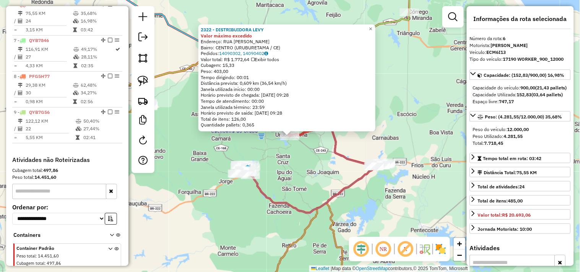
click at [326, 181] on div "2322 - DISTRIBUIDORA LEVY Valor máximo excedido Endereço: RUA CEL JOAO ANTONIO …" at bounding box center [290, 136] width 580 height 272
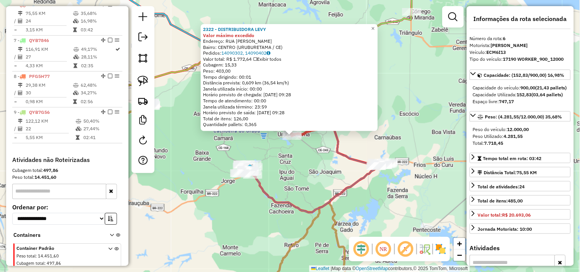
click at [326, 175] on div "2322 - DISTRIBUIDORA LEVY Valor máximo excedido Endereço: RUA CEL JOAO ANTONIO …" at bounding box center [290, 136] width 580 height 272
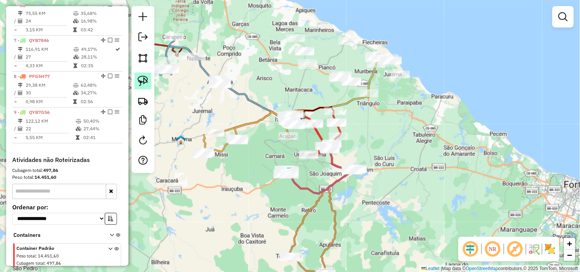
click at [150, 79] on link at bounding box center [143, 81] width 17 height 17
drag, startPoint x: 209, startPoint y: 98, endPoint x: 215, endPoint y: 97, distance: 6.5
click at [141, 86] on img at bounding box center [143, 81] width 11 height 11
drag, startPoint x: 204, startPoint y: 96, endPoint x: 203, endPoint y: 106, distance: 10.7
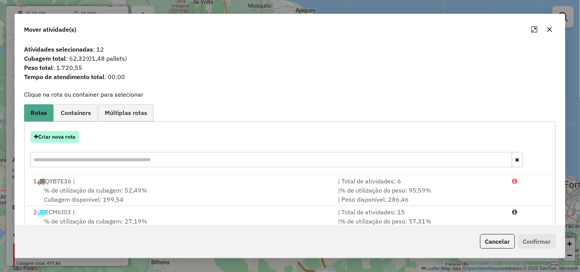
click at [71, 135] on button "Criar nova rota" at bounding box center [55, 137] width 48 height 12
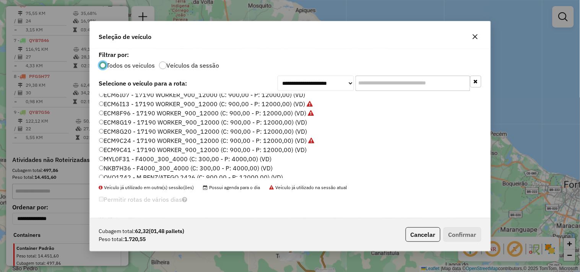
scroll to position [42, 0]
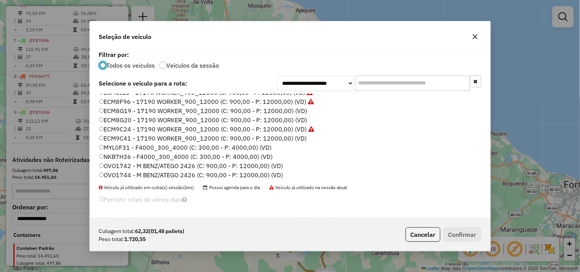
click at [119, 138] on label "ECM9C41 - 17190 WORKER_900_12000 (C: 900,00 - P: 12000,00) (VD)" at bounding box center [203, 138] width 208 height 9
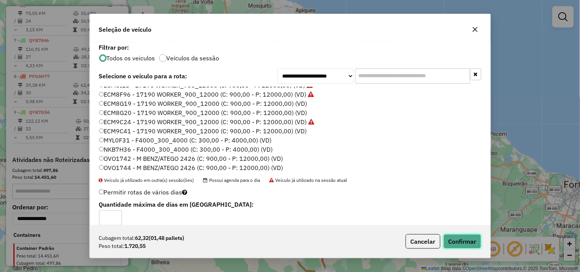
click at [453, 236] on button "Confirmar" at bounding box center [463, 241] width 38 height 15
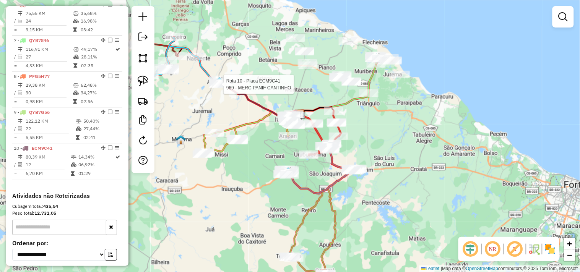
click at [223, 88] on div at bounding box center [221, 85] width 19 height 8
select select "**********"
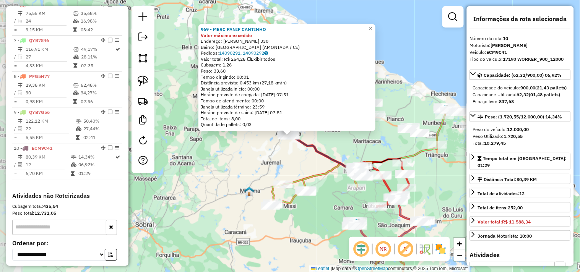
scroll to position [545, 0]
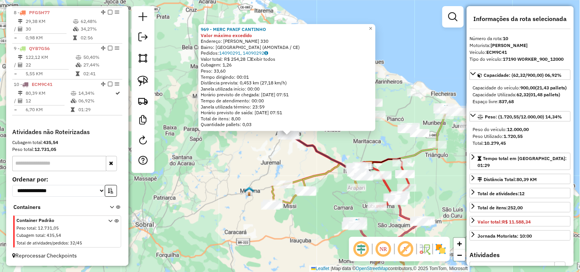
click at [281, 162] on div "969 - MERC PANIF CANTINHO Valor máximo excedido Endereço: JOSE AGENOR HENRIQUE …" at bounding box center [290, 136] width 580 height 272
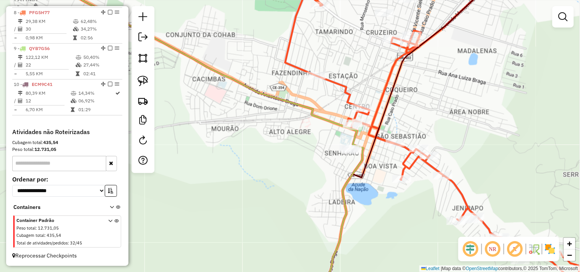
drag, startPoint x: 273, startPoint y: 138, endPoint x: 292, endPoint y: 207, distance: 71.1
click at [292, 207] on div "Janela de atendimento Grade de atendimento Capacidade Transportadoras Veículos …" at bounding box center [290, 136] width 580 height 272
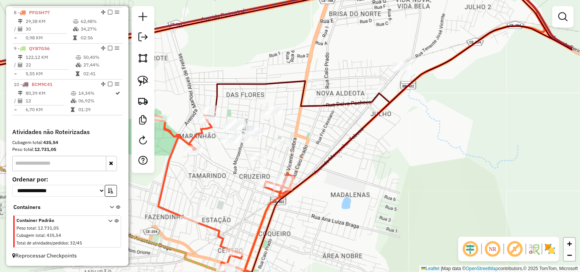
drag, startPoint x: 403, startPoint y: 176, endPoint x: 279, endPoint y: 147, distance: 127.3
click at [338, 155] on div "Janela de atendimento Grade de atendimento Capacidade Transportadoras Veículos …" at bounding box center [290, 136] width 580 height 272
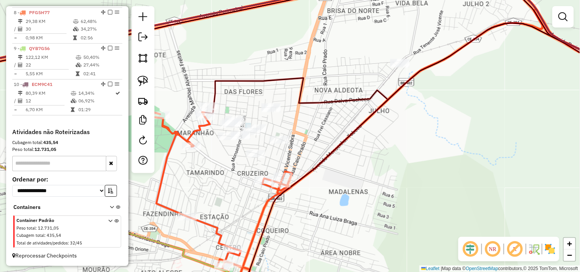
drag, startPoint x: 133, startPoint y: 83, endPoint x: 145, endPoint y: 83, distance: 12.2
click at [133, 83] on div at bounding box center [143, 89] width 23 height 167
click at [145, 83] on img at bounding box center [143, 81] width 11 height 11
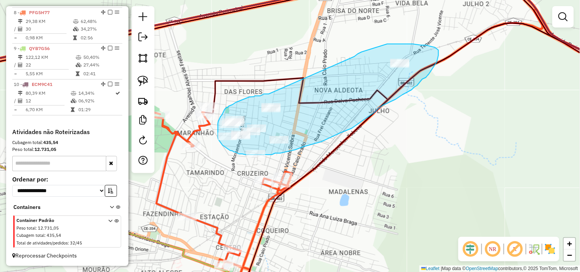
drag, startPoint x: 264, startPoint y: 94, endPoint x: 313, endPoint y: 80, distance: 50.9
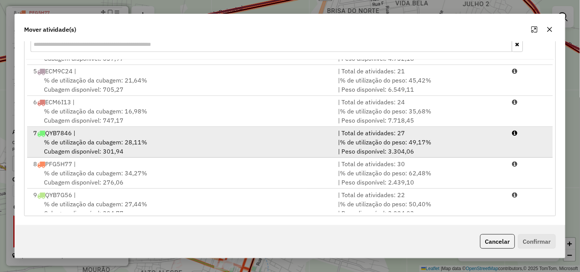
scroll to position [157, 0]
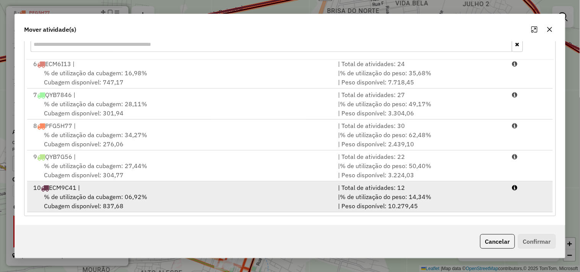
click at [119, 188] on div "10 ECM9C41 |" at bounding box center [181, 187] width 305 height 9
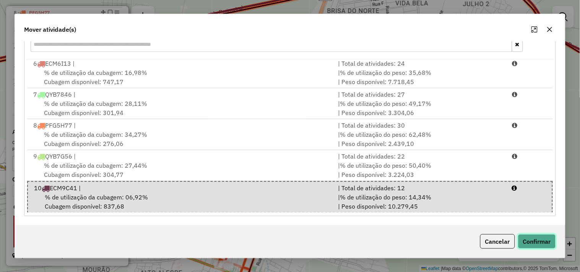
click at [529, 239] on button "Confirmar" at bounding box center [537, 241] width 38 height 15
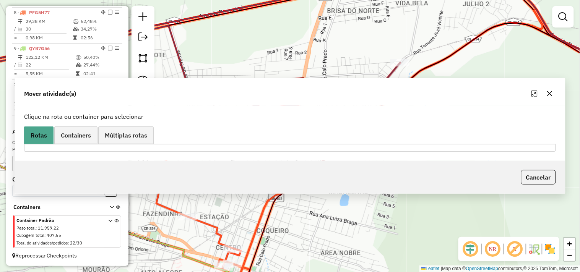
scroll to position [0, 0]
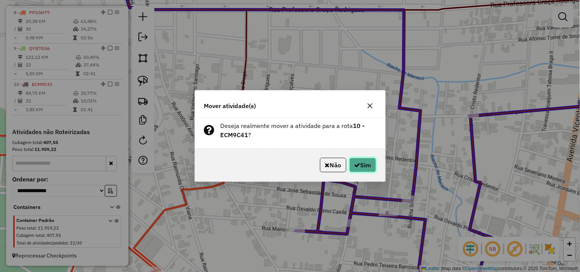
click at [366, 169] on button "Sim" at bounding box center [363, 165] width 27 height 15
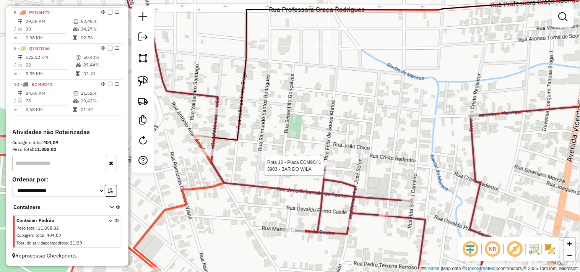
select select "**********"
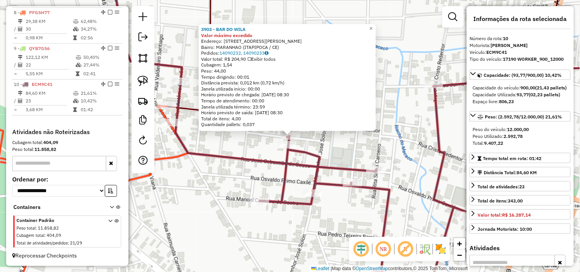
click at [335, 156] on div "3903 - BAR DO WILA Valor máximo excedido Endereço: Rua Felix Matos 17 Bairro: M…" at bounding box center [290, 136] width 580 height 272
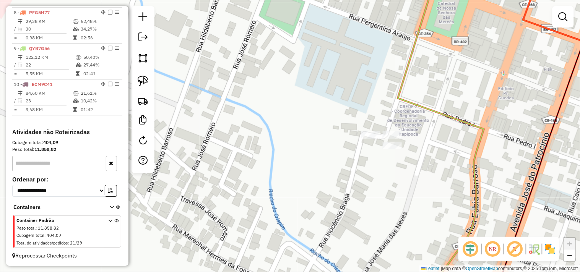
drag, startPoint x: 473, startPoint y: 173, endPoint x: 417, endPoint y: 152, distance: 60.2
click at [417, 152] on div "Janela de atendimento Grade de atendimento Capacidade Transportadoras Veículos …" at bounding box center [290, 136] width 580 height 272
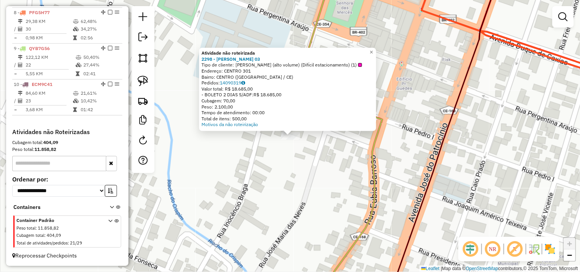
click at [293, 163] on div "Atividade não roteirizada 2298 - ANA MaRCIA 03 Tipo de cliente: Ana Mácia (alto…" at bounding box center [290, 136] width 580 height 272
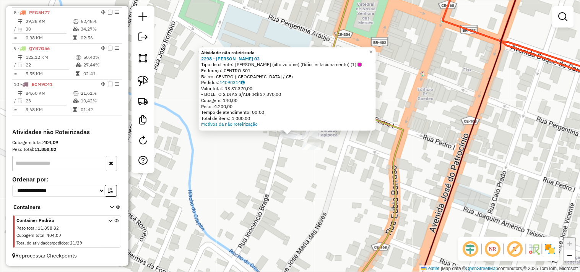
click at [281, 167] on div "Atividade não roteirizada 2298 - ANA MaRCIA 03 Tipo de cliente: Ana Mácia (alto…" at bounding box center [290, 136] width 580 height 272
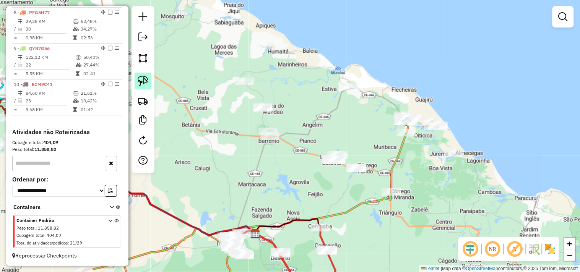
click at [147, 81] on img at bounding box center [143, 81] width 11 height 11
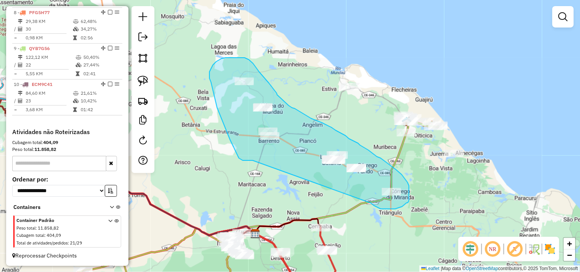
drag, startPoint x: 253, startPoint y: 161, endPoint x: 356, endPoint y: 195, distance: 109.0
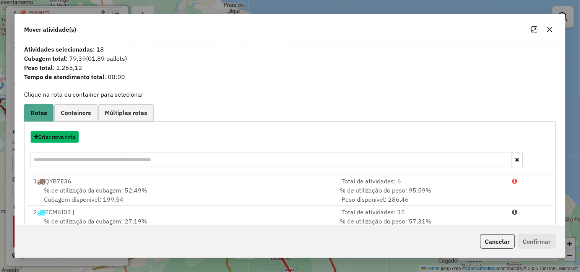
click at [66, 137] on button "Criar nova rota" at bounding box center [55, 137] width 48 height 12
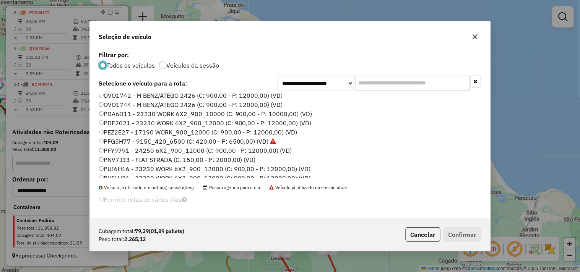
scroll to position [127, 0]
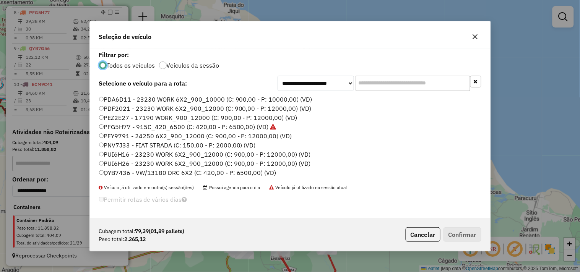
click at [116, 104] on label "PDF2021 - 23230 WORK 6X2_900_12000 (C: 900,00 - P: 12000,00) (VD)" at bounding box center [205, 108] width 213 height 9
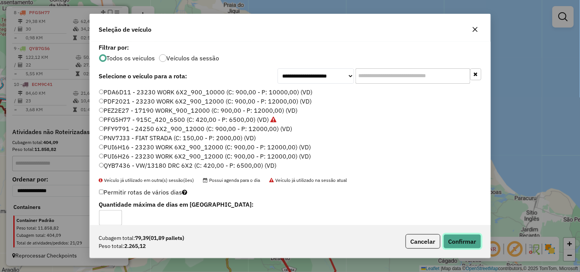
click at [473, 240] on button "Confirmar" at bounding box center [463, 241] width 38 height 15
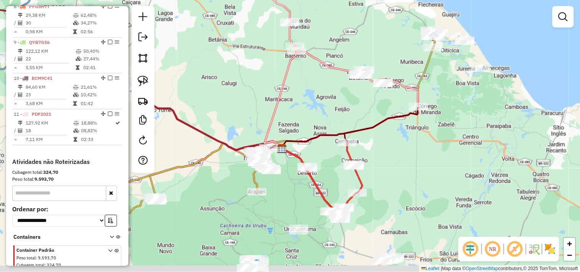
drag, startPoint x: 286, startPoint y: 177, endPoint x: 315, endPoint y: 94, distance: 88.7
click at [315, 94] on div "Janela de atendimento Grade de atendimento Capacidade Transportadoras Veículos …" at bounding box center [290, 136] width 580 height 272
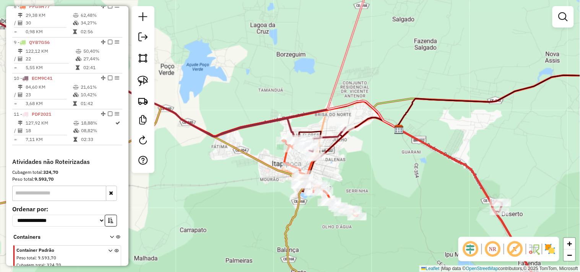
drag, startPoint x: 318, startPoint y: 222, endPoint x: 260, endPoint y: 111, distance: 124.9
click at [261, 117] on div "Janela de atendimento Grade de atendimento Capacidade Transportadoras Veículos …" at bounding box center [290, 136] width 580 height 272
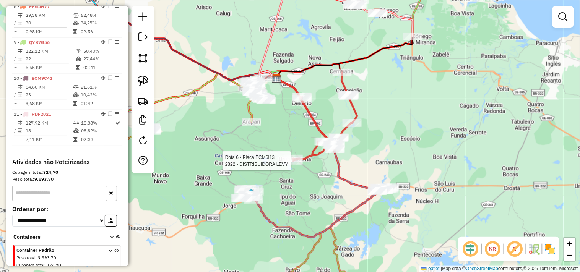
select select "**********"
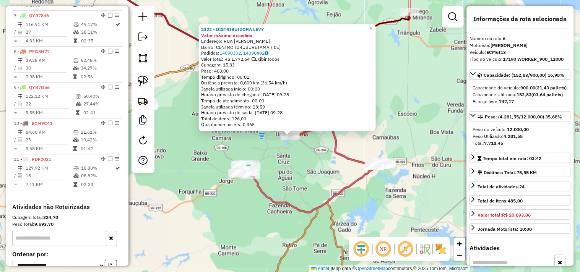
scroll to position [475, 0]
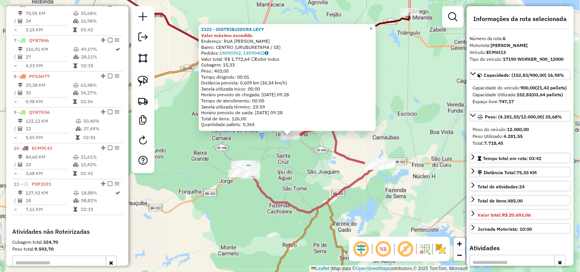
click at [418, 106] on div "2322 - DISTRIBUIDORA LEVY Valor máximo excedido Endereço: RUA CEL JOAO ANTONIO …" at bounding box center [290, 136] width 580 height 272
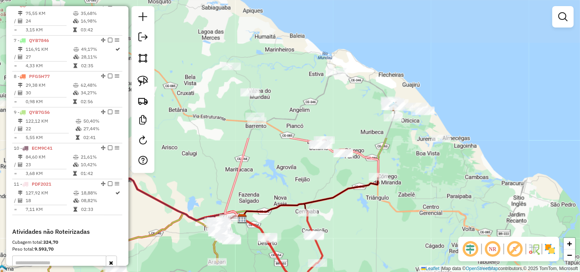
drag, startPoint x: 423, startPoint y: 99, endPoint x: 391, endPoint y: 264, distance: 168.2
click at [391, 264] on div "Janela de atendimento Grade de atendimento Capacidade Transportadoras Veículos …" at bounding box center [290, 136] width 580 height 272
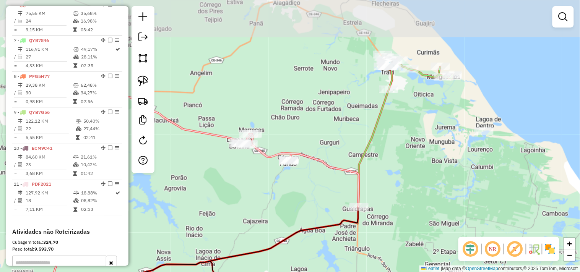
drag, startPoint x: 405, startPoint y: 202, endPoint x: 400, endPoint y: 224, distance: 22.7
click at [400, 224] on div "Janela de atendimento Grade de atendimento Capacidade Transportadoras Veículos …" at bounding box center [290, 136] width 580 height 272
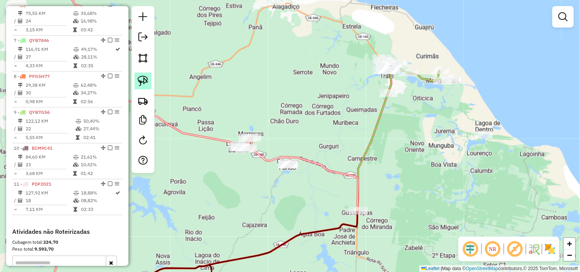
click at [141, 83] on img at bounding box center [143, 81] width 11 height 11
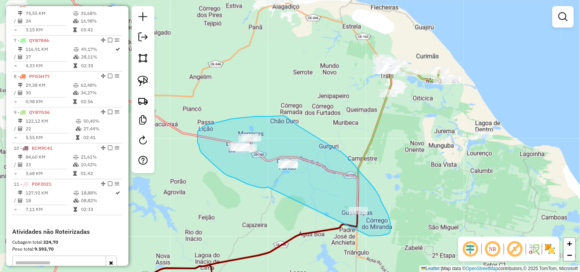
drag, startPoint x: 268, startPoint y: 187, endPoint x: 369, endPoint y: 236, distance: 112.6
click at [369, 236] on div "Janela de atendimento Grade de atendimento Capacidade Transportadoras Veículos …" at bounding box center [290, 136] width 580 height 272
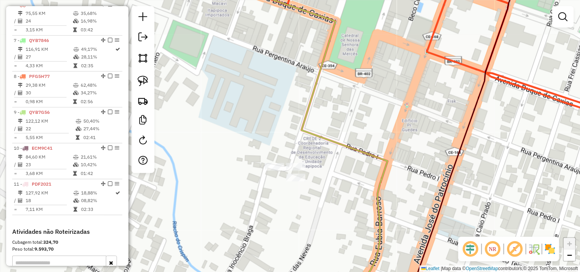
drag, startPoint x: 279, startPoint y: 208, endPoint x: 286, endPoint y: 148, distance: 60.8
click at [284, 150] on div "Janela de atendimento Grade de atendimento Capacidade Transportadoras Veículos …" at bounding box center [290, 136] width 580 height 272
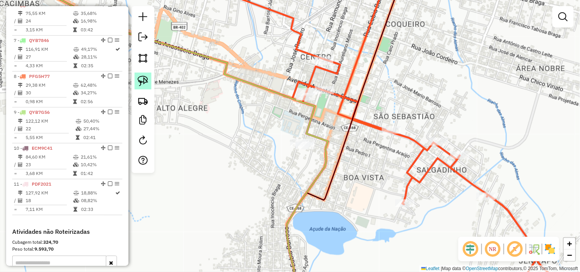
click at [148, 81] on img at bounding box center [143, 81] width 11 height 11
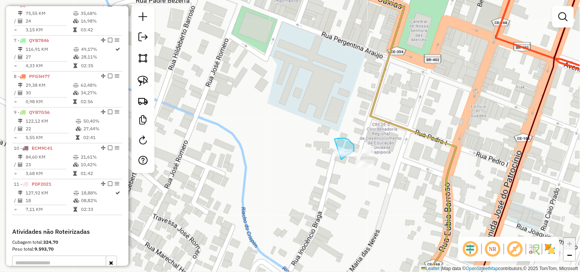
drag, startPoint x: 337, startPoint y: 139, endPoint x: 304, endPoint y: 163, distance: 39.9
drag, startPoint x: 151, startPoint y: 85, endPoint x: 254, endPoint y: 138, distance: 115.5
click at [151, 85] on link at bounding box center [143, 81] width 17 height 17
drag, startPoint x: 332, startPoint y: 139, endPoint x: 325, endPoint y: 163, distance: 24.2
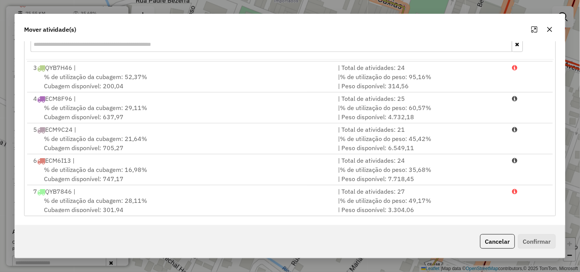
scroll to position [188, 0]
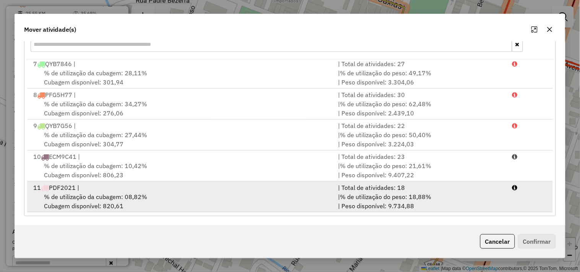
click at [120, 199] on span "% de utilização da cubagem: 08,82%" at bounding box center [95, 197] width 103 height 8
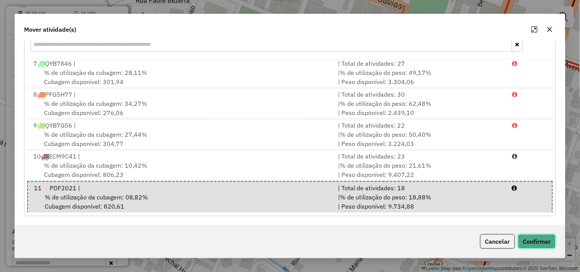
click at [548, 238] on button "Confirmar" at bounding box center [537, 241] width 38 height 15
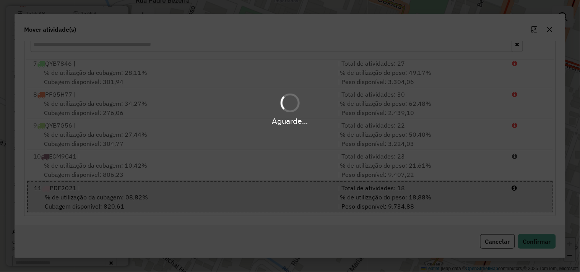
scroll to position [0, 0]
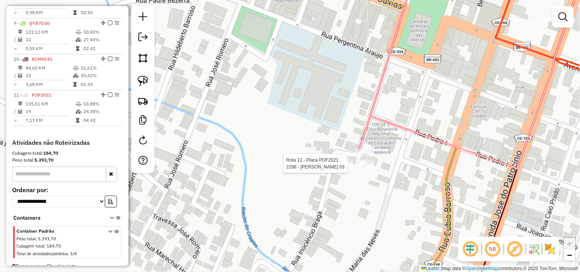
select select "**********"
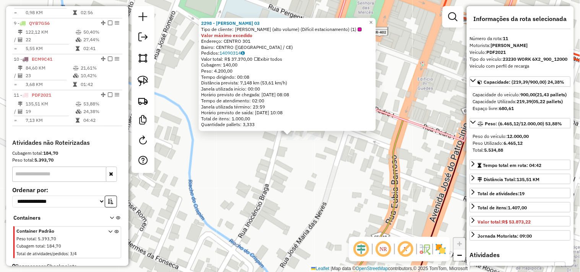
scroll to position [581, 0]
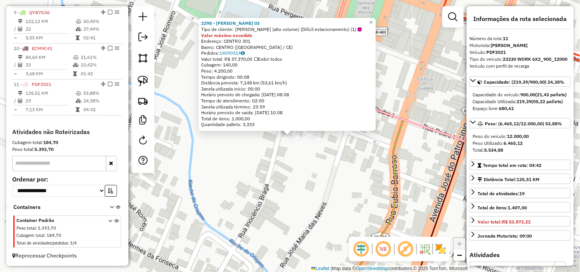
click at [321, 186] on div "2298 - ANA MaRCIA 03 Tipo de cliente: Ana Mácia (alto volume) (Difícil estacion…" at bounding box center [290, 136] width 580 height 272
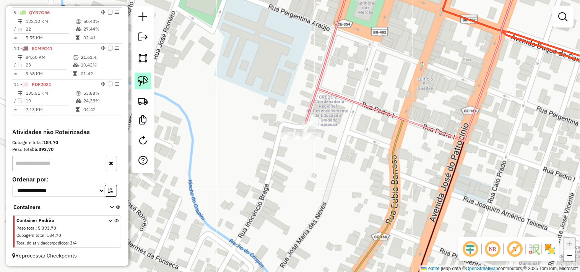
click at [149, 86] on link at bounding box center [143, 81] width 17 height 17
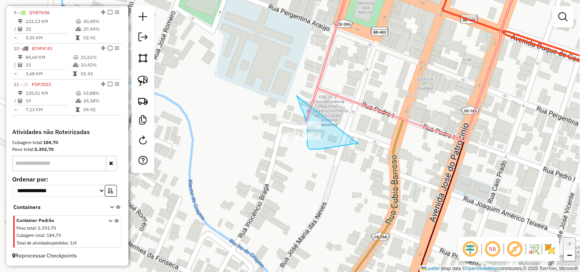
drag, startPoint x: 299, startPoint y: 99, endPoint x: 358, endPoint y: 144, distance: 74.3
click at [358, 144] on div "Janela de atendimento Grade de atendimento Capacidade Transportadoras Veículos …" at bounding box center [290, 136] width 580 height 272
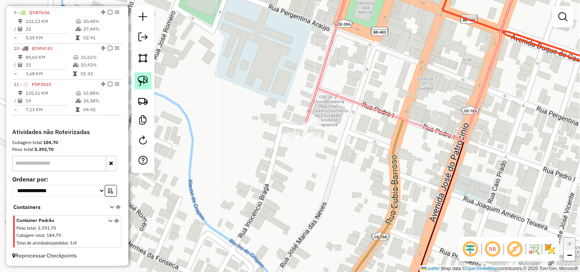
click at [144, 82] on img at bounding box center [143, 81] width 11 height 11
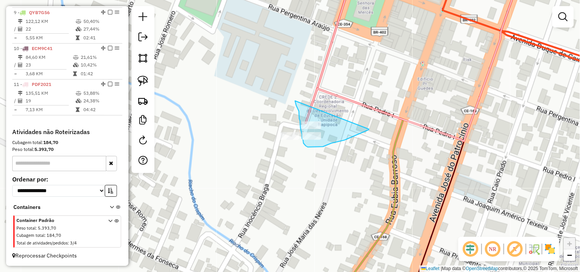
drag, startPoint x: 296, startPoint y: 106, endPoint x: 369, endPoint y: 129, distance: 76.4
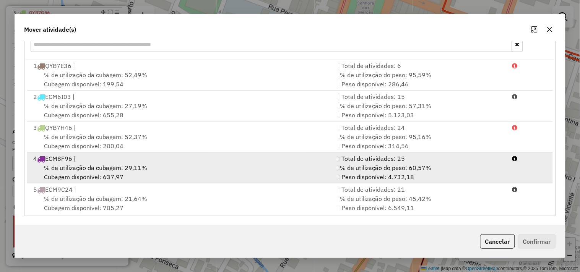
scroll to position [188, 0]
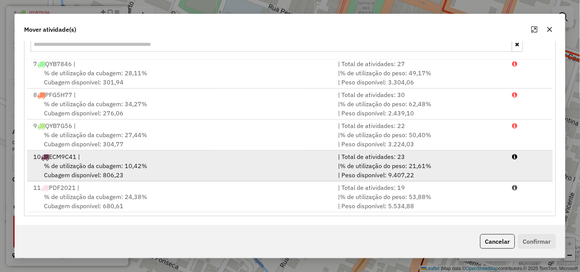
click at [132, 171] on div "% de utilização da cubagem: 10,42% Cubagem disponível: 806,23" at bounding box center [181, 170] width 305 height 18
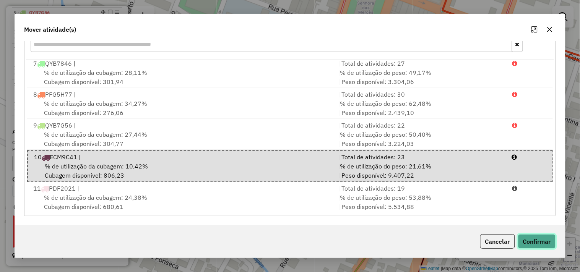
click at [537, 242] on button "Confirmar" at bounding box center [537, 241] width 38 height 15
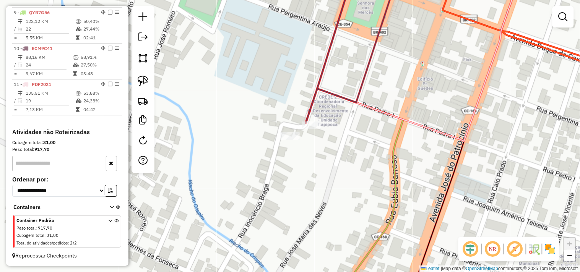
scroll to position [0, 0]
select select "**********"
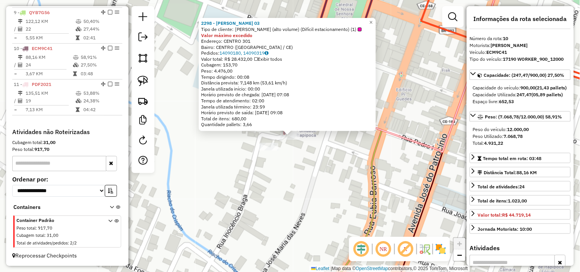
click at [334, 174] on div "2298 - ANA MaRCIA 03 Tipo de cliente: Ana Mácia (alto volume) (Difícil estacion…" at bounding box center [290, 136] width 580 height 272
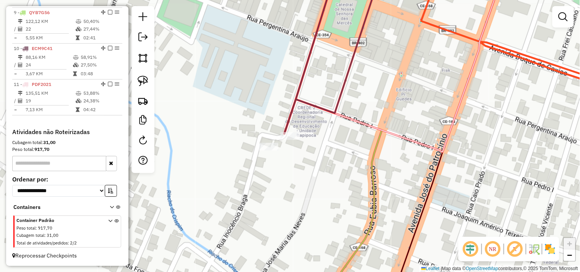
click at [300, 137] on div "Janela de atendimento Grade de atendimento Capacidade Transportadoras Veículos …" at bounding box center [290, 136] width 580 height 272
click at [292, 143] on div "Janela de atendimento Grade de atendimento Capacidade Transportadoras Veículos …" at bounding box center [290, 136] width 580 height 272
select select "**********"
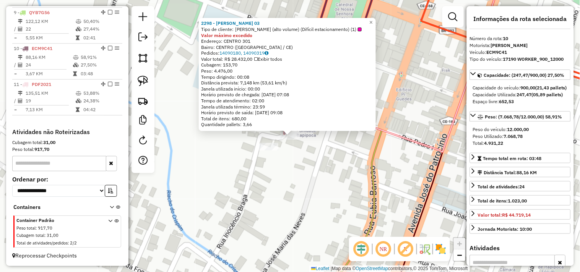
click at [310, 168] on div "2298 - ANA MaRCIA 03 Tipo de cliente: Ana Mácia (alto volume) (Difícil estacion…" at bounding box center [290, 136] width 580 height 272
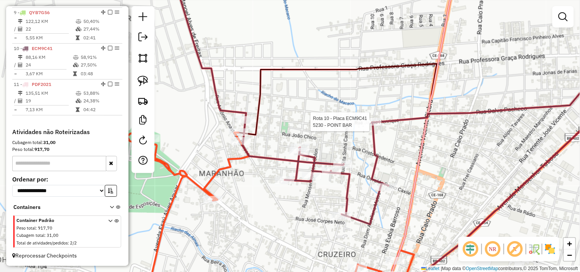
select select "**********"
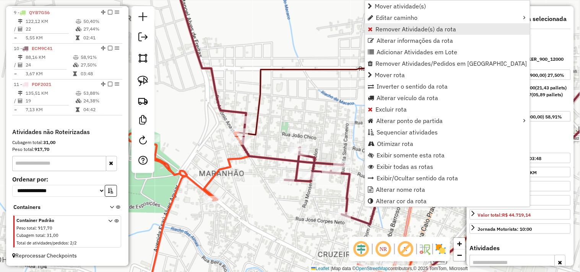
click at [383, 29] on span "Remover Atividade(s) da rota" at bounding box center [416, 29] width 81 height 6
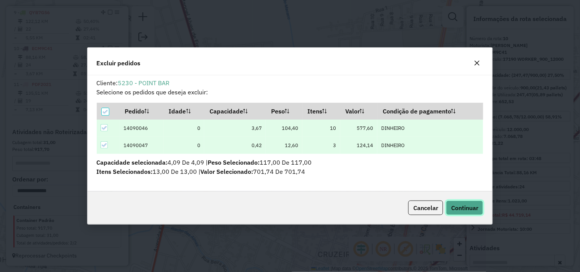
click at [454, 201] on button "Continuar" at bounding box center [464, 208] width 37 height 15
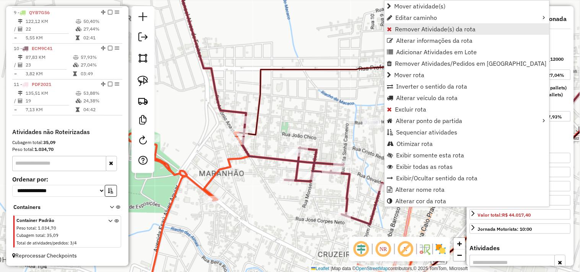
click at [402, 28] on span "Remover Atividade(s) da rota" at bounding box center [435, 29] width 81 height 6
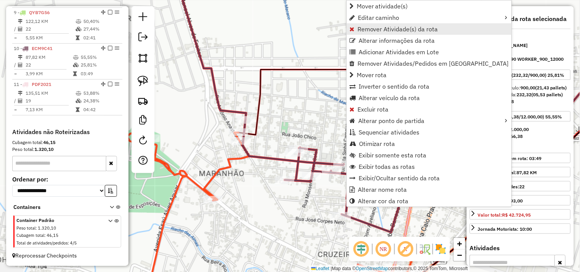
click at [384, 32] on span "Remover Atividade(s) da rota" at bounding box center [398, 29] width 81 height 6
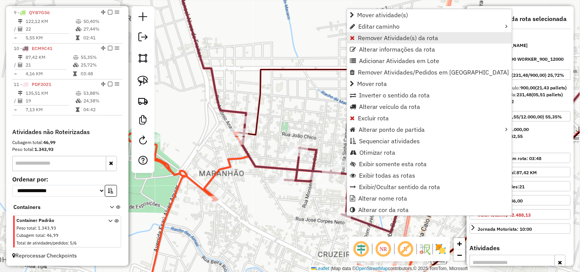
click at [385, 35] on span "Remover Atividade(s) da rota" at bounding box center [398, 38] width 81 height 6
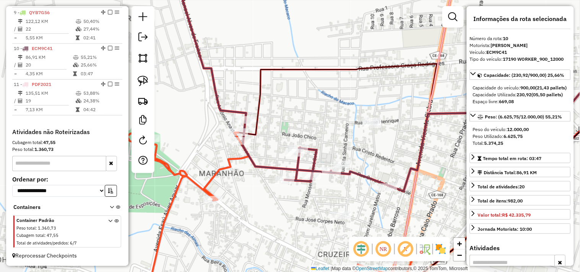
click at [298, 200] on div "Janela de atendimento Grade de atendimento Capacidade Transportadoras Veículos …" at bounding box center [290, 136] width 580 height 272
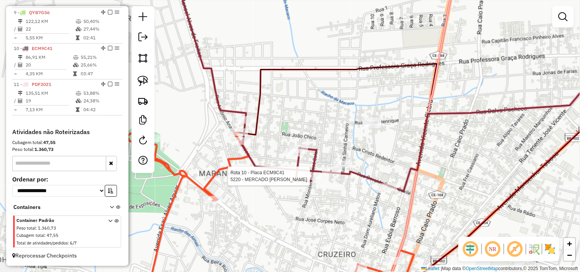
select select "**********"
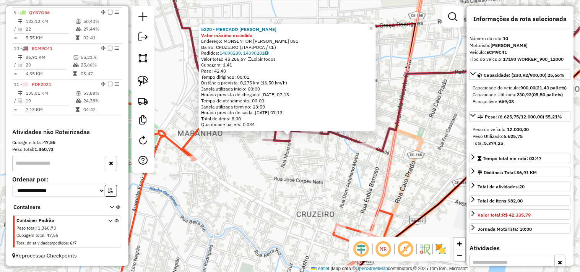
click at [296, 187] on div "5220 - MERCADO PEDRO BARROS Valor máximo excedido Endereço: MONSENHOR JOSE SOLO…" at bounding box center [290, 136] width 580 height 272
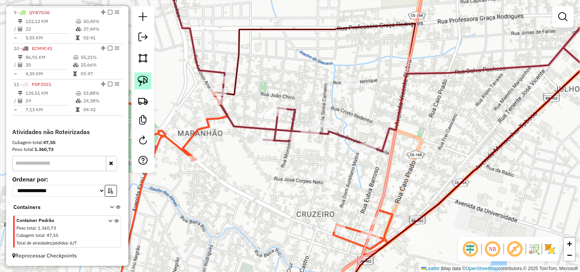
click at [145, 85] on img at bounding box center [143, 81] width 11 height 11
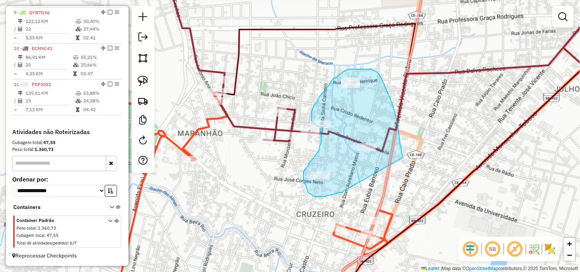
drag, startPoint x: 343, startPoint y: 193, endPoint x: 403, endPoint y: 158, distance: 69.4
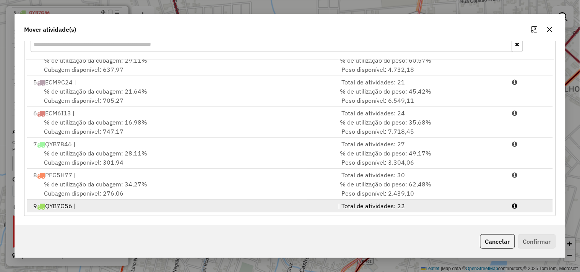
scroll to position [103, 0]
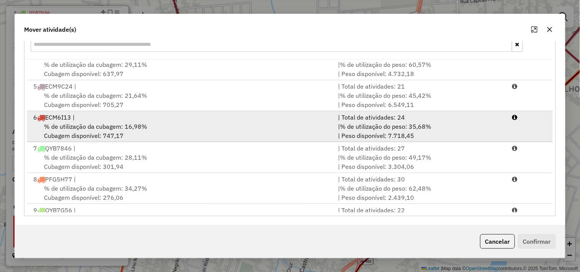
click at [85, 120] on div "6 ECM6I13 |" at bounding box center [181, 117] width 305 height 9
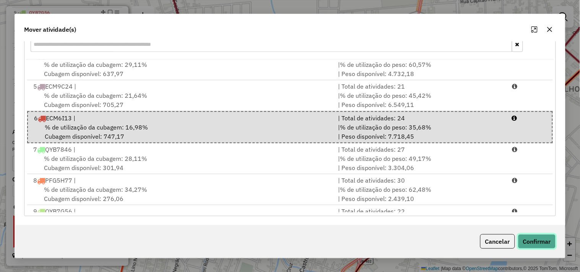
click at [542, 241] on button "Confirmar" at bounding box center [537, 241] width 38 height 15
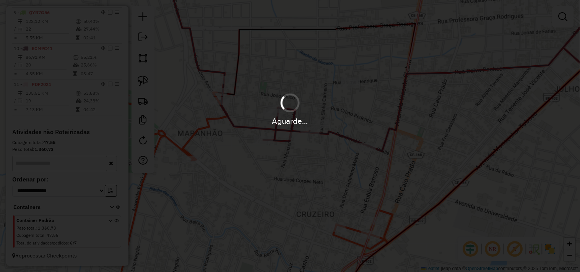
scroll to position [0, 0]
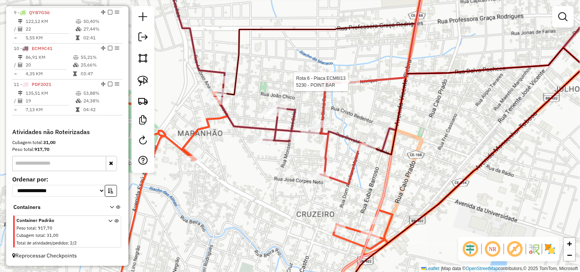
select select "**********"
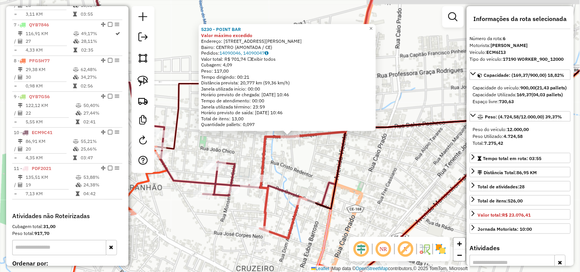
scroll to position [475, 0]
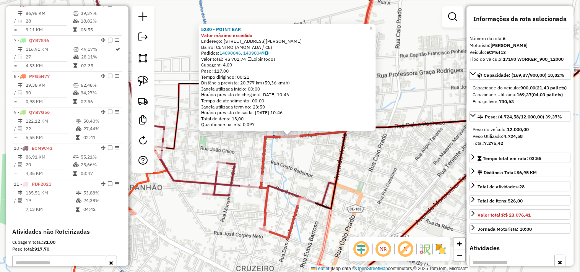
click at [323, 163] on div "5230 - POINT BAR Valor máximo excedido Endereço: Rua Marcos Porfirio 3046 Bairr…" at bounding box center [290, 136] width 580 height 272
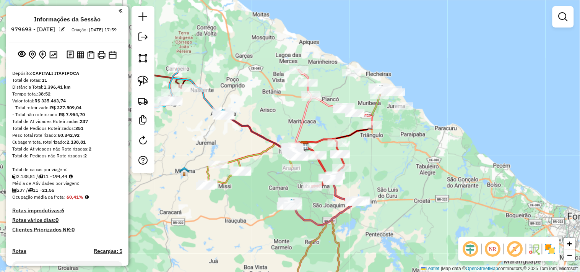
scroll to position [0, 0]
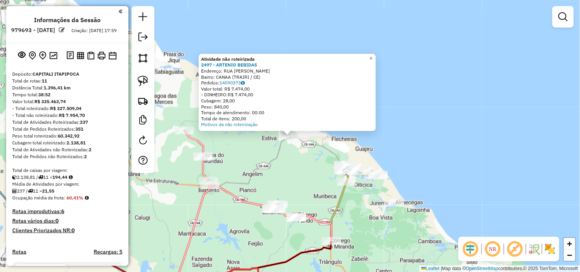
click at [291, 157] on div "Atividade não roteirizada 2497 - ARTENIO BEBIDAS Endereço: RUA RAIMUNDO CACAU P…" at bounding box center [290, 136] width 580 height 272
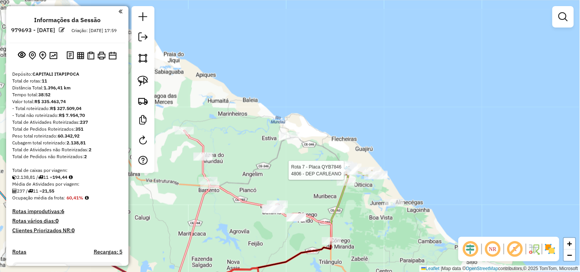
select select "**********"
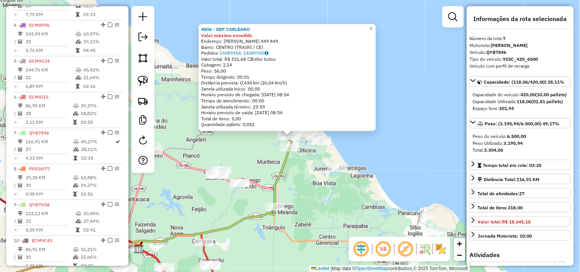
scroll to position [511, 0]
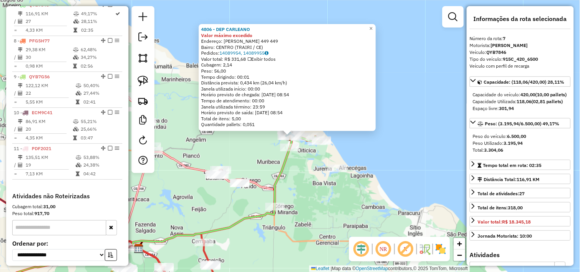
click at [266, 161] on div "4806 - DEP CARLEANO Valor máximo excedido Endereço: DOR JOSE DA SILVEIRA 449 44…" at bounding box center [290, 136] width 580 height 272
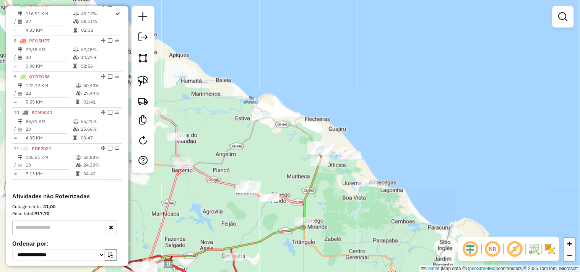
drag, startPoint x: 226, startPoint y: 139, endPoint x: 252, endPoint y: 153, distance: 29.1
click at [252, 153] on div "Janela de atendimento Grade de atendimento Capacidade Transportadoras Veículos …" at bounding box center [290, 136] width 580 height 272
select select "**********"
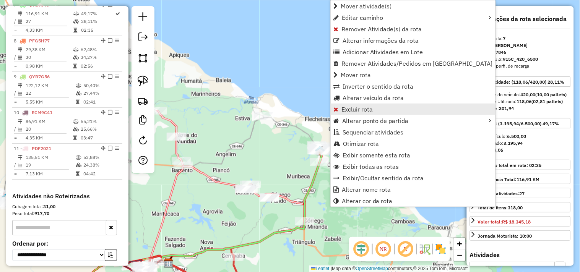
click at [351, 110] on span "Excluir rota" at bounding box center [357, 109] width 31 height 6
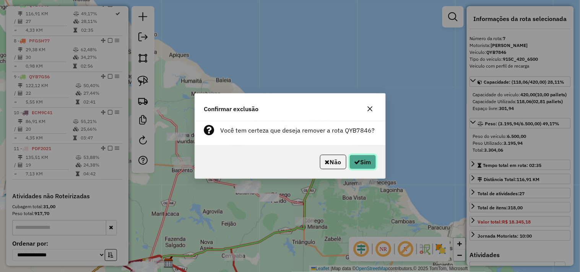
click at [358, 161] on icon "button" at bounding box center [358, 162] width 6 height 6
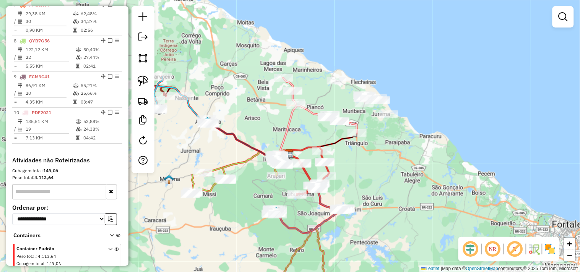
drag, startPoint x: 404, startPoint y: 148, endPoint x: 403, endPoint y: 166, distance: 18.0
click at [403, 166] on div "Janela de atendimento Grade de atendimento Capacidade Transportadoras Veículos …" at bounding box center [290, 136] width 580 height 272
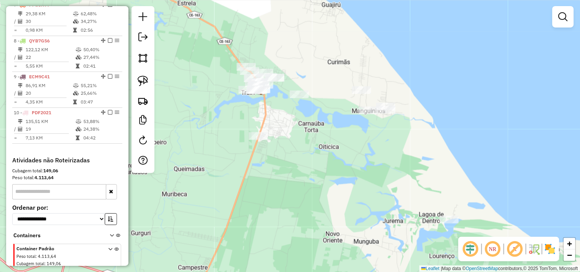
drag, startPoint x: 370, startPoint y: 184, endPoint x: 323, endPoint y: 174, distance: 48.0
click at [323, 174] on div "Janela de atendimento Grade de atendimento Capacidade Transportadoras Veículos …" at bounding box center [290, 136] width 580 height 272
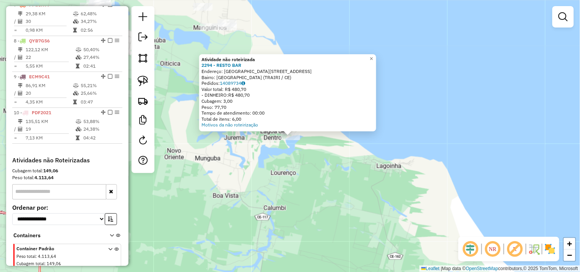
click at [265, 174] on div "Atividade não roteirizada 2294 - RESTO BAR Endereço: LAGOA DOS ALMECEGAS 9865 B…" at bounding box center [290, 136] width 580 height 272
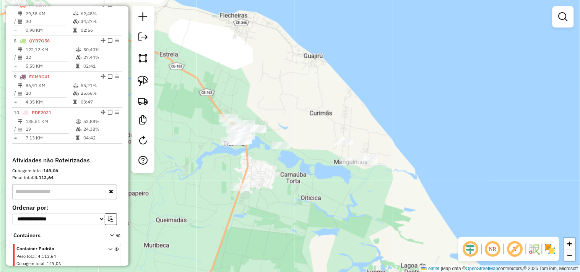
drag, startPoint x: 221, startPoint y: 91, endPoint x: 362, endPoint y: 226, distance: 194.8
click at [362, 226] on div "Janela de atendimento Grade de atendimento Capacidade Transportadoras Veículos …" at bounding box center [290, 136] width 580 height 272
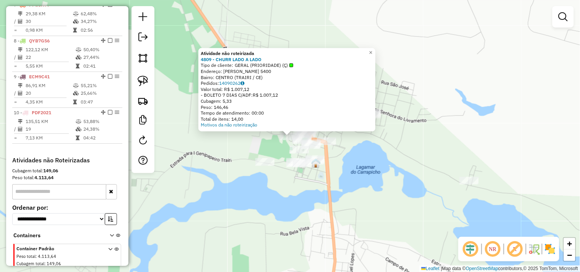
click at [275, 188] on div "Atividade não roteirizada 4809 - CHURR LADO A LADO Tipo de cliente: GERAL (PRIO…" at bounding box center [290, 136] width 580 height 272
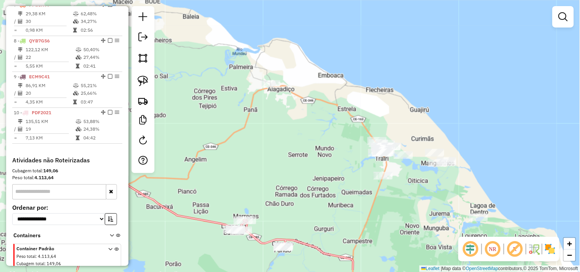
drag, startPoint x: 232, startPoint y: 183, endPoint x: 336, endPoint y: 155, distance: 107.4
click at [336, 155] on div "Janela de atendimento Grade de atendimento Capacidade Transportadoras Veículos …" at bounding box center [290, 136] width 580 height 272
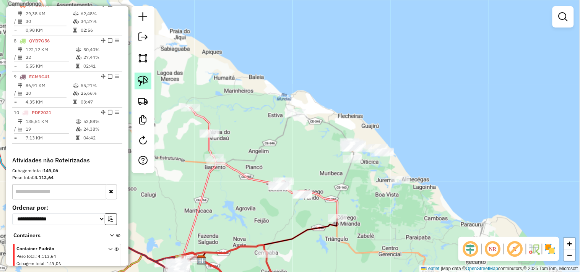
click at [138, 86] on img at bounding box center [143, 81] width 11 height 11
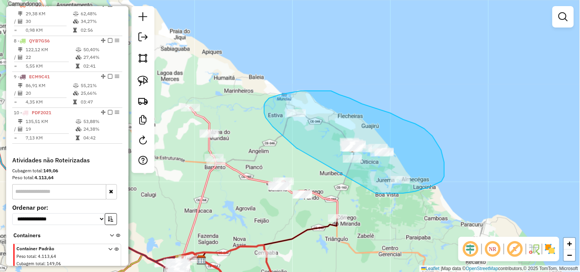
drag, startPoint x: 275, startPoint y: 129, endPoint x: 369, endPoint y: 193, distance: 113.6
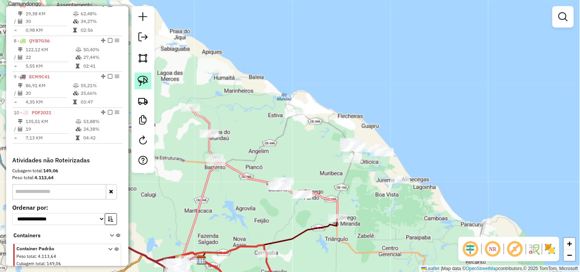
click at [146, 87] on link at bounding box center [143, 81] width 17 height 17
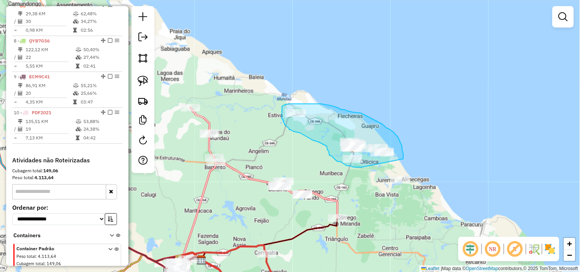
drag, startPoint x: 362, startPoint y: 168, endPoint x: 403, endPoint y: 159, distance: 42.5
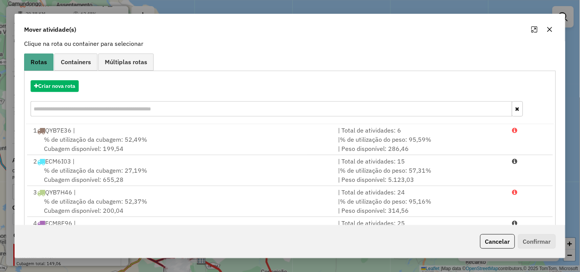
scroll to position [0, 0]
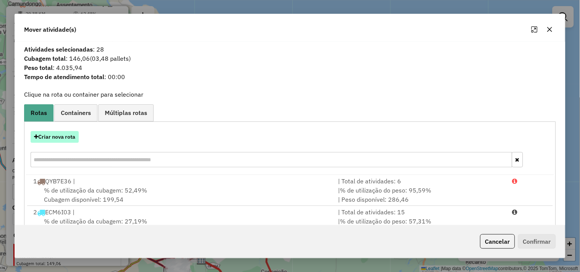
click at [69, 140] on button "Criar nova rota" at bounding box center [55, 137] width 48 height 12
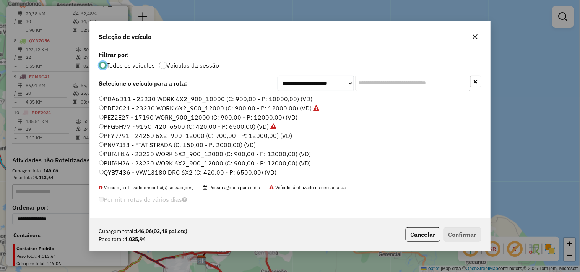
scroll to position [163, 0]
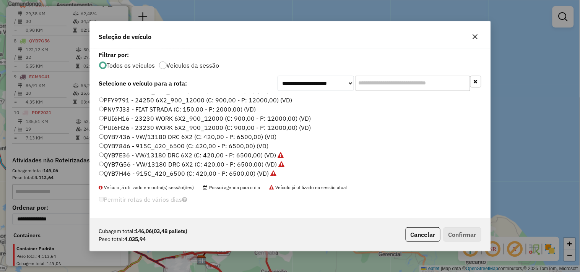
click at [124, 147] on label "QYB7846 - 915C_420_6500 (C: 420,00 - P: 6500,00) (VD)" at bounding box center [184, 146] width 170 height 9
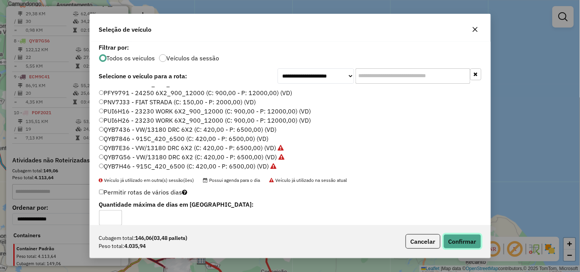
click at [452, 238] on button "Confirmar" at bounding box center [463, 241] width 38 height 15
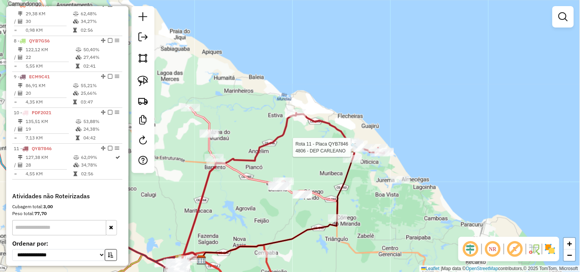
select select "**********"
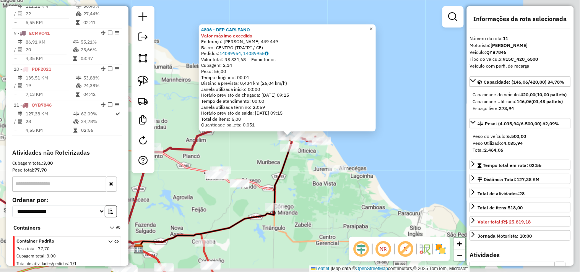
scroll to position [581, 0]
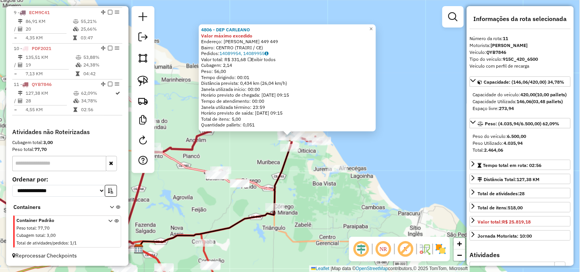
click at [309, 181] on div "4806 - DEP CARLEANO Valor máximo excedido Endereço: DOR JOSE DA SILVEIRA 449 44…" at bounding box center [290, 136] width 580 height 272
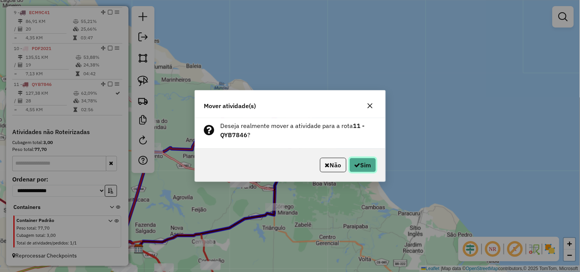
click at [360, 162] on button "Sim" at bounding box center [363, 165] width 27 height 15
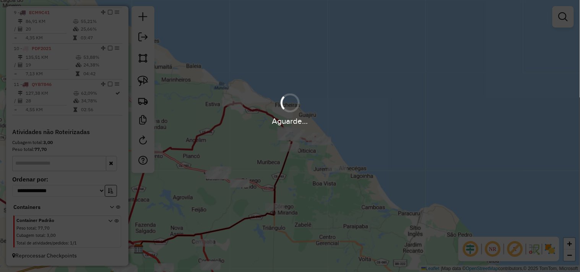
scroll to position [461, 0]
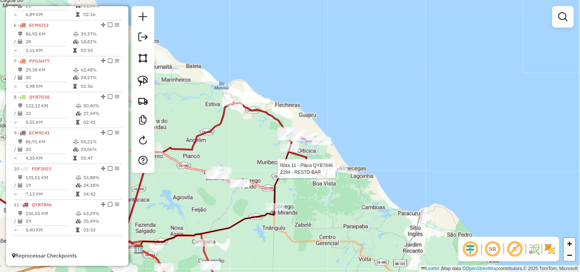
select select "**********"
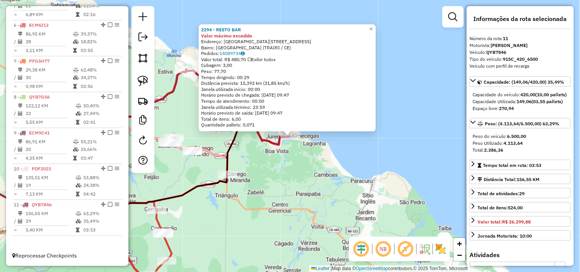
click at [301, 159] on div "2294 - RESTO BAR Valor máximo excedido Endereço: LAGOA DOS ALMECEGAS 9865 Bairr…" at bounding box center [290, 136] width 580 height 272
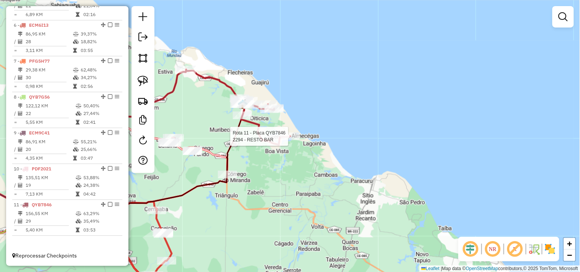
select select "**********"
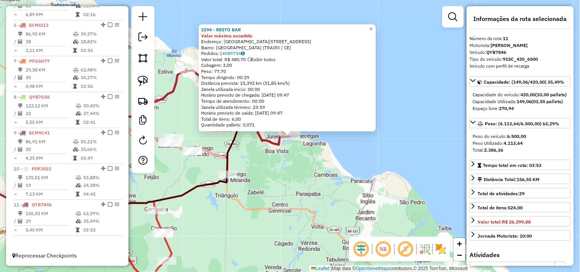
click at [290, 163] on div "2294 - RESTO BAR Valor máximo excedido Endereço: LAGOA DOS ALMECEGAS 9865 Bairr…" at bounding box center [290, 136] width 580 height 272
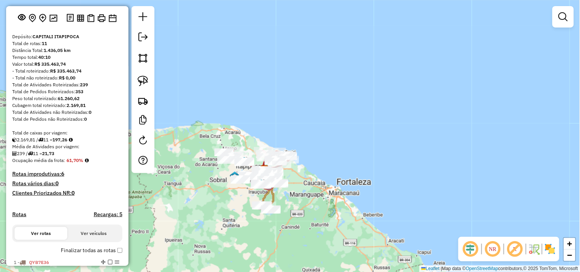
scroll to position [0, 0]
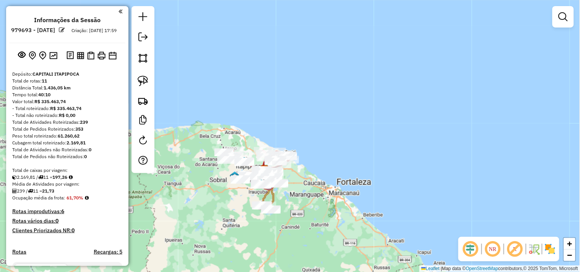
drag, startPoint x: 81, startPoint y: 124, endPoint x: 55, endPoint y: 124, distance: 26.0
click at [55, 119] on div "- Total não roteirizado: R$ 0,00" at bounding box center [67, 115] width 110 height 7
click at [108, 119] on div "- Total não roteirizado: R$ 0,00" at bounding box center [67, 115] width 110 height 7
click at [106, 105] on div "Valor total: R$ 335.463,74" at bounding box center [67, 101] width 110 height 7
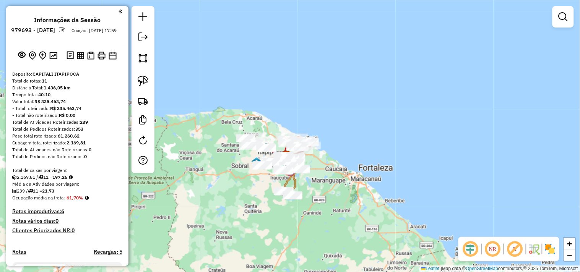
drag, startPoint x: 208, startPoint y: 202, endPoint x: 229, endPoint y: 188, distance: 26.0
click at [229, 188] on div "Janela de atendimento Grade de atendimento Capacidade Transportadoras Veículos …" at bounding box center [290, 136] width 580 height 272
click at [213, 200] on div "Janela de atendimento Grade de atendimento Capacidade Transportadoras Veículos …" at bounding box center [290, 136] width 580 height 272
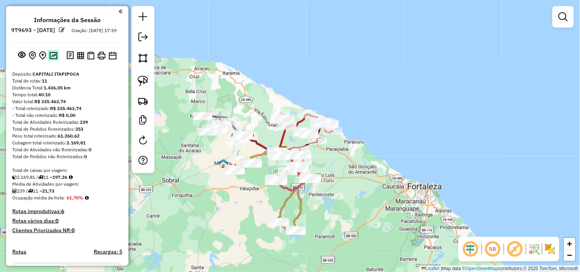
click at [55, 59] on img at bounding box center [53, 55] width 8 height 7
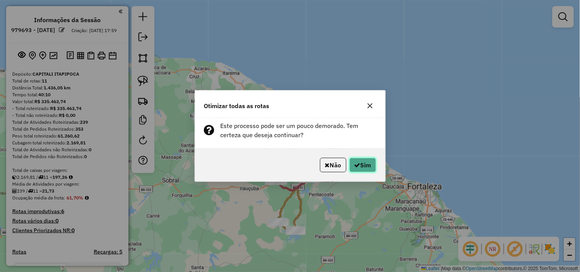
click at [373, 163] on button "Sim" at bounding box center [363, 165] width 27 height 15
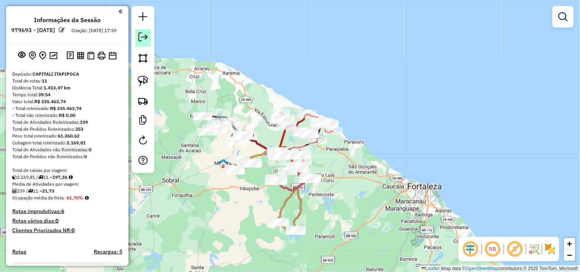
click at [148, 40] on link at bounding box center [142, 37] width 15 height 17
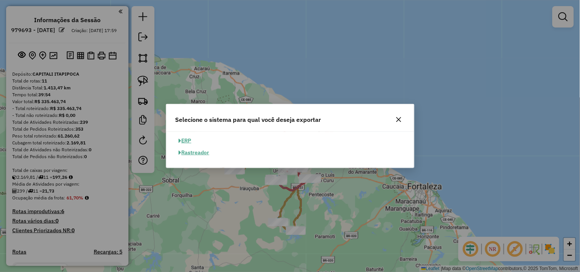
click at [190, 139] on button "ERP" at bounding box center [186, 141] width 20 height 12
select select "**"
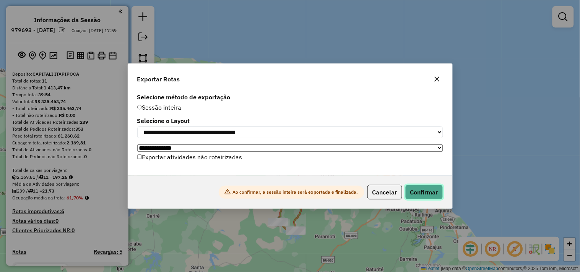
click at [412, 191] on button "Confirmar" at bounding box center [424, 192] width 38 height 15
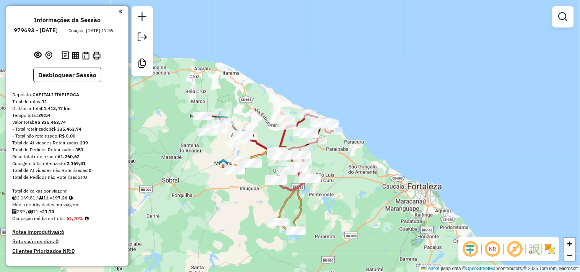
drag, startPoint x: 347, startPoint y: 199, endPoint x: 355, endPoint y: 185, distance: 16.4
click at [355, 186] on div "Janela de atendimento Grade de atendimento Capacidade Transportadoras Veículos …" at bounding box center [290, 136] width 580 height 272
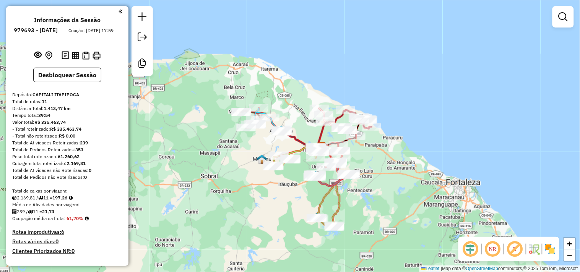
drag, startPoint x: 231, startPoint y: 207, endPoint x: 262, endPoint y: 205, distance: 31.1
click at [262, 205] on div "Janela de atendimento Grade de atendimento Capacidade Transportadoras Veículos …" at bounding box center [290, 136] width 580 height 272
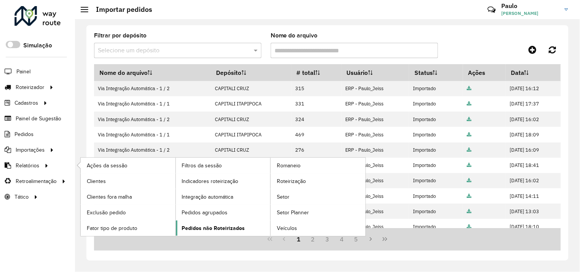
click at [200, 226] on span "Pedidos não Roteirizados" at bounding box center [213, 228] width 63 height 8
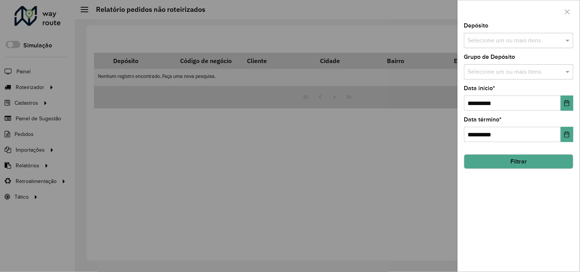
click at [488, 43] on input "text" at bounding box center [515, 40] width 98 height 9
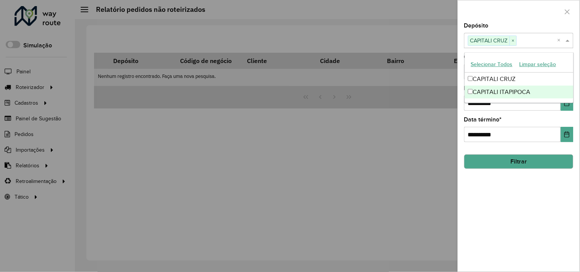
click at [470, 95] on div "CAPITALI ITAPIPOCA" at bounding box center [519, 92] width 109 height 13
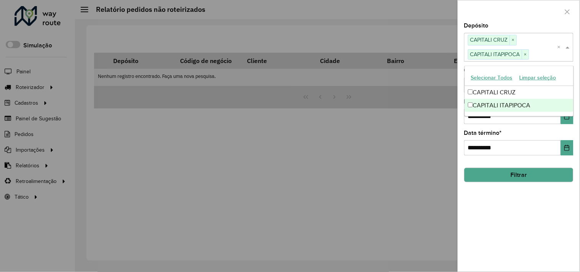
drag, startPoint x: 520, startPoint y: 158, endPoint x: 518, endPoint y: 153, distance: 5.3
click at [520, 157] on div "**********" at bounding box center [519, 147] width 122 height 249
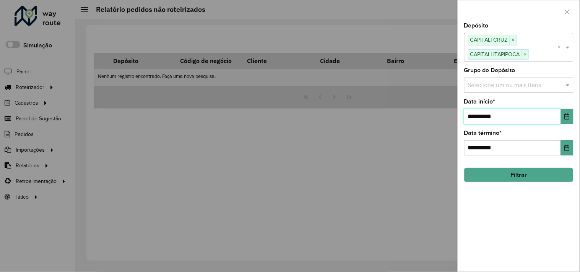
click at [474, 119] on input "**********" at bounding box center [512, 116] width 97 height 15
type input "**********"
click at [519, 174] on button "Filtrar" at bounding box center [518, 175] width 109 height 15
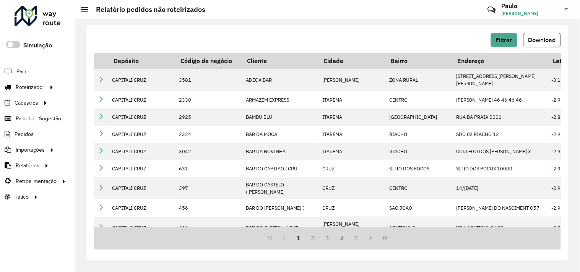
click at [538, 45] on button "Download" at bounding box center [542, 40] width 37 height 15
